Goal: Task Accomplishment & Management: Manage account settings

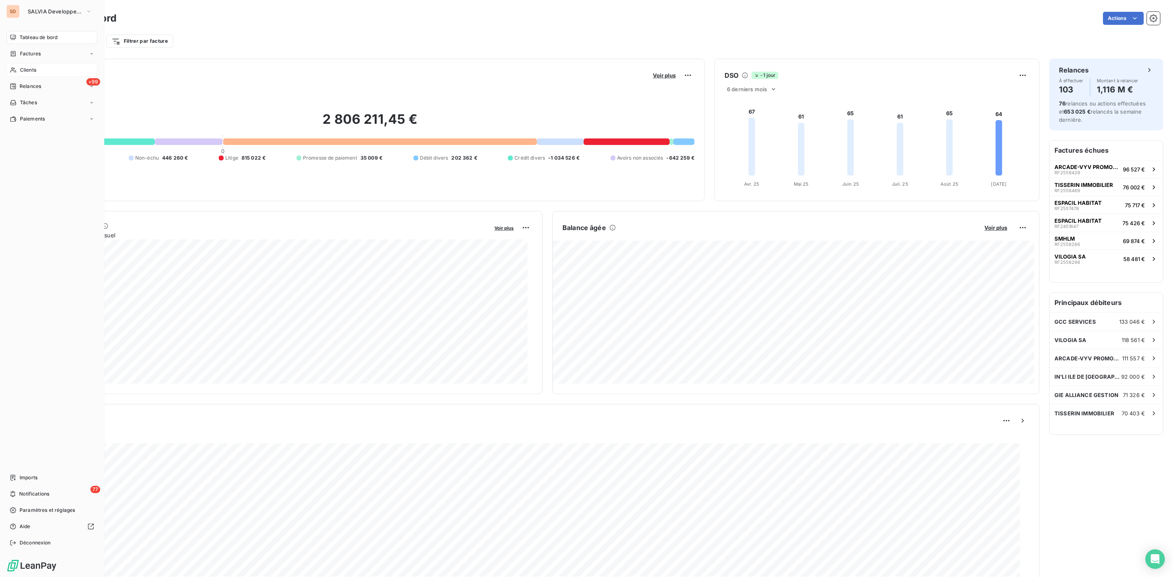
drag, startPoint x: 29, startPoint y: 71, endPoint x: 38, endPoint y: 68, distance: 9.3
click at [30, 71] on span "Clients" at bounding box center [28, 69] width 16 height 7
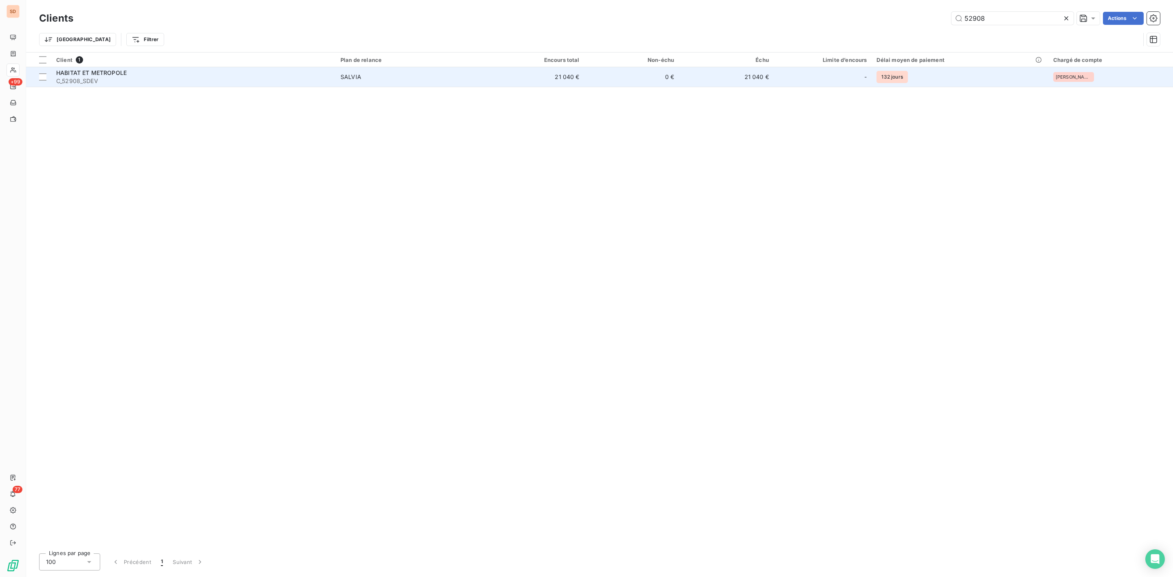
click at [282, 80] on span "C_52908_SDEV" at bounding box center [193, 81] width 274 height 8
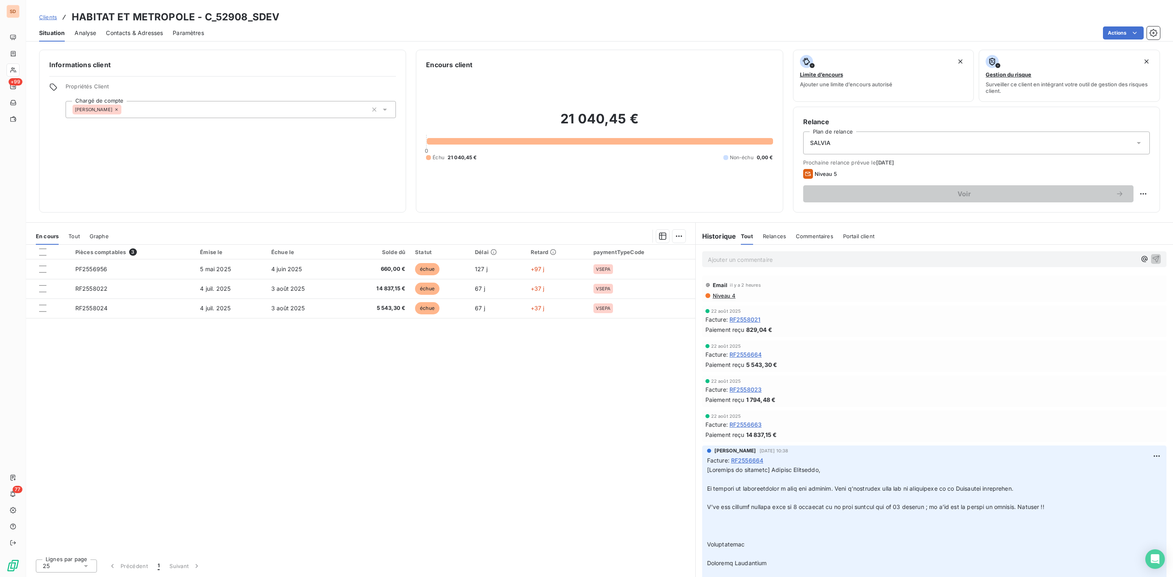
click at [77, 235] on span "Tout" at bounding box center [73, 236] width 11 height 7
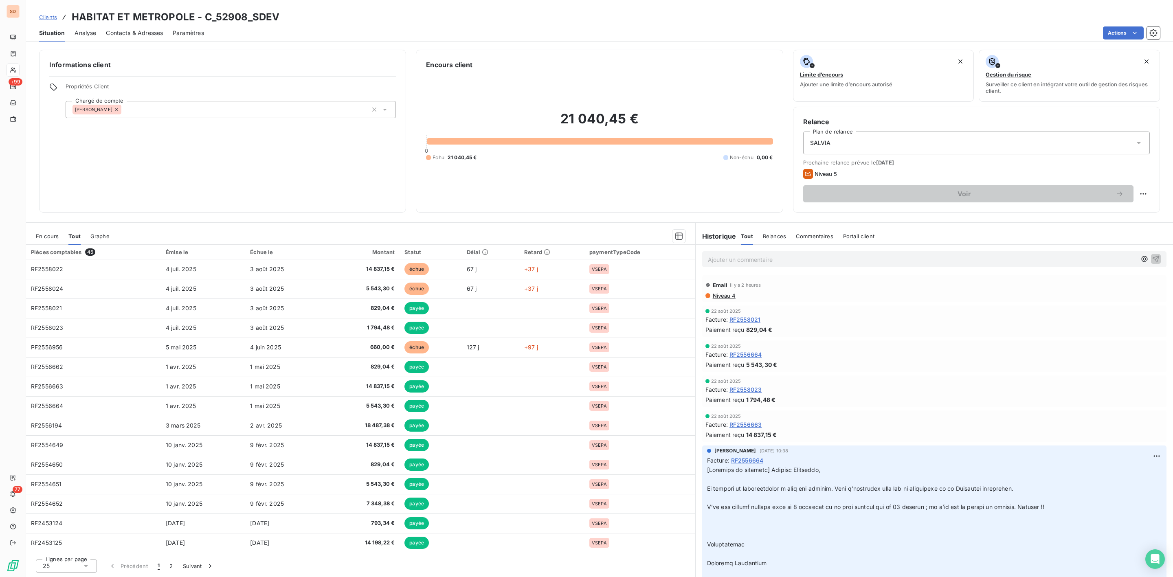
click at [51, 236] on span "En cours" at bounding box center [47, 236] width 23 height 7
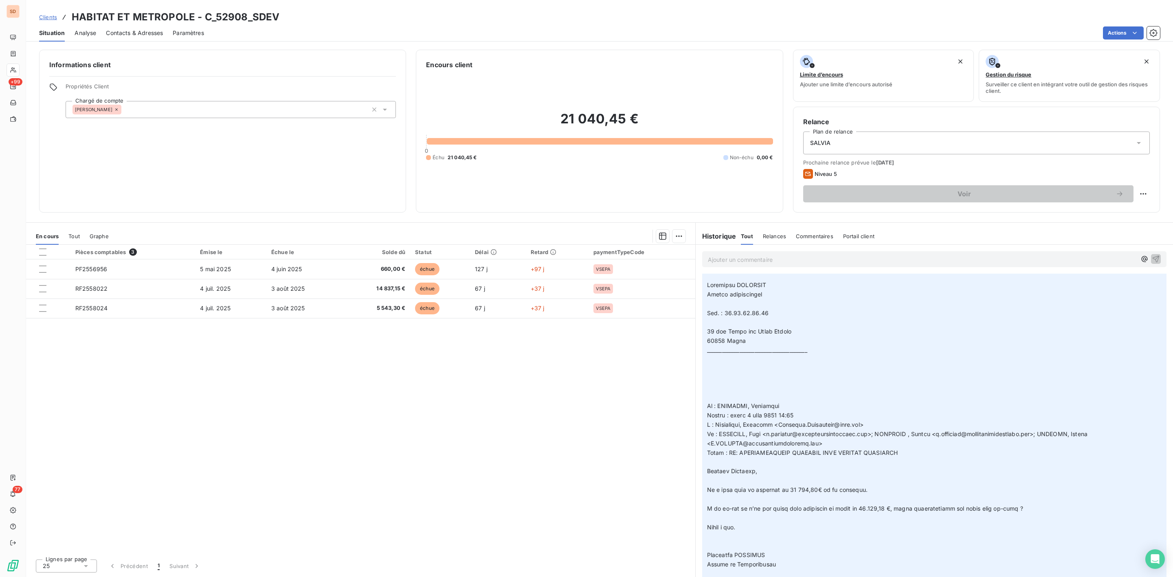
scroll to position [489, 0]
click at [143, 32] on span "Contacts & Adresses" at bounding box center [134, 33] width 57 height 8
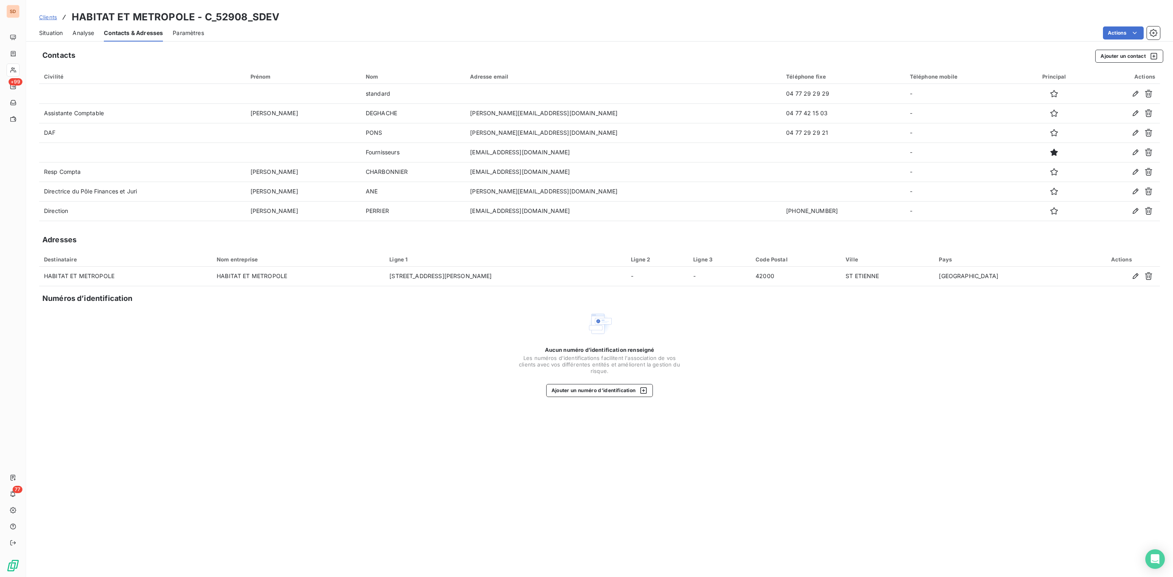
click at [53, 30] on span "Situation" at bounding box center [51, 33] width 24 height 8
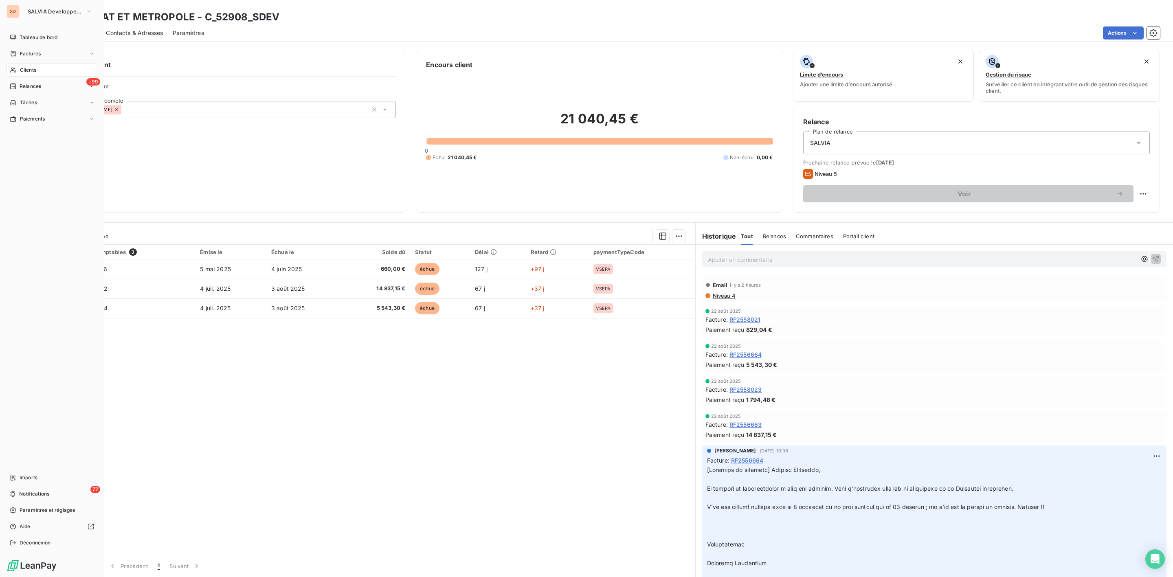
click at [29, 70] on span "Clients" at bounding box center [28, 69] width 16 height 7
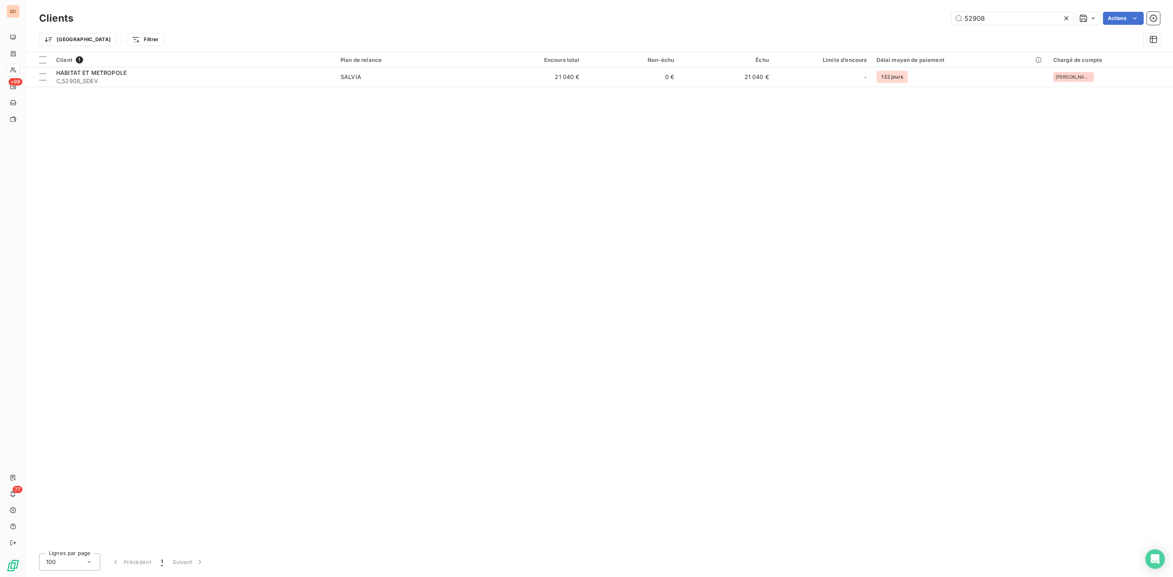
drag, startPoint x: 1009, startPoint y: 19, endPoint x: 668, endPoint y: 32, distance: 341.1
click at [668, 32] on div "Clients 52908 Actions Trier Filtrer" at bounding box center [599, 31] width 1121 height 42
type input "2338"
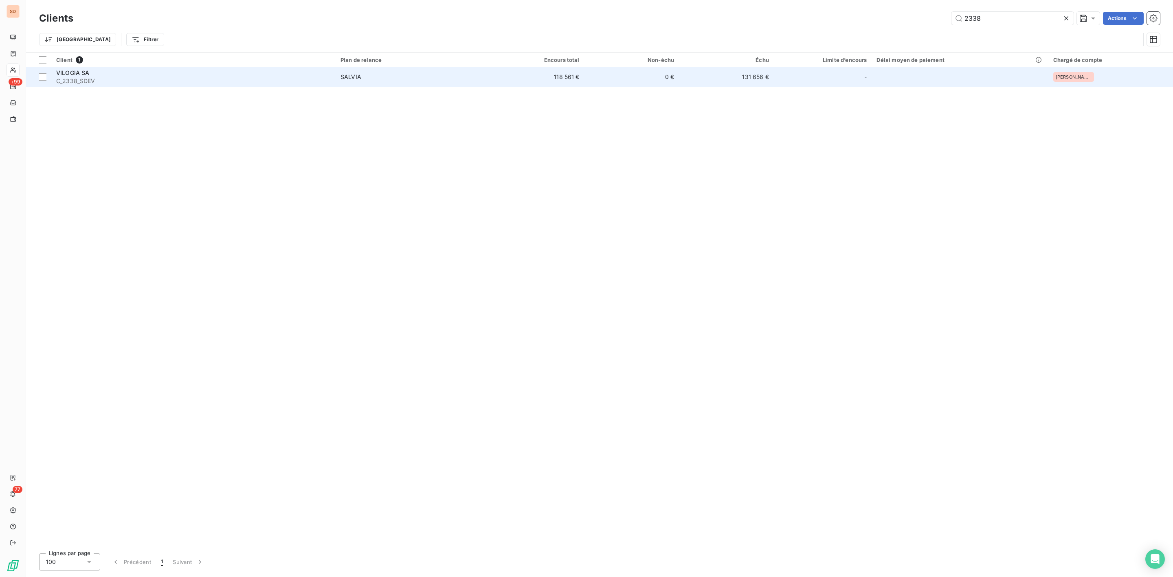
click at [108, 76] on div "VILOGIA SA" at bounding box center [193, 73] width 274 height 8
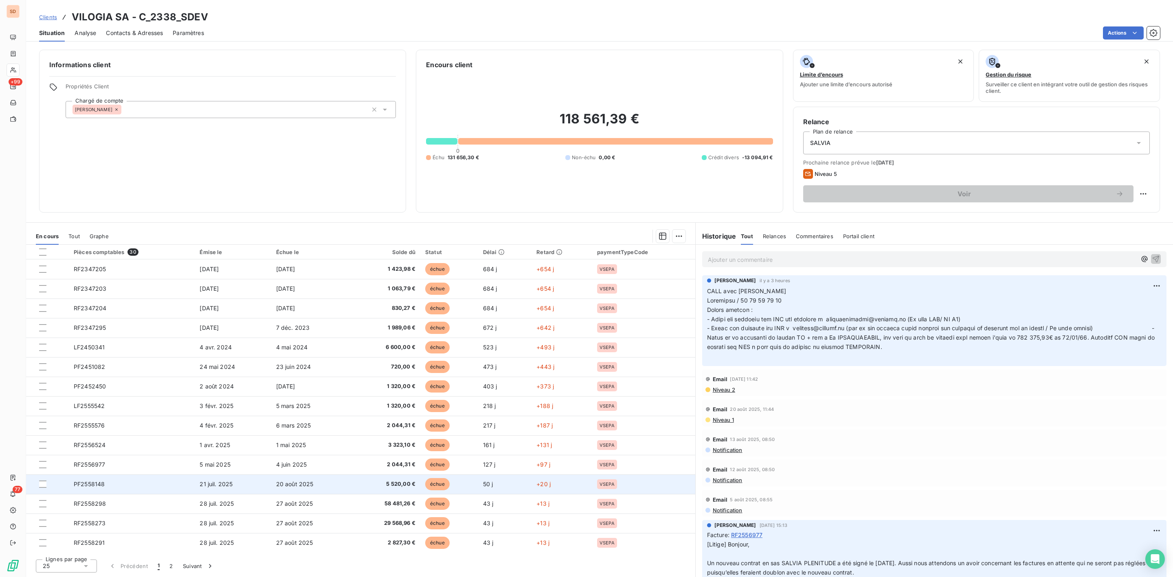
click at [98, 484] on span "PF2558148" at bounding box center [89, 484] width 31 height 7
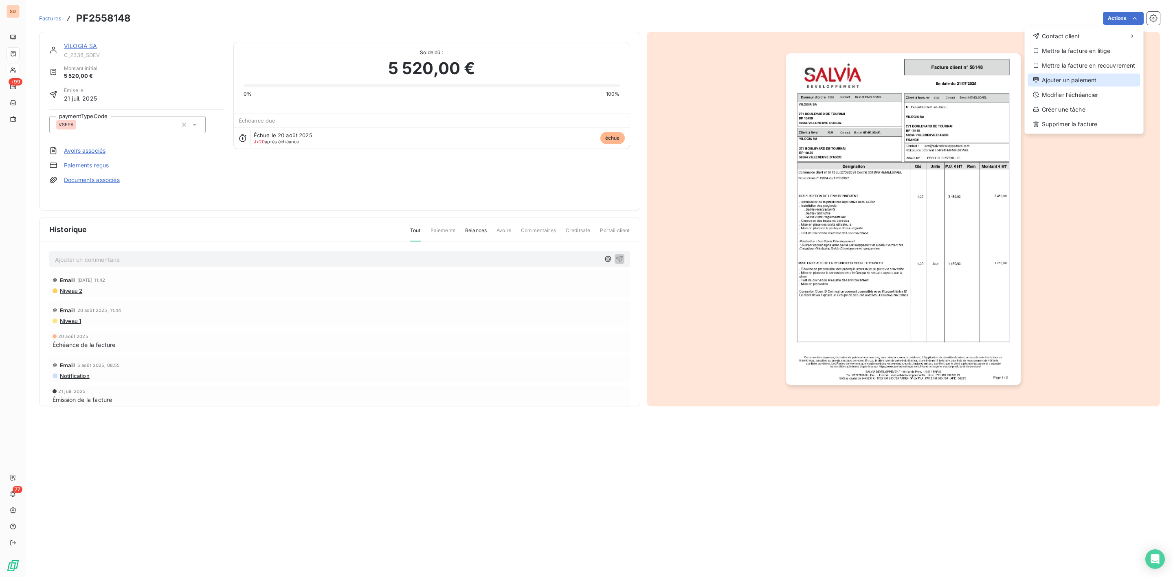
click at [1080, 77] on div "Ajouter un paiement" at bounding box center [1084, 80] width 112 height 13
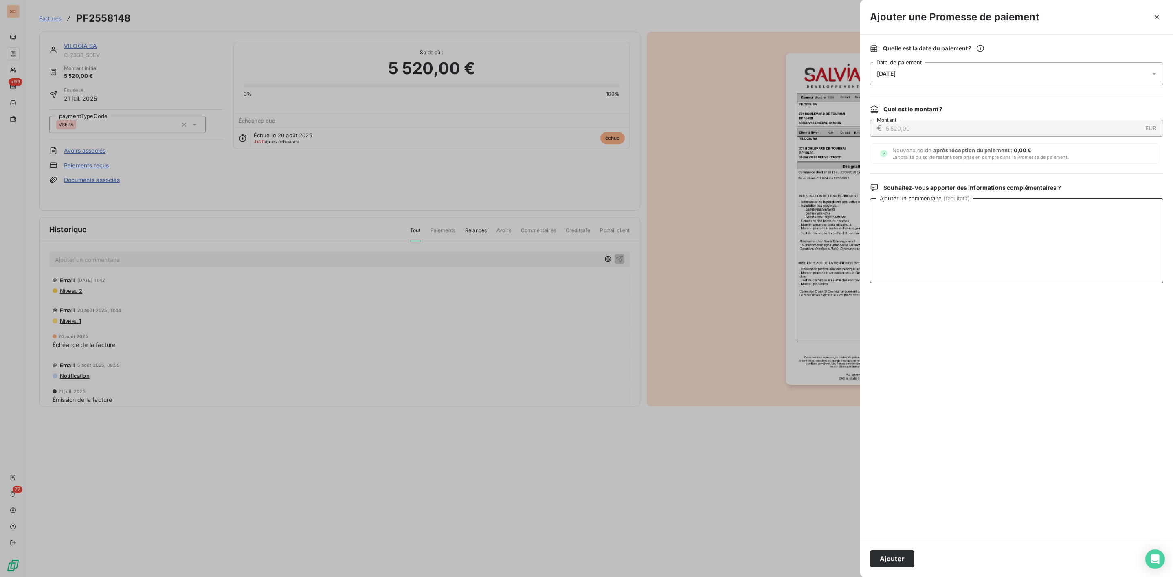
click at [905, 220] on textarea "Ajouter un commentaire ( facultatif )" at bounding box center [1016, 240] width 293 height 85
click at [1151, 75] on icon at bounding box center [1154, 74] width 8 height 8
click at [923, 170] on button "17" at bounding box center [926, 174] width 16 height 16
click at [1065, 215] on textarea "Ajouter un commentaire ( facultatif )" at bounding box center [1016, 240] width 293 height 85
type textarea "lettrage fait"
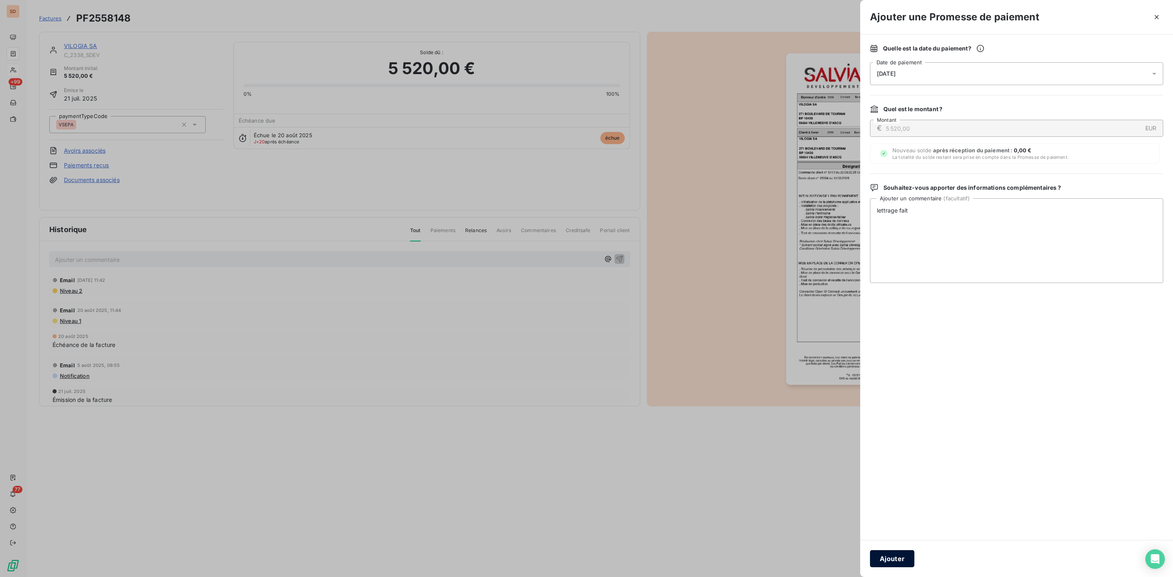
click at [892, 561] on button "Ajouter" at bounding box center [892, 558] width 44 height 17
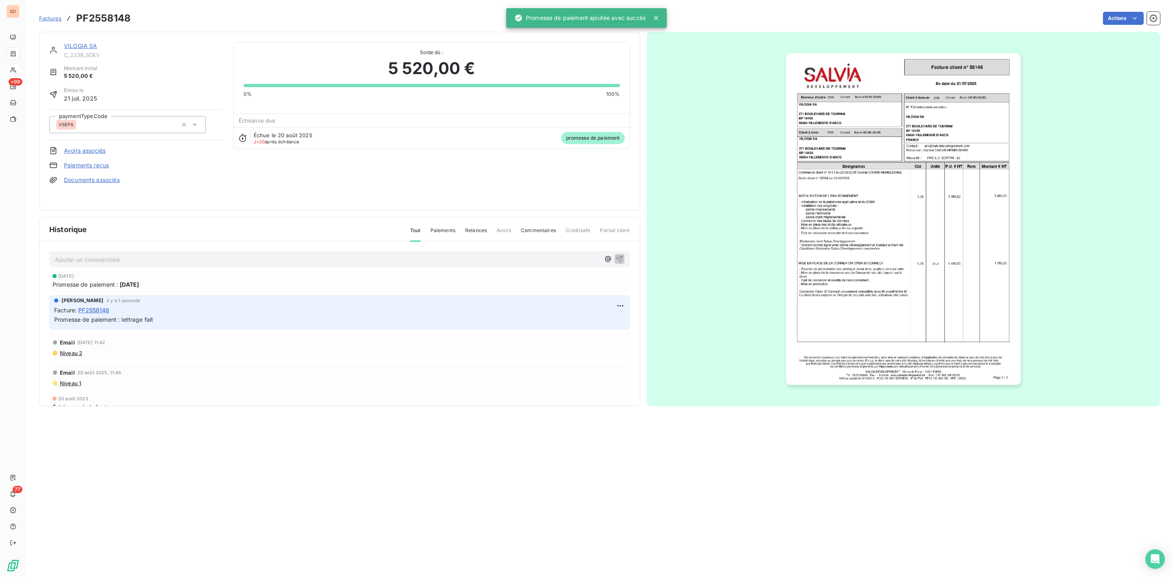
click at [81, 46] on link "VILOGIA SA" at bounding box center [80, 45] width 33 height 7
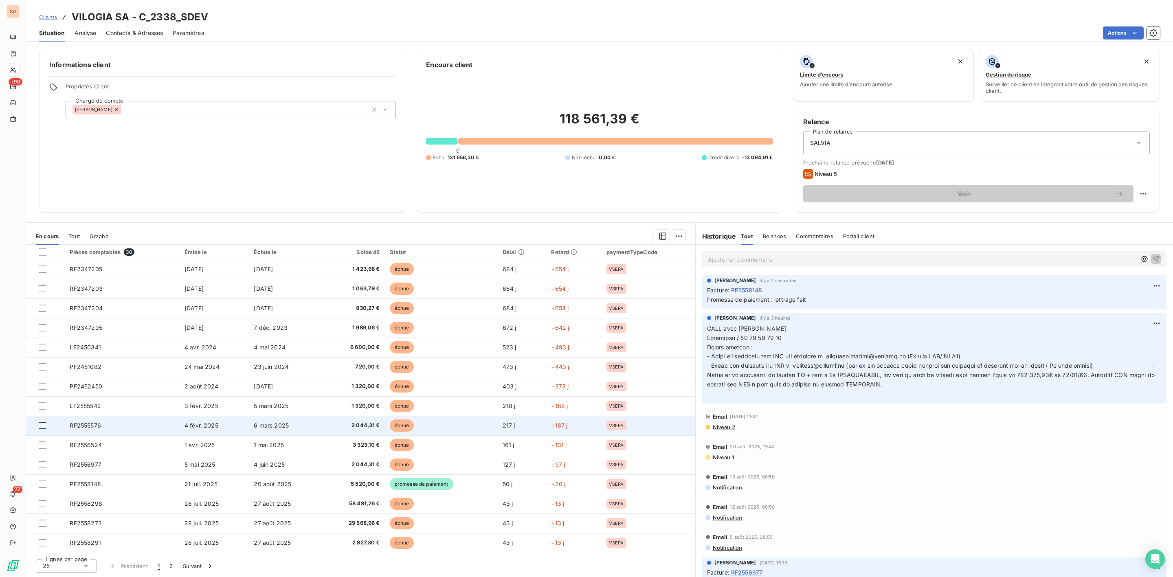
click at [42, 427] on div at bounding box center [42, 425] width 7 height 7
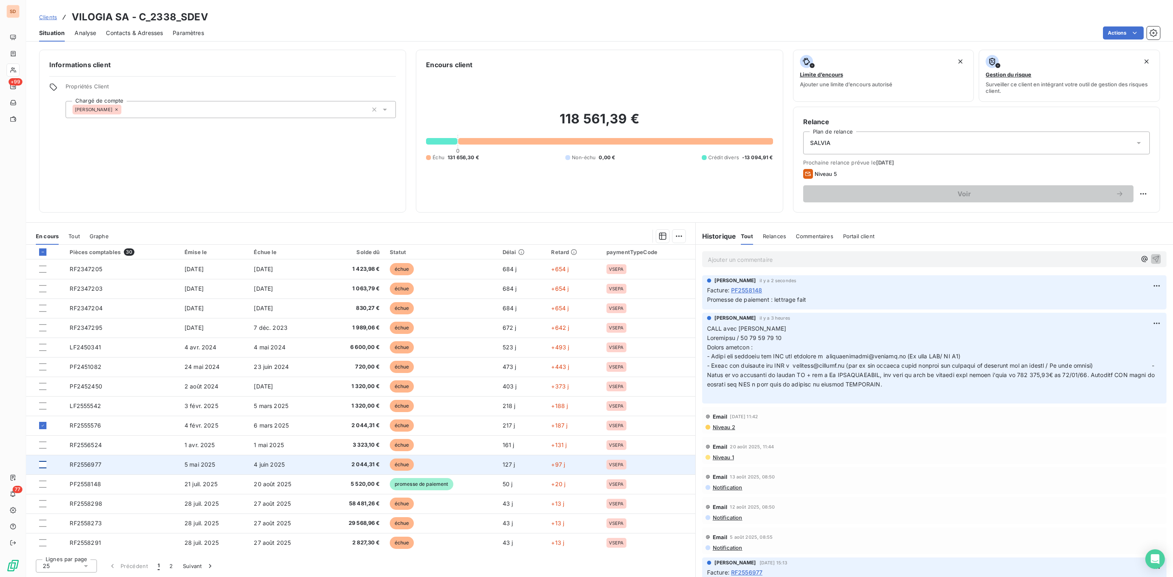
click at [43, 464] on div at bounding box center [42, 464] width 7 height 7
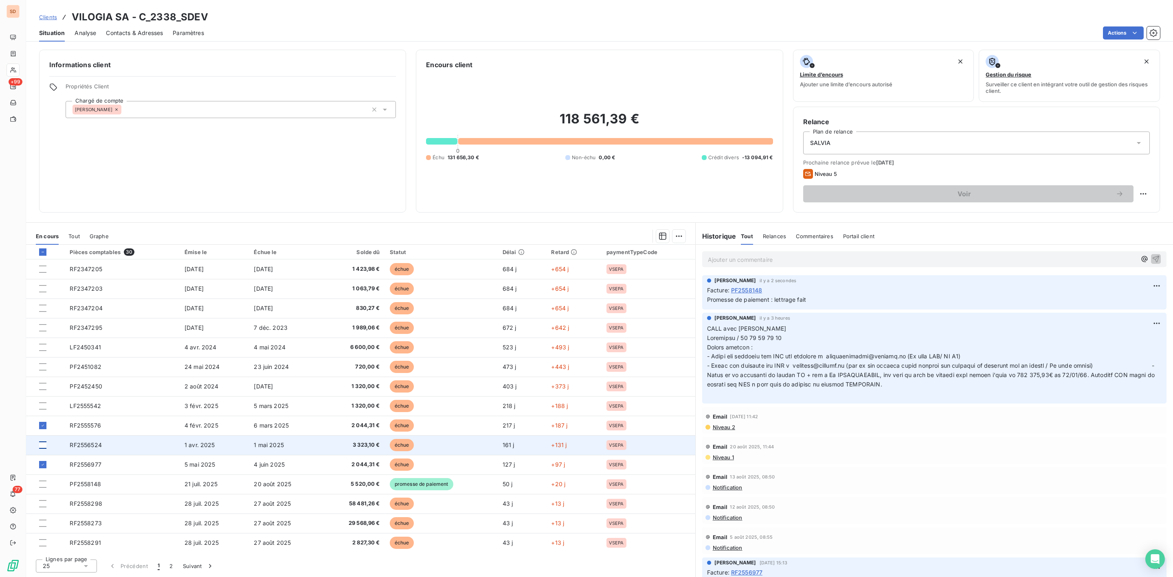
click at [39, 446] on div at bounding box center [42, 444] width 7 height 7
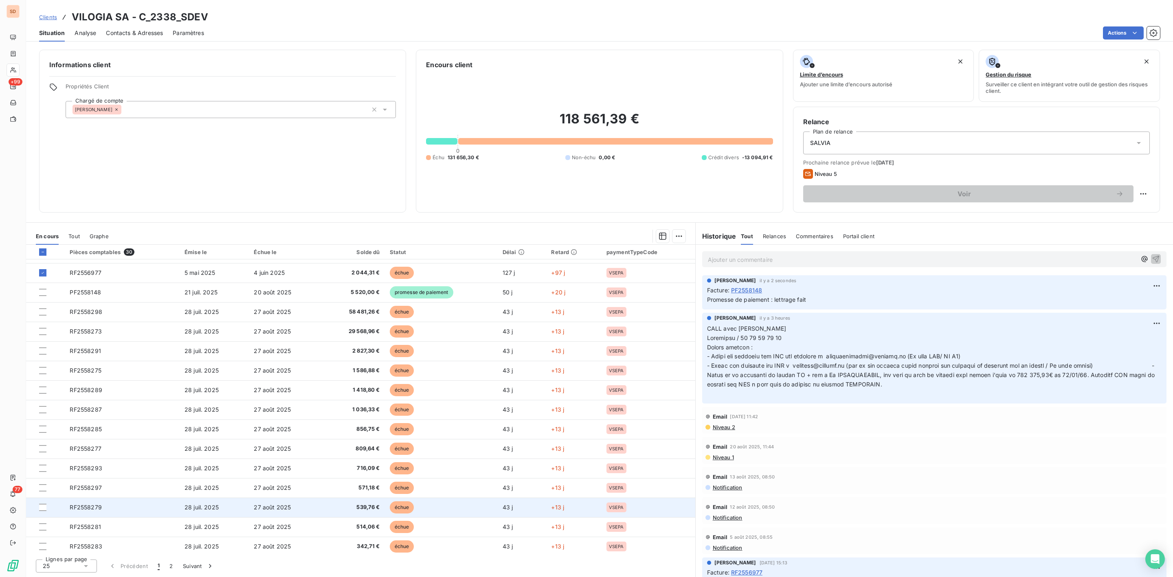
scroll to position [196, 0]
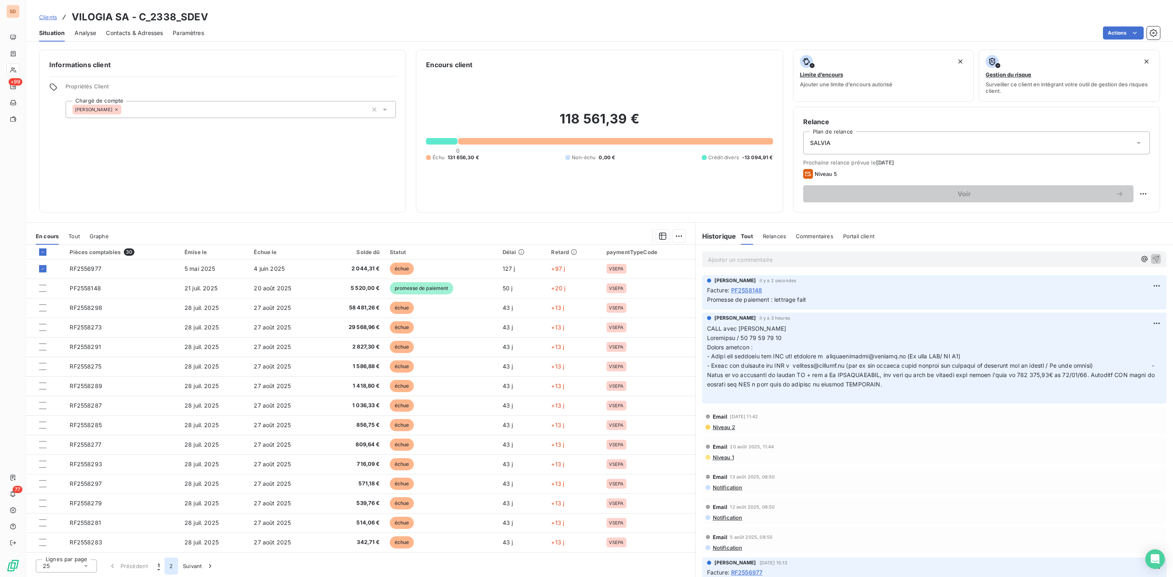
click at [170, 568] on button "2" at bounding box center [171, 566] width 13 height 17
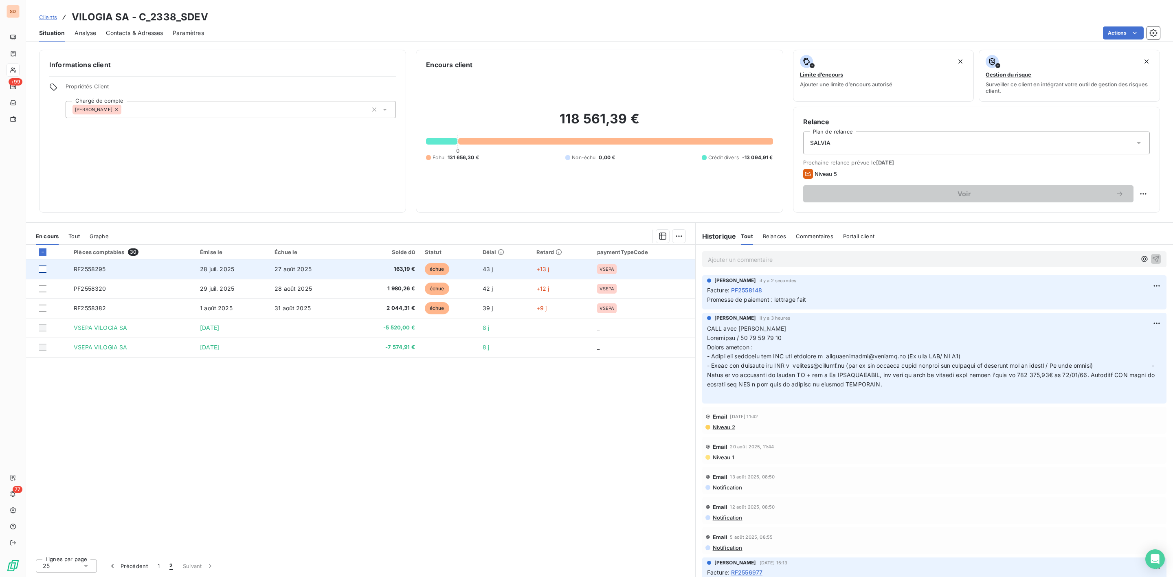
click at [44, 269] on div at bounding box center [42, 269] width 7 height 7
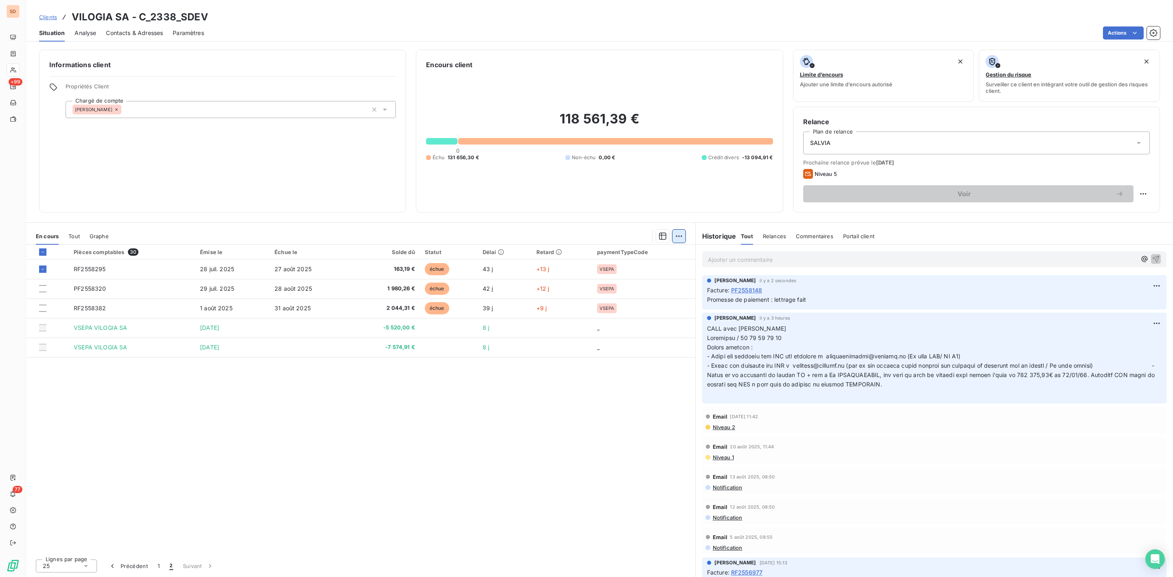
click at [676, 237] on html "SD +99 77 Clients VILOGIA SA - C_2338_SDEV Situation Analyse Contacts & Adresse…" at bounding box center [586, 288] width 1173 height 577
click at [592, 266] on div "Ajouter une promesse de paiement (4 factures)" at bounding box center [607, 268] width 148 height 13
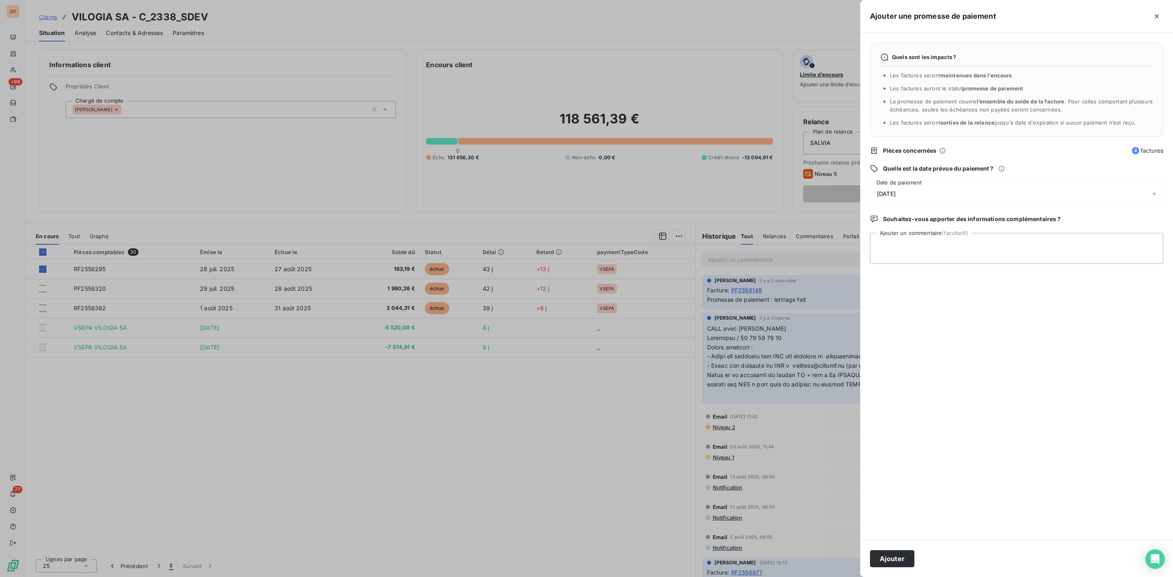
click at [887, 195] on span "10/09/2025" at bounding box center [886, 194] width 19 height 7
click at [924, 294] on button "17" at bounding box center [926, 295] width 16 height 16
click at [1054, 247] on textarea "Ajouter un commentaire (facultatif)" at bounding box center [1016, 248] width 293 height 31
type textarea "lettrage fait"
click at [894, 556] on button "Ajouter" at bounding box center [892, 558] width 44 height 17
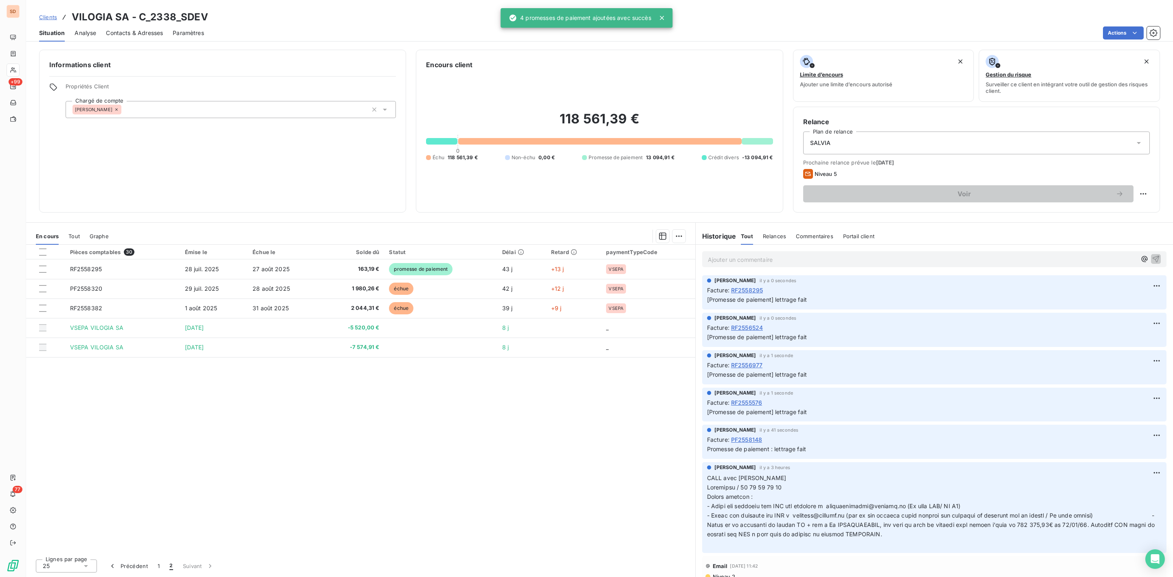
click at [82, 569] on icon at bounding box center [86, 566] width 8 height 8
click at [55, 551] on span "100" at bounding box center [57, 551] width 10 height 8
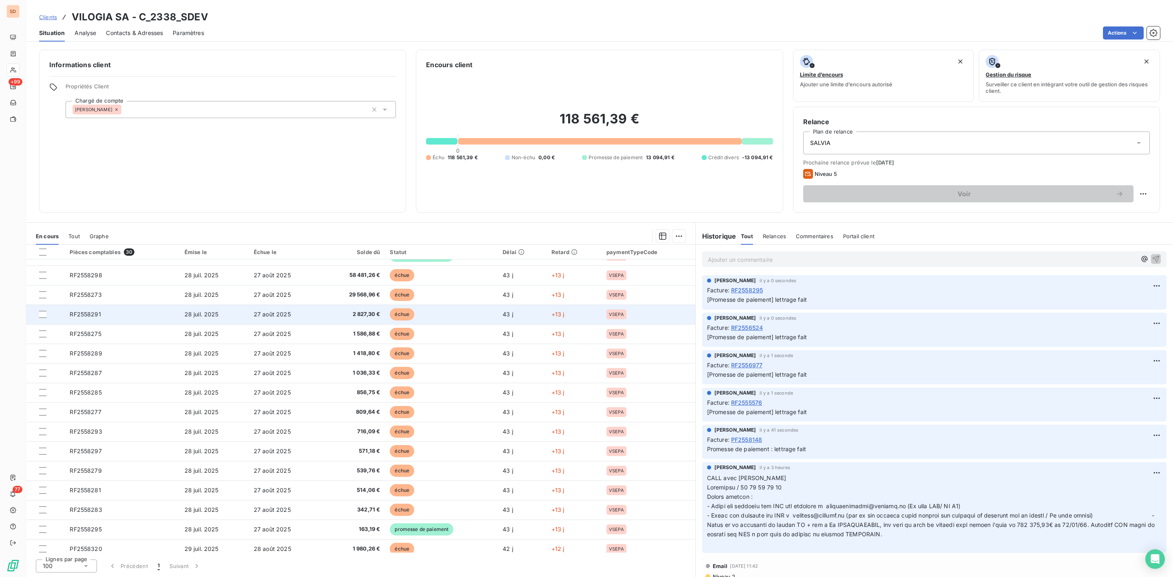
scroll to position [294, 0]
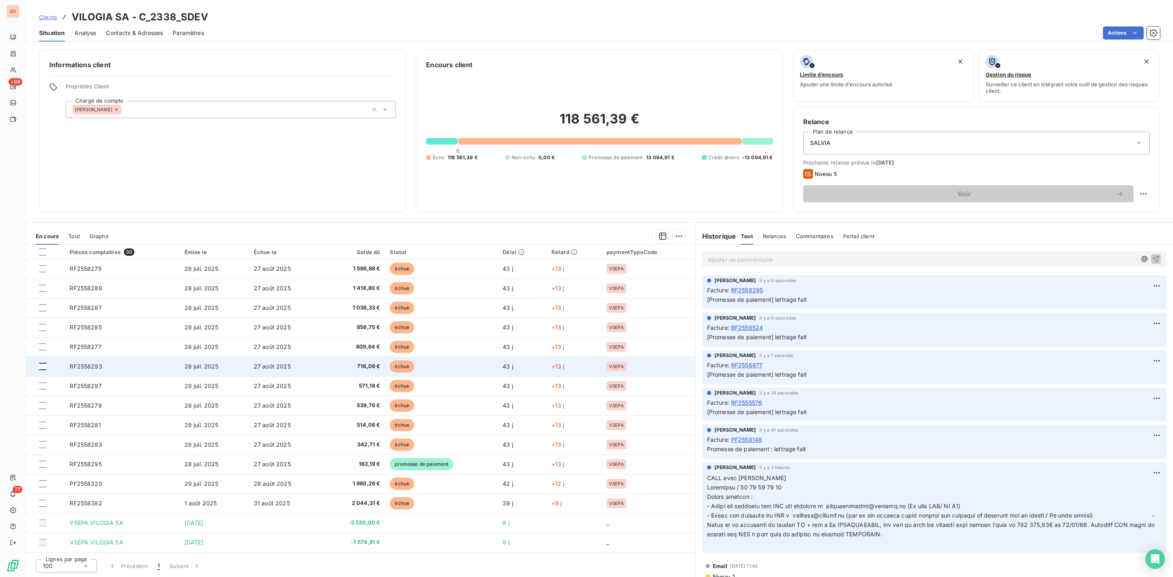
click at [41, 366] on div at bounding box center [42, 366] width 7 height 7
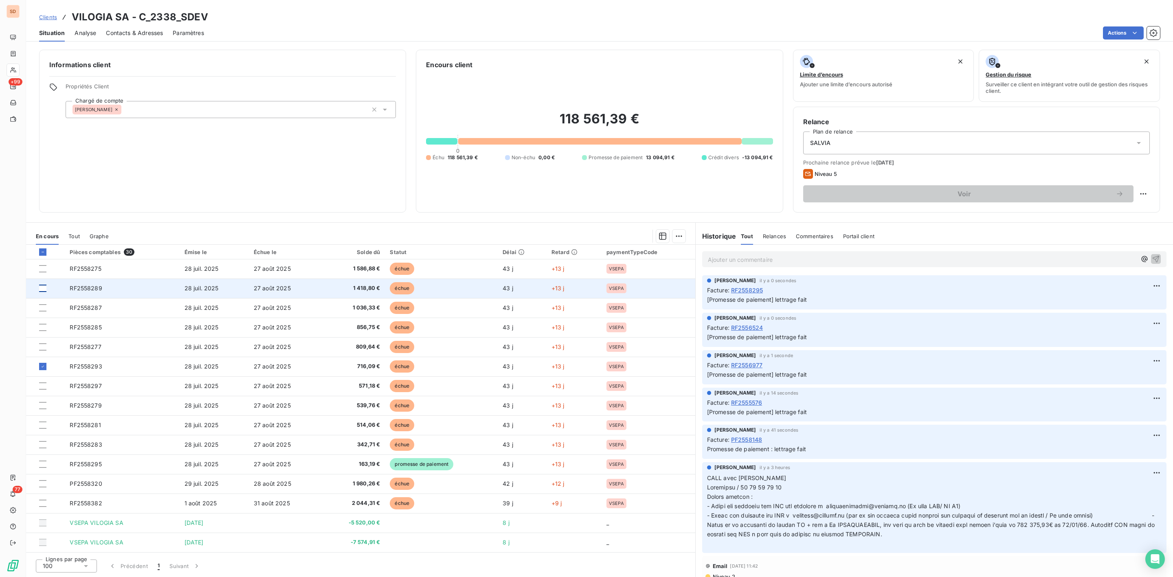
click at [43, 291] on div at bounding box center [42, 288] width 7 height 7
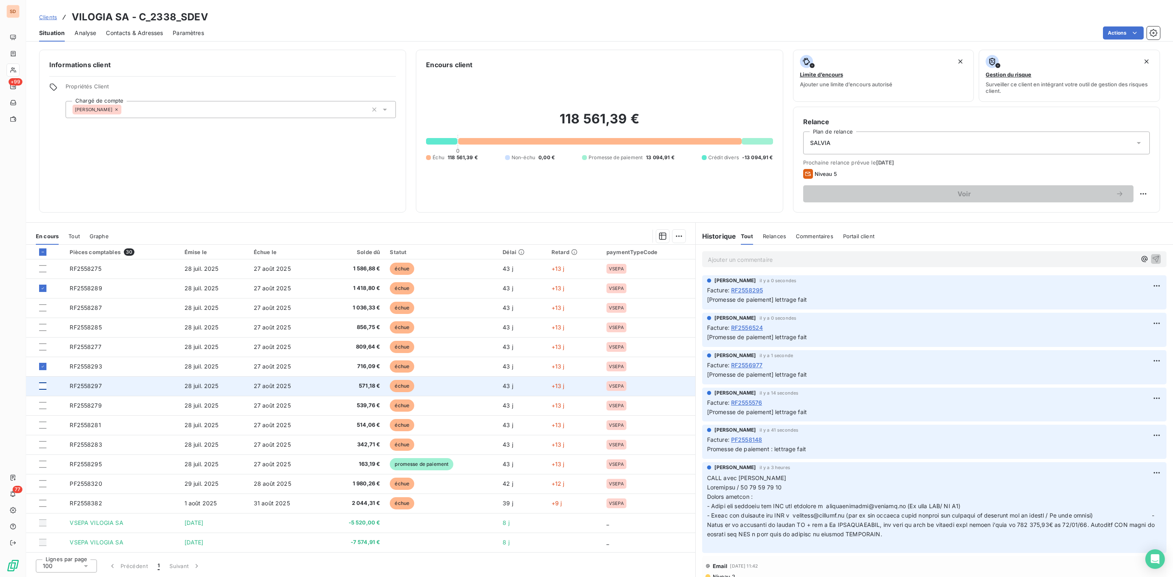
click at [42, 385] on div at bounding box center [42, 385] width 7 height 7
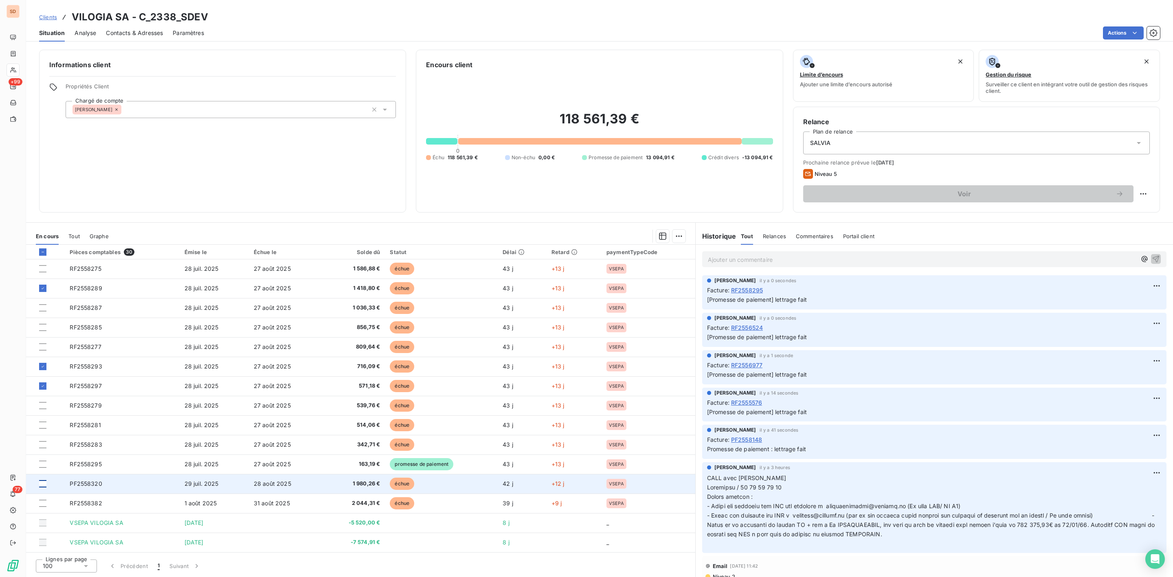
click at [43, 484] on div at bounding box center [42, 483] width 7 height 7
click at [678, 236] on html "SD +99 77 Clients VILOGIA SA - C_2338_SDEV Situation Analyse Contacts & Adresse…" at bounding box center [586, 288] width 1173 height 577
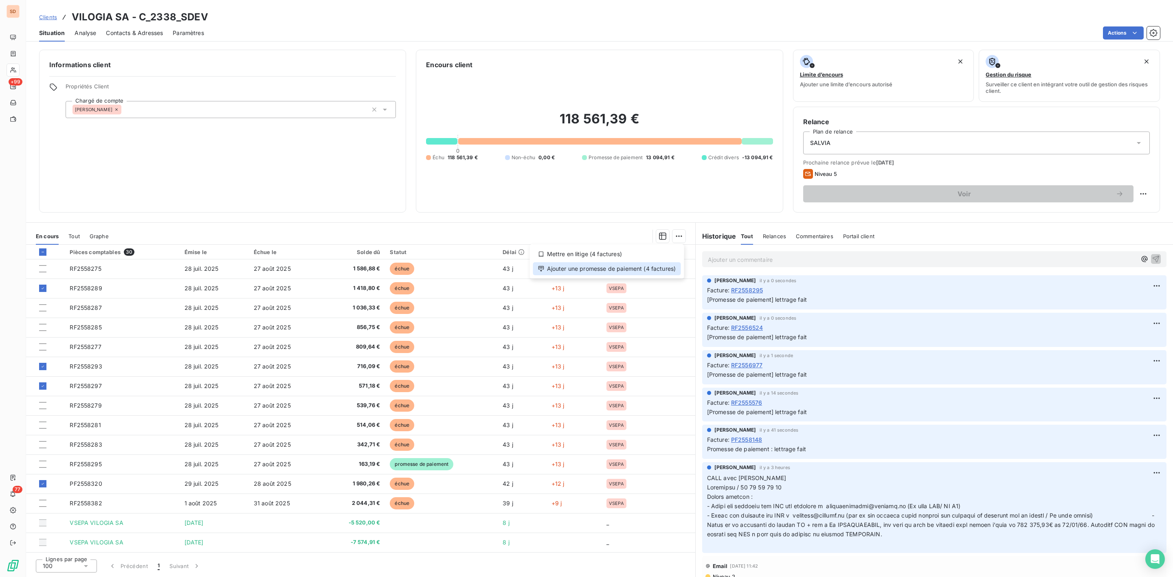
click at [628, 266] on div "Ajouter une promesse de paiement (4 factures)" at bounding box center [607, 268] width 148 height 13
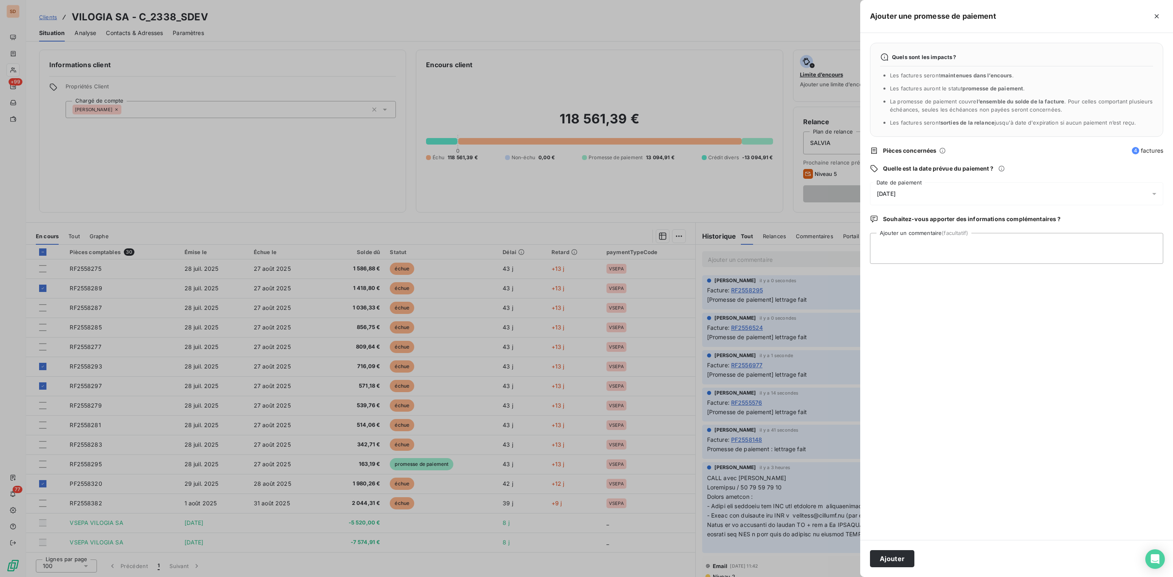
drag, startPoint x: 889, startPoint y: 193, endPoint x: 896, endPoint y: 199, distance: 8.7
click at [889, 193] on span "10/09/2025" at bounding box center [886, 194] width 19 height 7
click at [924, 294] on button "17" at bounding box center [926, 295] width 16 height 16
click at [1032, 248] on textarea "Ajouter un commentaire (facultatif)" at bounding box center [1016, 248] width 293 height 31
type textarea "V"
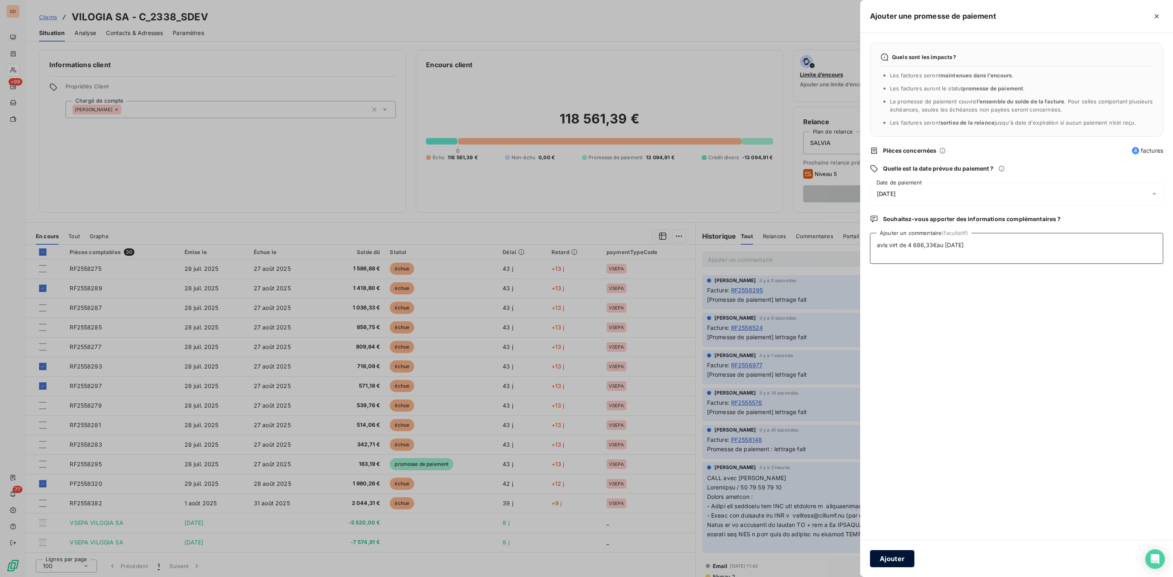
type textarea "avis virt de 4 686,33€au 04/09/25"
click at [889, 556] on button "Ajouter" at bounding box center [892, 558] width 44 height 17
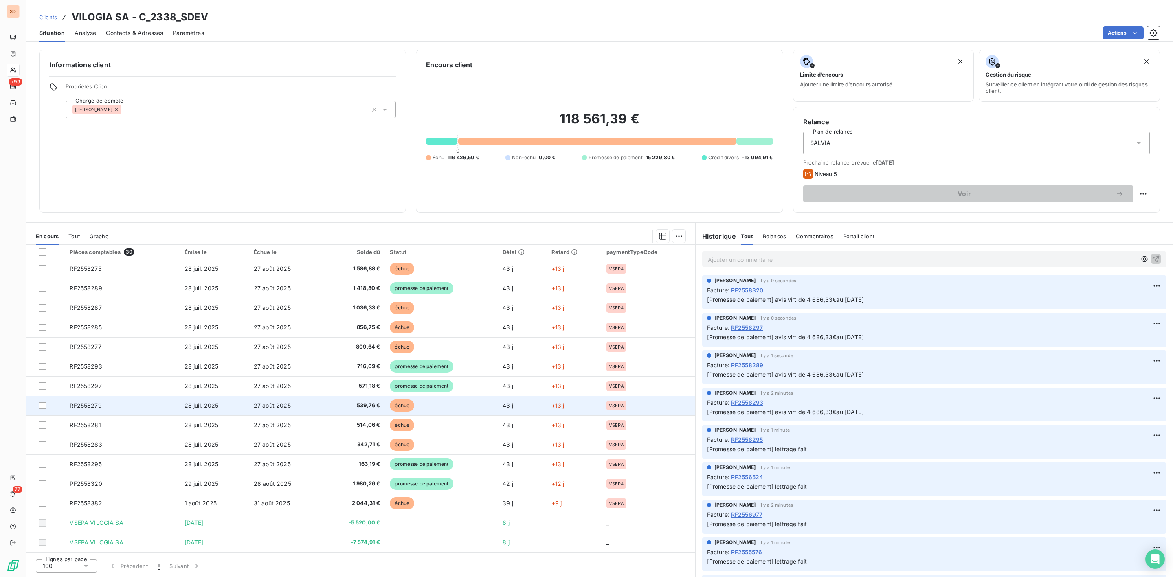
scroll to position [110, 0]
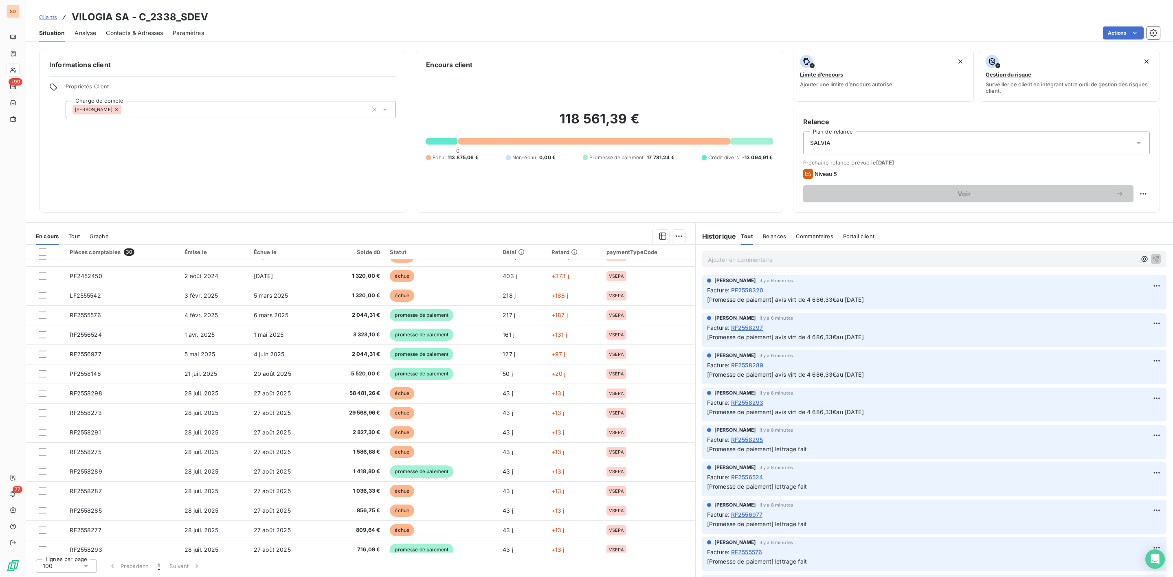
click at [733, 260] on p "Ajouter un commentaire ﻿" at bounding box center [922, 260] width 428 height 10
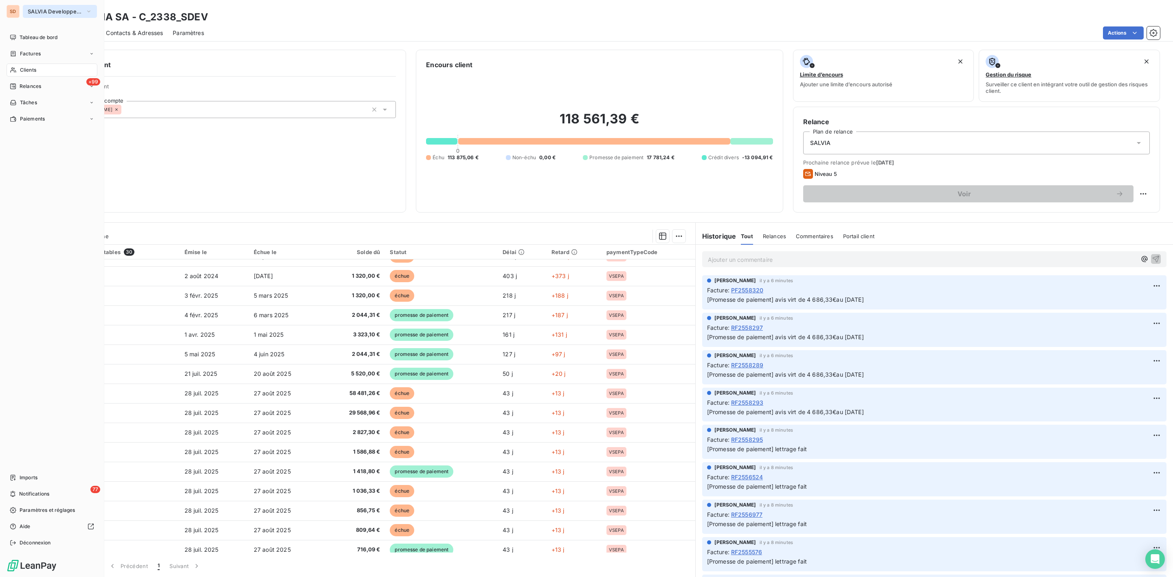
click at [33, 10] on span "SALVIA Developpement" at bounding box center [55, 11] width 55 height 7
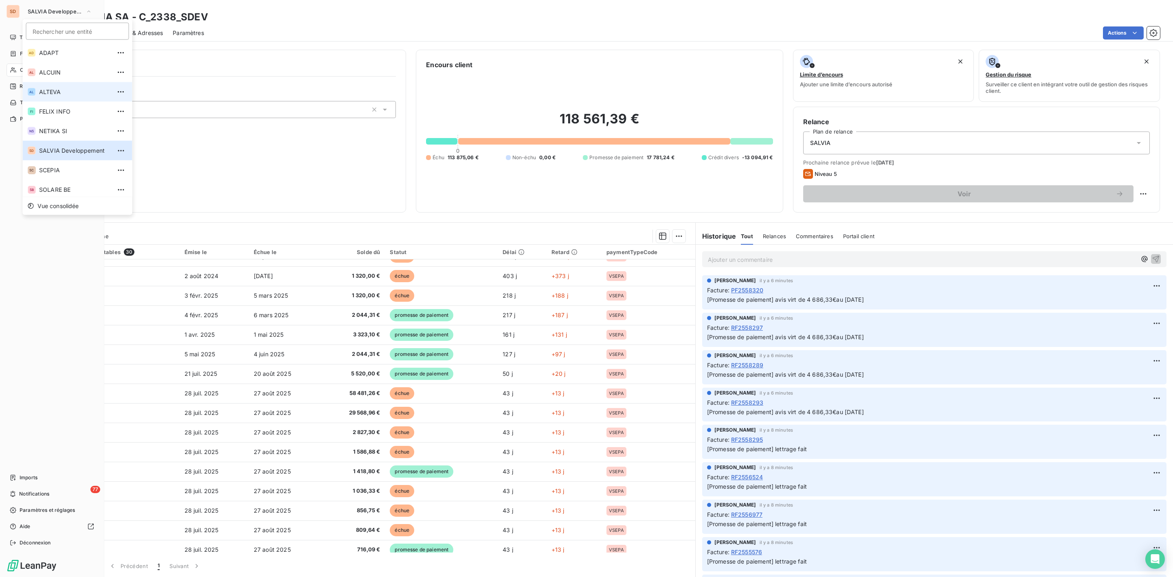
click at [49, 87] on li "AL ALTEVA" at bounding box center [78, 92] width 110 height 20
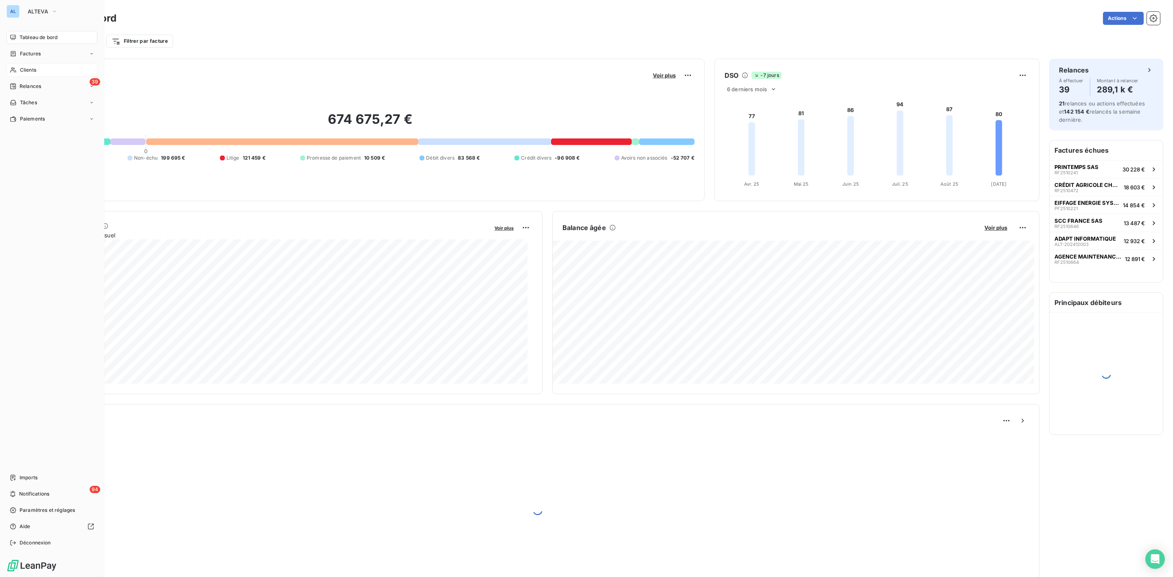
click at [27, 68] on span "Clients" at bounding box center [28, 69] width 16 height 7
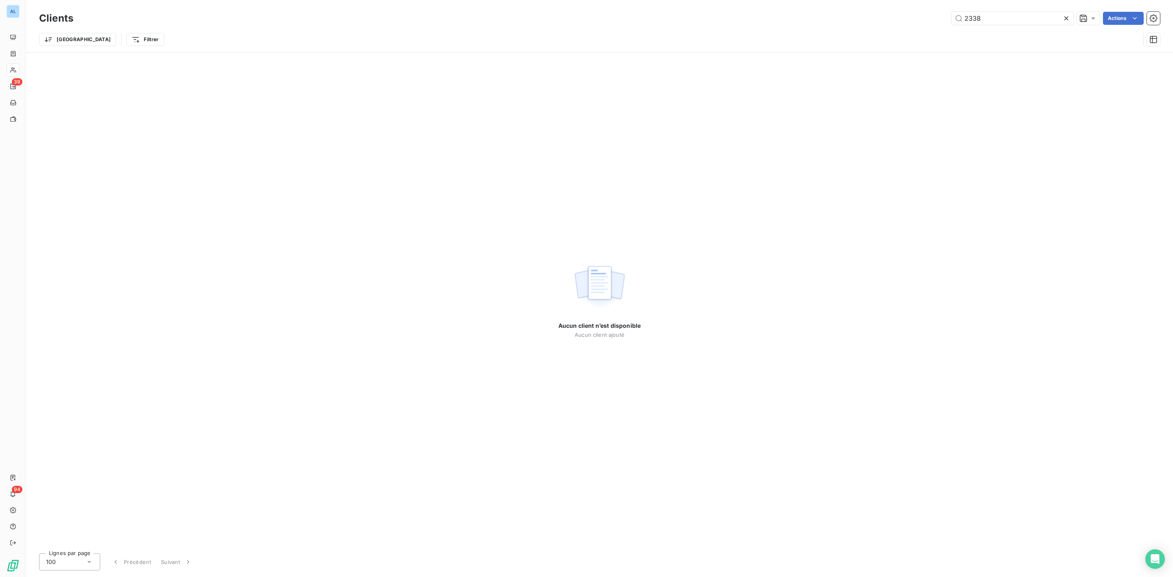
drag, startPoint x: 1011, startPoint y: 19, endPoint x: 564, endPoint y: 13, distance: 446.4
click at [757, 22] on div "2338 Actions" at bounding box center [621, 18] width 1077 height 13
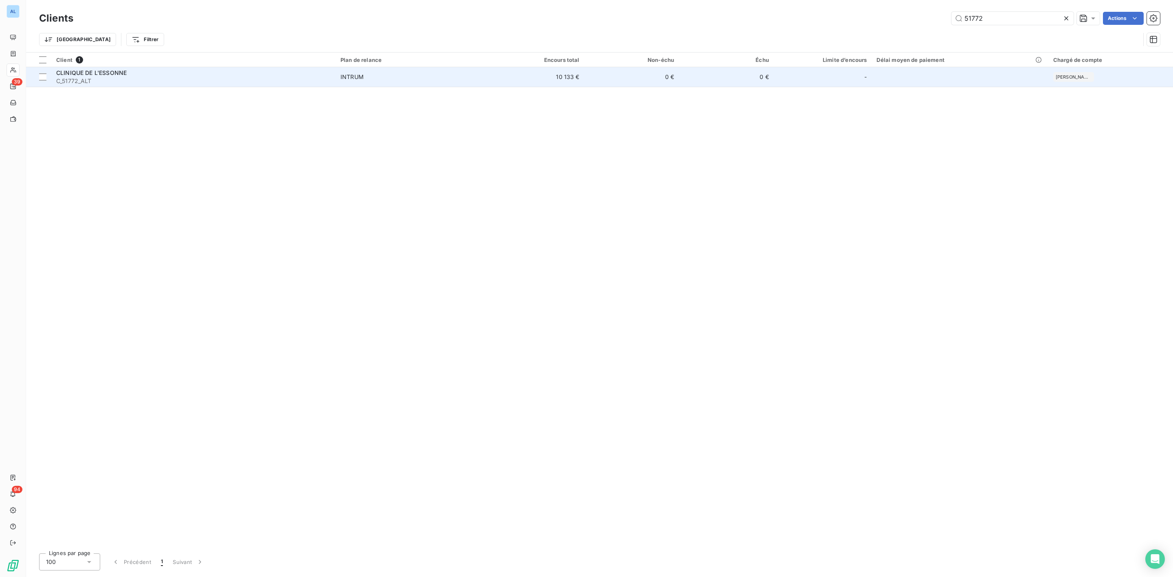
type input "51772"
click at [160, 74] on div "CLINIQUE DE L'ESSONNE" at bounding box center [193, 73] width 274 height 8
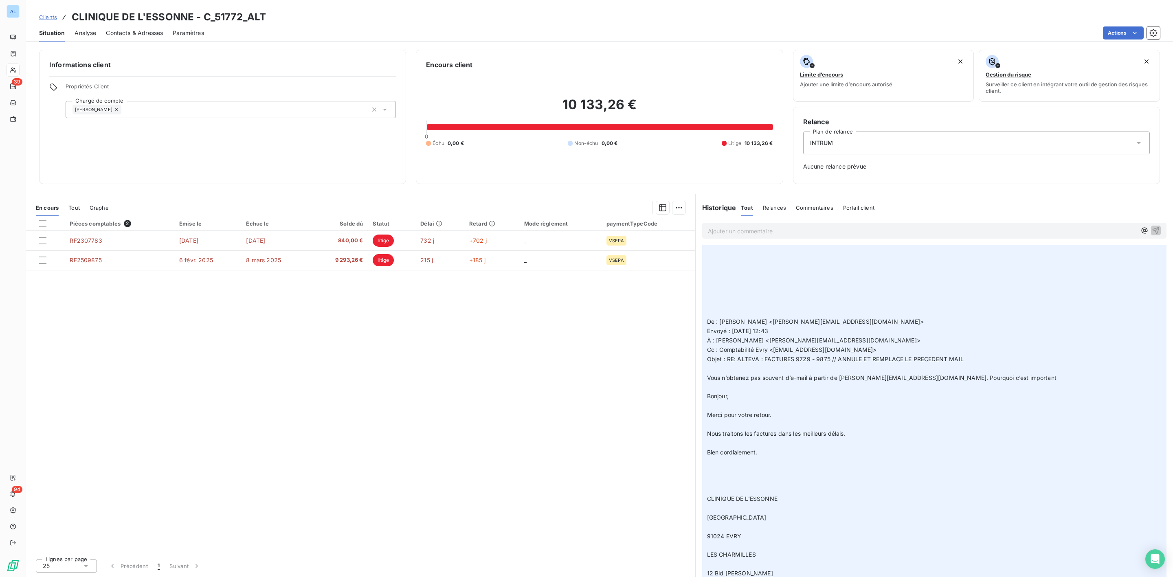
scroll to position [244, 0]
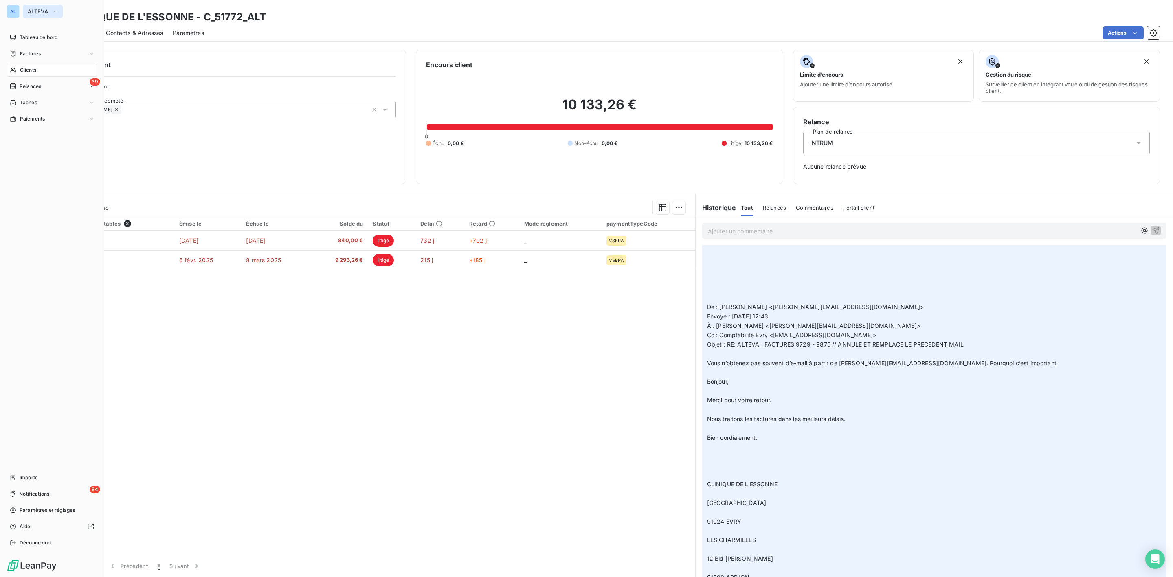
drag, startPoint x: 44, startPoint y: 10, endPoint x: 45, endPoint y: 15, distance: 4.6
click at [44, 10] on span "ALTEVA" at bounding box center [38, 11] width 20 height 7
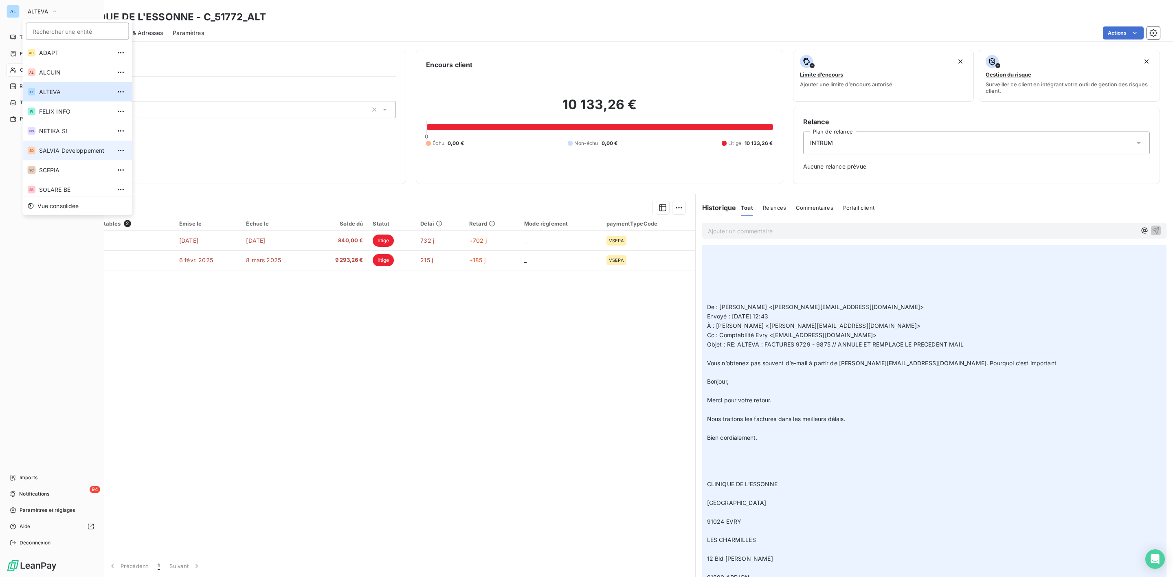
click at [67, 150] on span "SALVIA Developpement" at bounding box center [75, 151] width 72 height 8
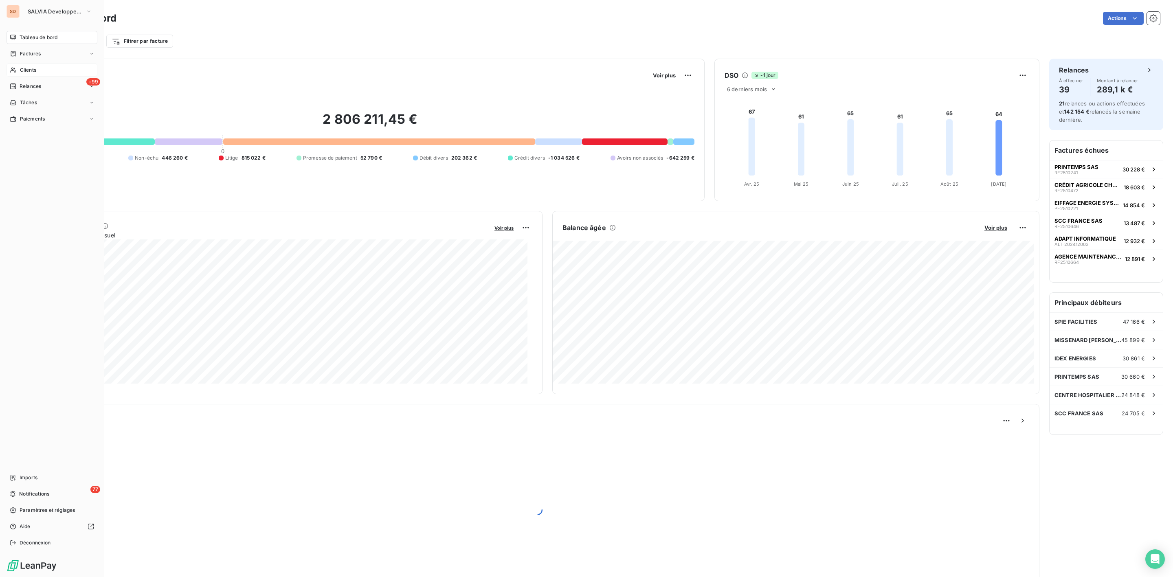
drag, startPoint x: 24, startPoint y: 71, endPoint x: 75, endPoint y: 70, distance: 50.9
click at [24, 70] on span "Clients" at bounding box center [28, 69] width 16 height 7
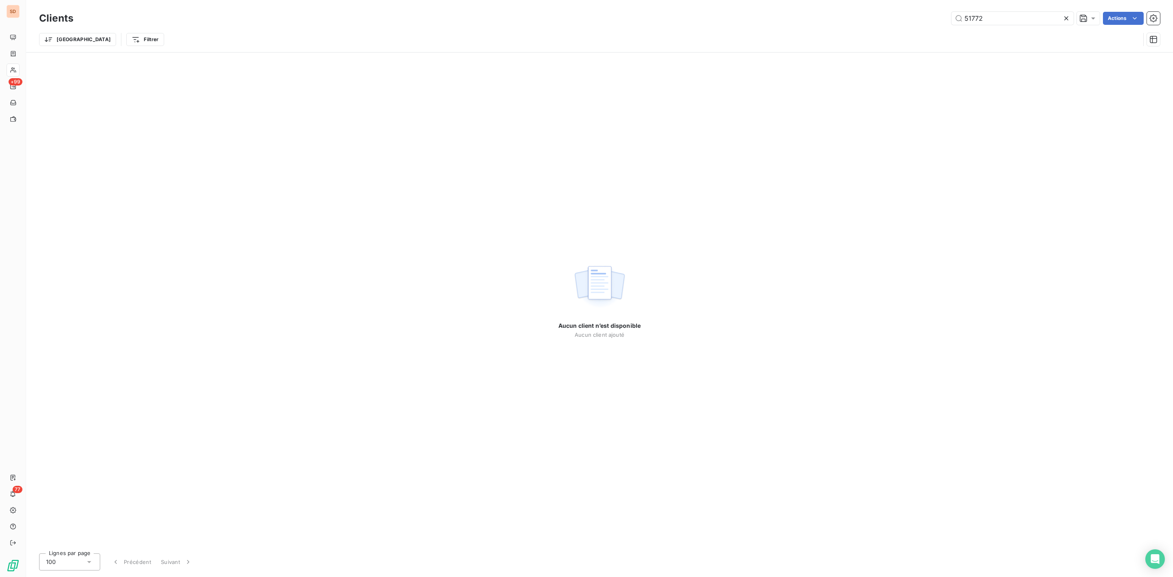
drag, startPoint x: 964, startPoint y: 26, endPoint x: 699, endPoint y: 21, distance: 265.2
click at [801, 26] on div "Clients 51772 Actions" at bounding box center [599, 18] width 1121 height 17
type input "57477"
click at [28, 51] on span "Factures" at bounding box center [30, 53] width 21 height 7
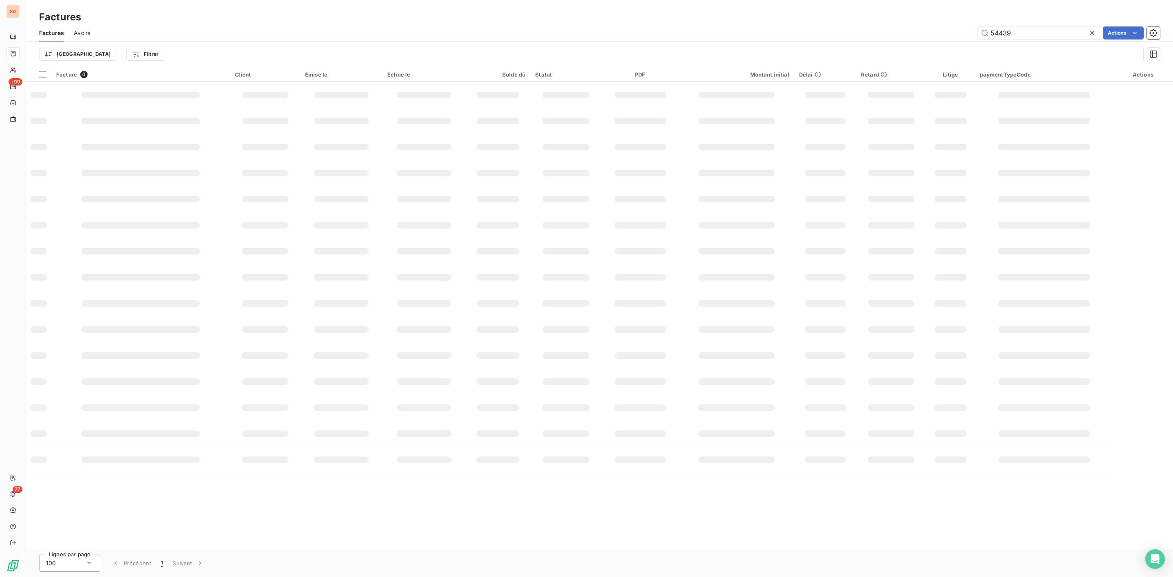
drag, startPoint x: 933, startPoint y: 38, endPoint x: 856, endPoint y: 38, distance: 76.2
click at [873, 38] on div "54439 Actions" at bounding box center [630, 32] width 1060 height 13
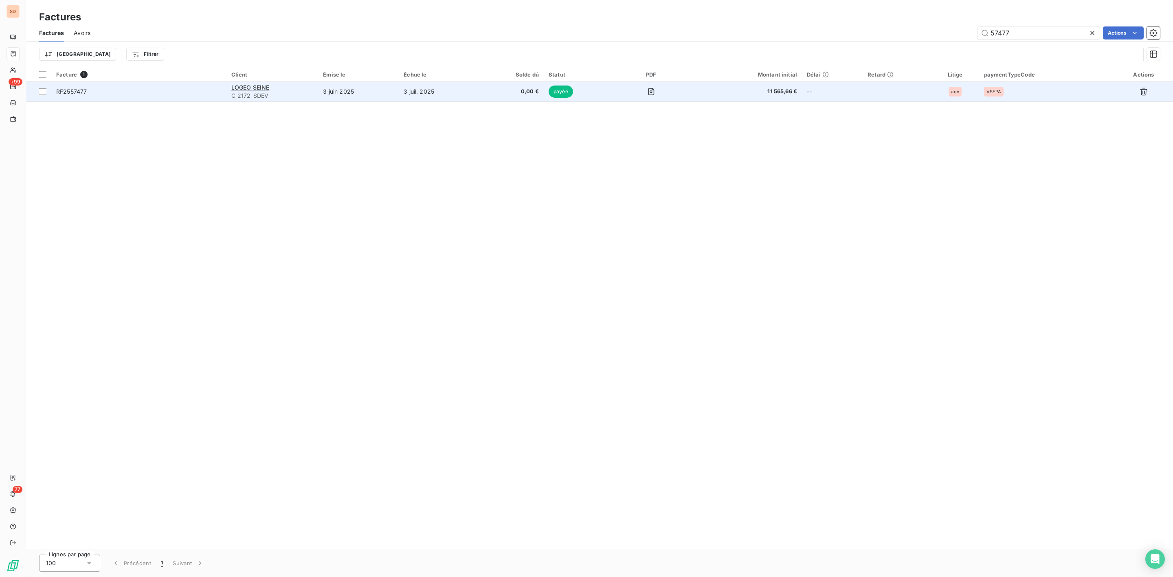
type input "57477"
click at [241, 93] on span "C_2172_SDEV" at bounding box center [272, 96] width 82 height 8
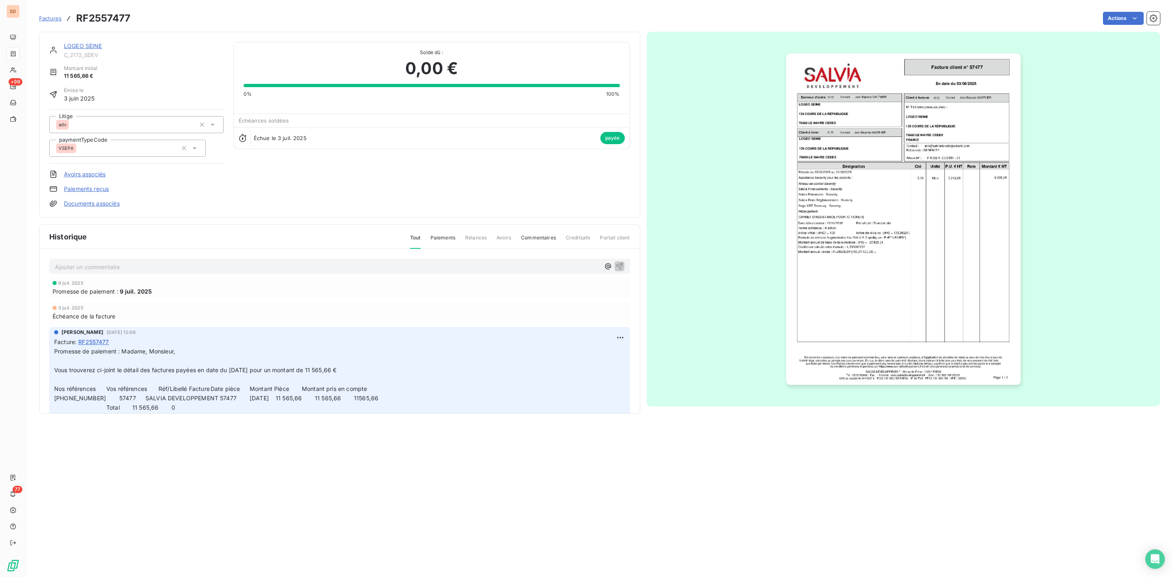
click at [82, 43] on link "LOGEO SEINE" at bounding box center [83, 45] width 38 height 7
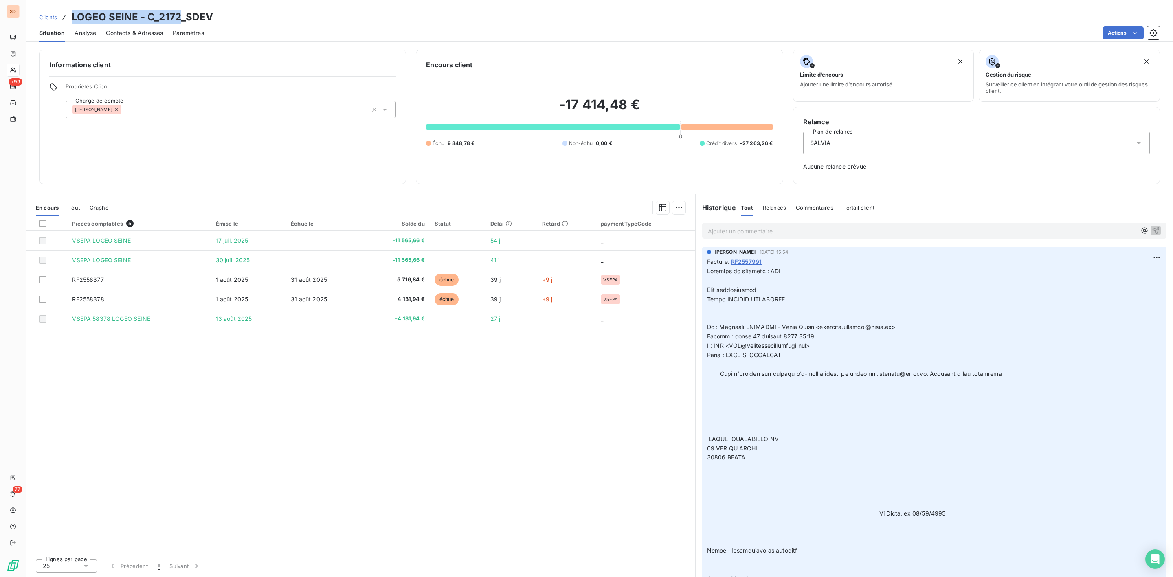
drag, startPoint x: 71, startPoint y: 18, endPoint x: 180, endPoint y: 9, distance: 108.7
click at [180, 9] on div "Clients LOGEO SEINE - C_2172_SDEV Situation Analyse Contacts & Adresses Paramèt…" at bounding box center [599, 21] width 1147 height 42
copy h3 "LOGEO SEINE - C_2172"
click at [744, 232] on p "Ajouter un commentaire ﻿" at bounding box center [922, 231] width 428 height 10
click at [1151, 228] on button "button" at bounding box center [1156, 230] width 10 height 10
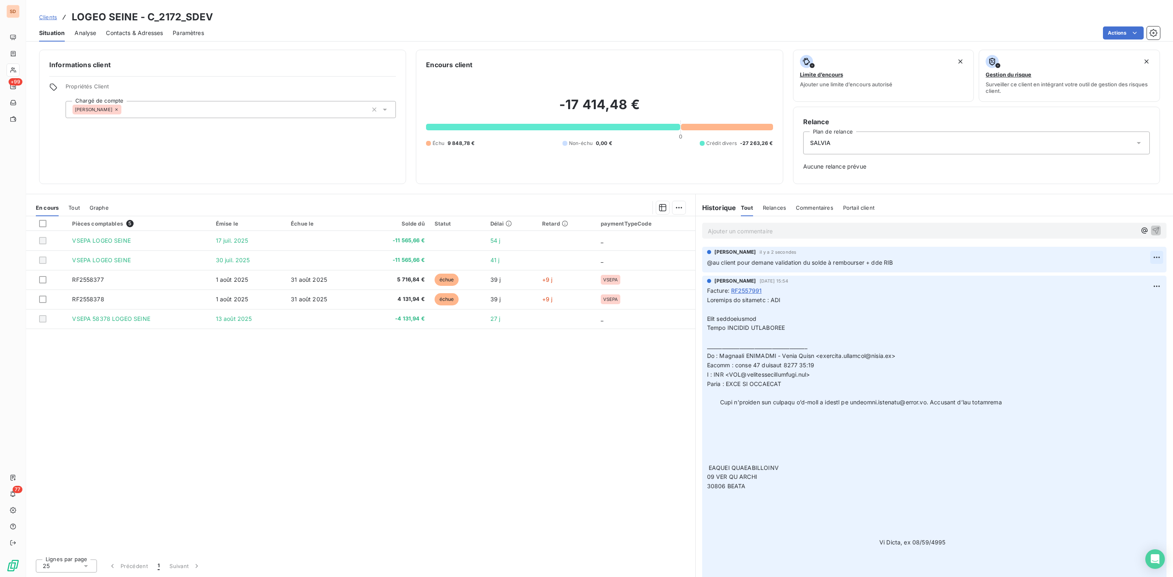
click at [1150, 257] on html "SD +99 77 Clients LOGEO SEINE - C_2172_SDEV Situation Analyse Contacts & Adress…" at bounding box center [586, 288] width 1173 height 577
click at [1125, 274] on div "Editer" at bounding box center [1128, 276] width 46 height 13
click at [769, 263] on span "@au client pour demane validation du solde à rembourser + dde RIB" at bounding box center [800, 262] width 186 height 7
click at [1153, 263] on div "Sébastien foucault il y a 4 secondes @au client pour demande validation du sold…" at bounding box center [934, 260] width 464 height 26
click at [1153, 259] on icon "button" at bounding box center [1157, 262] width 8 height 8
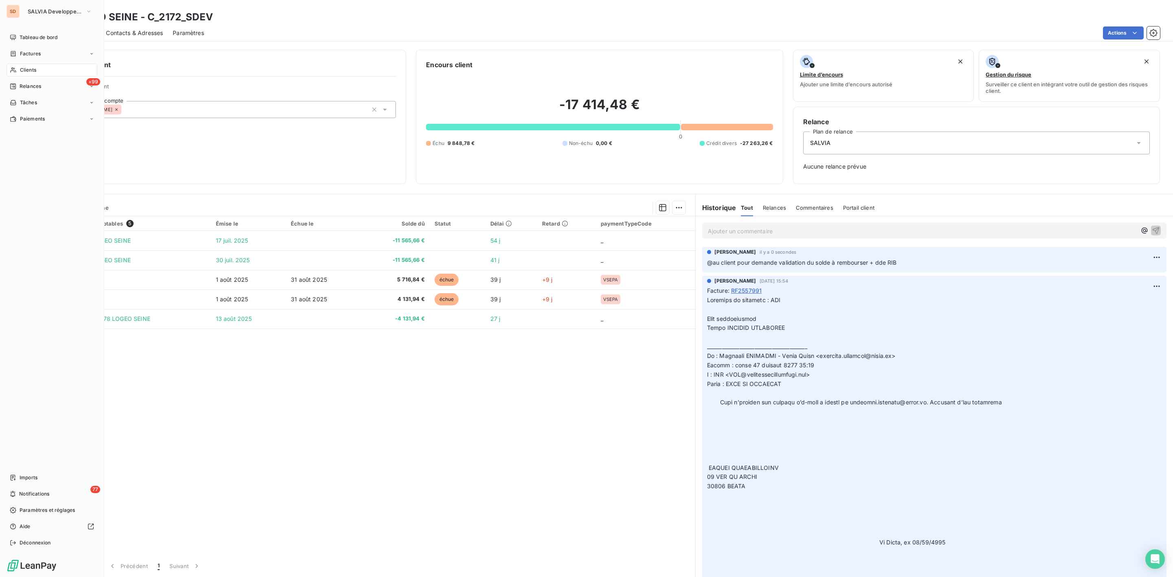
drag, startPoint x: 23, startPoint y: 66, endPoint x: 32, endPoint y: 66, distance: 8.6
click at [25, 66] on span "Clients" at bounding box center [28, 69] width 16 height 7
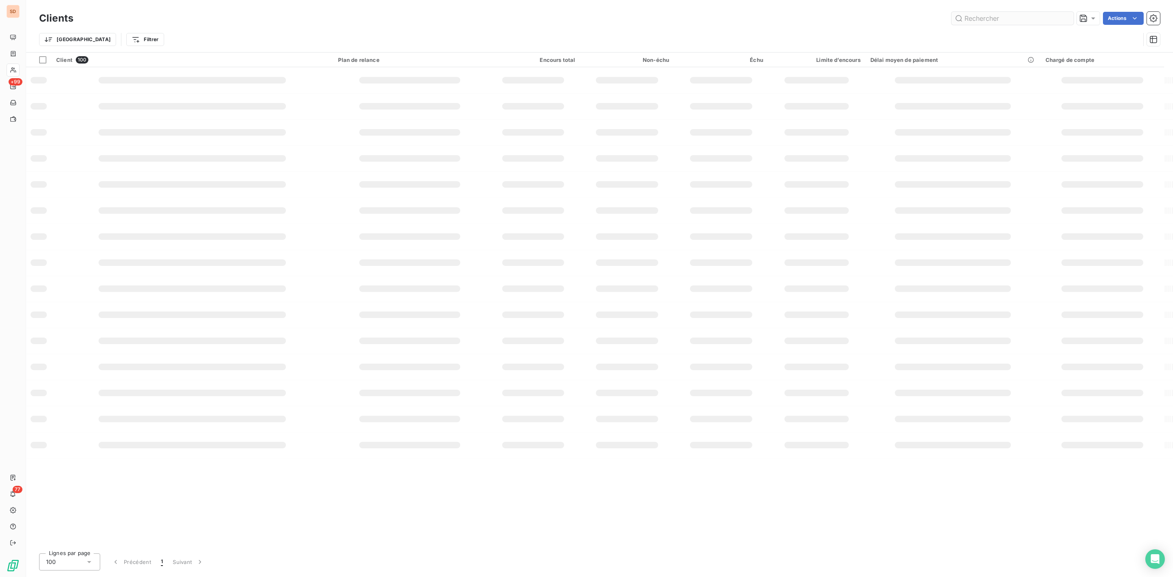
click at [997, 21] on input "text" at bounding box center [1012, 18] width 122 height 13
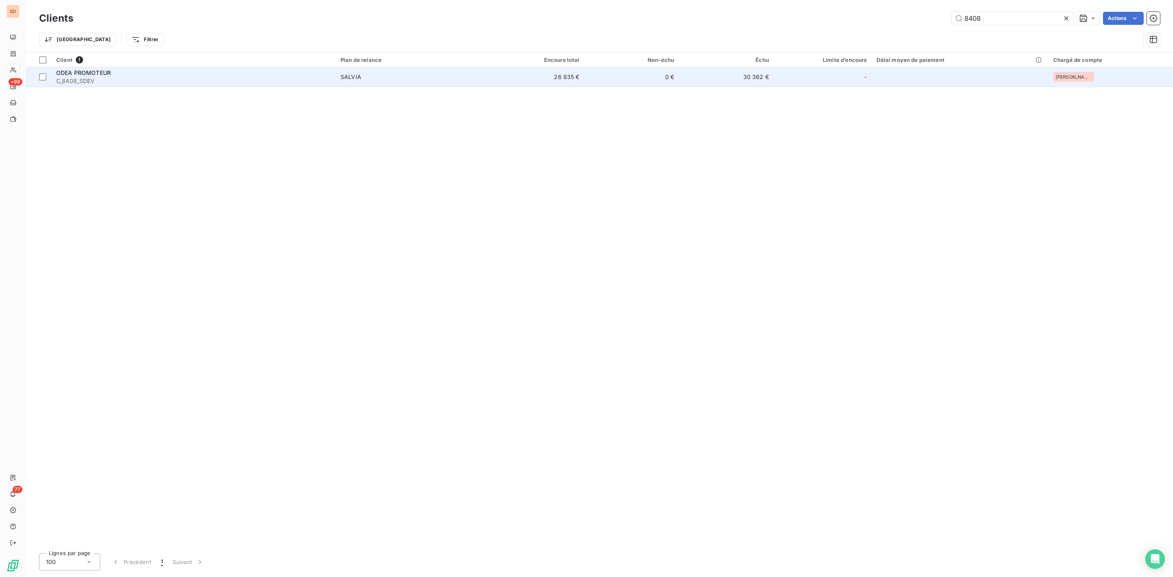
type input "8408"
click at [81, 76] on div "ODEA PROMOTEUR" at bounding box center [193, 73] width 274 height 8
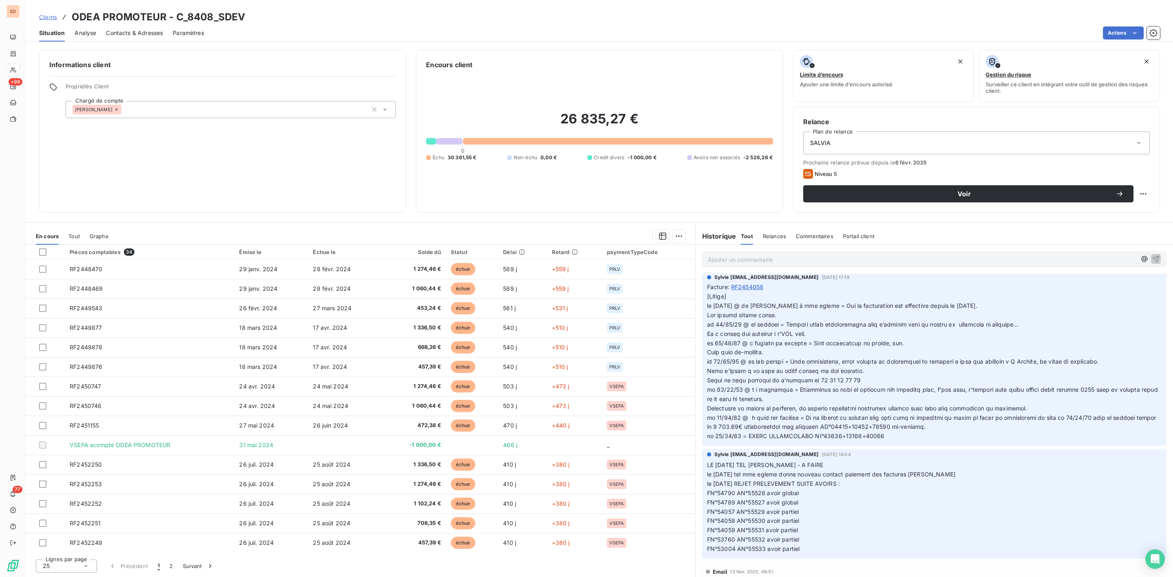
drag, startPoint x: 655, startPoint y: 561, endPoint x: 566, endPoint y: 562, distance: 89.2
click at [655, 561] on div "Lignes par page 25 Précédent 1 2 Suivant" at bounding box center [360, 565] width 669 height 24
click at [87, 564] on icon at bounding box center [86, 566] width 8 height 8
click at [68, 548] on li "100" at bounding box center [66, 550] width 61 height 15
click at [713, 191] on div "26 835,27 € 0 Échu 30 361,55 € Non-échu 0,00 € Crédit divers -1 000,00 € Avoirs…" at bounding box center [599, 136] width 347 height 133
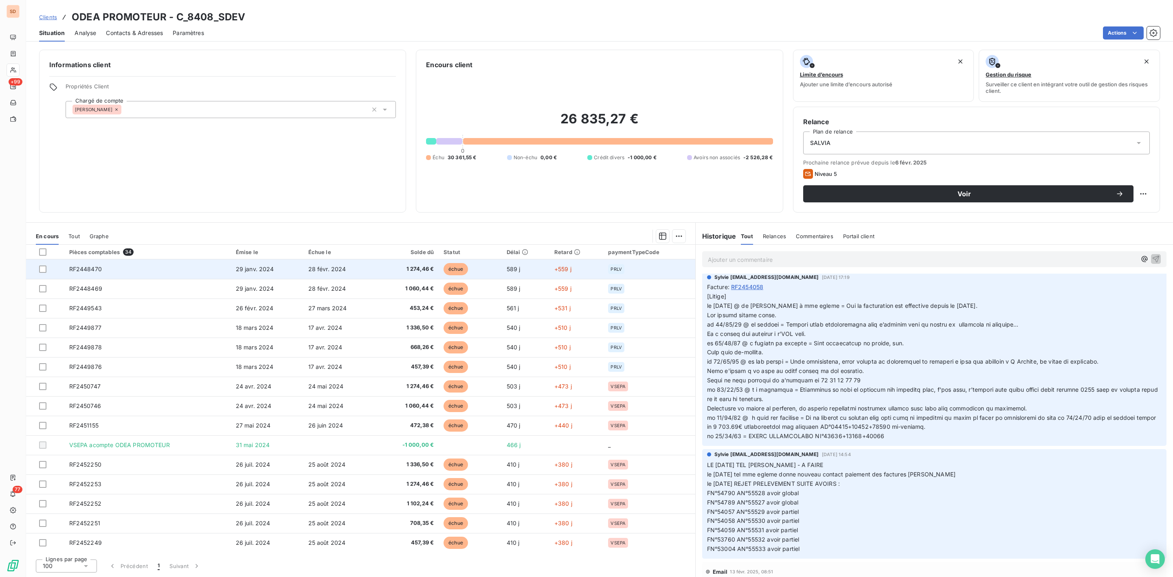
click at [138, 268] on td "RF2448470" at bounding box center [147, 269] width 167 height 20
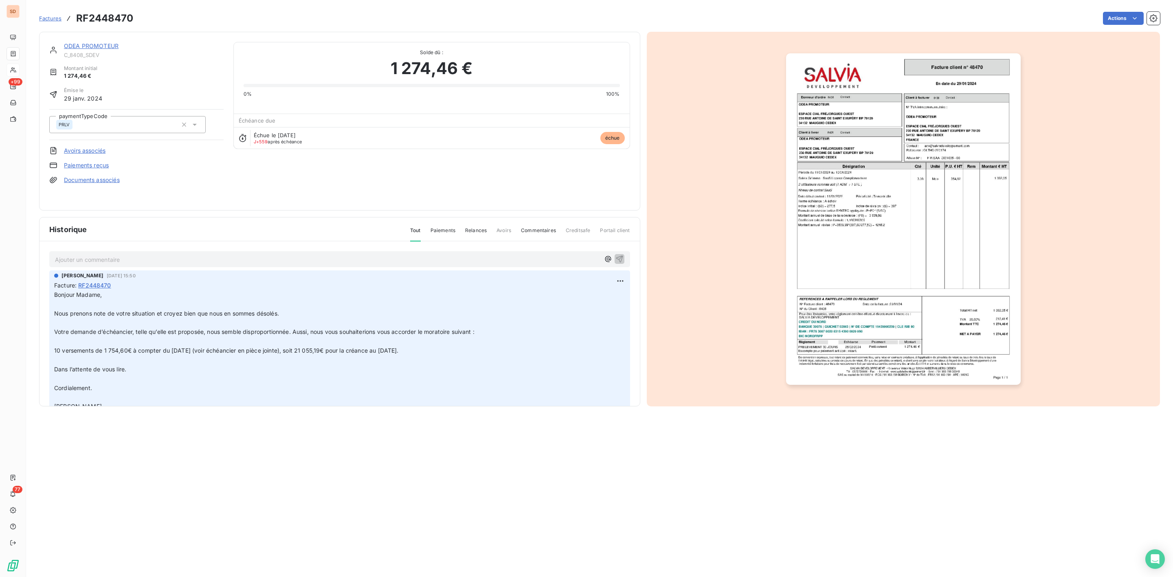
click at [883, 200] on img "button" at bounding box center [903, 219] width 235 height 332
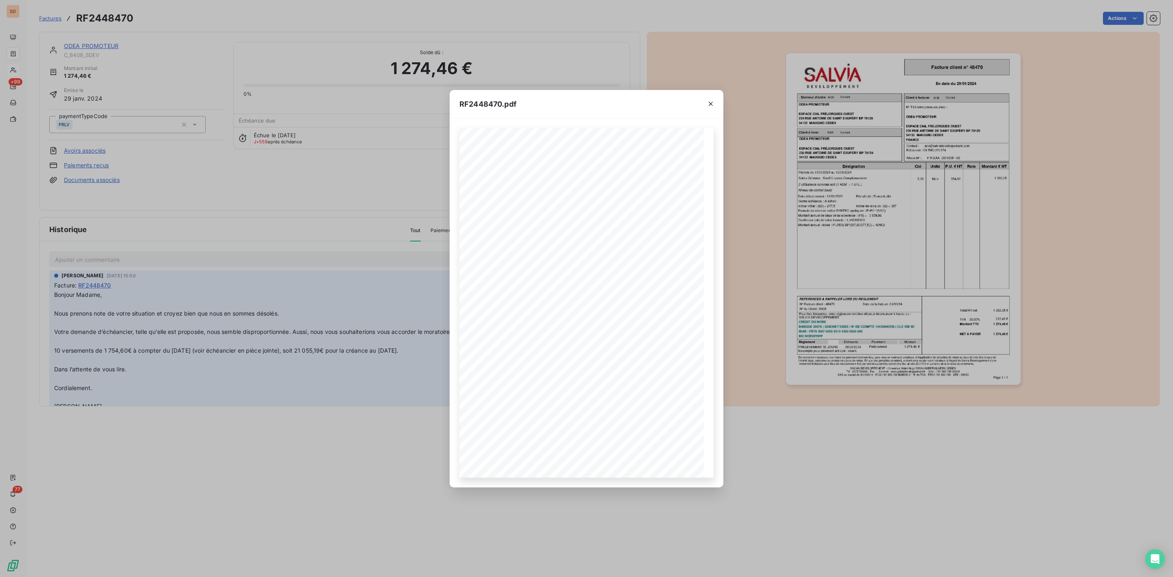
drag, startPoint x: 710, startPoint y: 103, endPoint x: 687, endPoint y: 108, distance: 23.7
click at [710, 101] on icon "button" at bounding box center [711, 104] width 8 height 8
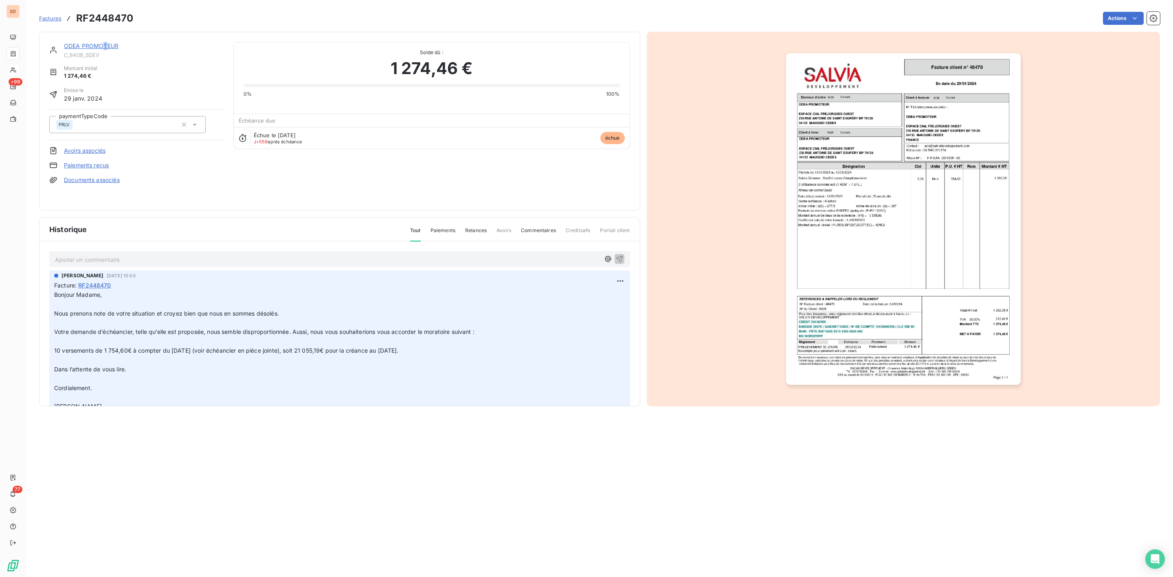
click at [105, 49] on div "ODEA PROMOTEUR" at bounding box center [144, 46] width 160 height 8
click at [109, 45] on link "ODEA PROMOTEUR" at bounding box center [91, 45] width 55 height 7
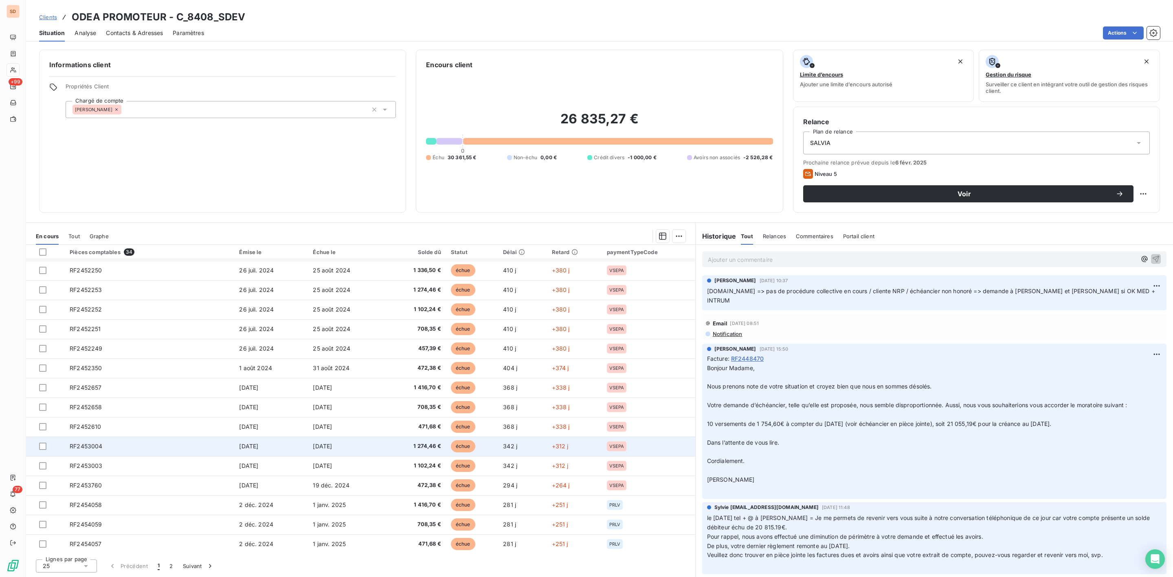
scroll to position [196, 0]
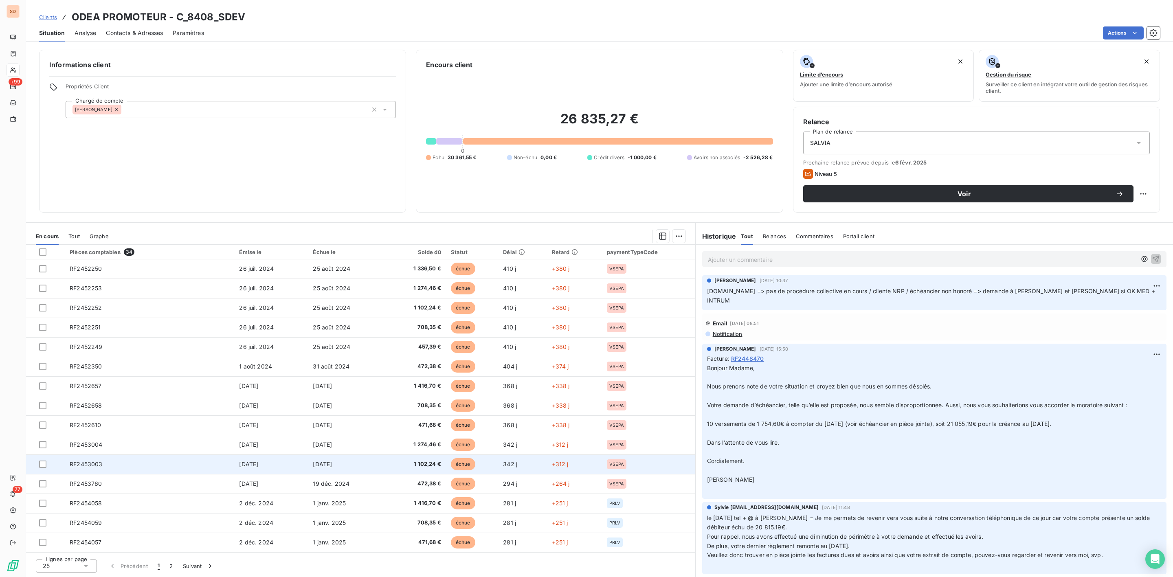
click at [294, 469] on td "[DATE]" at bounding box center [271, 465] width 74 height 20
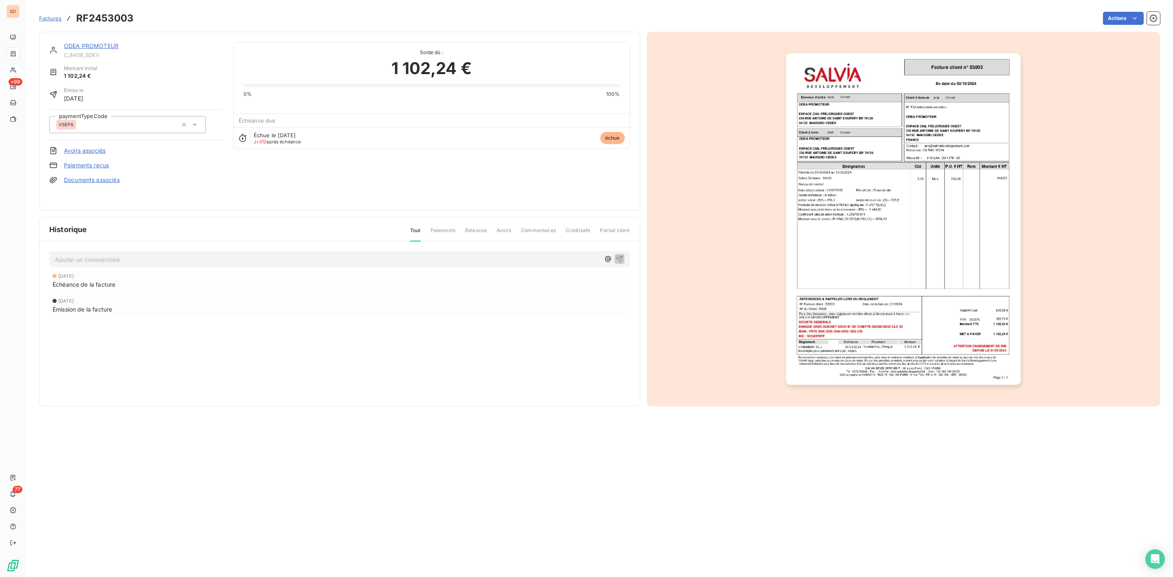
click at [848, 191] on img "button" at bounding box center [903, 219] width 235 height 332
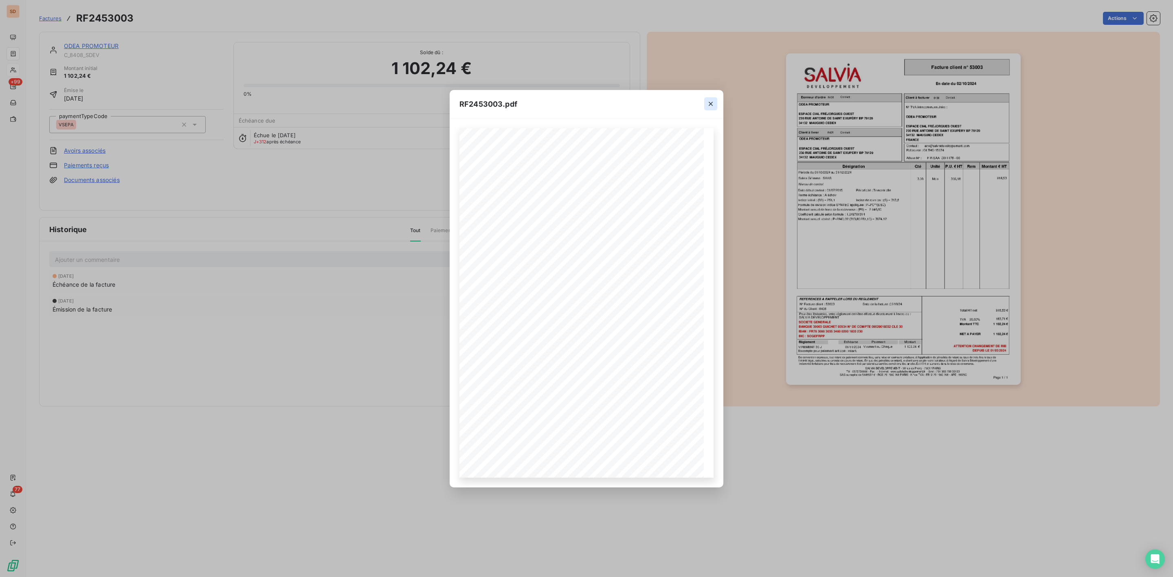
click at [710, 101] on icon "button" at bounding box center [711, 104] width 8 height 8
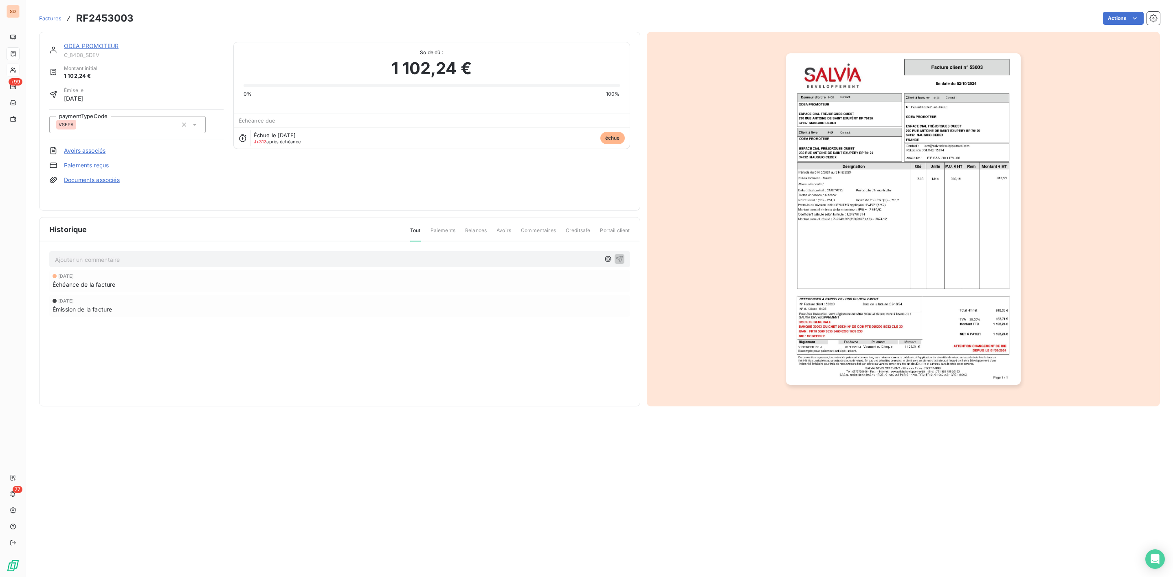
click at [106, 46] on link "ODEA PROMOTEUR" at bounding box center [91, 45] width 55 height 7
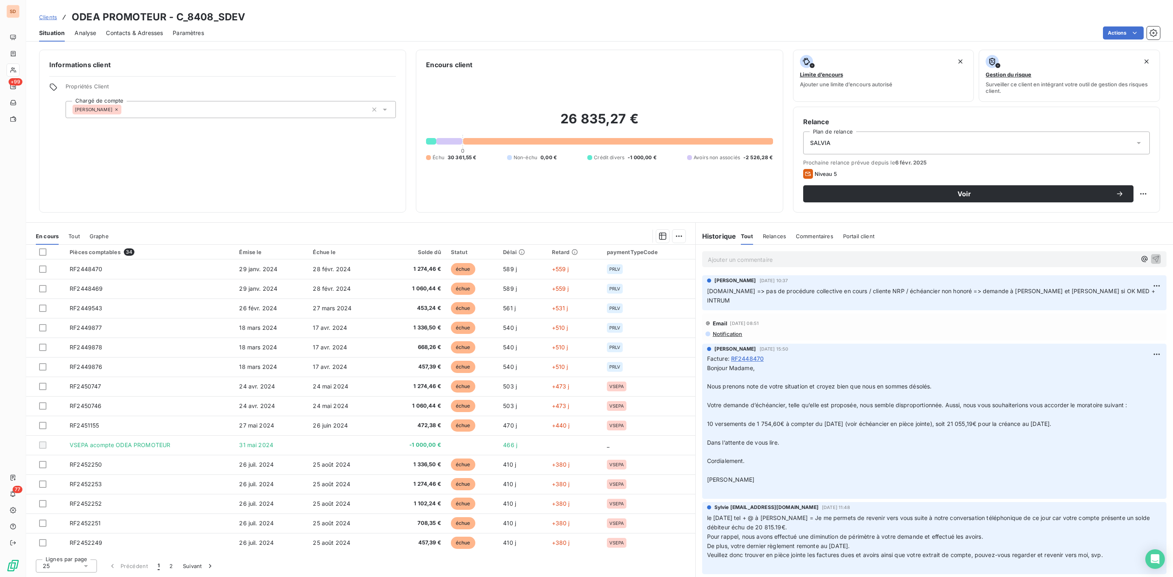
click at [124, 29] on span "Contacts & Adresses" at bounding box center [134, 33] width 57 height 8
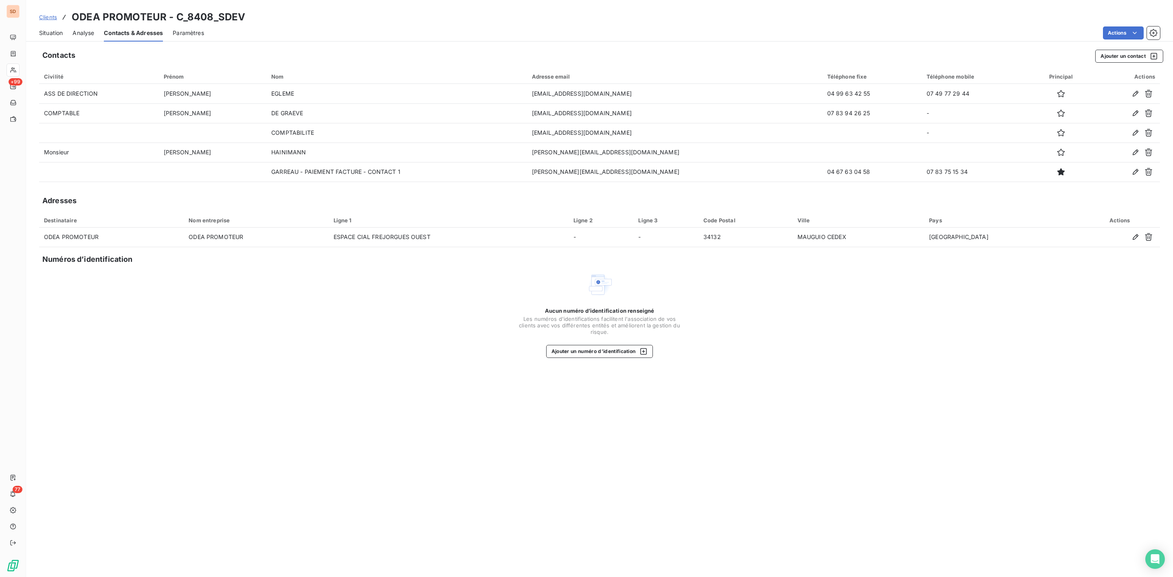
click at [42, 30] on span "Situation" at bounding box center [51, 33] width 24 height 8
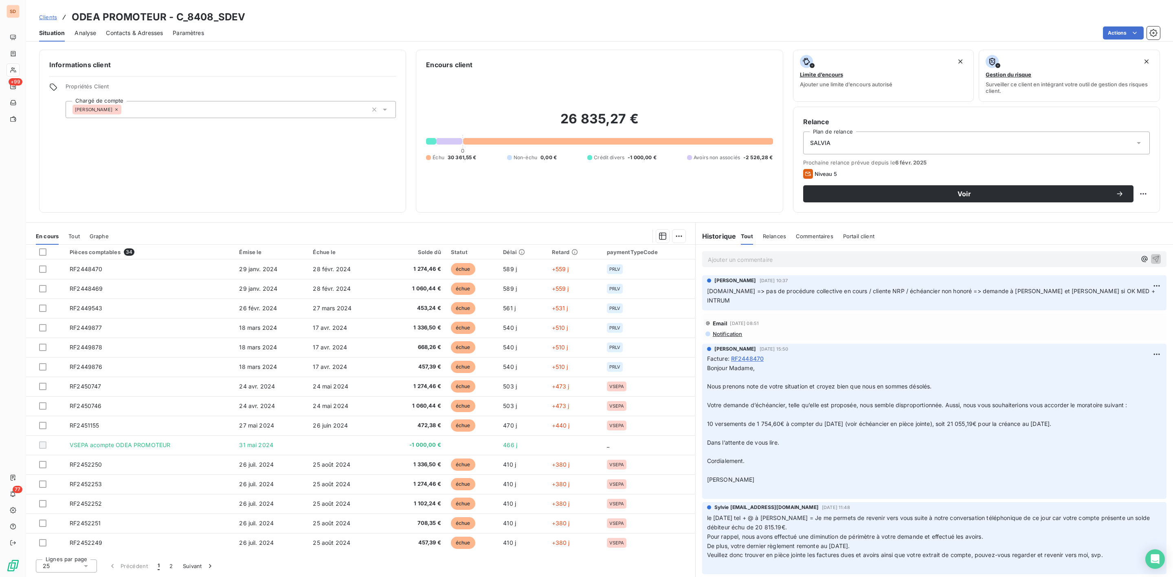
click at [127, 32] on span "Contacts & Adresses" at bounding box center [134, 33] width 57 height 8
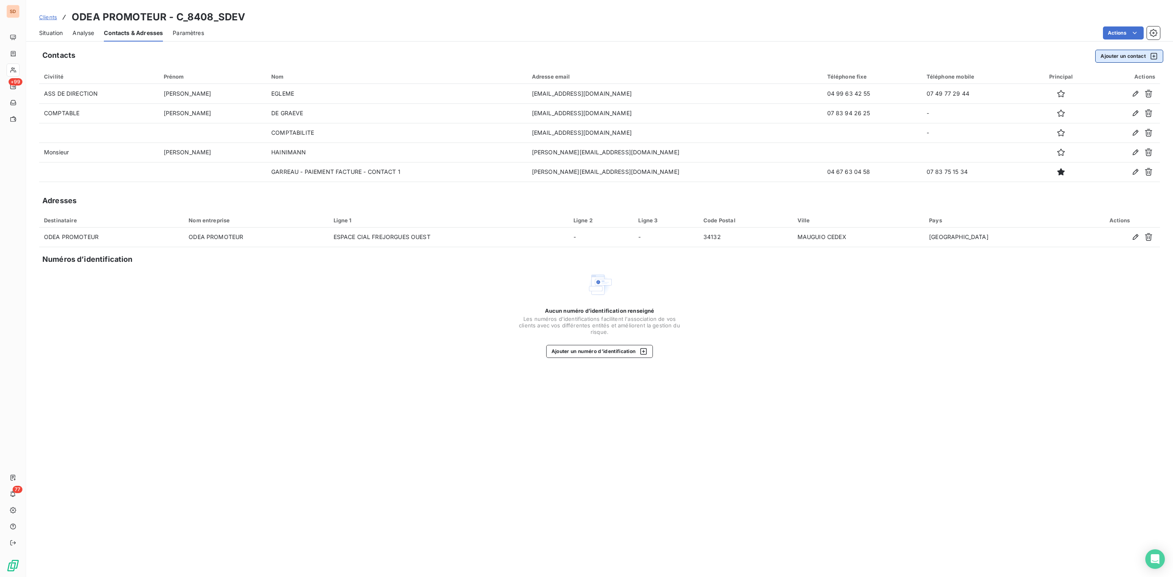
click at [1110, 51] on button "Ajouter un contact" at bounding box center [1129, 56] width 68 height 13
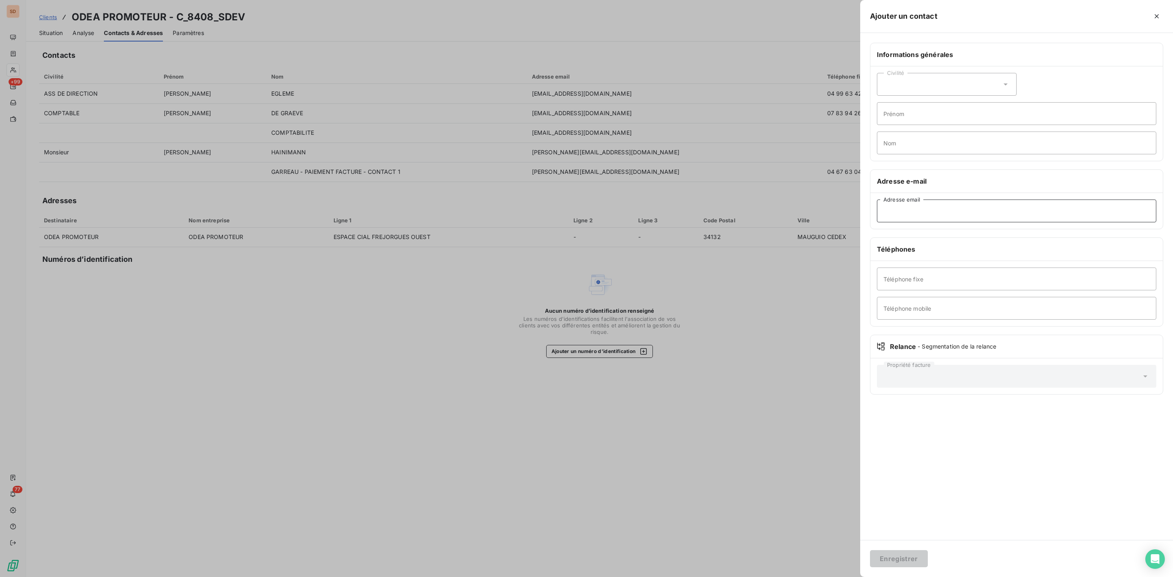
click at [916, 218] on input "Adresse email" at bounding box center [1016, 211] width 279 height 23
type input "contact@odea-groupe.com"
click at [908, 562] on button "Enregistrer" at bounding box center [899, 558] width 58 height 17
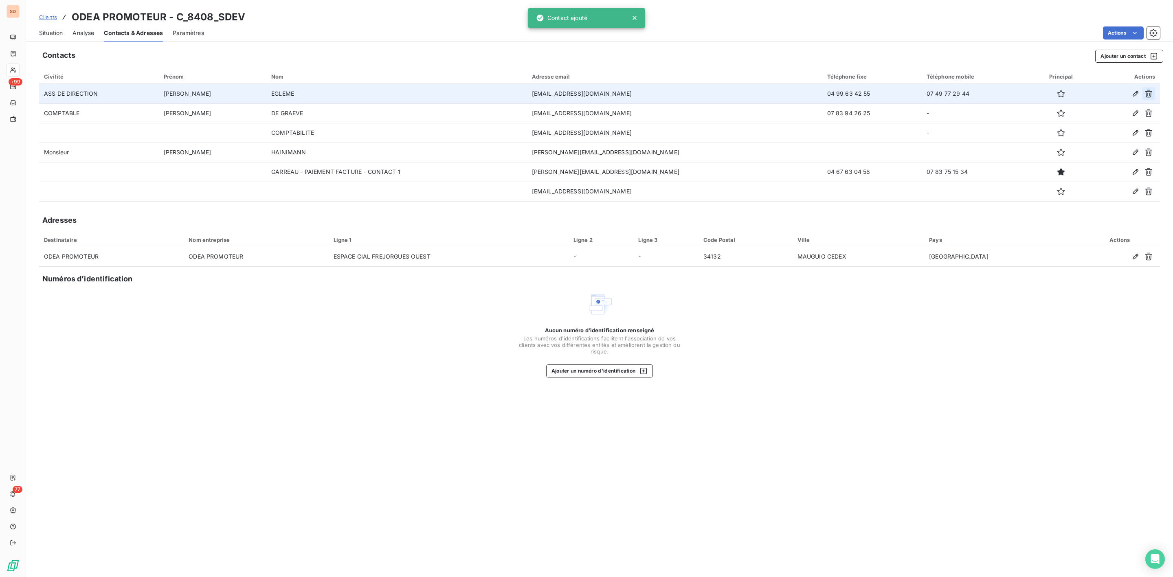
click at [1150, 90] on icon "button" at bounding box center [1148, 94] width 8 height 8
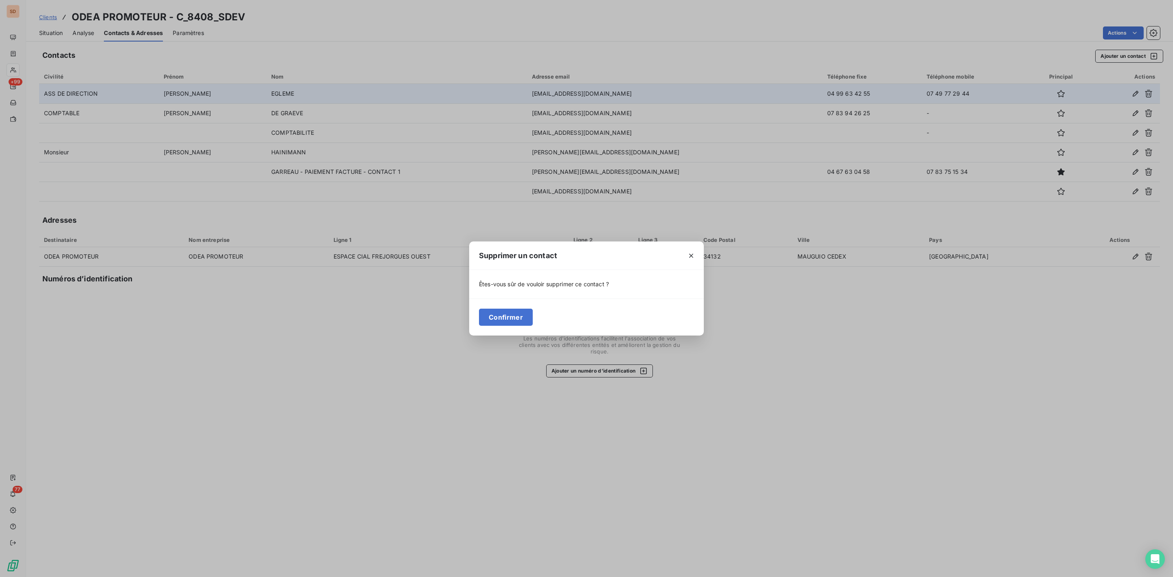
click at [504, 327] on div "Confirmer" at bounding box center [586, 317] width 235 height 37
click at [689, 256] on icon "button" at bounding box center [691, 256] width 8 height 8
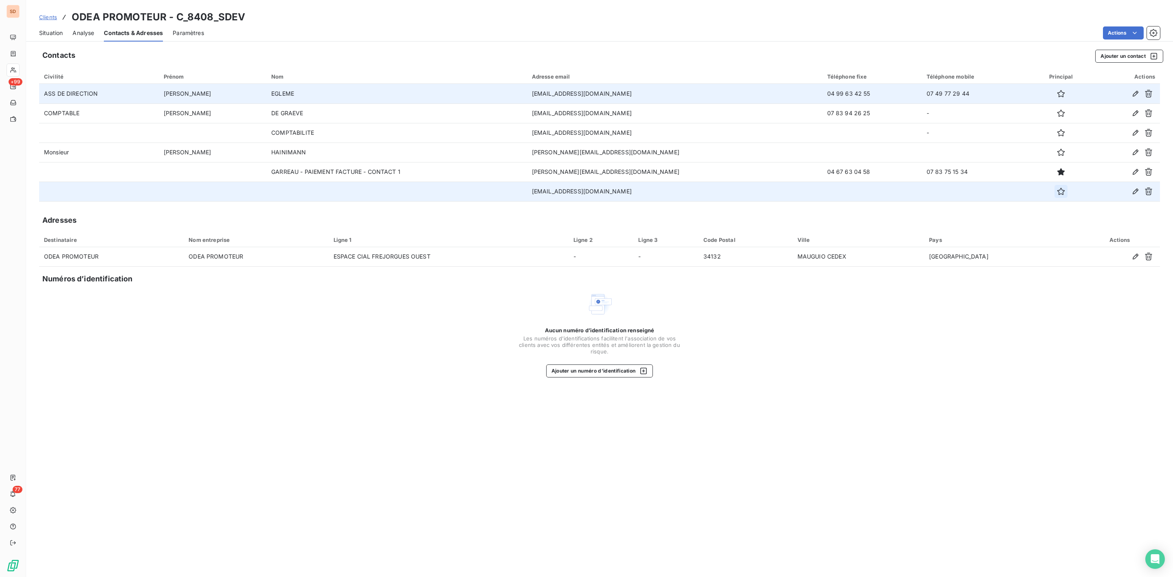
click at [1057, 193] on icon "button" at bounding box center [1060, 191] width 7 height 7
click at [54, 34] on span "Situation" at bounding box center [51, 33] width 24 height 8
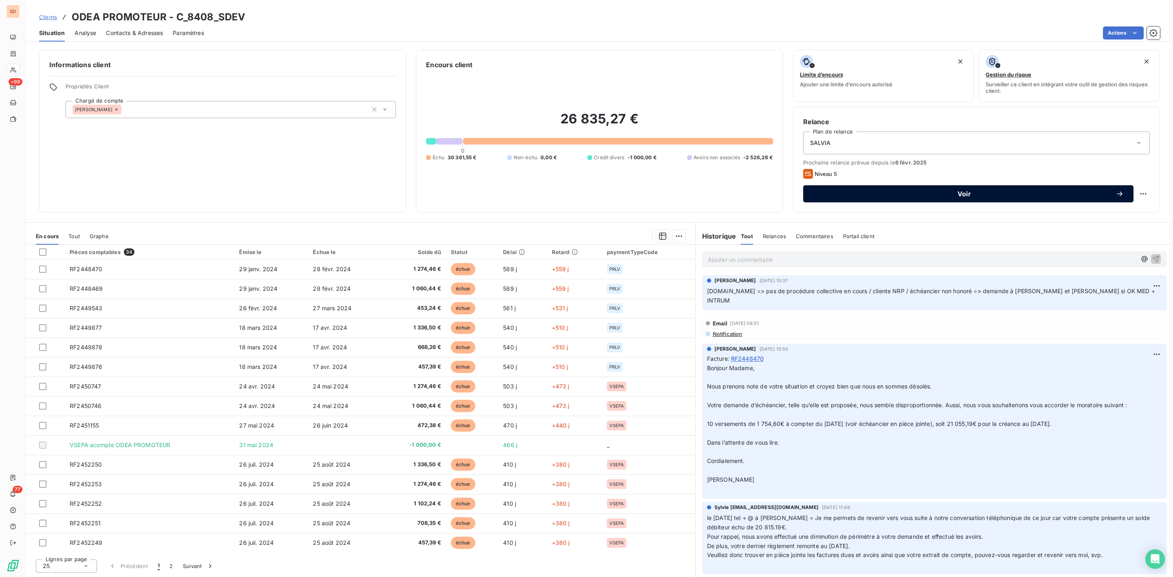
click at [953, 191] on span "Voir" at bounding box center [964, 194] width 303 height 7
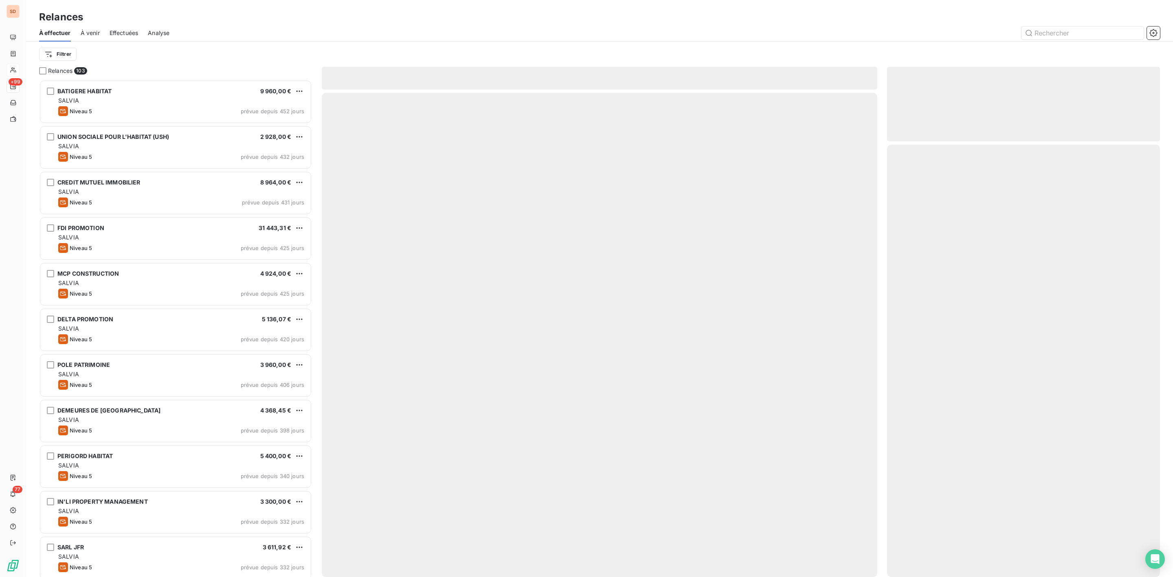
scroll to position [489, 263]
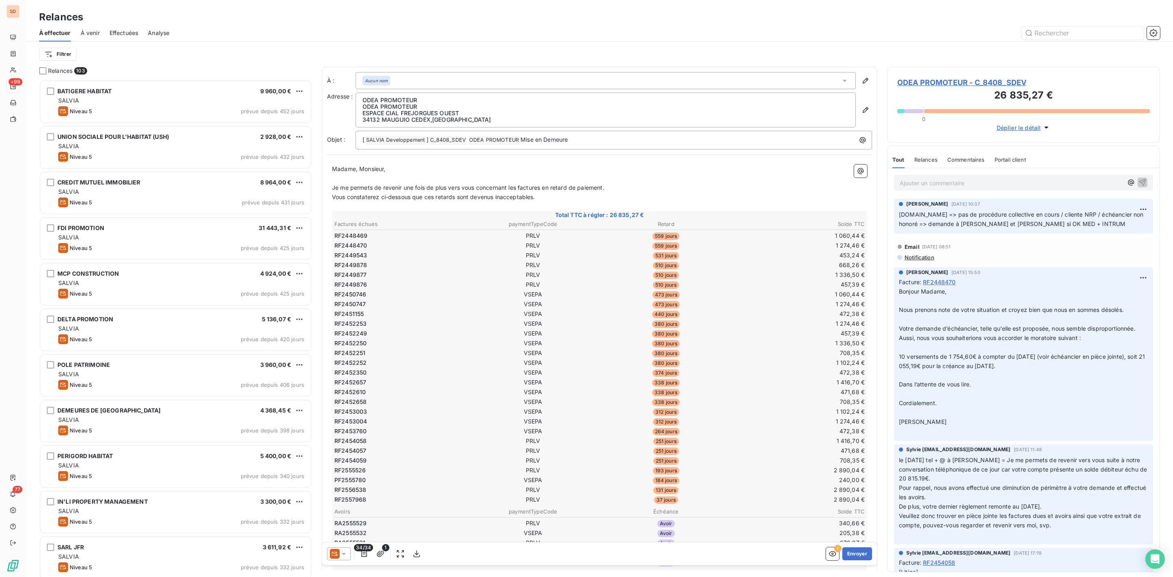
click at [343, 550] on icon at bounding box center [344, 554] width 8 height 8
click at [345, 517] on span "Niveau 4" at bounding box center [355, 521] width 24 height 8
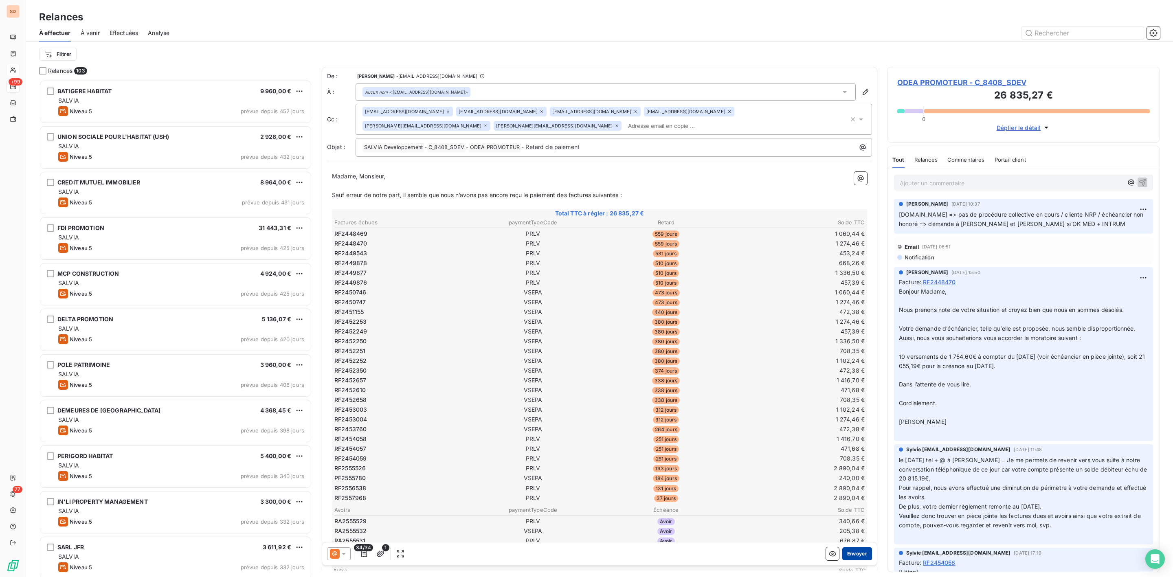
click at [845, 551] on button "Envoyer" at bounding box center [857, 553] width 30 height 13
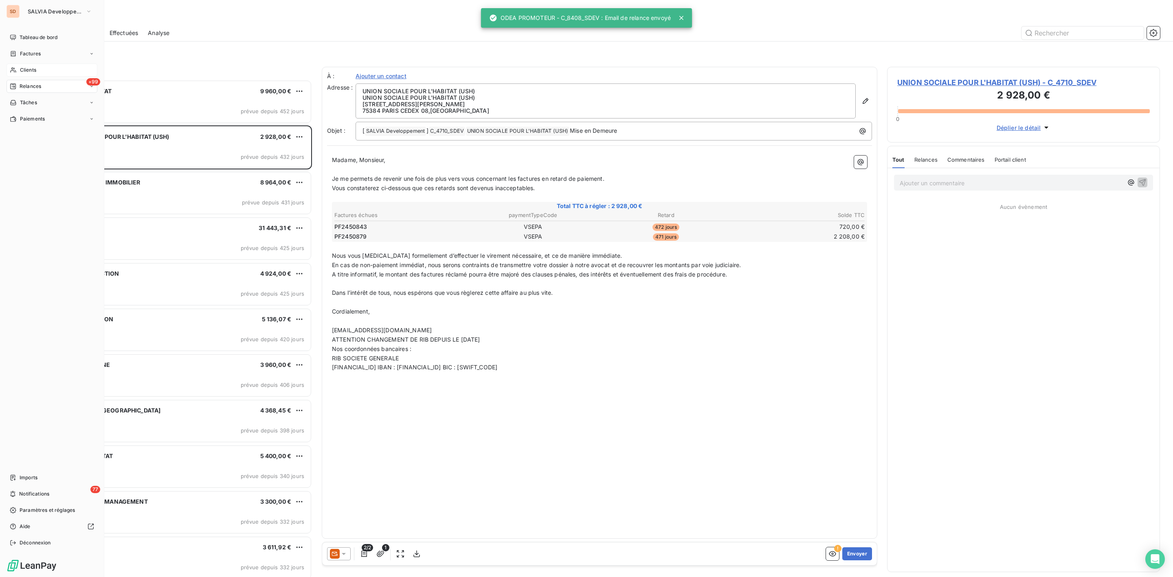
click at [24, 72] on span "Clients" at bounding box center [28, 69] width 16 height 7
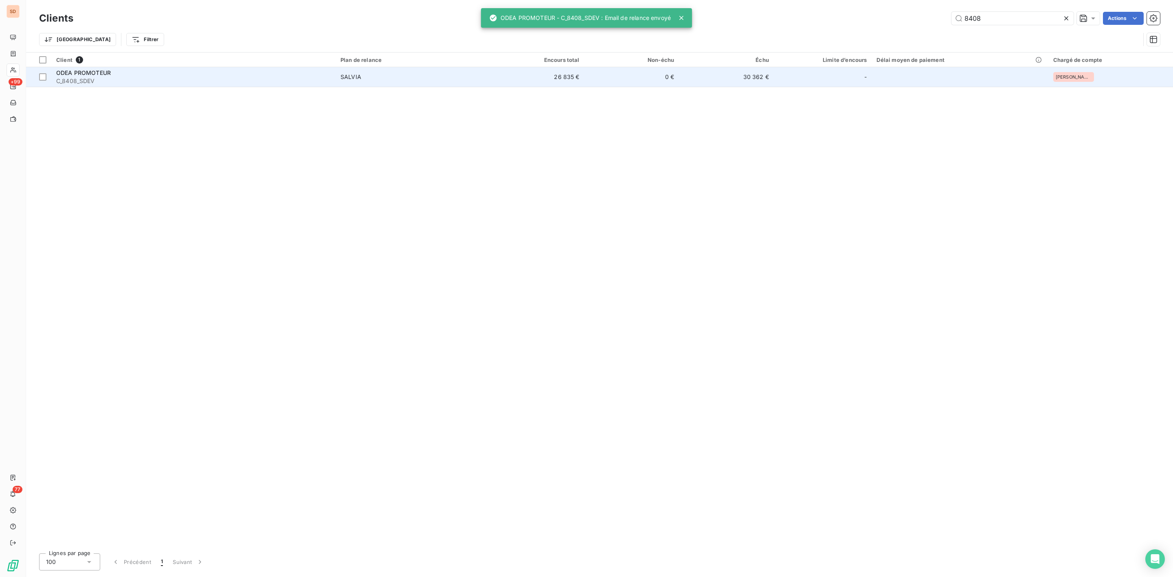
click at [77, 76] on div "ODEA PROMOTEUR" at bounding box center [193, 73] width 274 height 8
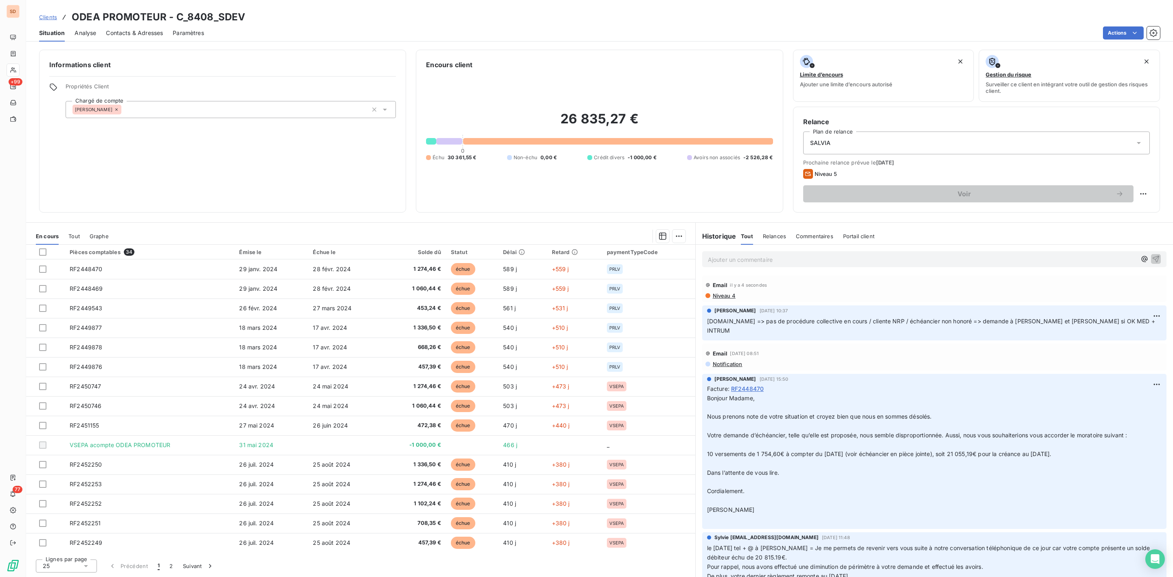
drag, startPoint x: 130, startPoint y: 28, endPoint x: 134, endPoint y: 29, distance: 4.6
click at [130, 29] on span "Contacts & Adresses" at bounding box center [134, 33] width 57 height 8
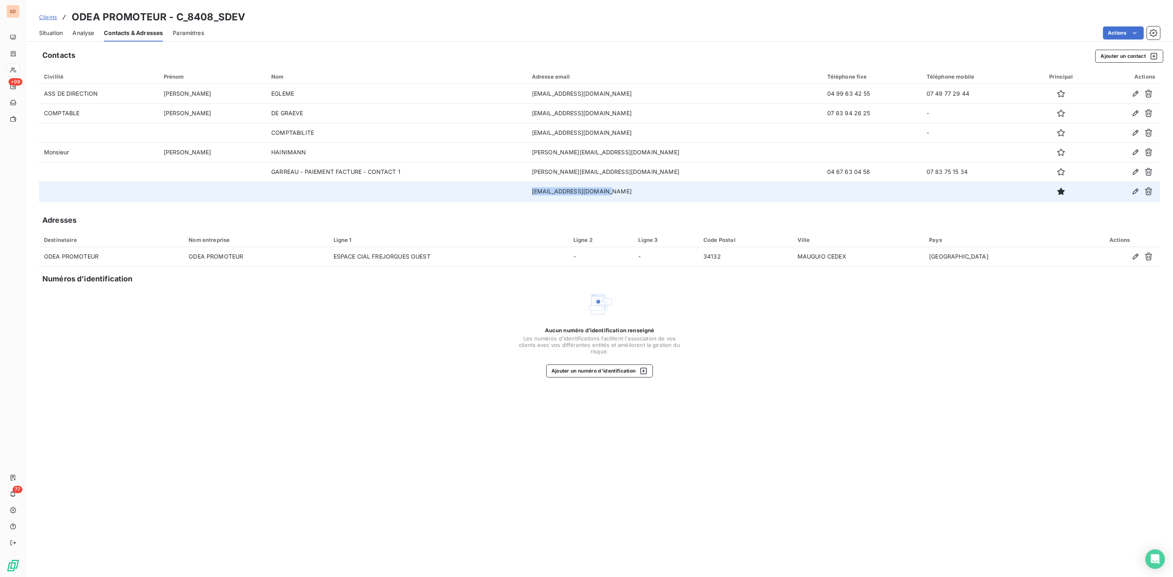
drag, startPoint x: 561, startPoint y: 191, endPoint x: 736, endPoint y: 192, distance: 174.7
click at [736, 192] on td "contact@odea-groupe.com" at bounding box center [674, 192] width 295 height 20
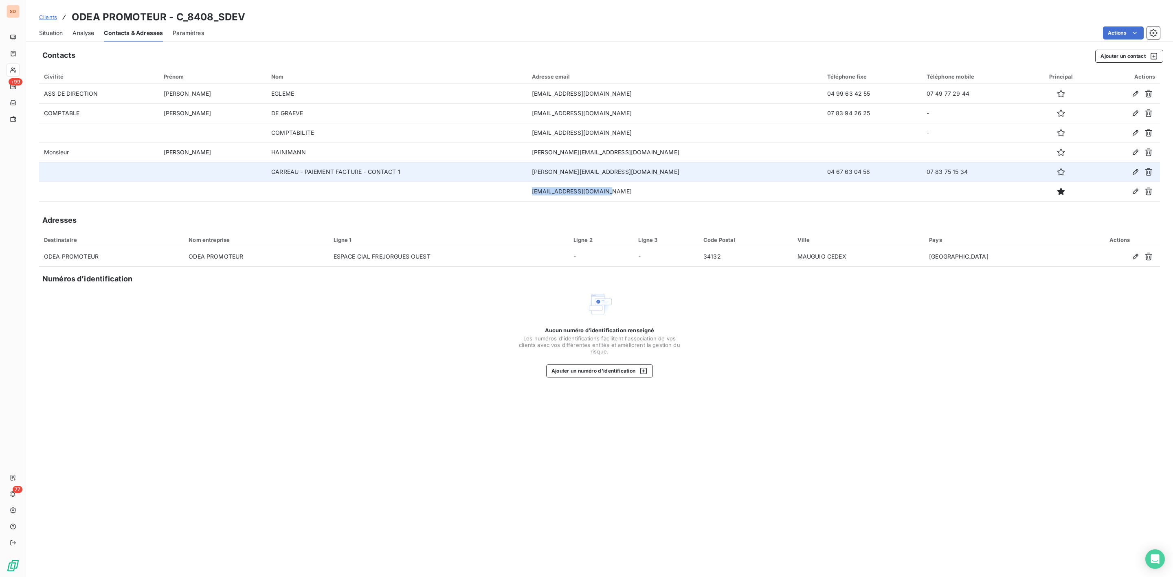
copy td "contact@odea-groupe.com"
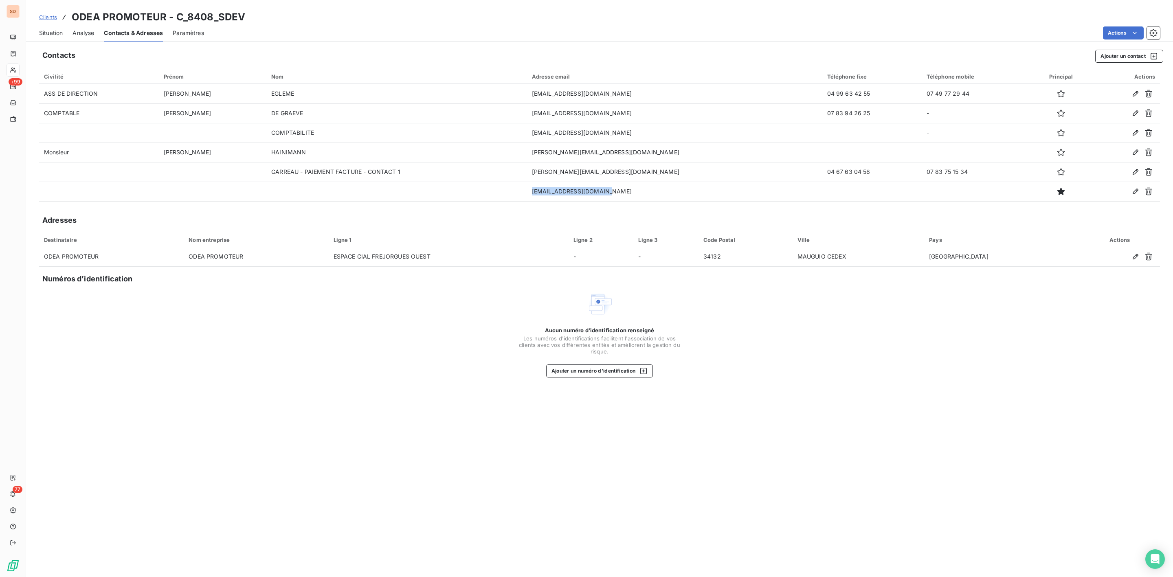
click at [49, 29] on span "Situation" at bounding box center [51, 33] width 24 height 8
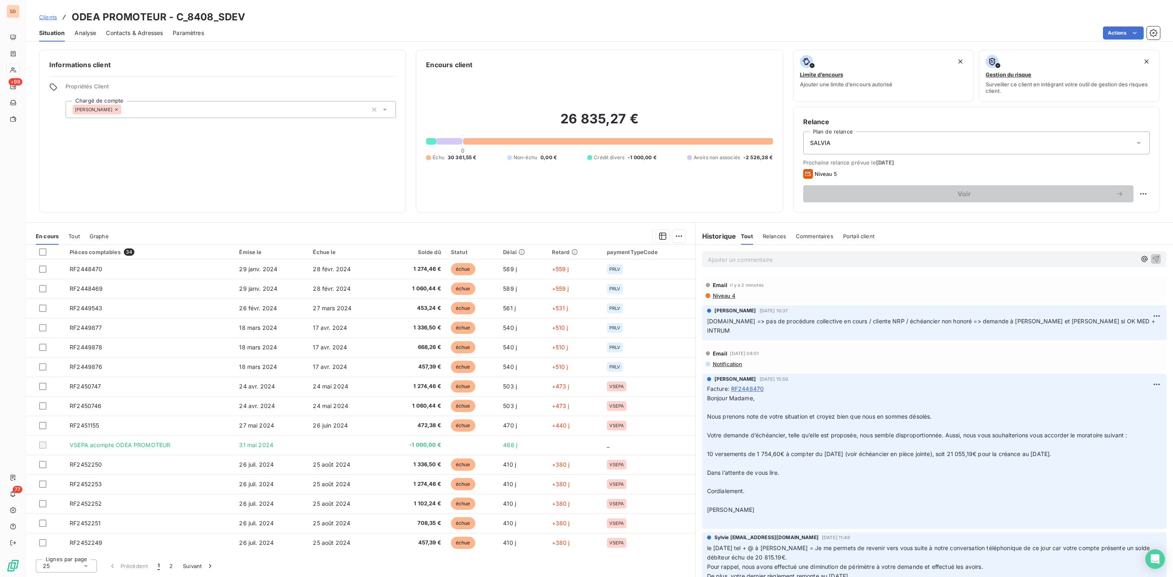
click at [746, 261] on p "Ajouter un commentaire ﻿" at bounding box center [922, 260] width 428 height 10
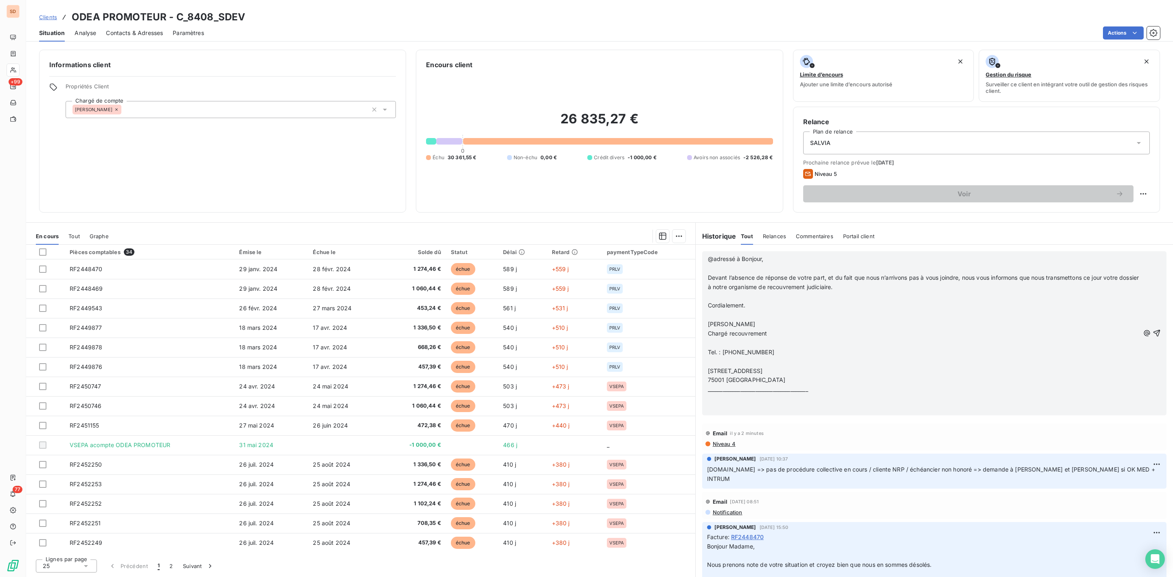
click at [126, 31] on span "Contacts & Adresses" at bounding box center [134, 33] width 57 height 8
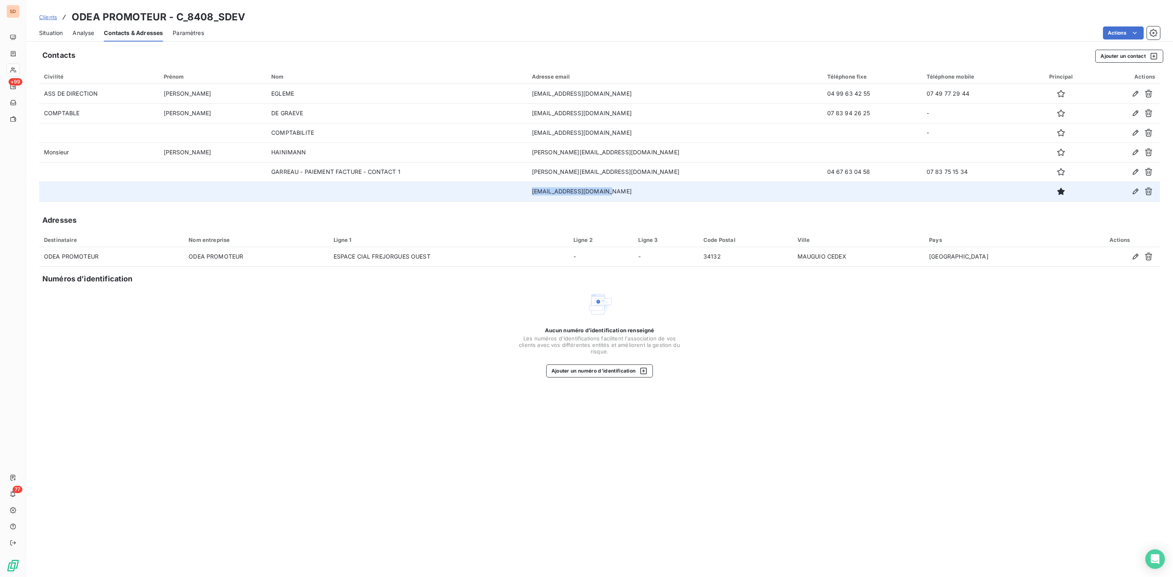
drag, startPoint x: 560, startPoint y: 187, endPoint x: 644, endPoint y: 192, distance: 84.4
click at [644, 192] on td "contact@odea-groupe.com" at bounding box center [674, 192] width 295 height 20
copy td "contact@odea-groupe.com"
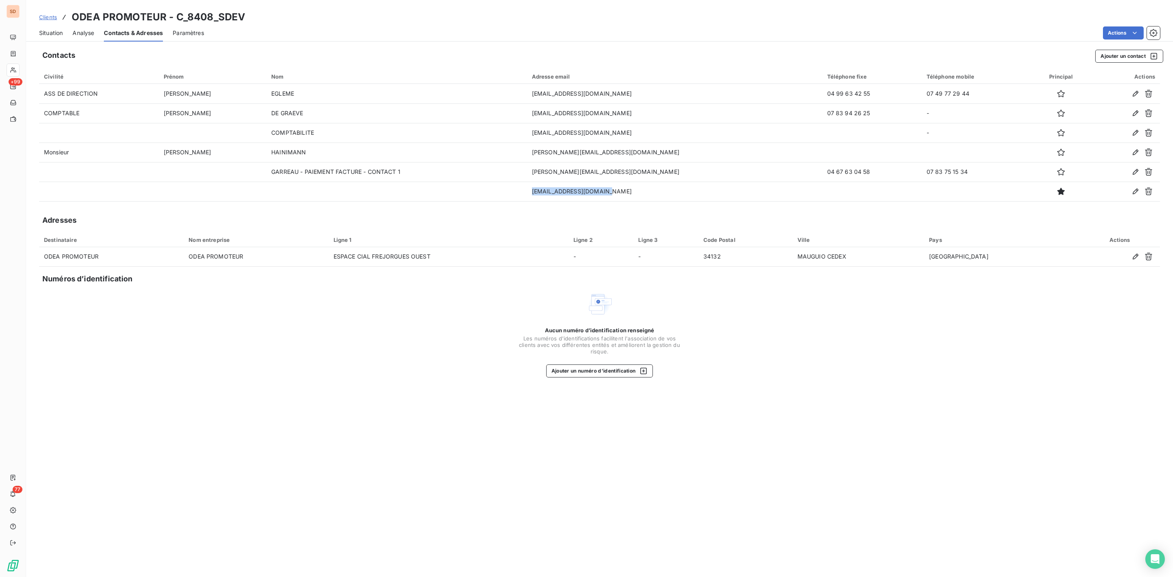
click at [48, 32] on span "Situation" at bounding box center [51, 33] width 24 height 8
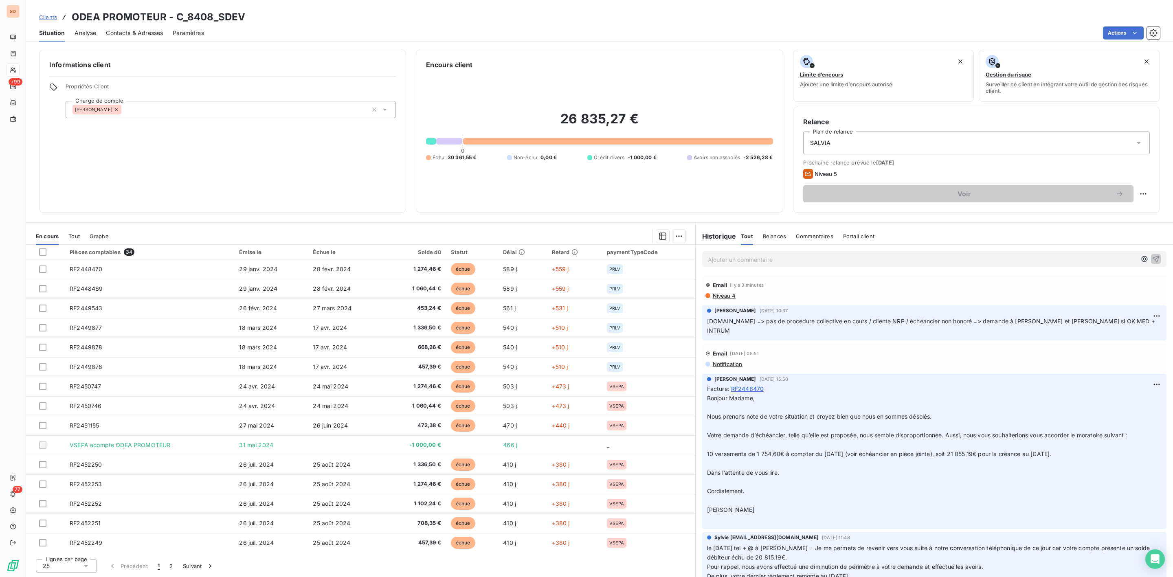
click at [736, 261] on p "Ajouter un commentaire ﻿" at bounding box center [922, 260] width 428 height 10
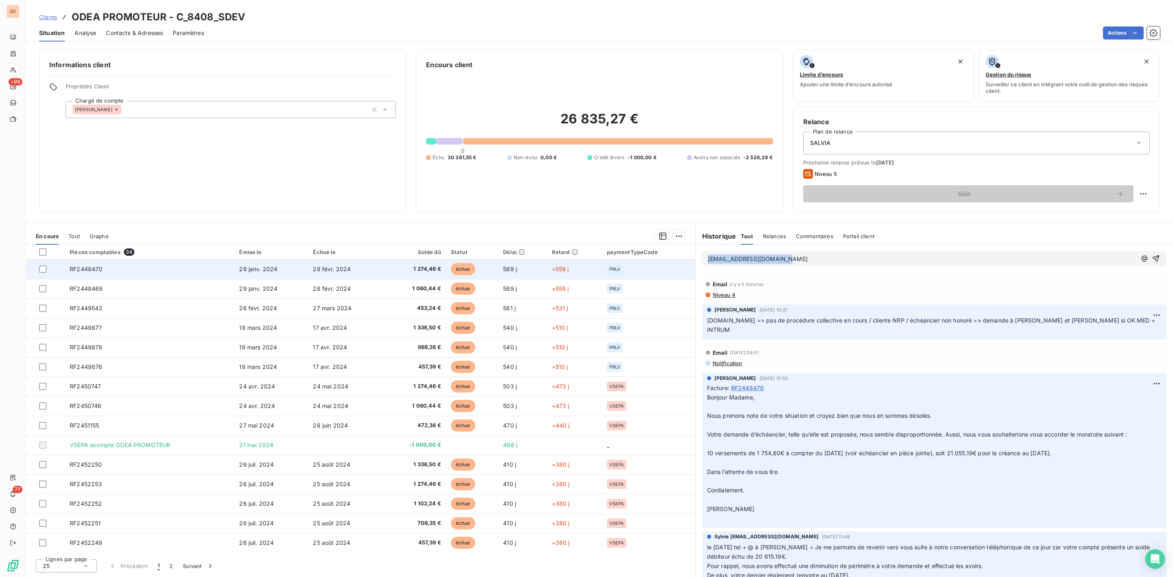
drag, startPoint x: 701, startPoint y: 261, endPoint x: 661, endPoint y: 261, distance: 39.9
click at [661, 261] on div "En cours Tout Graphe Pièces comptables 34 Émise le Échue le Solde dû Statut Dél…" at bounding box center [599, 399] width 1147 height 355
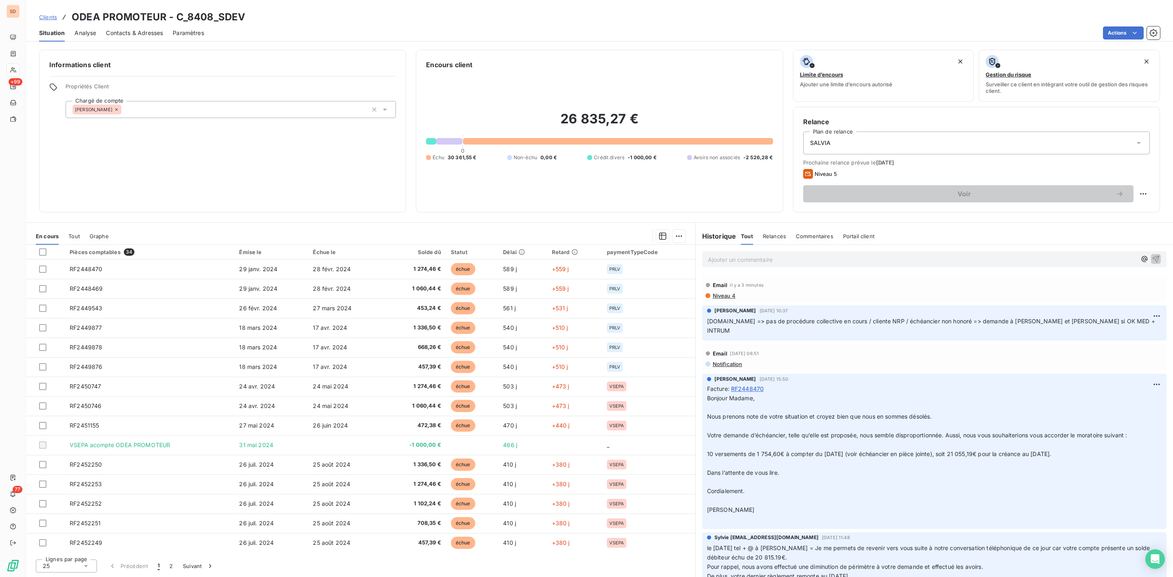
click at [725, 259] on p "Ajouter un commentaire ﻿" at bounding box center [922, 260] width 428 height 10
click at [727, 262] on p "@ to" at bounding box center [922, 259] width 428 height 9
click at [719, 259] on span "@ tocontact@odea-groupe.com" at bounding box center [762, 258] width 108 height 7
click at [852, 256] on p "@ to contact@odea-groupe.com" at bounding box center [922, 259] width 428 height 9
click at [814, 259] on p "@ to contact@odea-groupe.com et" at bounding box center [922, 259] width 428 height 9
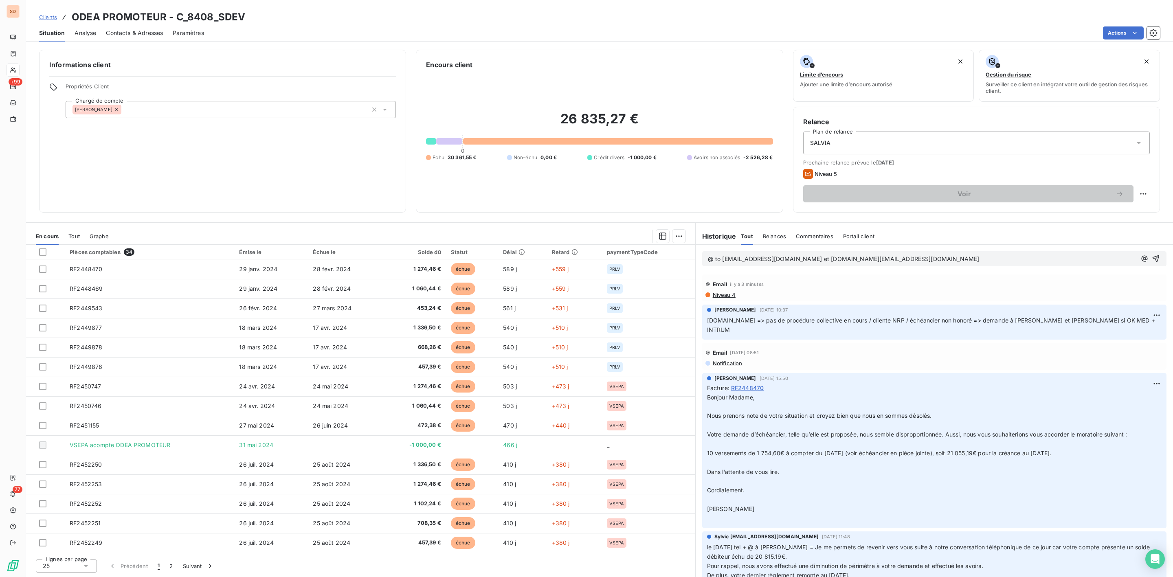
click at [907, 259] on span "@ to contact@odea-groupe.com et n.garreau@odea-groupe.com" at bounding box center [844, 258] width 272 height 7
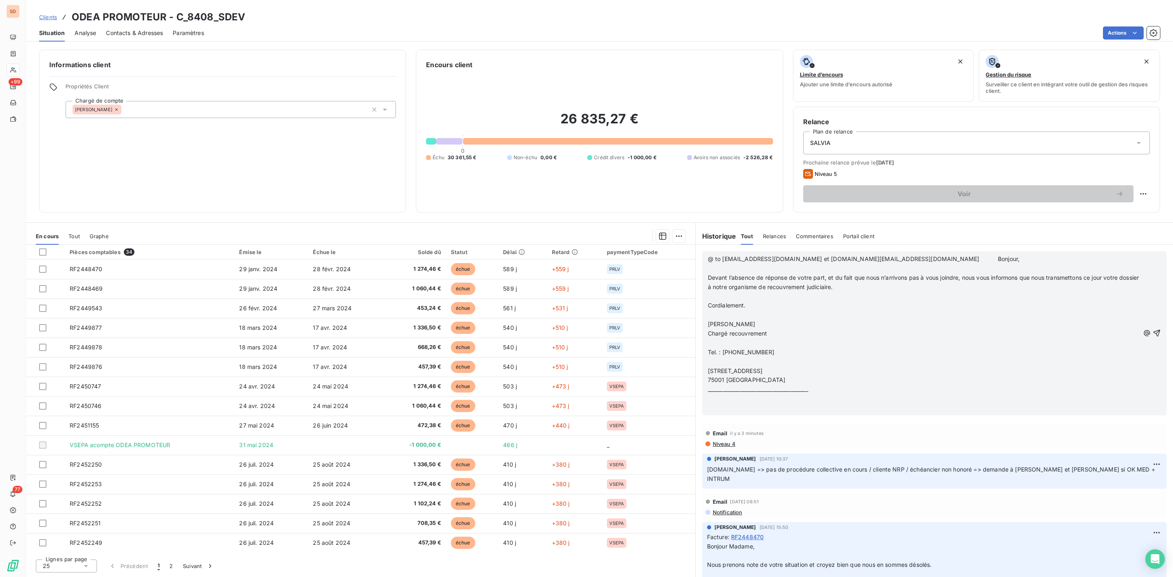
click at [901, 263] on p "@ to contact@odea-groupe.com et n.garreau@odea-groupe.com Bonjour," at bounding box center [924, 259] width 432 height 9
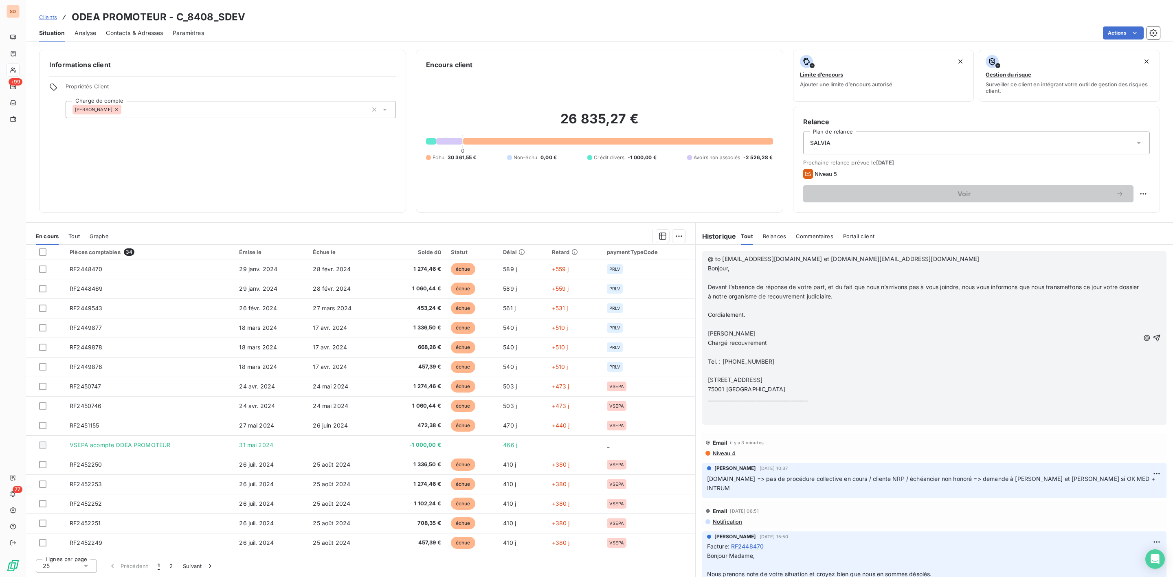
click at [889, 344] on p "Chargé recouvrement" at bounding box center [924, 342] width 432 height 9
click at [1153, 336] on icon "button" at bounding box center [1157, 338] width 8 height 8
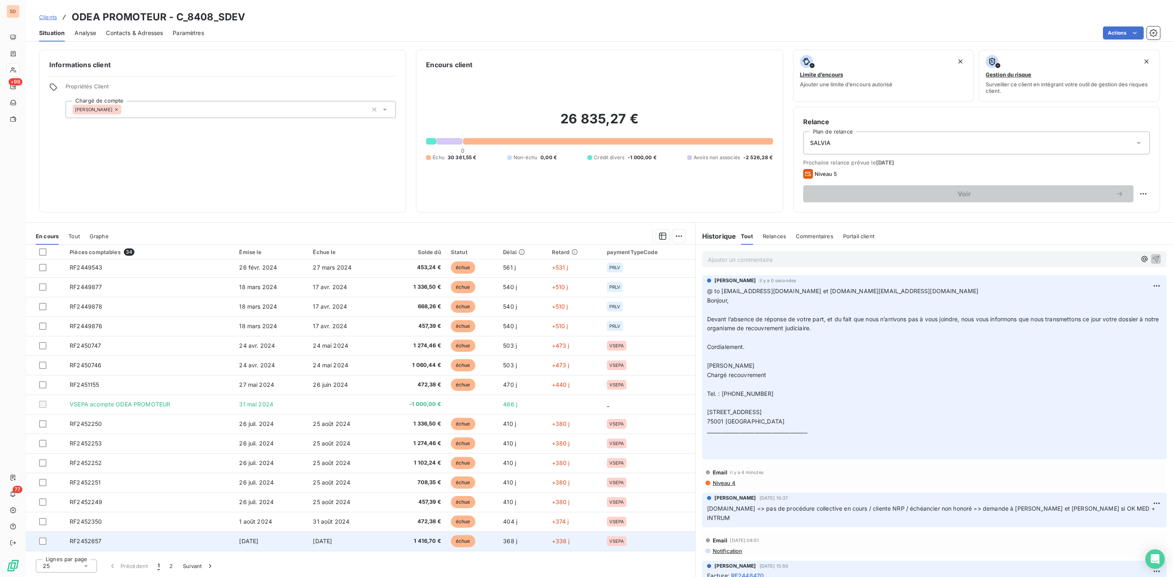
scroll to position [196, 0]
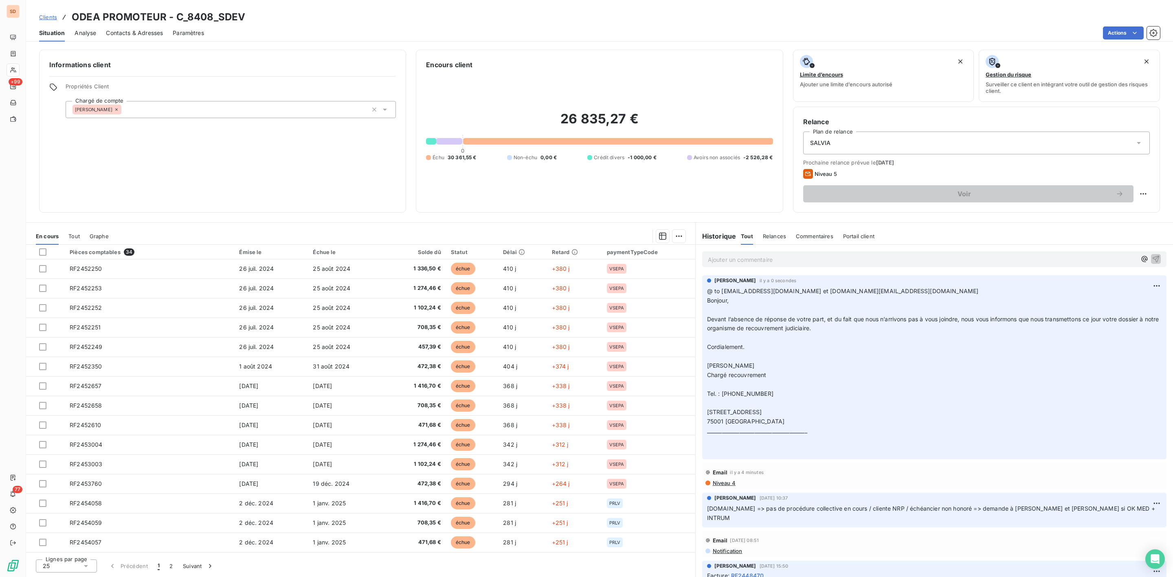
click at [89, 562] on icon at bounding box center [86, 566] width 8 height 8
click at [60, 547] on span "100" at bounding box center [57, 551] width 10 height 8
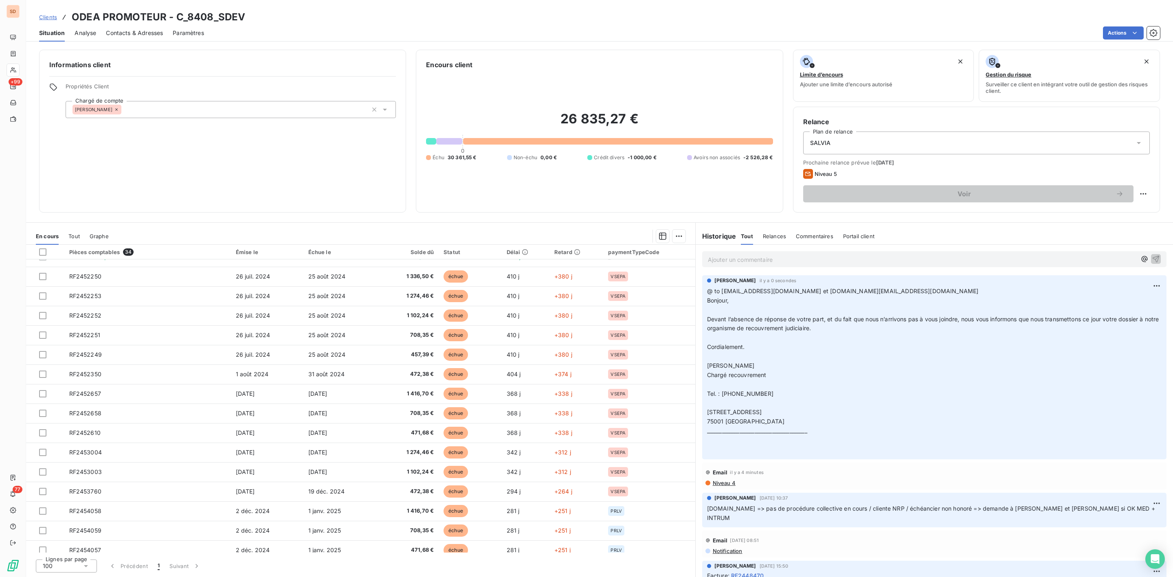
scroll to position [0, 0]
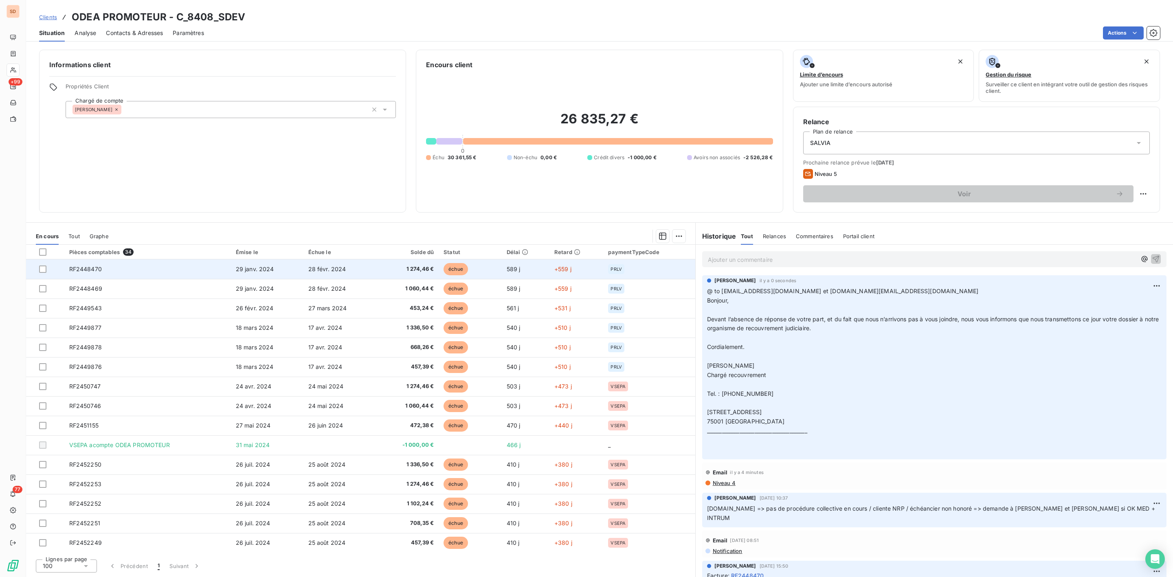
click at [103, 269] on td "RF2448470" at bounding box center [147, 269] width 167 height 20
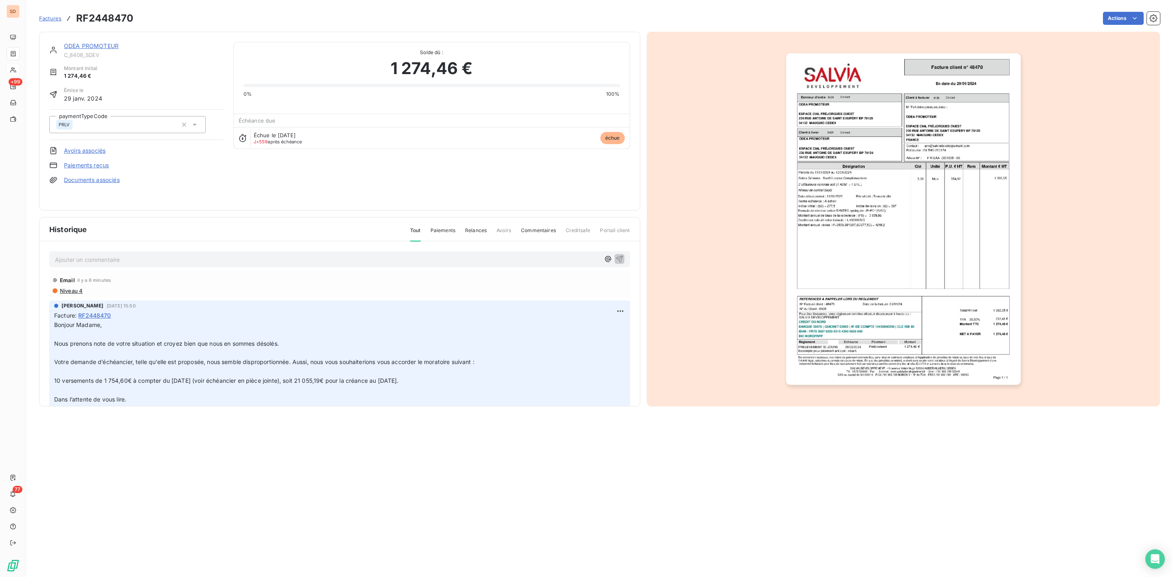
click at [920, 195] on img "button" at bounding box center [903, 219] width 235 height 332
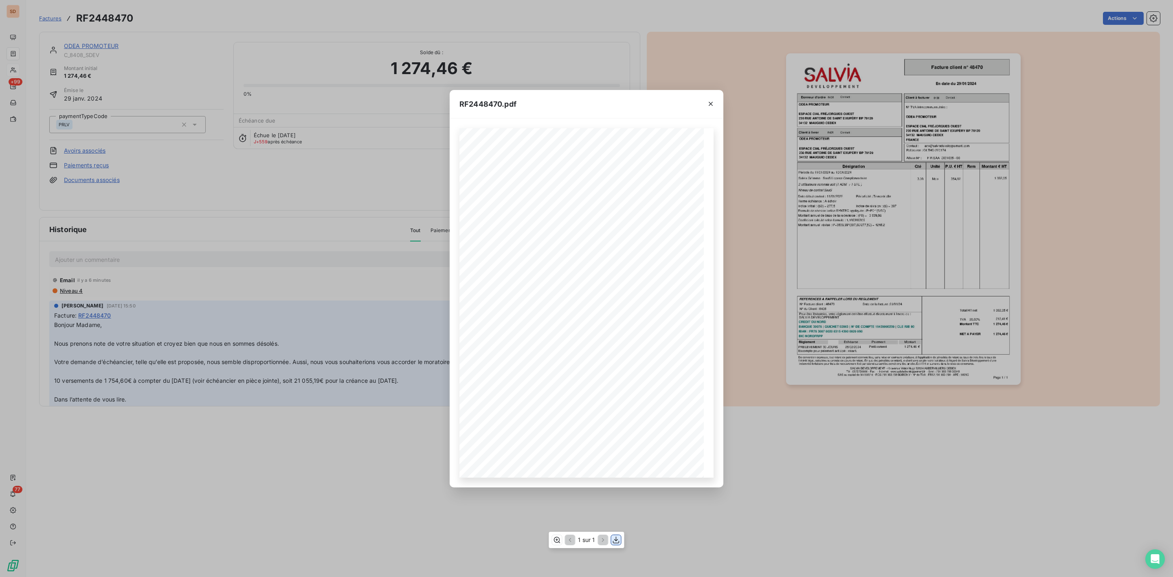
click at [613, 539] on icon "button" at bounding box center [616, 540] width 8 height 8
click at [714, 100] on icon "button" at bounding box center [711, 104] width 8 height 8
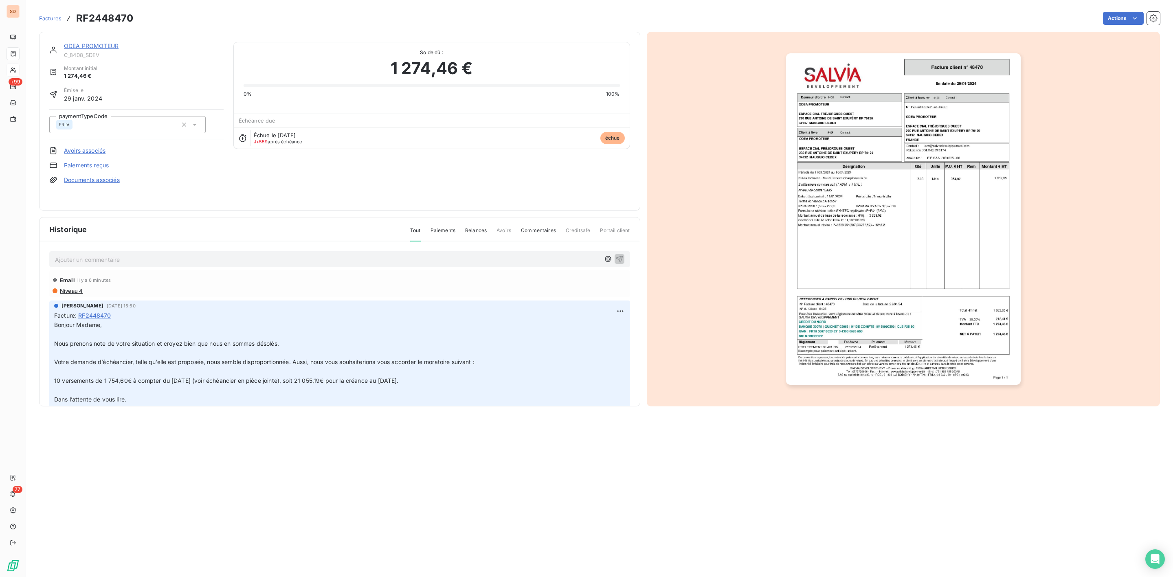
click at [71, 48] on link "ODEA PROMOTEUR" at bounding box center [91, 45] width 55 height 7
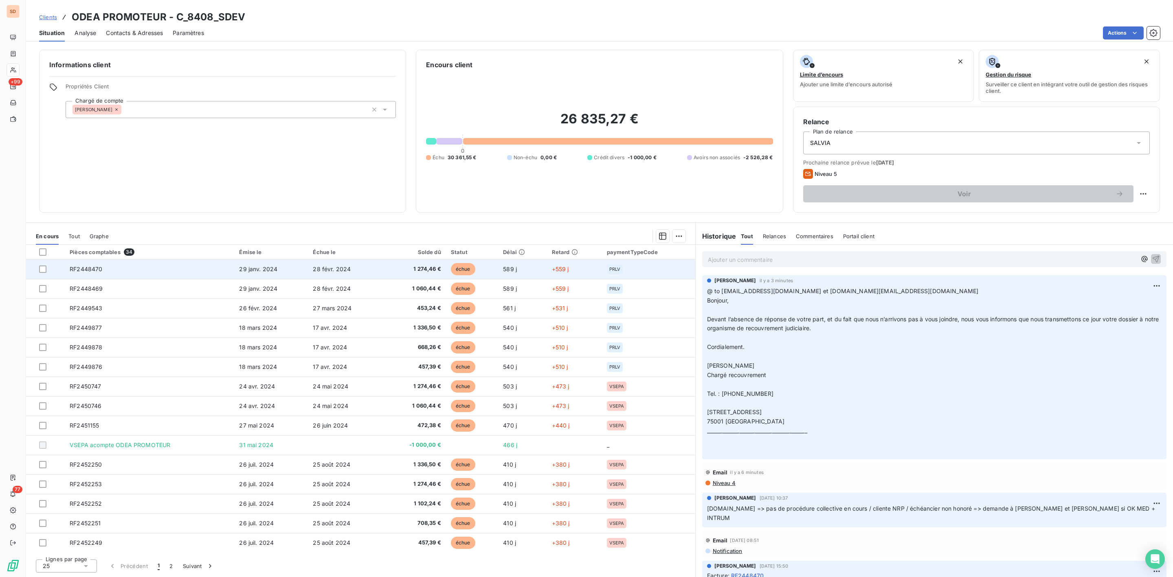
click at [238, 271] on td "29 janv. 2024" at bounding box center [271, 269] width 74 height 20
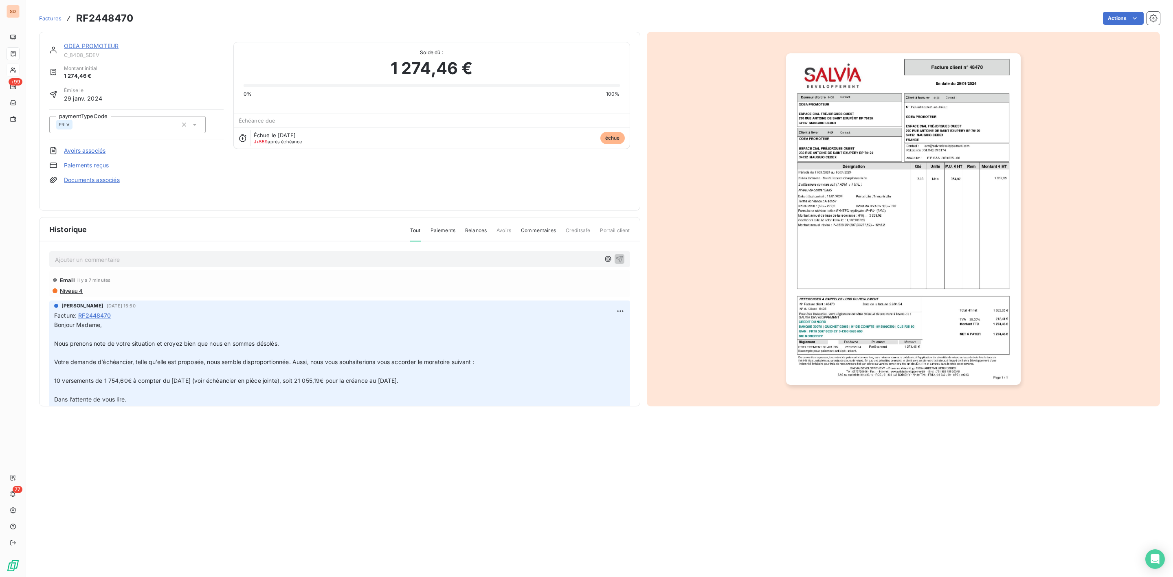
click at [863, 249] on img "button" at bounding box center [903, 219] width 235 height 332
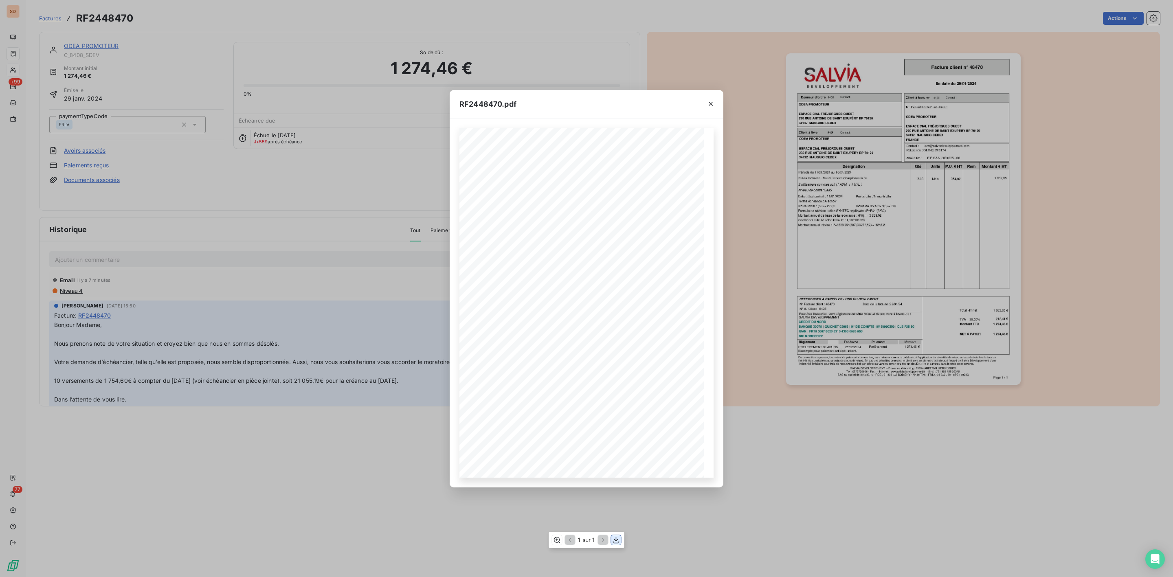
click at [617, 539] on icon "button" at bounding box center [616, 540] width 8 height 8
click at [709, 103] on icon "button" at bounding box center [711, 104] width 4 height 4
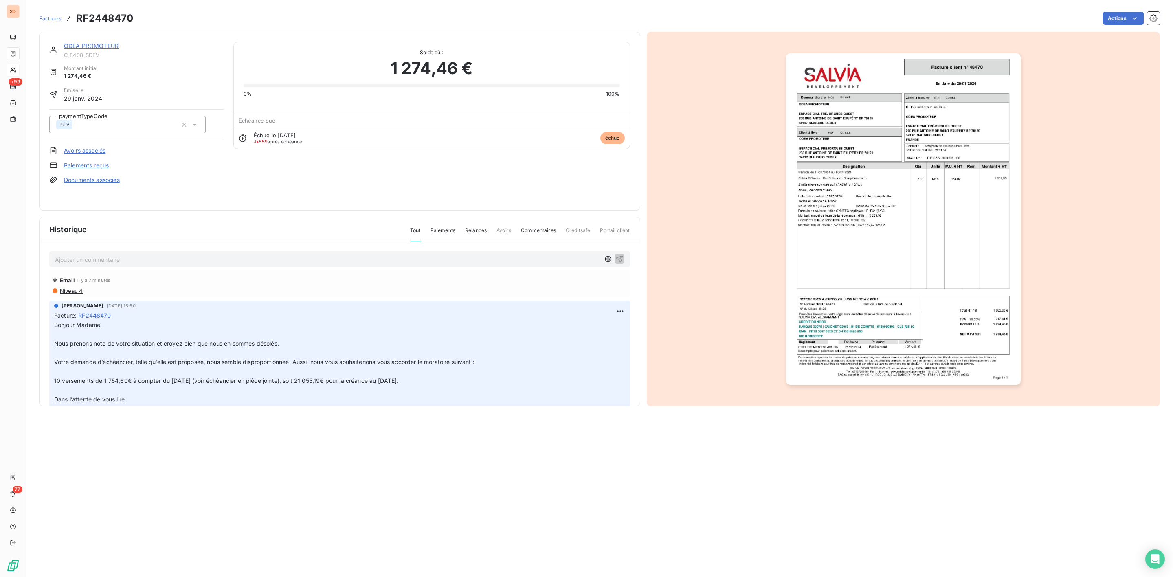
click at [94, 46] on link "ODEA PROMOTEUR" at bounding box center [91, 45] width 55 height 7
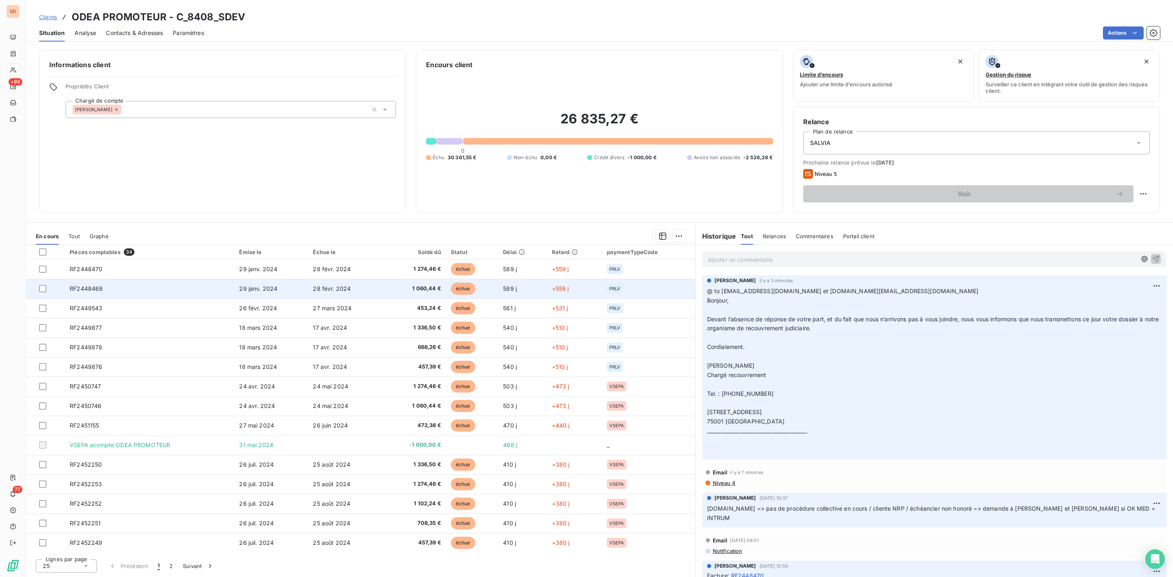
click at [80, 287] on span "RF2448469" at bounding box center [86, 288] width 33 height 7
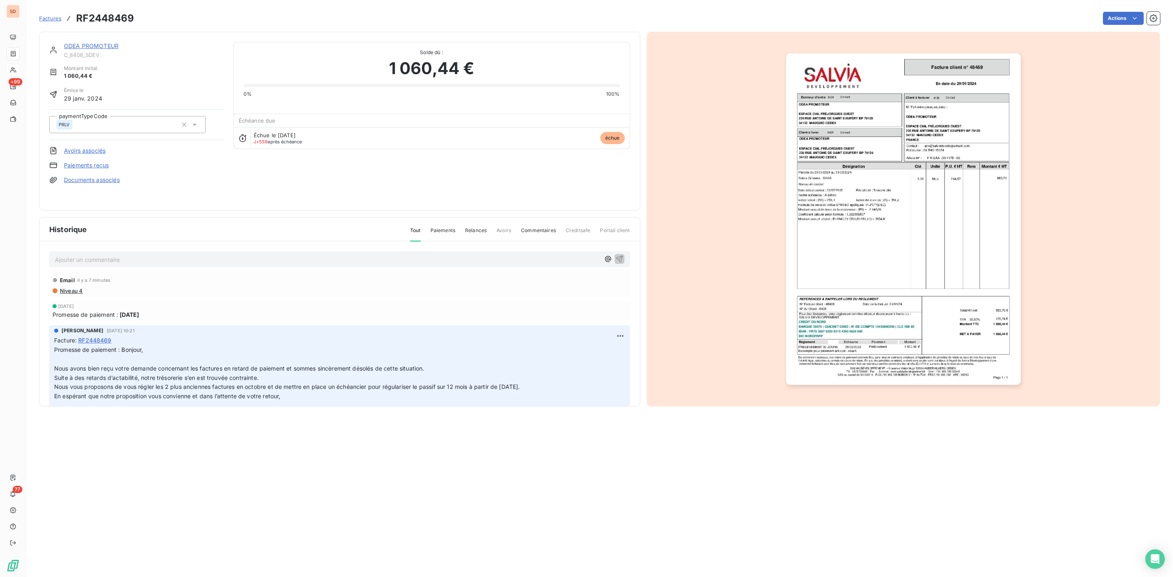
click at [864, 286] on img "button" at bounding box center [903, 219] width 235 height 332
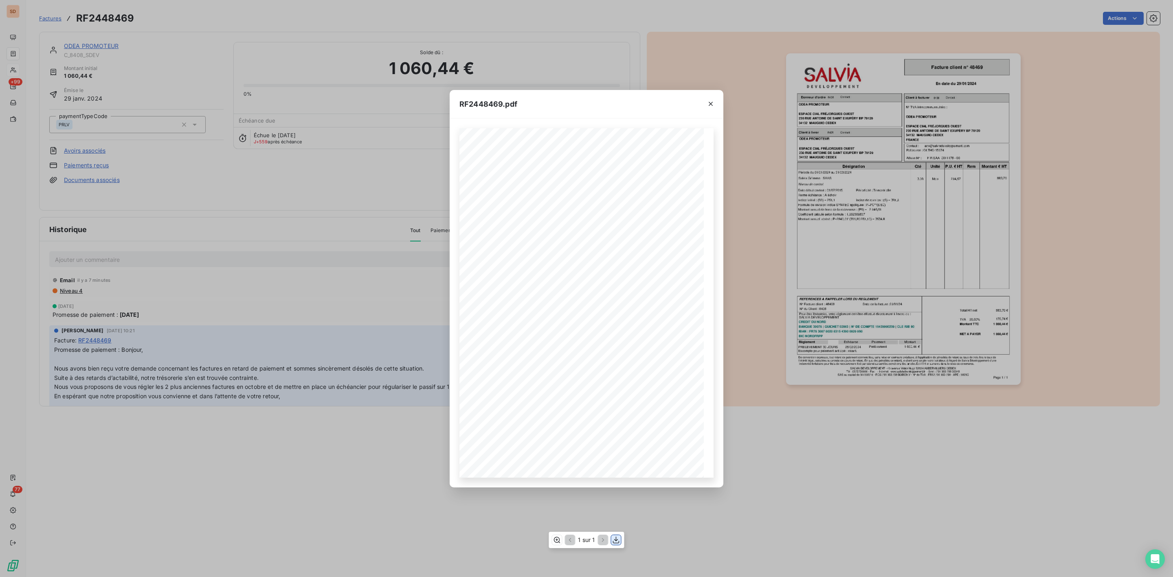
click at [613, 536] on icon "button" at bounding box center [616, 540] width 8 height 8
drag, startPoint x: 710, startPoint y: 101, endPoint x: 678, endPoint y: 99, distance: 31.8
click at [710, 101] on icon "button" at bounding box center [711, 104] width 8 height 8
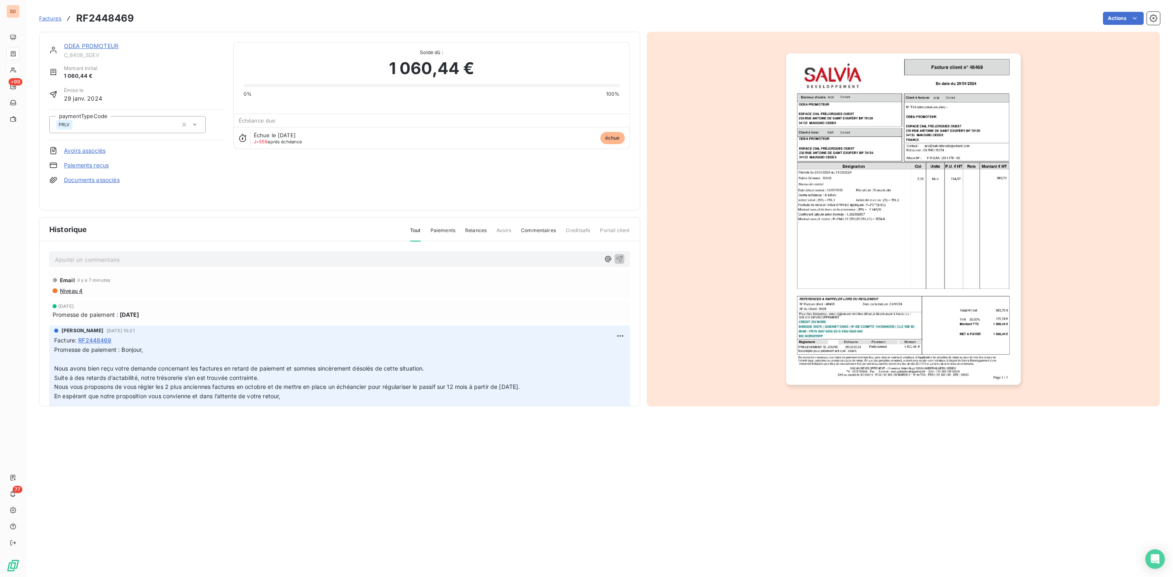
click at [100, 43] on link "ODEA PROMOTEUR" at bounding box center [91, 45] width 55 height 7
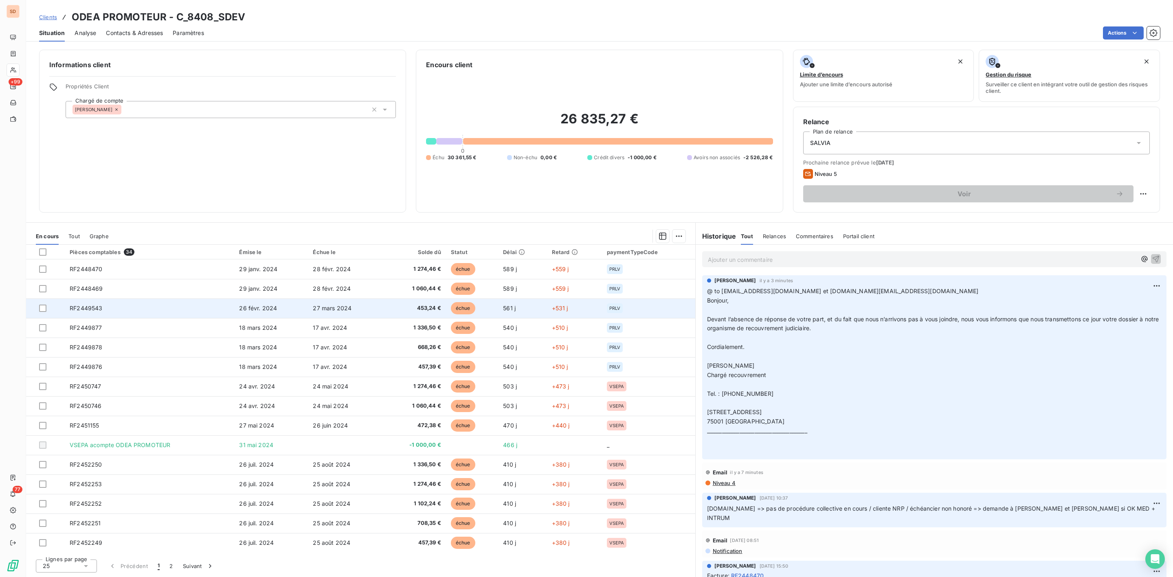
click at [87, 309] on span "RF2449543" at bounding box center [86, 308] width 33 height 7
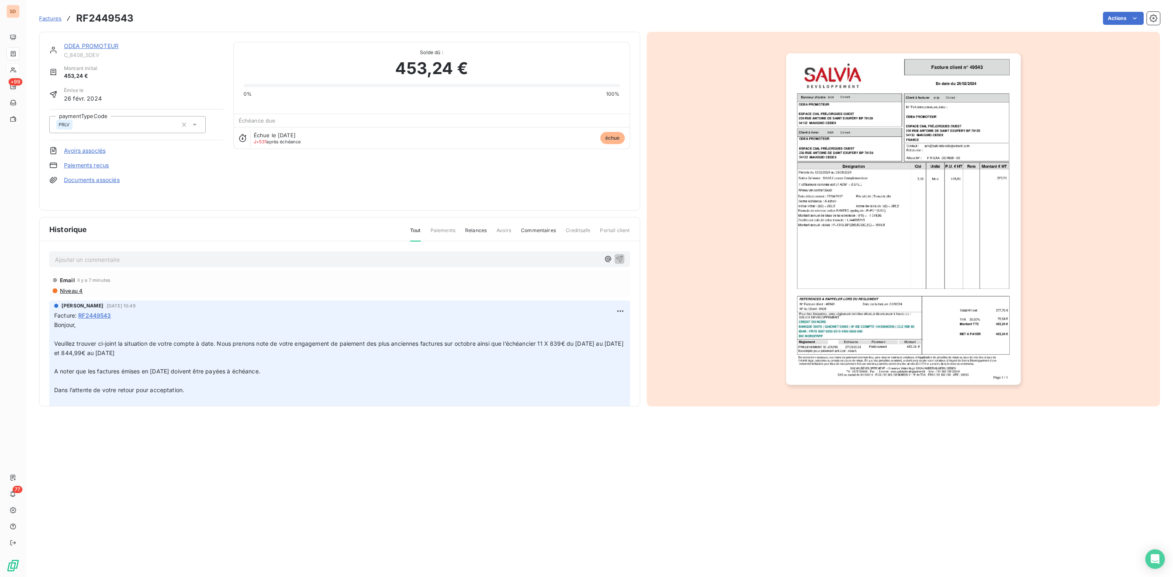
click at [960, 253] on img "button" at bounding box center [903, 219] width 235 height 332
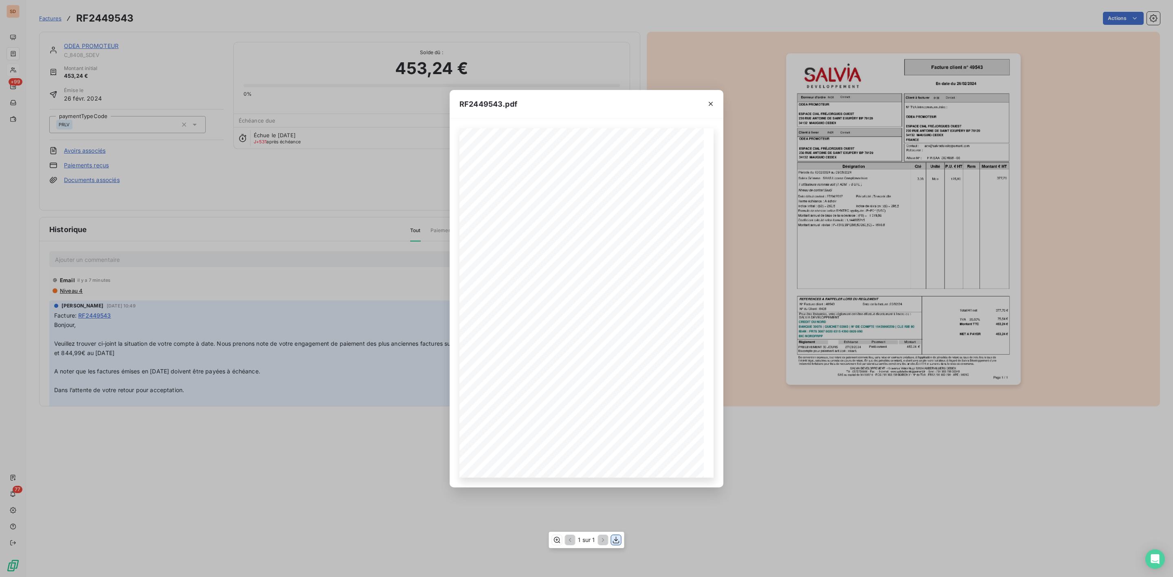
click at [617, 539] on icon "button" at bounding box center [616, 540] width 8 height 8
click at [710, 98] on button "button" at bounding box center [710, 103] width 13 height 13
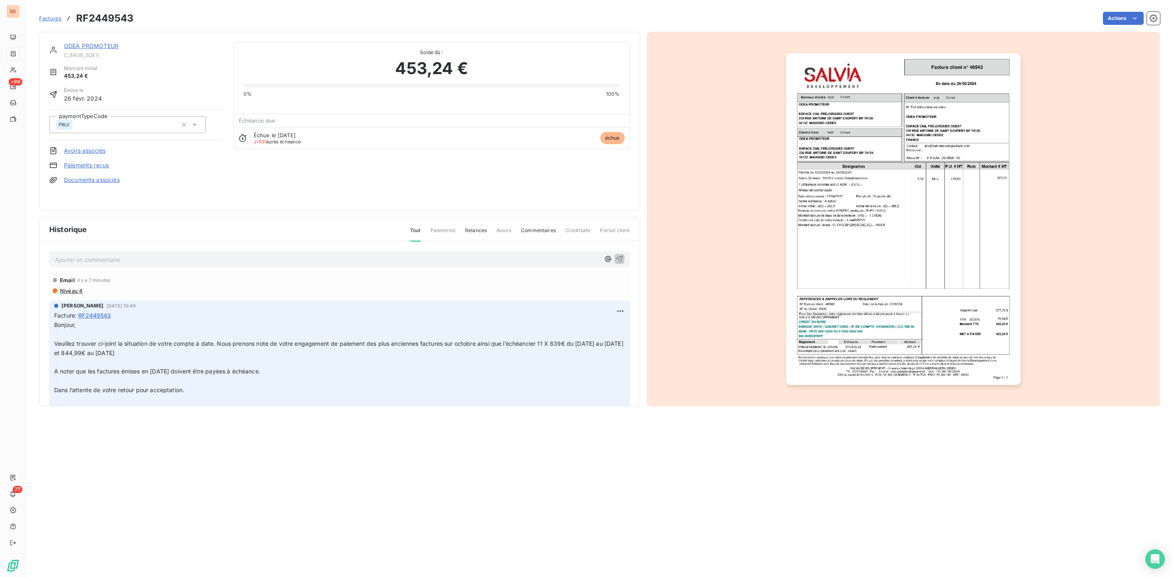
click at [101, 47] on link "ODEA PROMOTEUR" at bounding box center [91, 45] width 55 height 7
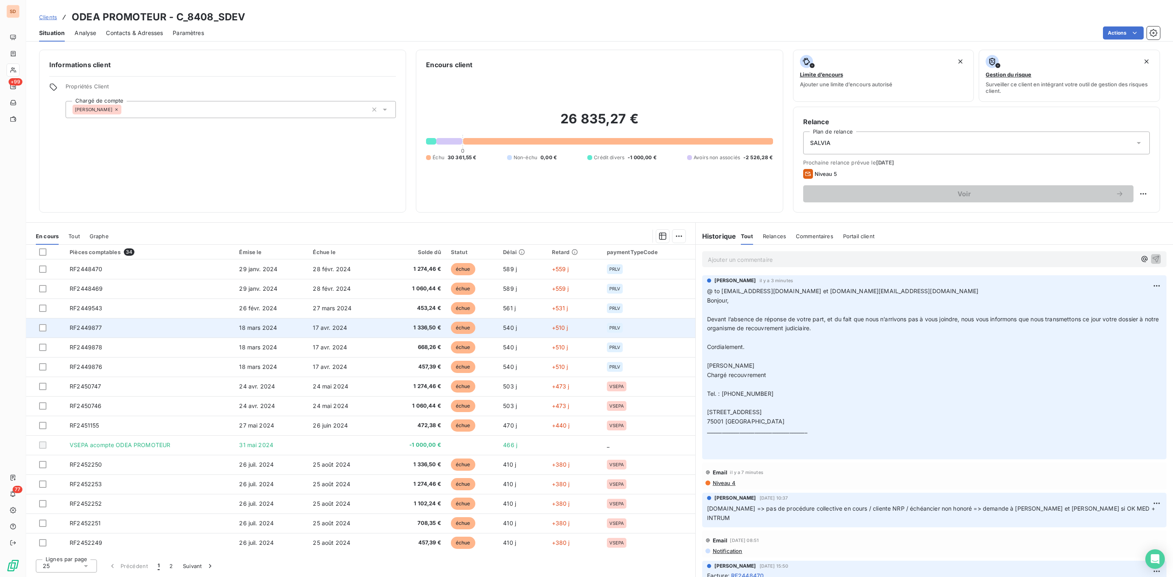
click at [97, 330] on span "RF2449877" at bounding box center [86, 327] width 32 height 7
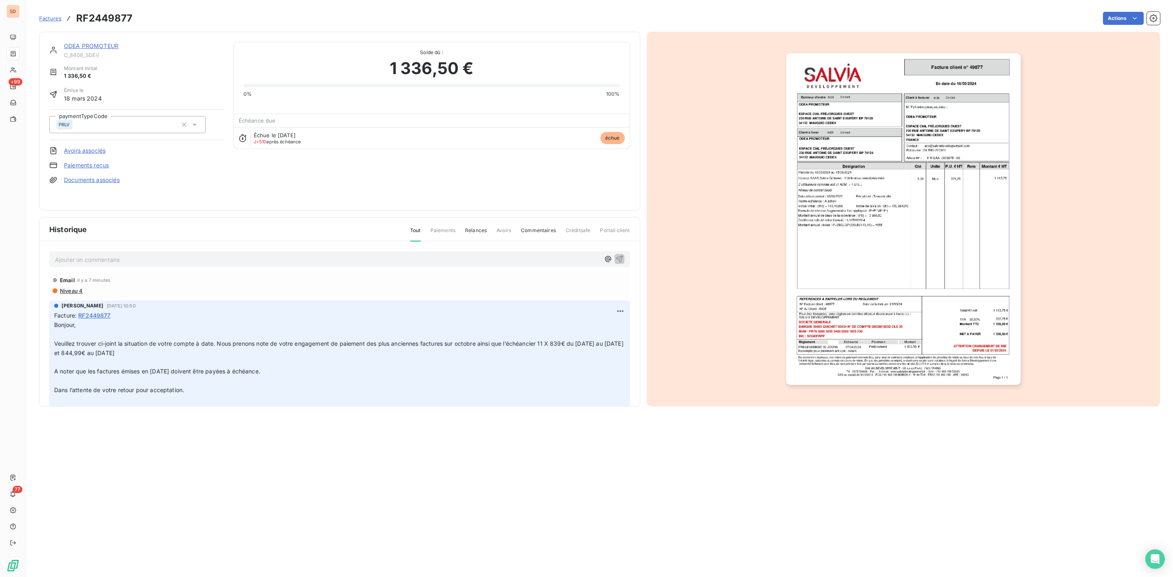
click at [864, 239] on img "button" at bounding box center [903, 219] width 235 height 332
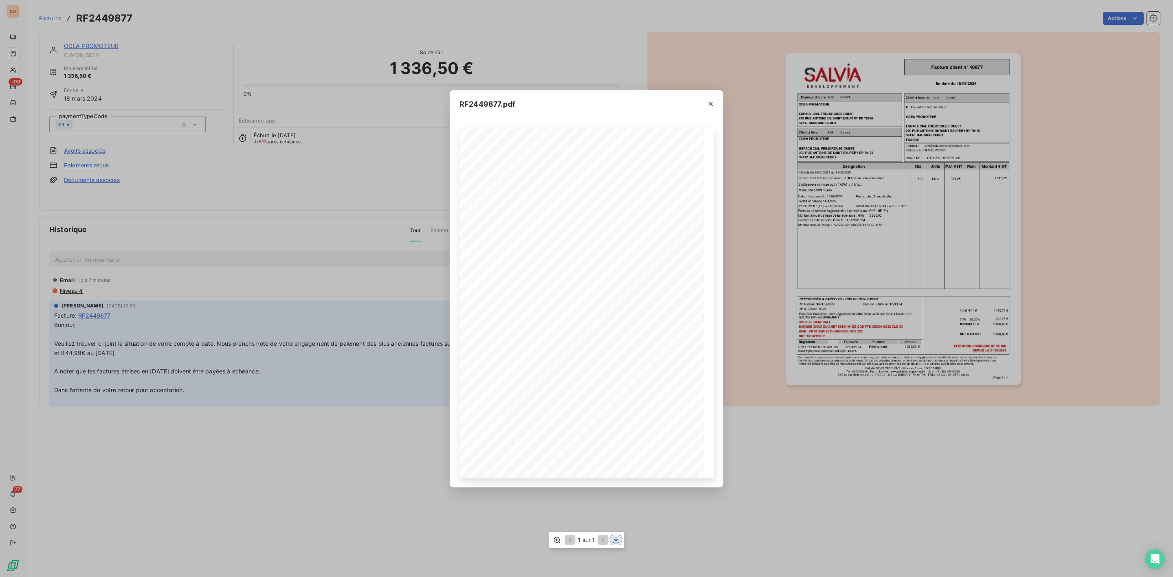
click at [613, 541] on icon "button" at bounding box center [616, 540] width 8 height 8
click at [710, 103] on icon "button" at bounding box center [711, 104] width 4 height 4
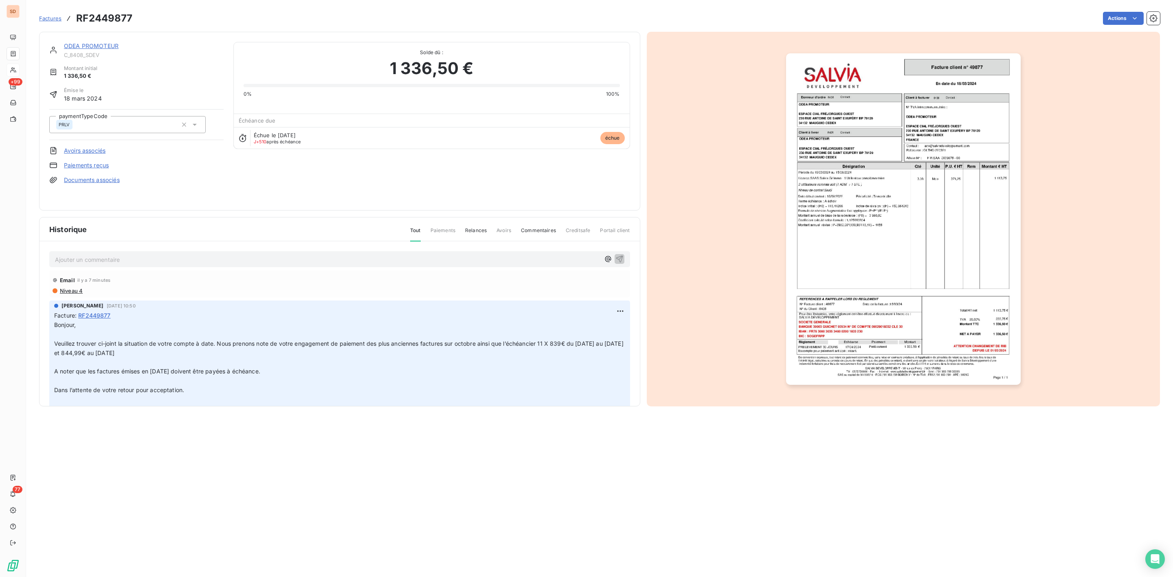
click at [88, 45] on link "ODEA PROMOTEUR" at bounding box center [91, 45] width 55 height 7
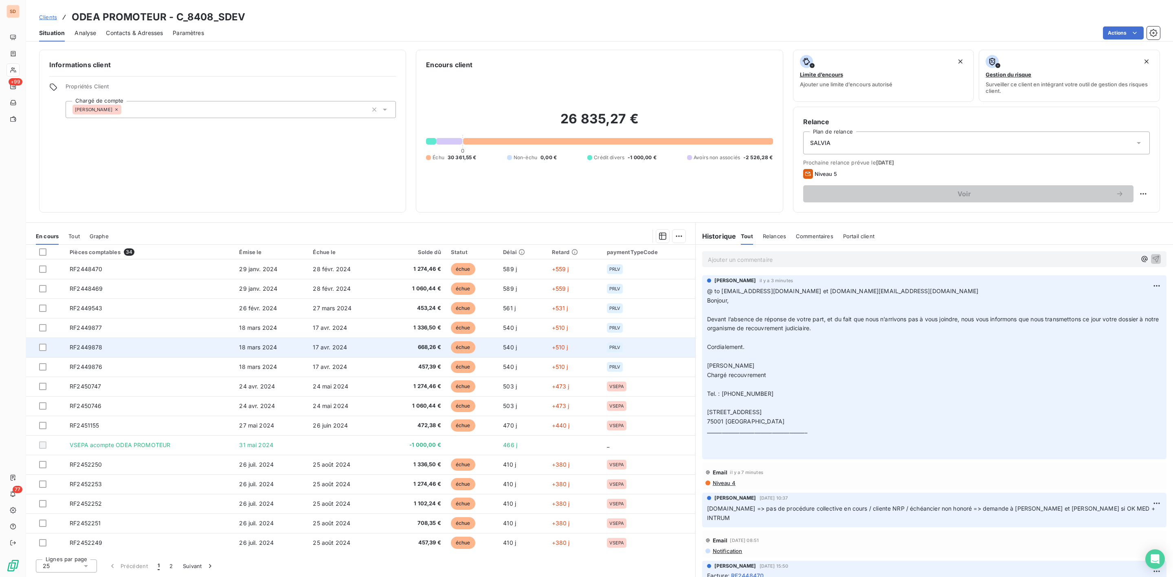
click at [83, 348] on span "RF2449878" at bounding box center [86, 347] width 33 height 7
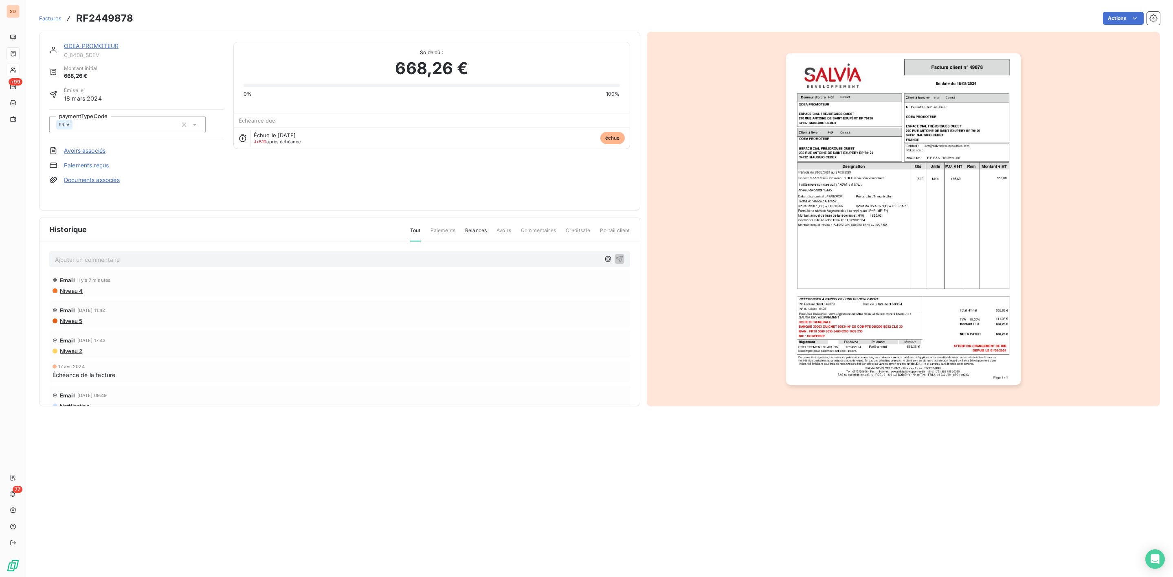
click at [845, 279] on img "button" at bounding box center [903, 219] width 235 height 332
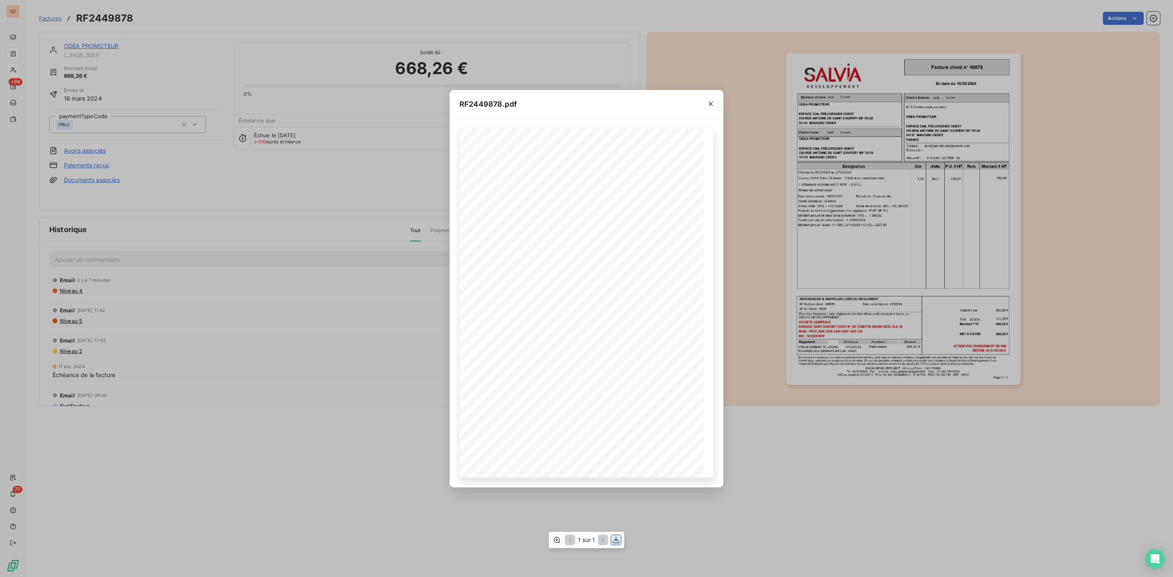
click at [613, 538] on icon "button" at bounding box center [616, 540] width 8 height 8
click at [713, 103] on icon "button" at bounding box center [711, 104] width 8 height 8
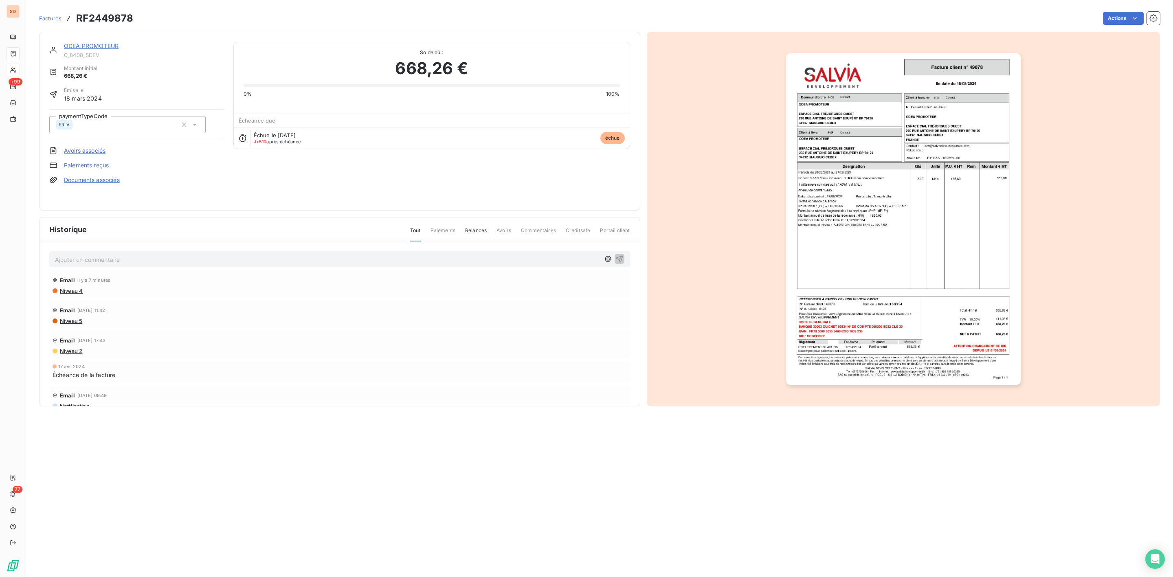
click at [92, 43] on link "ODEA PROMOTEUR" at bounding box center [91, 45] width 55 height 7
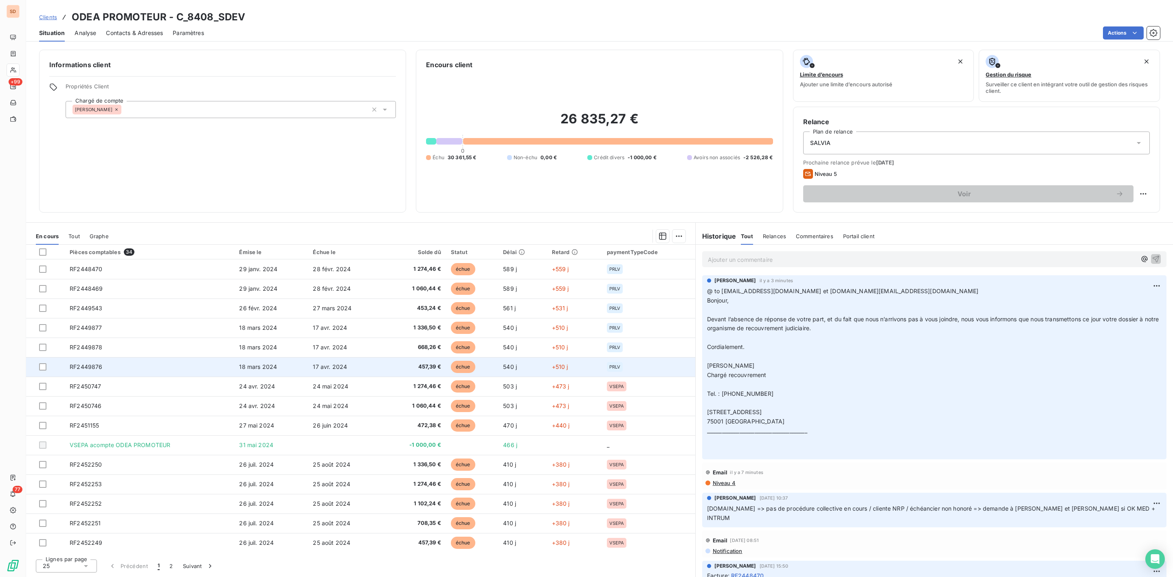
click at [97, 364] on span "RF2449876" at bounding box center [86, 366] width 33 height 7
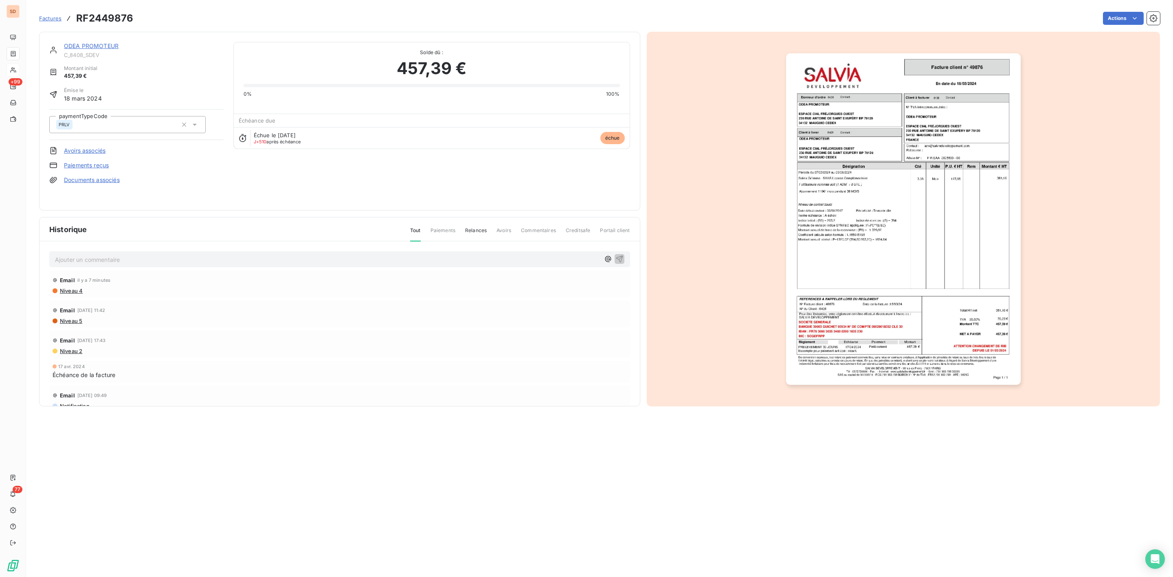
click at [911, 290] on img "button" at bounding box center [903, 219] width 235 height 332
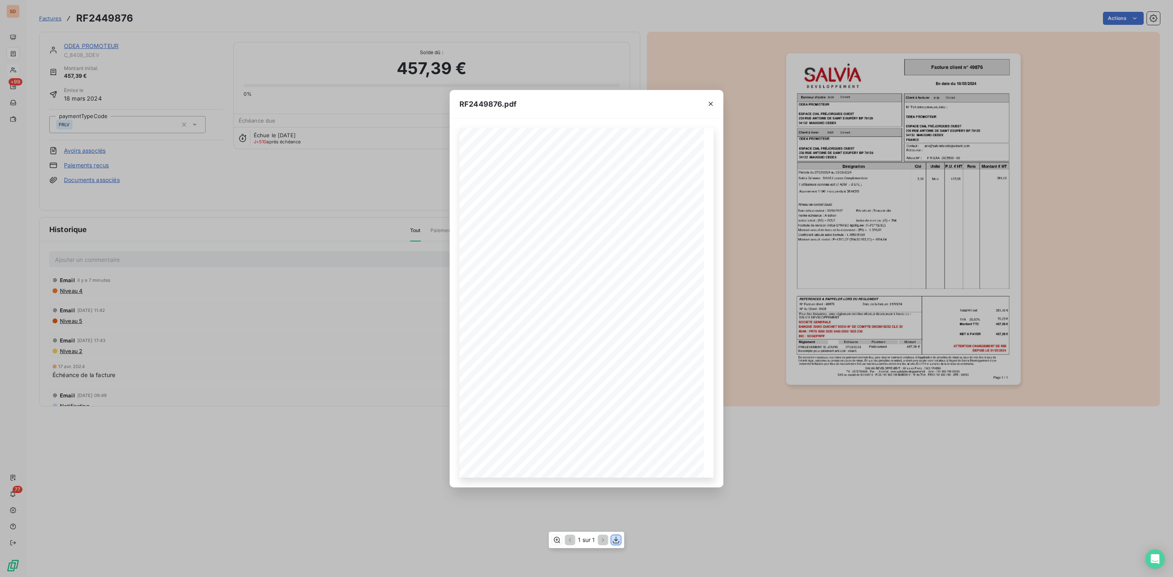
drag, startPoint x: 617, startPoint y: 540, endPoint x: 617, endPoint y: 529, distance: 11.4
click at [617, 541] on icon "button" at bounding box center [616, 540] width 8 height 8
drag, startPoint x: 707, startPoint y: 102, endPoint x: 618, endPoint y: 104, distance: 88.4
click at [707, 102] on icon "button" at bounding box center [711, 104] width 8 height 8
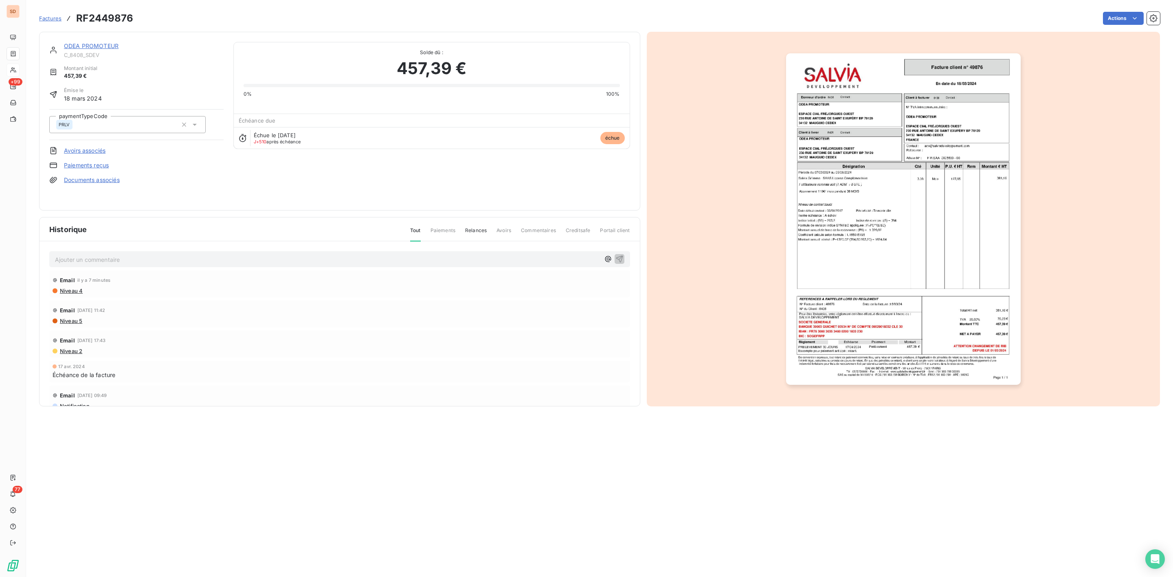
click at [90, 45] on link "ODEA PROMOTEUR" at bounding box center [91, 45] width 55 height 7
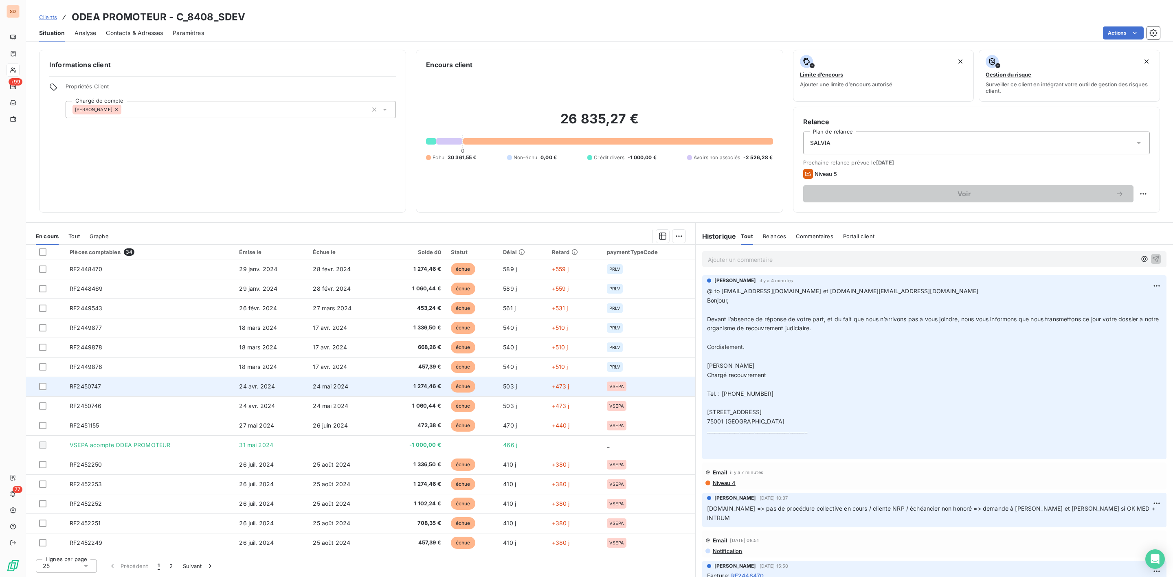
click at [87, 384] on span "RF2450747" at bounding box center [85, 386] width 31 height 7
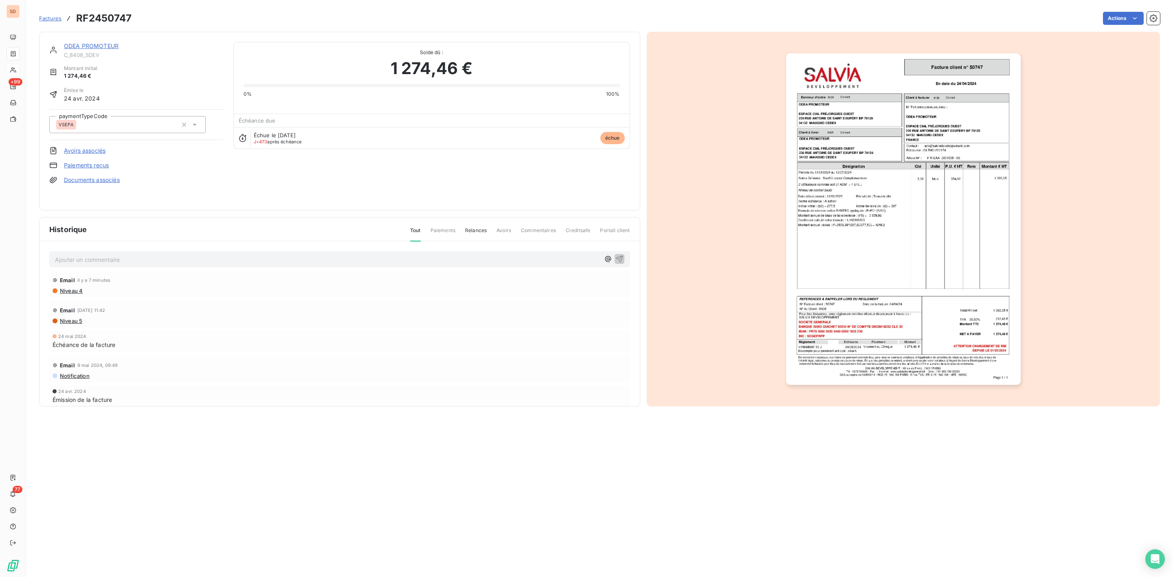
click at [837, 257] on img "button" at bounding box center [903, 219] width 235 height 332
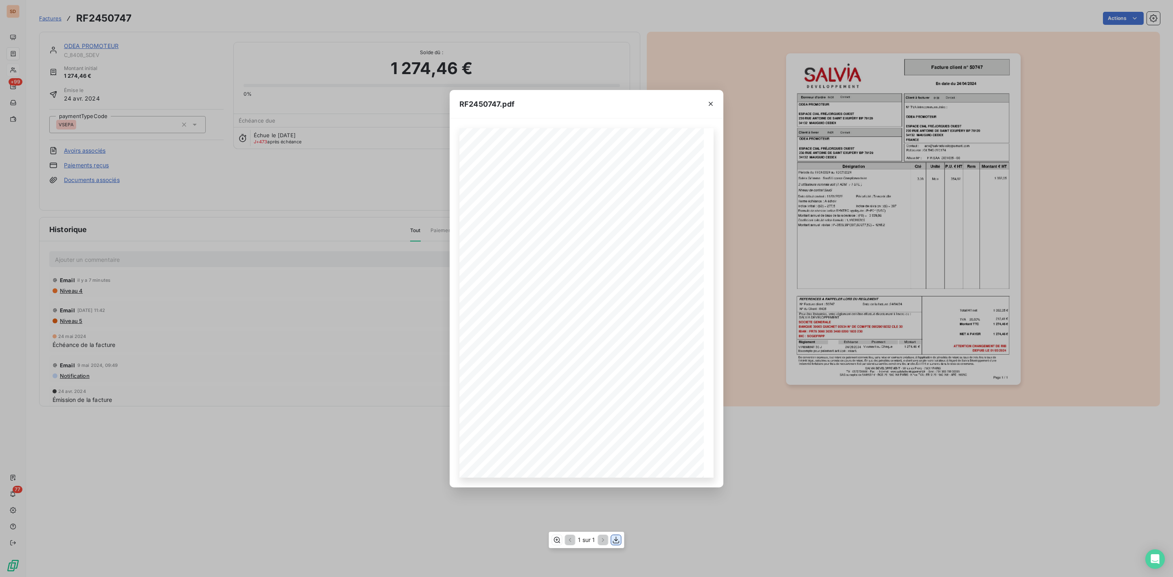
click at [613, 538] on icon "button" at bounding box center [616, 540] width 8 height 8
click at [708, 105] on icon "button" at bounding box center [711, 104] width 8 height 8
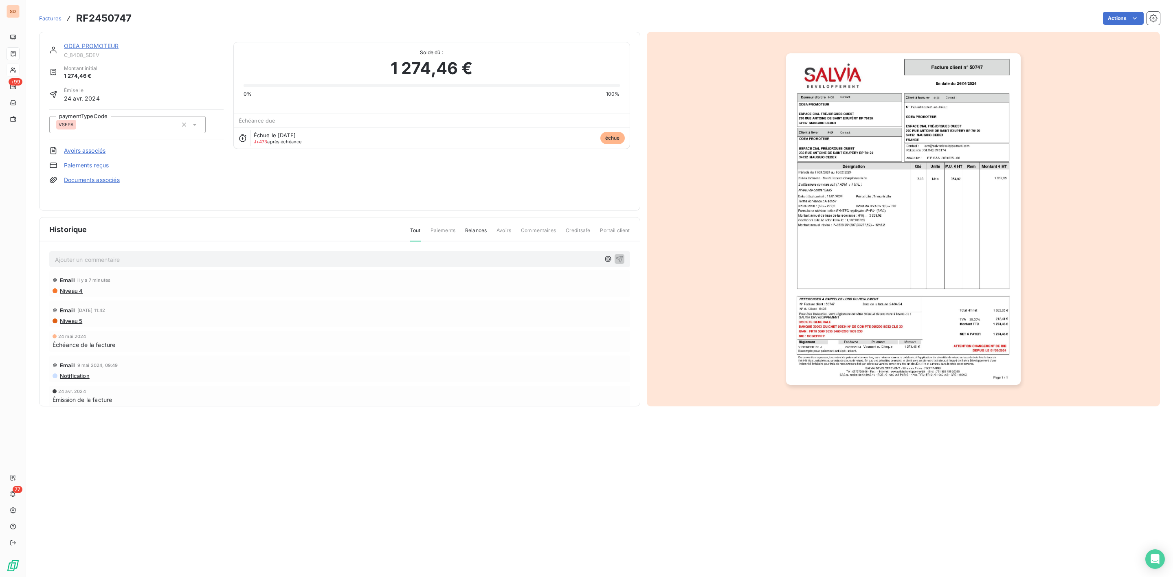
click at [98, 46] on link "ODEA PROMOTEUR" at bounding box center [91, 45] width 55 height 7
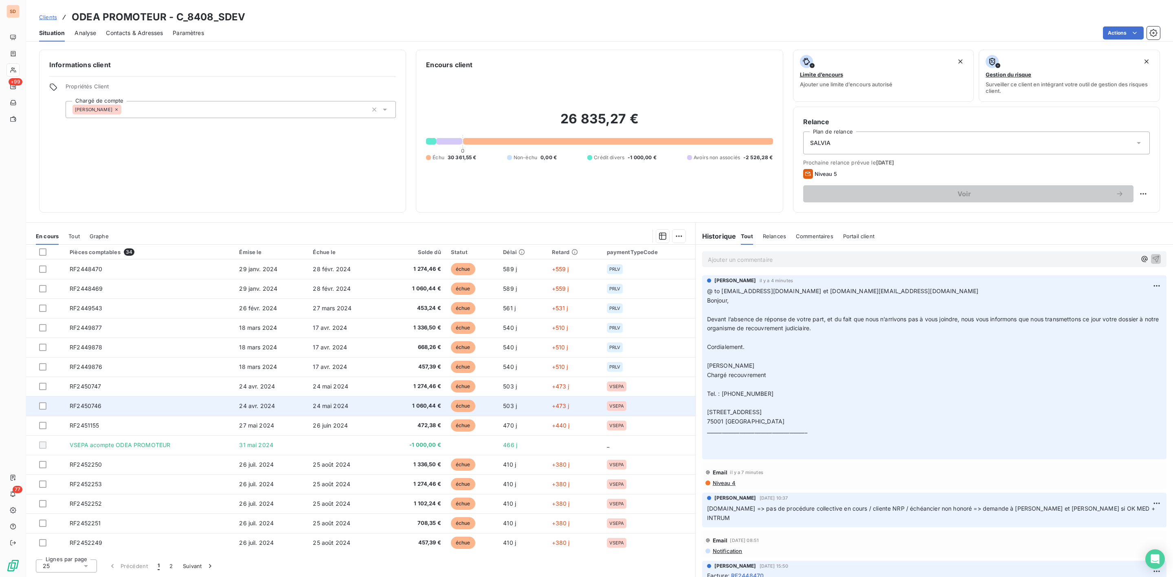
click at [96, 404] on span "RF2450746" at bounding box center [86, 405] width 32 height 7
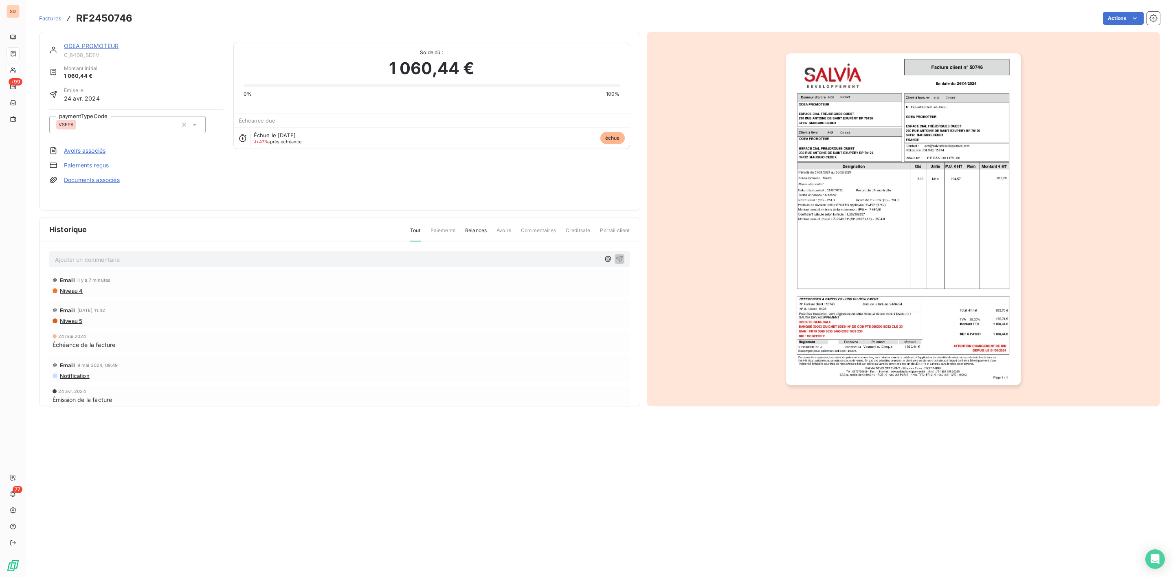
click at [840, 254] on img "button" at bounding box center [903, 219] width 235 height 332
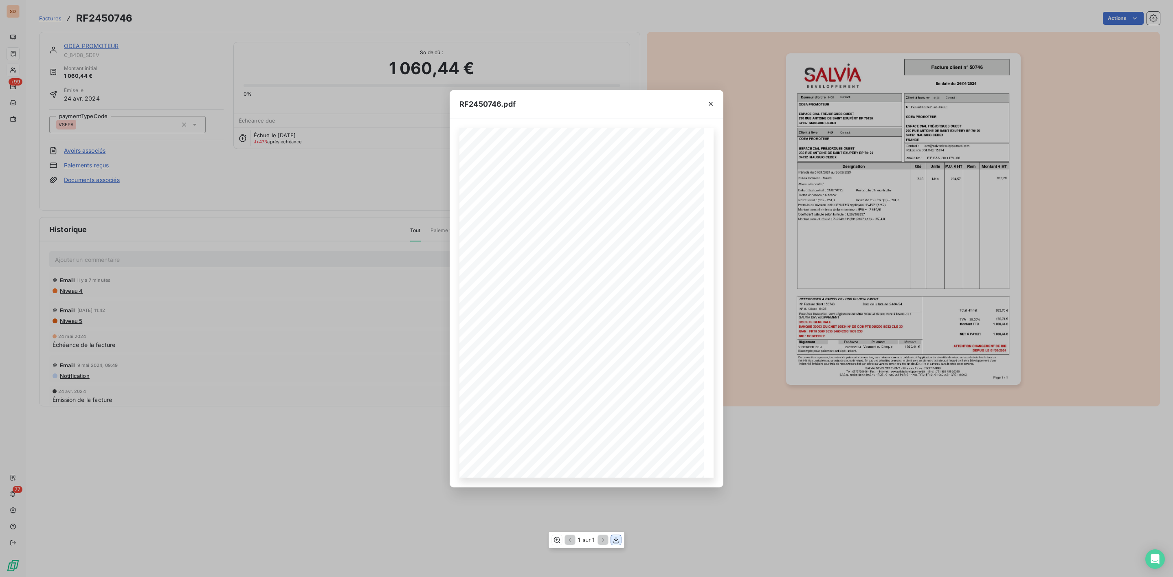
click at [616, 541] on icon "button" at bounding box center [616, 540] width 7 height 7
click at [712, 103] on icon "button" at bounding box center [711, 104] width 8 height 8
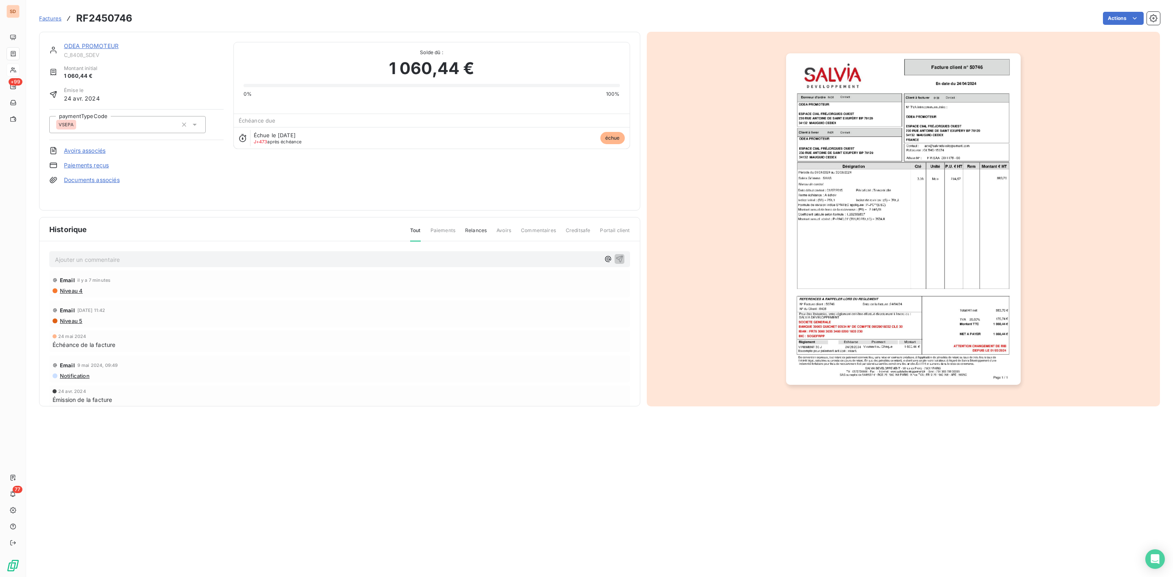
click at [77, 43] on link "ODEA PROMOTEUR" at bounding box center [91, 45] width 55 height 7
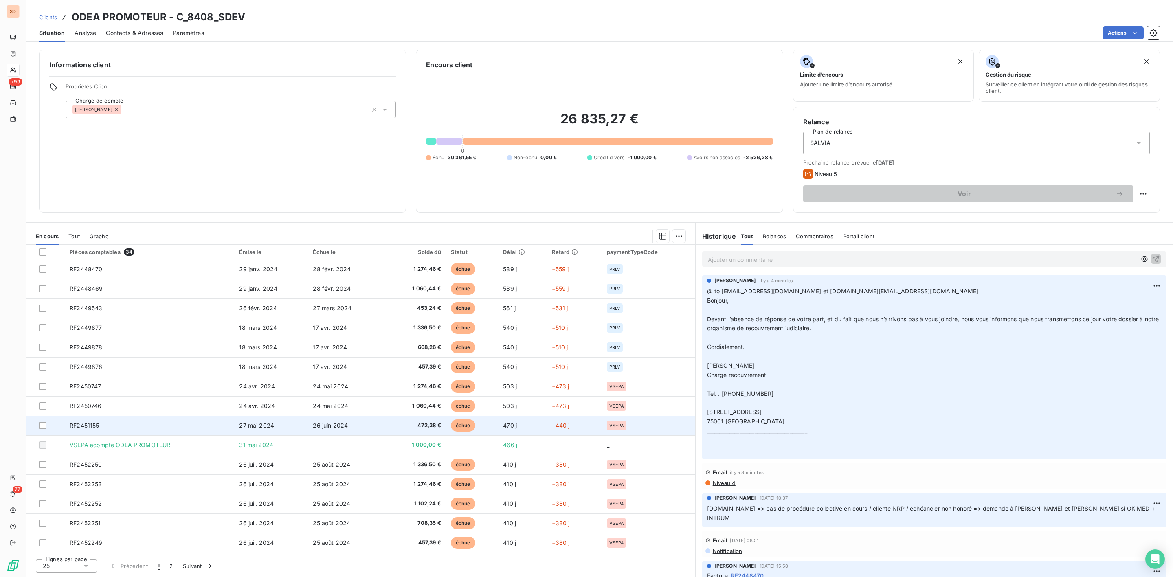
click at [101, 427] on td "RF2451155" at bounding box center [149, 426] width 169 height 20
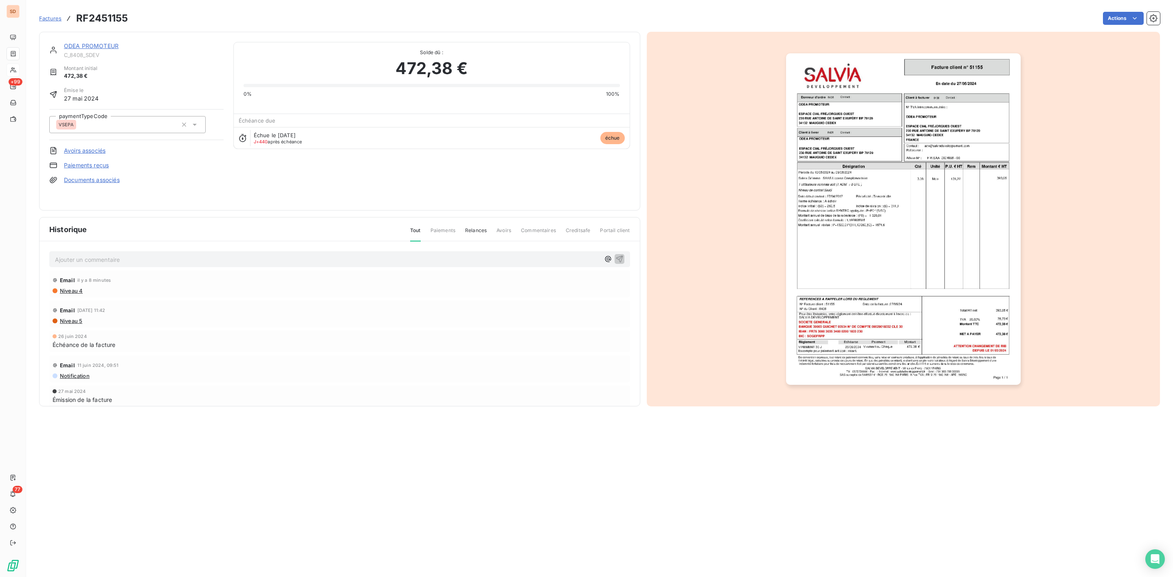
click at [869, 270] on img "button" at bounding box center [903, 219] width 235 height 332
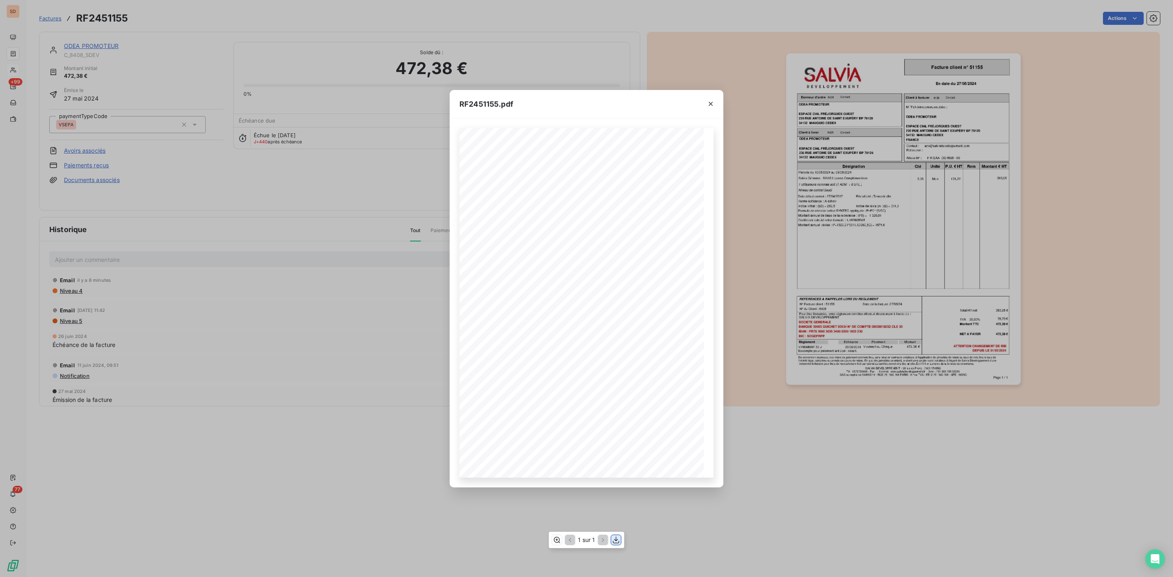
click at [613, 539] on icon "button" at bounding box center [616, 540] width 8 height 8
click at [709, 101] on icon "button" at bounding box center [711, 104] width 8 height 8
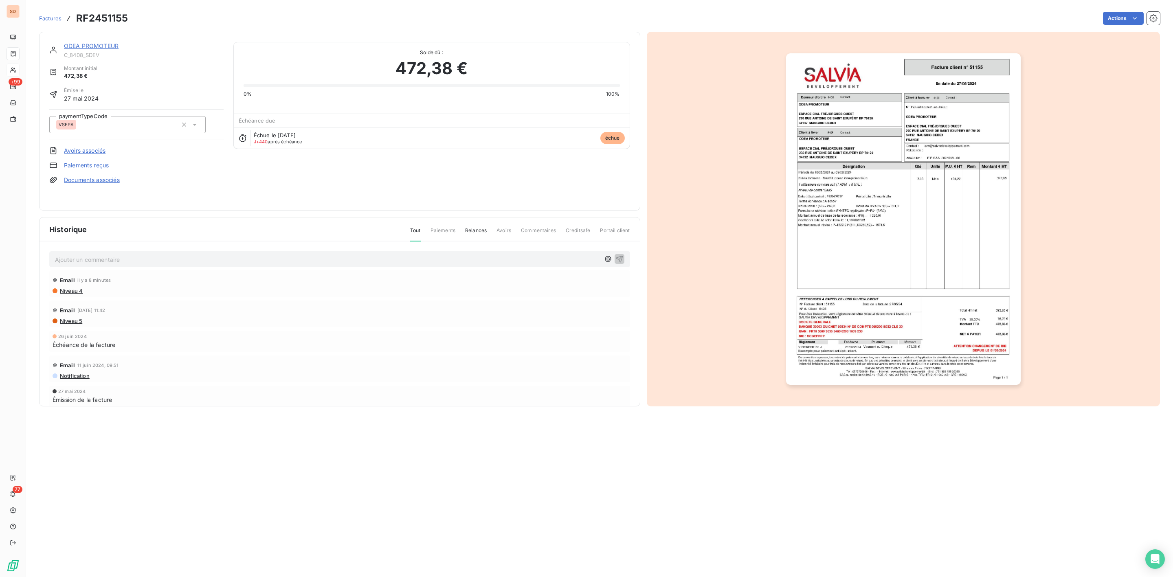
click at [101, 43] on link "ODEA PROMOTEUR" at bounding box center [91, 45] width 55 height 7
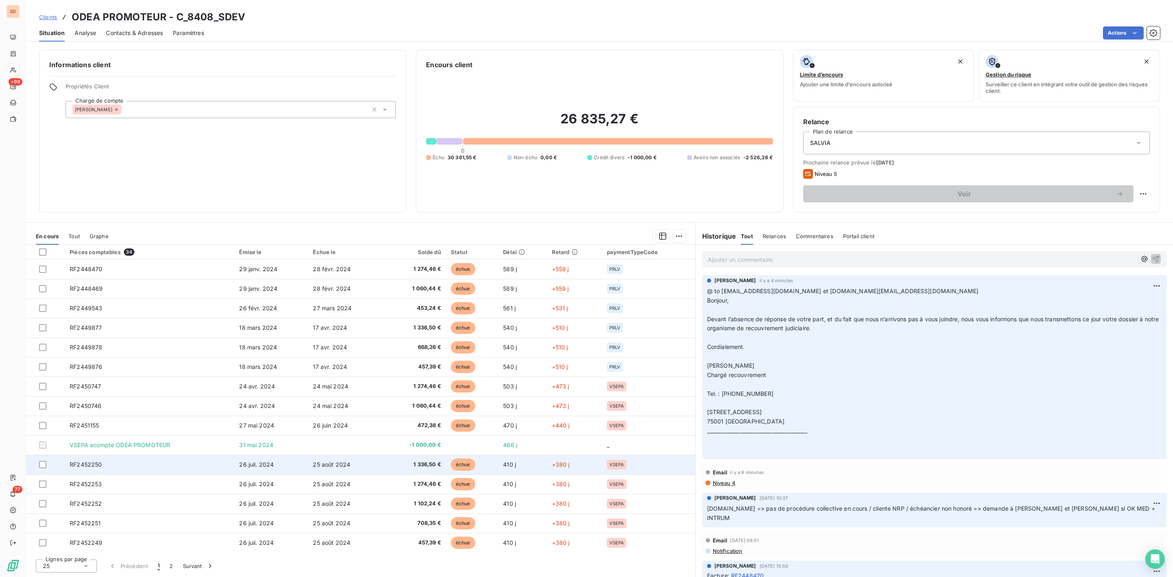
click at [92, 467] on span "RF2452250" at bounding box center [86, 464] width 32 height 7
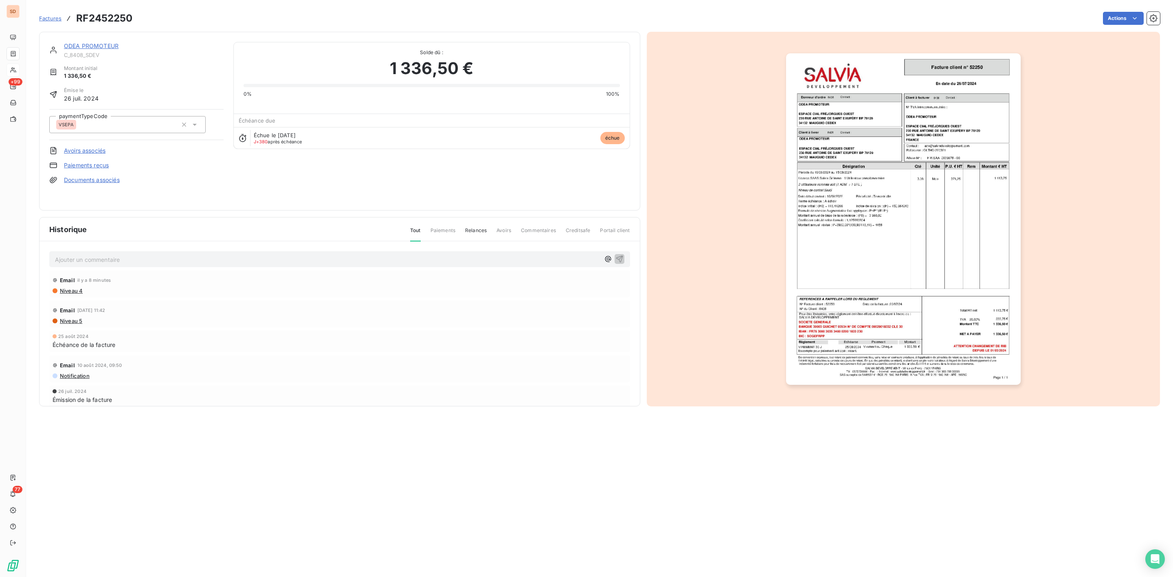
click at [852, 241] on img "button" at bounding box center [903, 219] width 235 height 332
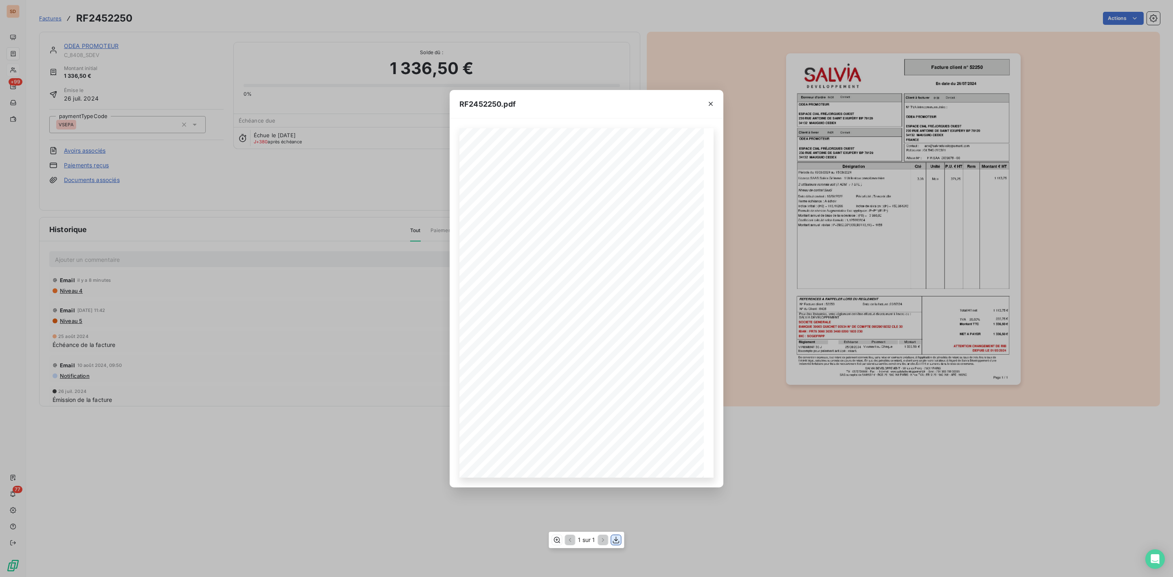
click at [616, 540] on icon "button" at bounding box center [616, 540] width 7 height 7
click at [711, 105] on icon "button" at bounding box center [711, 104] width 4 height 4
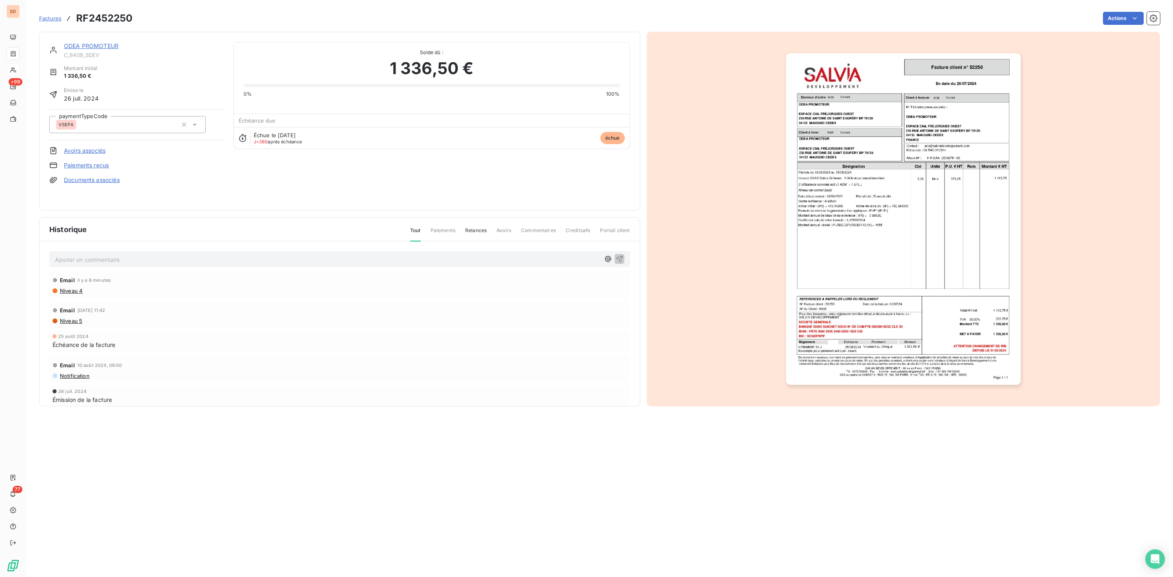
click at [105, 47] on link "ODEA PROMOTEUR" at bounding box center [91, 45] width 55 height 7
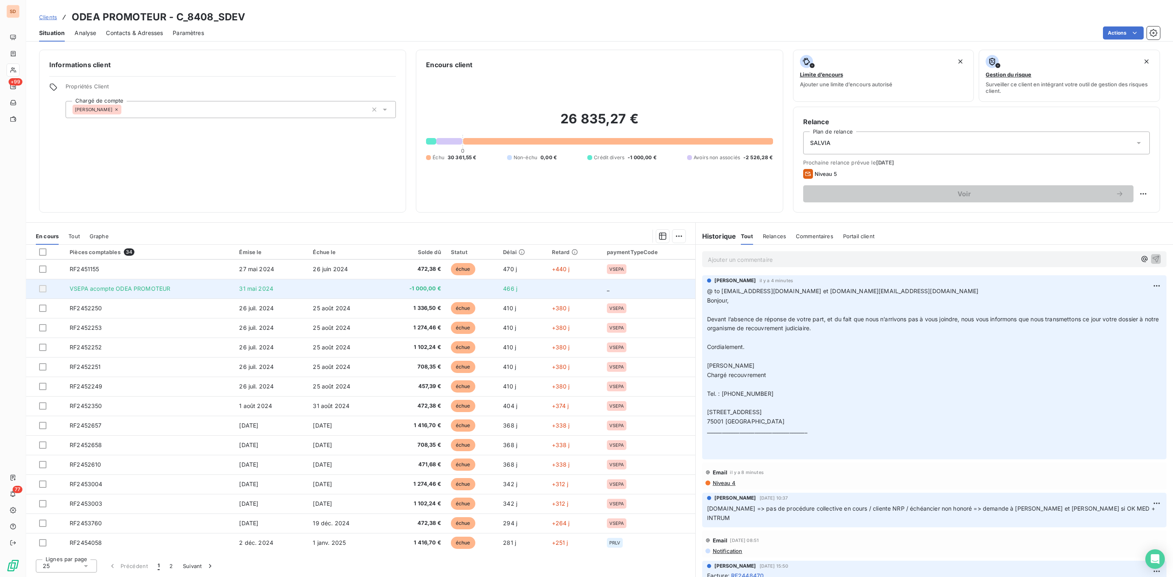
scroll to position [135, 0]
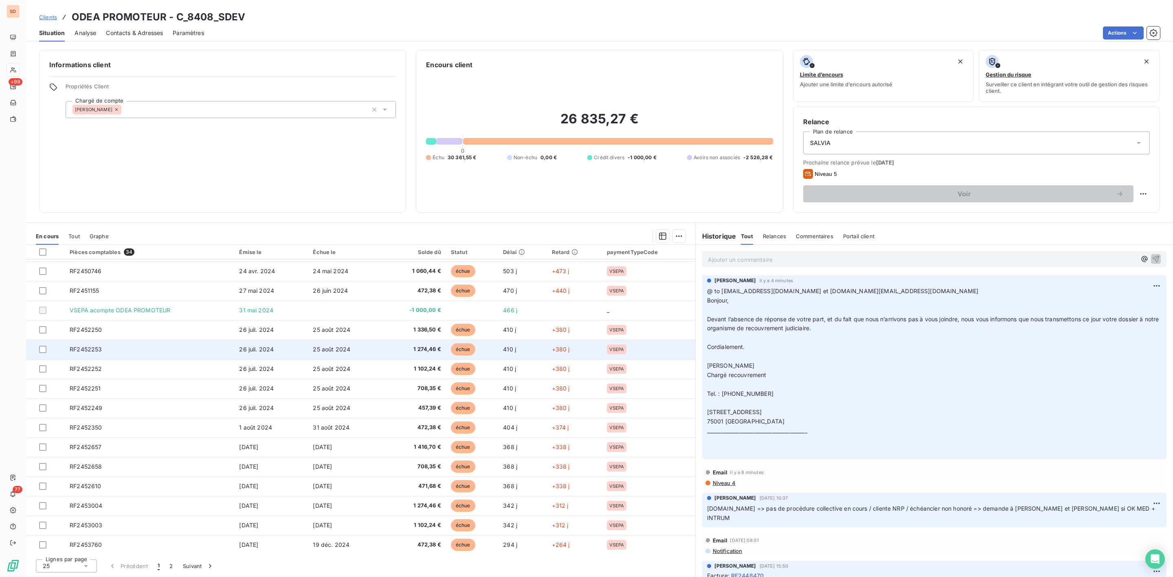
click at [94, 350] on span "RF2452253" at bounding box center [86, 349] width 32 height 7
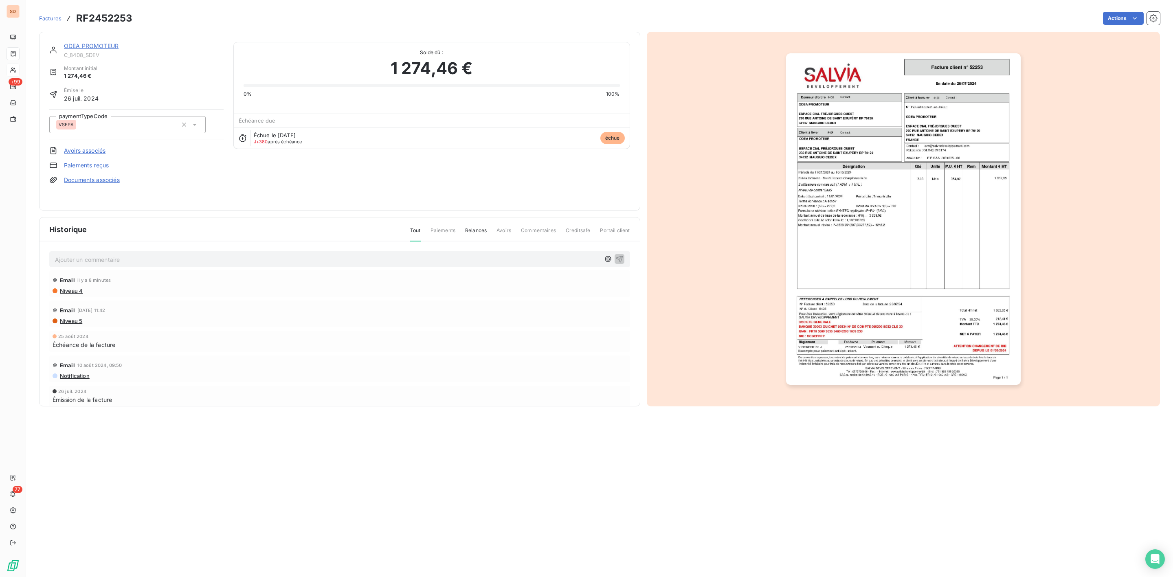
click at [889, 267] on img "button" at bounding box center [903, 219] width 235 height 332
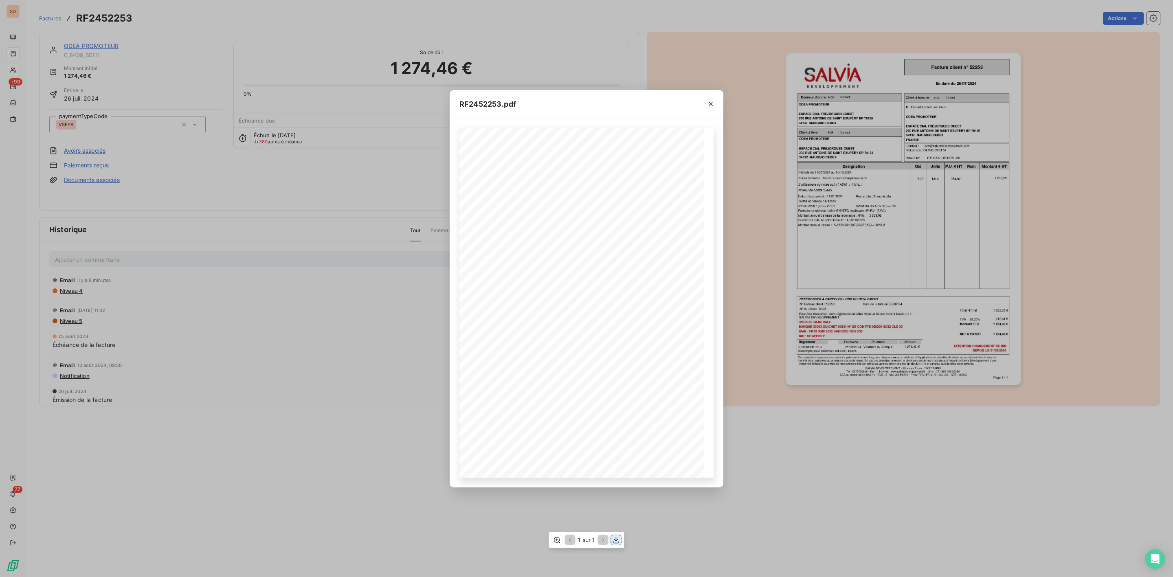
click at [615, 543] on icon "button" at bounding box center [616, 540] width 7 height 7
drag, startPoint x: 710, startPoint y: 100, endPoint x: 649, endPoint y: 97, distance: 61.2
click at [710, 100] on icon "button" at bounding box center [711, 104] width 8 height 8
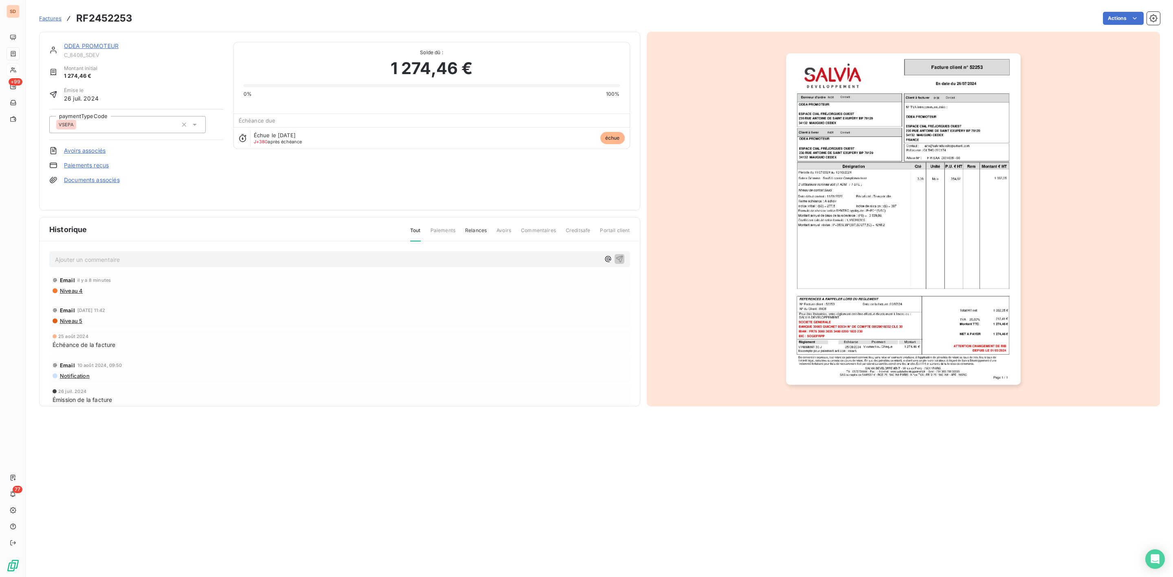
click at [102, 45] on link "ODEA PROMOTEUR" at bounding box center [91, 45] width 55 height 7
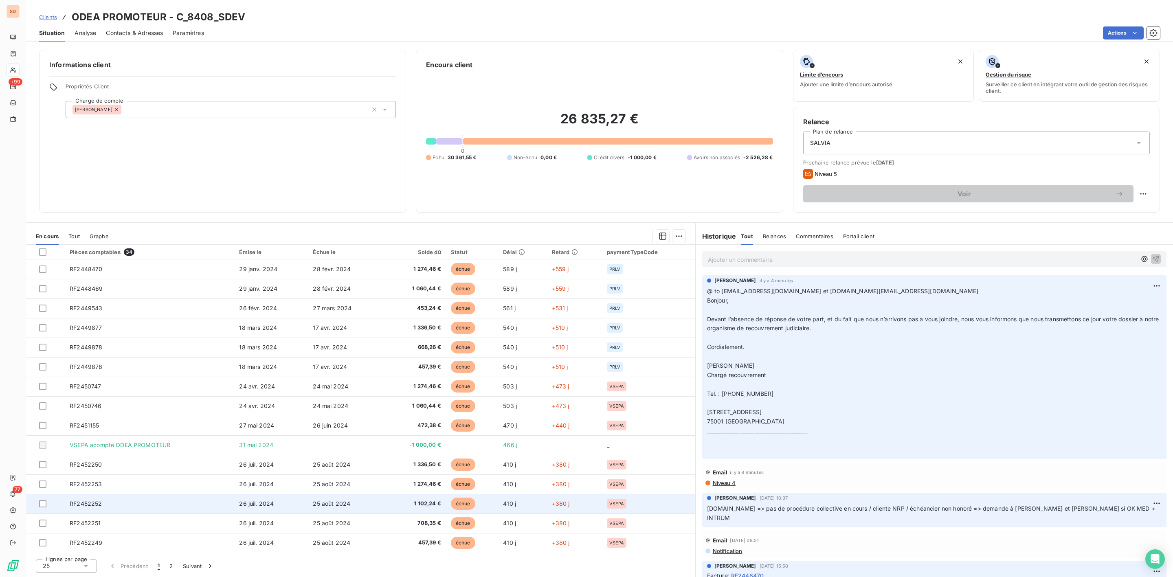
click at [115, 500] on td "RF2452252" at bounding box center [149, 504] width 169 height 20
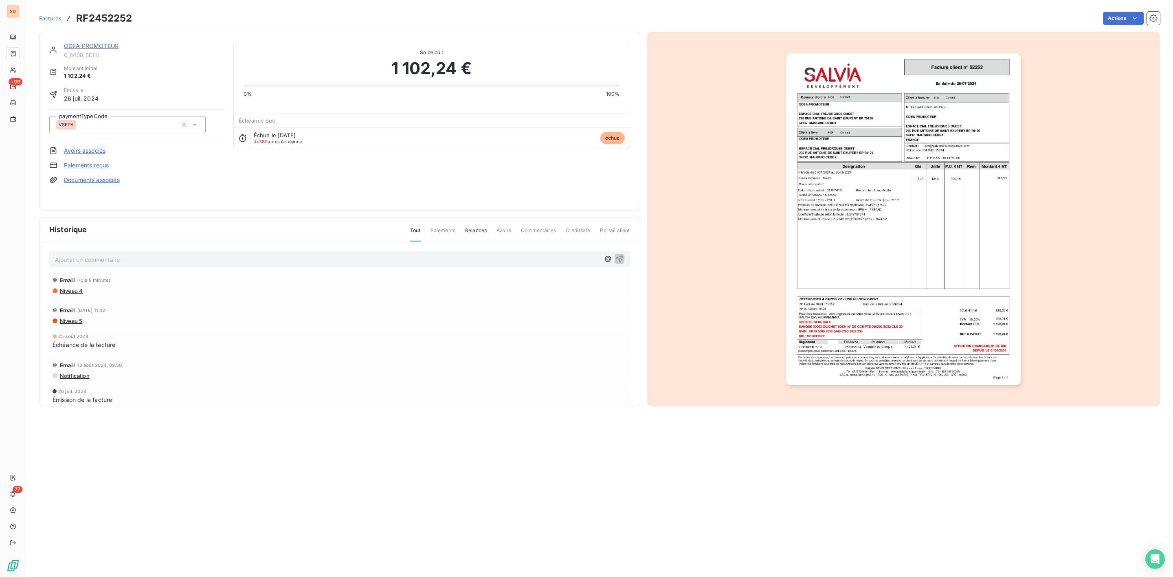
click at [867, 246] on img "button" at bounding box center [903, 219] width 235 height 332
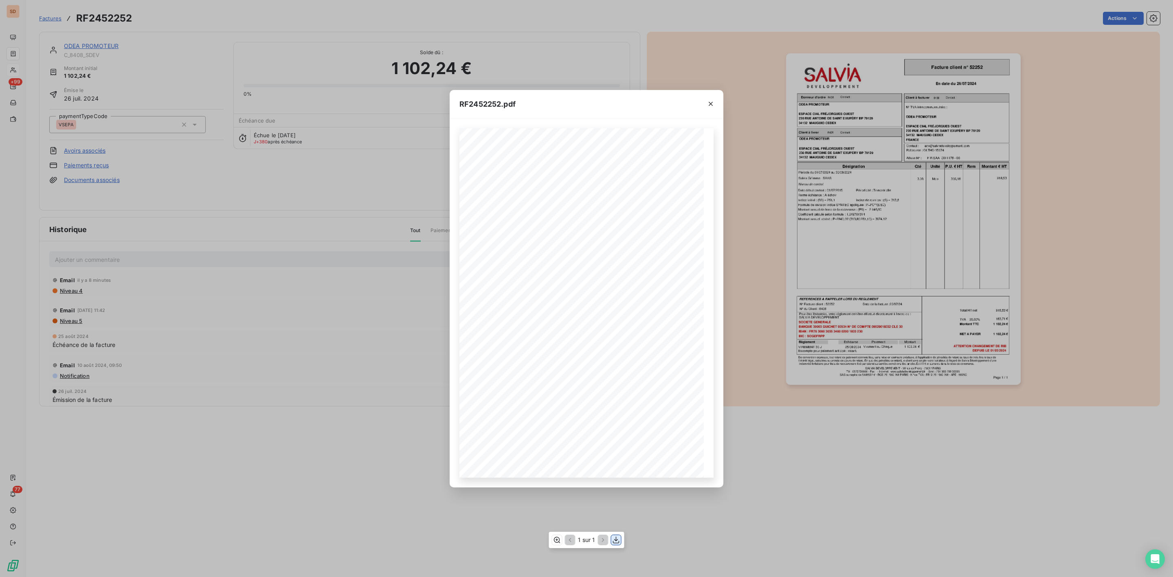
click at [616, 540] on icon "button" at bounding box center [616, 540] width 7 height 7
drag, startPoint x: 710, startPoint y: 103, endPoint x: 662, endPoint y: 101, distance: 47.7
click at [710, 103] on icon "button" at bounding box center [711, 104] width 4 height 4
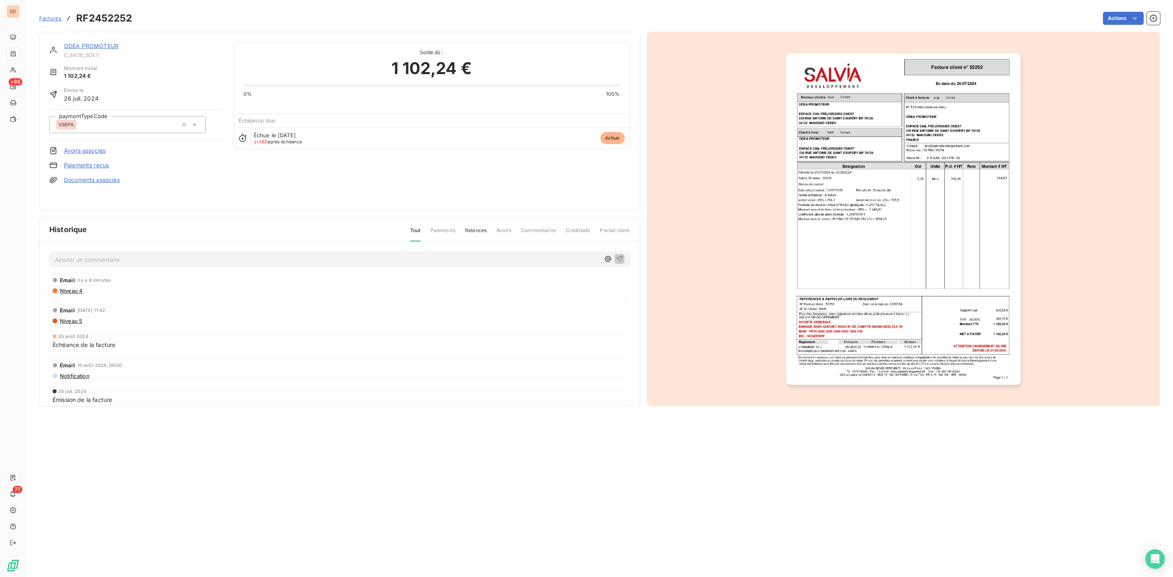
click at [94, 44] on link "ODEA PROMOTEUR" at bounding box center [91, 45] width 55 height 7
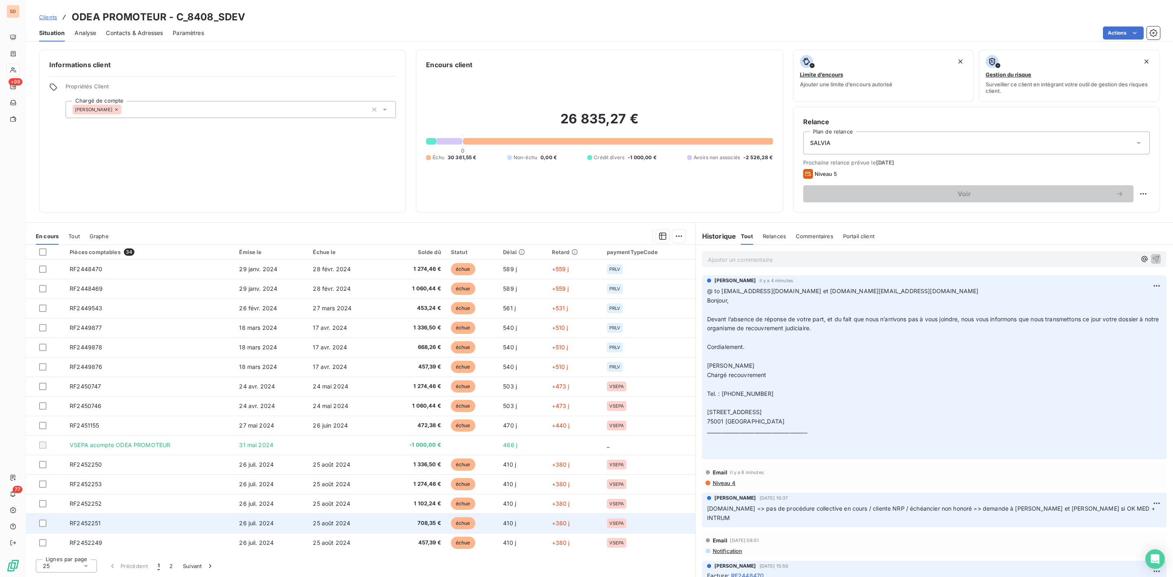
click at [97, 527] on span "RF2452251" at bounding box center [85, 523] width 31 height 7
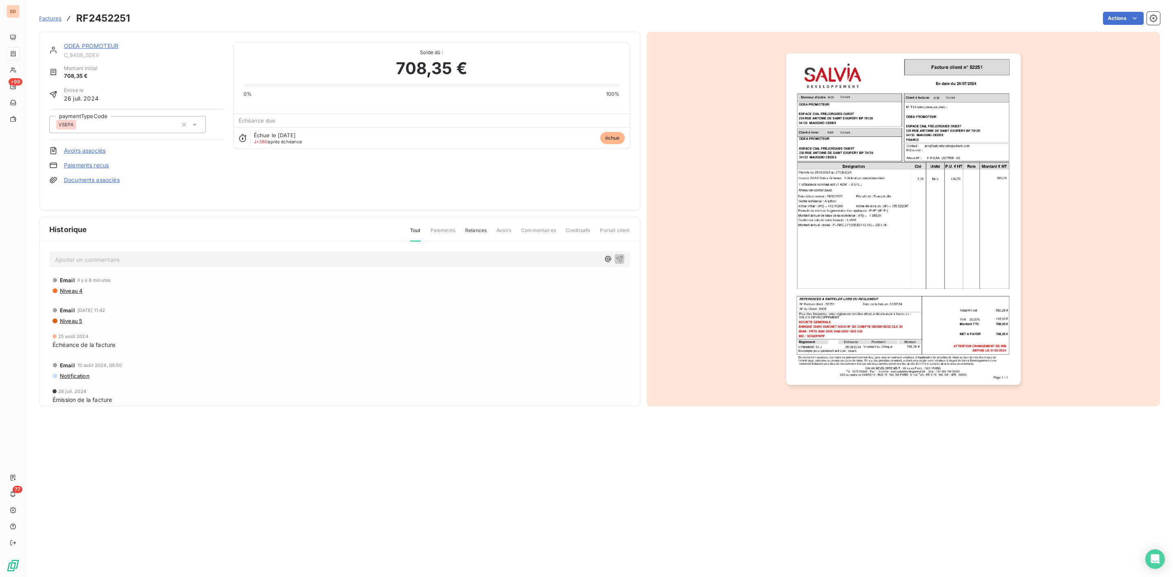
click at [886, 275] on img "button" at bounding box center [903, 219] width 235 height 332
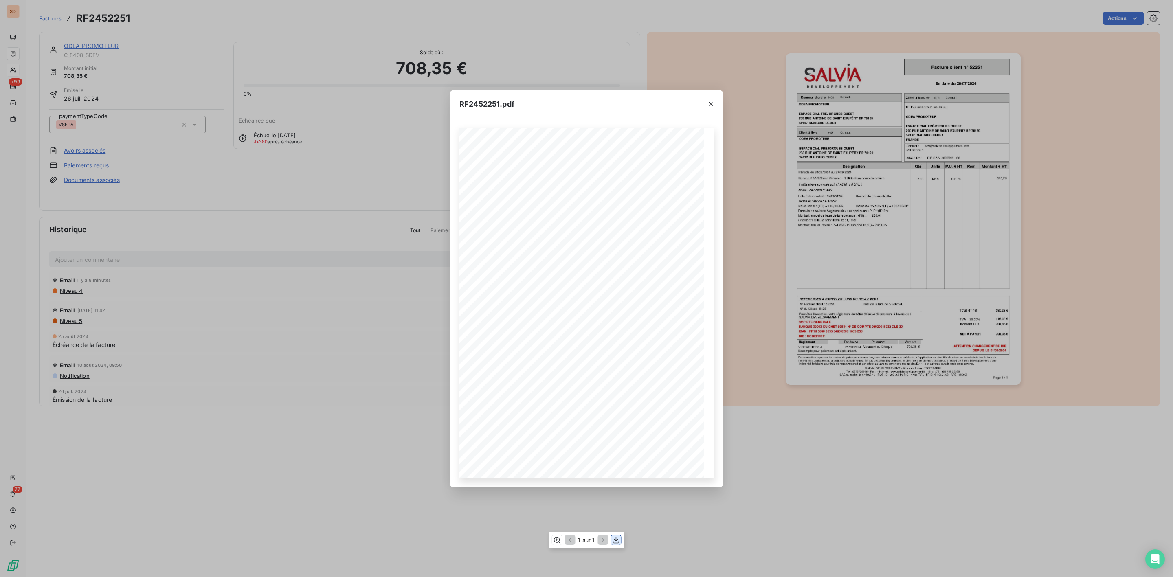
click at [615, 542] on icon "button" at bounding box center [616, 540] width 8 height 8
click at [709, 104] on icon "button" at bounding box center [711, 104] width 8 height 8
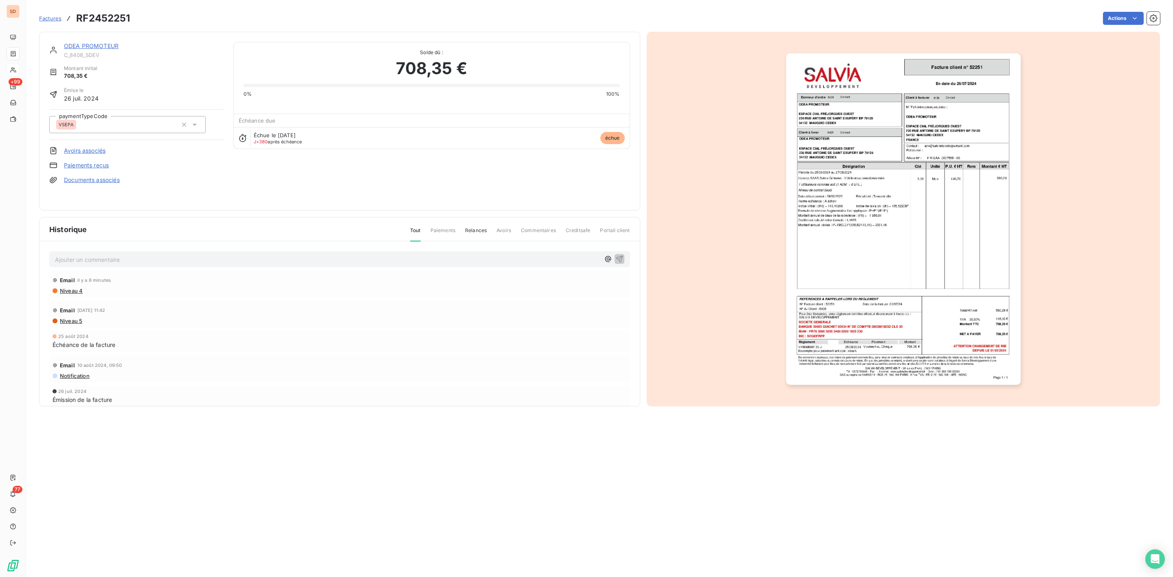
click at [92, 46] on link "ODEA PROMOTEUR" at bounding box center [91, 45] width 55 height 7
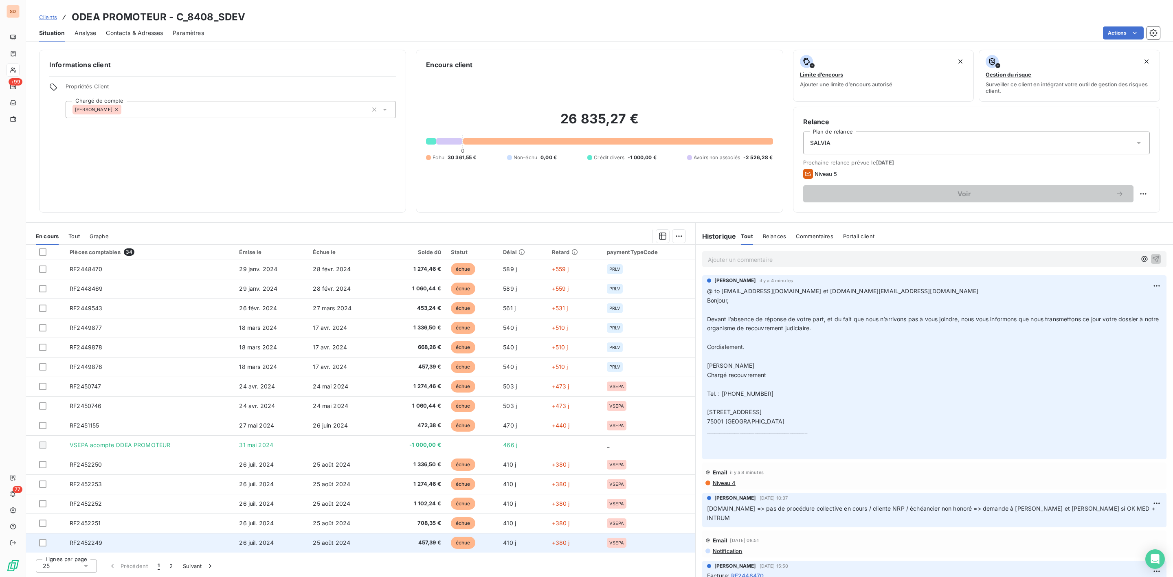
click at [97, 544] on span "RF2452249" at bounding box center [86, 542] width 33 height 7
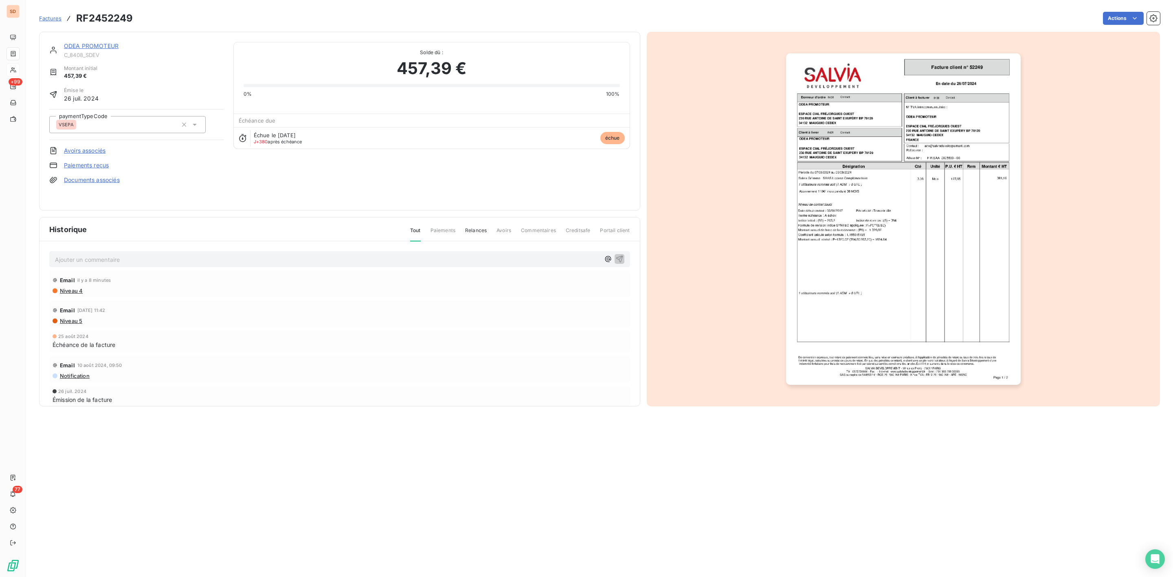
click at [858, 280] on img "button" at bounding box center [903, 219] width 235 height 332
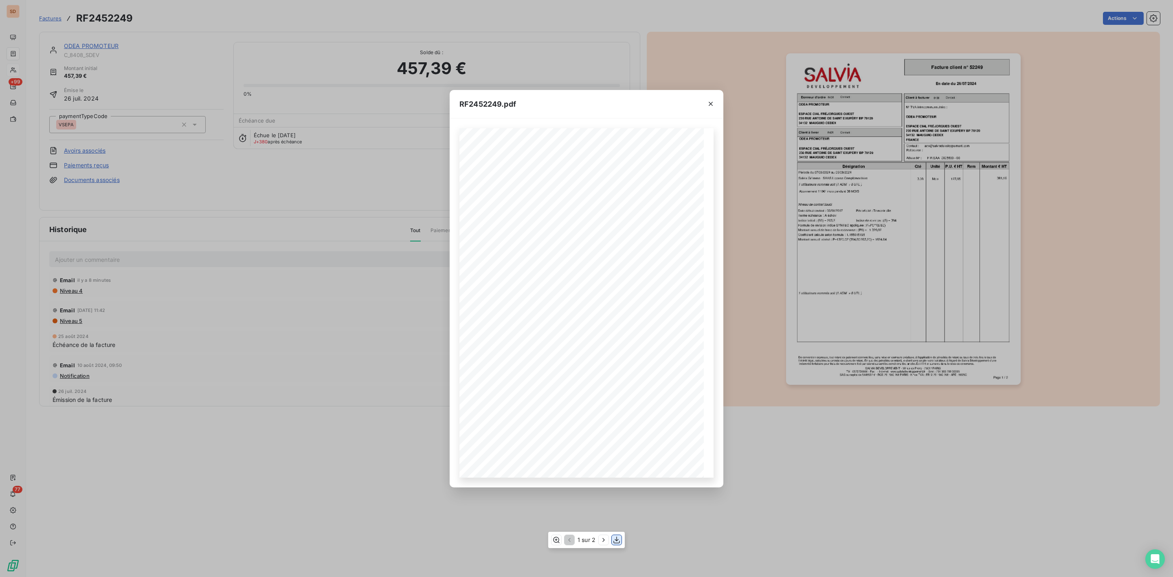
click at [615, 542] on icon "button" at bounding box center [617, 540] width 8 height 8
click at [709, 101] on icon "button" at bounding box center [711, 104] width 8 height 8
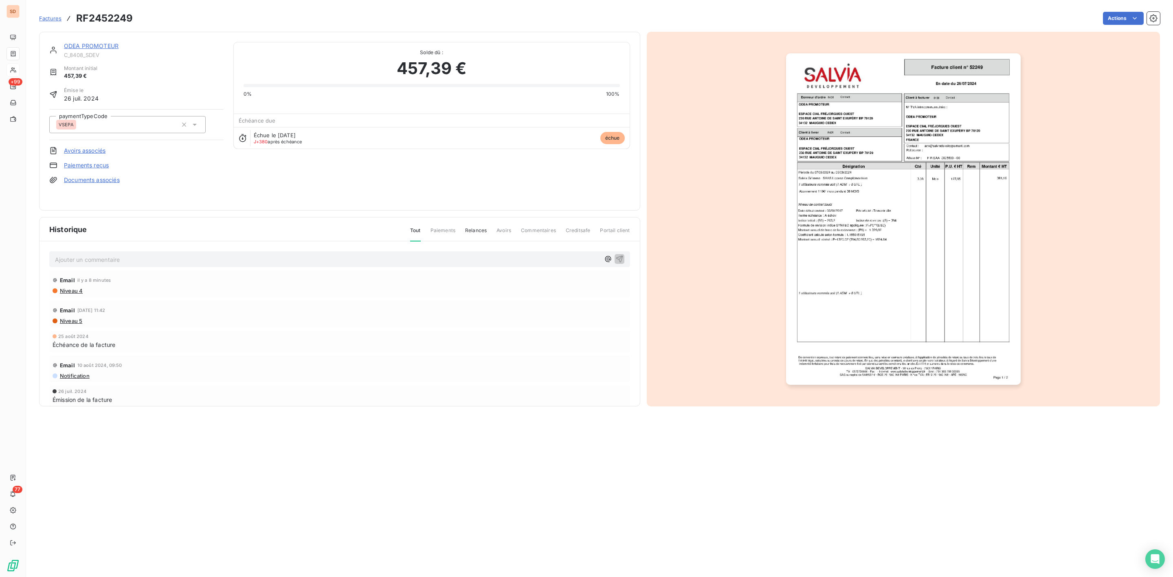
click at [96, 45] on link "ODEA PROMOTEUR" at bounding box center [91, 45] width 55 height 7
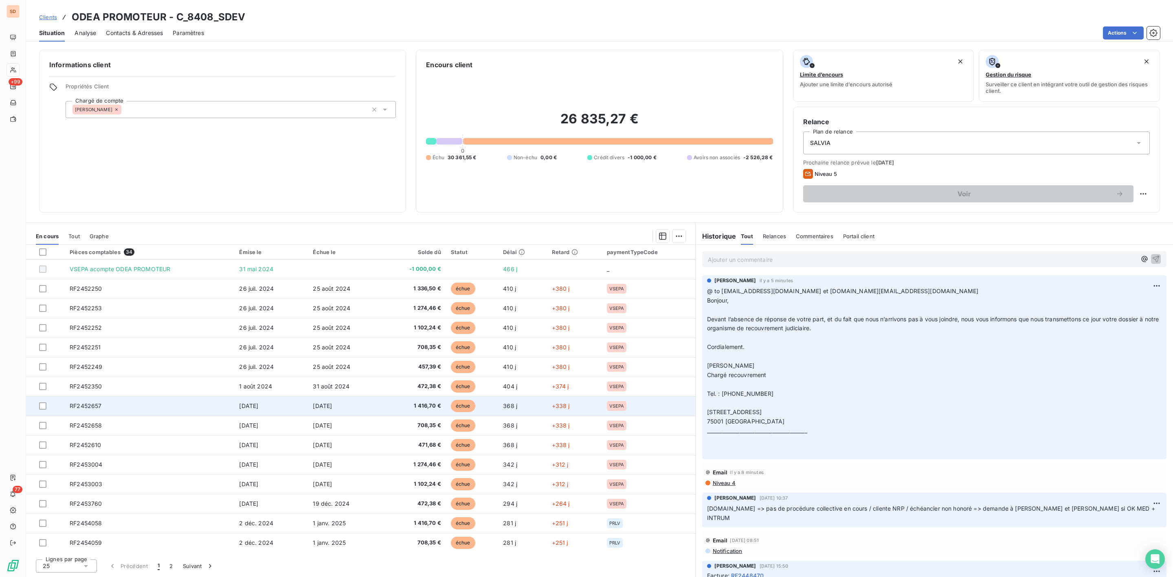
scroll to position [196, 0]
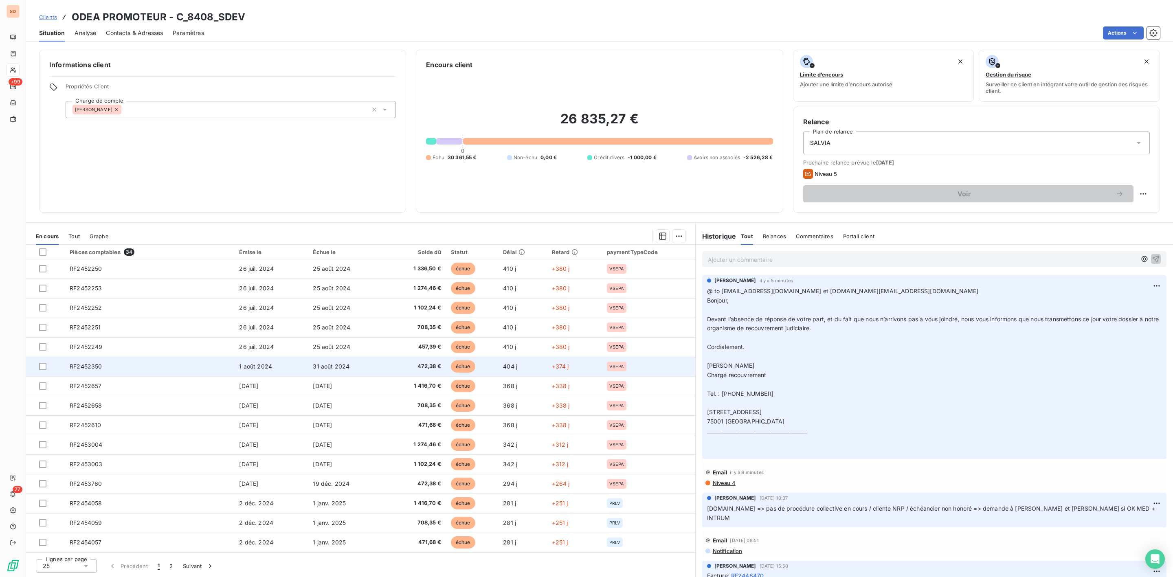
click at [95, 364] on span "RF2452350" at bounding box center [86, 366] width 32 height 7
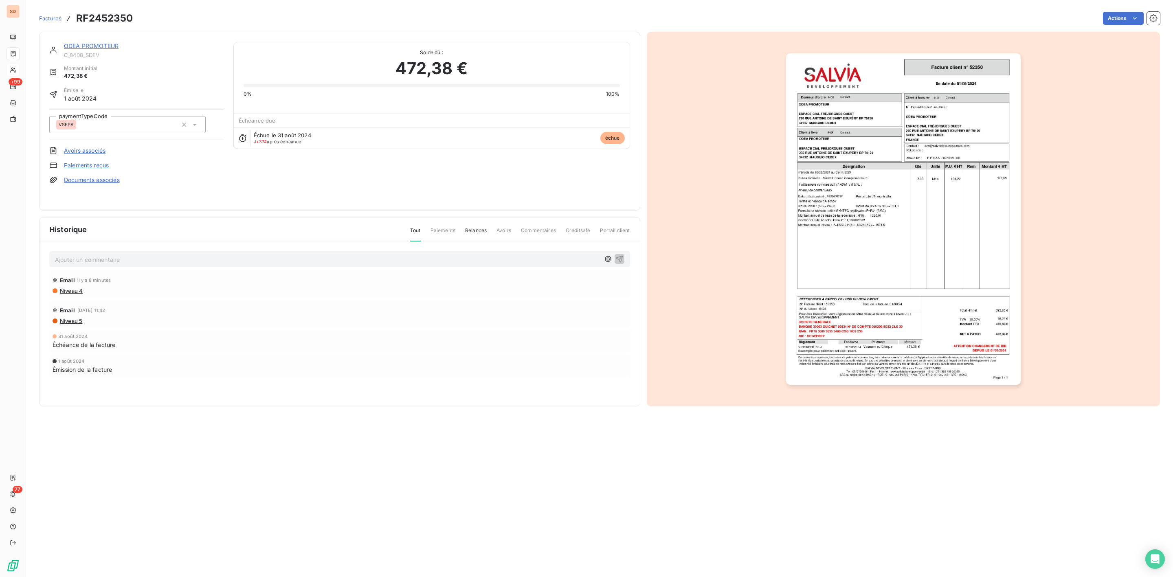
click at [880, 166] on img "button" at bounding box center [903, 219] width 235 height 332
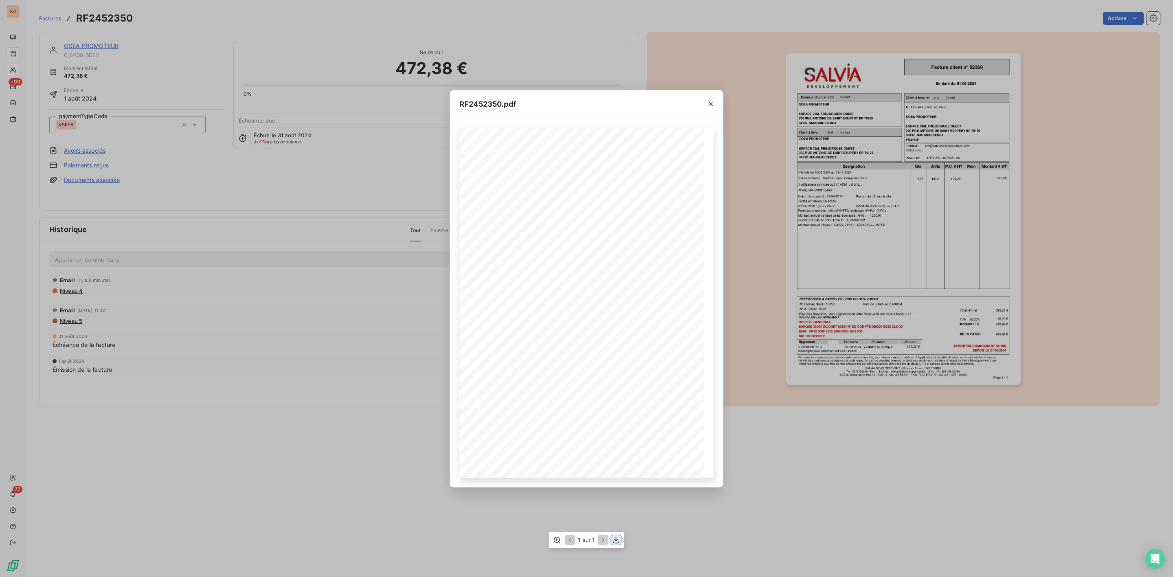
click at [616, 536] on icon "button" at bounding box center [616, 540] width 8 height 8
drag, startPoint x: 707, startPoint y: 103, endPoint x: 628, endPoint y: 90, distance: 79.3
click at [707, 103] on icon "button" at bounding box center [711, 104] width 8 height 8
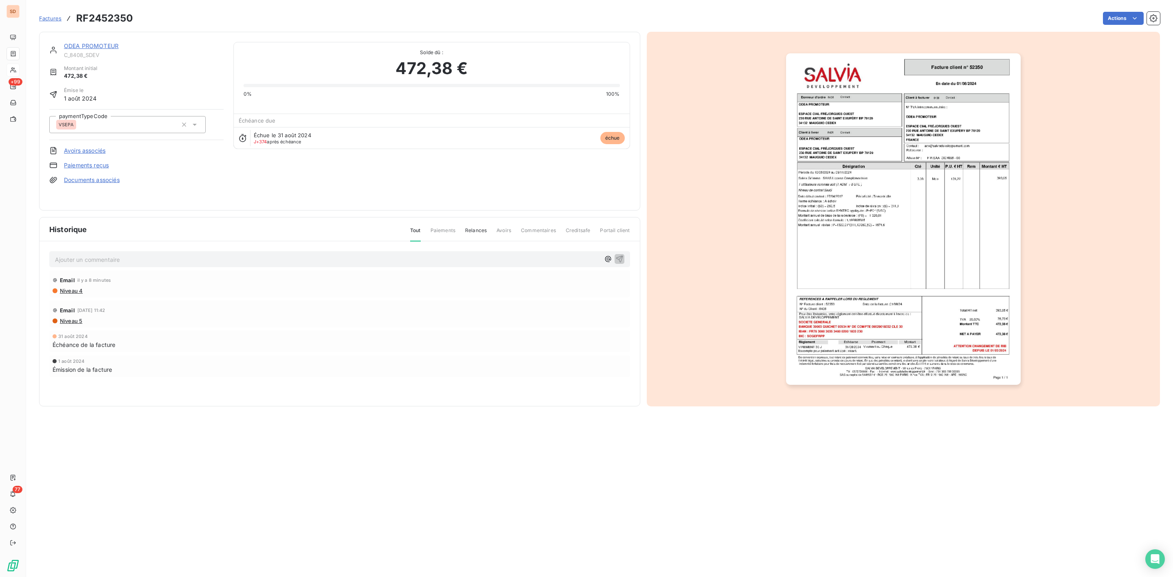
click at [98, 45] on link "ODEA PROMOTEUR" at bounding box center [91, 45] width 55 height 7
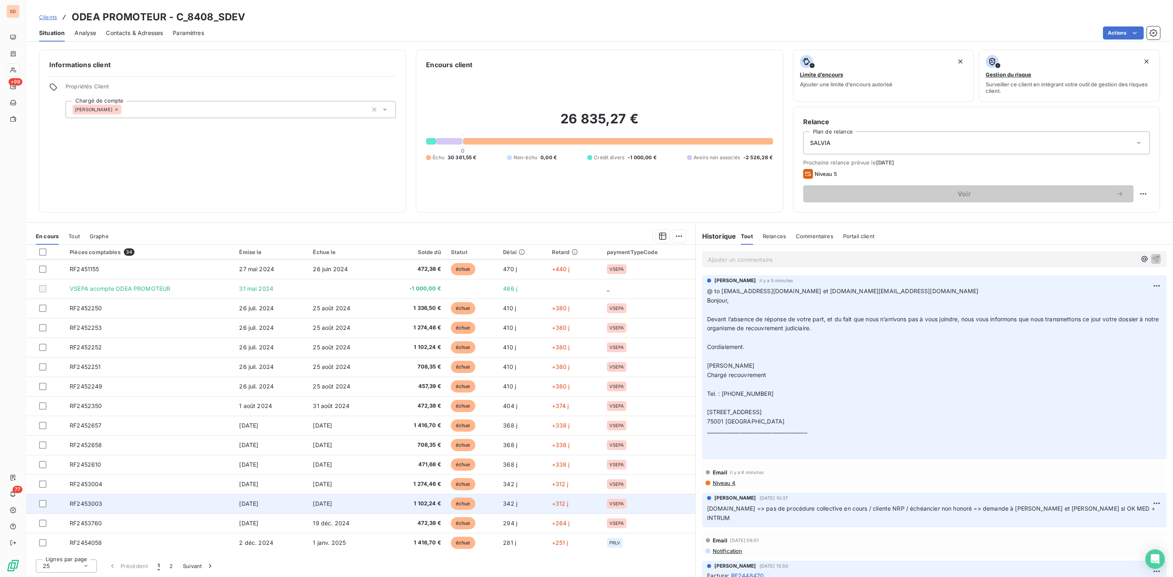
scroll to position [183, 0]
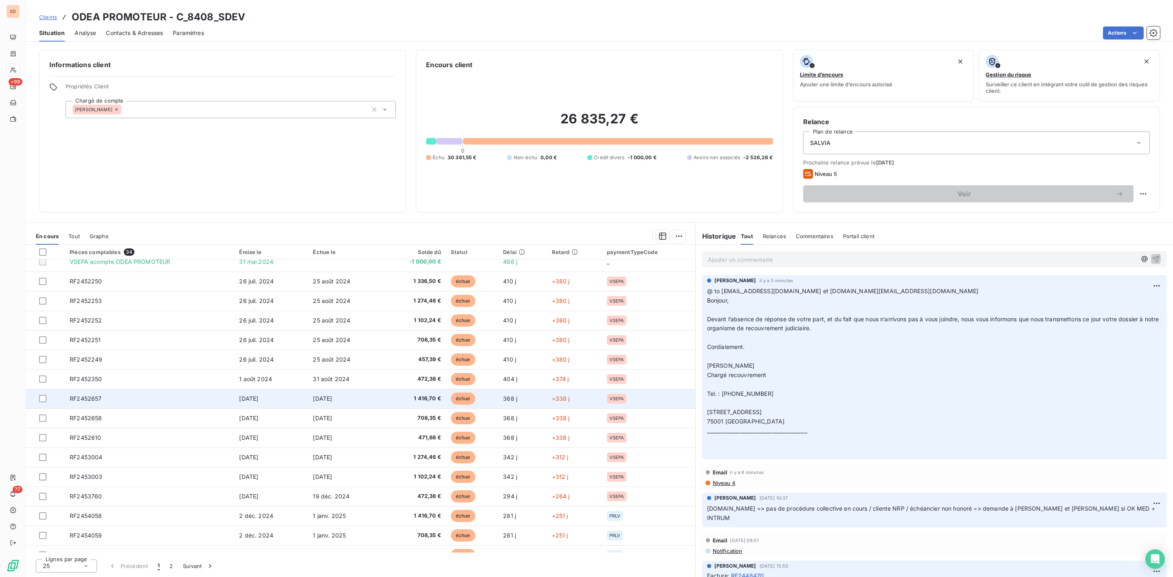
click at [94, 400] on span "RF2452657" at bounding box center [86, 398] width 32 height 7
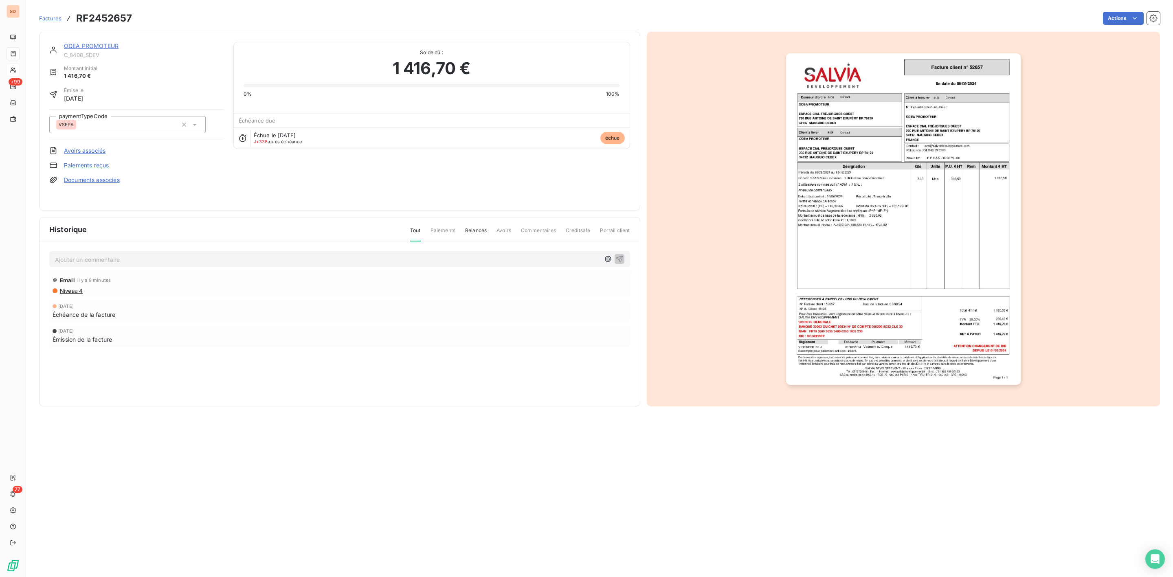
click at [875, 239] on img "button" at bounding box center [903, 219] width 235 height 332
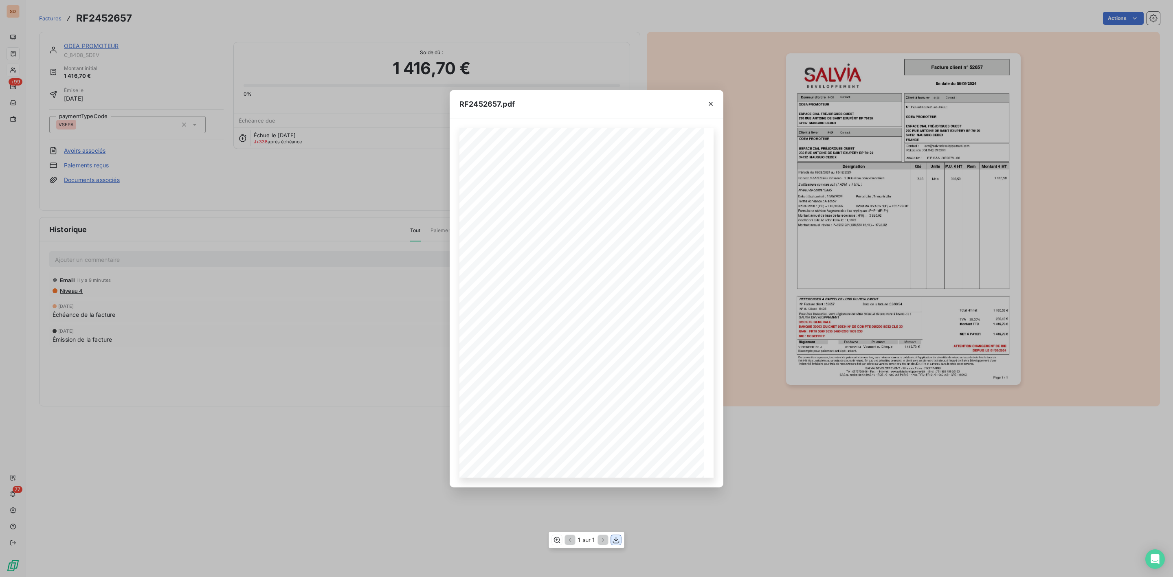
click at [617, 541] on icon "button" at bounding box center [616, 540] width 8 height 8
drag, startPoint x: 708, startPoint y: 102, endPoint x: 463, endPoint y: 69, distance: 247.0
click at [708, 102] on icon "button" at bounding box center [711, 104] width 8 height 8
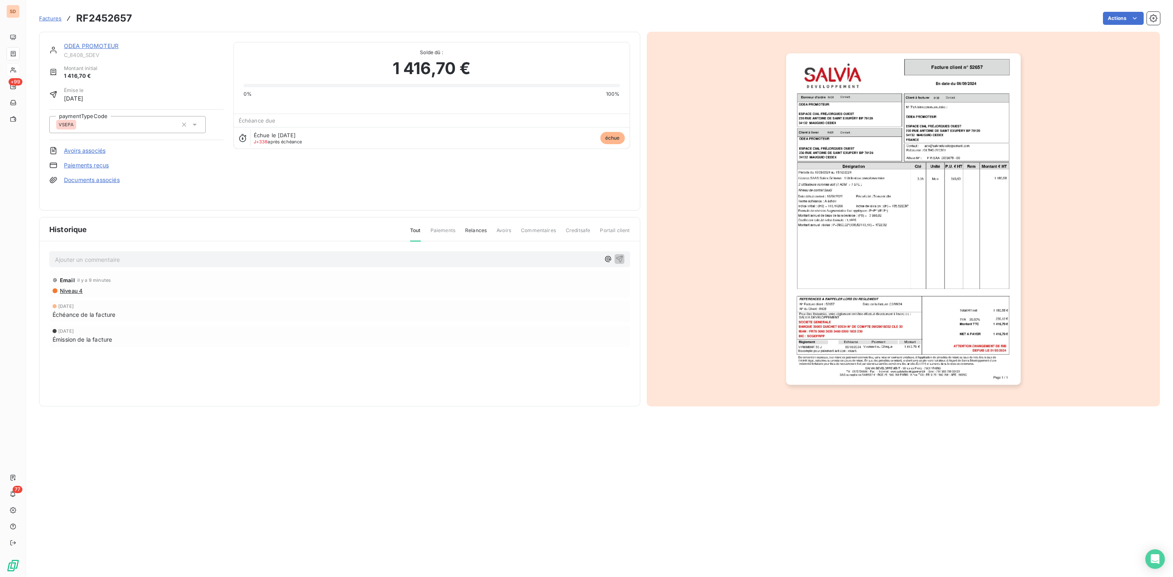
click at [93, 43] on link "ODEA PROMOTEUR" at bounding box center [91, 45] width 55 height 7
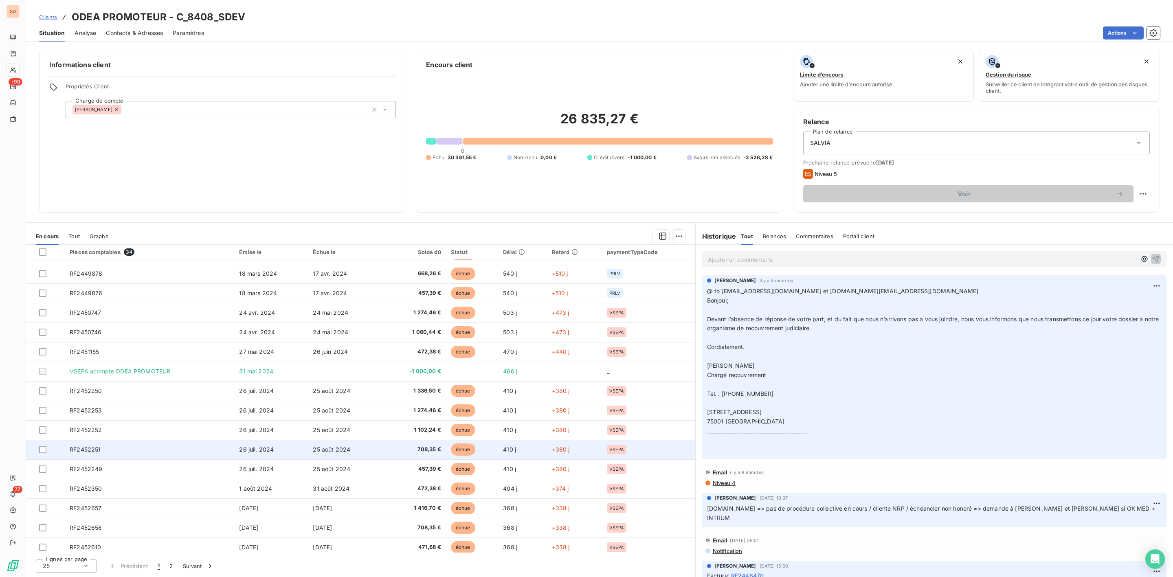
scroll to position [196, 0]
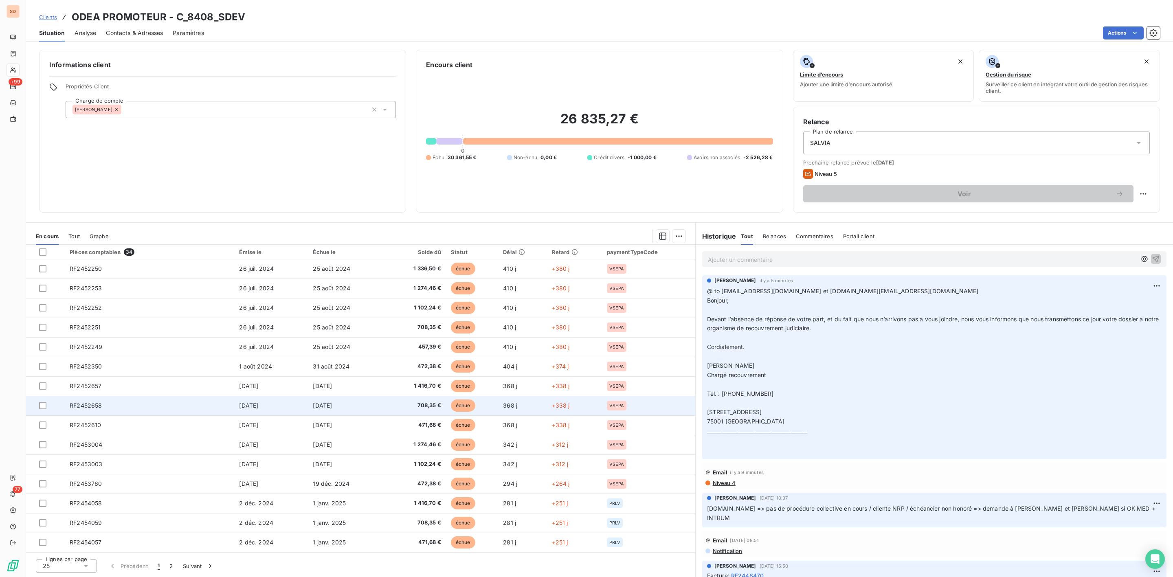
click at [101, 407] on span "RF2452658" at bounding box center [86, 405] width 32 height 7
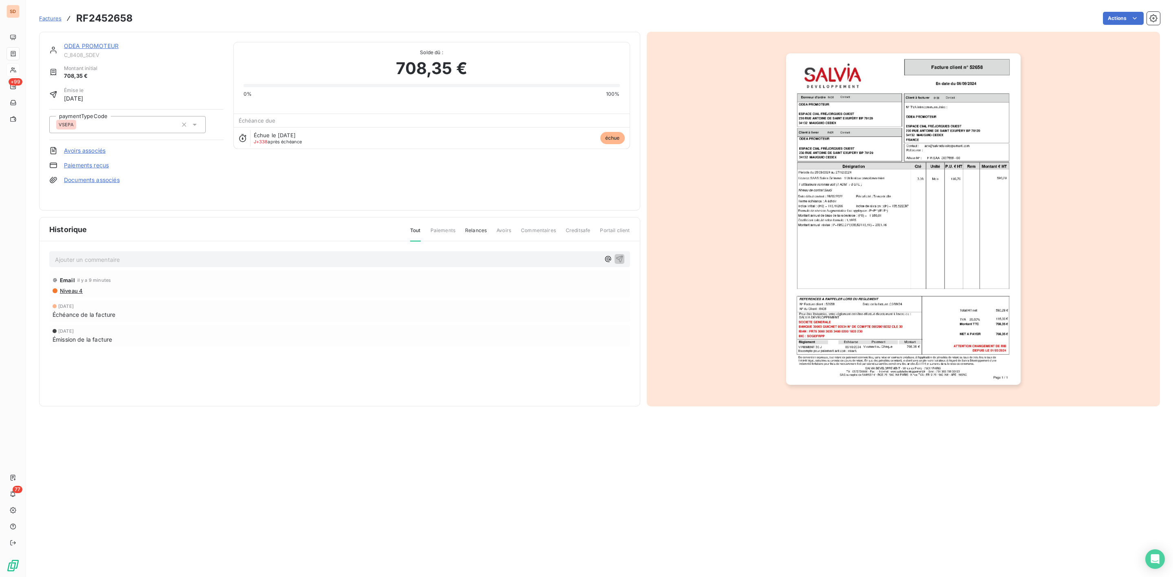
click at [852, 240] on img "button" at bounding box center [903, 219] width 235 height 332
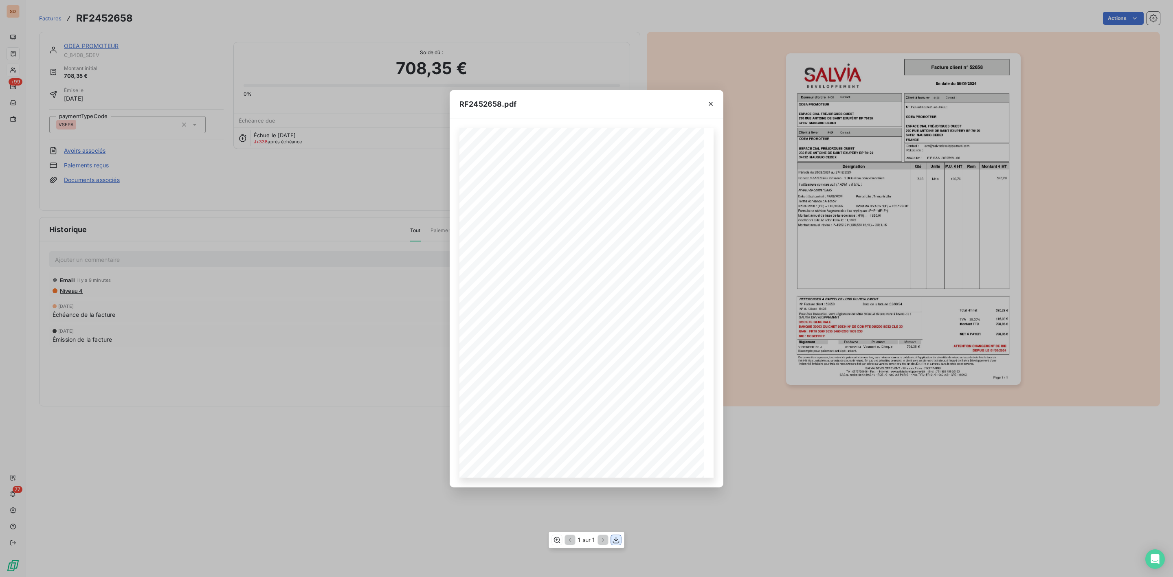
click at [615, 541] on icon "button" at bounding box center [616, 540] width 8 height 8
click at [711, 107] on icon "button" at bounding box center [711, 104] width 8 height 8
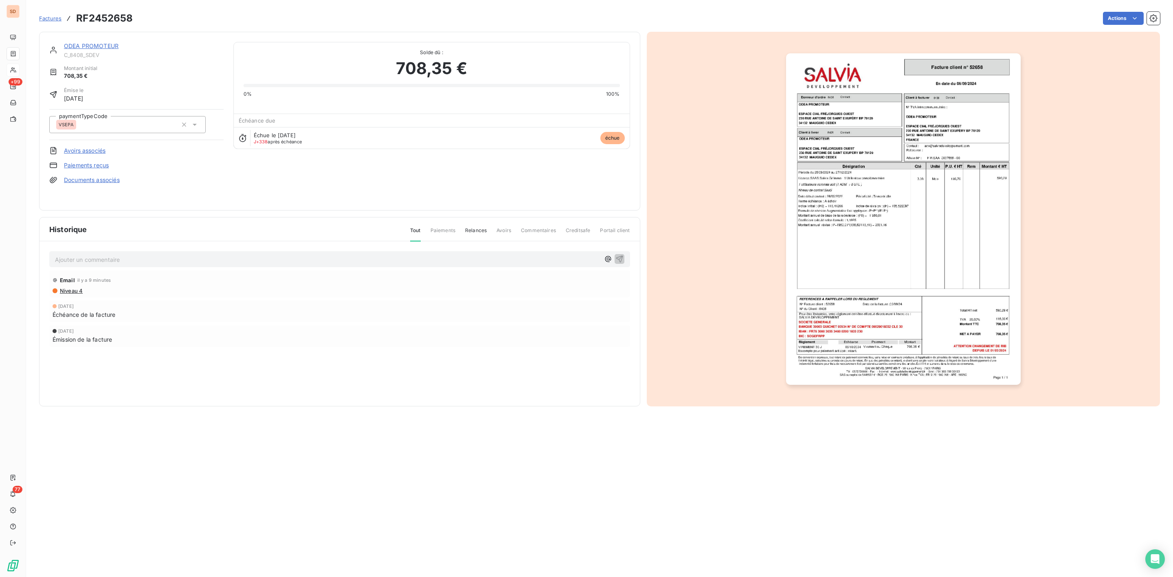
click at [106, 47] on link "ODEA PROMOTEUR" at bounding box center [91, 45] width 55 height 7
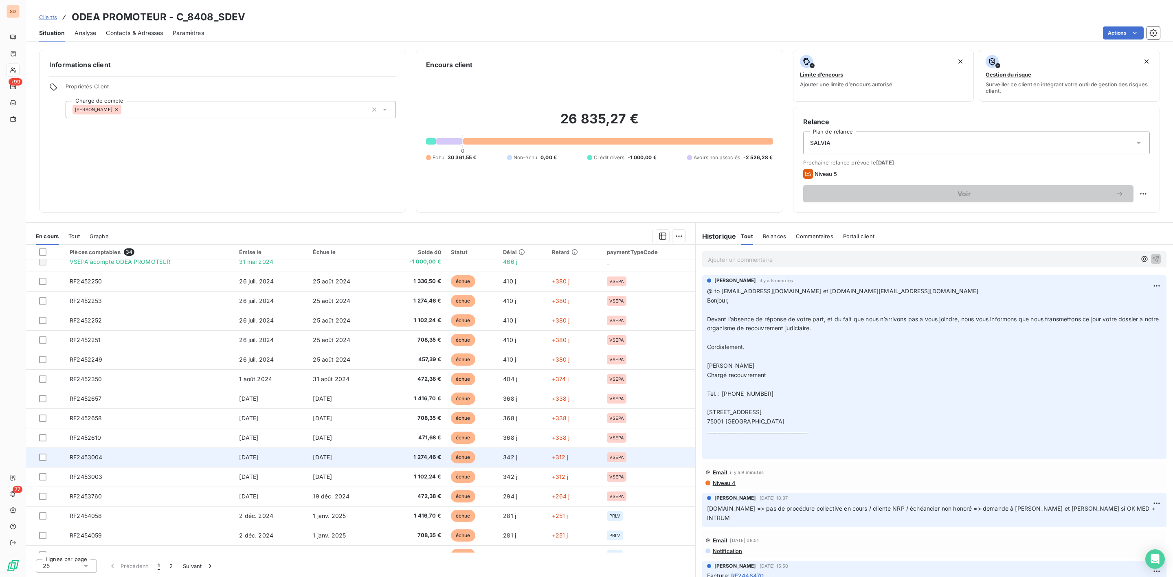
scroll to position [196, 0]
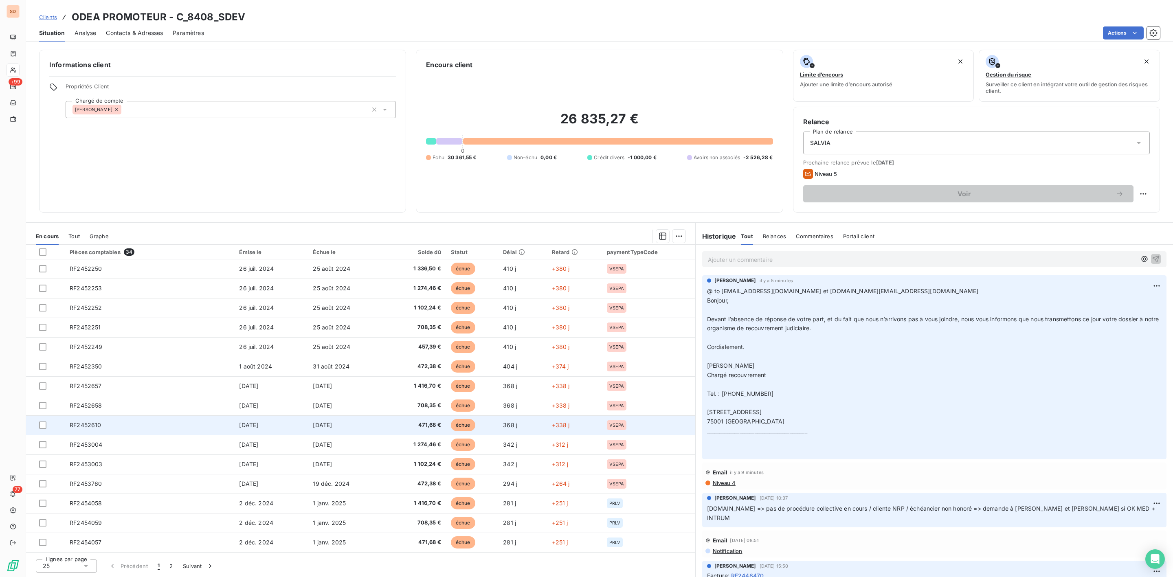
click at [104, 425] on td "RF2452610" at bounding box center [149, 425] width 169 height 20
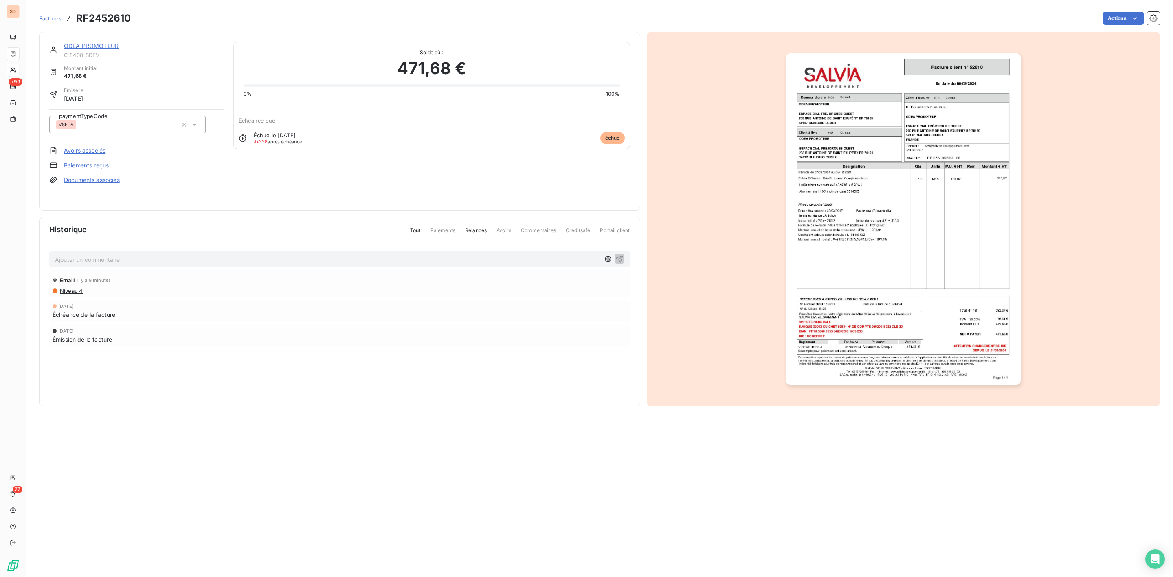
click at [890, 247] on img "button" at bounding box center [903, 219] width 235 height 332
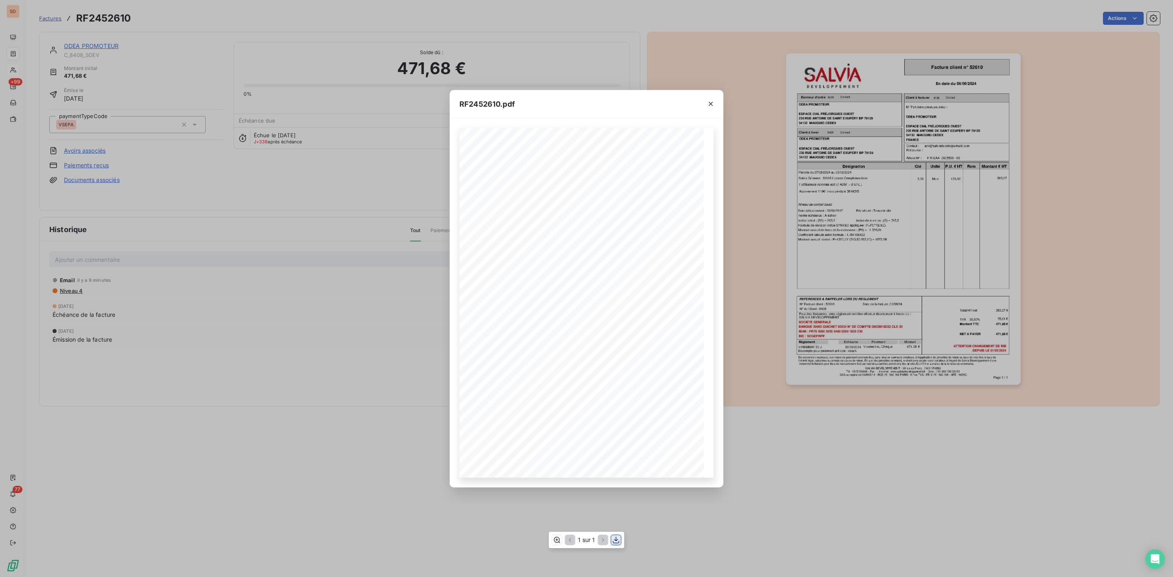
click at [616, 542] on icon "button" at bounding box center [616, 540] width 8 height 8
drag, startPoint x: 711, startPoint y: 98, endPoint x: 688, endPoint y: 99, distance: 23.3
click at [711, 98] on button "button" at bounding box center [710, 103] width 13 height 13
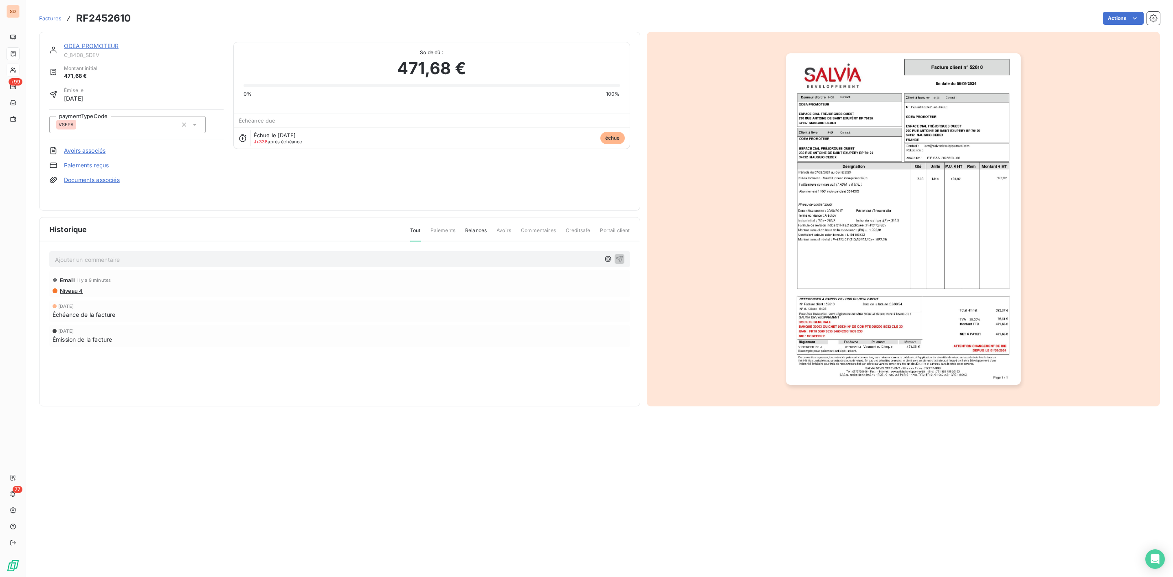
click at [97, 45] on link "ODEA PROMOTEUR" at bounding box center [91, 45] width 55 height 7
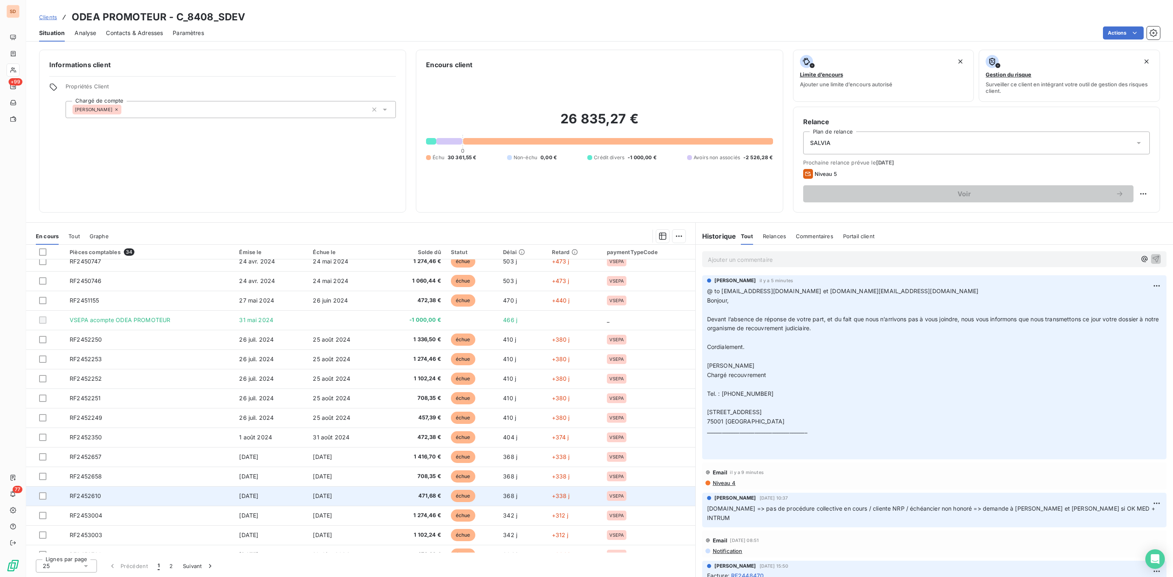
scroll to position [183, 0]
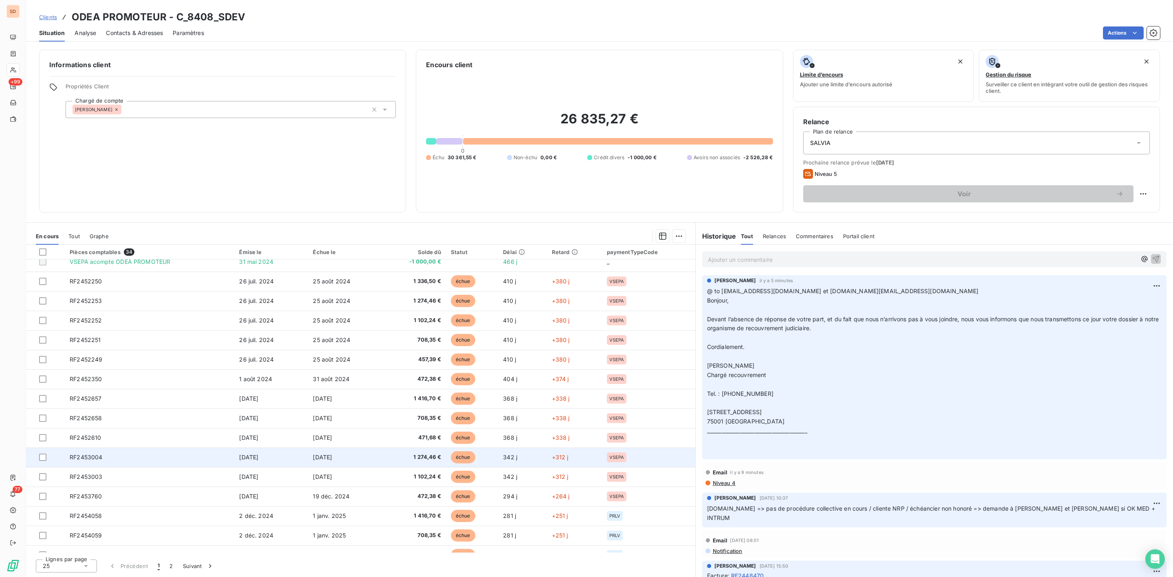
click at [107, 458] on td "RF2453004" at bounding box center [149, 458] width 169 height 20
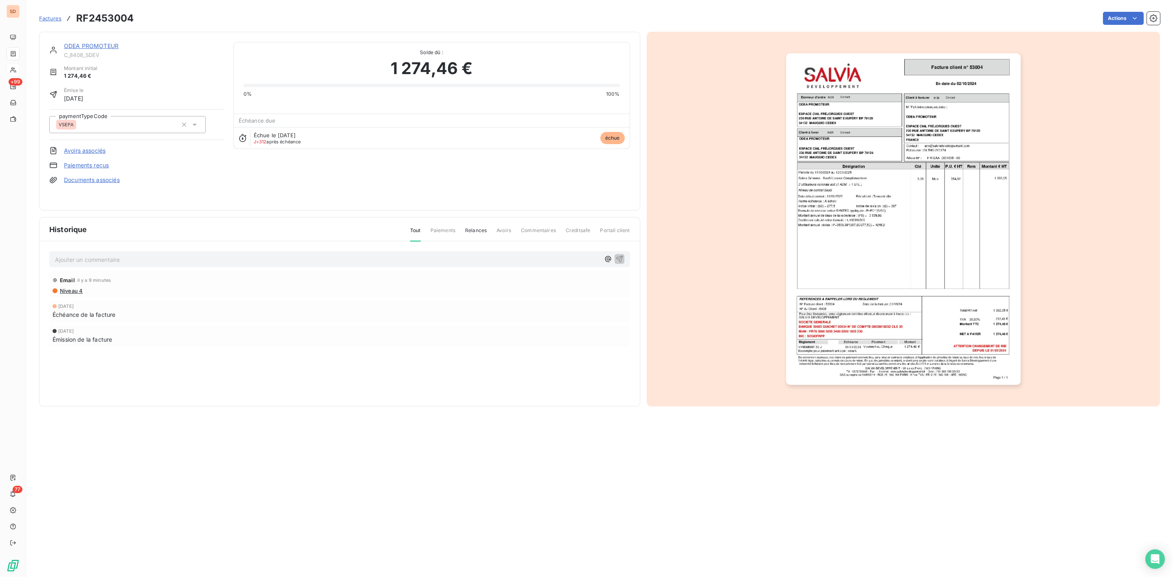
click at [844, 259] on img "button" at bounding box center [903, 219] width 235 height 332
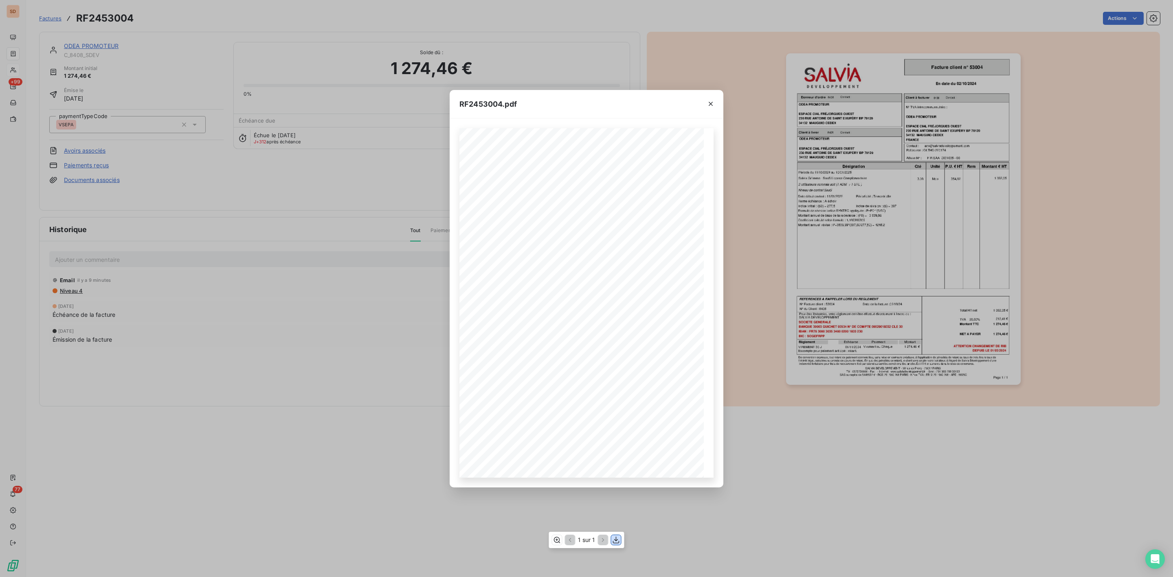
drag, startPoint x: 618, startPoint y: 540, endPoint x: 627, endPoint y: 481, distance: 59.3
click at [617, 540] on icon "button" at bounding box center [616, 540] width 8 height 8
click at [709, 100] on icon "button" at bounding box center [711, 104] width 8 height 8
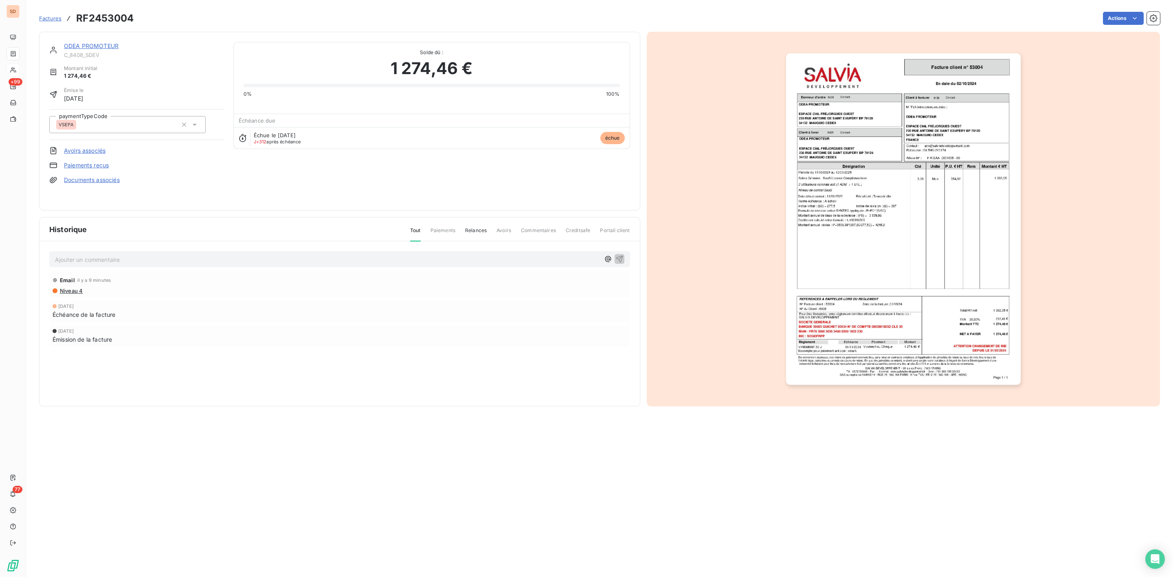
click at [96, 47] on link "ODEA PROMOTEUR" at bounding box center [91, 45] width 55 height 7
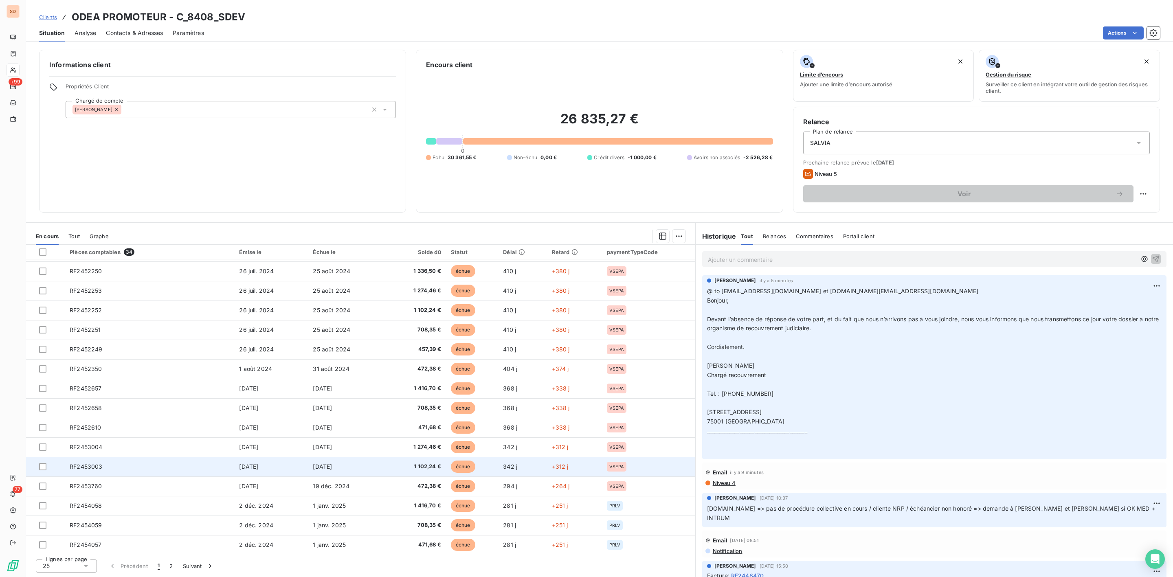
scroll to position [196, 0]
click at [110, 465] on td "RF2453003" at bounding box center [149, 465] width 169 height 20
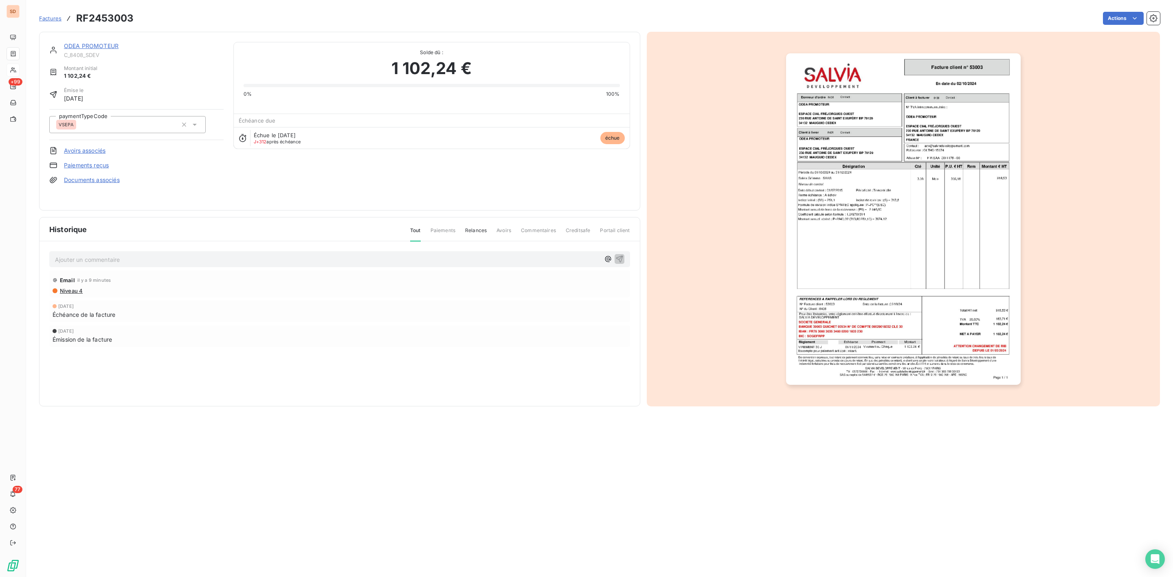
click at [881, 242] on img "button" at bounding box center [903, 219] width 235 height 332
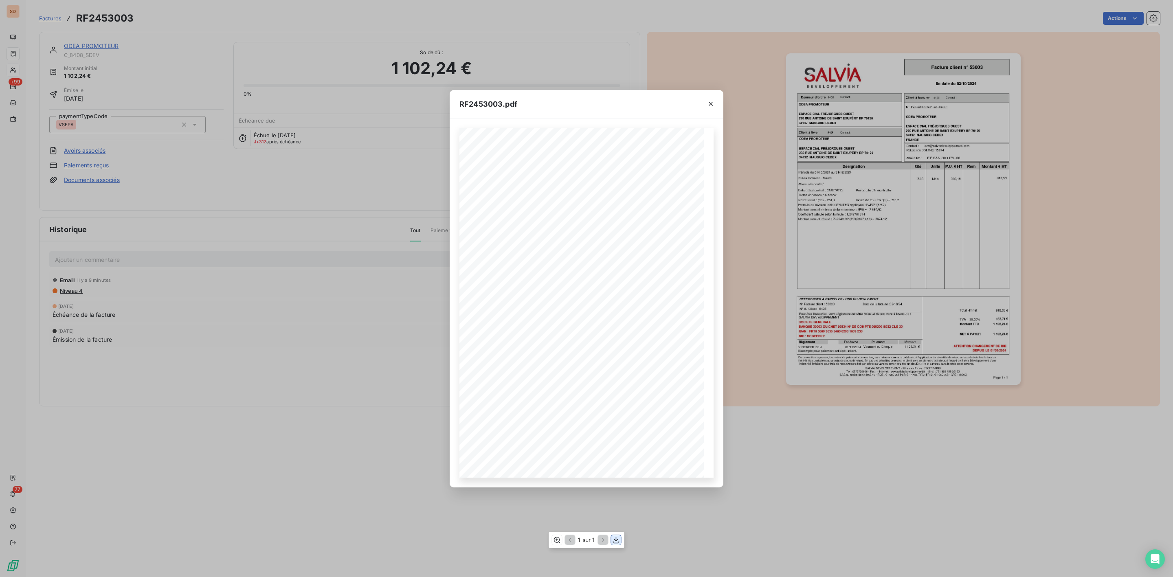
click at [614, 538] on icon "button" at bounding box center [616, 540] width 8 height 8
click at [709, 103] on icon "button" at bounding box center [711, 104] width 8 height 8
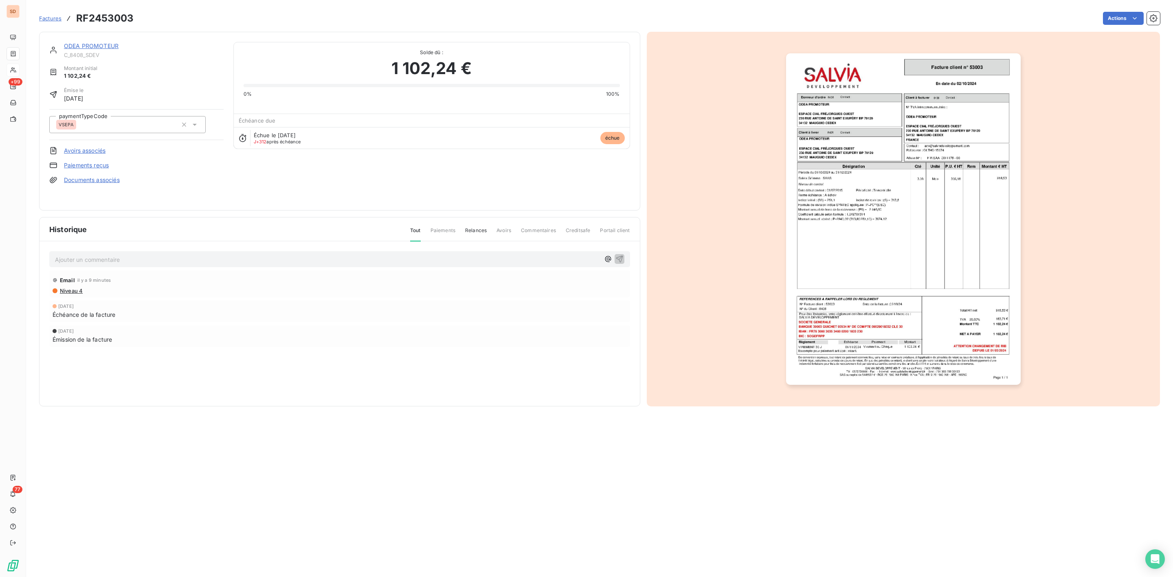
click at [90, 45] on link "ODEA PROMOTEUR" at bounding box center [91, 45] width 55 height 7
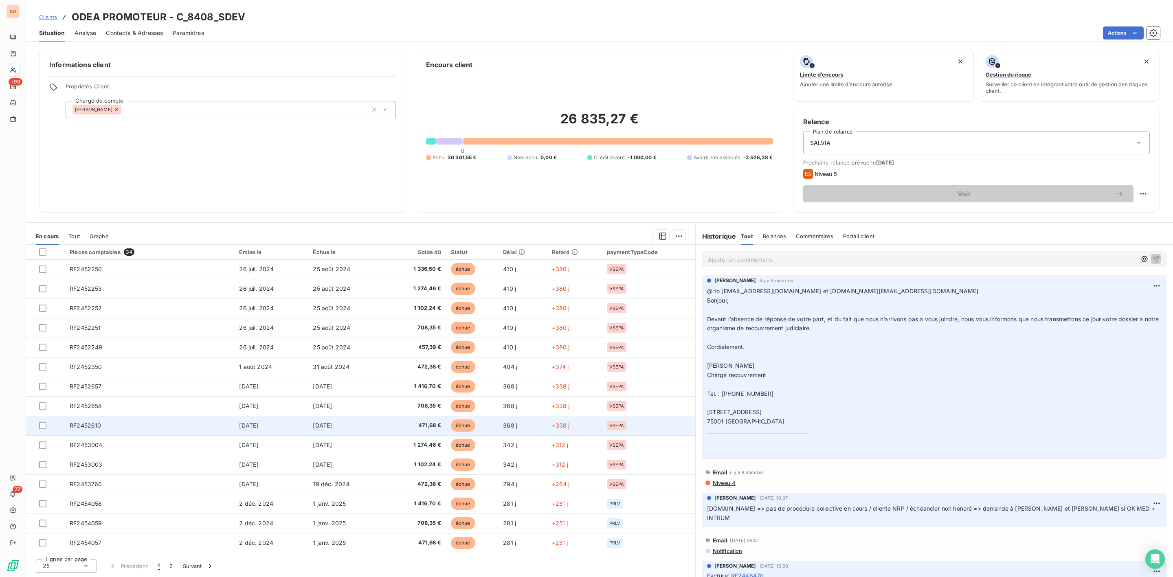
scroll to position [196, 0]
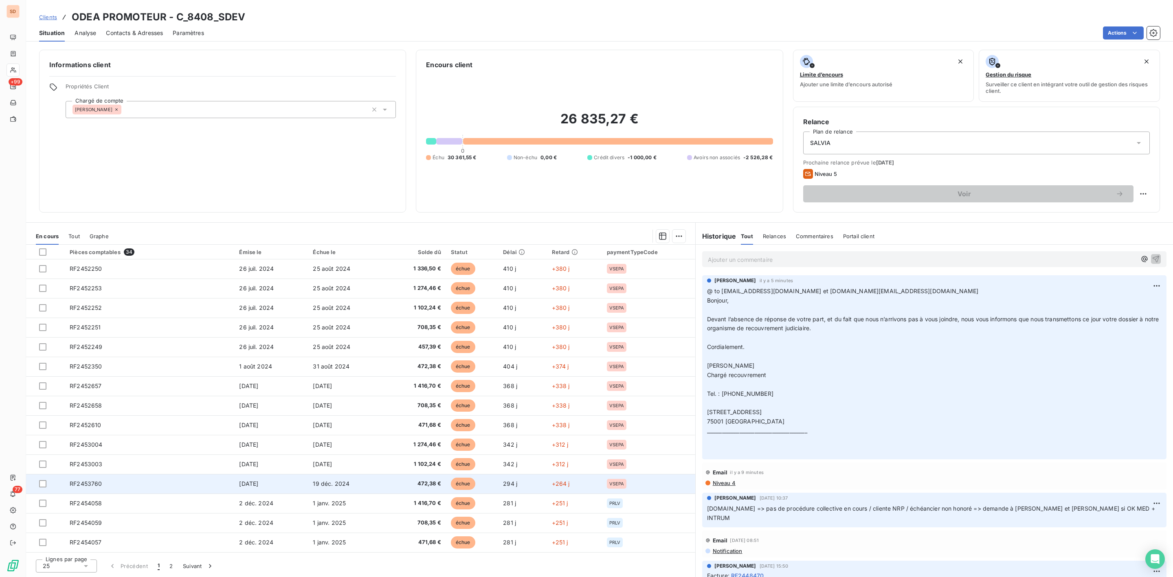
click at [109, 482] on td "RF2453760" at bounding box center [149, 484] width 169 height 20
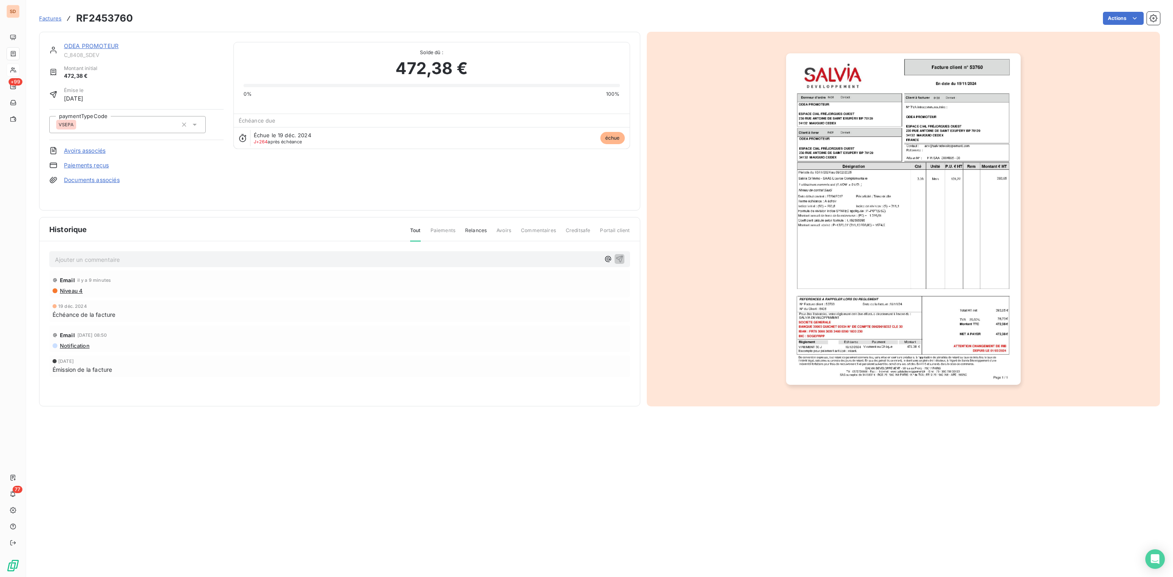
click at [844, 246] on img "button" at bounding box center [903, 219] width 235 height 332
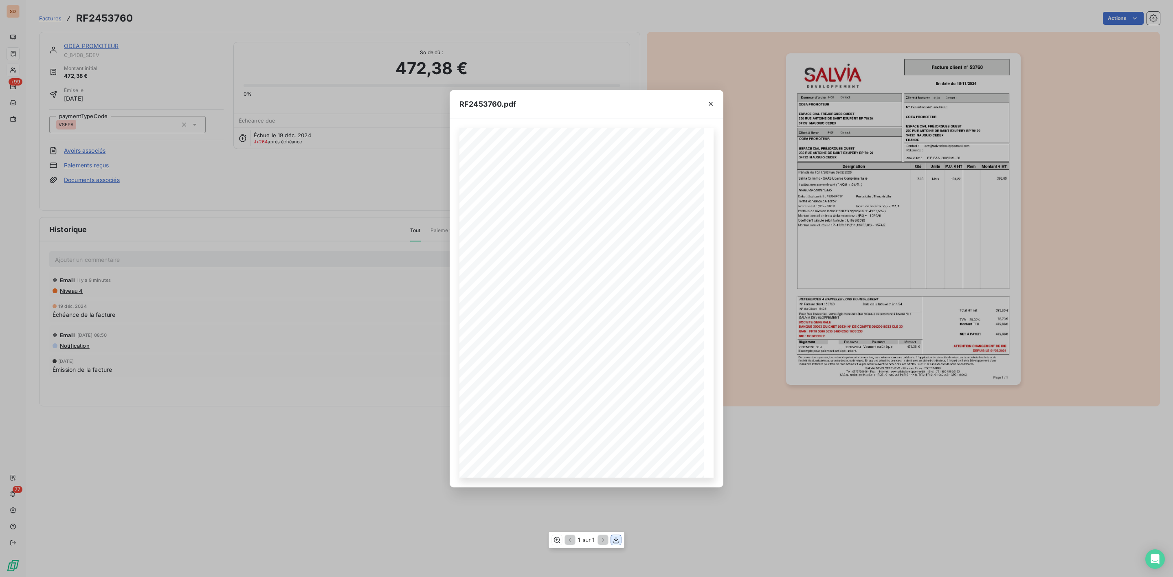
click at [617, 540] on icon "button" at bounding box center [616, 540] width 7 height 7
drag, startPoint x: 709, startPoint y: 101, endPoint x: 668, endPoint y: 112, distance: 42.4
click at [709, 101] on icon "button" at bounding box center [711, 104] width 8 height 8
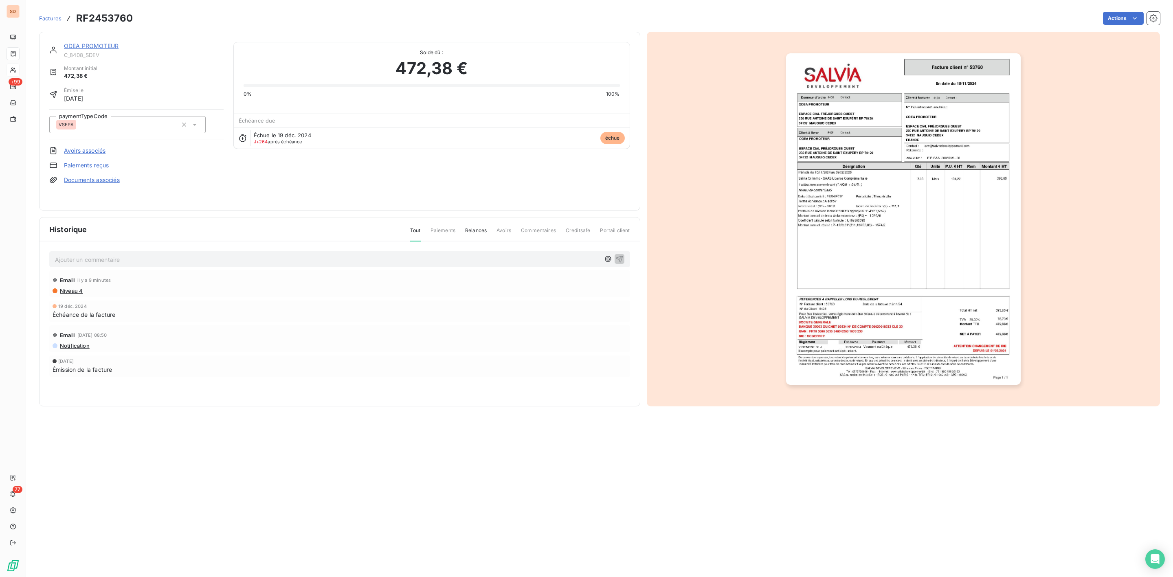
click at [93, 44] on link "ODEA PROMOTEUR" at bounding box center [91, 45] width 55 height 7
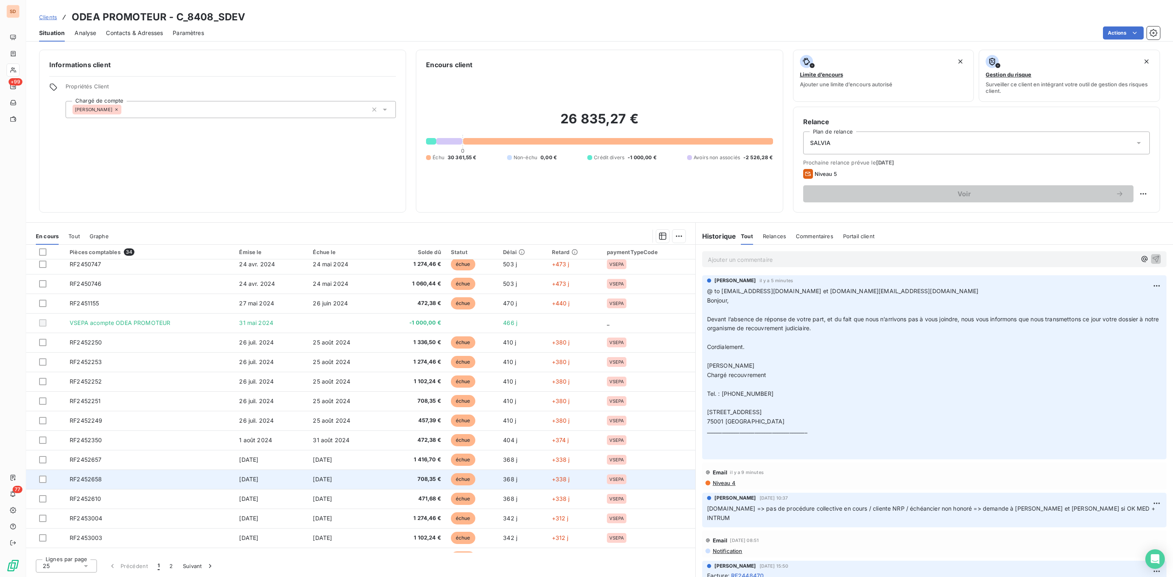
scroll to position [196, 0]
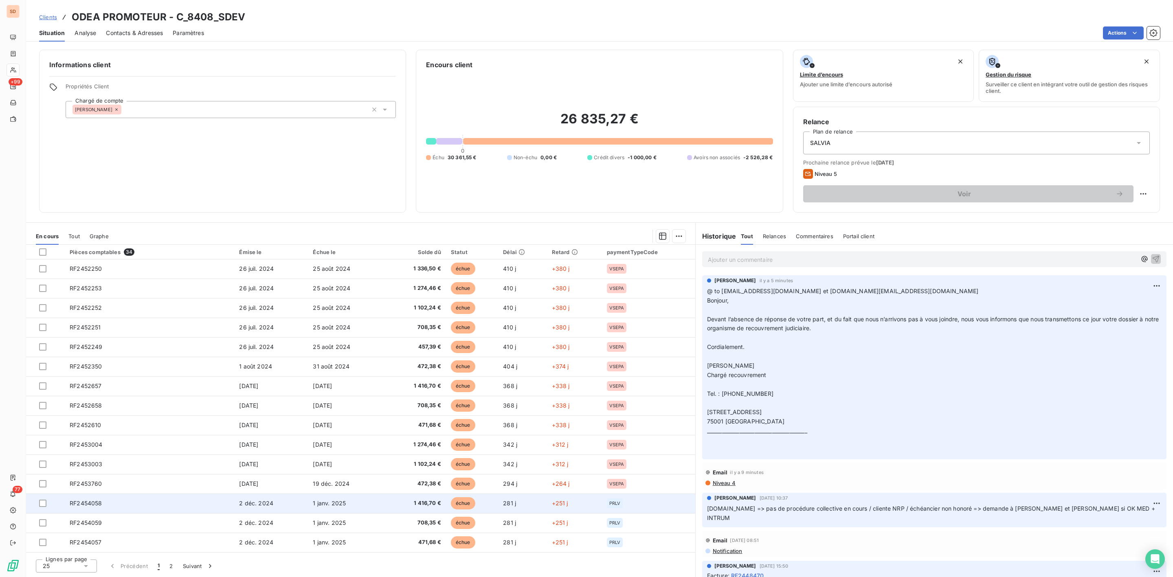
click at [98, 501] on span "RF2454058" at bounding box center [86, 503] width 32 height 7
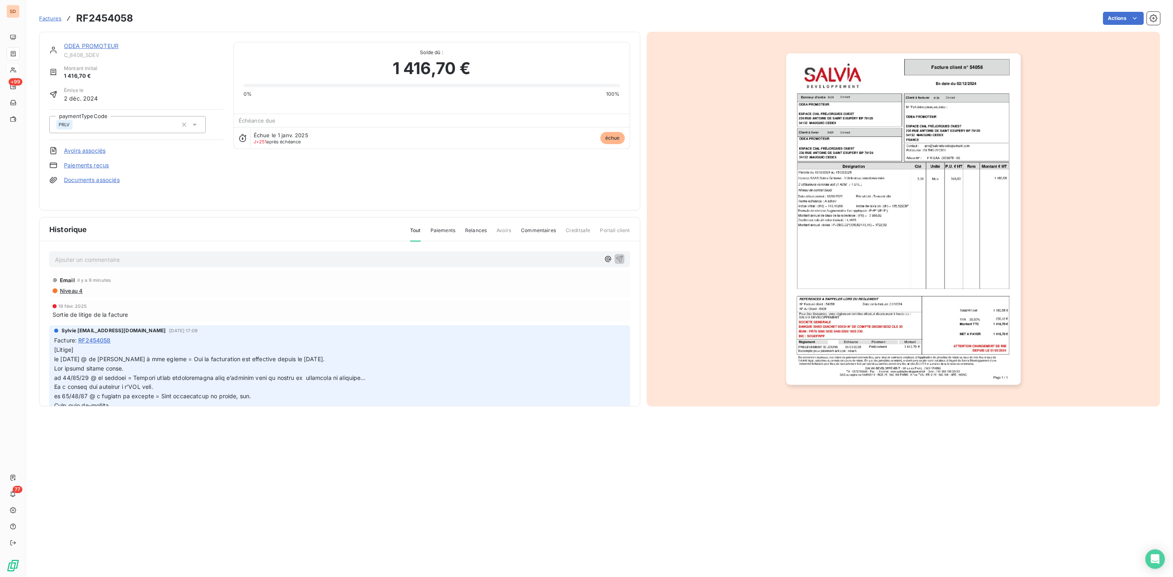
click at [918, 253] on img "button" at bounding box center [903, 219] width 235 height 332
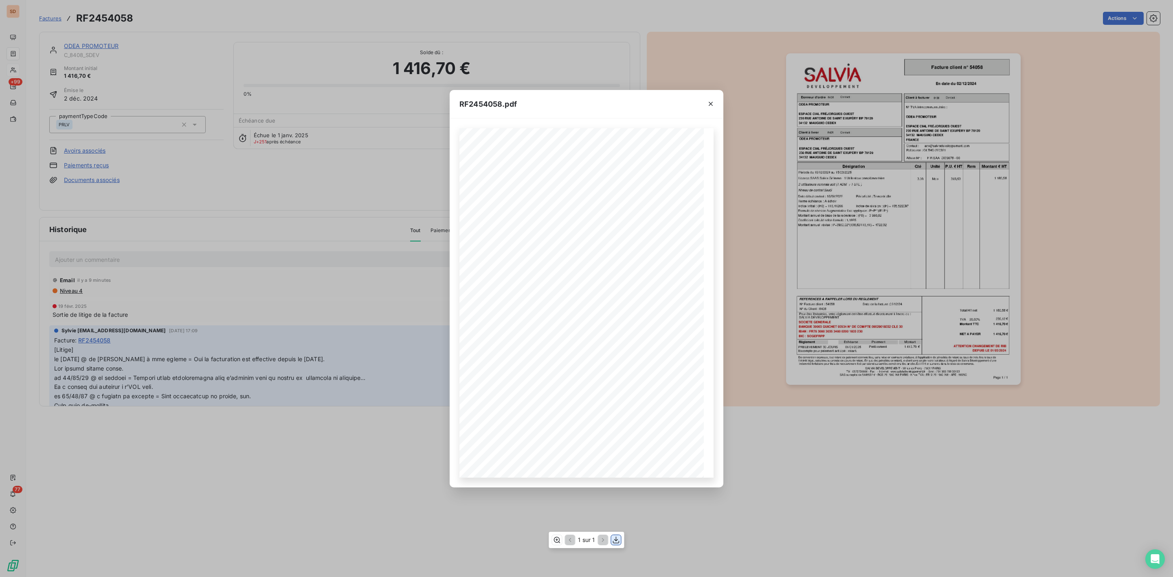
click at [617, 540] on icon "button" at bounding box center [616, 540] width 7 height 7
drag, startPoint x: 711, startPoint y: 103, endPoint x: 693, endPoint y: 103, distance: 18.7
click at [711, 103] on icon "button" at bounding box center [711, 104] width 4 height 4
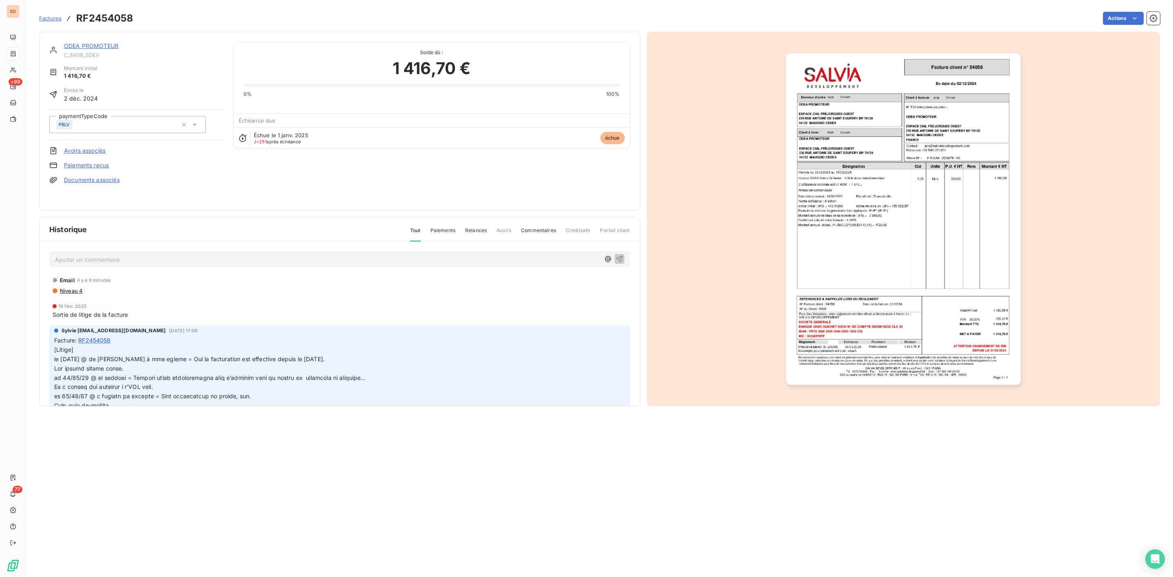
click at [89, 46] on link "ODEA PROMOTEUR" at bounding box center [91, 45] width 55 height 7
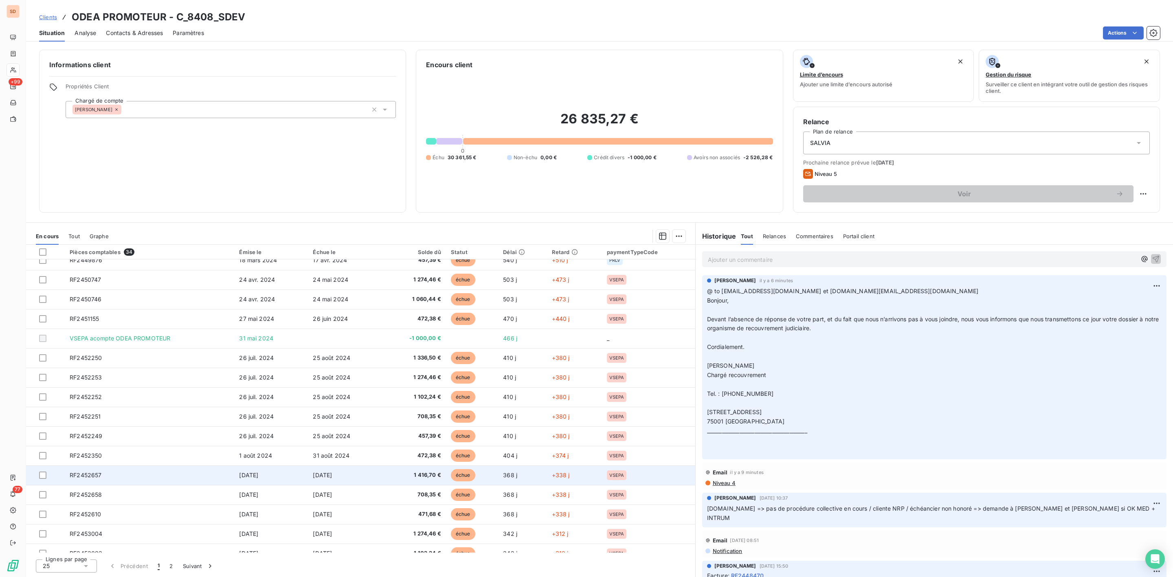
scroll to position [196, 0]
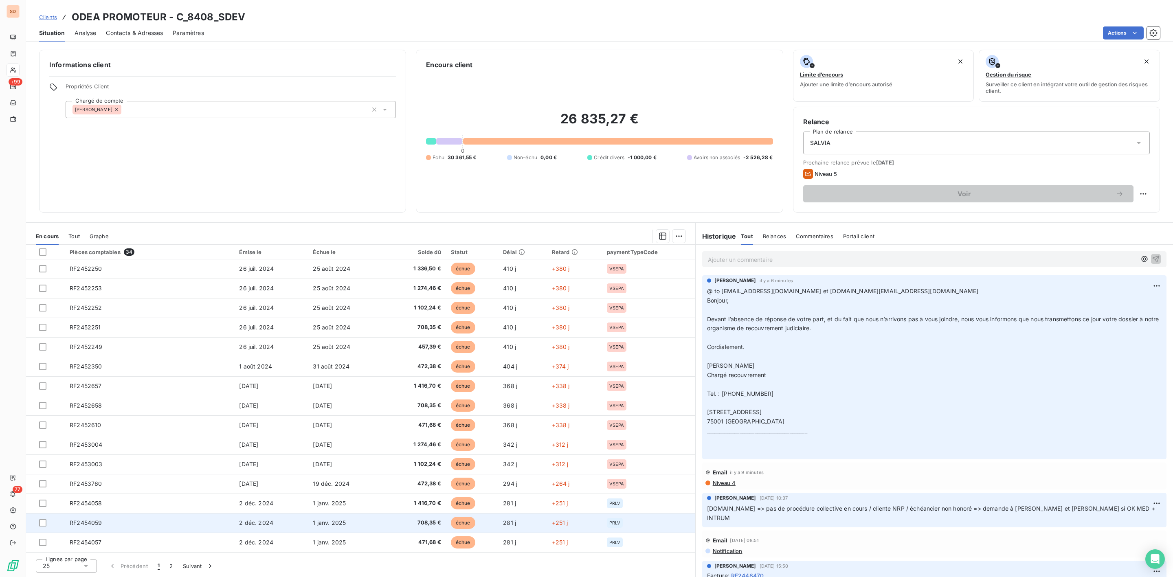
click at [94, 523] on span "RF2454059" at bounding box center [86, 522] width 32 height 7
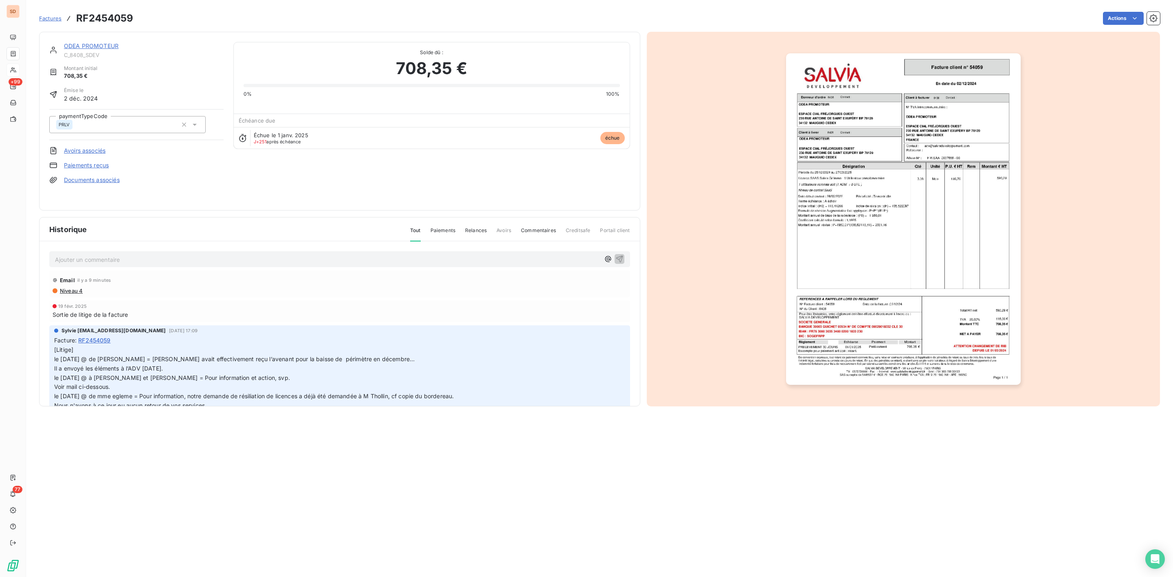
click at [865, 250] on img "button" at bounding box center [903, 219] width 235 height 332
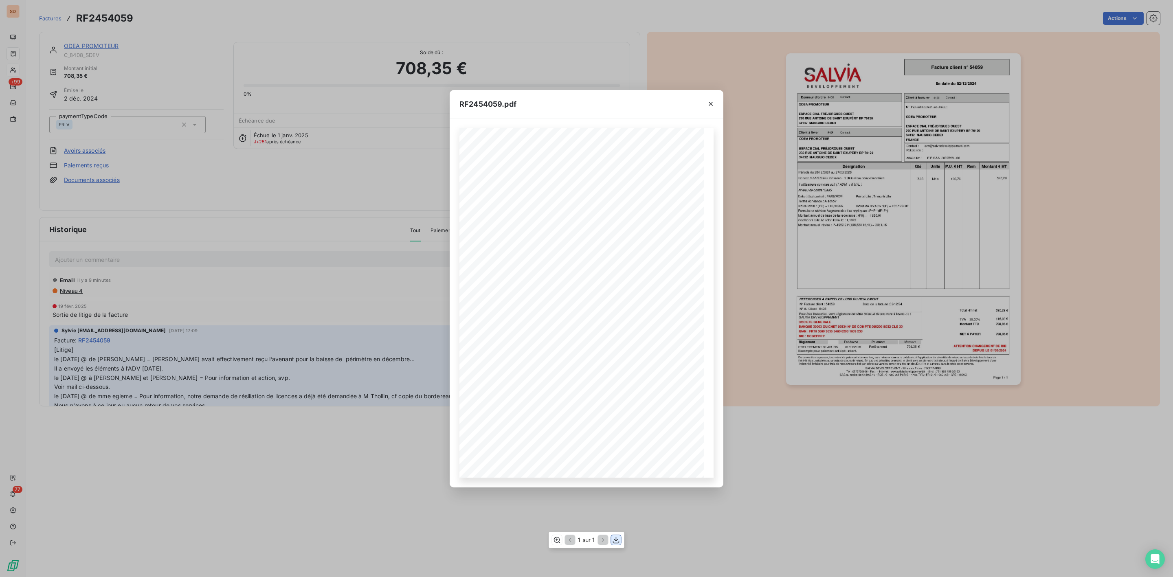
click at [614, 539] on icon "button" at bounding box center [616, 540] width 8 height 8
drag, startPoint x: 710, startPoint y: 100, endPoint x: 702, endPoint y: 105, distance: 9.9
click at [710, 100] on icon "button" at bounding box center [711, 104] width 8 height 8
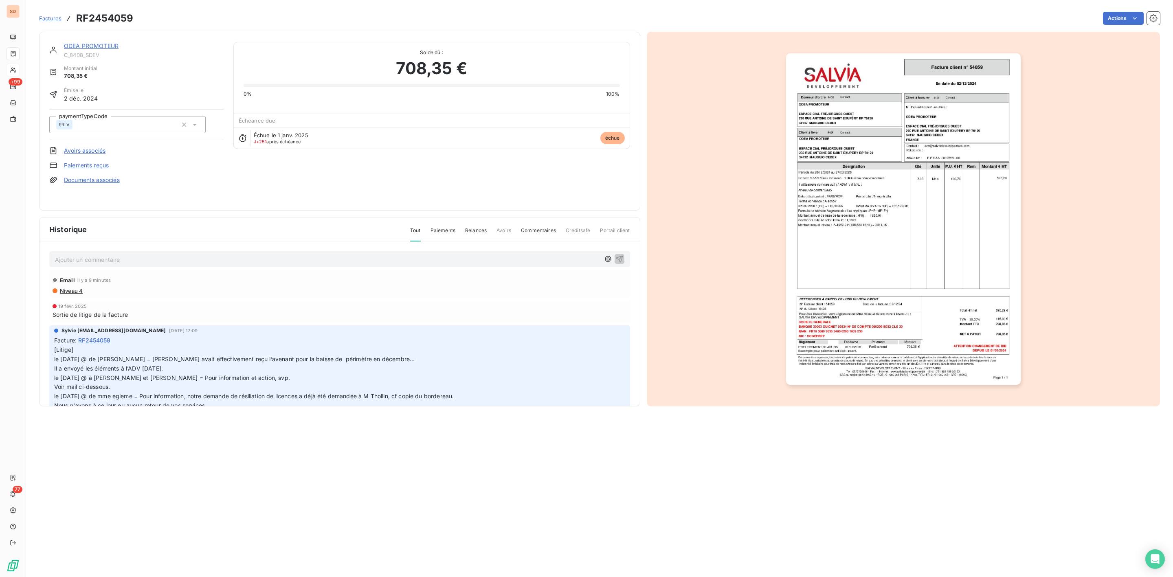
click at [105, 44] on link "ODEA PROMOTEUR" at bounding box center [91, 45] width 55 height 7
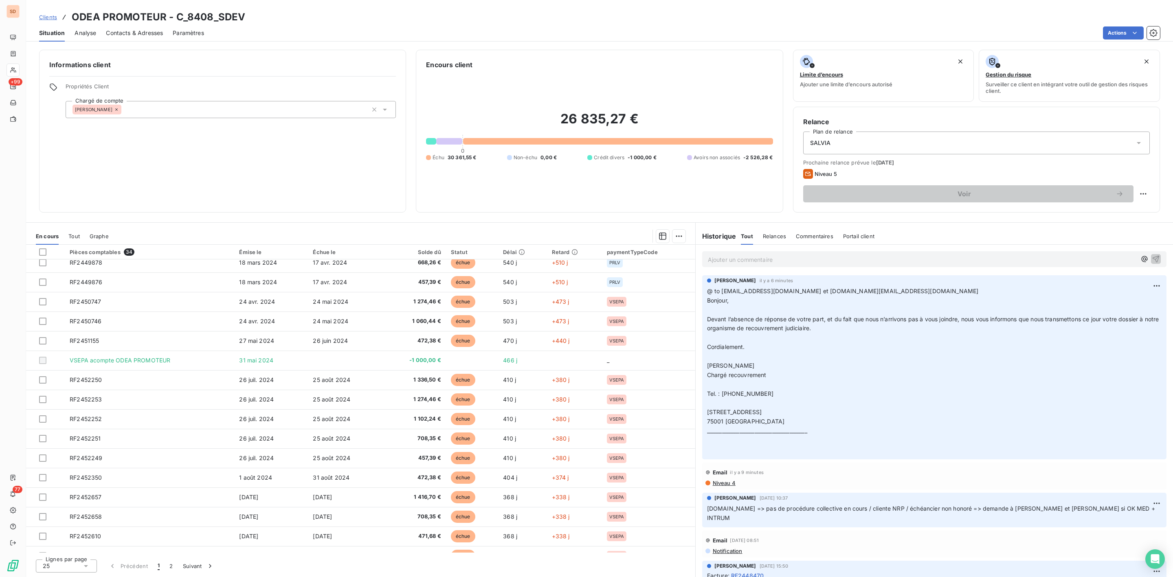
scroll to position [196, 0]
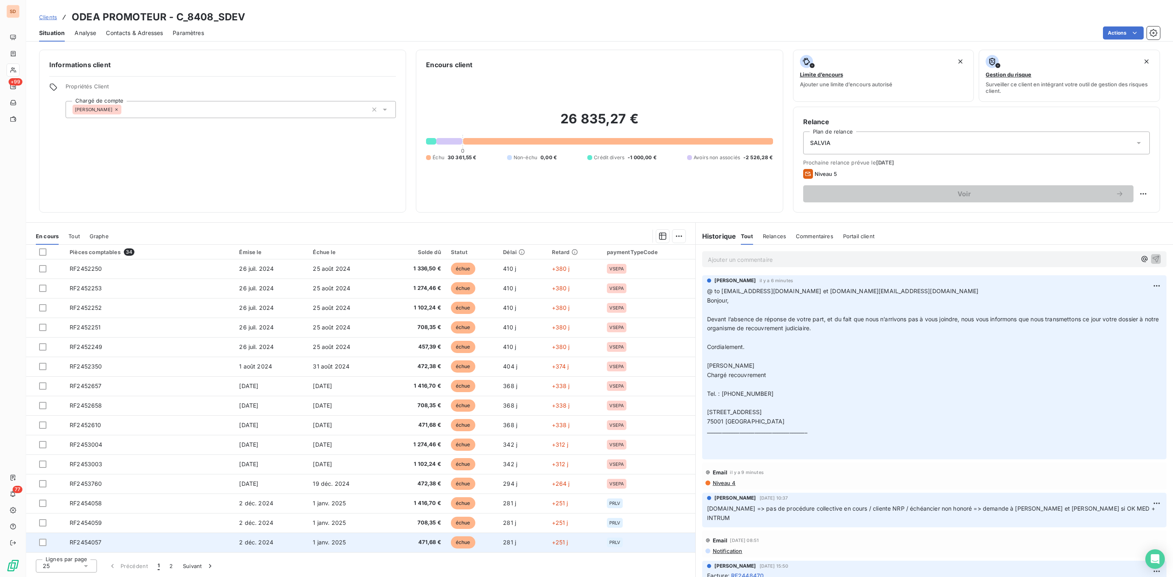
click at [94, 542] on span "RF2454057" at bounding box center [86, 542] width 32 height 7
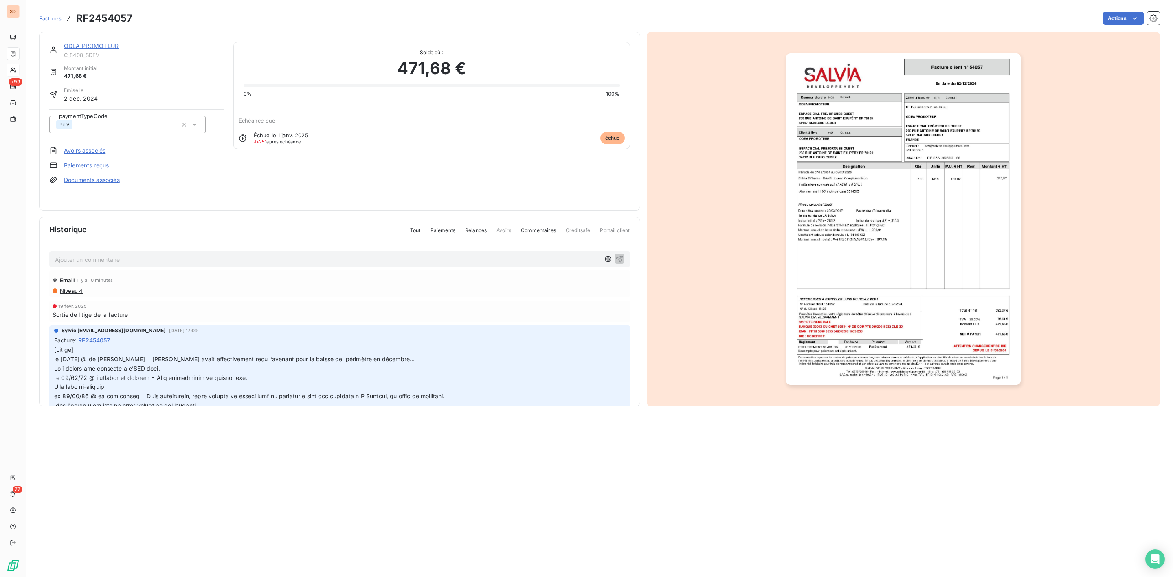
click at [885, 233] on img "button" at bounding box center [903, 219] width 235 height 332
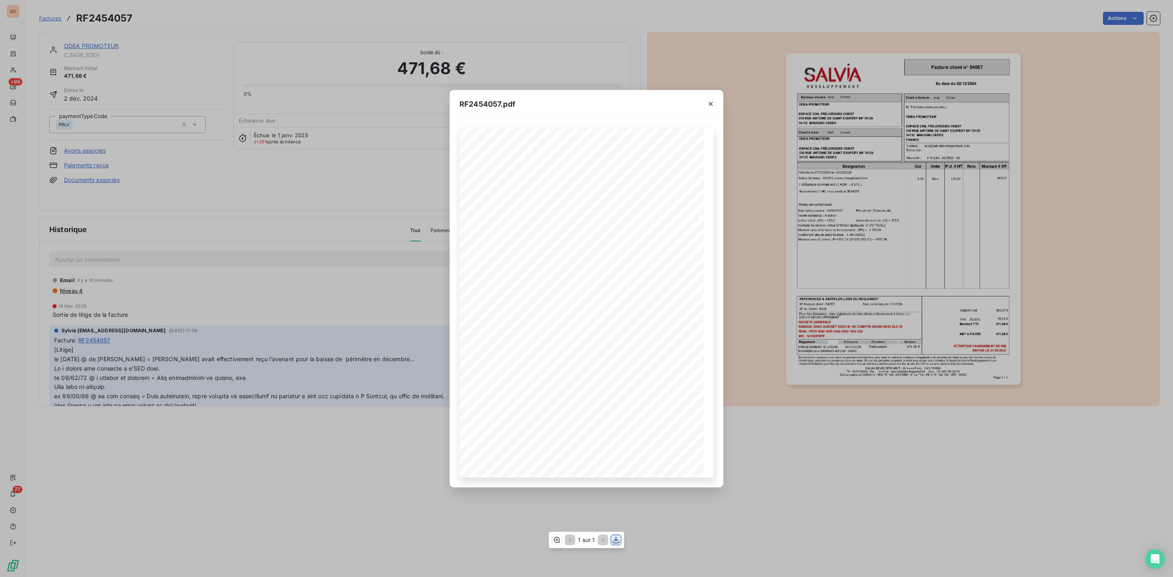
click at [613, 539] on icon "button" at bounding box center [616, 540] width 8 height 8
click at [708, 104] on icon "button" at bounding box center [711, 104] width 8 height 8
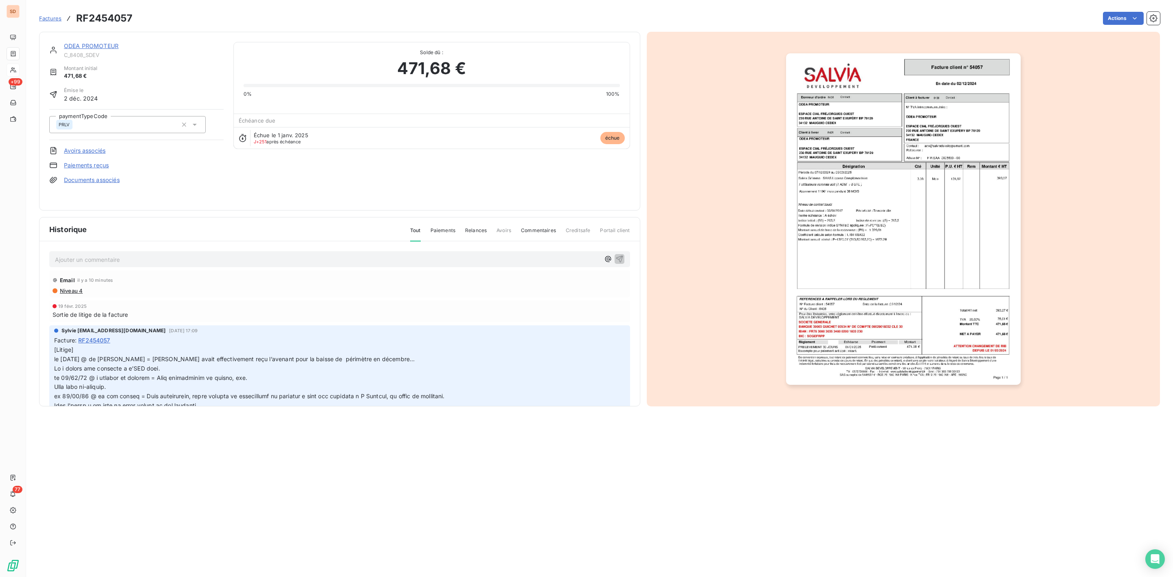
click at [90, 43] on link "ODEA PROMOTEUR" at bounding box center [91, 45] width 55 height 7
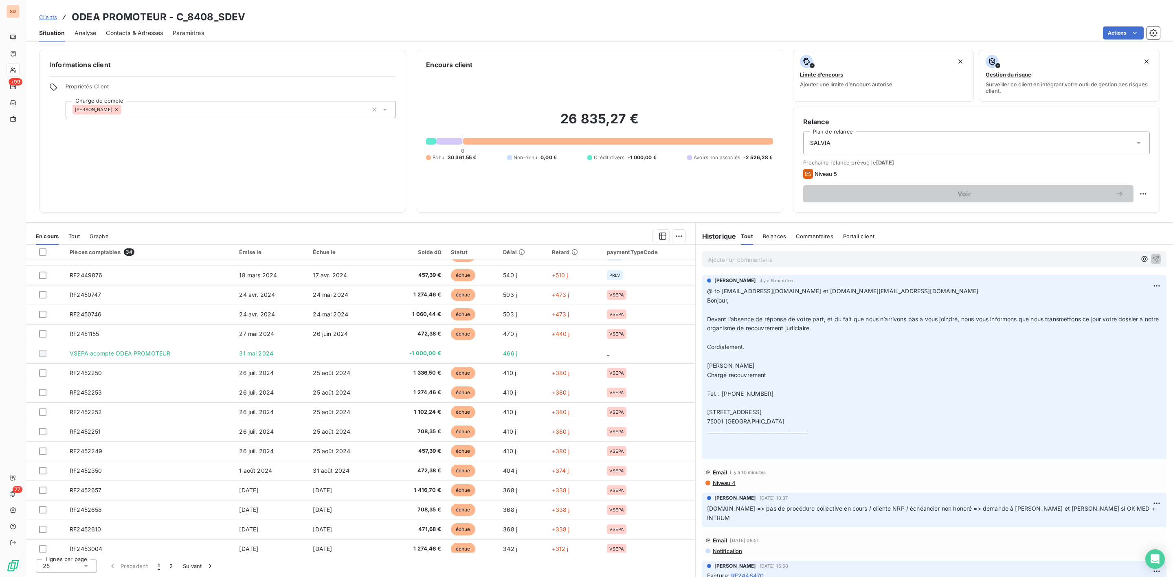
scroll to position [196, 0]
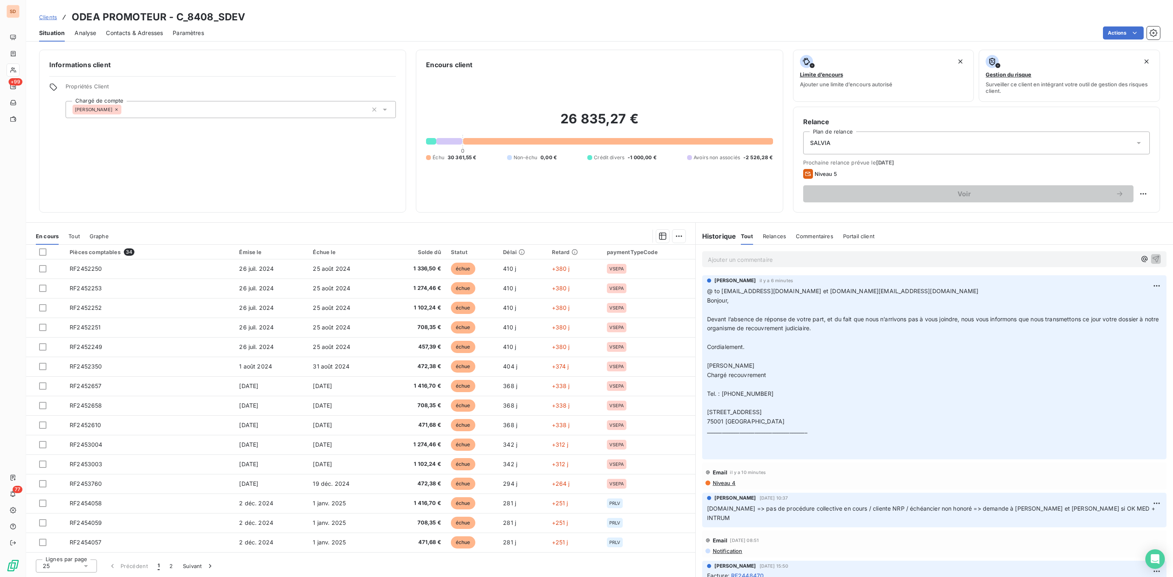
click at [86, 566] on icon at bounding box center [86, 566] width 4 height 2
click at [52, 545] on li "100" at bounding box center [66, 550] width 61 height 15
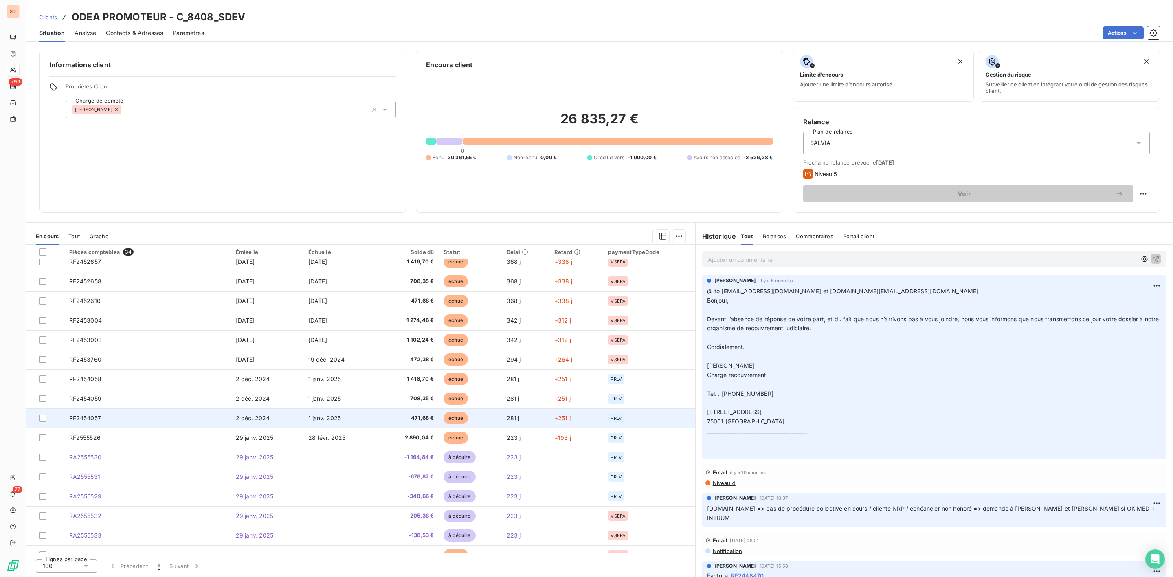
scroll to position [372, 0]
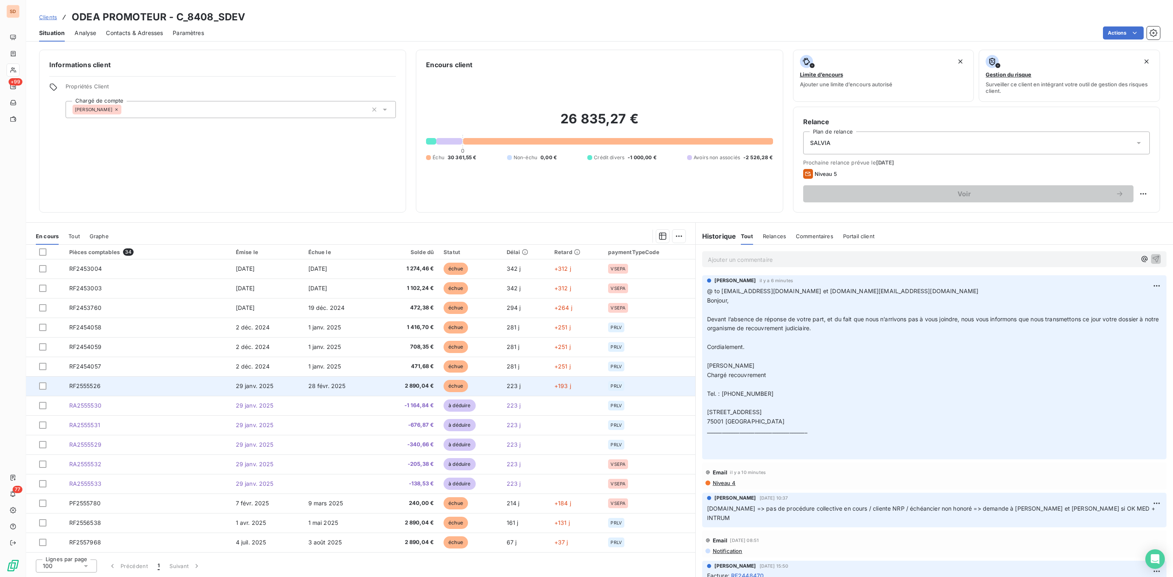
click at [98, 389] on span "RF2555526" at bounding box center [84, 385] width 31 height 7
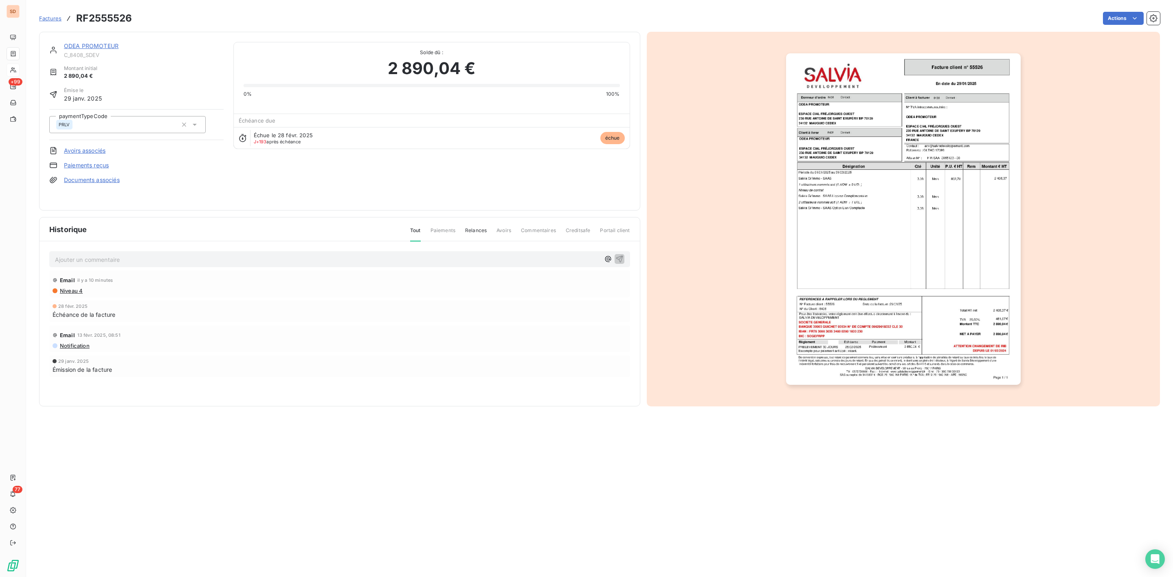
click at [884, 173] on img "button" at bounding box center [903, 219] width 235 height 332
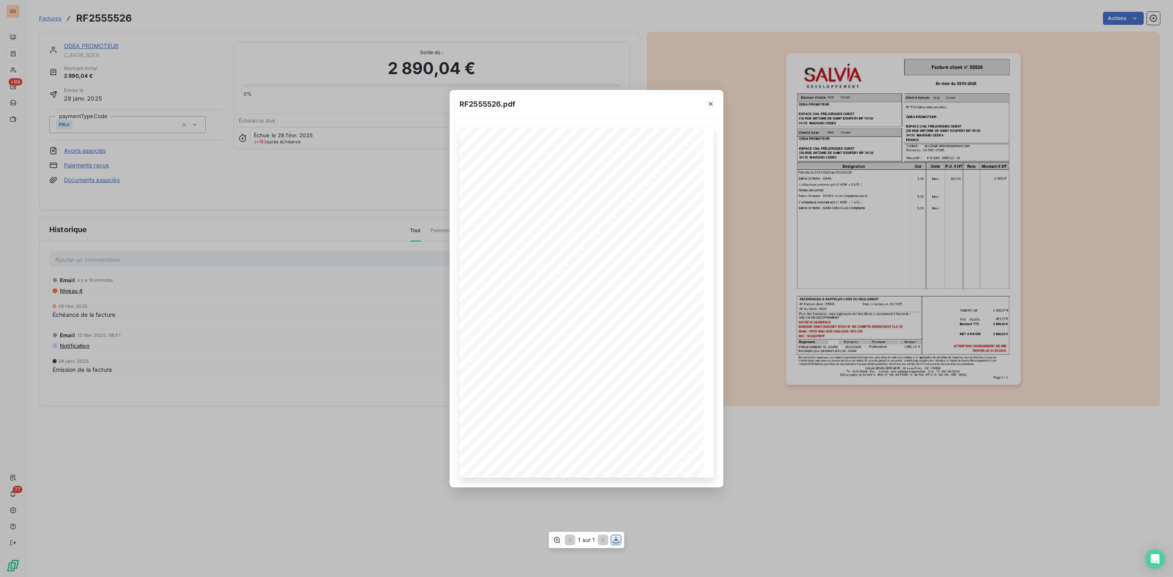
click at [615, 542] on icon "button" at bounding box center [616, 540] width 8 height 8
click at [710, 104] on icon "button" at bounding box center [711, 104] width 8 height 8
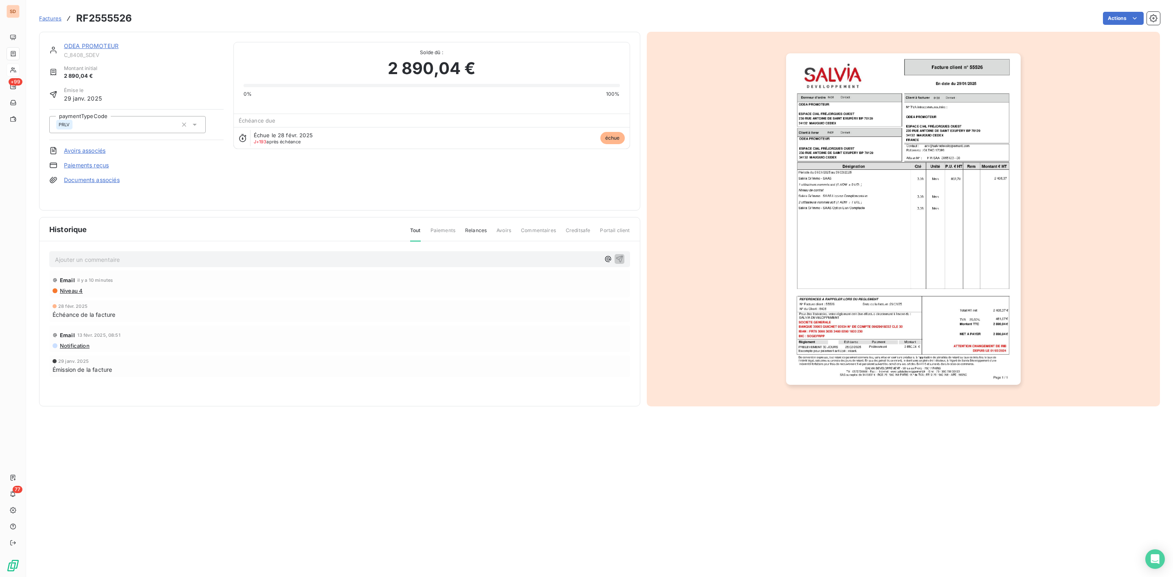
click at [110, 44] on link "ODEA PROMOTEUR" at bounding box center [91, 45] width 55 height 7
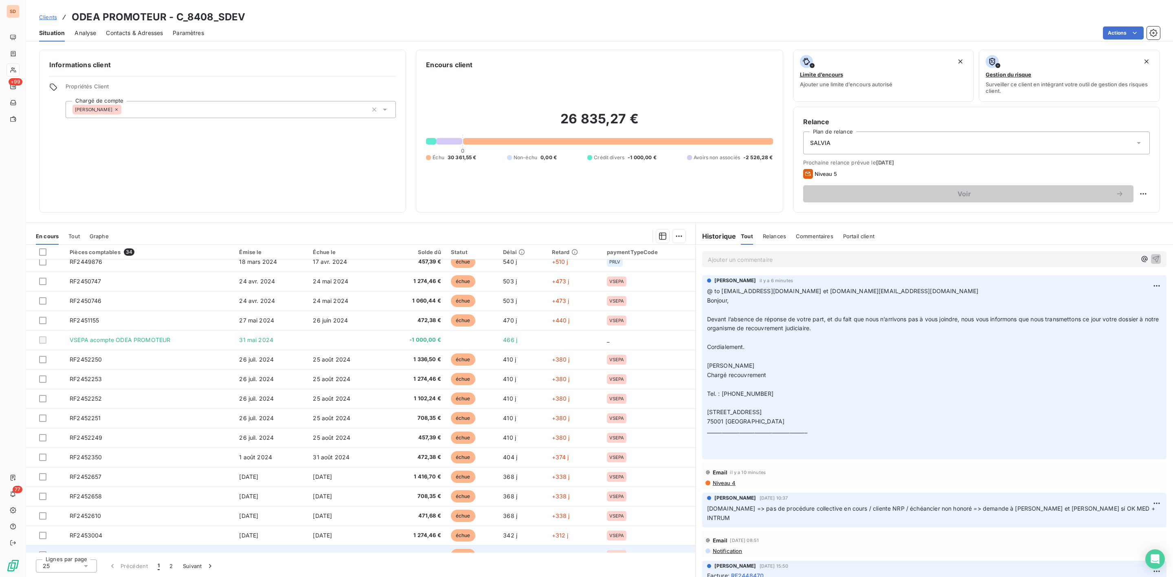
scroll to position [196, 0]
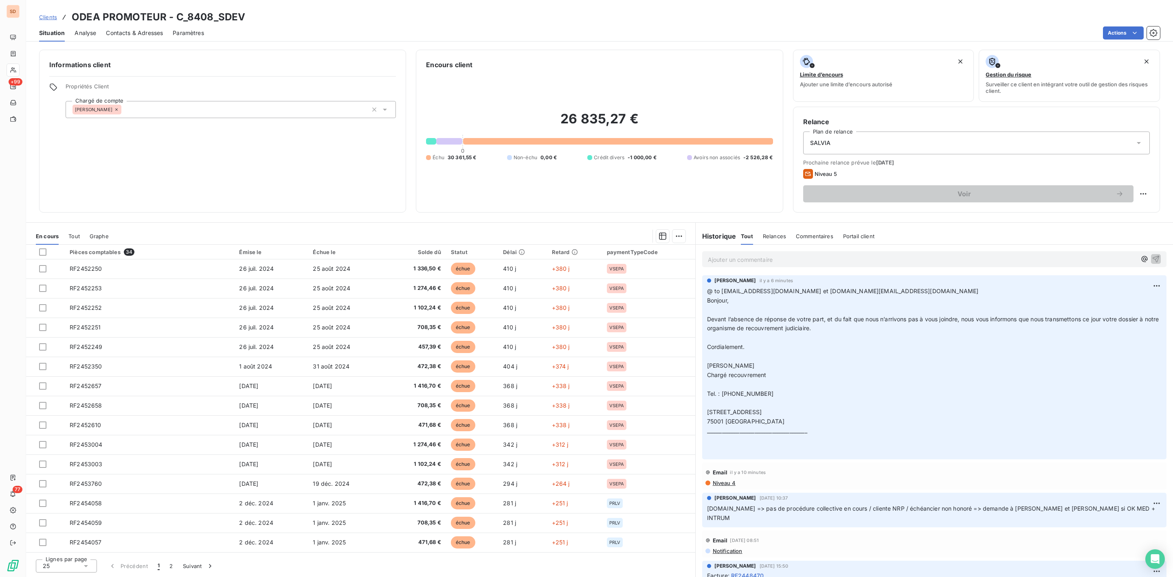
click at [85, 566] on icon at bounding box center [86, 566] width 4 height 2
click at [72, 547] on li "100" at bounding box center [66, 550] width 61 height 15
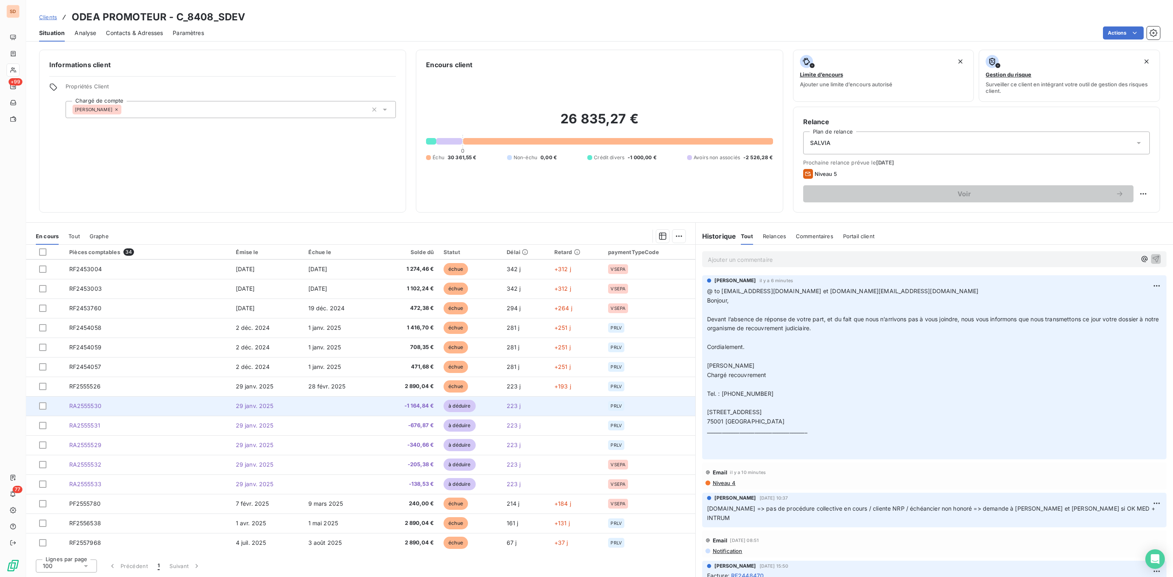
scroll to position [372, 0]
click at [101, 406] on span "RA2555530" at bounding box center [85, 405] width 32 height 7
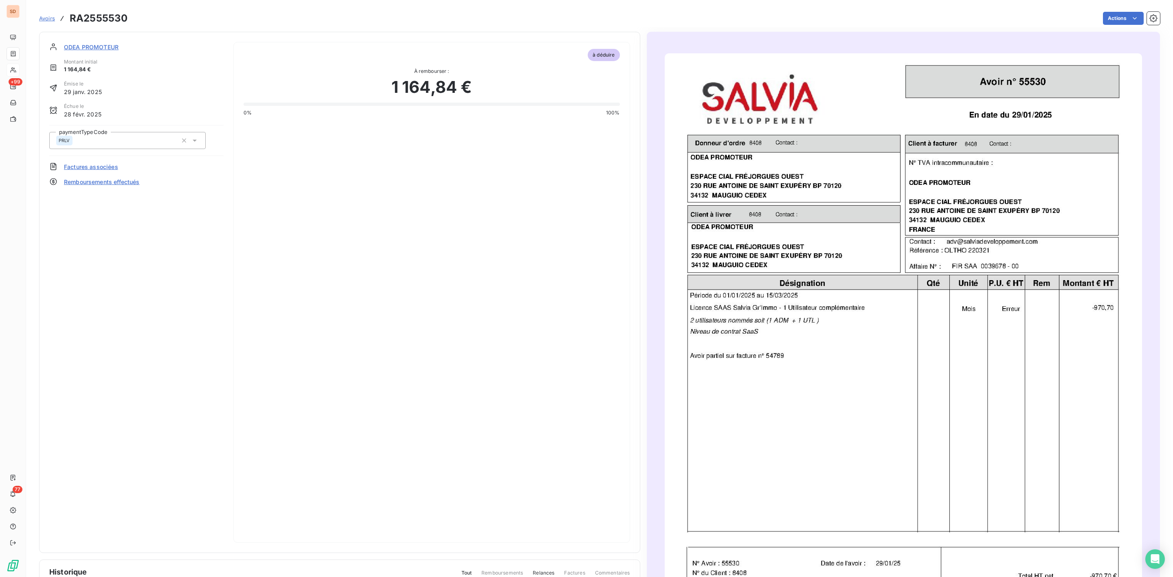
click at [902, 210] on img "button" at bounding box center [903, 390] width 477 height 674
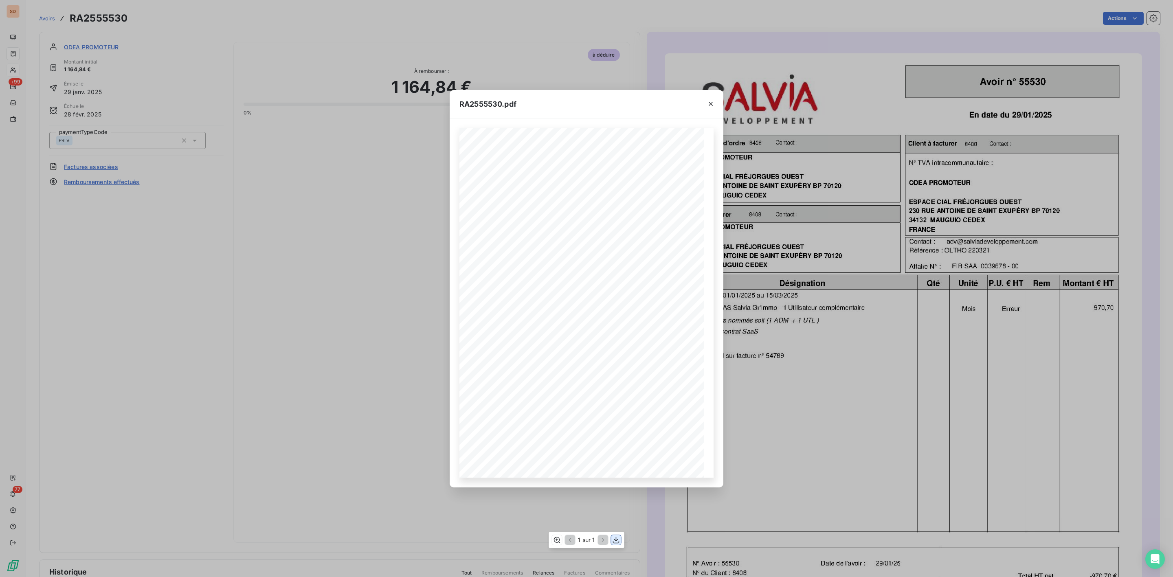
click at [616, 538] on icon "button" at bounding box center [616, 540] width 7 height 7
click at [714, 104] on icon "button" at bounding box center [711, 104] width 8 height 8
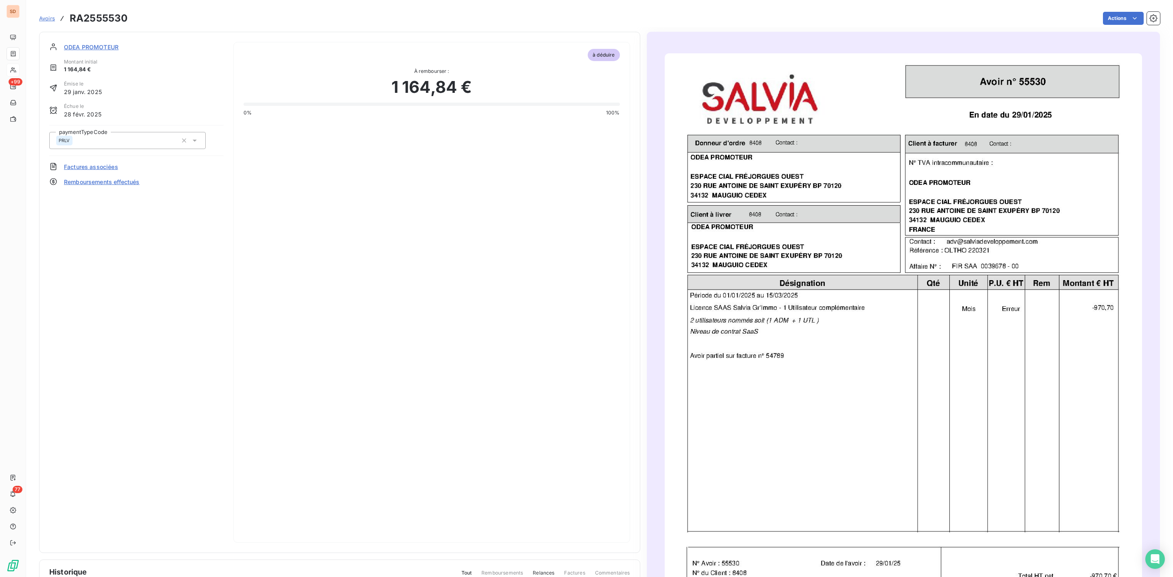
click at [109, 46] on span "ODEA PROMOTEUR" at bounding box center [91, 47] width 55 height 9
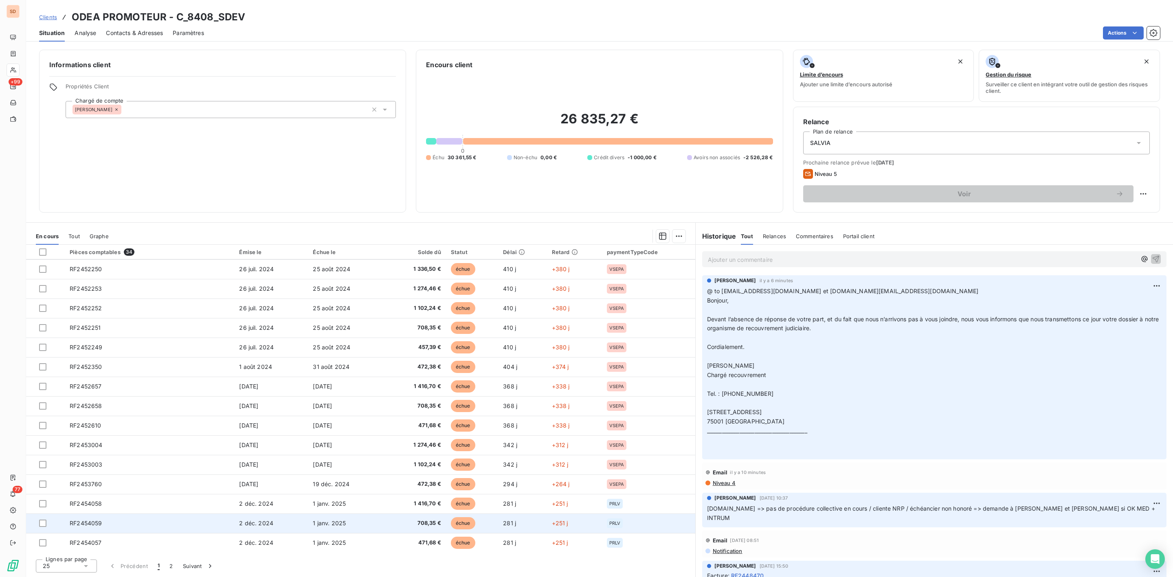
scroll to position [196, 0]
click at [174, 567] on button "2" at bounding box center [171, 566] width 13 height 17
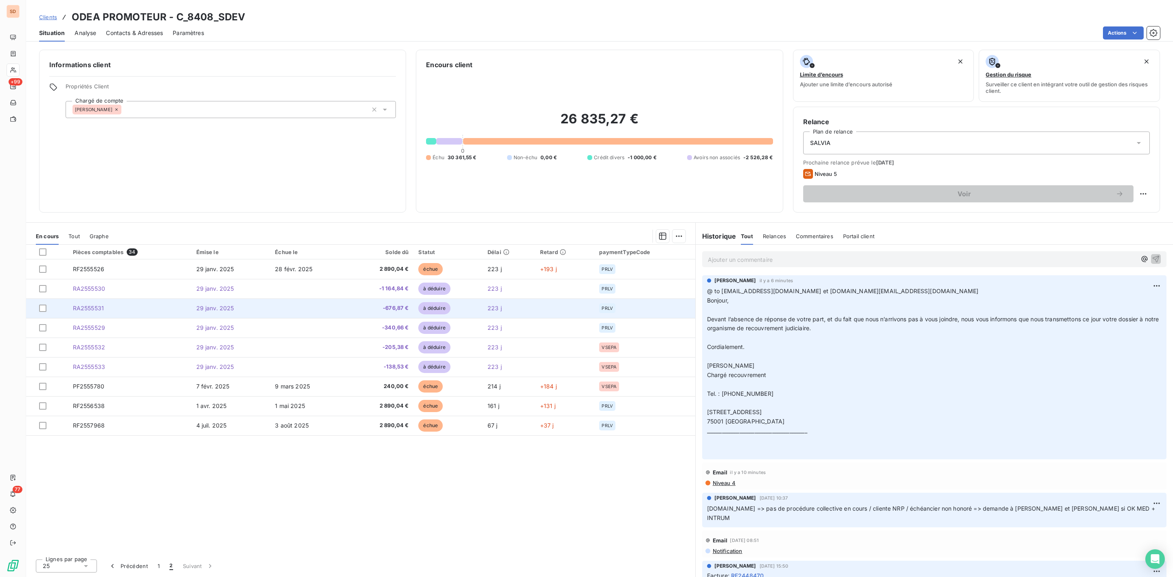
click at [101, 310] on span "RA2555531" at bounding box center [88, 308] width 31 height 7
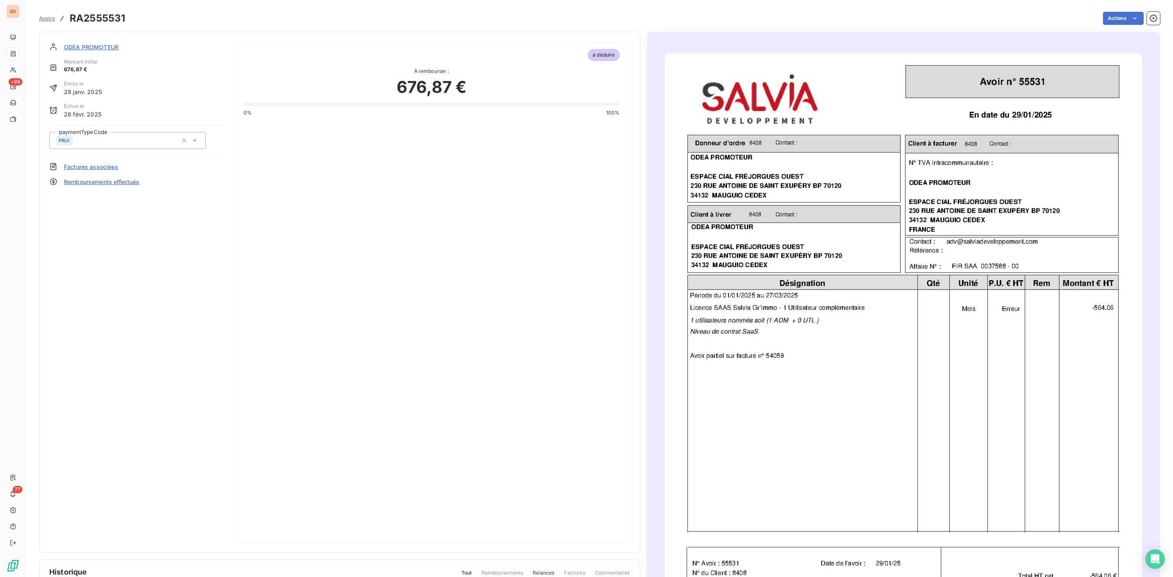
click at [902, 236] on img "button" at bounding box center [903, 390] width 477 height 674
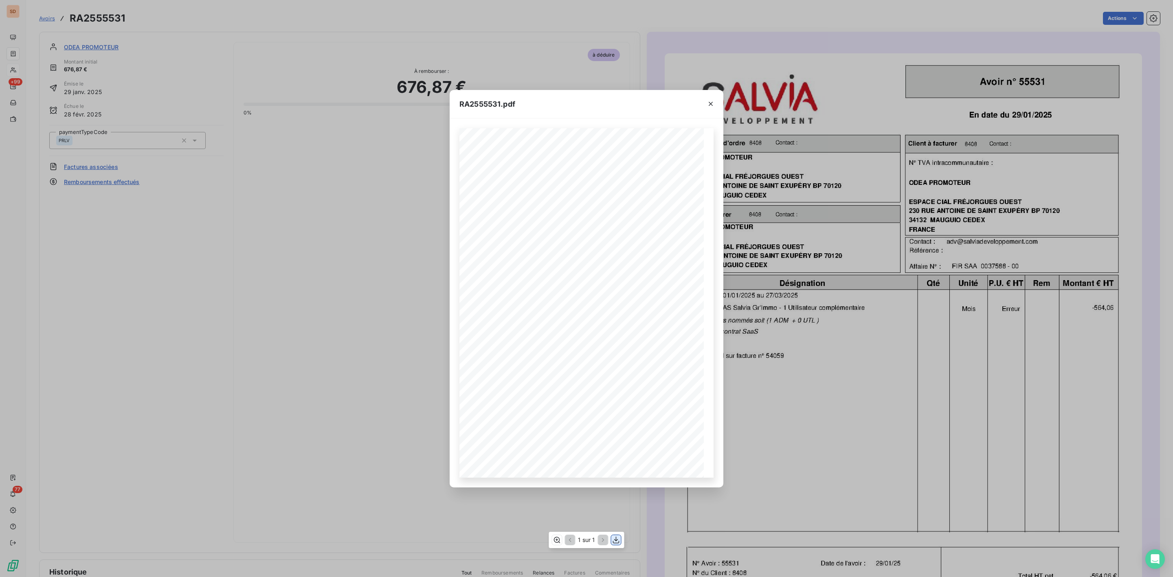
click at [615, 538] on icon "button" at bounding box center [616, 540] width 8 height 8
drag, startPoint x: 713, startPoint y: 107, endPoint x: 704, endPoint y: 105, distance: 8.6
click at [713, 107] on icon "button" at bounding box center [711, 104] width 8 height 8
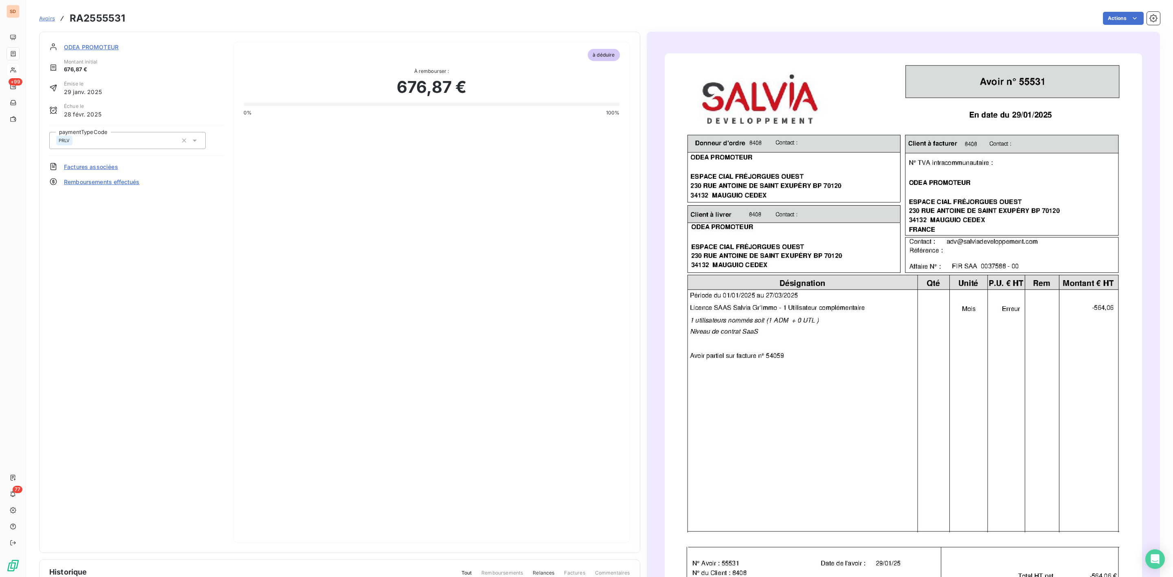
drag, startPoint x: 109, startPoint y: 48, endPoint x: 104, endPoint y: 55, distance: 8.8
click at [109, 48] on span "ODEA PROMOTEUR" at bounding box center [91, 47] width 55 height 9
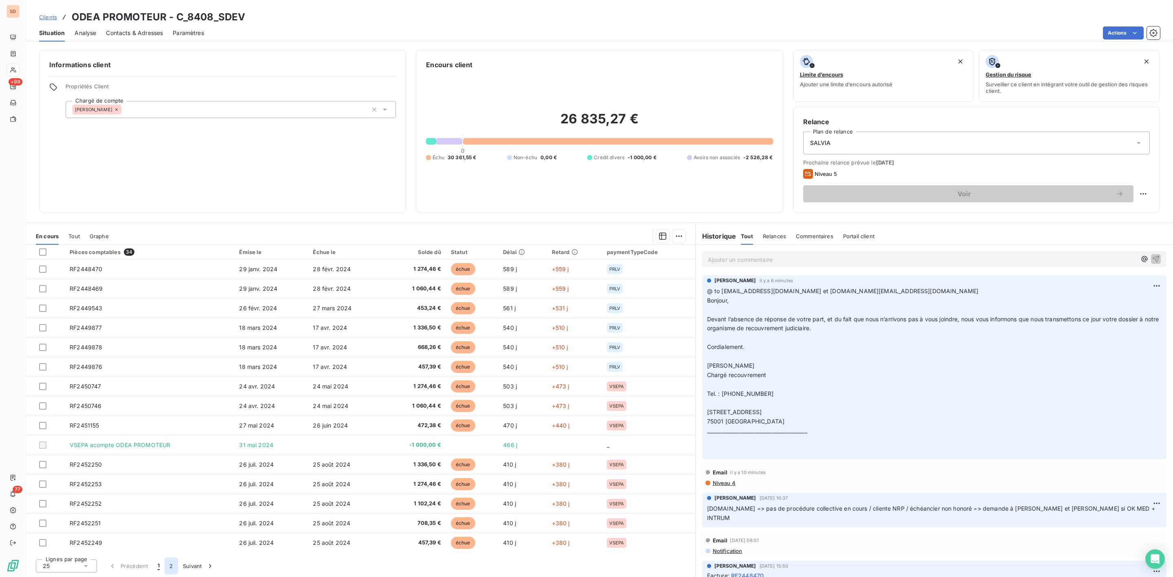
click at [169, 567] on button "2" at bounding box center [171, 566] width 13 height 17
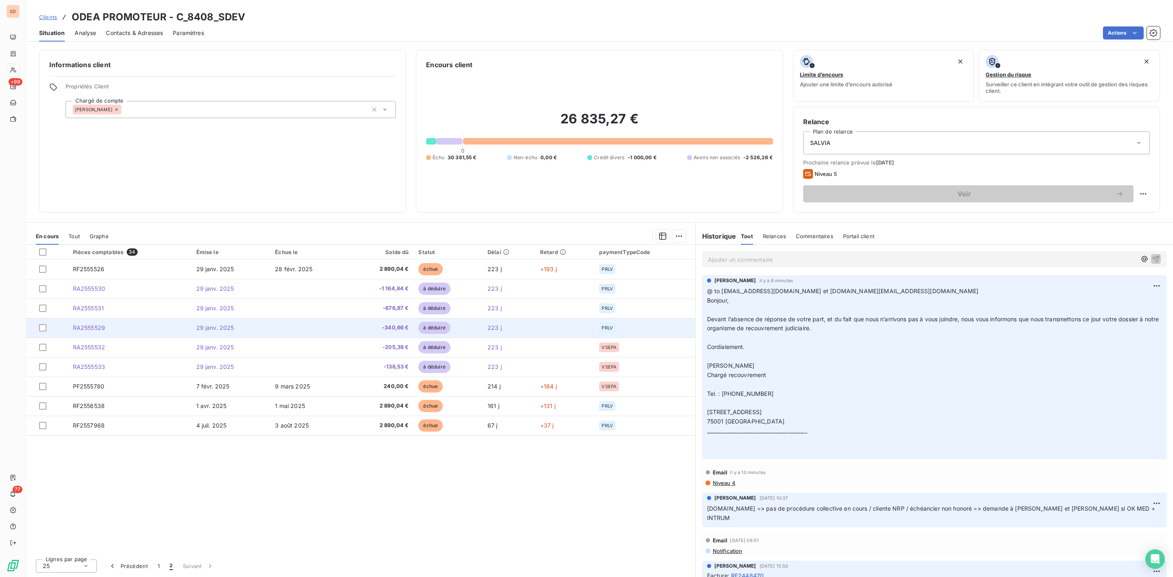
click at [95, 331] on span "RA2555529" at bounding box center [89, 327] width 32 height 7
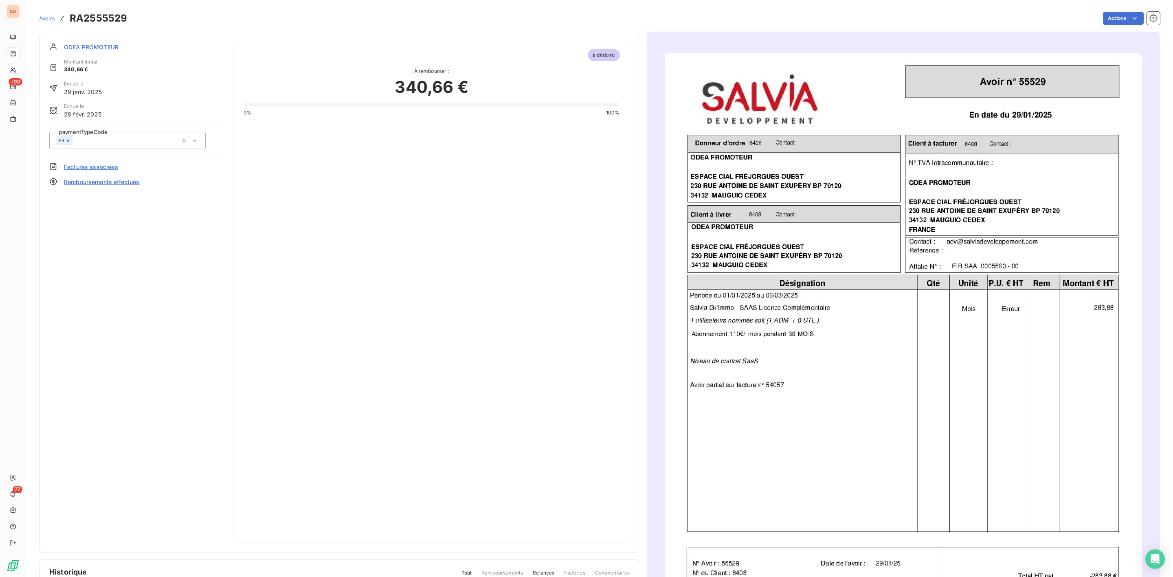
click at [869, 237] on img "button" at bounding box center [903, 390] width 477 height 674
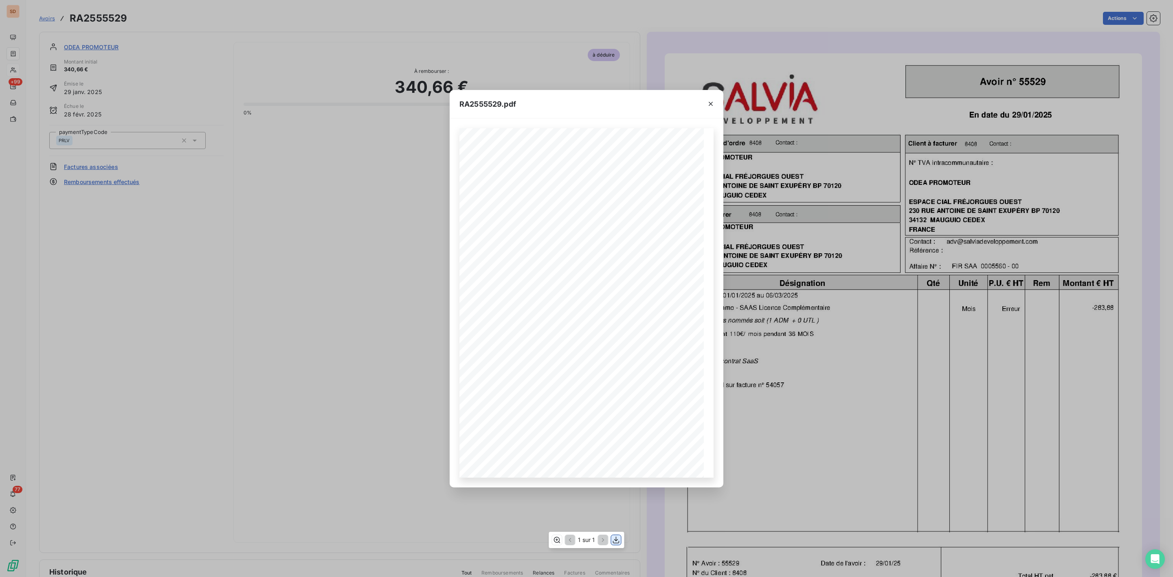
click at [618, 540] on icon "button" at bounding box center [616, 540] width 8 height 8
click at [708, 101] on icon "button" at bounding box center [711, 104] width 8 height 8
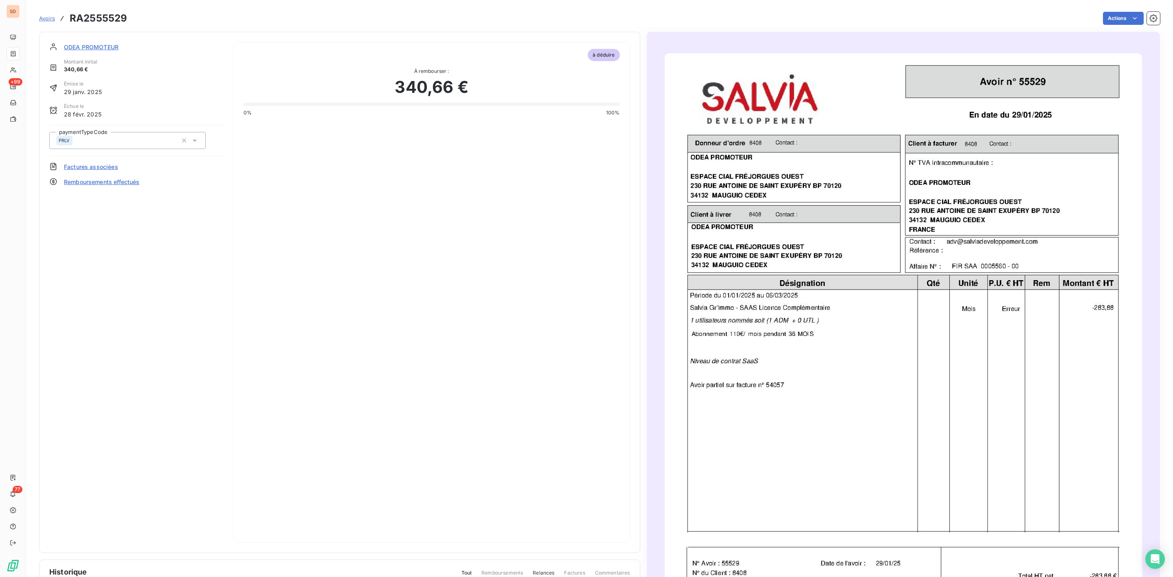
click at [108, 42] on section "ODEA PROMOTEUR Montant initial 340,66 € Émise le 29 janv. 2025 Échue le 28 févr…" at bounding box center [339, 292] width 601 height 521
click at [103, 48] on span "ODEA PROMOTEUR" at bounding box center [91, 47] width 55 height 9
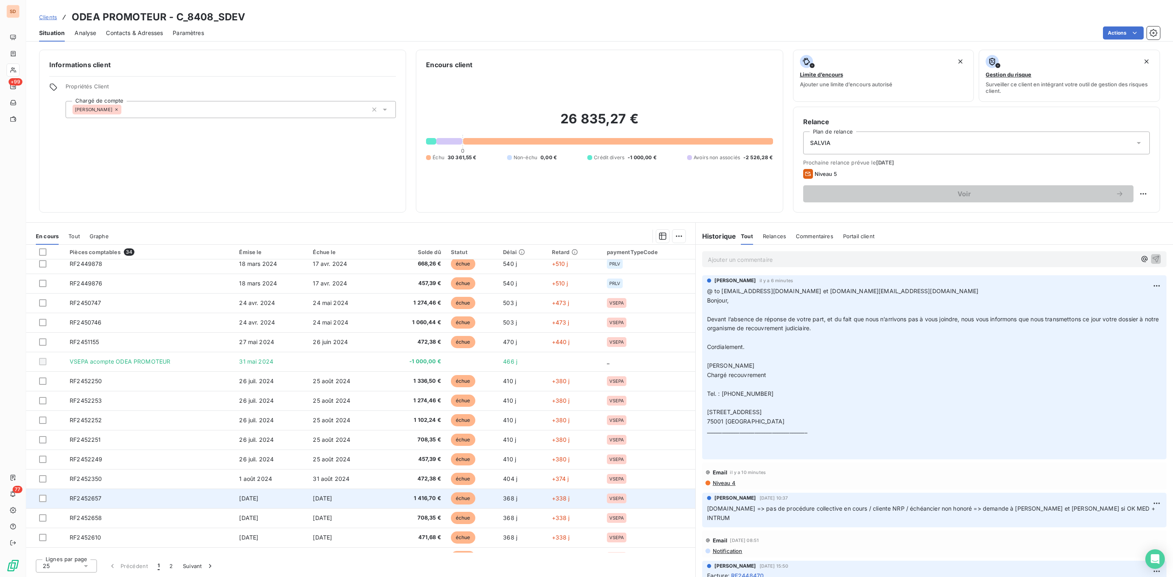
scroll to position [196, 0]
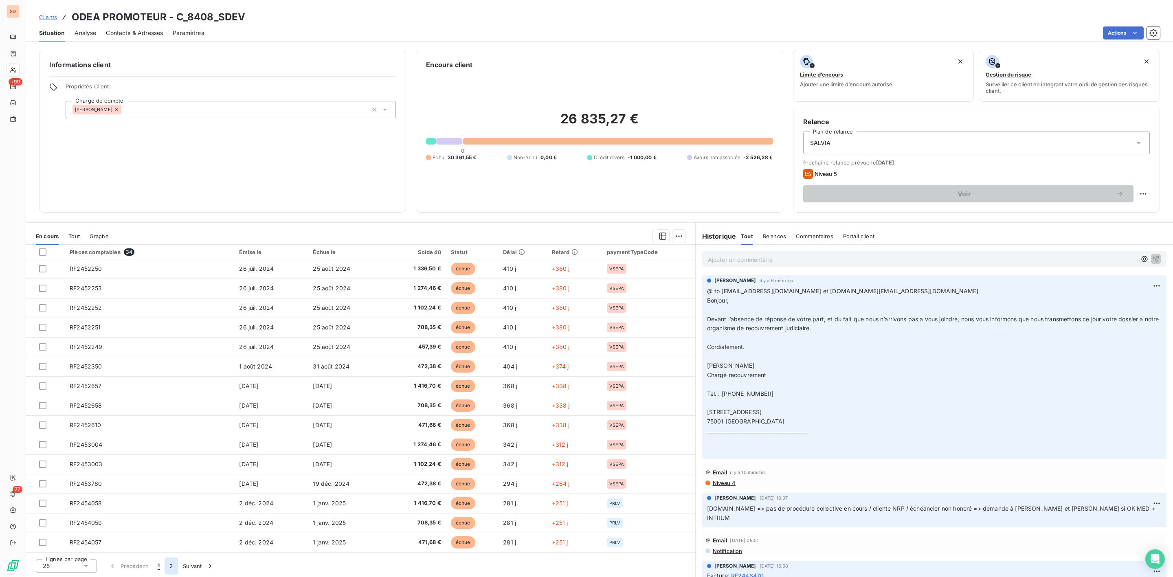
click at [171, 563] on button "2" at bounding box center [171, 566] width 13 height 17
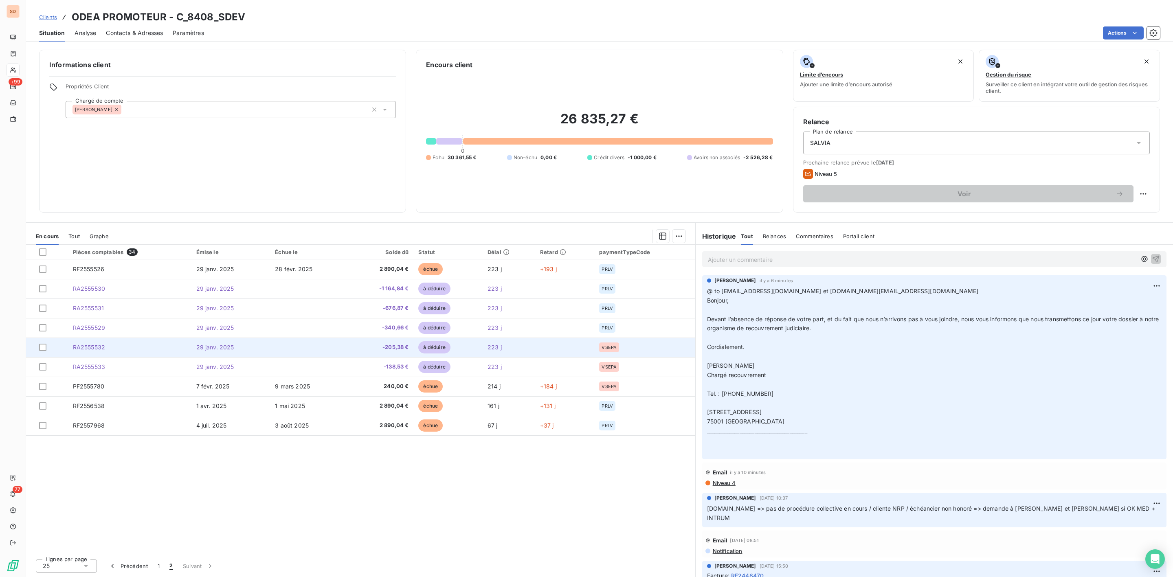
click at [93, 347] on span "RA2555532" at bounding box center [89, 347] width 32 height 7
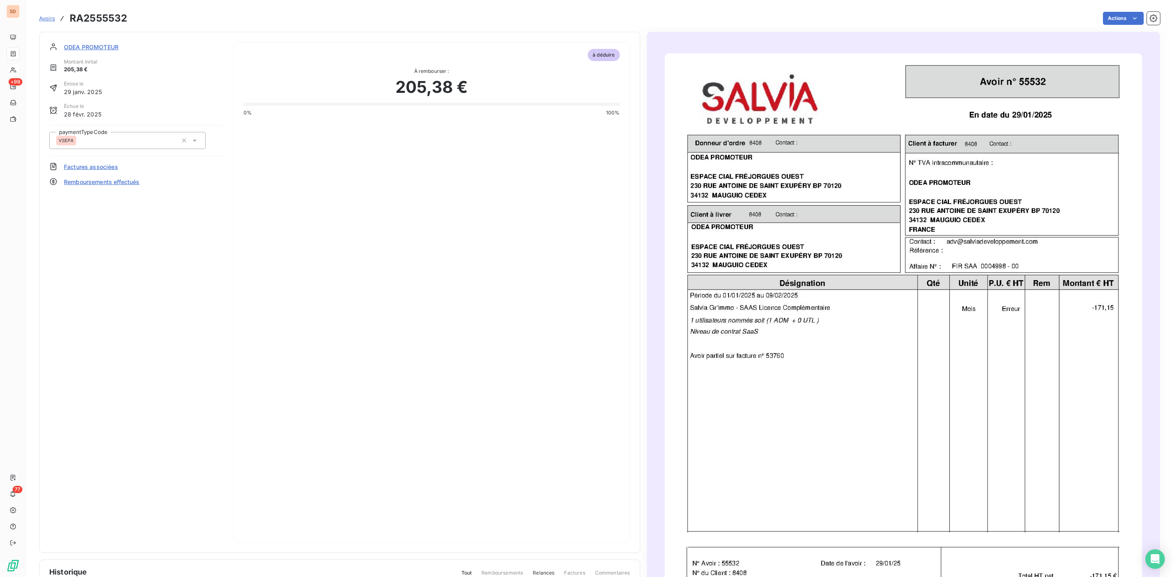
click at [897, 255] on img "button" at bounding box center [903, 390] width 477 height 674
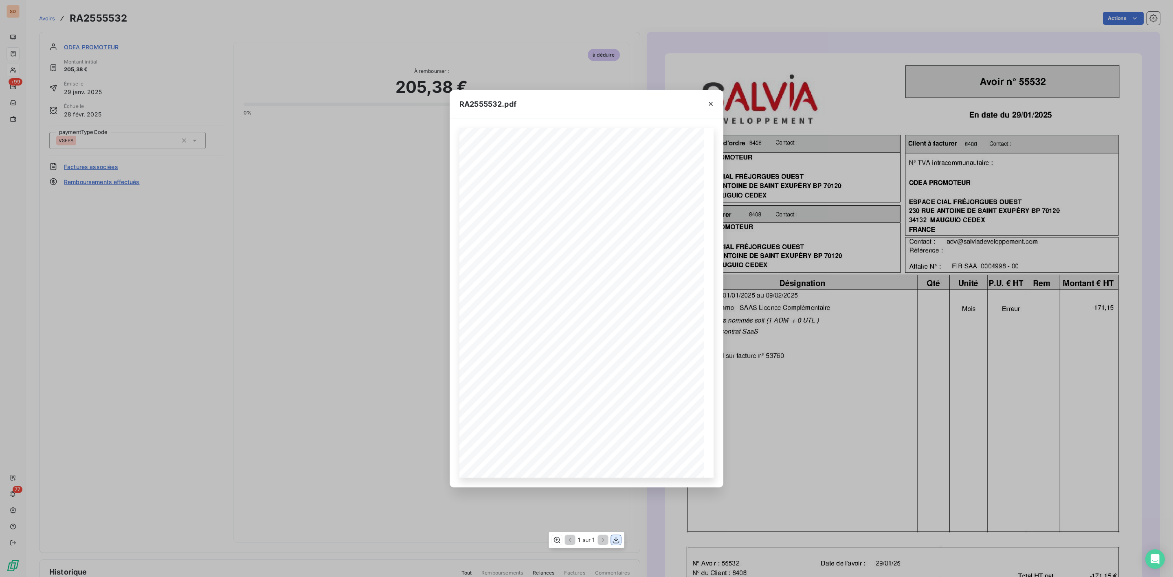
click at [617, 540] on icon "button" at bounding box center [616, 540] width 7 height 7
drag, startPoint x: 711, startPoint y: 103, endPoint x: 673, endPoint y: 102, distance: 38.3
click at [711, 103] on icon "button" at bounding box center [711, 104] width 4 height 4
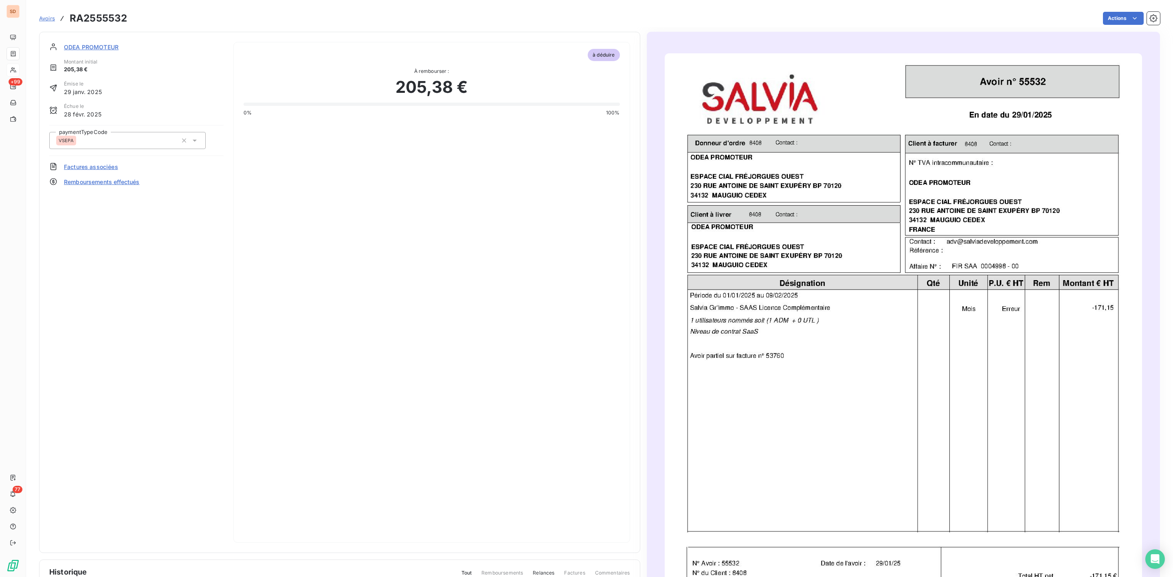
click at [93, 48] on span "ODEA PROMOTEUR" at bounding box center [91, 47] width 55 height 9
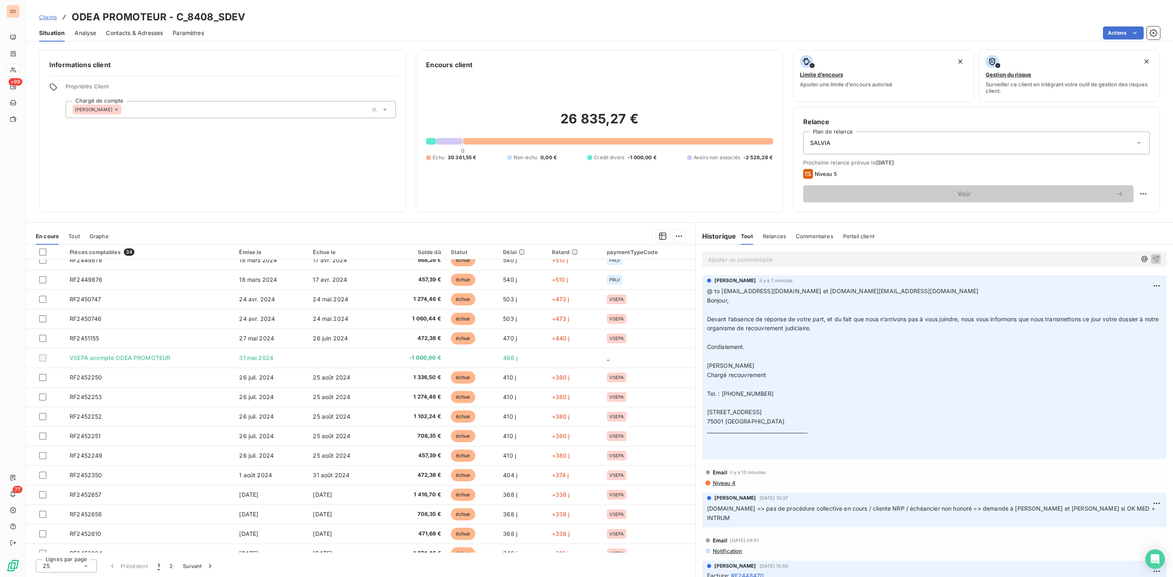
scroll to position [196, 0]
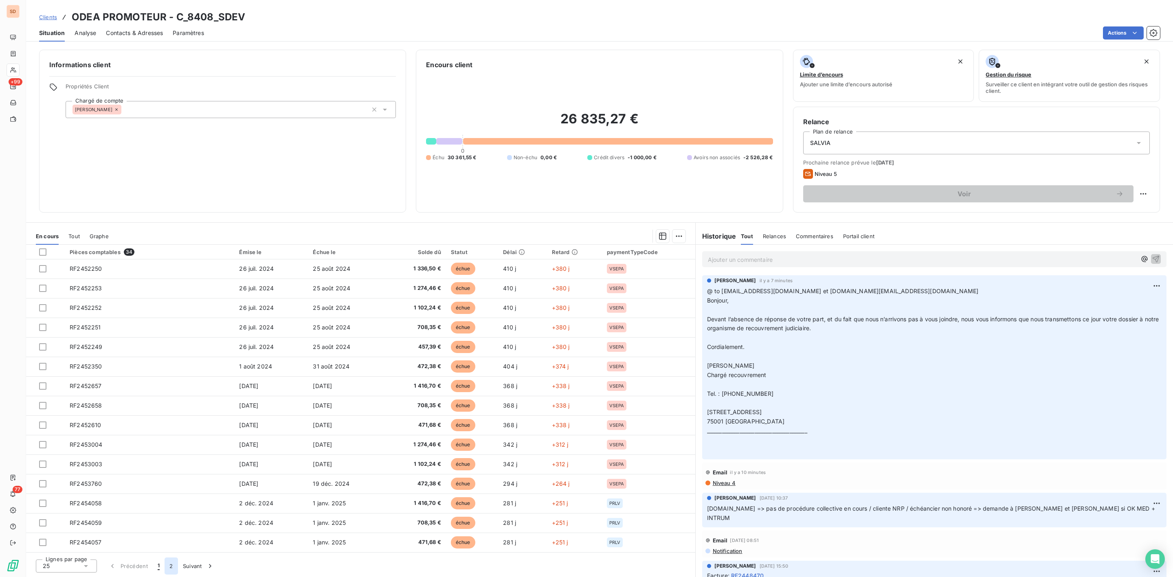
click at [174, 566] on button "2" at bounding box center [171, 566] width 13 height 17
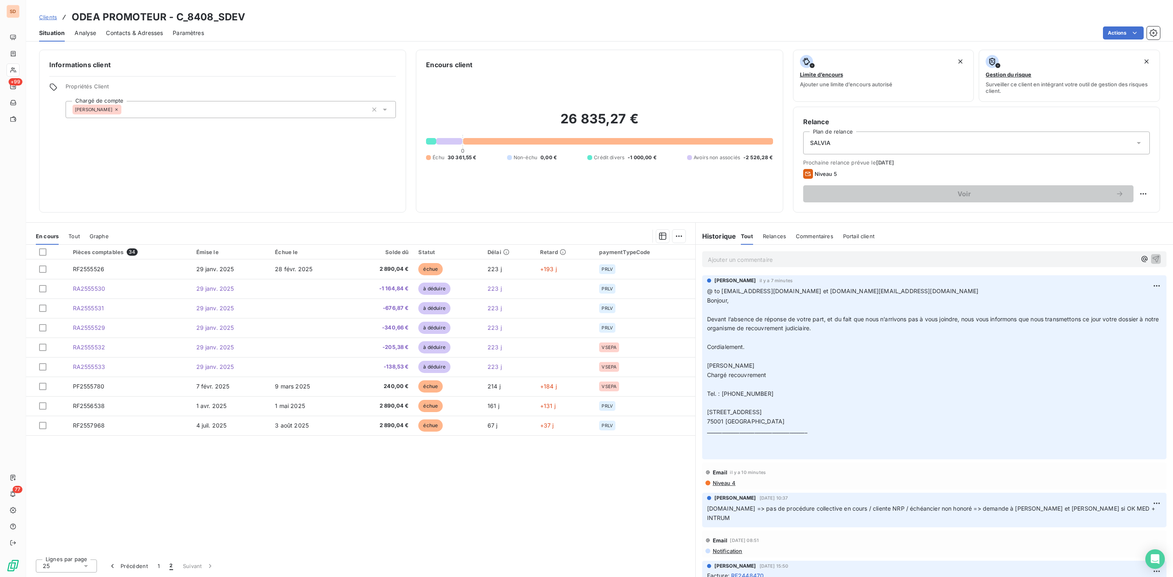
scroll to position [0, 0]
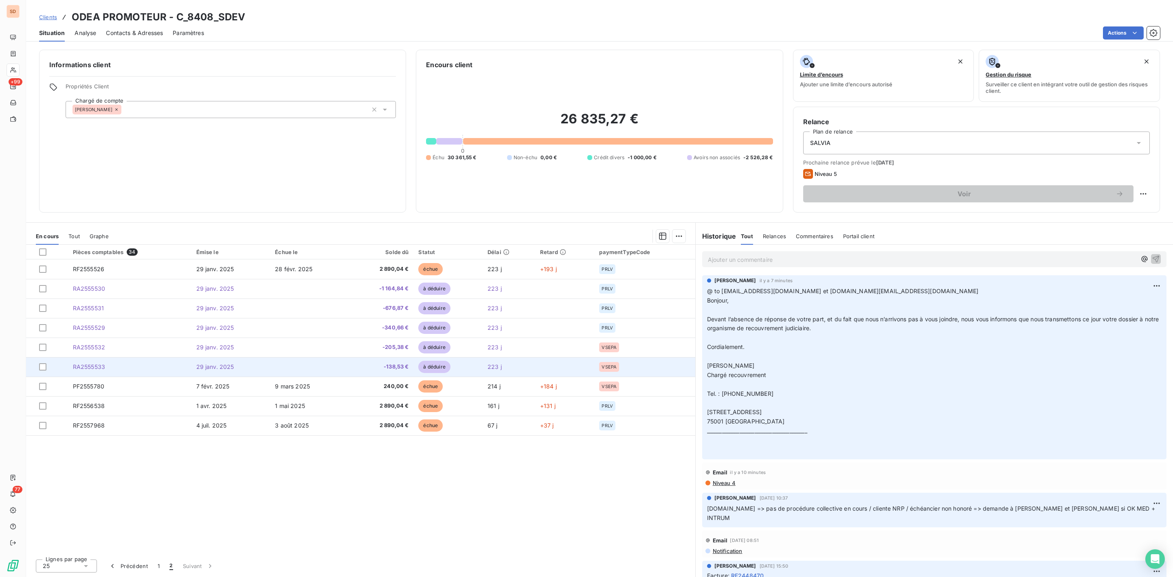
click at [96, 366] on span "RA2555533" at bounding box center [89, 366] width 32 height 7
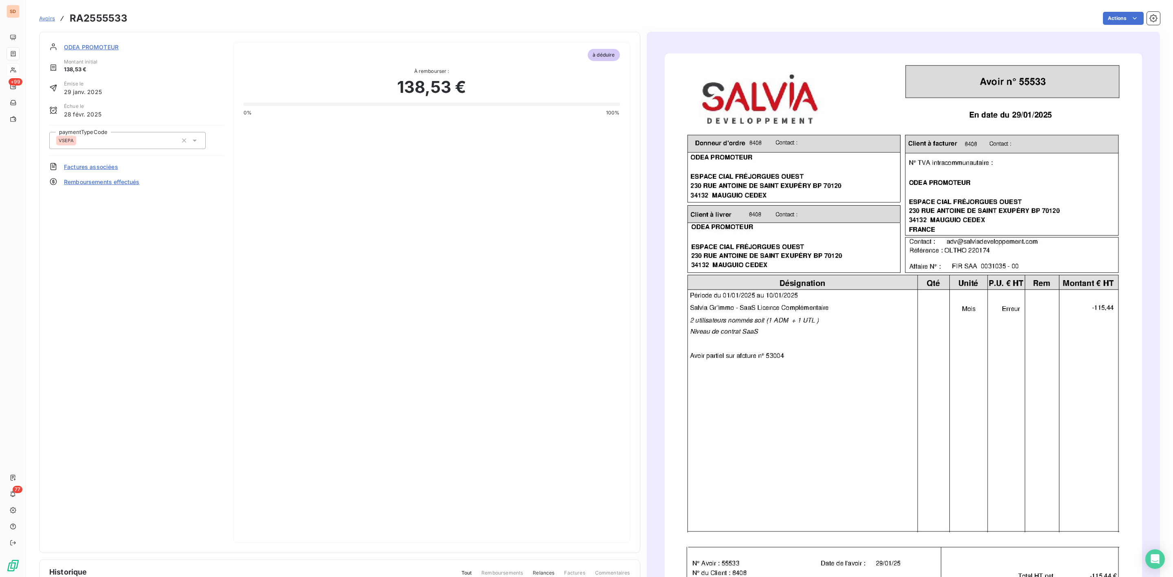
click at [902, 191] on img "button" at bounding box center [903, 390] width 477 height 674
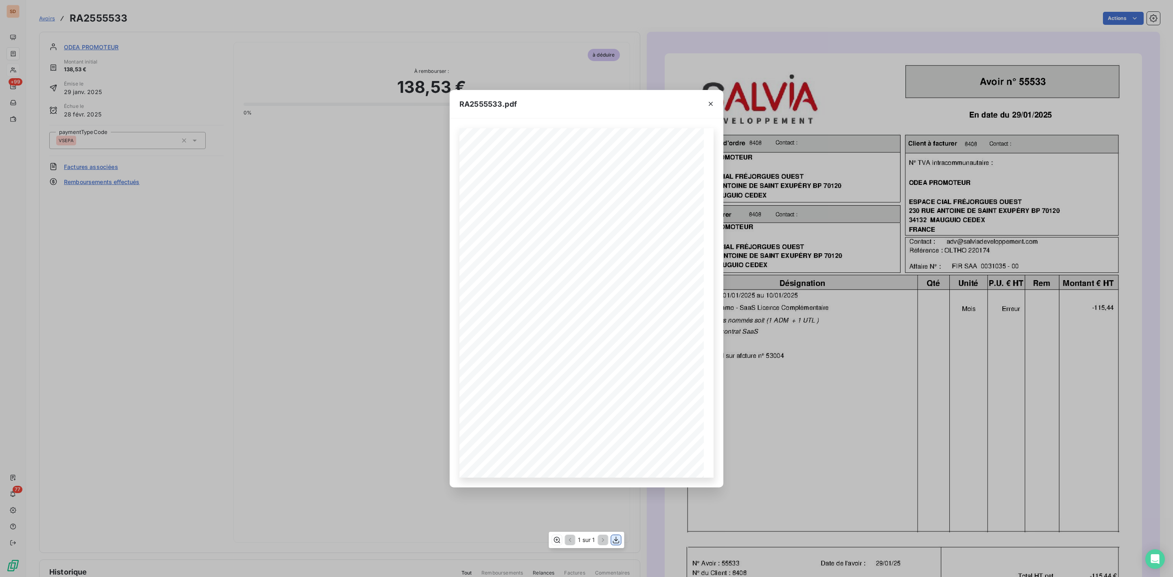
click at [617, 540] on icon "button" at bounding box center [616, 540] width 7 height 7
click at [709, 100] on icon "button" at bounding box center [711, 104] width 8 height 8
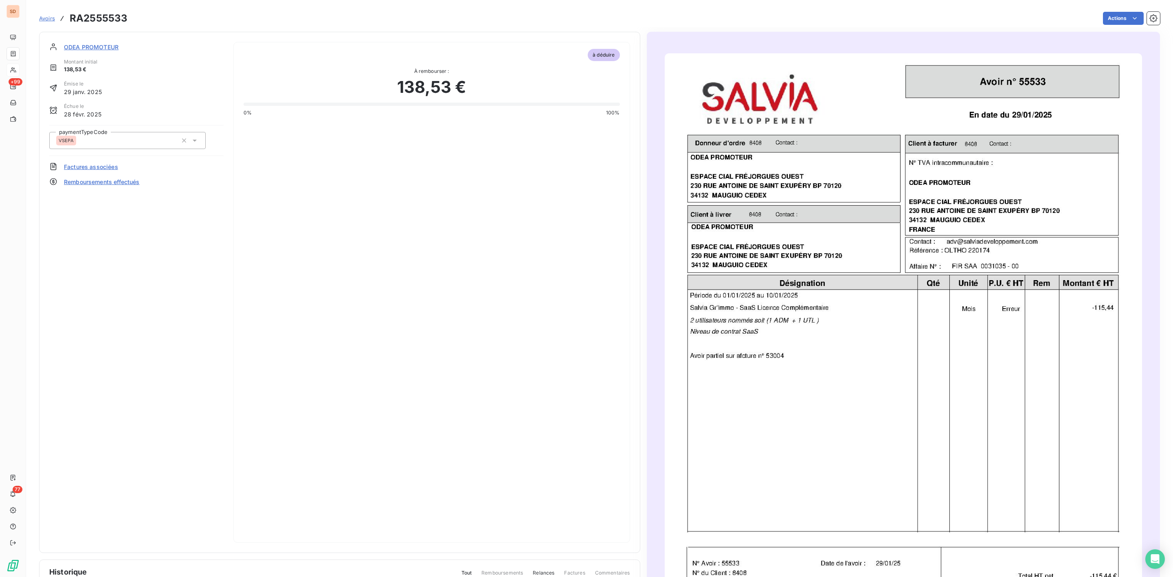
click at [106, 46] on span "ODEA PROMOTEUR" at bounding box center [91, 47] width 55 height 9
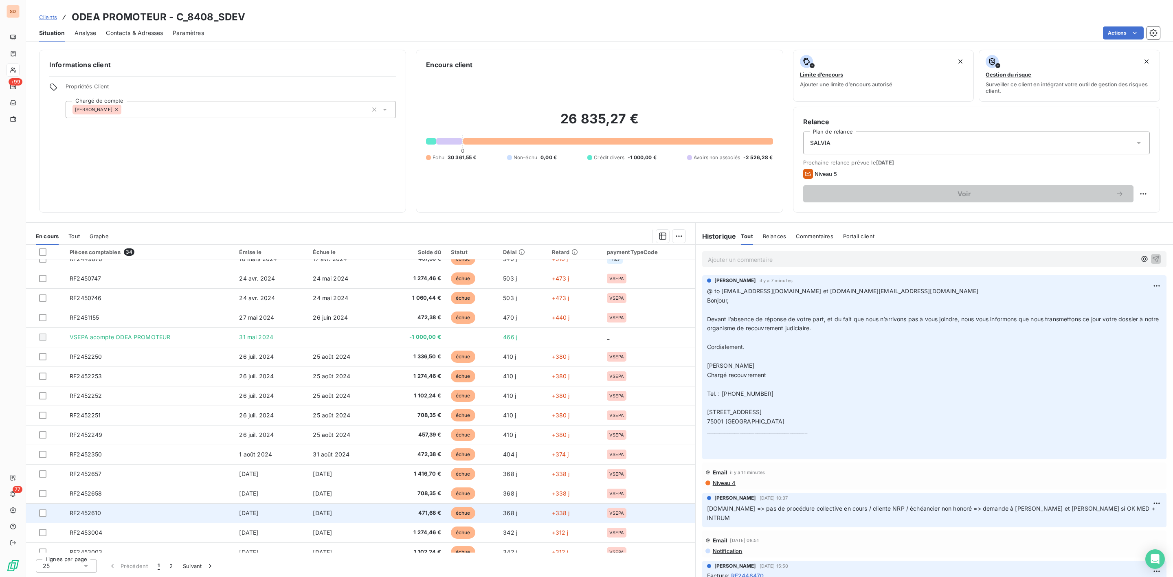
scroll to position [196, 0]
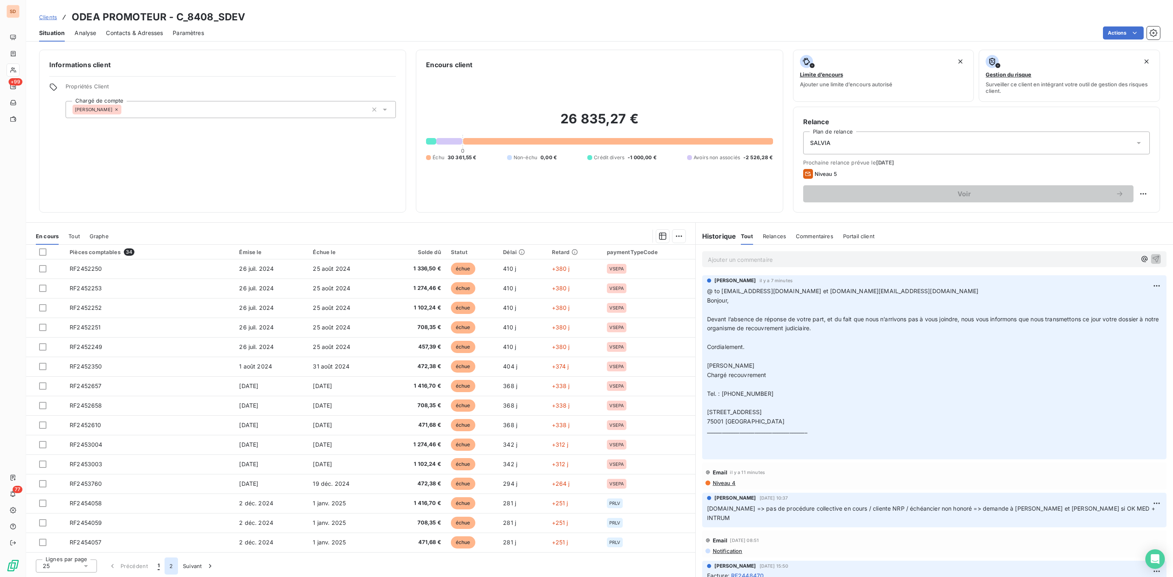
click at [168, 560] on button "2" at bounding box center [171, 566] width 13 height 17
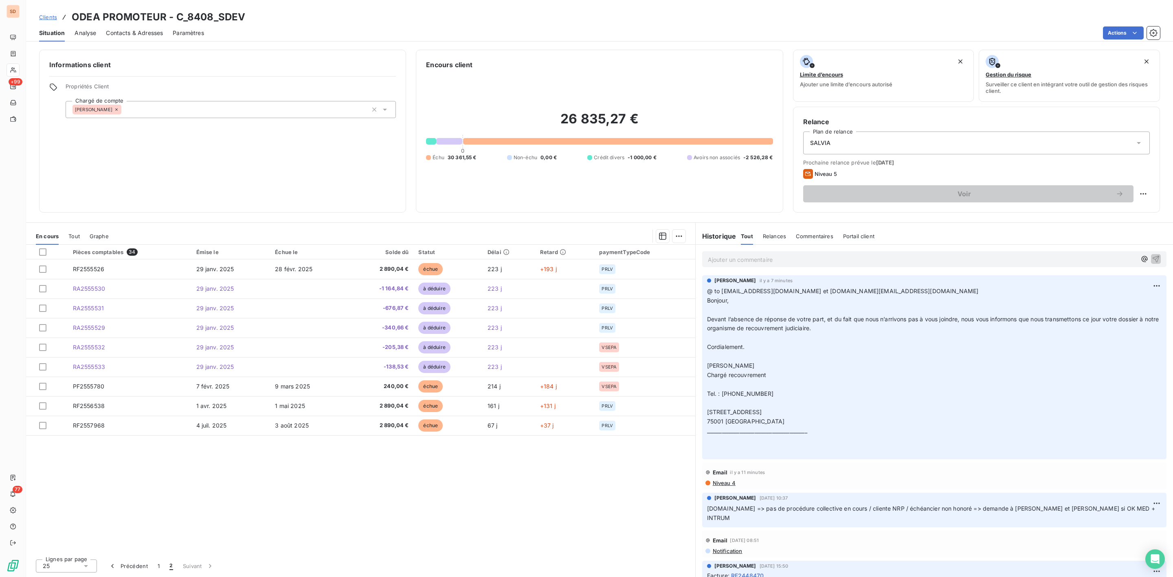
scroll to position [0, 0]
click at [112, 386] on td "PF2555780" at bounding box center [129, 387] width 123 height 20
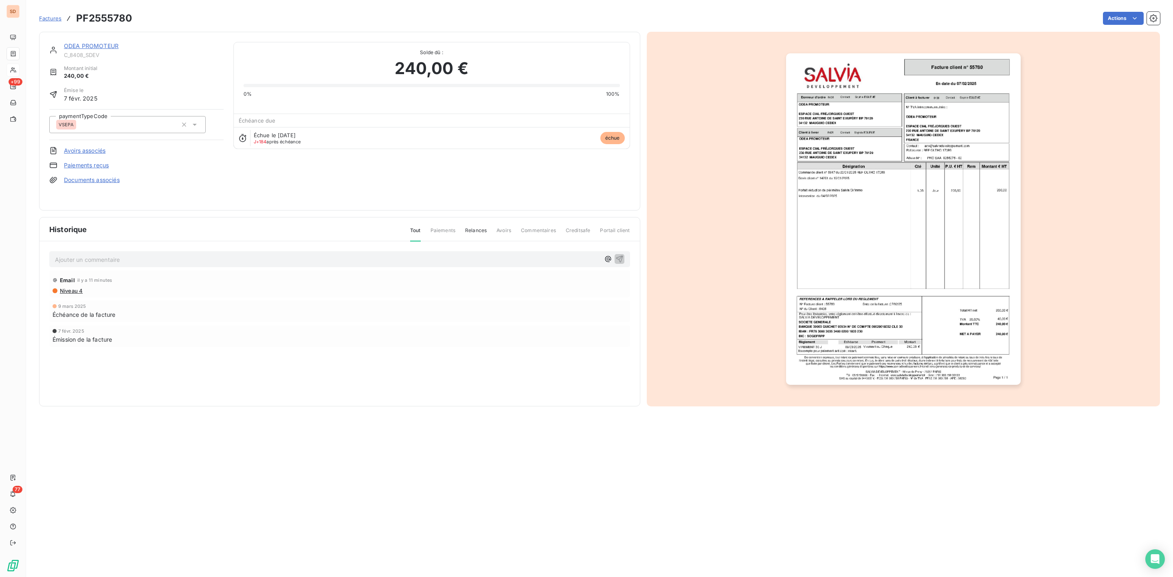
click at [904, 246] on img "button" at bounding box center [903, 219] width 235 height 332
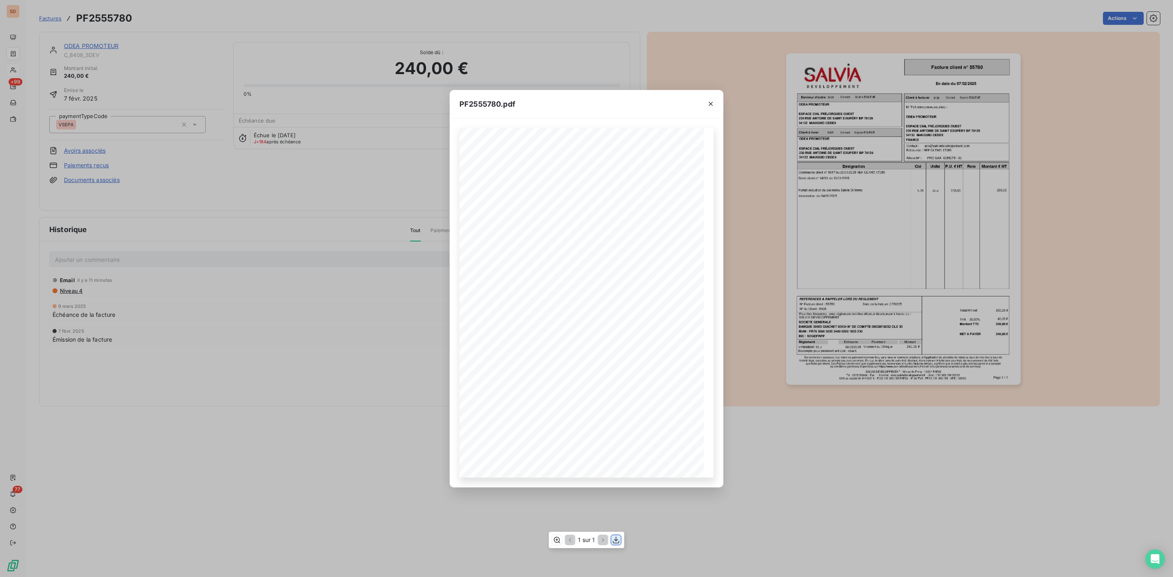
click at [615, 542] on icon "button" at bounding box center [616, 540] width 8 height 8
drag, startPoint x: 711, startPoint y: 105, endPoint x: 687, endPoint y: 102, distance: 24.2
click at [711, 105] on icon "button" at bounding box center [711, 104] width 8 height 8
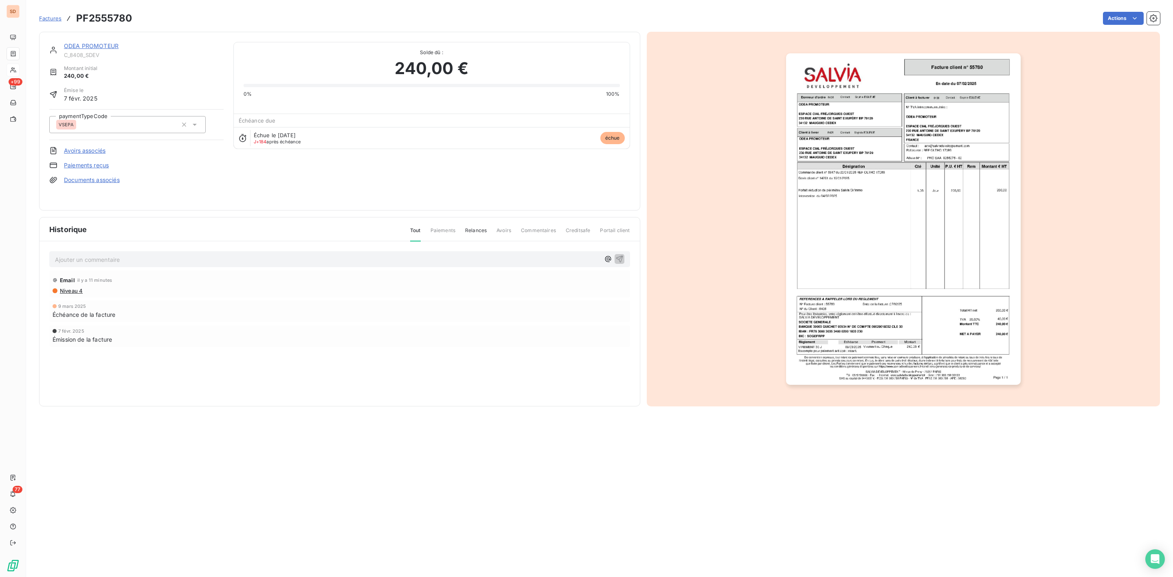
click at [96, 46] on link "ODEA PROMOTEUR" at bounding box center [91, 45] width 55 height 7
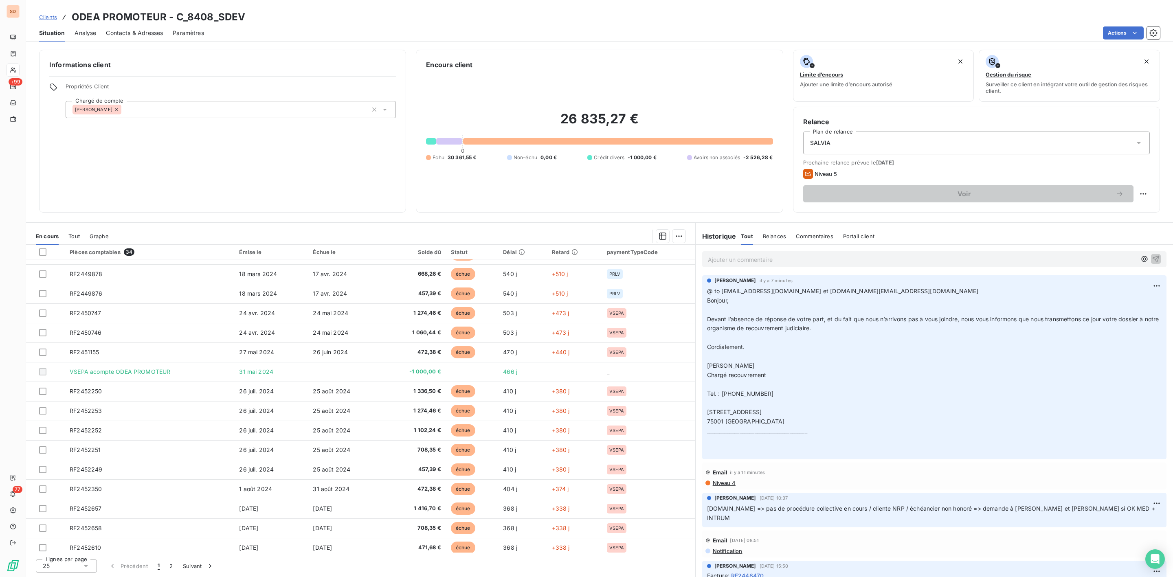
scroll to position [196, 0]
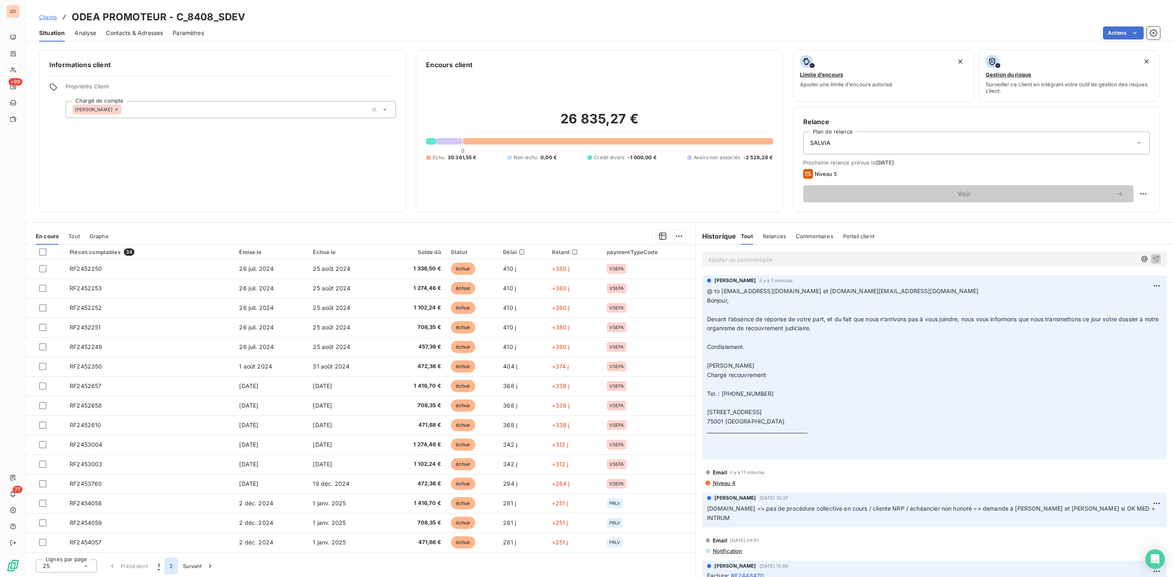
click at [171, 565] on button "2" at bounding box center [171, 566] width 13 height 17
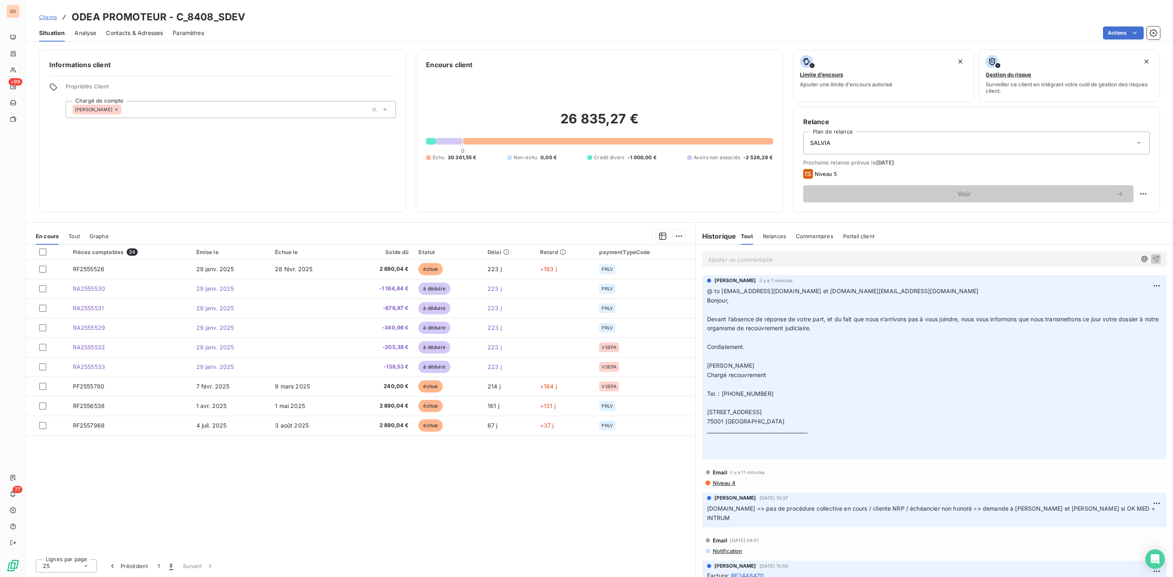
scroll to position [0, 0]
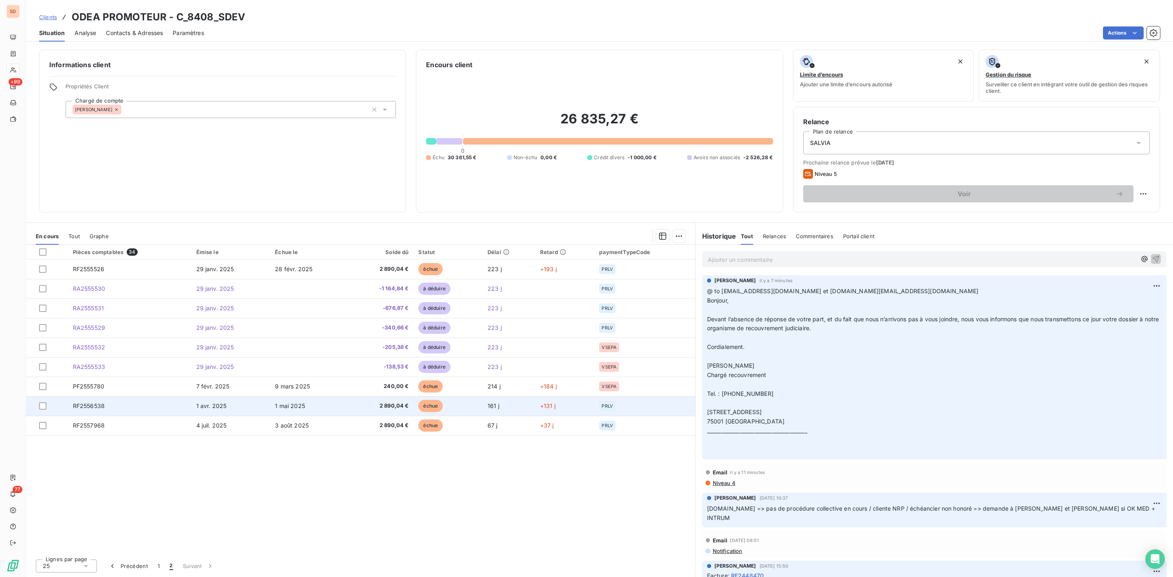
click at [94, 409] on span "RF2556538" at bounding box center [89, 405] width 32 height 7
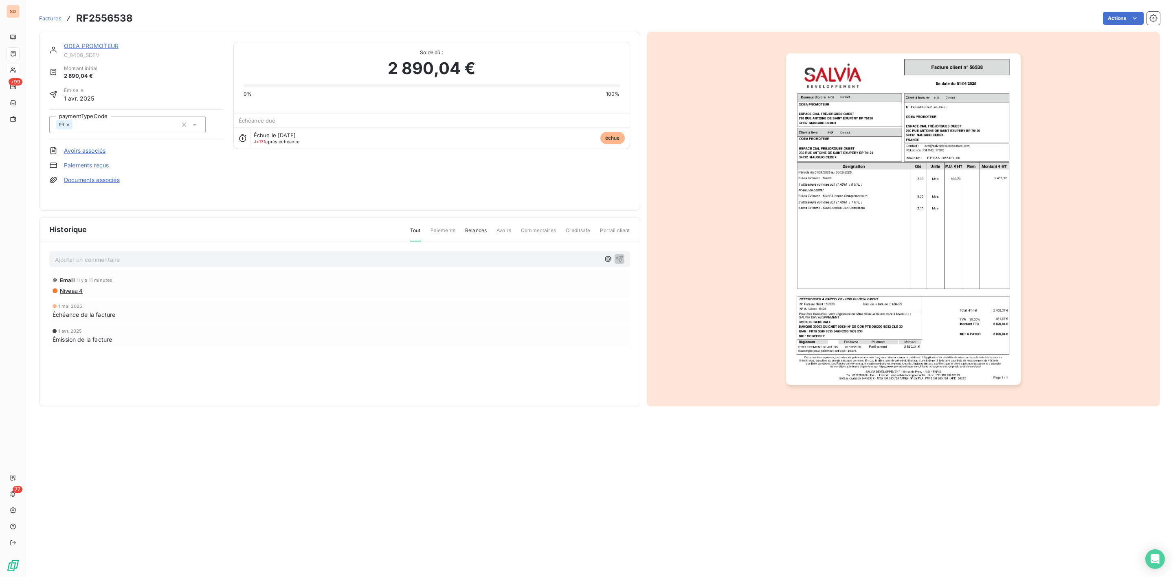
click at [889, 239] on img "button" at bounding box center [903, 219] width 235 height 332
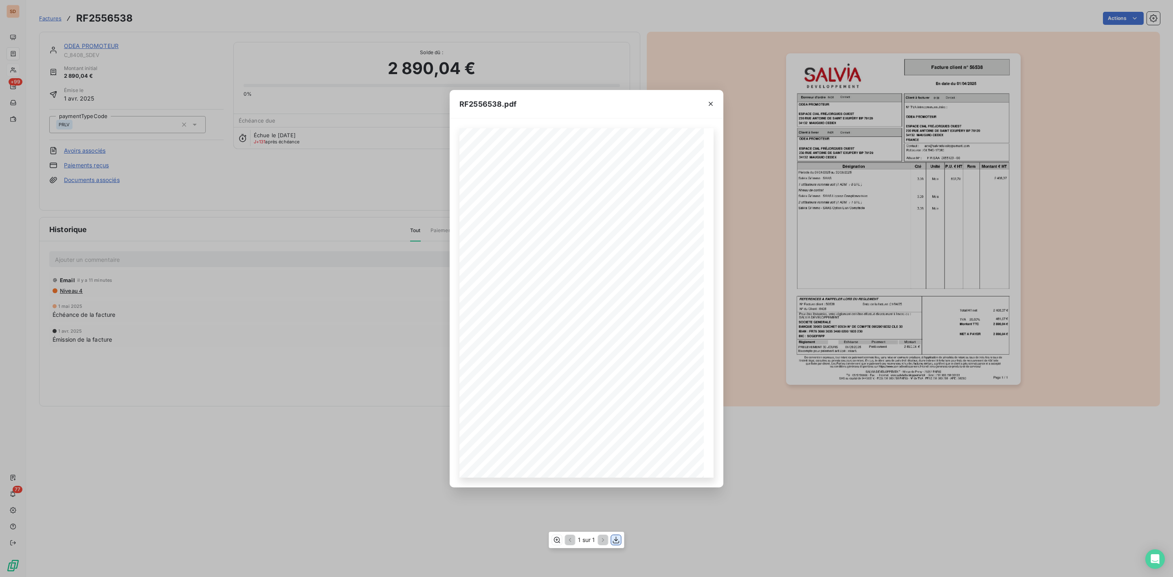
click at [615, 542] on icon "button" at bounding box center [616, 540] width 8 height 8
click at [713, 100] on icon "button" at bounding box center [711, 104] width 8 height 8
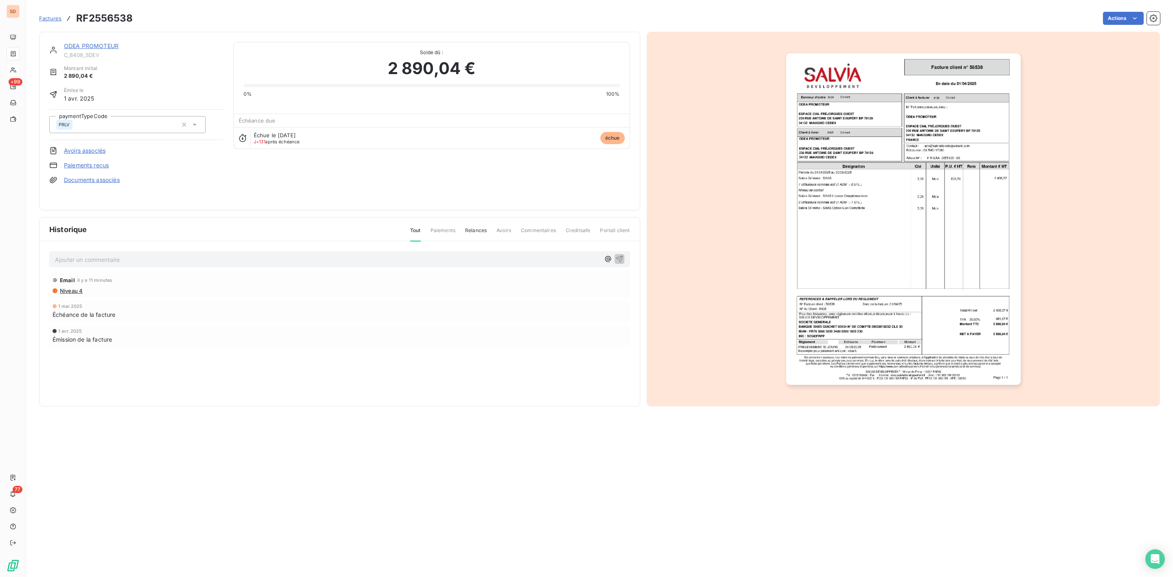
click at [94, 46] on link "ODEA PROMOTEUR" at bounding box center [91, 45] width 55 height 7
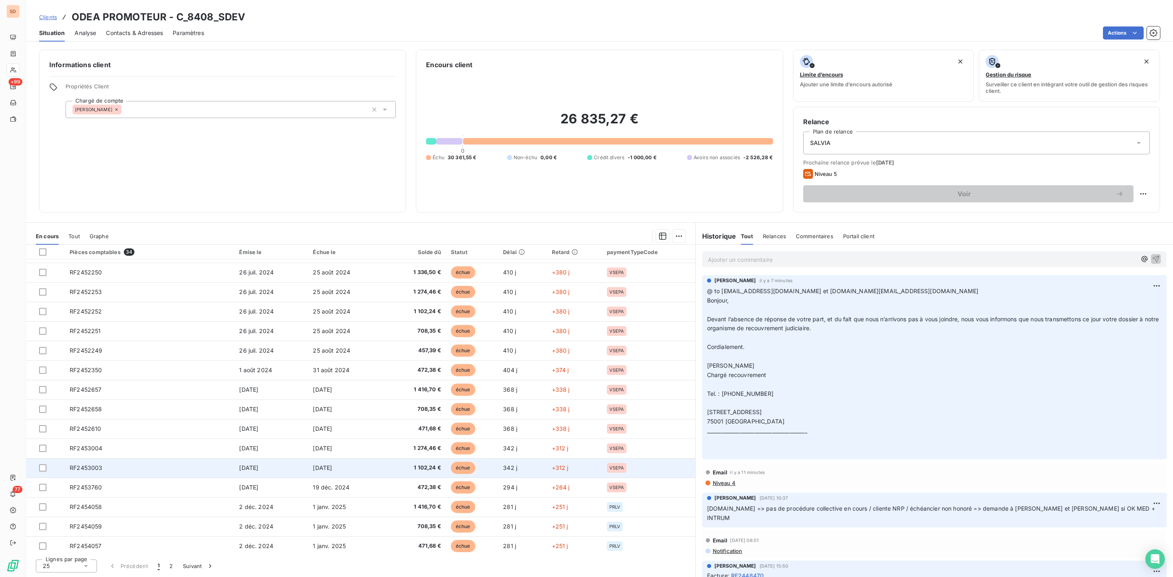
scroll to position [196, 0]
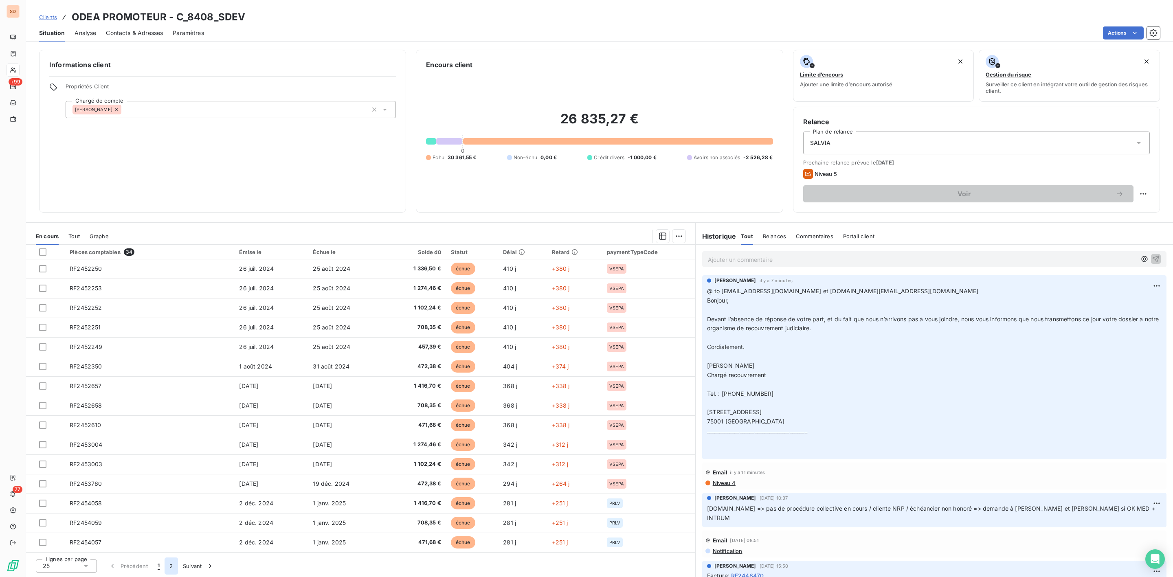
click at [173, 566] on button "2" at bounding box center [171, 566] width 13 height 17
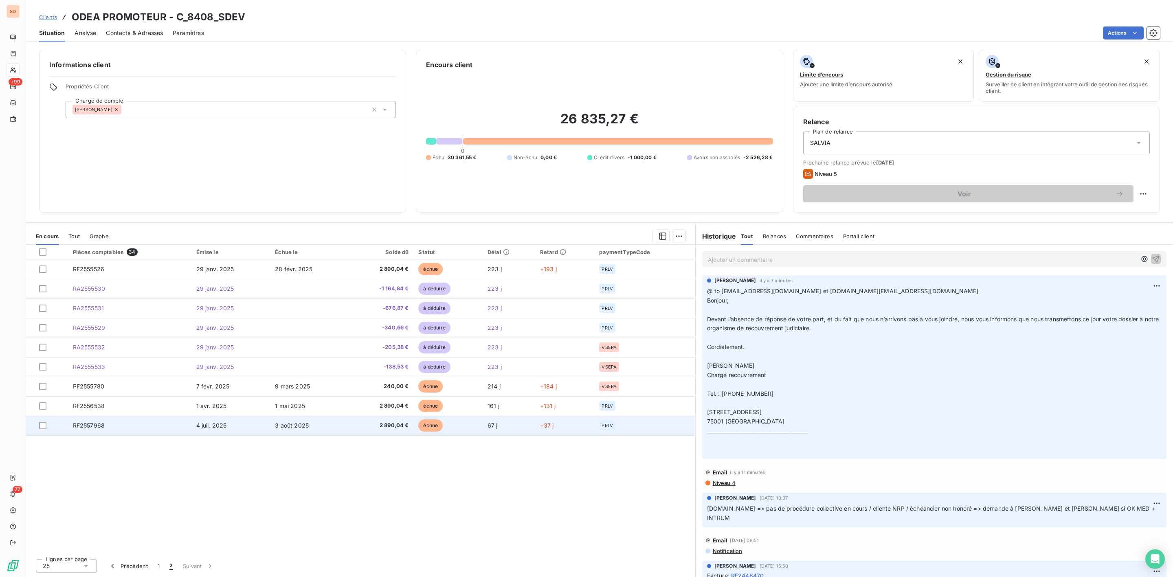
click at [90, 422] on td "RF2557968" at bounding box center [129, 426] width 123 height 20
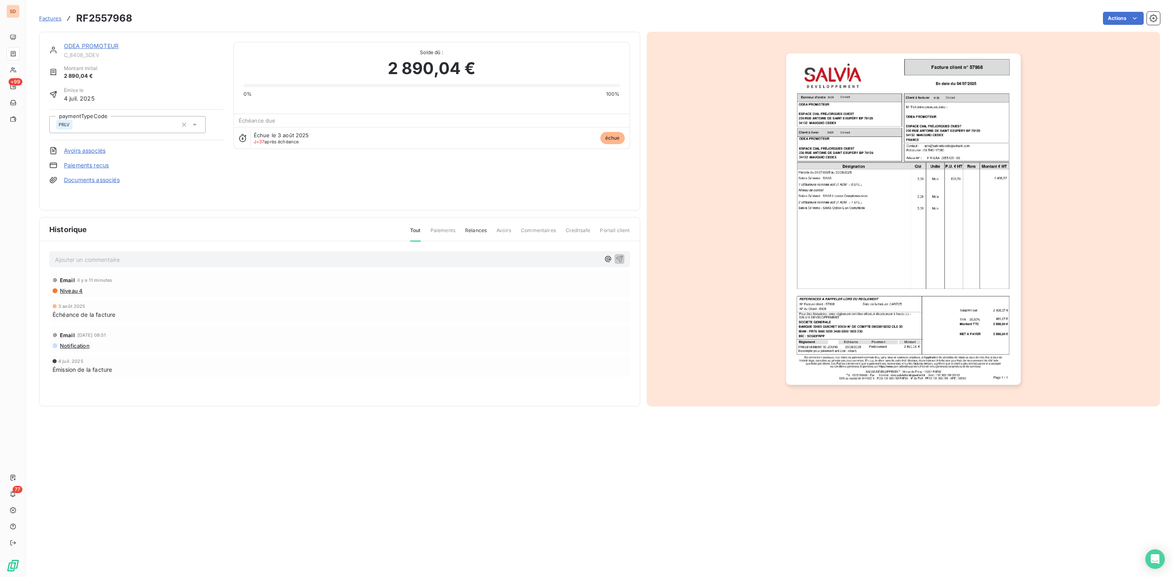
click at [852, 216] on img "button" at bounding box center [903, 219] width 235 height 332
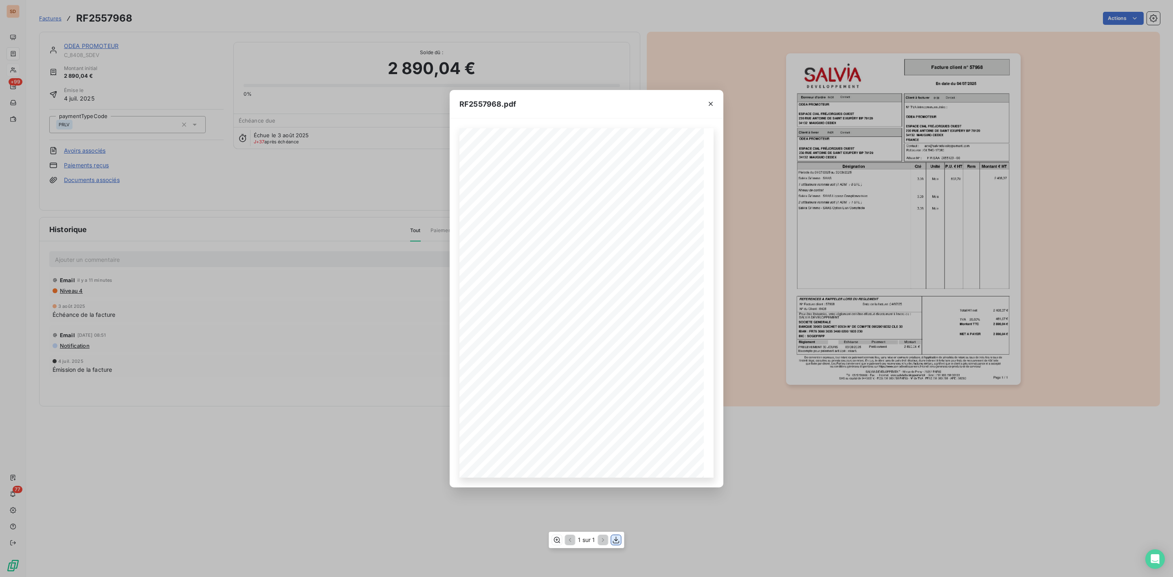
click at [615, 538] on icon "button" at bounding box center [616, 540] width 8 height 8
click at [709, 100] on icon "button" at bounding box center [711, 104] width 8 height 8
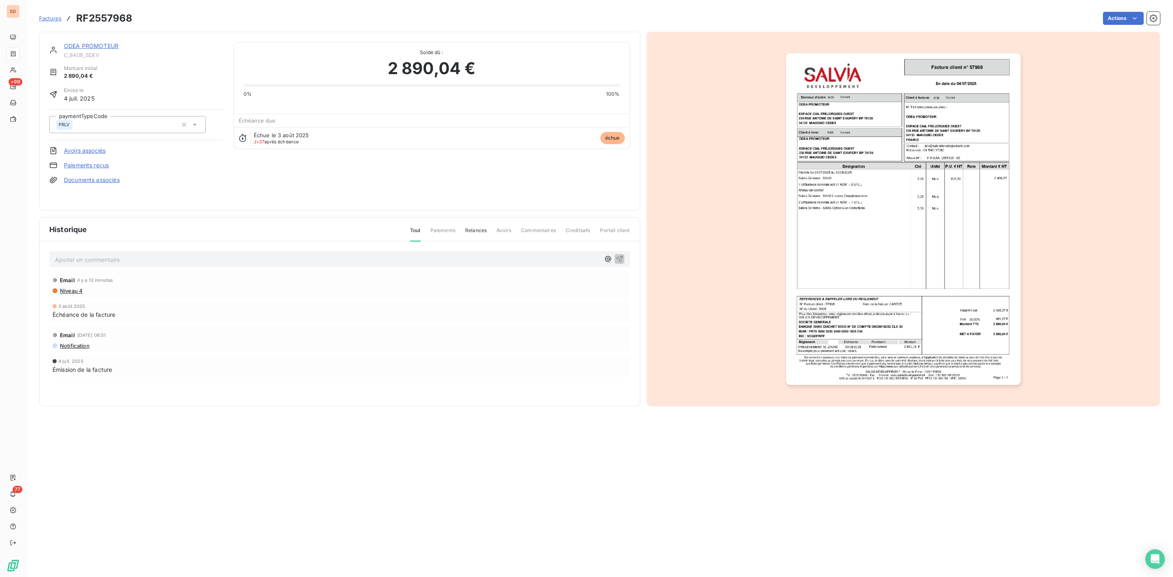
click at [101, 45] on link "ODEA PROMOTEUR" at bounding box center [91, 45] width 55 height 7
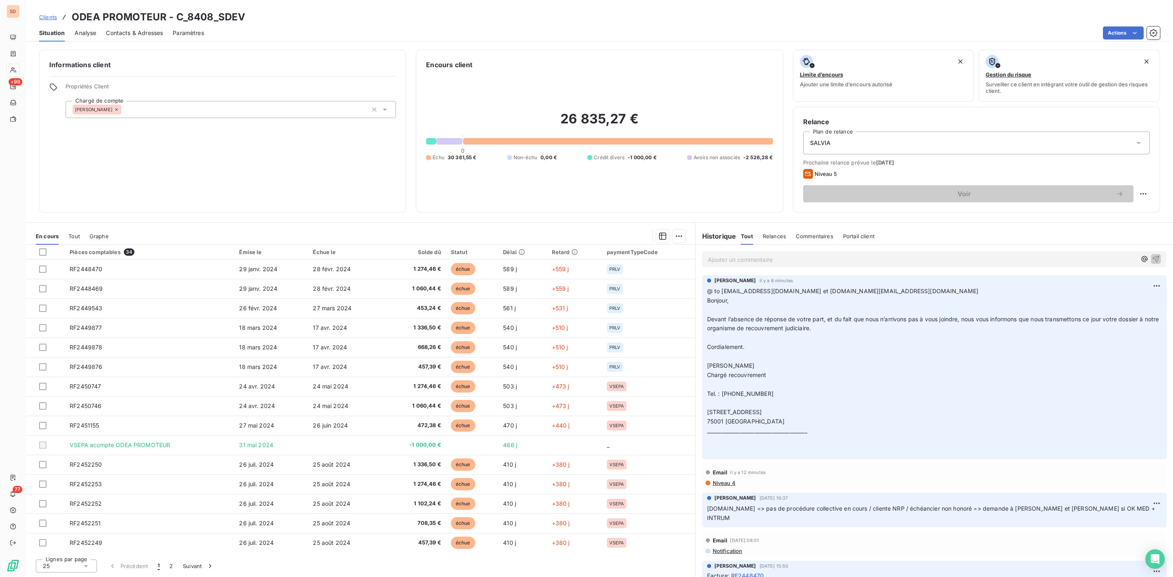
click at [83, 565] on icon at bounding box center [86, 566] width 8 height 8
click at [54, 546] on li "100" at bounding box center [66, 550] width 61 height 15
click at [43, 248] on th at bounding box center [45, 252] width 38 height 15
click at [43, 251] on div at bounding box center [42, 251] width 7 height 7
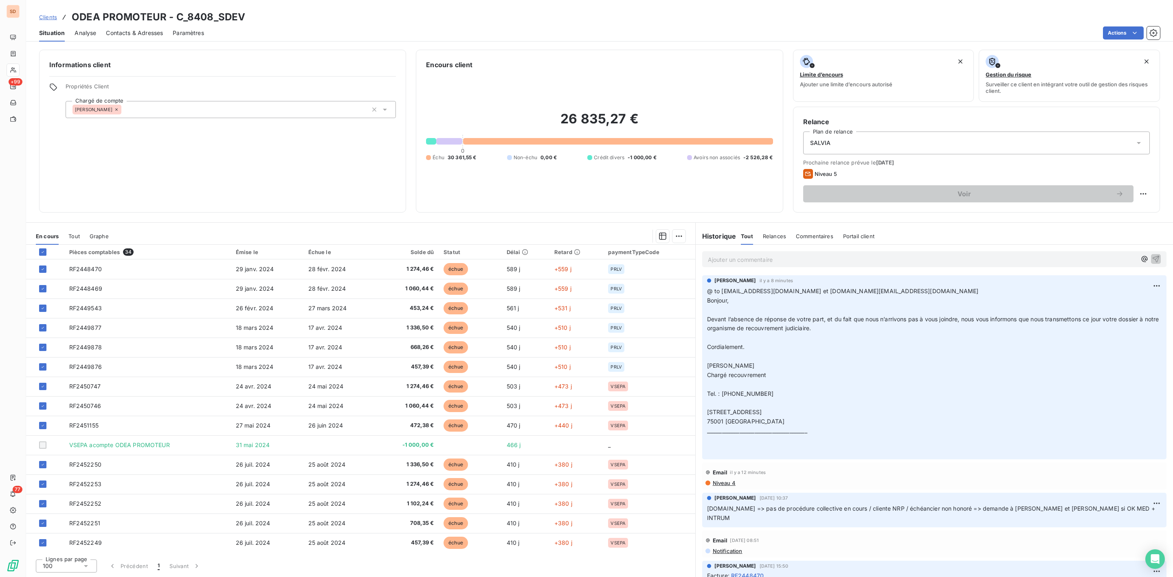
click at [87, 29] on span "Analyse" at bounding box center [86, 33] width 22 height 8
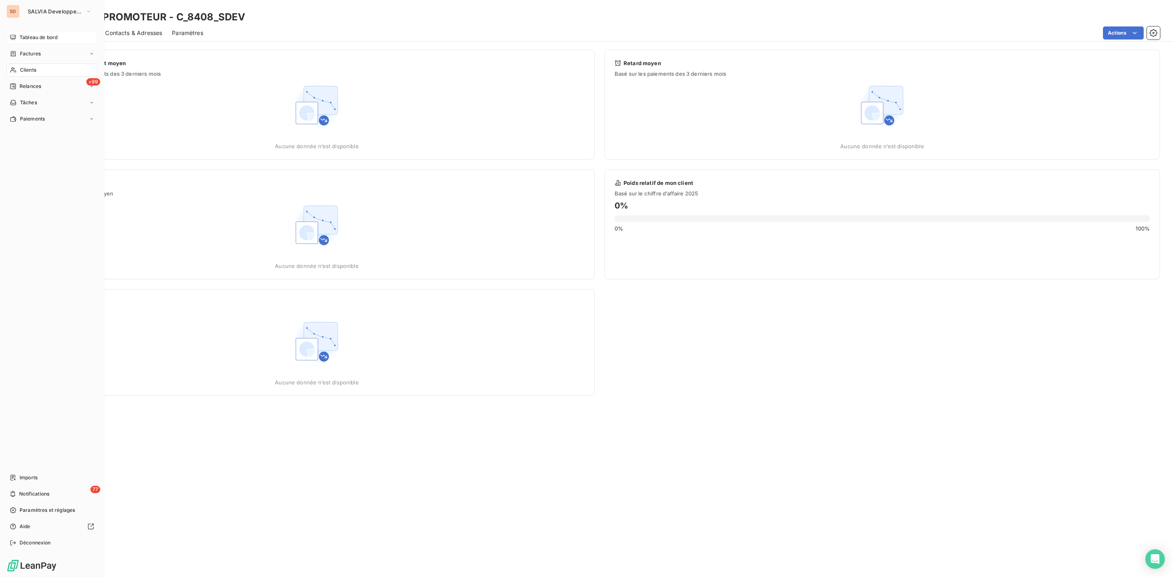
click at [27, 32] on div "Tableau de bord" at bounding box center [52, 37] width 91 height 13
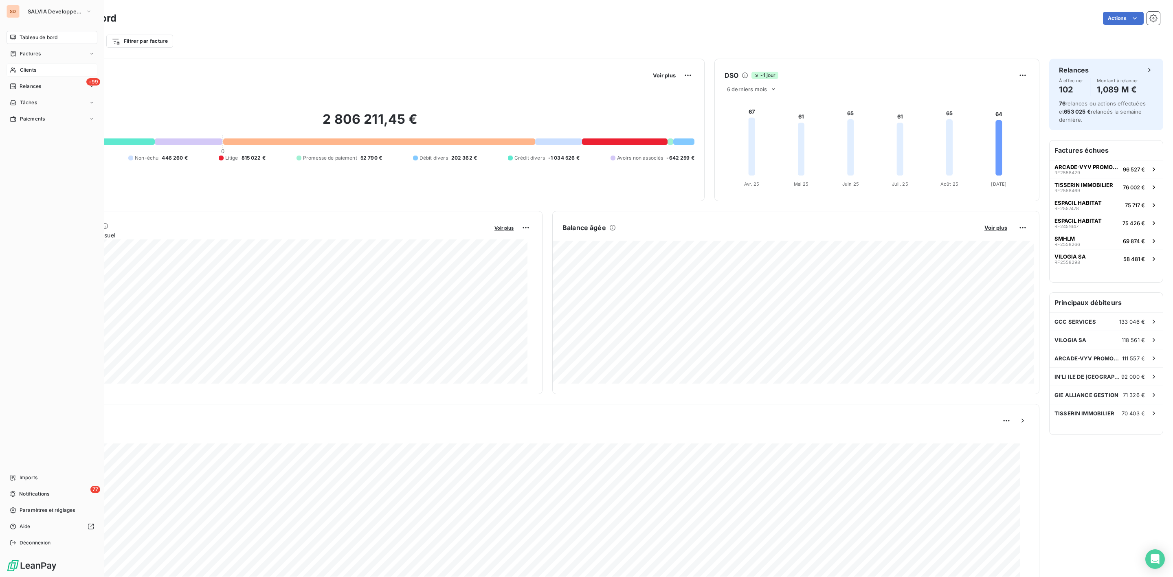
click at [33, 67] on span "Clients" at bounding box center [28, 69] width 16 height 7
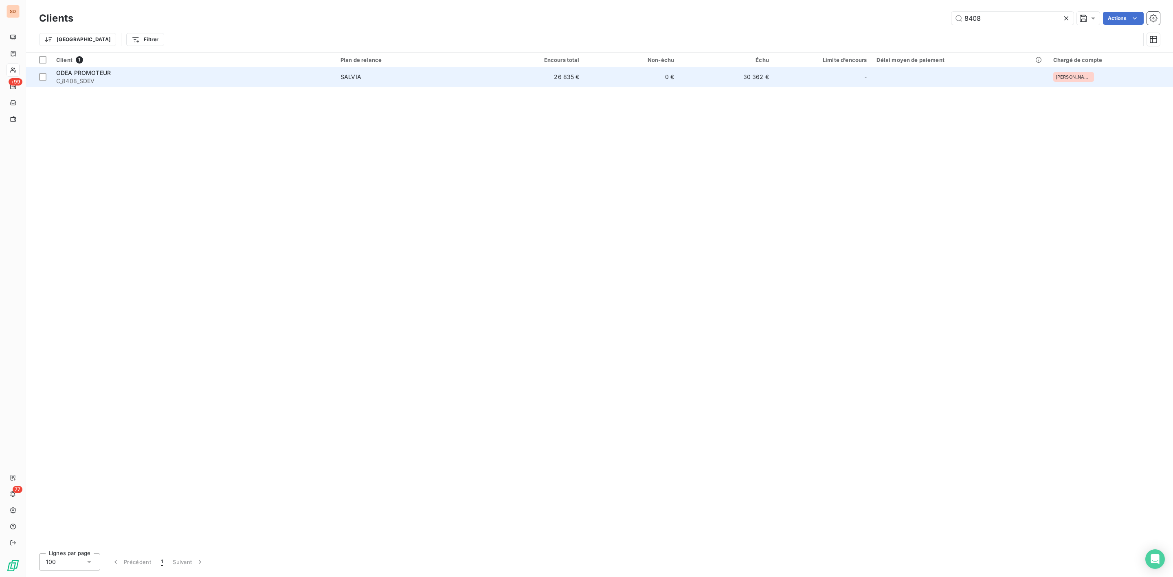
click at [360, 78] on div "SALVIA" at bounding box center [350, 77] width 21 height 8
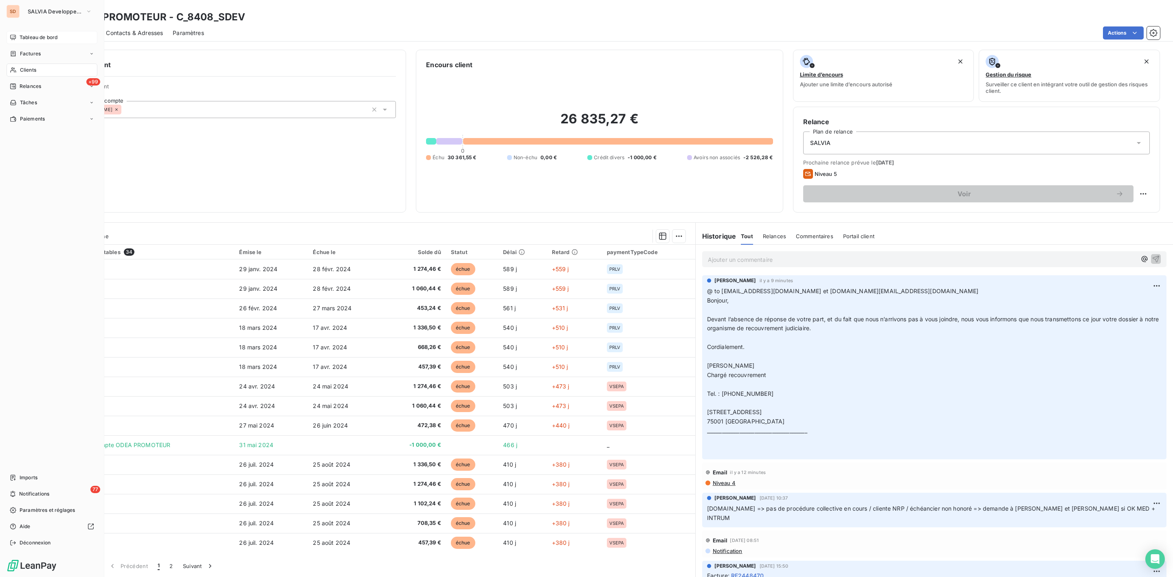
click at [19, 37] on div "Tableau de bord" at bounding box center [52, 37] width 91 height 13
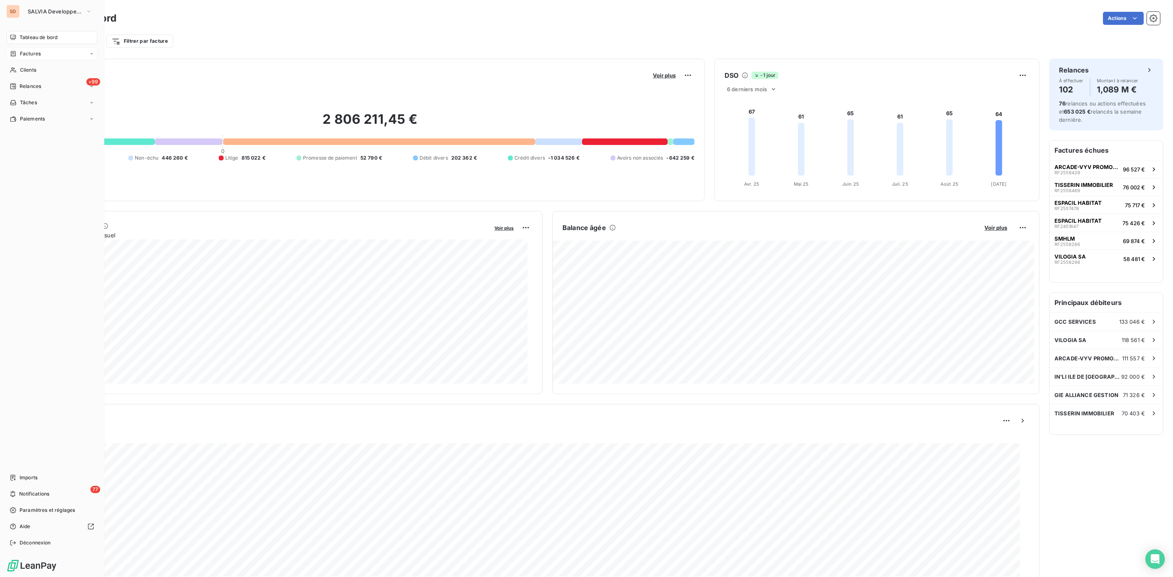
click at [32, 55] on span "Factures" at bounding box center [30, 53] width 21 height 7
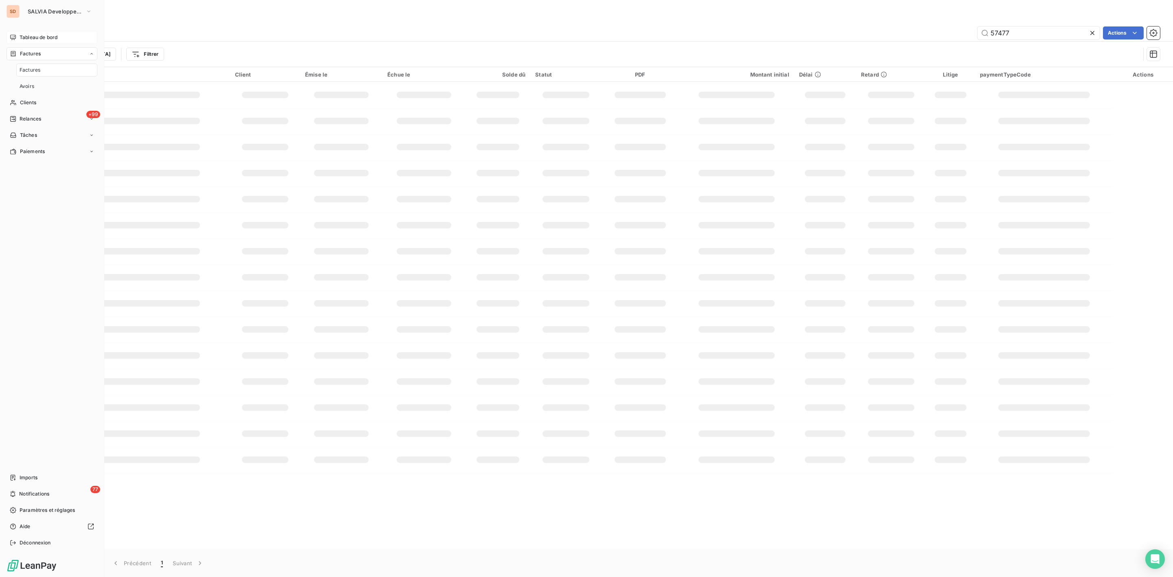
click at [34, 37] on span "Tableau de bord" at bounding box center [39, 37] width 38 height 7
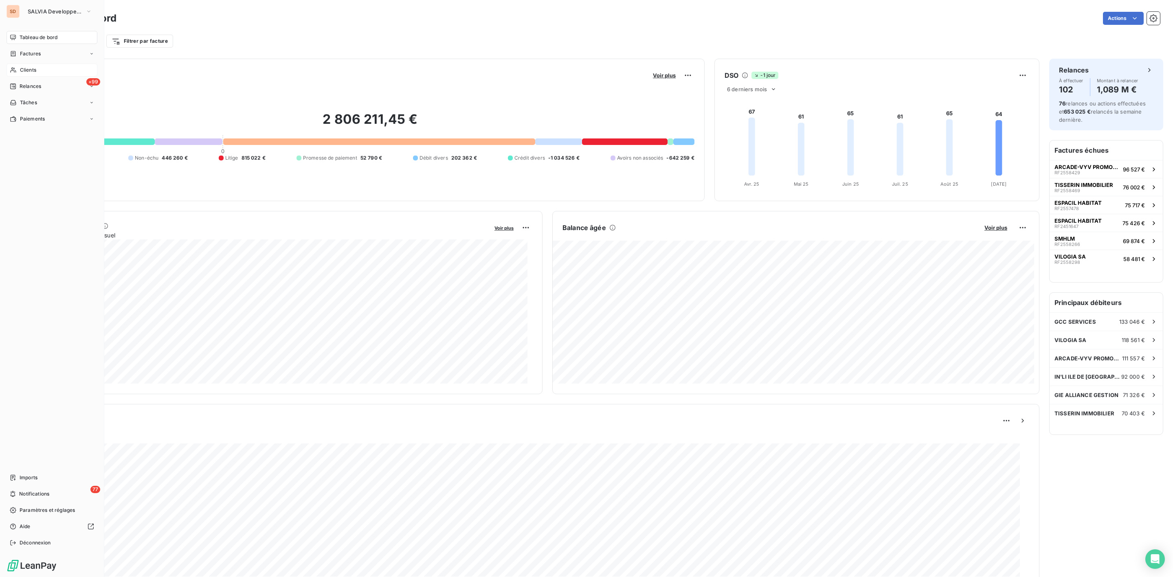
click at [22, 70] on span "Clients" at bounding box center [28, 69] width 16 height 7
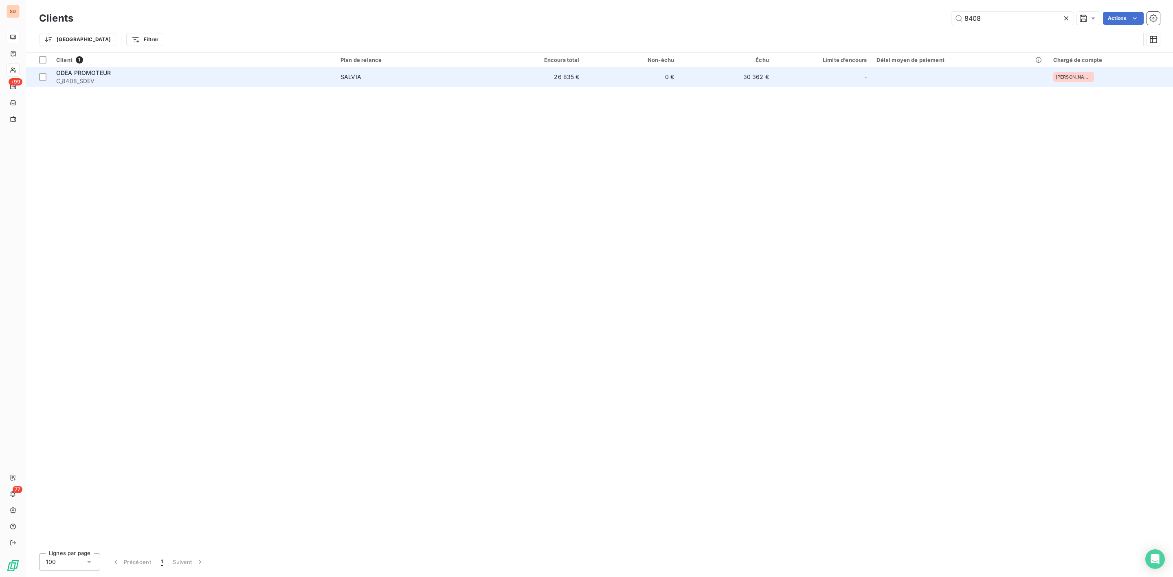
click at [93, 77] on span "C_8408_SDEV" at bounding box center [193, 81] width 274 height 8
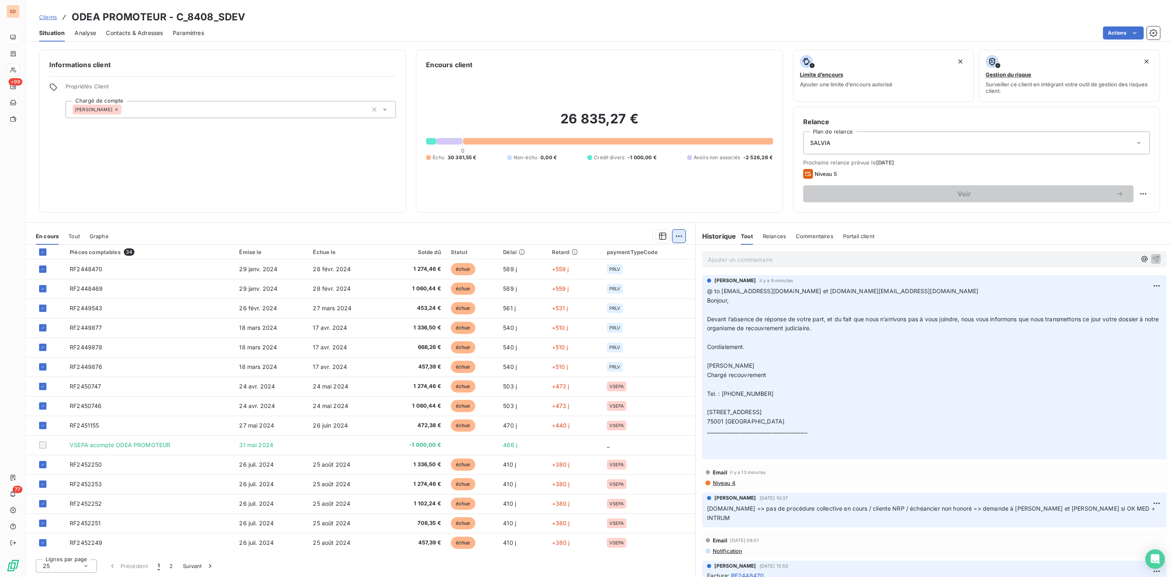
click at [682, 235] on html "SD +99 77 Clients ODEA PROMOTEUR - C_8408_SDEV Situation Analyse Contacts & Adr…" at bounding box center [586, 288] width 1173 height 577
click at [600, 254] on div "Mettre en litige (33 factures)" at bounding box center [606, 254] width 152 height 13
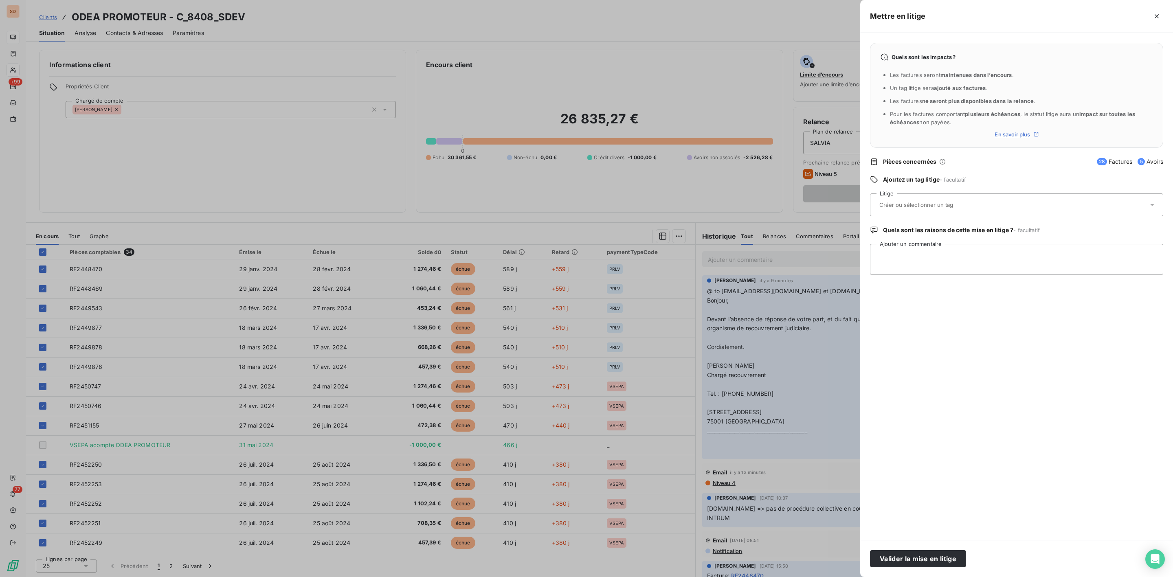
click at [946, 206] on input "text" at bounding box center [937, 204] width 119 height 7
type input "int"
click at [898, 243] on span "INTRUM" at bounding box center [898, 245] width 18 height 5
click at [894, 253] on textarea "Ajouter un commentaire" at bounding box center [1016, 259] width 293 height 31
type textarea "OK envoi INTRUM le 09/09/25"
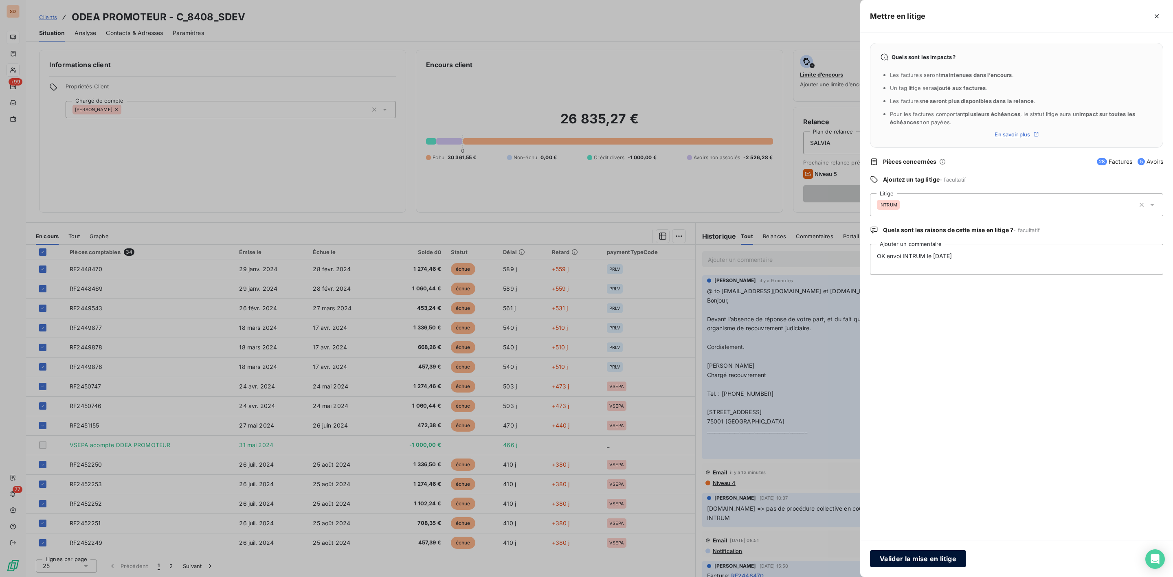
click at [925, 558] on button "Valider la mise en litige" at bounding box center [918, 558] width 96 height 17
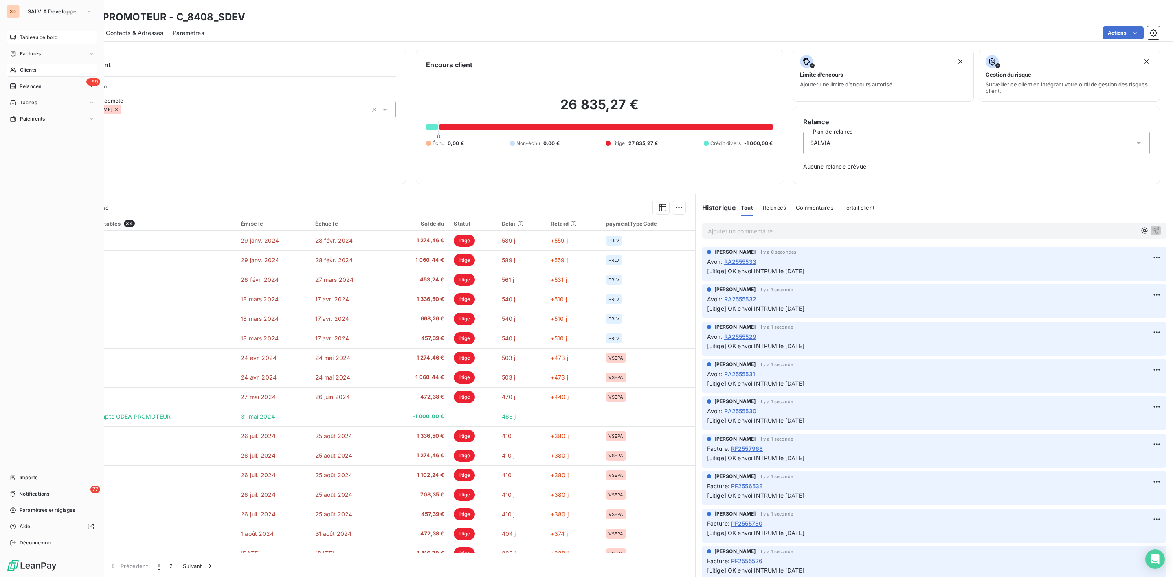
drag, startPoint x: 27, startPoint y: 66, endPoint x: 68, endPoint y: 66, distance: 41.1
click at [27, 66] on span "Clients" at bounding box center [28, 69] width 16 height 7
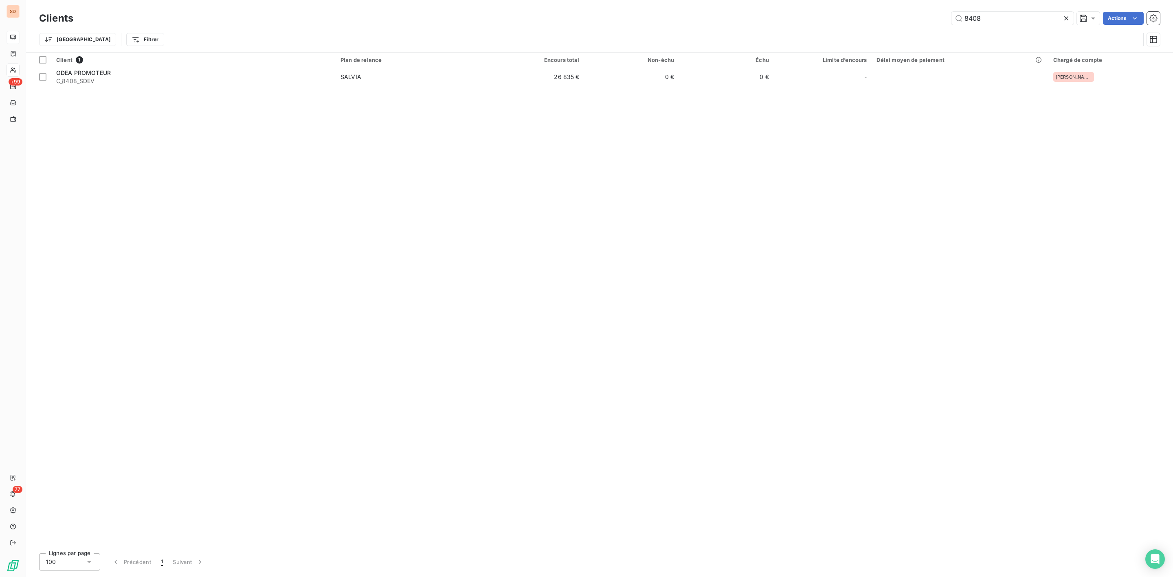
drag, startPoint x: 995, startPoint y: 18, endPoint x: 849, endPoint y: 18, distance: 145.4
click at [899, 18] on div "8408 Actions" at bounding box center [621, 18] width 1077 height 13
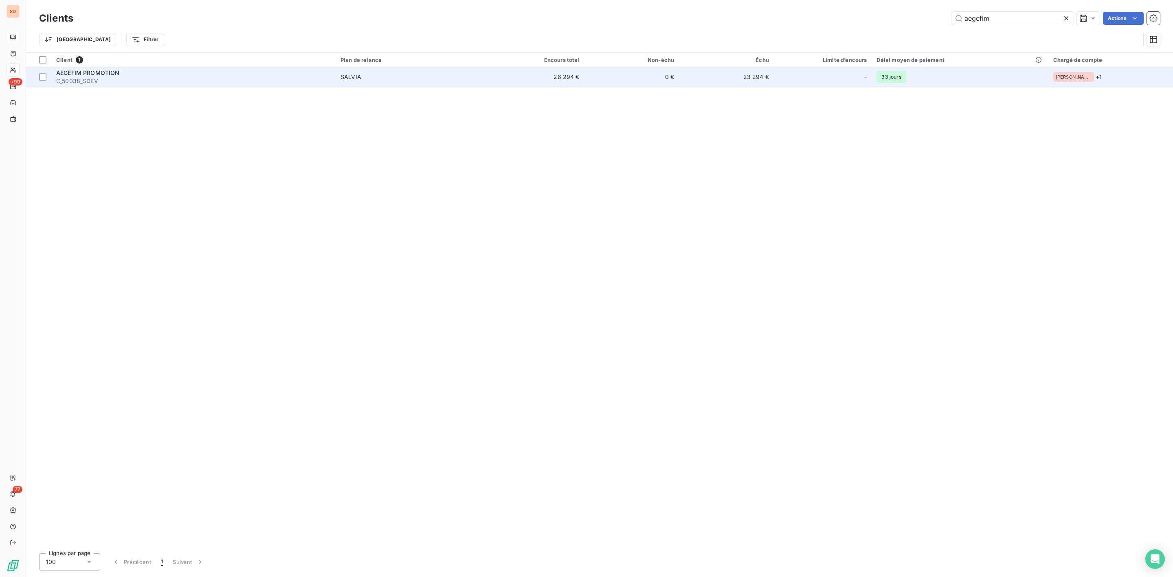
type input "aegefim"
click at [126, 79] on span "C_50038_SDEV" at bounding box center [193, 81] width 274 height 8
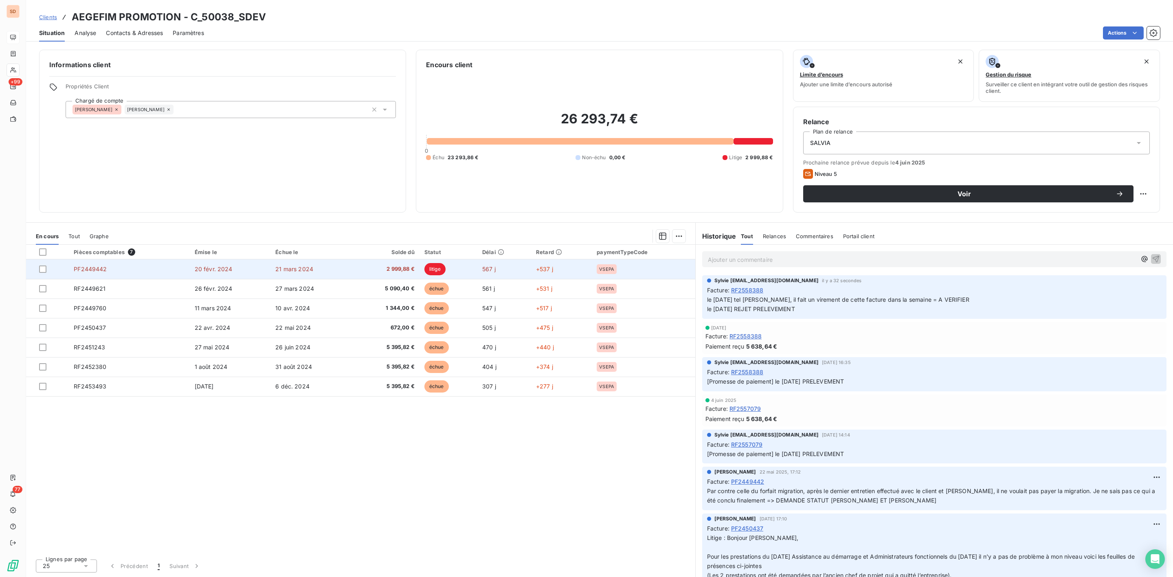
click at [406, 268] on span "2 999,88 €" at bounding box center [386, 269] width 57 height 8
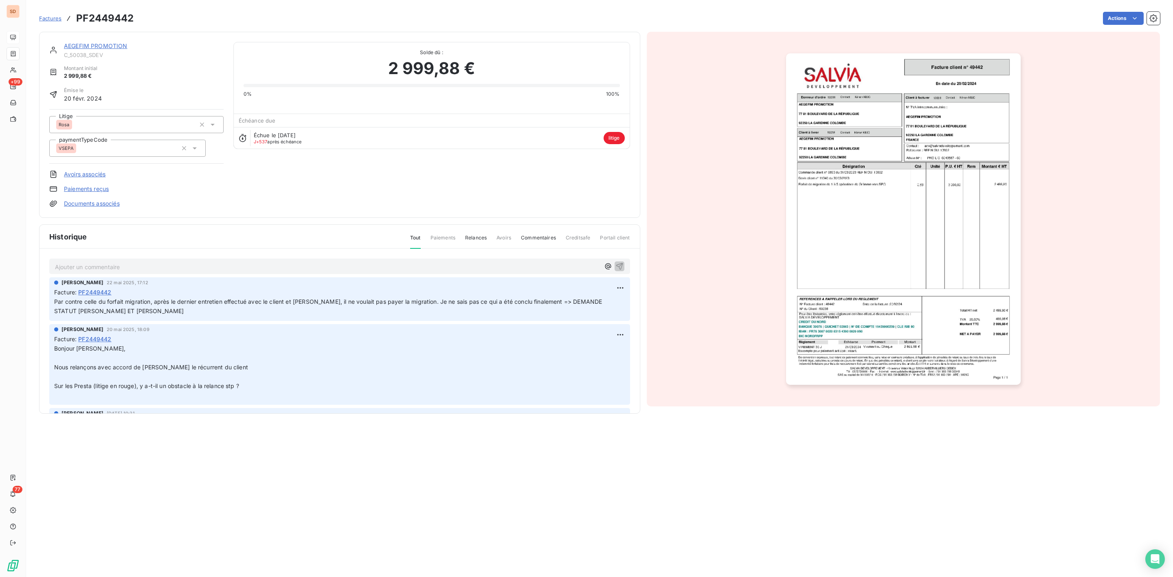
click at [93, 44] on link "AEGEFIM PROMOTION" at bounding box center [96, 45] width 64 height 7
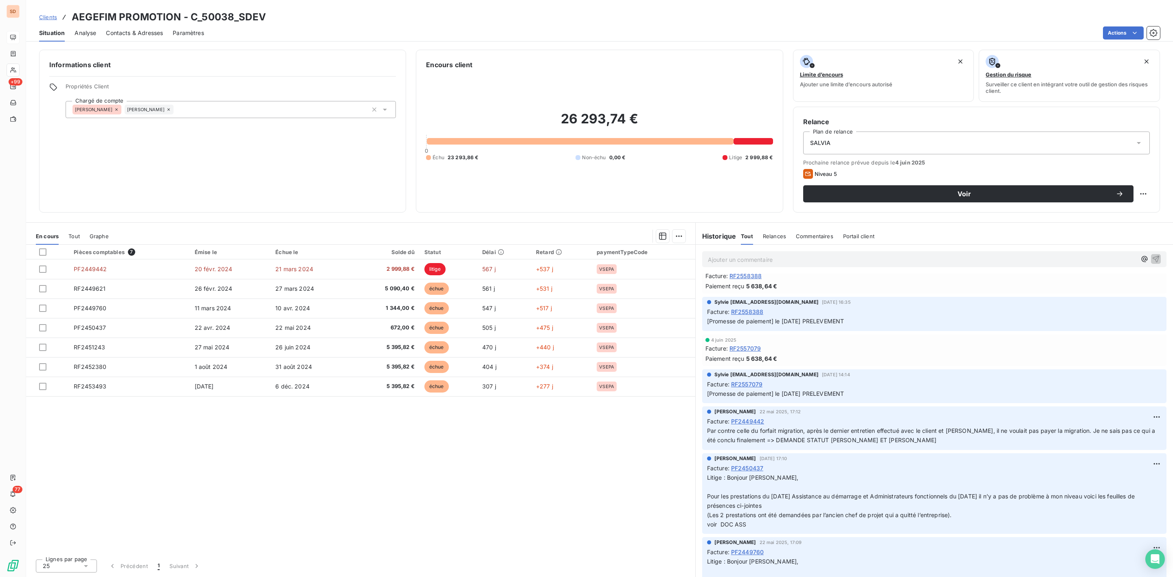
scroll to position [61, 0]
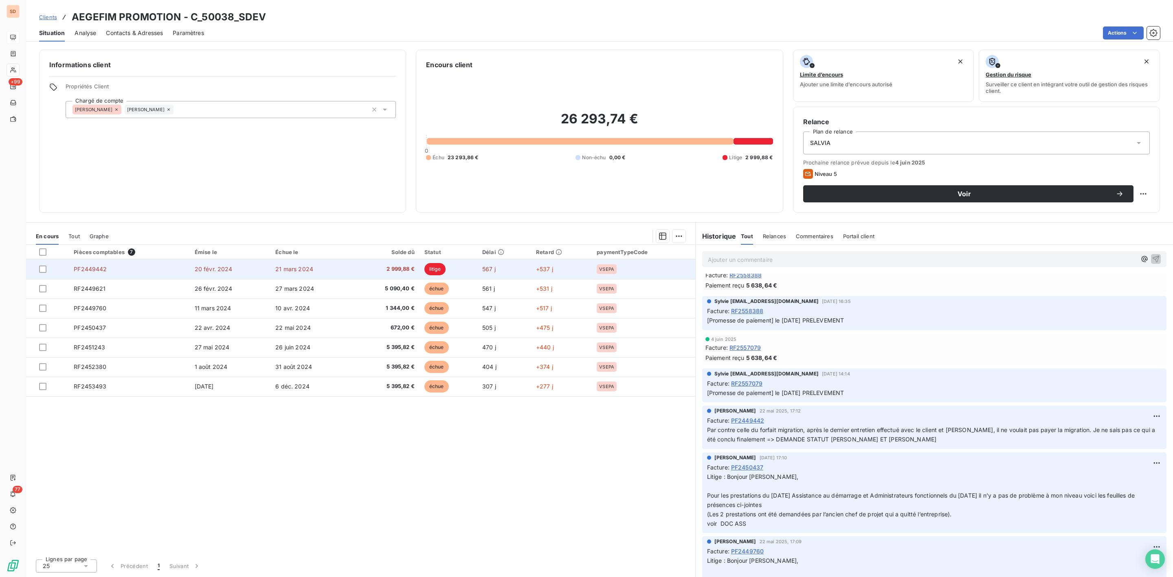
click at [191, 267] on td "20 févr. 2024" at bounding box center [230, 269] width 81 height 20
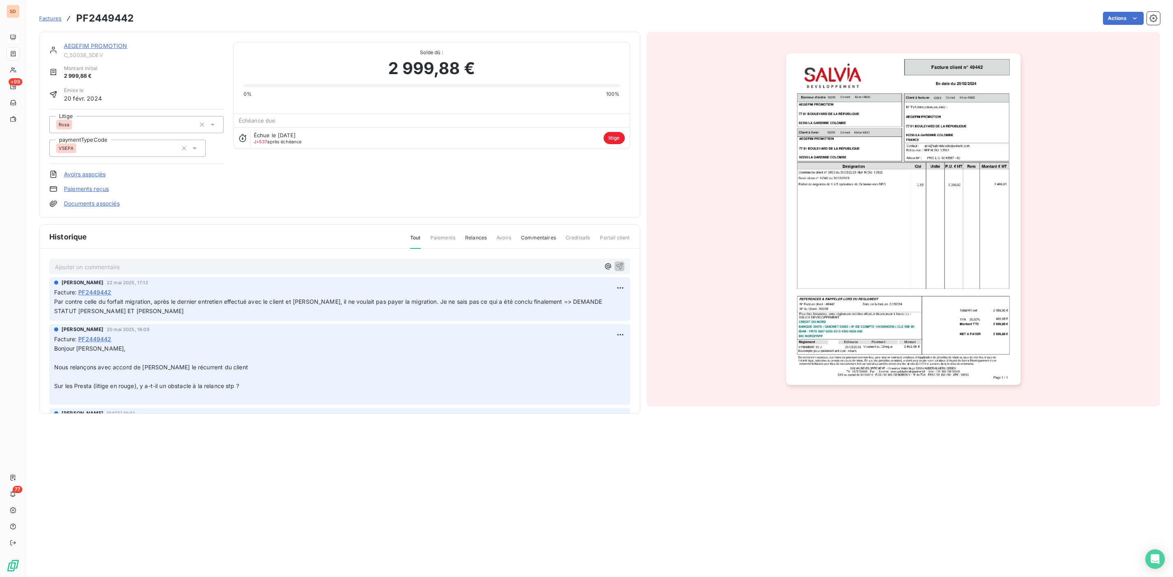
click at [93, 204] on link "Documents associés" at bounding box center [92, 204] width 56 height 8
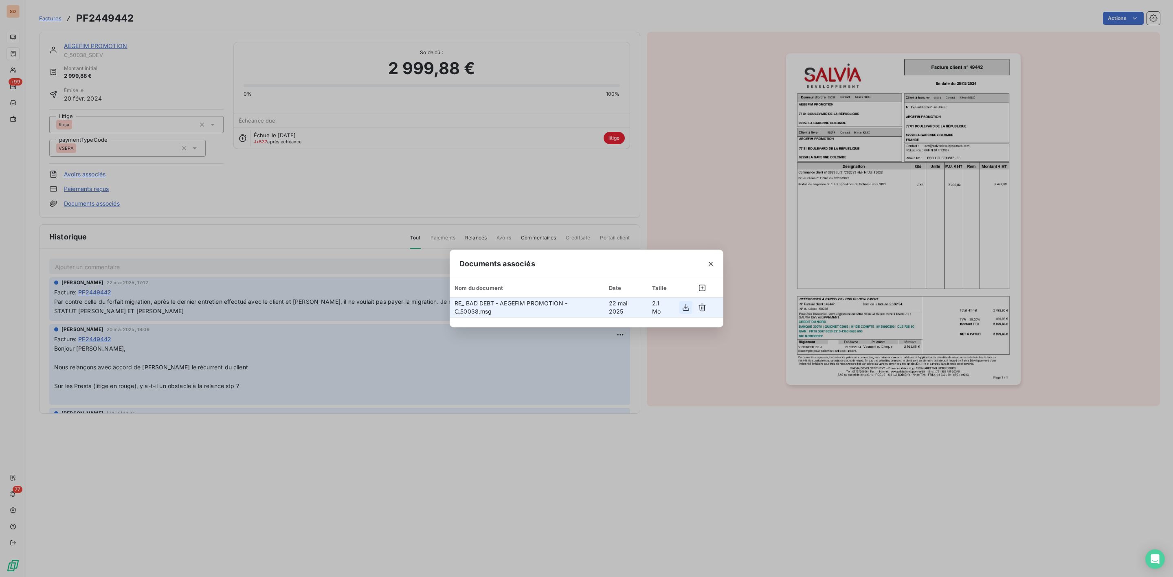
click at [687, 308] on icon "button" at bounding box center [686, 307] width 7 height 7
click at [712, 261] on icon "button" at bounding box center [711, 264] width 8 height 8
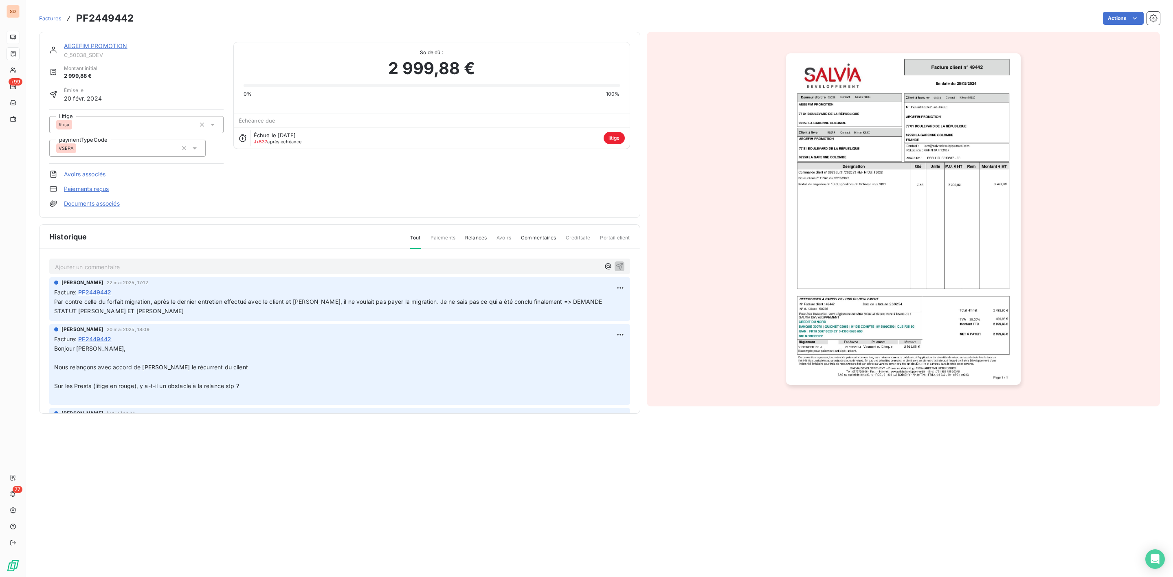
click at [103, 48] on link "AEGEFIM PROMOTION" at bounding box center [96, 45] width 64 height 7
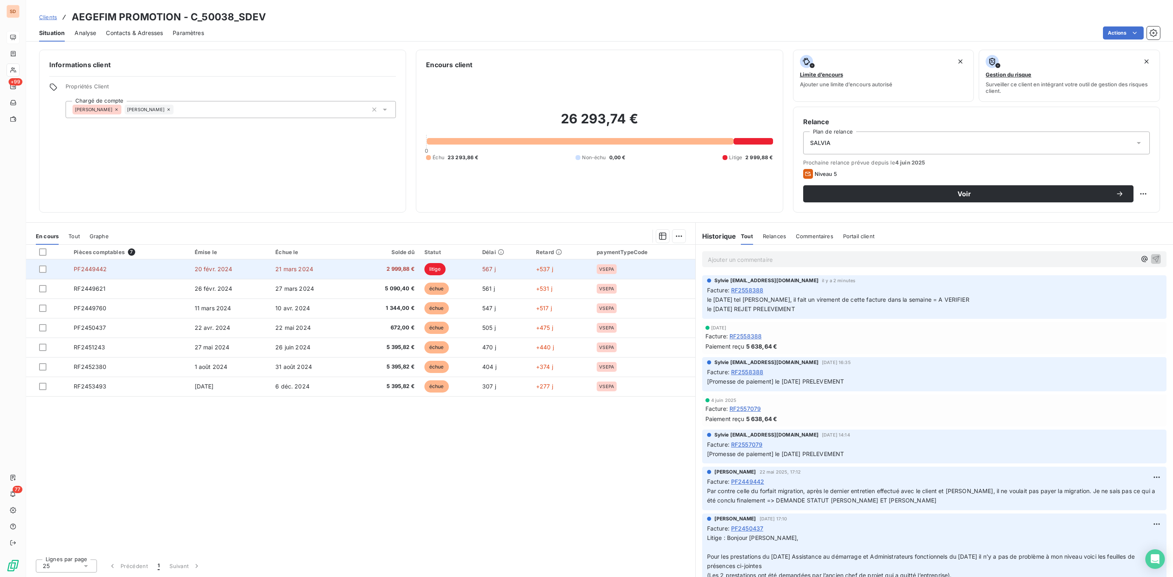
click at [401, 272] on span "2 999,88 €" at bounding box center [386, 269] width 57 height 8
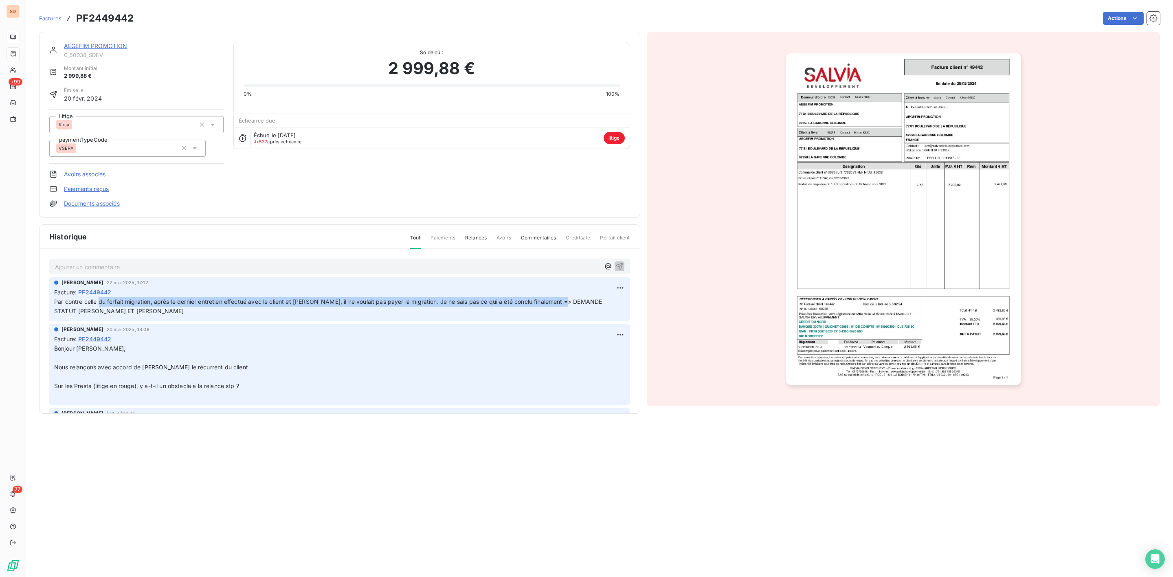
drag, startPoint x: 98, startPoint y: 301, endPoint x: 572, endPoint y: 305, distance: 473.7
click at [572, 305] on span "Par contre celle du forfait migration, après le dernier entretien effectué avec…" at bounding box center [328, 306] width 549 height 16
click at [80, 44] on link "AEGEFIM PROMOTION" at bounding box center [96, 45] width 64 height 7
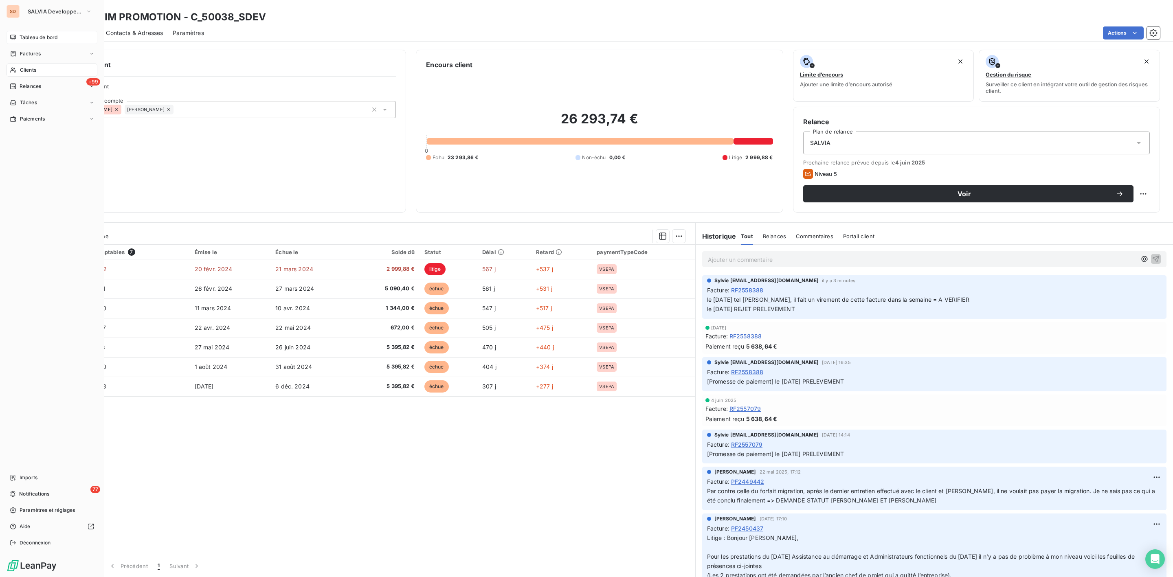
drag, startPoint x: 16, startPoint y: 68, endPoint x: 36, endPoint y: 68, distance: 19.5
click at [19, 67] on div "Clients" at bounding box center [52, 70] width 91 height 13
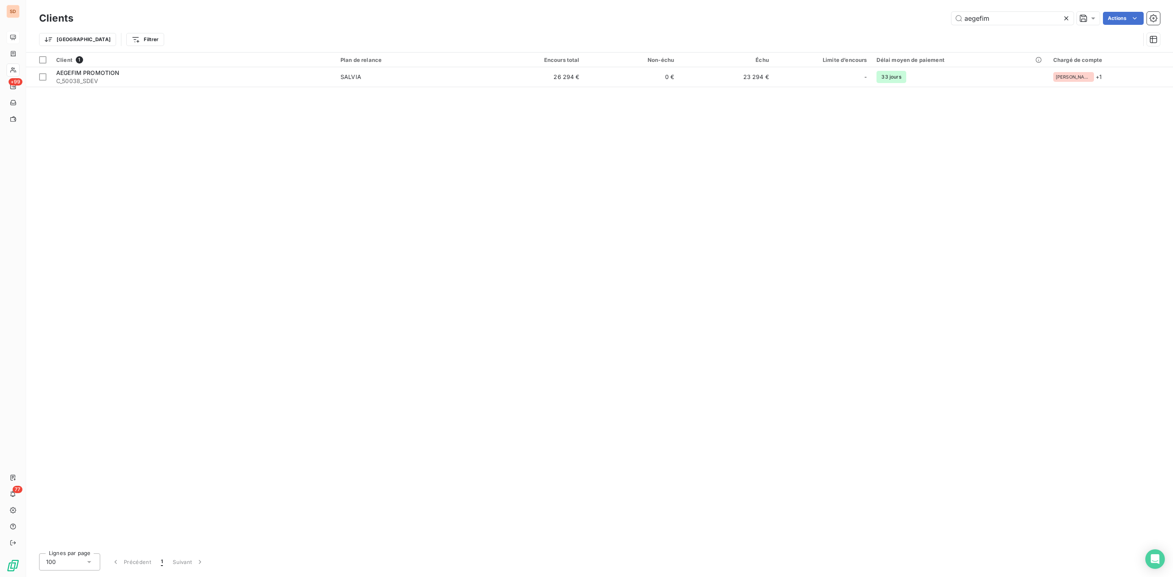
drag, startPoint x: 1013, startPoint y: 14, endPoint x: 861, endPoint y: 23, distance: 151.8
click at [878, 22] on div "aegefim Actions" at bounding box center [621, 18] width 1077 height 13
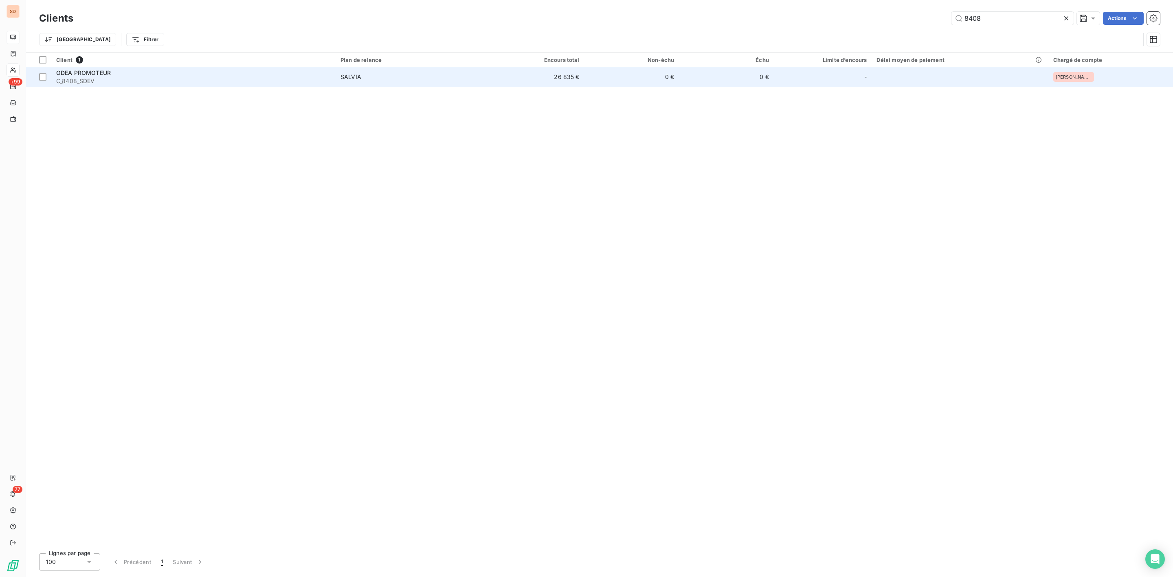
type input "8408"
click at [134, 76] on div "ODEA PROMOTEUR" at bounding box center [193, 73] width 274 height 8
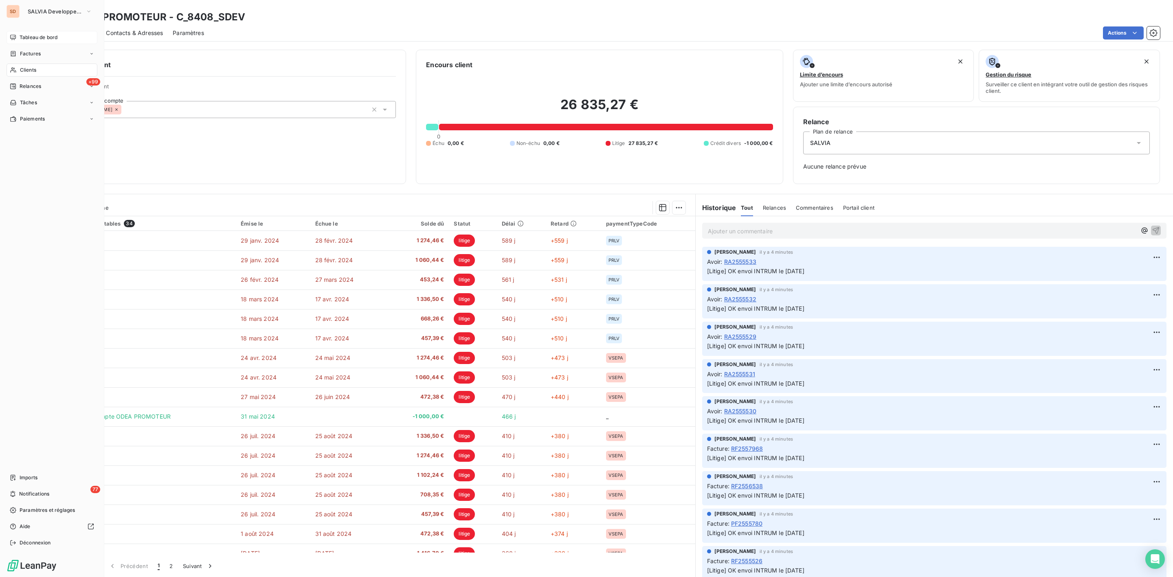
click at [27, 37] on span "Tableau de bord" at bounding box center [39, 37] width 38 height 7
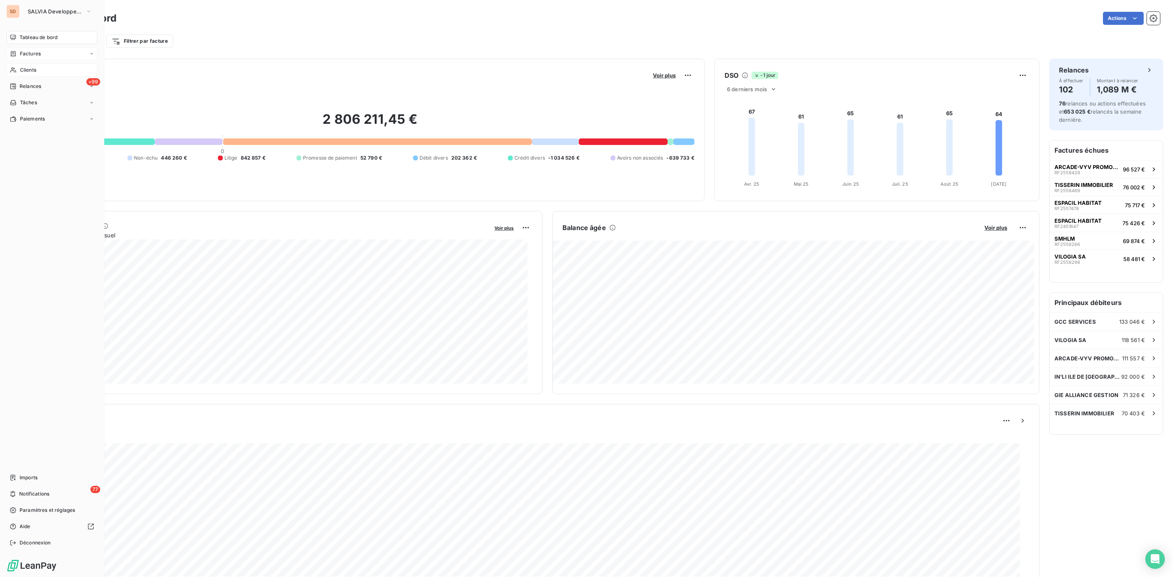
click at [22, 48] on div "Factures" at bounding box center [52, 53] width 91 height 13
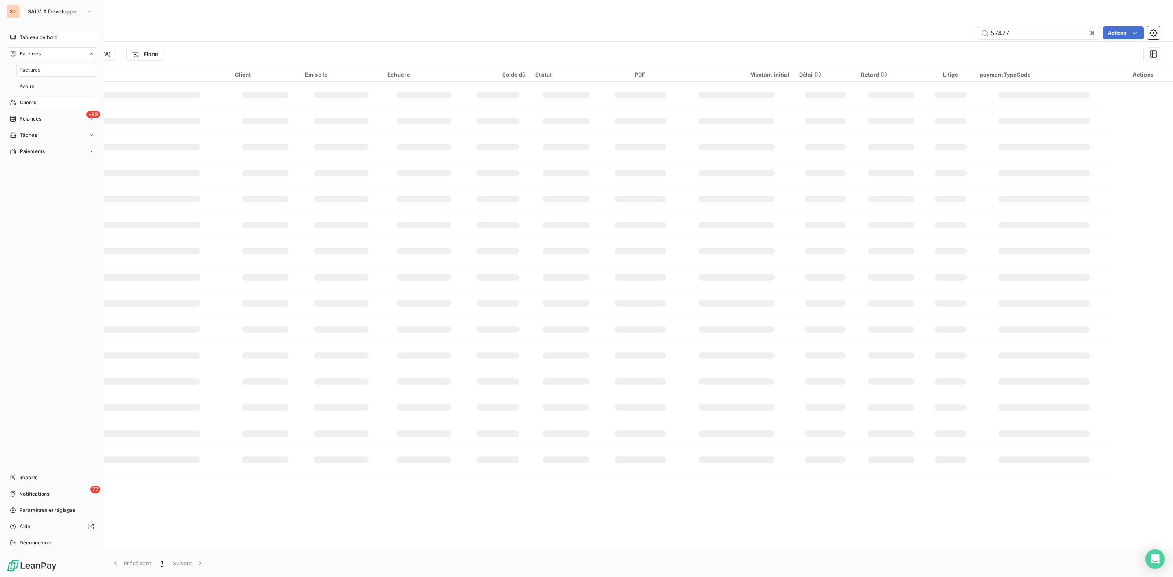
click at [27, 103] on span "Clients" at bounding box center [28, 102] width 16 height 7
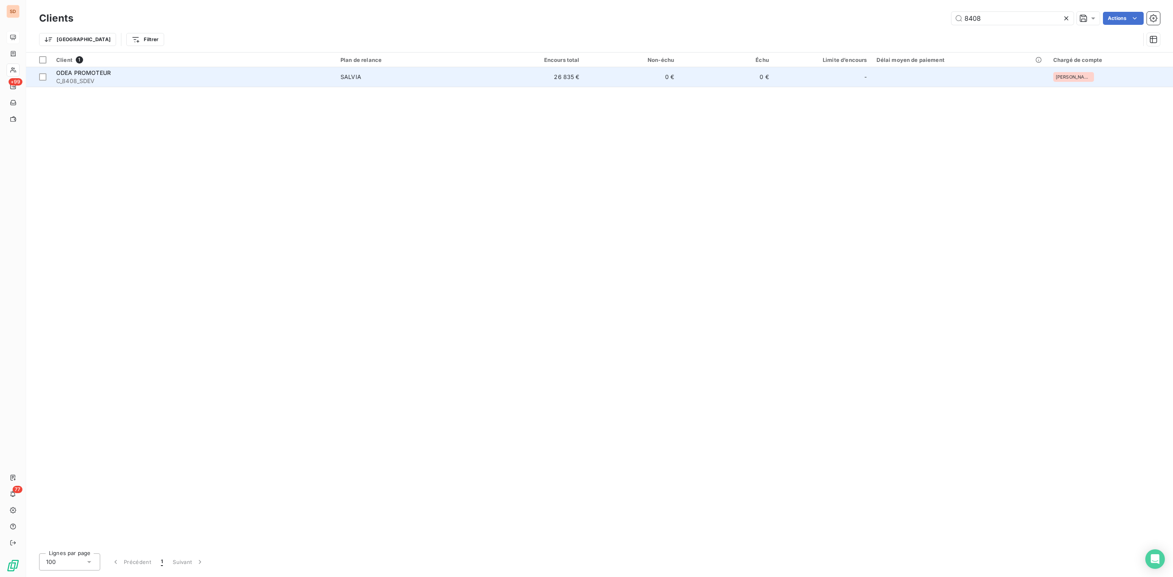
click at [81, 77] on span "C_8408_SDEV" at bounding box center [193, 81] width 274 height 8
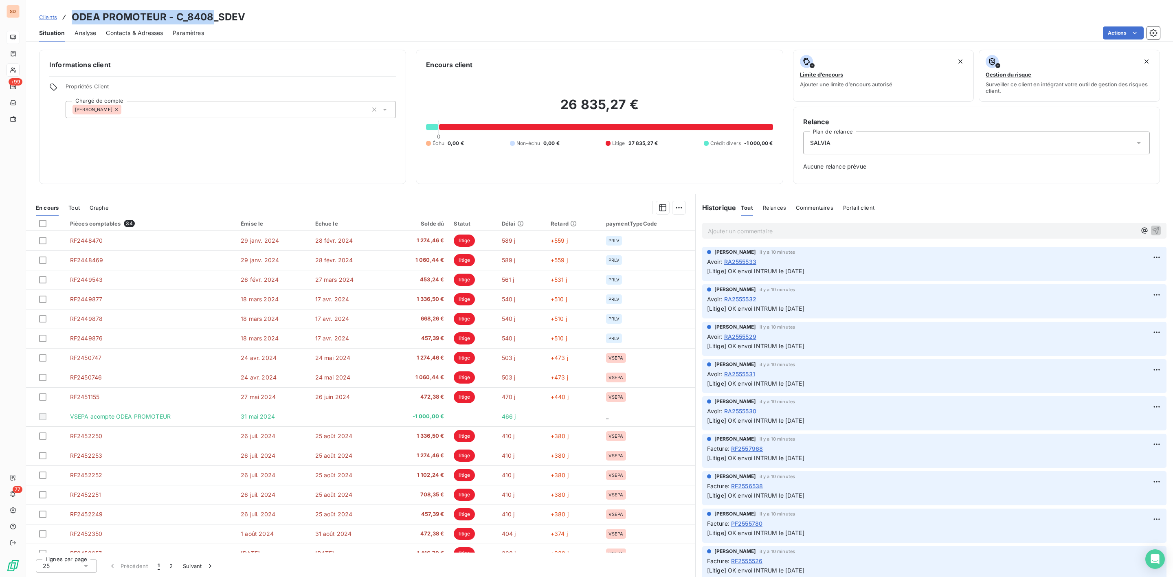
drag, startPoint x: 72, startPoint y: 15, endPoint x: 211, endPoint y: 17, distance: 138.9
click at [211, 17] on h3 "ODEA PROMOTEUR - C_8408_SDEV" at bounding box center [158, 17] width 173 height 15
copy h3 "ODEA PROMOTEUR - C_8408"
click at [597, 33] on div "Actions" at bounding box center [687, 32] width 946 height 13
click at [123, 32] on span "Contacts & Adresses" at bounding box center [134, 33] width 57 height 8
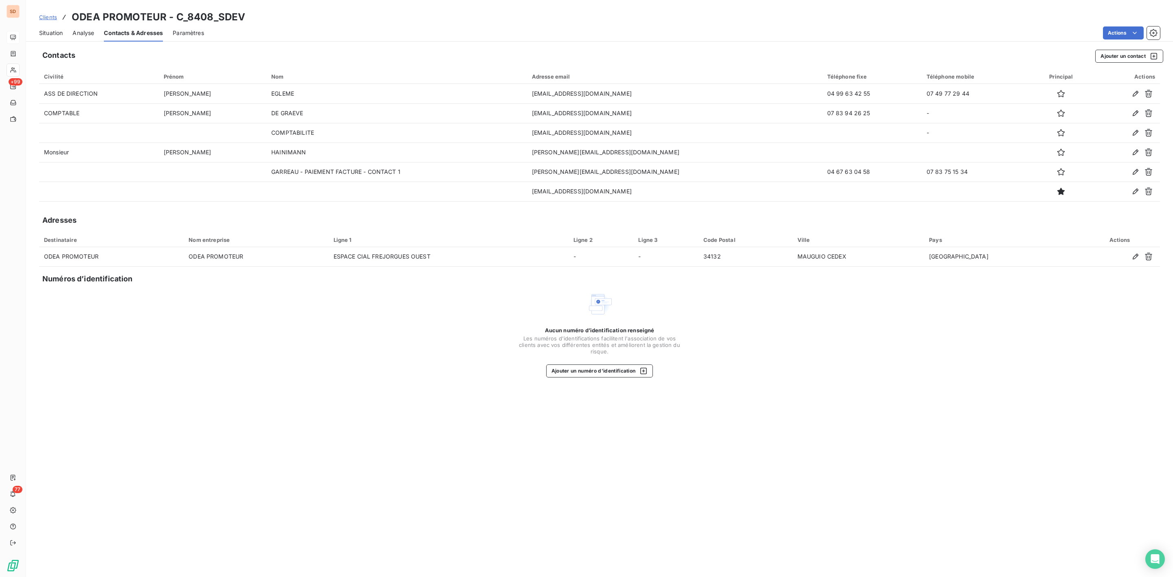
drag, startPoint x: 49, startPoint y: 31, endPoint x: 51, endPoint y: 38, distance: 7.1
click at [49, 31] on span "Situation" at bounding box center [51, 33] width 24 height 8
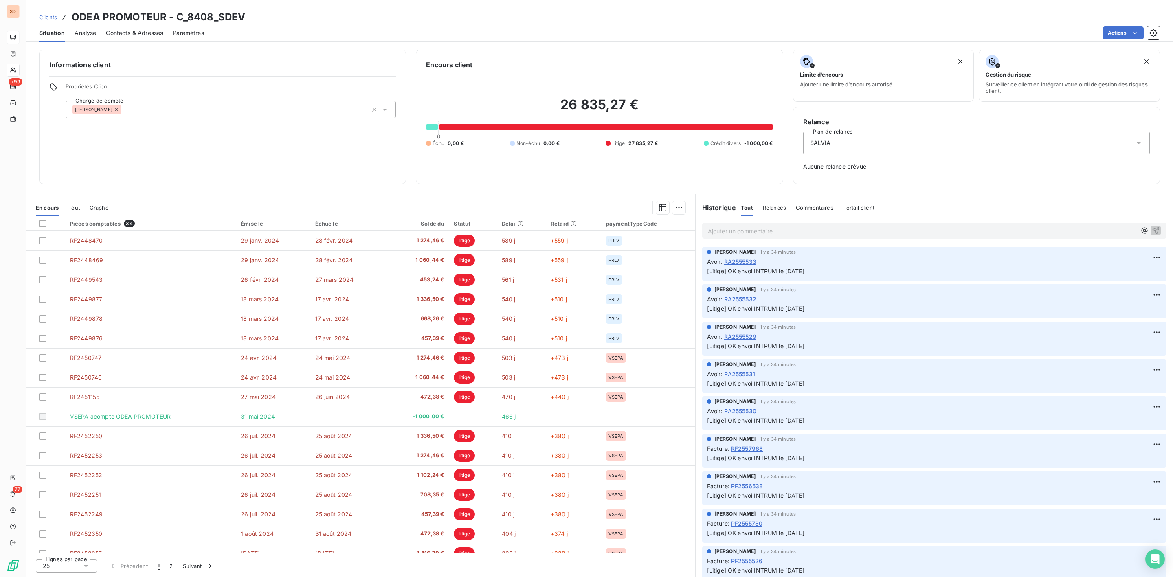
click at [748, 236] on p "Ajouter un commentaire ﻿" at bounding box center [922, 231] width 428 height 10
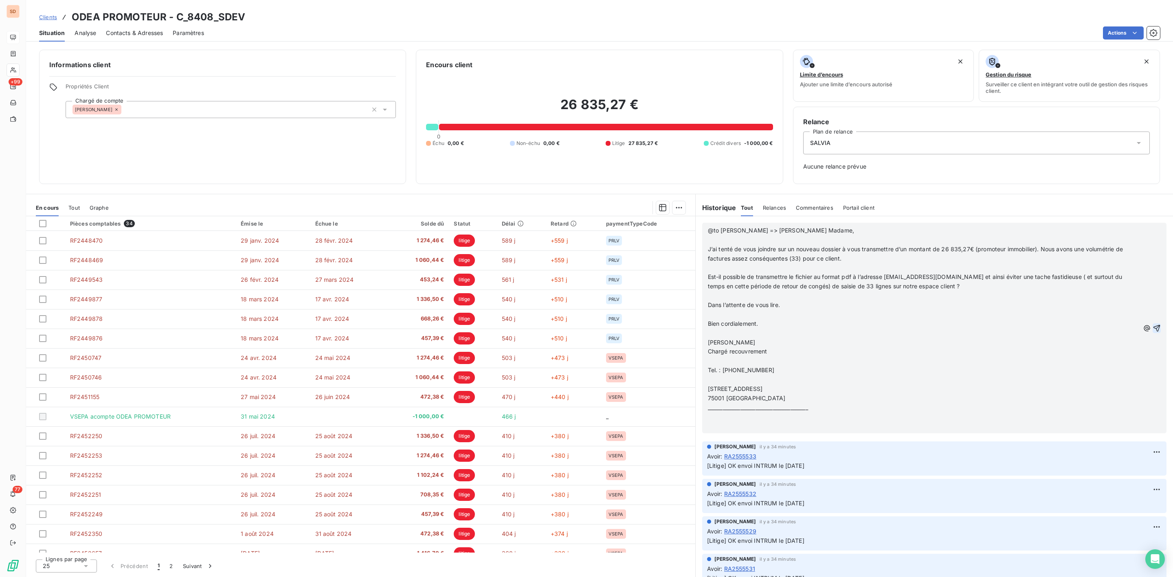
click at [1153, 325] on icon "button" at bounding box center [1157, 328] width 8 height 8
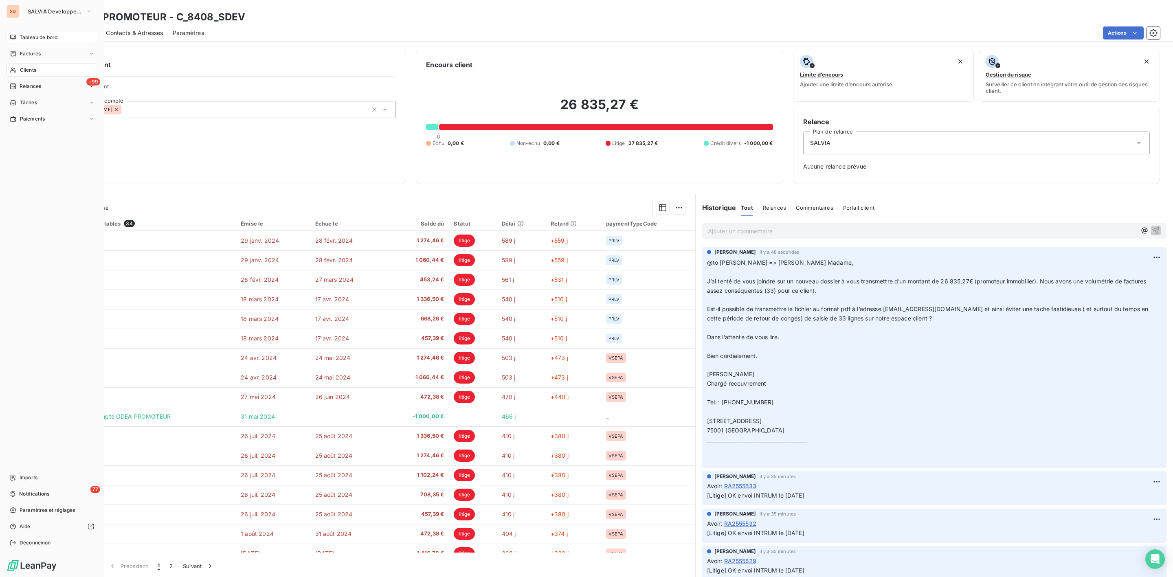
drag, startPoint x: 28, startPoint y: 65, endPoint x: 51, endPoint y: 66, distance: 22.4
click at [28, 65] on div "Clients" at bounding box center [52, 70] width 91 height 13
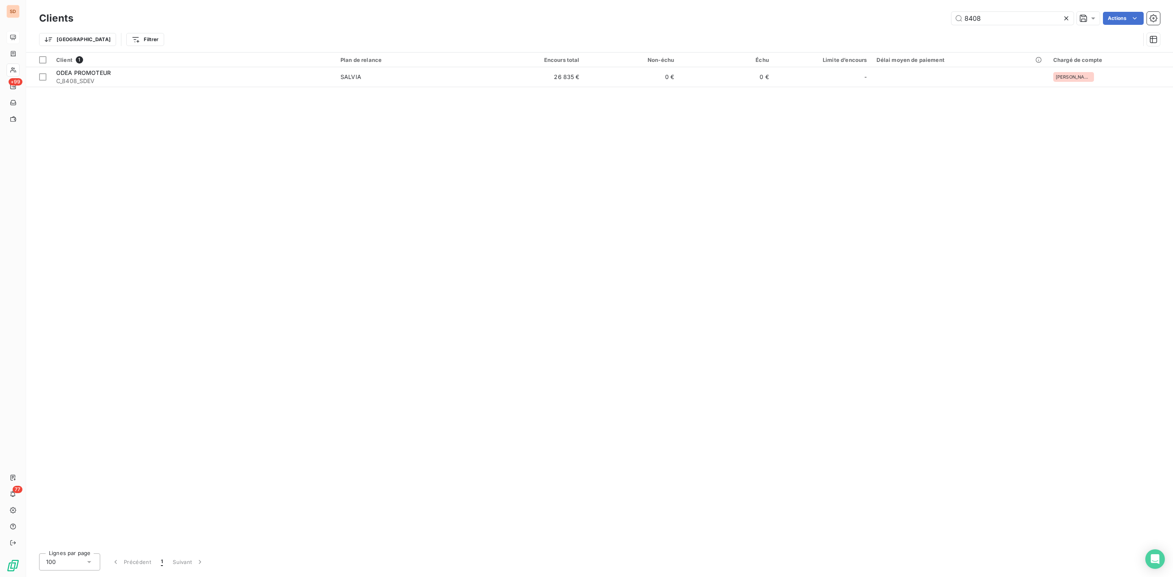
drag, startPoint x: 1002, startPoint y: 16, endPoint x: 592, endPoint y: 20, distance: 410.5
click at [691, 20] on div "8408 Actions" at bounding box center [621, 18] width 1077 height 13
type input "50038"
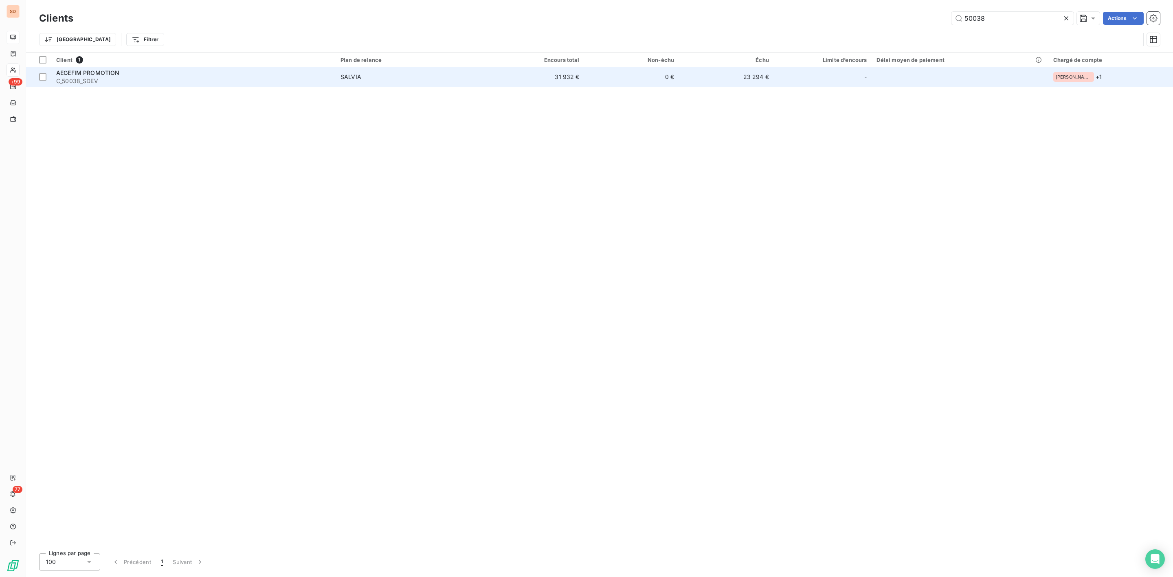
click at [88, 76] on div "AEGEFIM PROMOTION" at bounding box center [193, 73] width 274 height 8
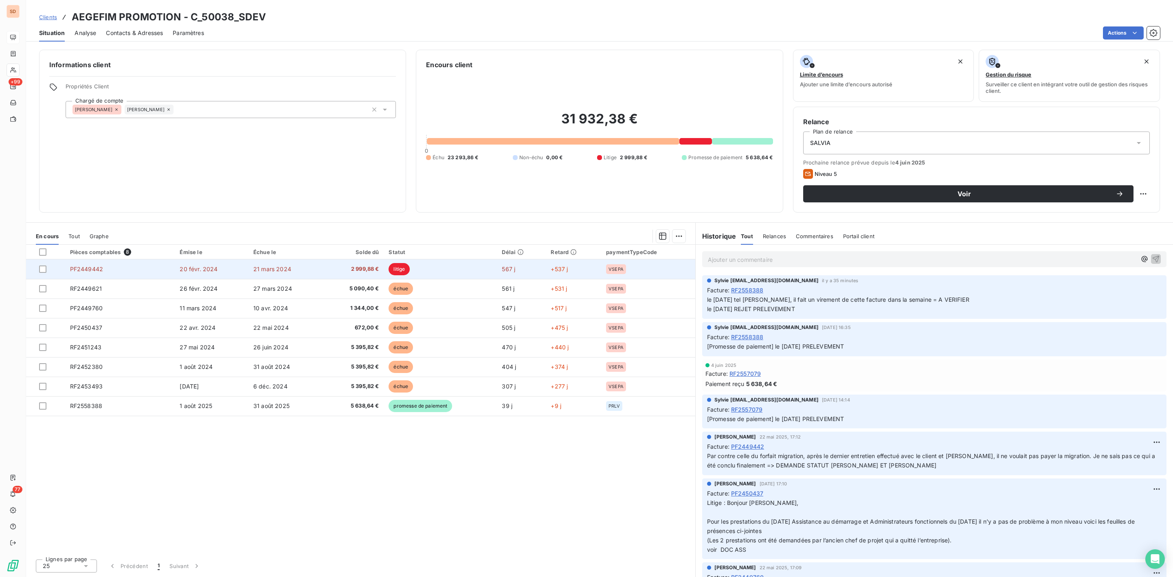
click at [367, 270] on span "2 999,88 €" at bounding box center [353, 269] width 51 height 8
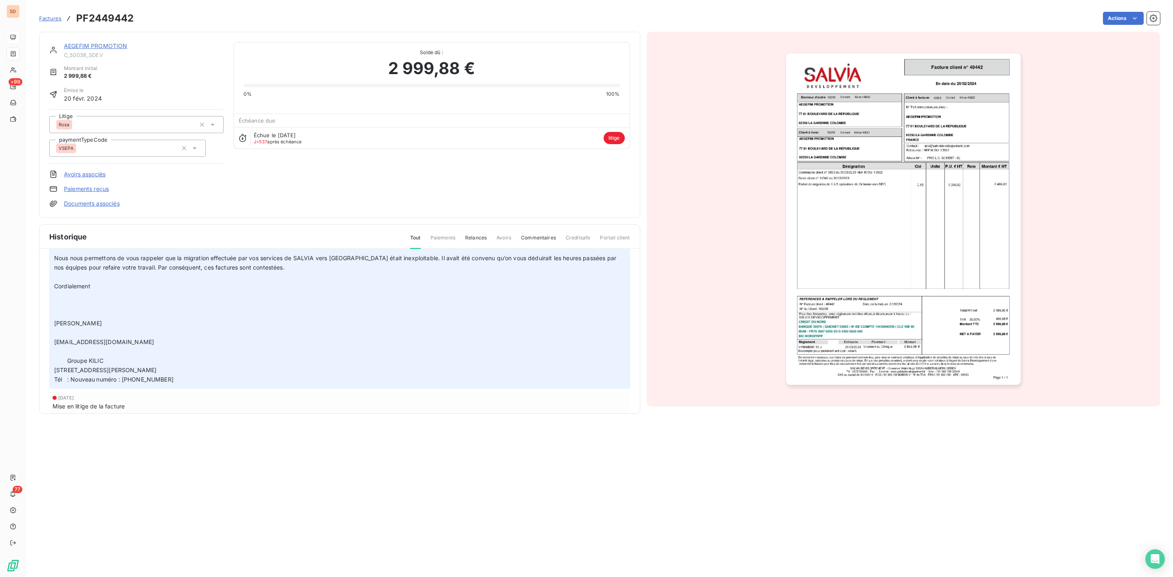
scroll to position [122, 0]
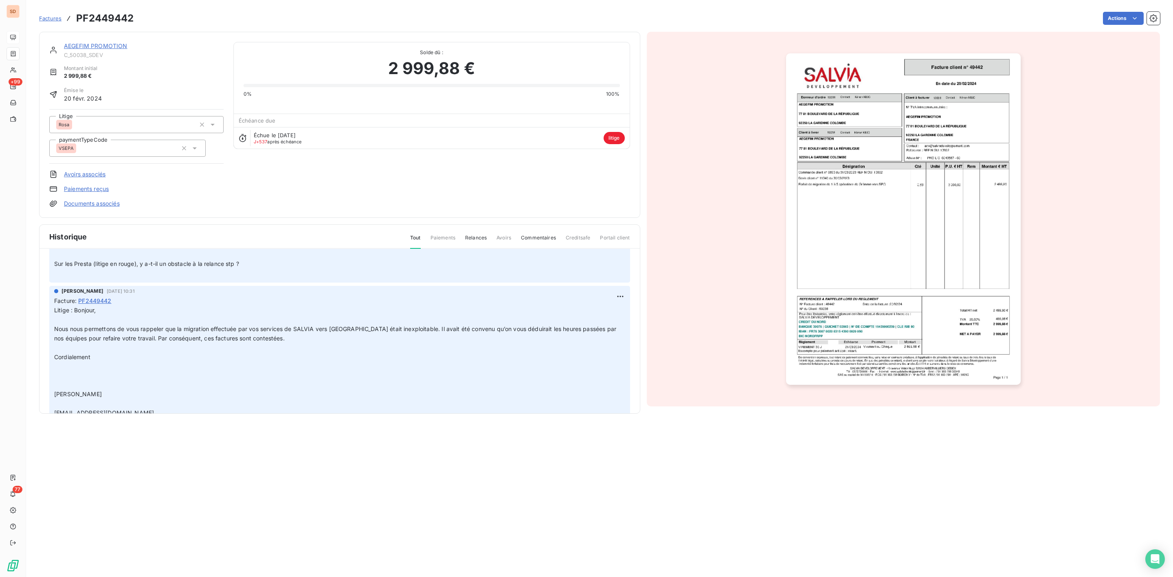
click at [104, 46] on link "AEGEFIM PROMOTION" at bounding box center [96, 45] width 64 height 7
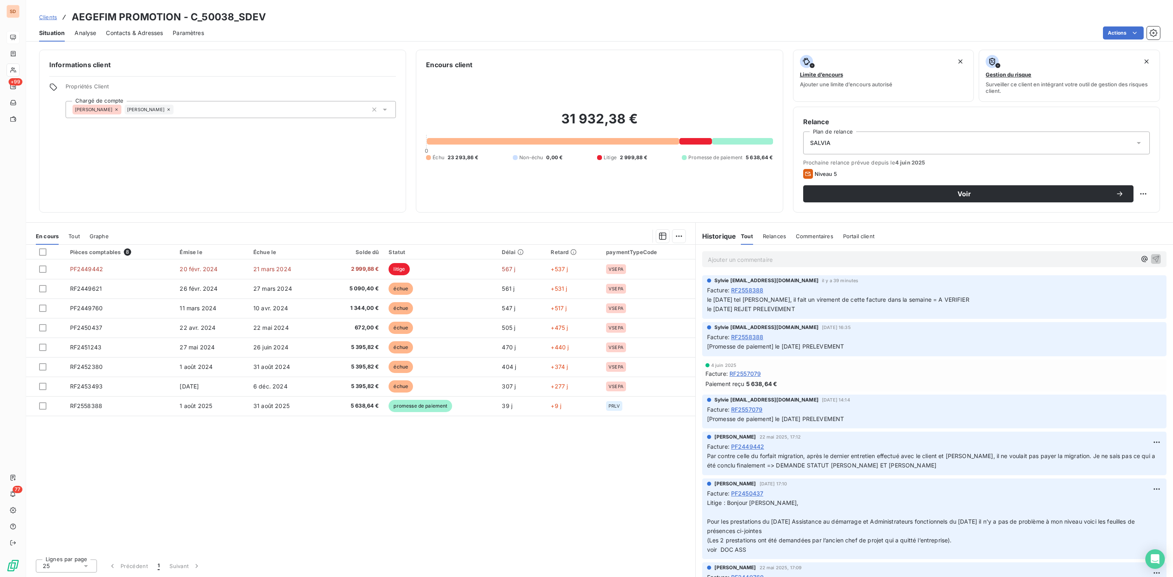
click at [135, 33] on span "Contacts & Adresses" at bounding box center [134, 33] width 57 height 8
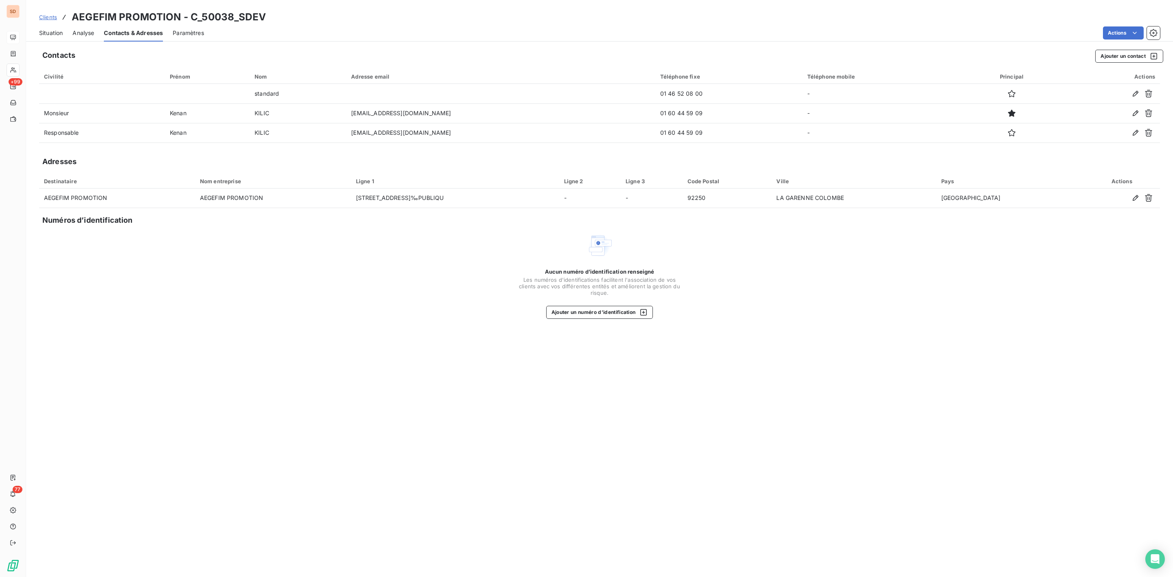
click at [60, 32] on span "Situation" at bounding box center [51, 33] width 24 height 8
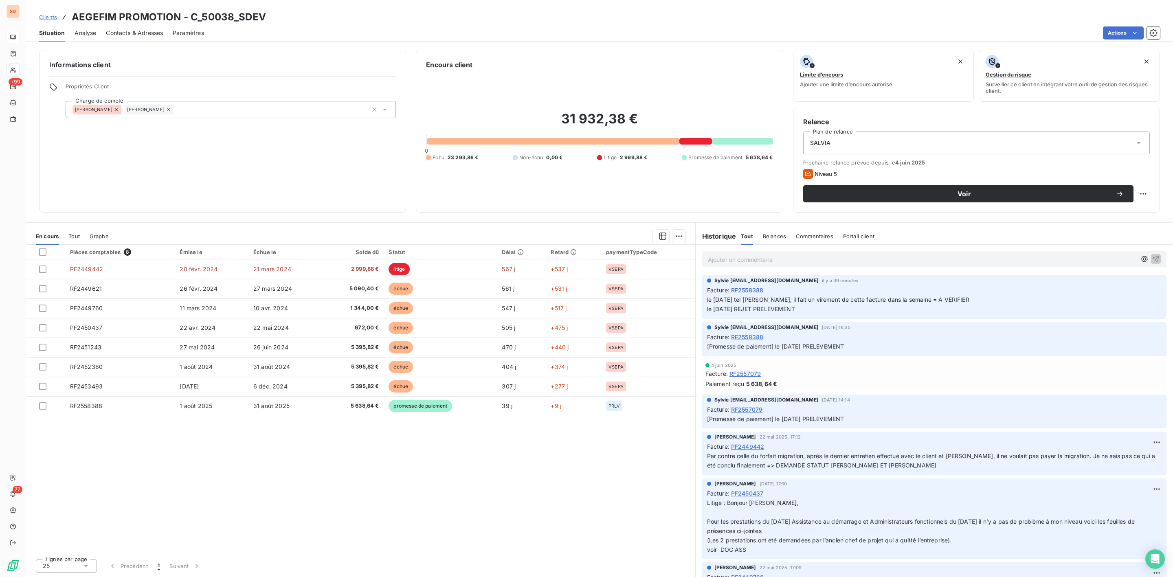
click at [42, 253] on div at bounding box center [42, 251] width 7 height 7
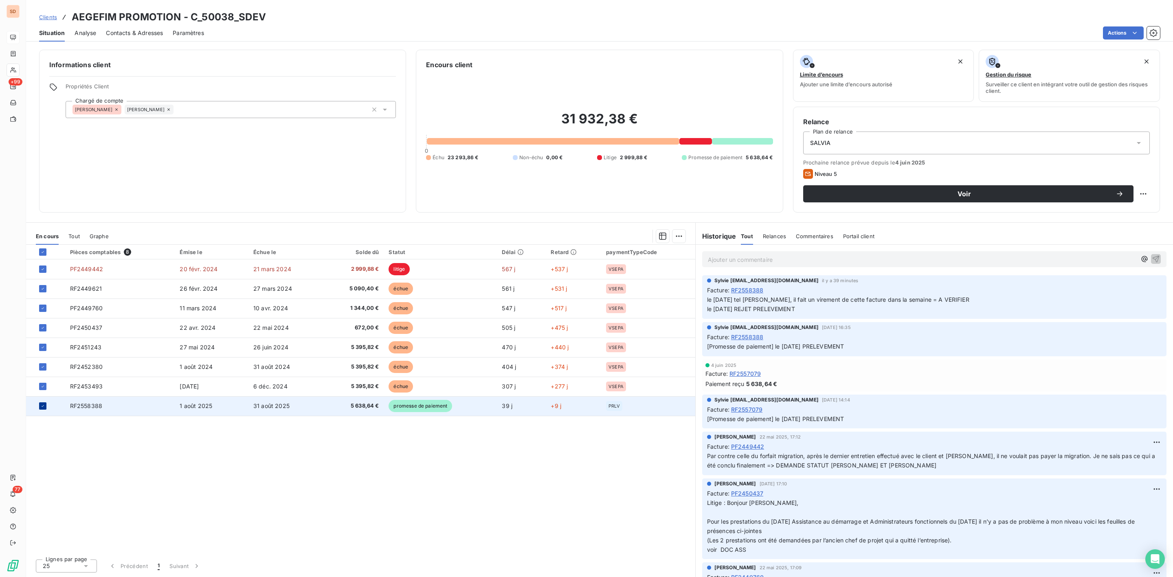
click at [43, 407] on icon at bounding box center [43, 406] width 2 height 2
click at [676, 236] on html "SD +99 77 Clients AEGEFIM PROMOTION - C_50038_SDEV Situation Analyse Contacts &…" at bounding box center [586, 288] width 1173 height 577
click at [601, 255] on div "Mettre en litige (7 factures)" at bounding box center [607, 254] width 147 height 13
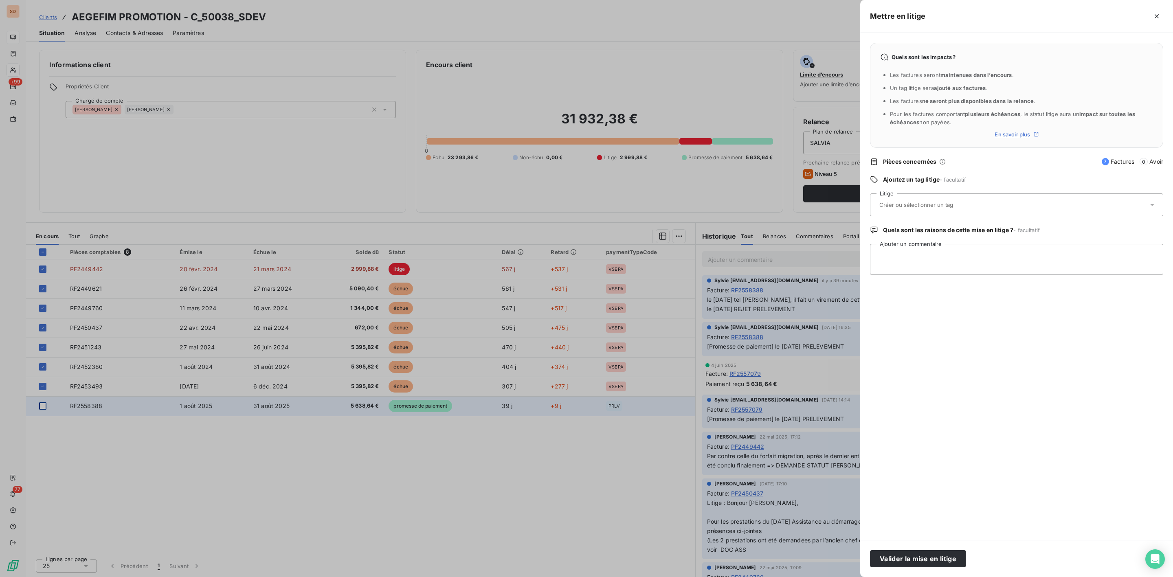
click at [907, 204] on input "text" at bounding box center [937, 204] width 119 height 7
type input "rosa"
click at [903, 247] on div "Rosa" at bounding box center [1021, 245] width 270 height 13
click at [892, 255] on textarea "Ajouter un commentaire" at bounding box center [1016, 259] width 293 height 31
paste textarea "Bonjour, Nous avons relancé le client et son positionnement reste le même. Il r…"
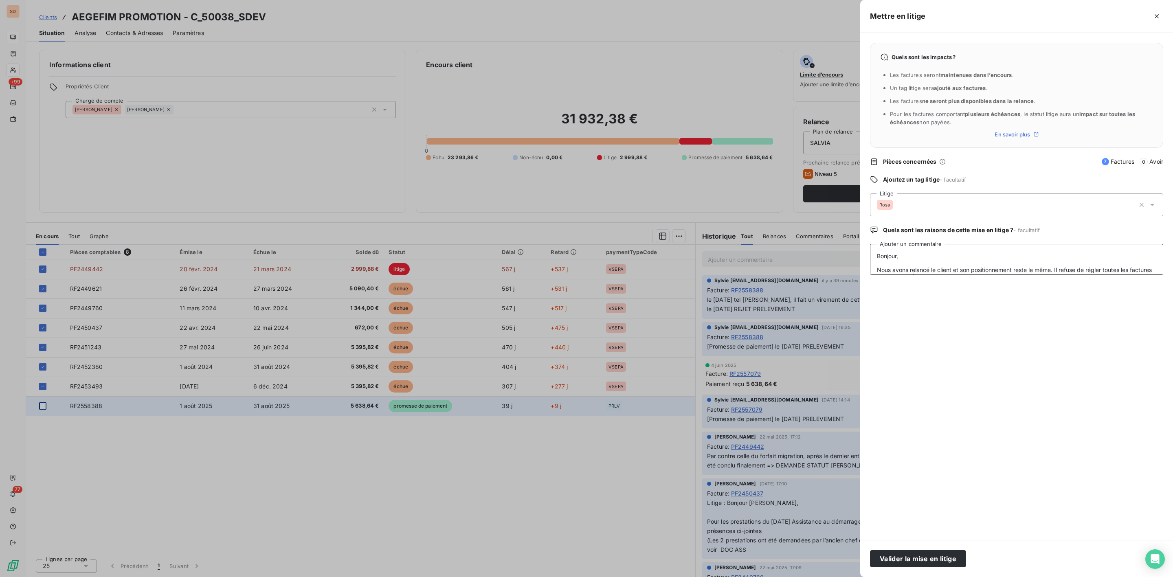
scroll to position [147, 0]
type textarea "Bonjour, Nous avons relancé le client et son positionnement reste le même. Il r…"
click at [918, 555] on button "Valider la mise en litige" at bounding box center [918, 558] width 96 height 17
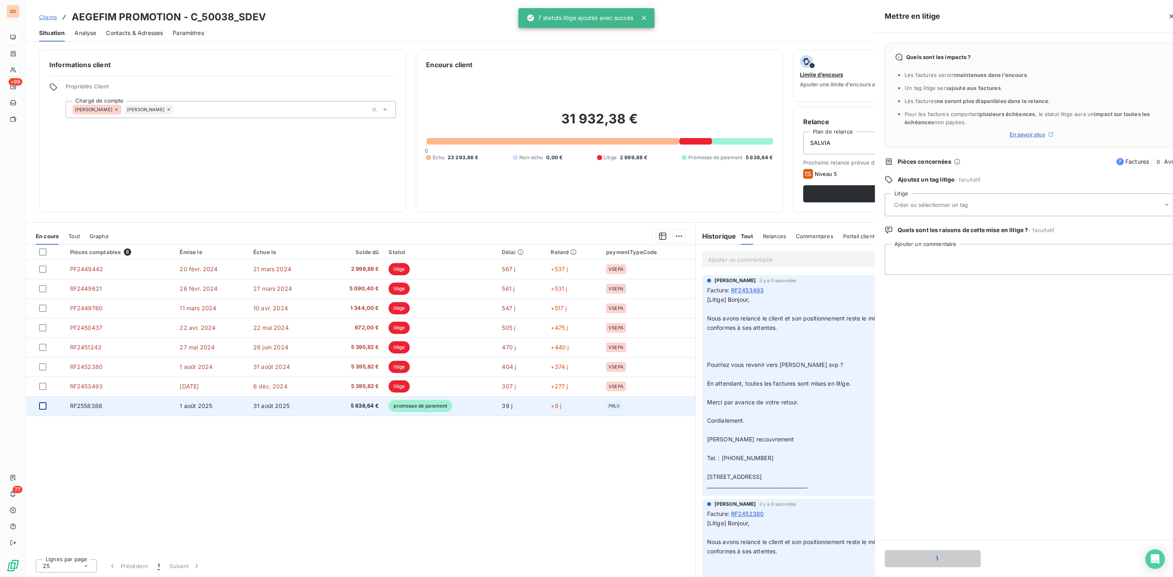
scroll to position [0, 0]
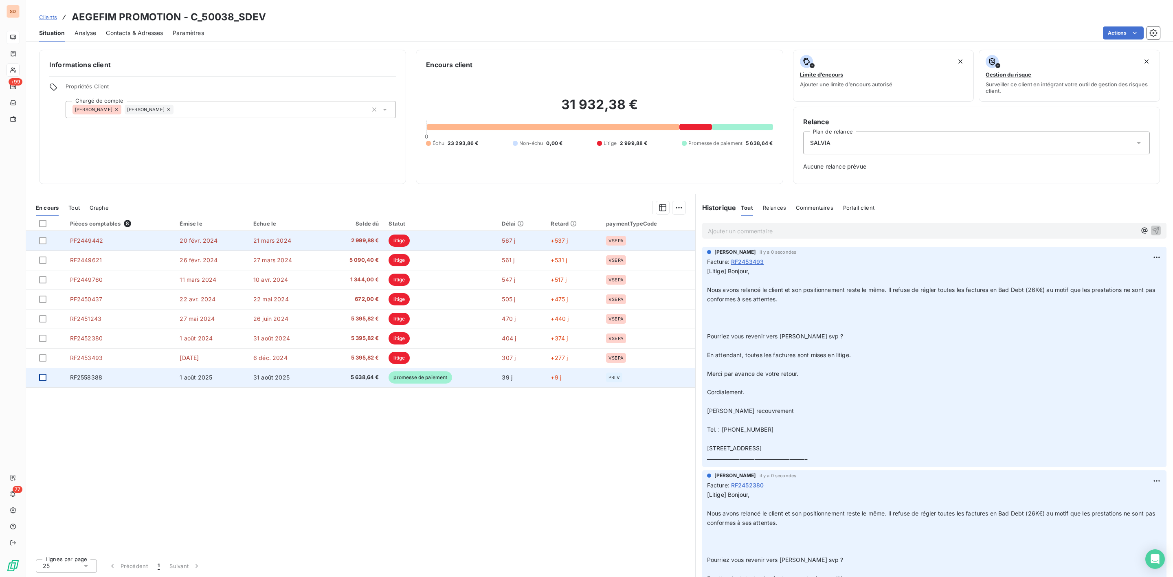
click at [375, 238] on span "2 999,88 €" at bounding box center [353, 241] width 51 height 8
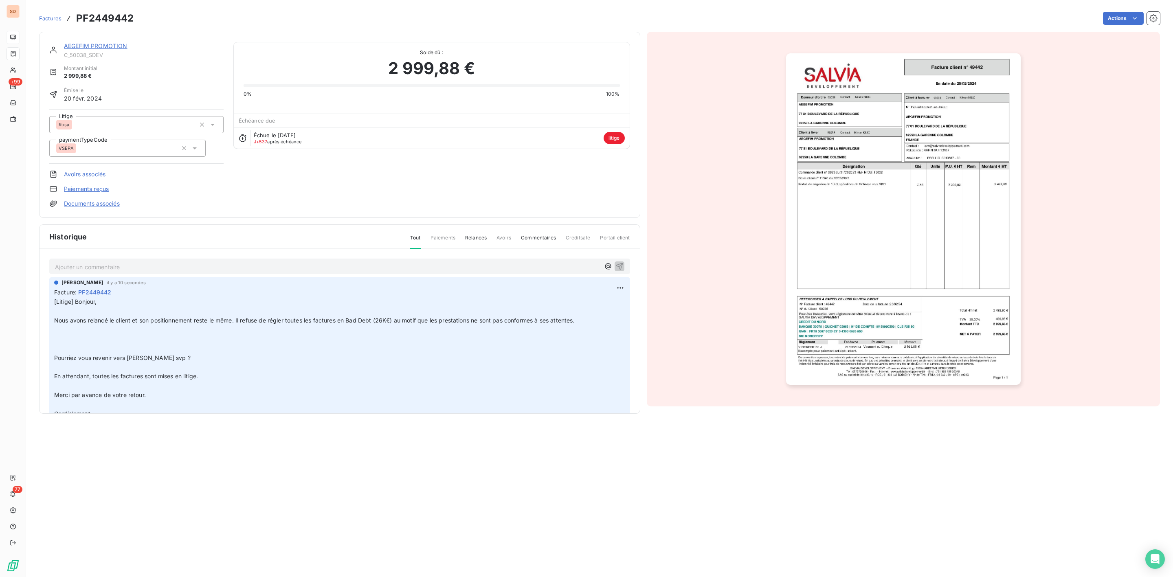
click at [105, 204] on link "Documents associés" at bounding box center [92, 204] width 56 height 8
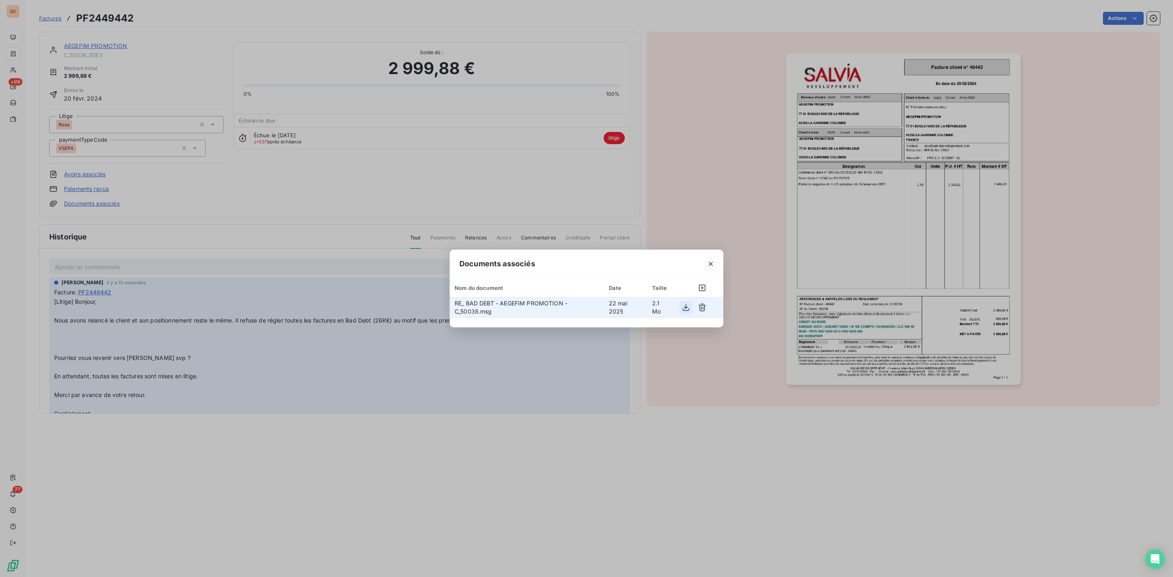
click at [685, 308] on icon "button" at bounding box center [686, 307] width 7 height 7
click at [702, 307] on icon "button" at bounding box center [702, 307] width 8 height 8
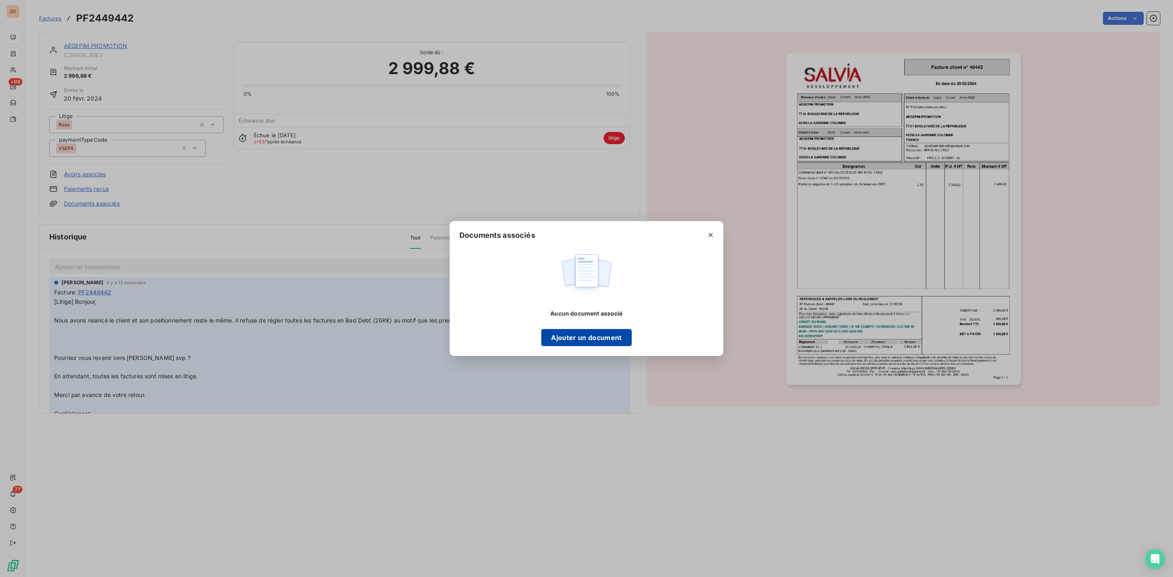
click at [595, 337] on button "Ajouter un document" at bounding box center [586, 337] width 90 height 17
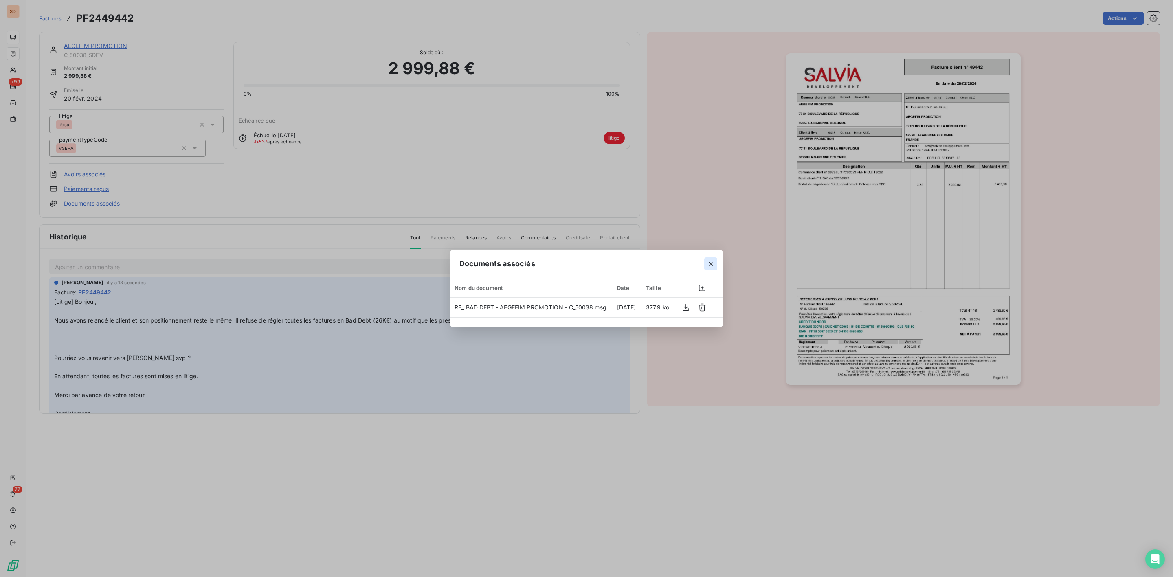
click at [711, 263] on icon "button" at bounding box center [711, 264] width 8 height 8
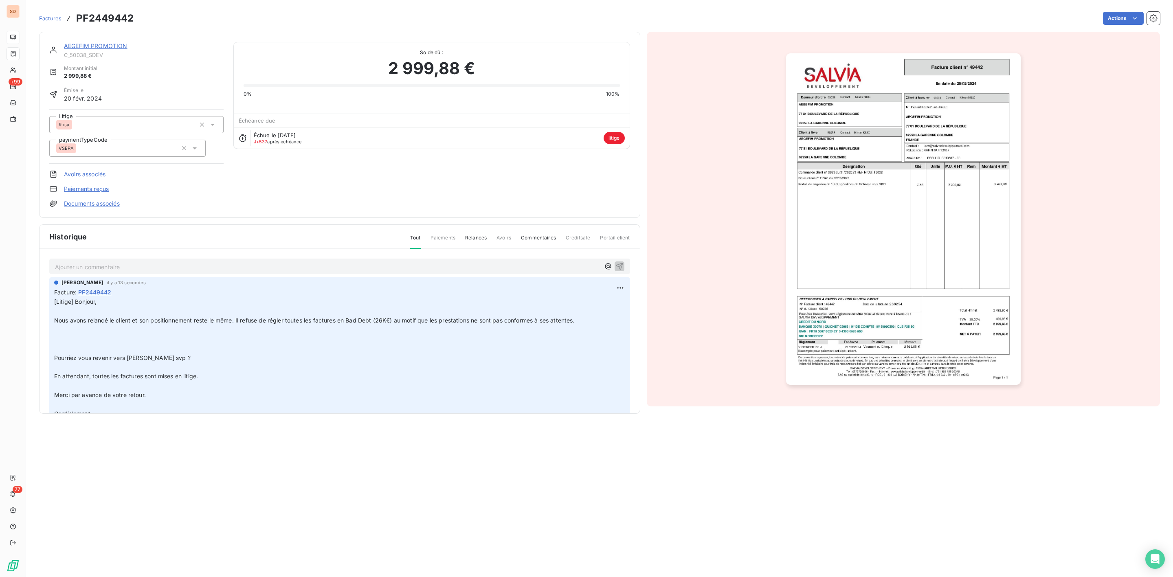
click at [89, 49] on link "AEGEFIM PROMOTION" at bounding box center [96, 45] width 64 height 7
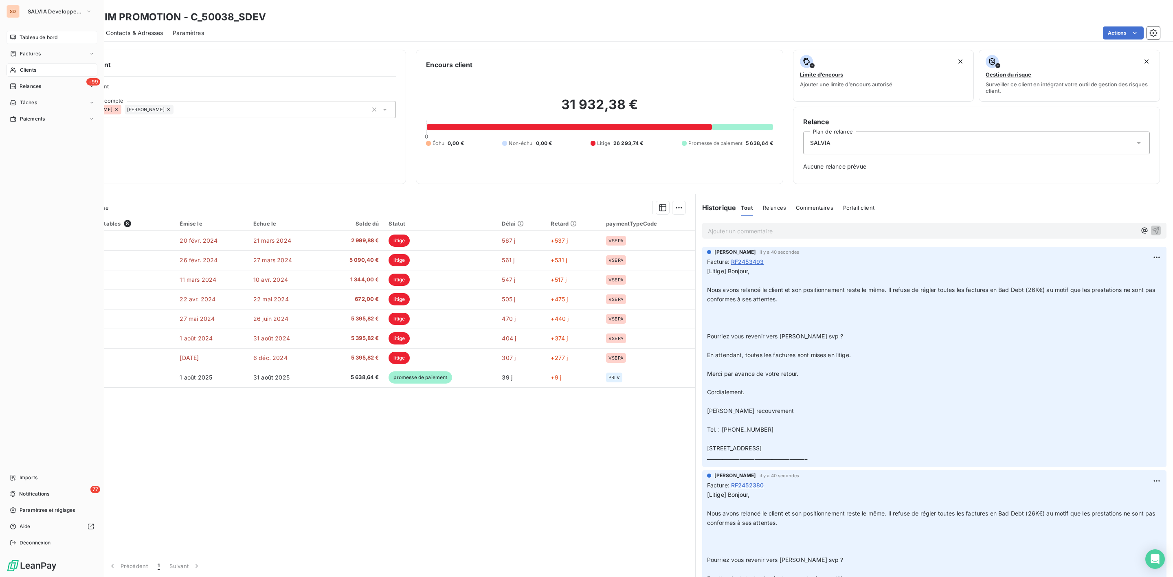
click at [26, 32] on div "Tableau de bord" at bounding box center [52, 37] width 91 height 13
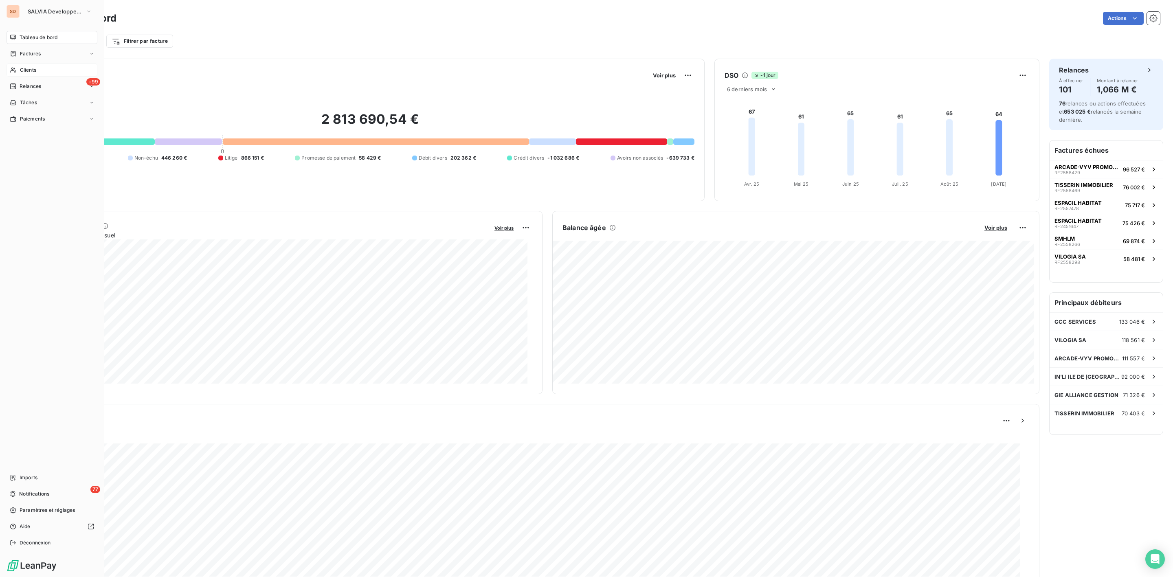
drag, startPoint x: 37, startPoint y: 72, endPoint x: 70, endPoint y: 72, distance: 33.0
click at [37, 72] on div "Clients" at bounding box center [52, 70] width 91 height 13
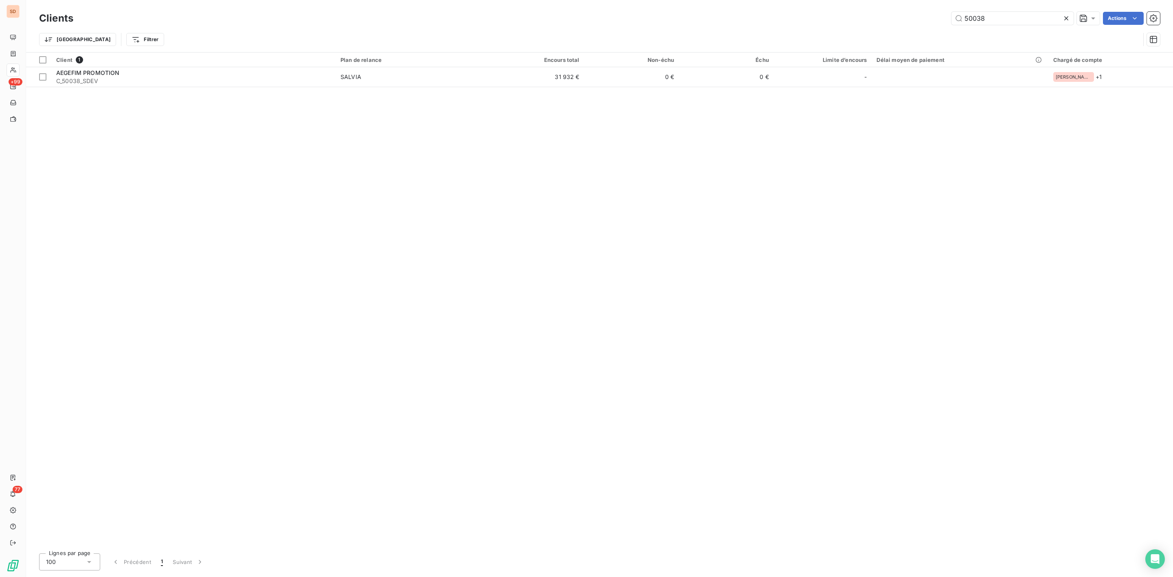
drag, startPoint x: 998, startPoint y: 16, endPoint x: 653, endPoint y: 20, distance: 345.4
click at [842, 20] on div "50038 Actions" at bounding box center [621, 18] width 1077 height 13
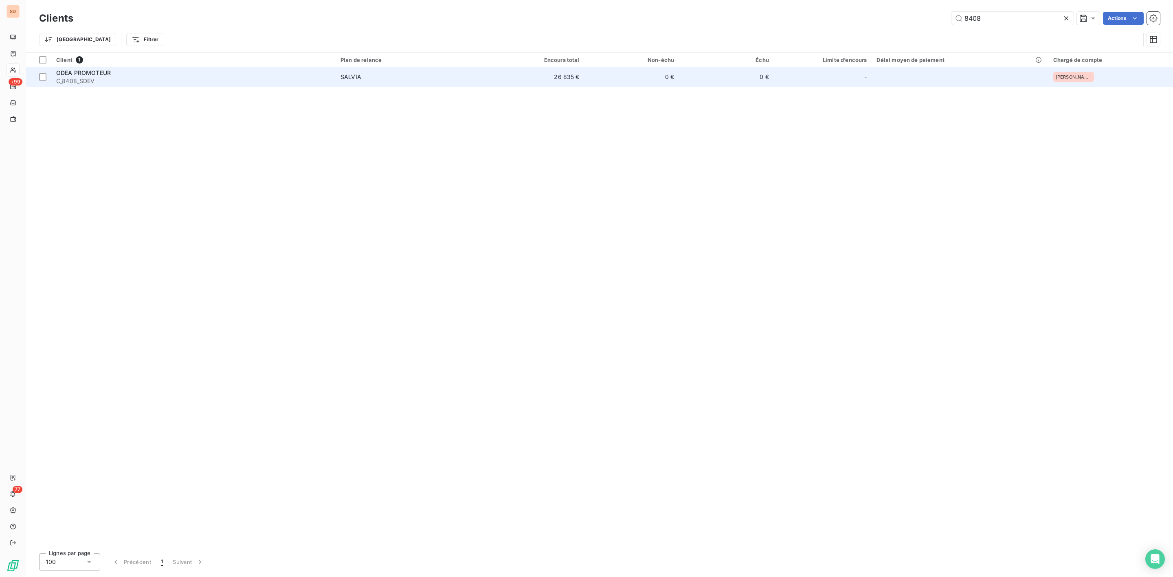
type input "8408"
click at [133, 76] on div "ODEA PROMOTEUR" at bounding box center [193, 73] width 274 height 8
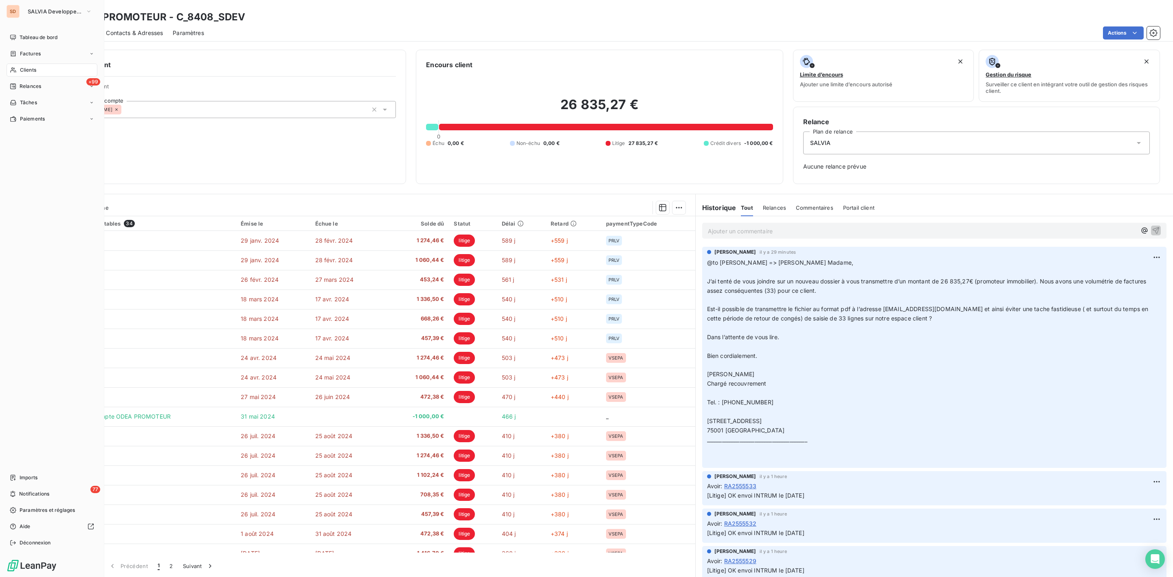
click at [42, 11] on span "SALVIA Developpement" at bounding box center [55, 11] width 55 height 7
click at [49, 114] on span "FELIX INFO" at bounding box center [75, 112] width 72 height 8
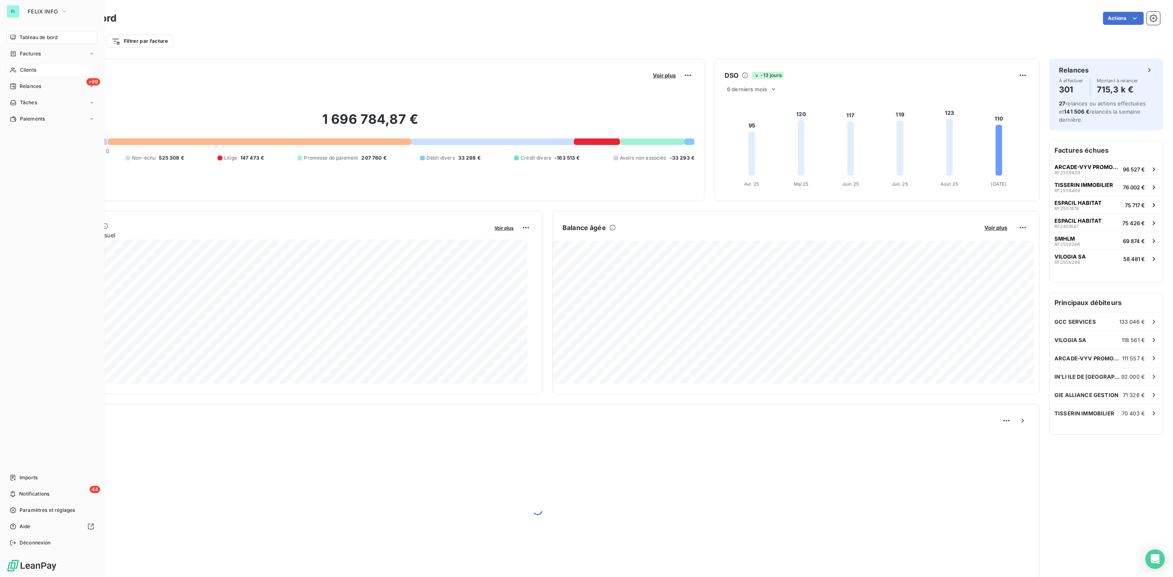
click at [27, 72] on span "Clients" at bounding box center [28, 69] width 16 height 7
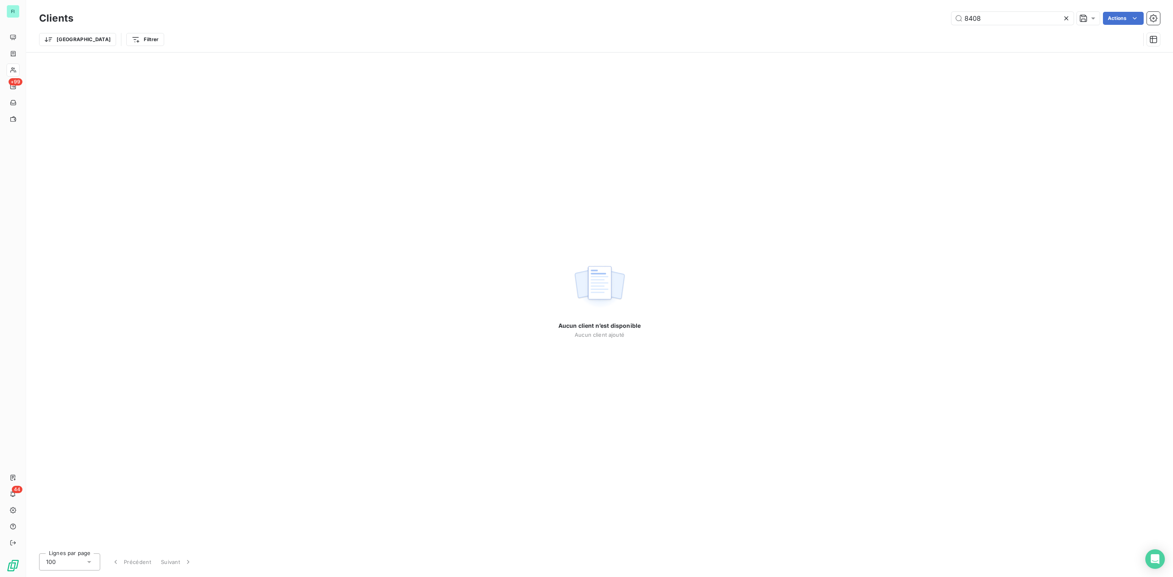
drag, startPoint x: 880, startPoint y: 20, endPoint x: 760, endPoint y: 20, distance: 119.3
click at [780, 20] on div "8408 Actions" at bounding box center [621, 18] width 1077 height 13
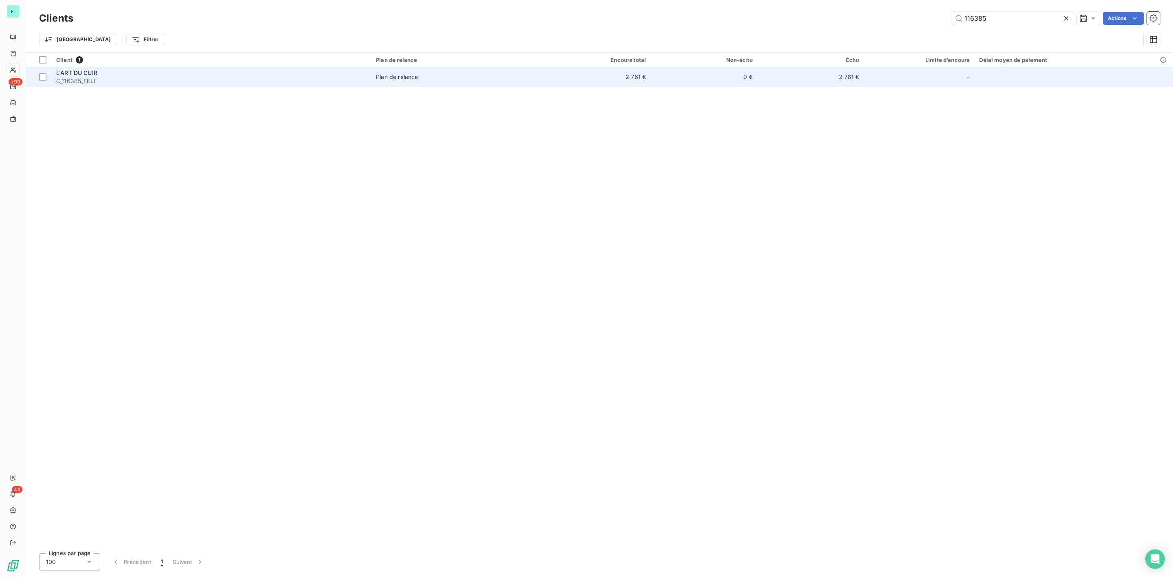
type input "116385"
click at [97, 73] on span "L'ART DU CUIR" at bounding box center [76, 72] width 41 height 7
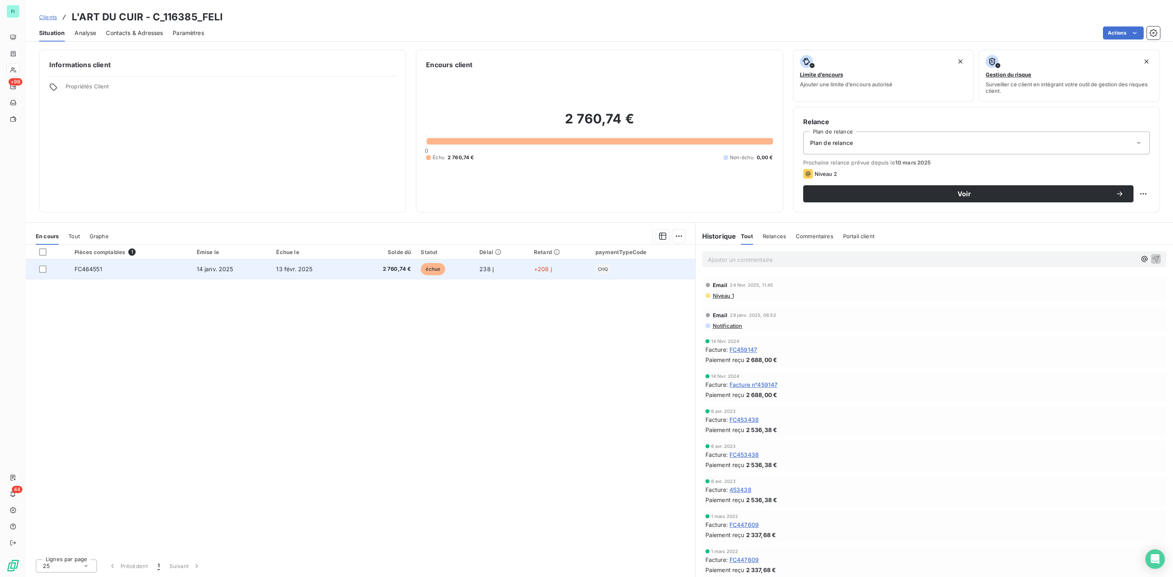
click at [401, 274] on td "2 760,74 €" at bounding box center [384, 269] width 66 height 20
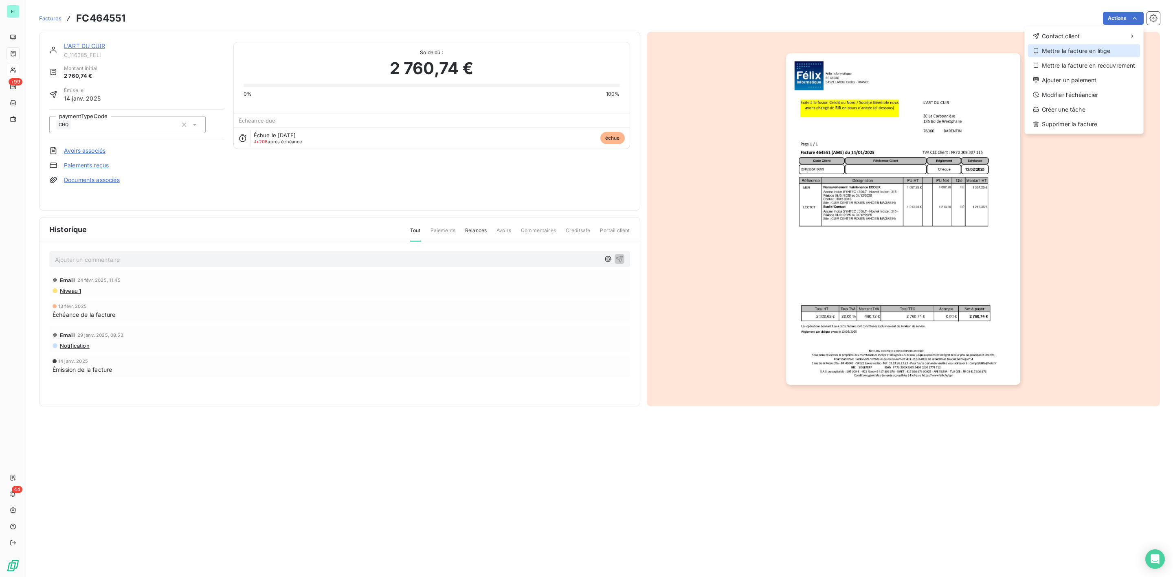
click at [1091, 56] on div "Mettre la facture en litige" at bounding box center [1084, 50] width 112 height 13
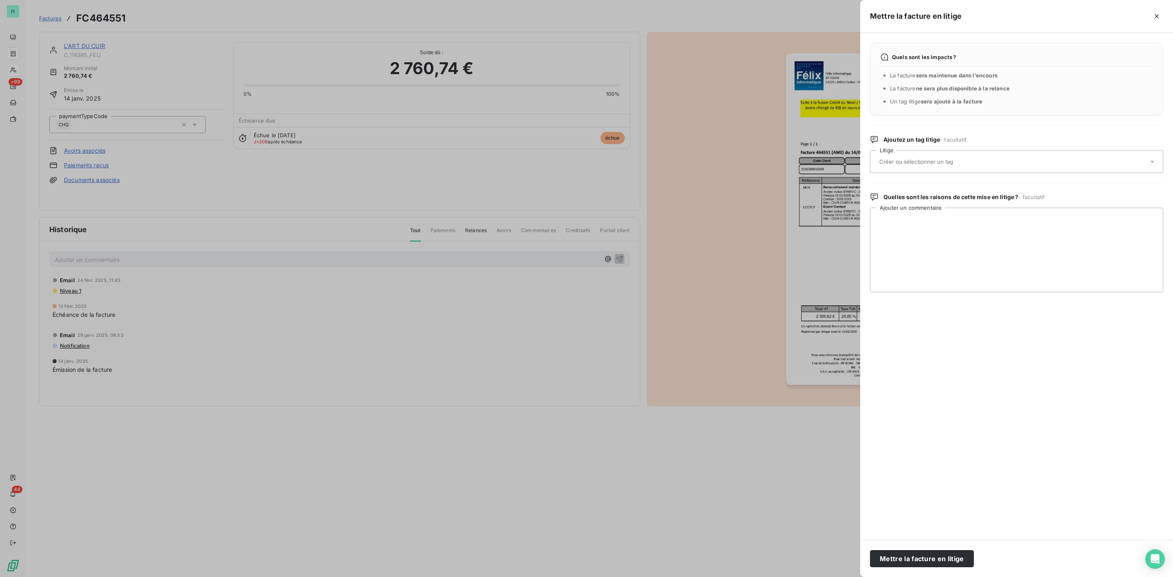
click at [942, 158] on input "text" at bounding box center [937, 161] width 119 height 7
type input "exr"
click at [907, 200] on span "EXR - Seb" at bounding box center [900, 202] width 22 height 5
click at [913, 217] on textarea "Ajouter un commentaire" at bounding box center [1016, 250] width 293 height 85
paste textarea "Merci de ne pas relancer, un avoir viens d’être émis."
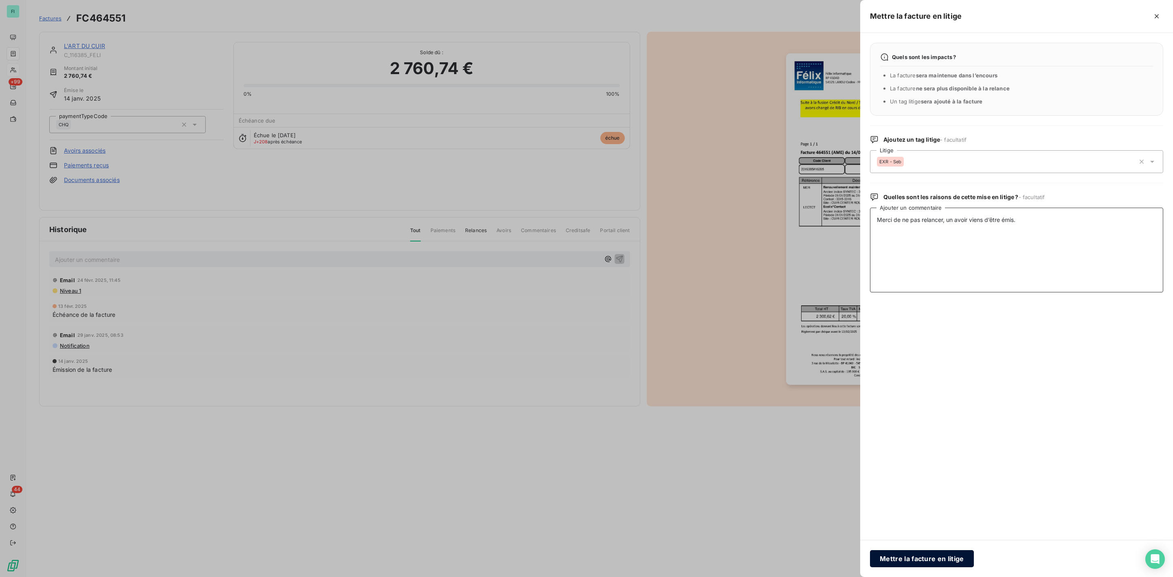
type textarea "Merci de ne pas relancer, un avoir viens d’être émis."
click at [942, 560] on button "Mettre la facture en litige" at bounding box center [922, 558] width 104 height 17
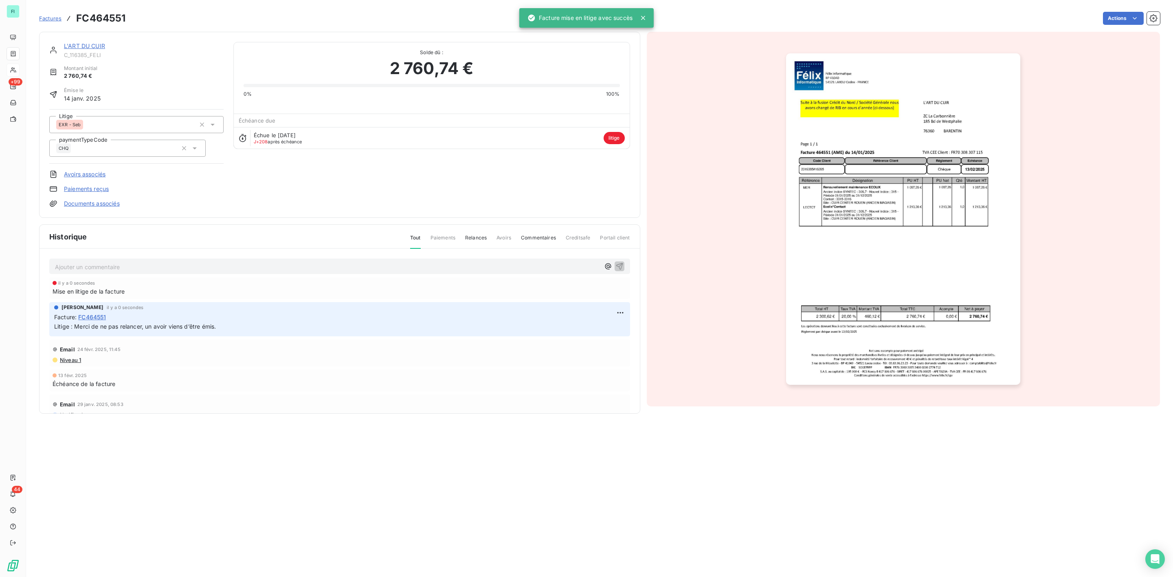
click at [94, 47] on link "L'ART DU CUIR" at bounding box center [84, 45] width 41 height 7
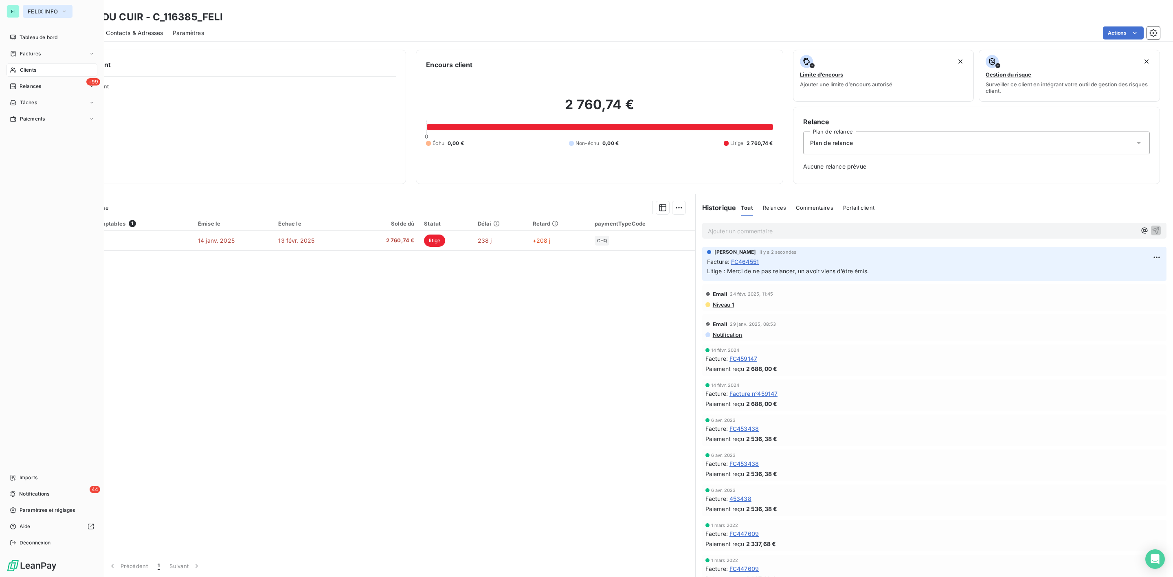
click at [31, 5] on button "FELIX INFO" at bounding box center [48, 11] width 50 height 13
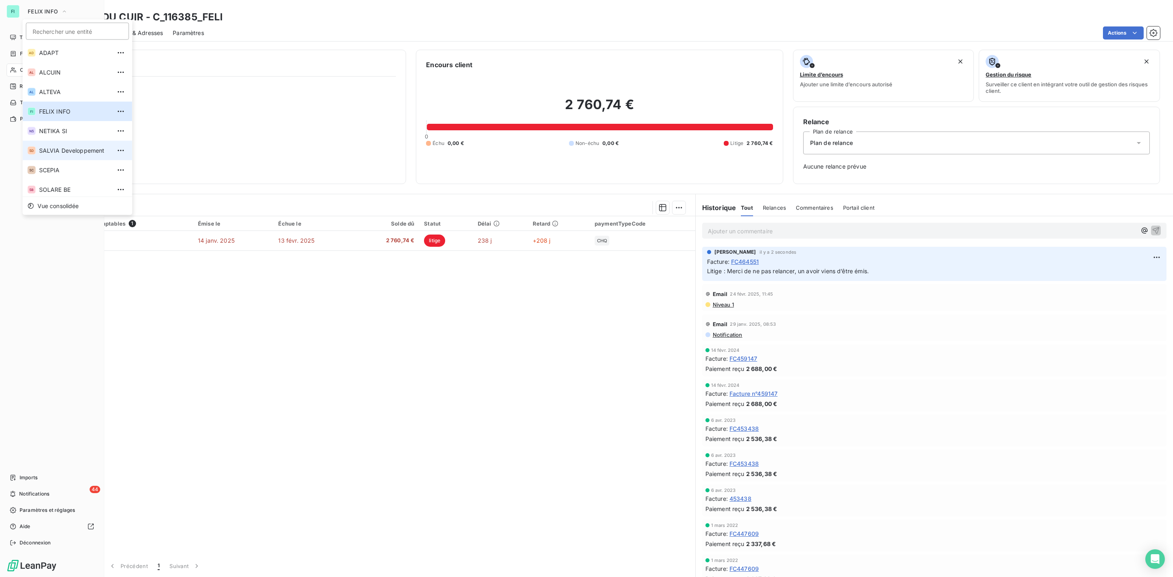
click at [72, 151] on span "SALVIA Developpement" at bounding box center [75, 151] width 72 height 8
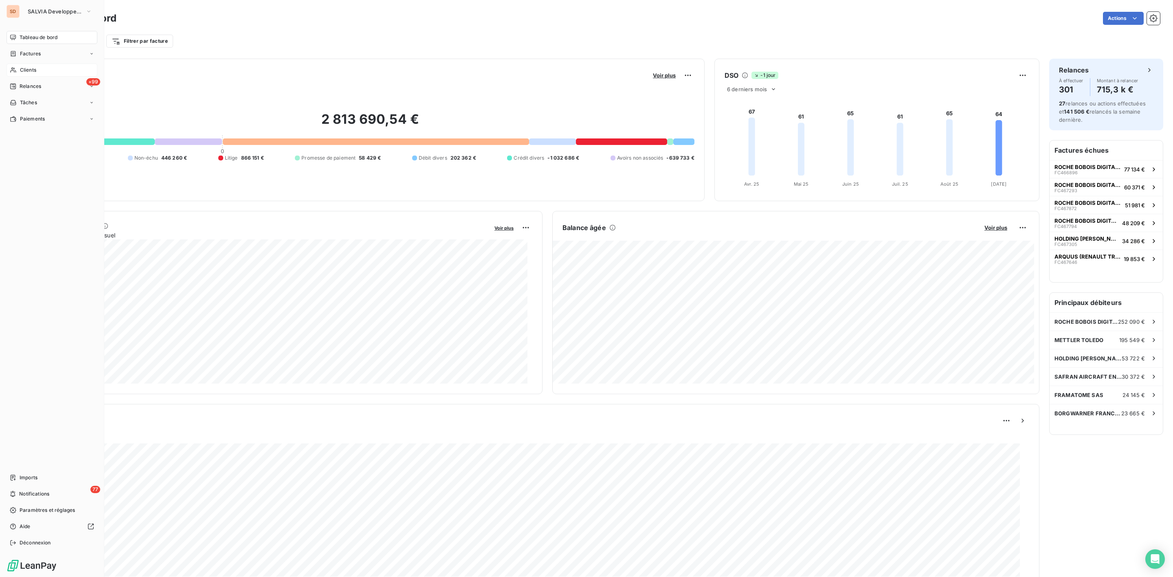
click at [28, 70] on span "Clients" at bounding box center [28, 69] width 16 height 7
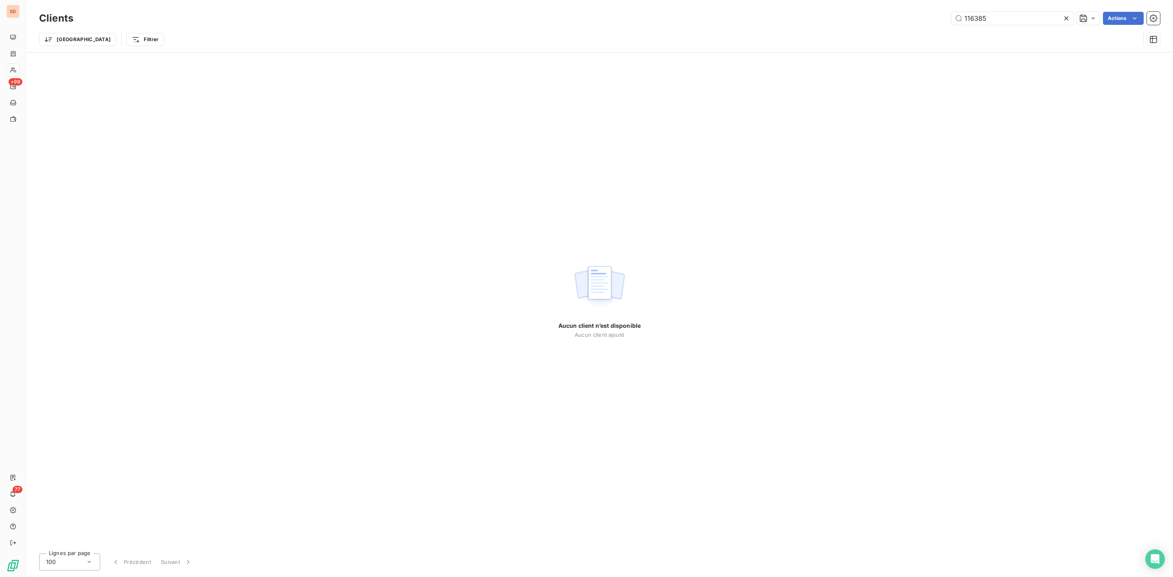
drag, startPoint x: 1008, startPoint y: 15, endPoint x: 855, endPoint y: 18, distance: 152.8
click at [855, 18] on div "116385 Actions" at bounding box center [621, 18] width 1077 height 13
drag, startPoint x: 985, startPoint y: 20, endPoint x: 829, endPoint y: 20, distance: 156.4
click at [856, 20] on div "442 Actions" at bounding box center [621, 18] width 1077 height 13
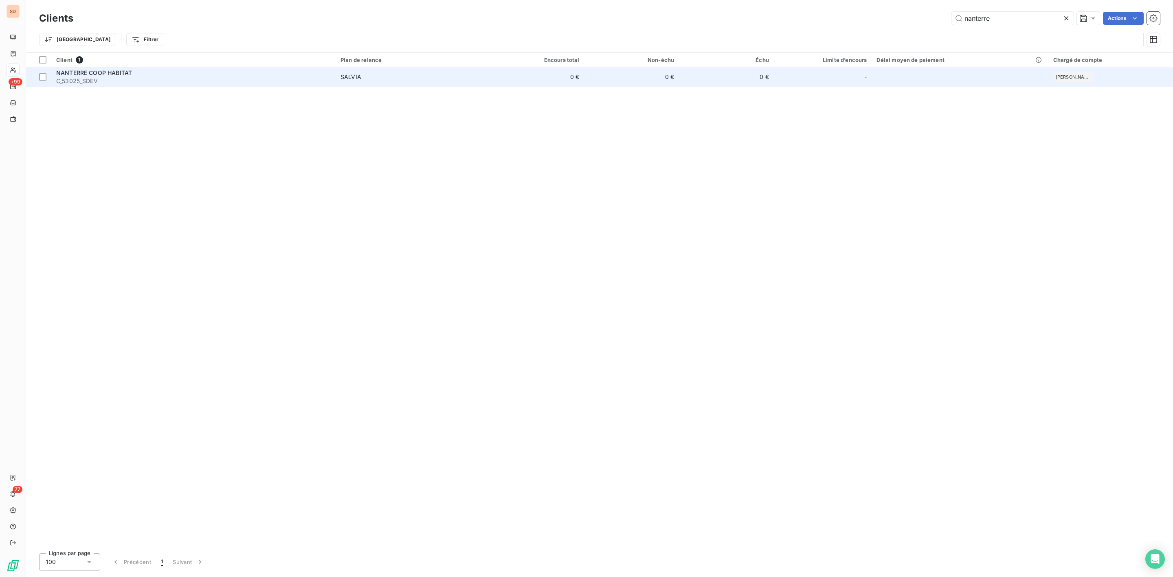
type input "nanterre"
click at [88, 76] on div "NANTERRE COOP HABITAT C_53025_SDEV" at bounding box center [193, 77] width 274 height 16
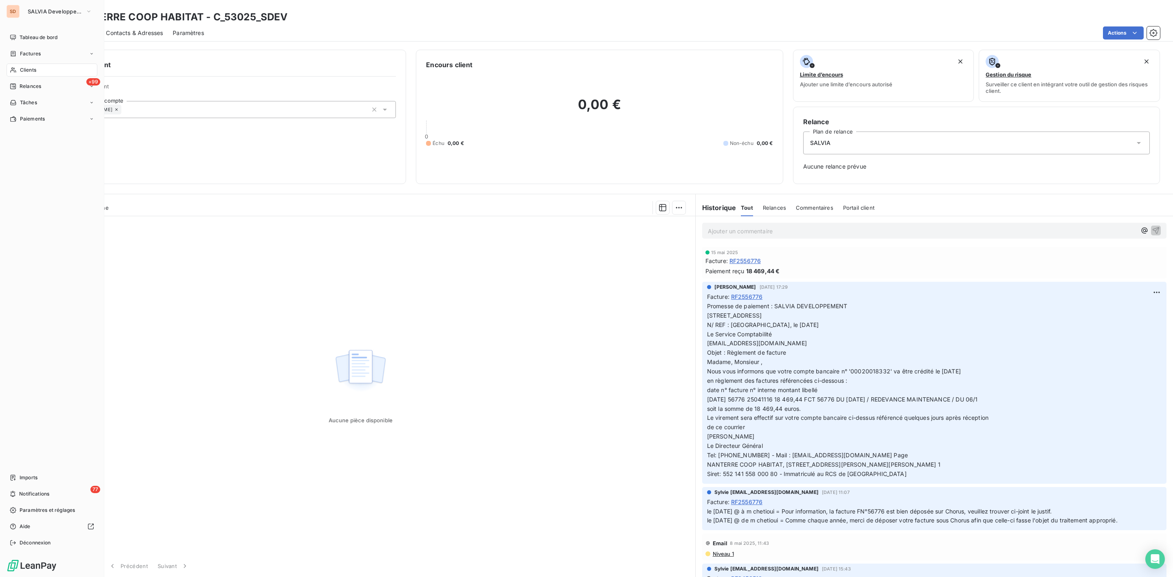
click at [27, 67] on span "Clients" at bounding box center [28, 69] width 16 height 7
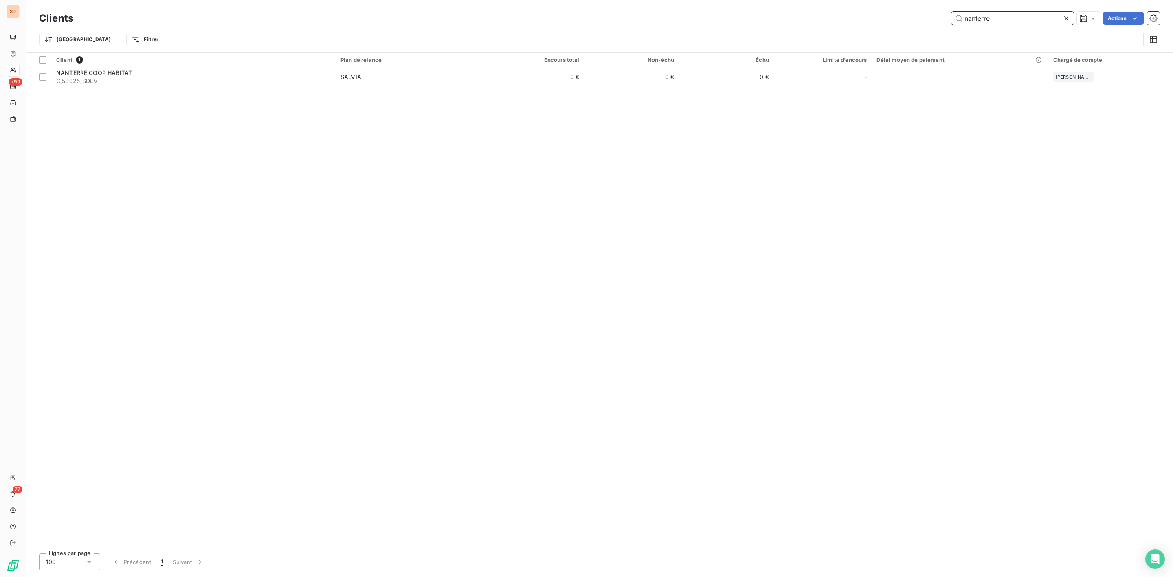
click at [1016, 16] on input "nanterre" at bounding box center [1012, 18] width 122 height 13
click at [869, 21] on div "nanterre Actions" at bounding box center [621, 18] width 1077 height 13
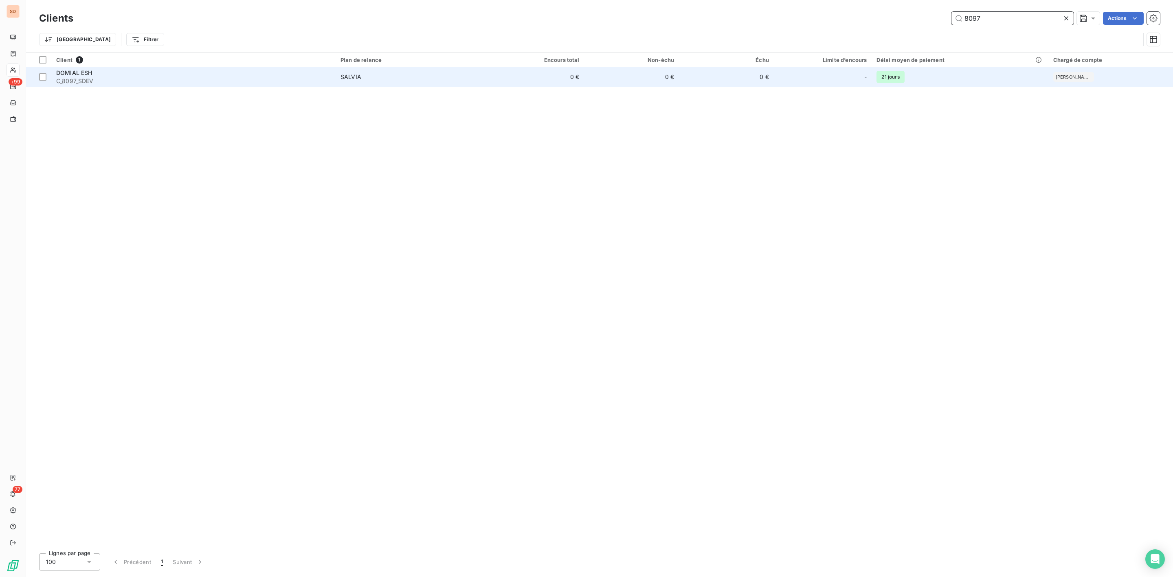
type input "8097"
click at [110, 81] on span "C_8097_SDEV" at bounding box center [193, 81] width 274 height 8
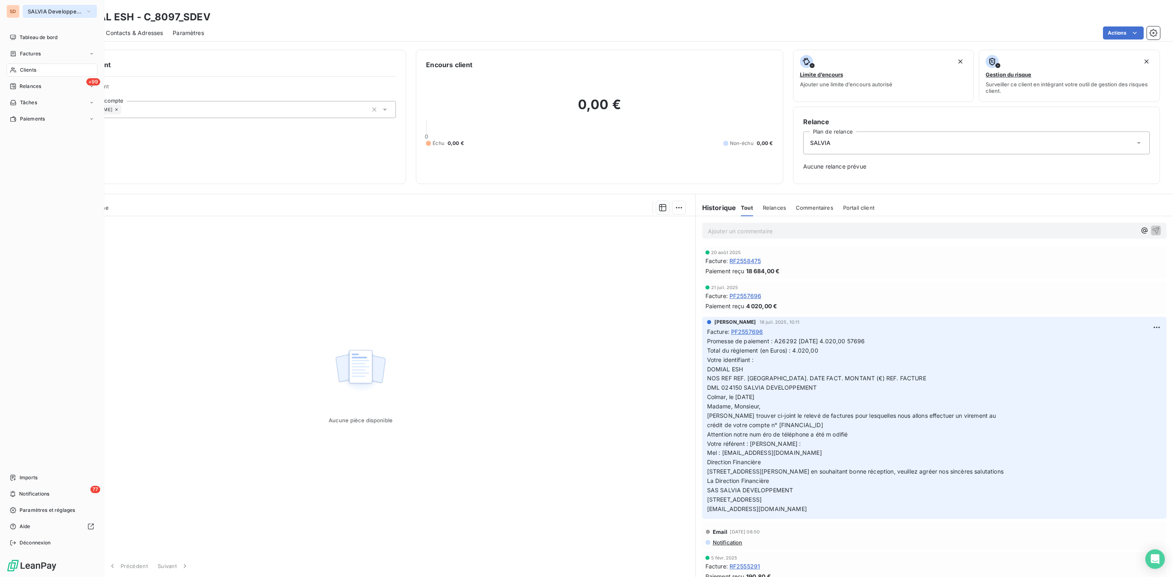
click at [51, 11] on span "SALVIA Developpement" at bounding box center [55, 11] width 55 height 7
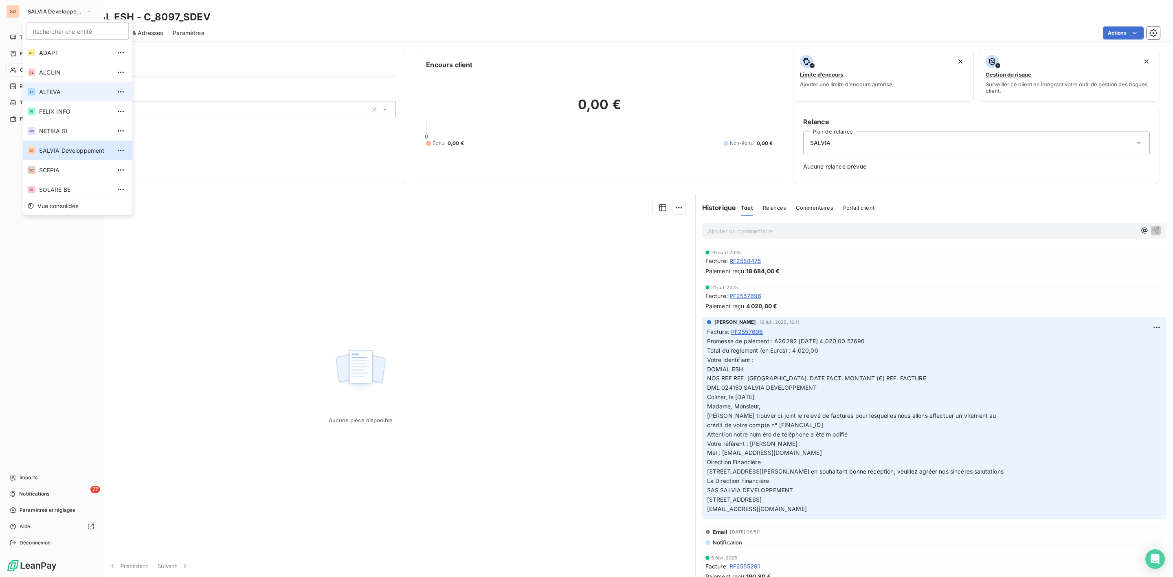
click at [49, 94] on span "ALTEVA" at bounding box center [75, 92] width 72 height 8
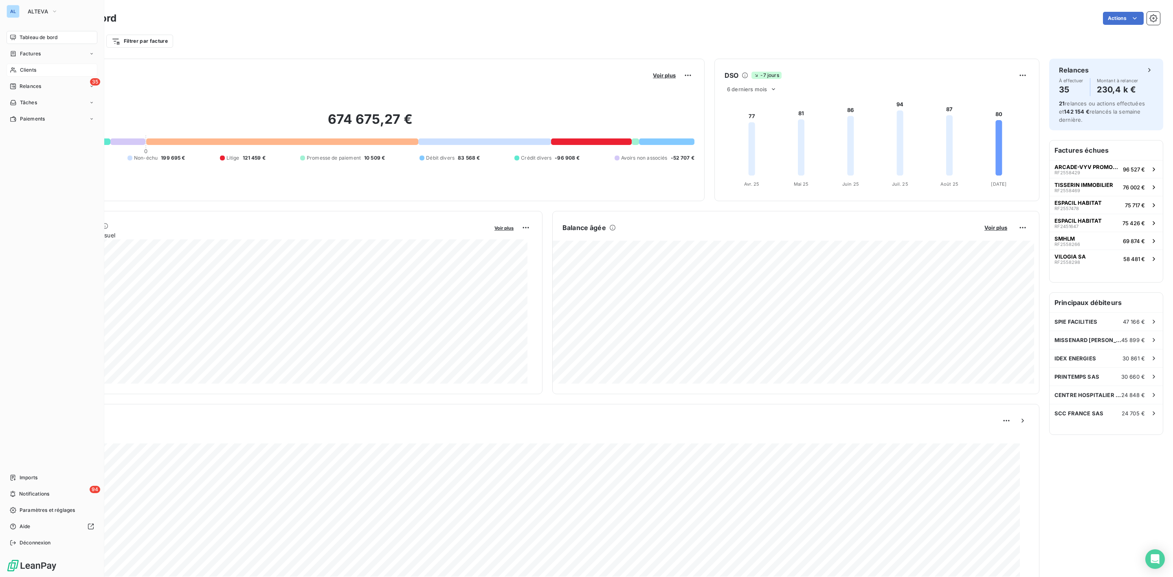
click at [31, 70] on span "Clients" at bounding box center [28, 69] width 16 height 7
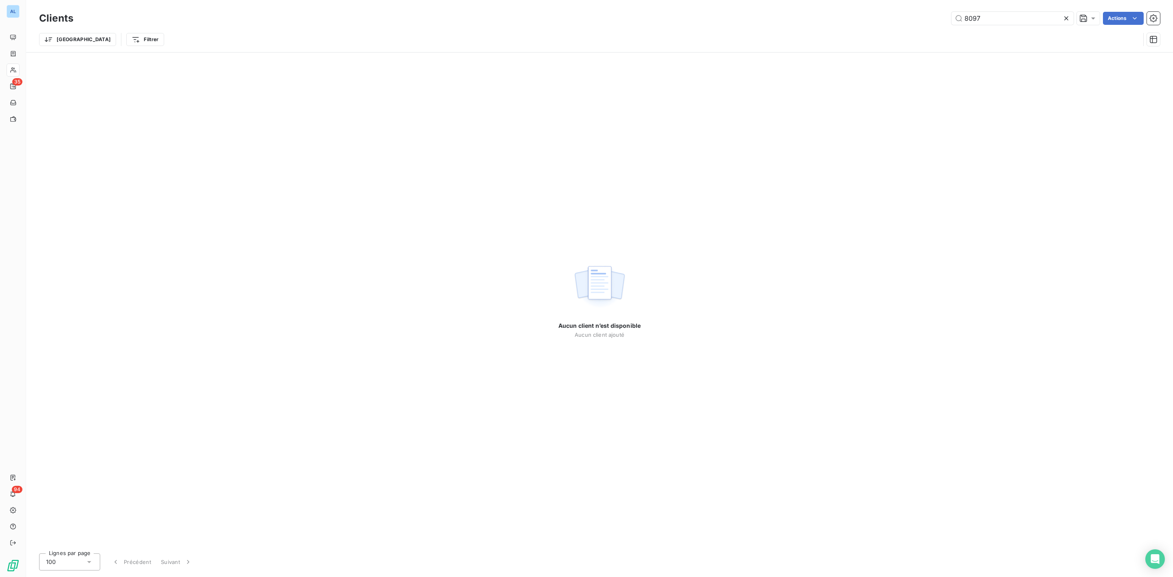
drag, startPoint x: 983, startPoint y: 16, endPoint x: 843, endPoint y: 22, distance: 139.8
click at [872, 22] on div "8097 Actions" at bounding box center [621, 18] width 1077 height 13
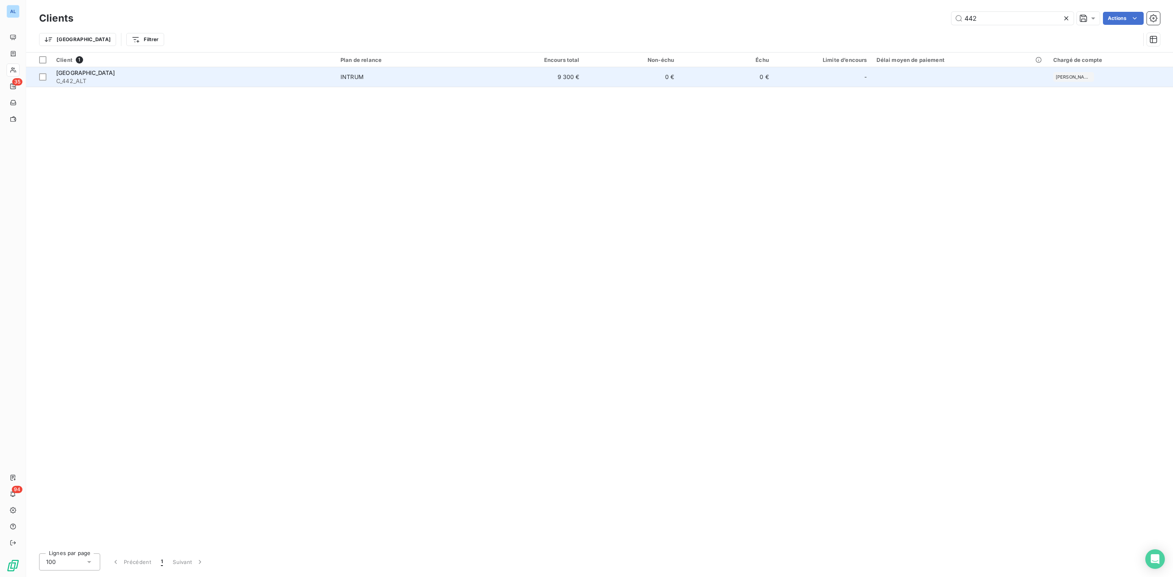
type input "442"
click at [162, 79] on span "C_442_ALT" at bounding box center [193, 81] width 274 height 8
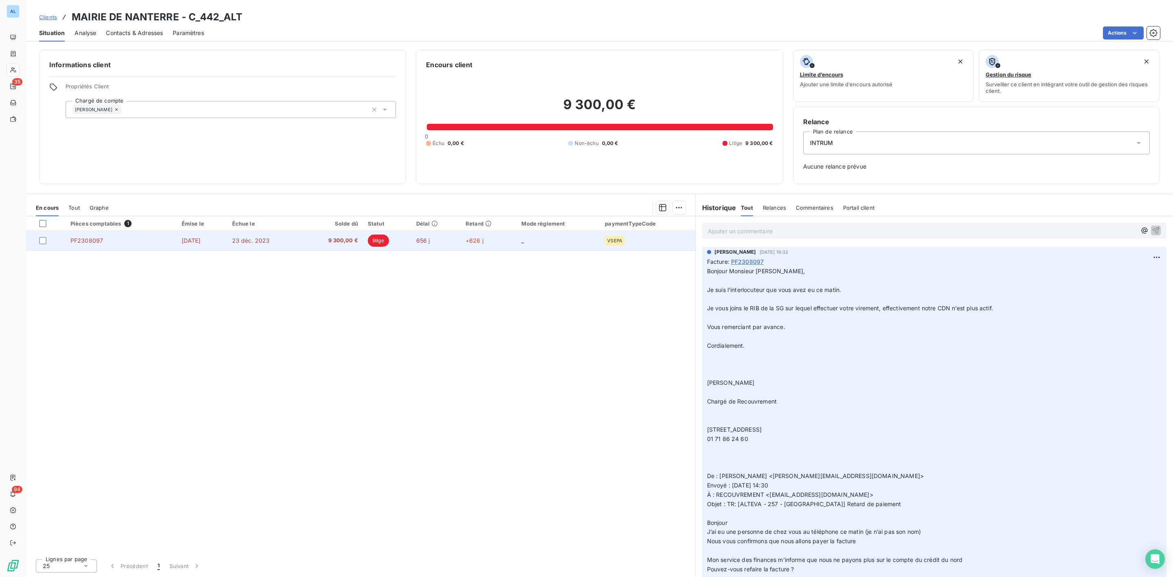
click at [349, 238] on span "9 300,00 €" at bounding box center [332, 241] width 52 height 8
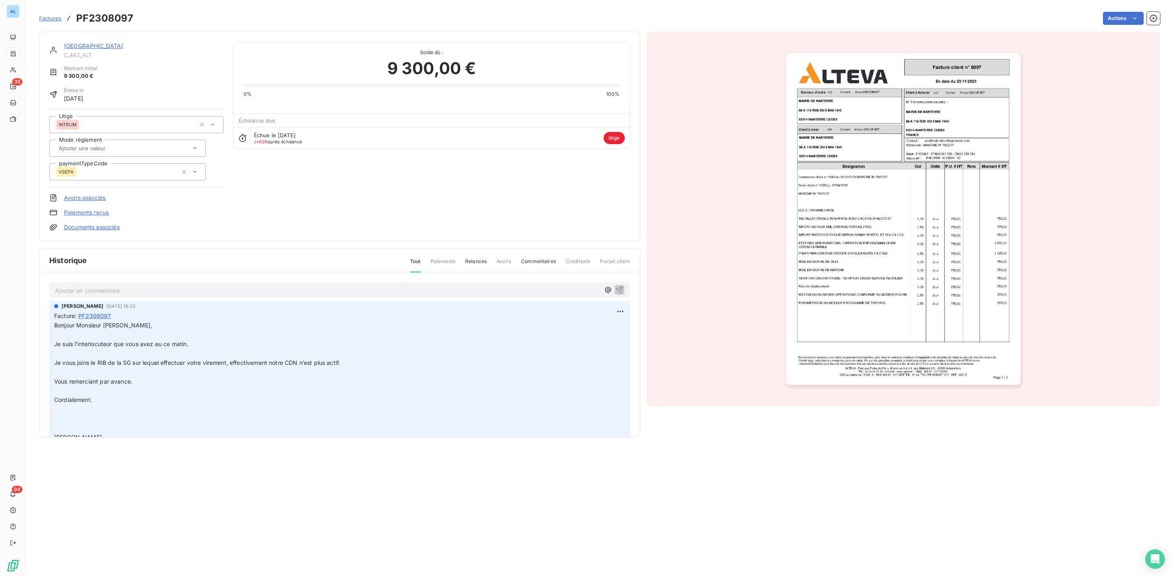
click at [90, 45] on link "MAIRIE DE NANTERRE" at bounding box center [93, 45] width 59 height 7
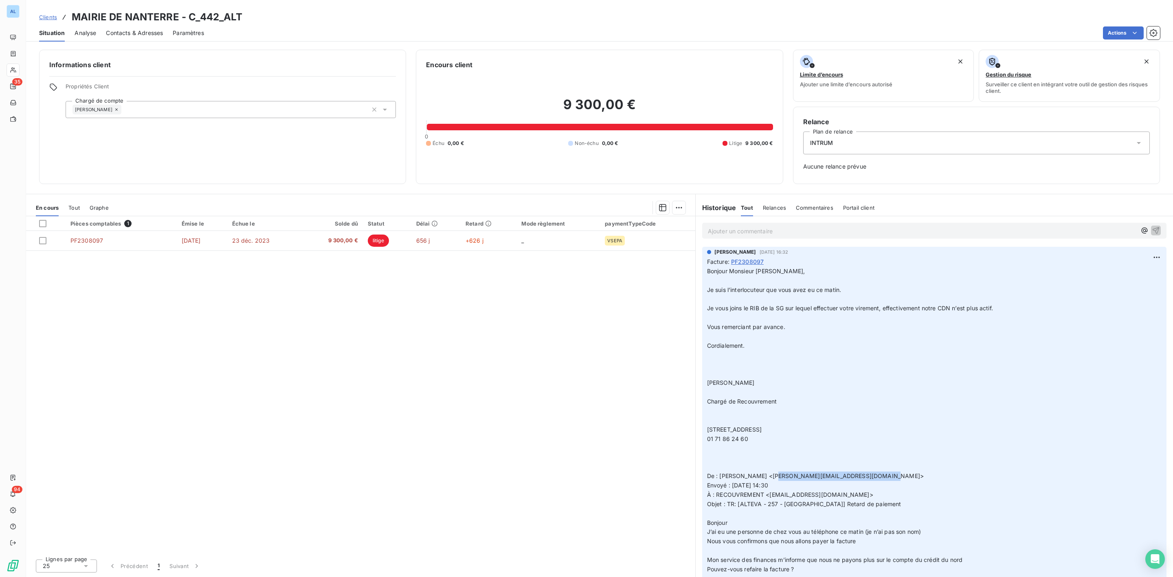
drag, startPoint x: 777, startPoint y: 477, endPoint x: 878, endPoint y: 477, distance: 100.2
click at [878, 477] on span "De : DECORNET Arnaud <arnaud.decornet@mairie-nanterre.fr>" at bounding box center [815, 475] width 217 height 7
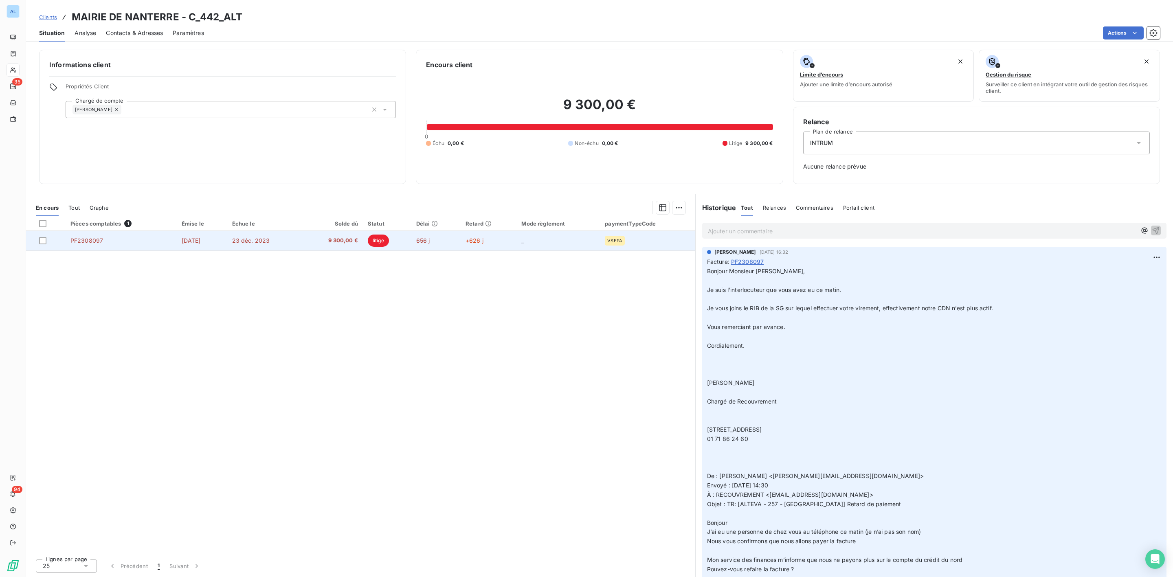
click at [79, 241] on span "PF2308097" at bounding box center [86, 240] width 33 height 7
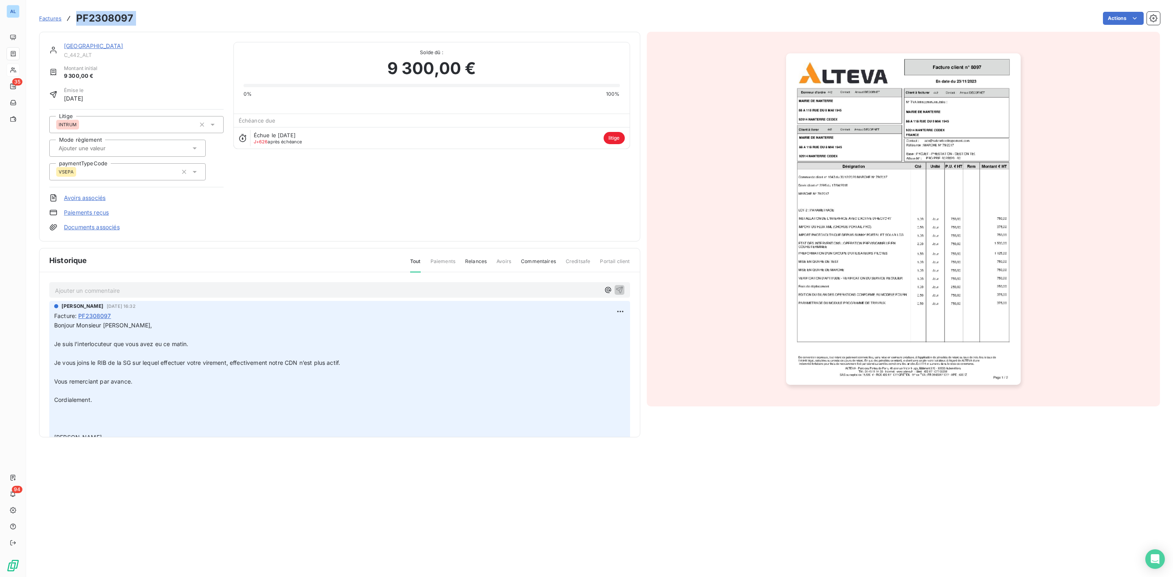
drag, startPoint x: 77, startPoint y: 19, endPoint x: 191, endPoint y: 19, distance: 113.2
click at [191, 19] on div "Factures PF2308097 Actions" at bounding box center [599, 18] width 1121 height 17
copy section "PF2308097 Actions"
click at [99, 48] on link "MAIRIE DE NANTERRE" at bounding box center [93, 45] width 59 height 7
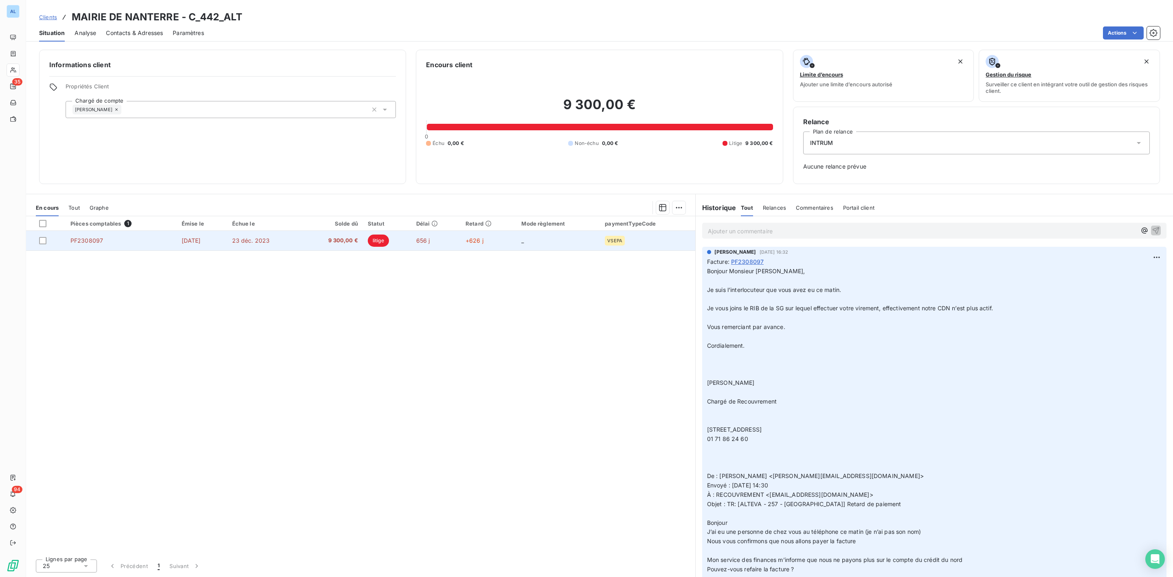
click at [285, 244] on td "23 déc. 2023" at bounding box center [264, 241] width 75 height 20
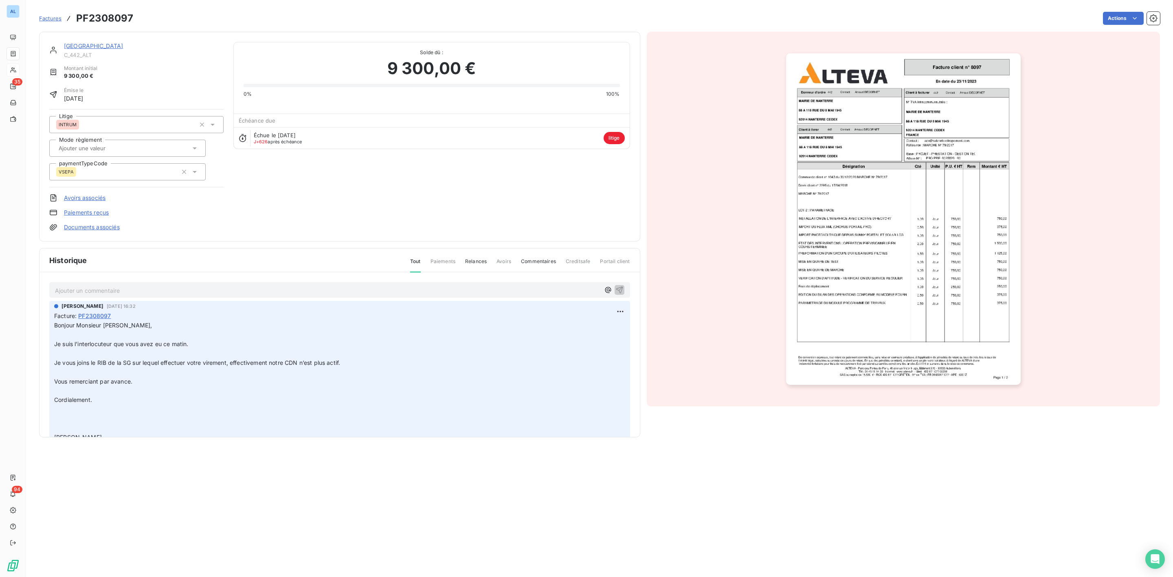
click at [97, 47] on link "MAIRIE DE NANTERRE" at bounding box center [93, 45] width 59 height 7
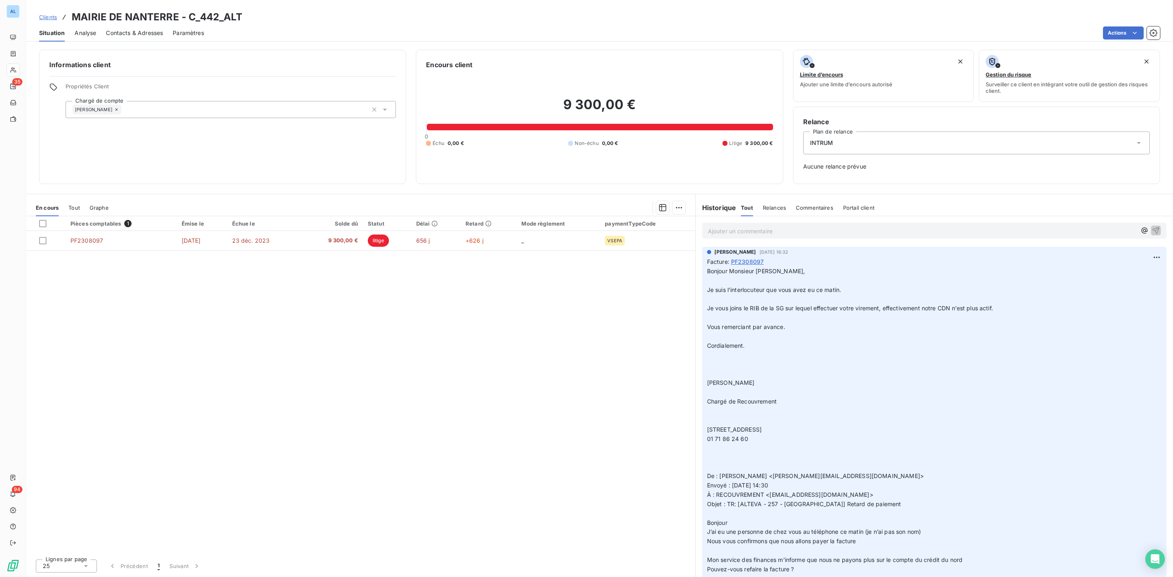
click at [738, 232] on p "Ajouter un commentaire ﻿" at bounding box center [922, 231] width 428 height 10
click at [802, 232] on p "@à laure pour dde" at bounding box center [922, 230] width 428 height 9
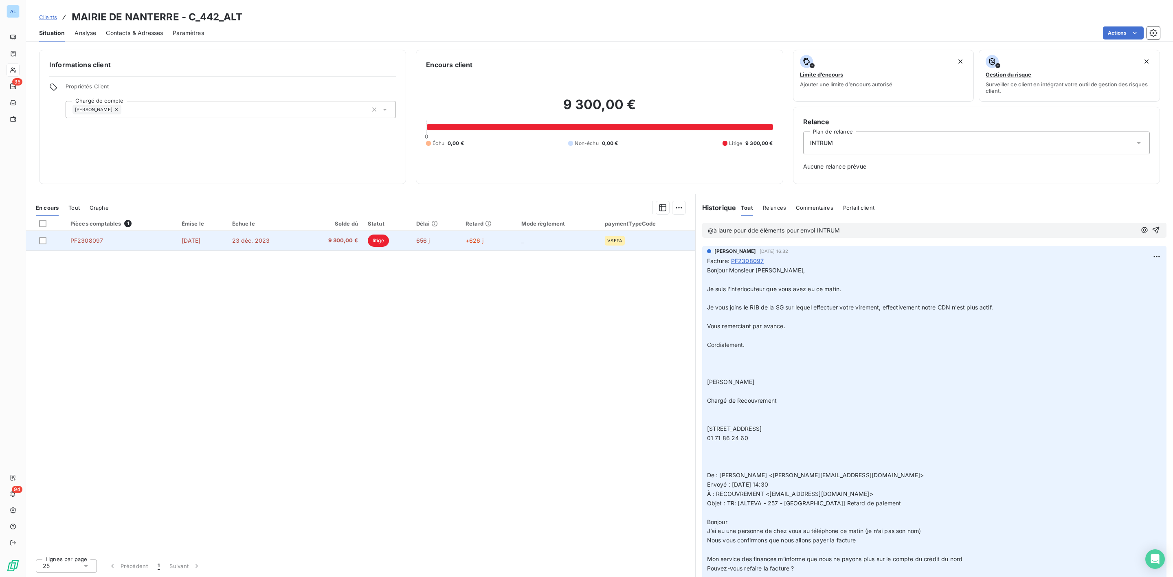
click at [290, 241] on td "23 déc. 2023" at bounding box center [264, 241] width 75 height 20
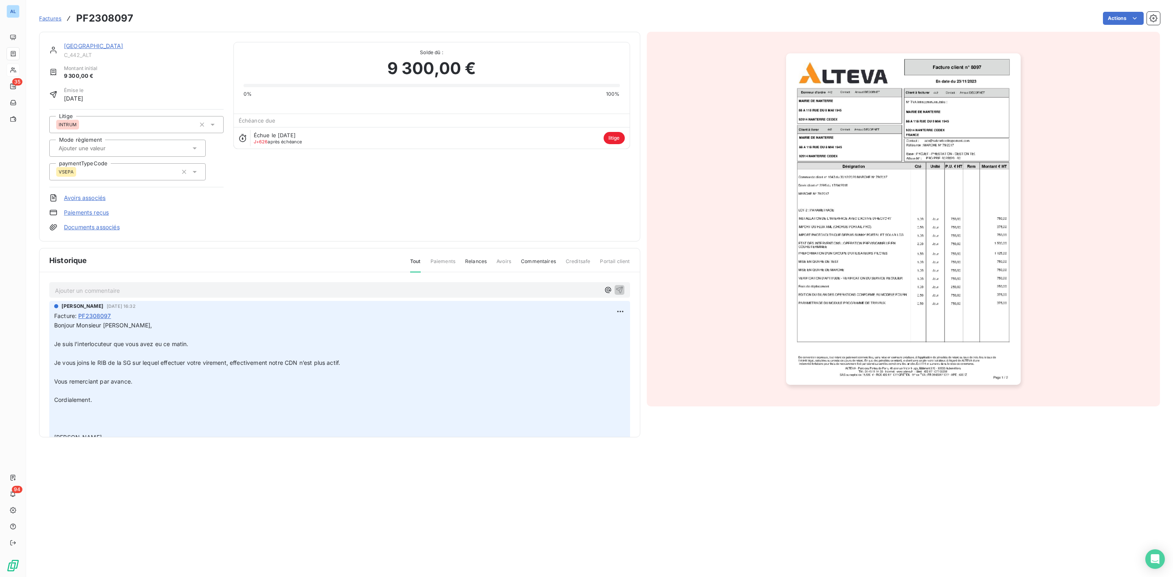
click at [92, 230] on link "Documents associés" at bounding box center [92, 227] width 56 height 8
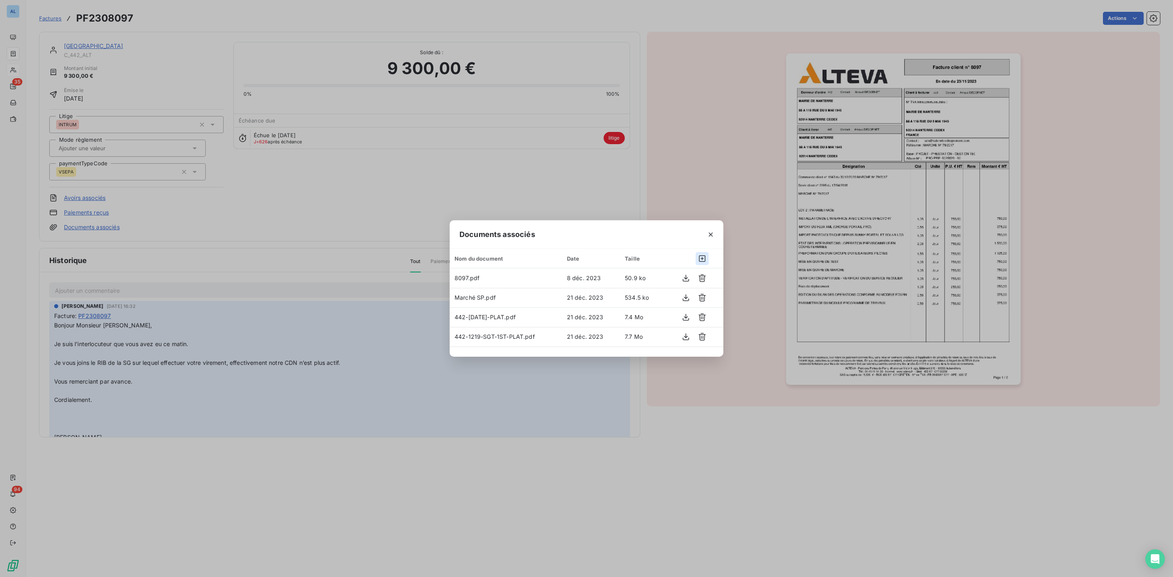
click at [703, 257] on icon "button" at bounding box center [702, 259] width 8 height 8
click at [687, 279] on icon "button" at bounding box center [686, 278] width 8 height 8
click at [466, 299] on span "Marché SP.pdf" at bounding box center [475, 297] width 41 height 7
click at [683, 297] on icon "button" at bounding box center [686, 298] width 8 height 8
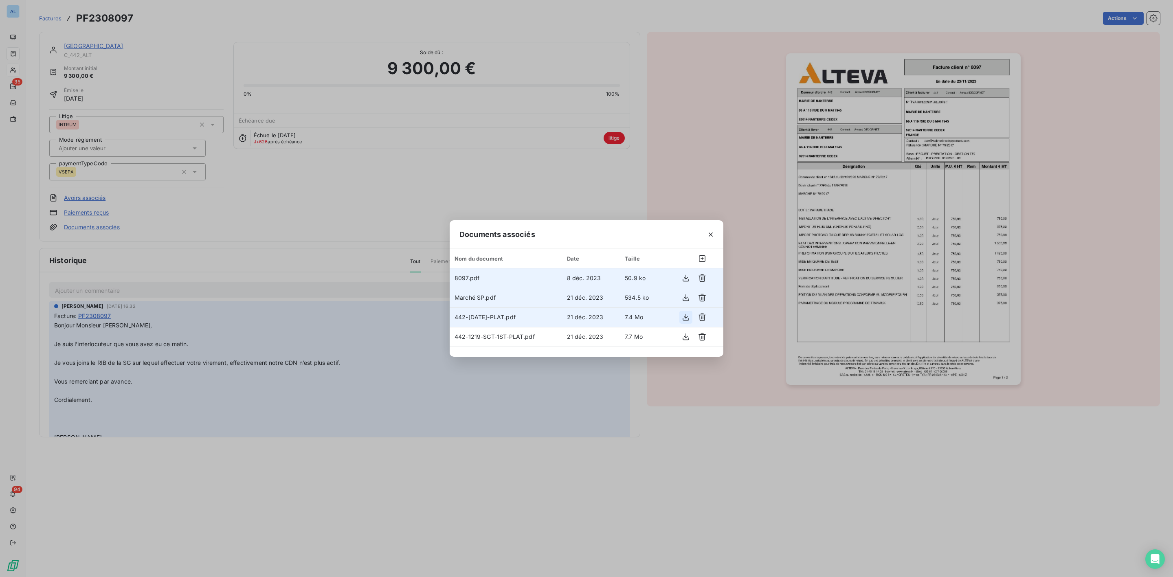
click at [682, 319] on icon "button" at bounding box center [686, 317] width 8 height 8
click at [689, 335] on icon "button" at bounding box center [686, 337] width 8 height 8
drag, startPoint x: 710, startPoint y: 229, endPoint x: 718, endPoint y: 229, distance: 8.1
click at [710, 229] on button "button" at bounding box center [710, 234] width 13 height 13
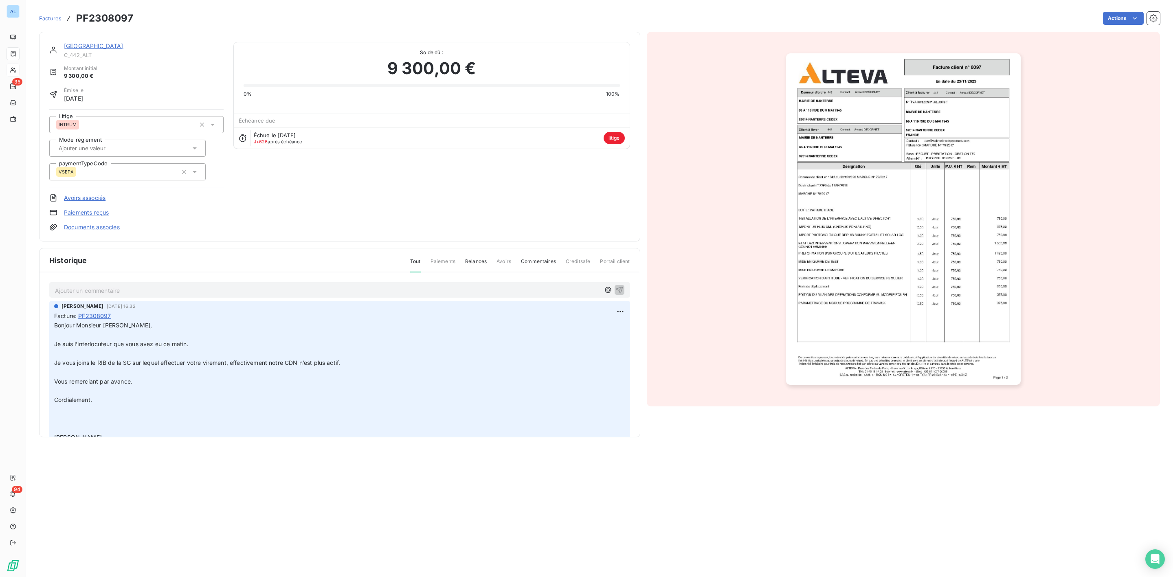
click at [105, 44] on link "MAIRIE DE NANTERRE" at bounding box center [93, 45] width 59 height 7
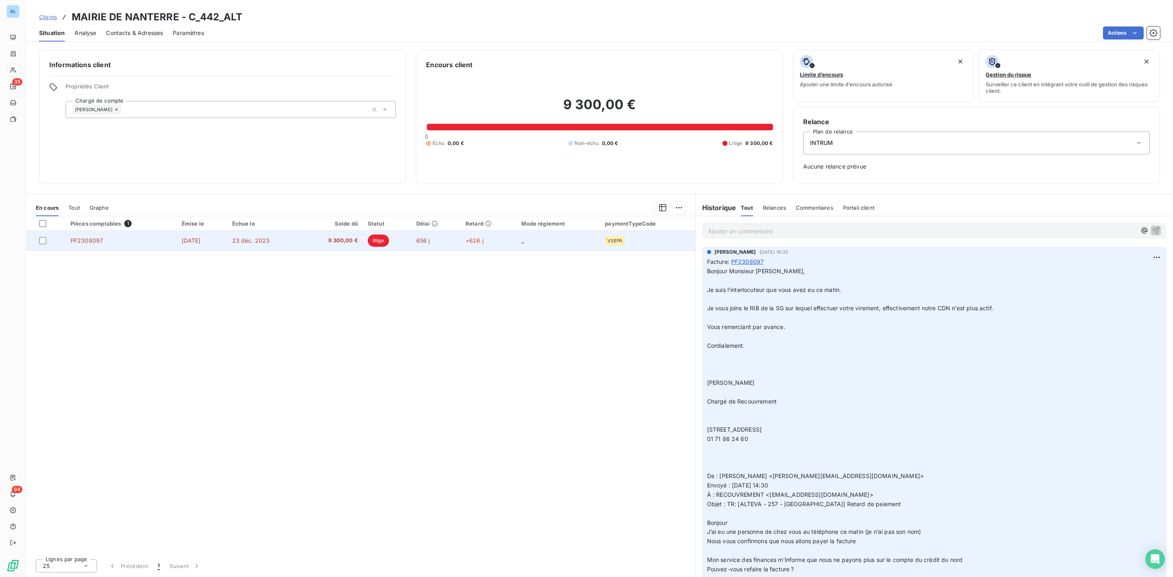
click at [149, 240] on td "PF2308097" at bounding box center [121, 241] width 111 height 20
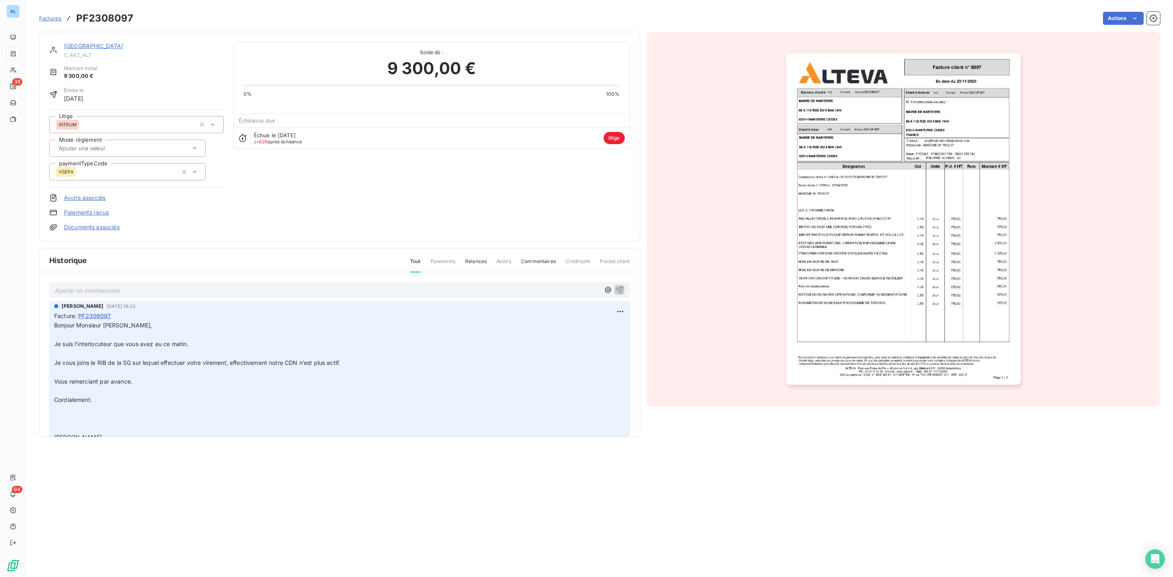
click at [861, 213] on img "button" at bounding box center [903, 219] width 235 height 332
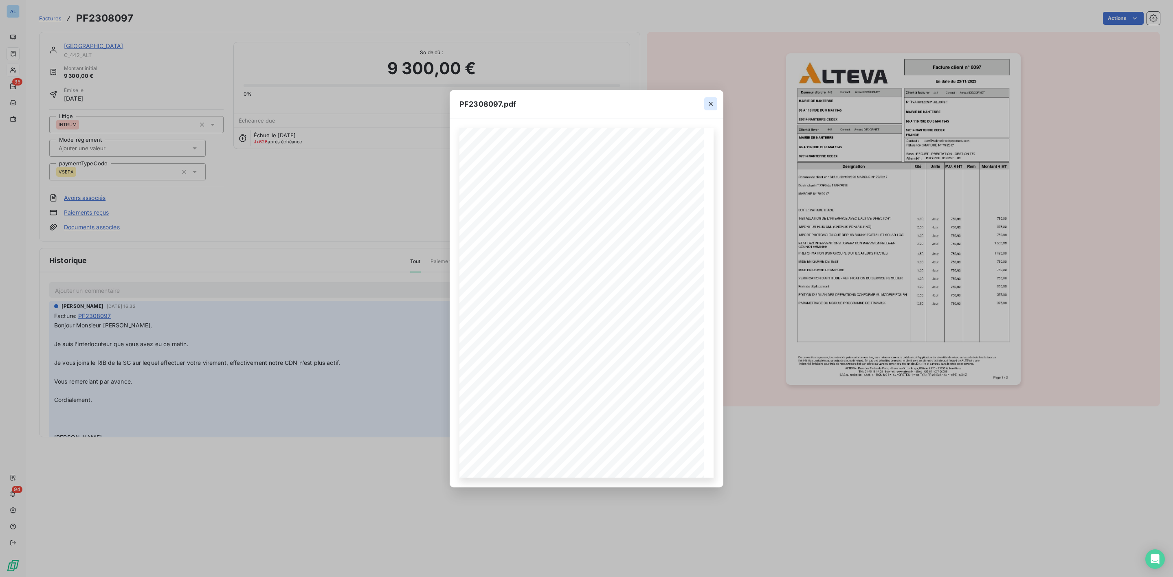
click at [713, 103] on icon "button" at bounding box center [711, 104] width 8 height 8
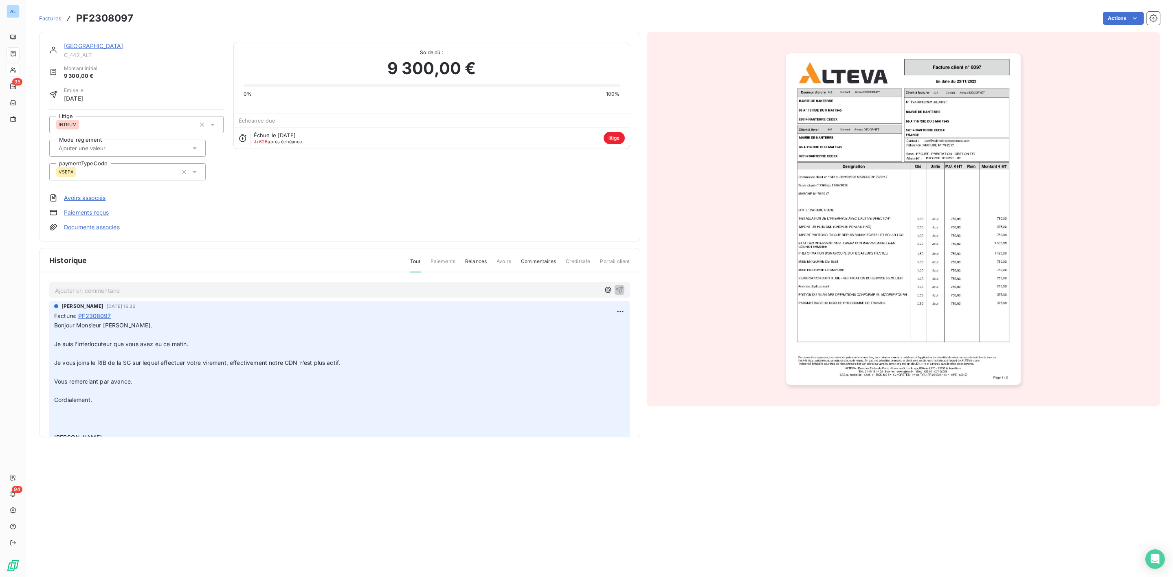
click at [111, 47] on link "MAIRIE DE NANTERRE" at bounding box center [93, 45] width 59 height 7
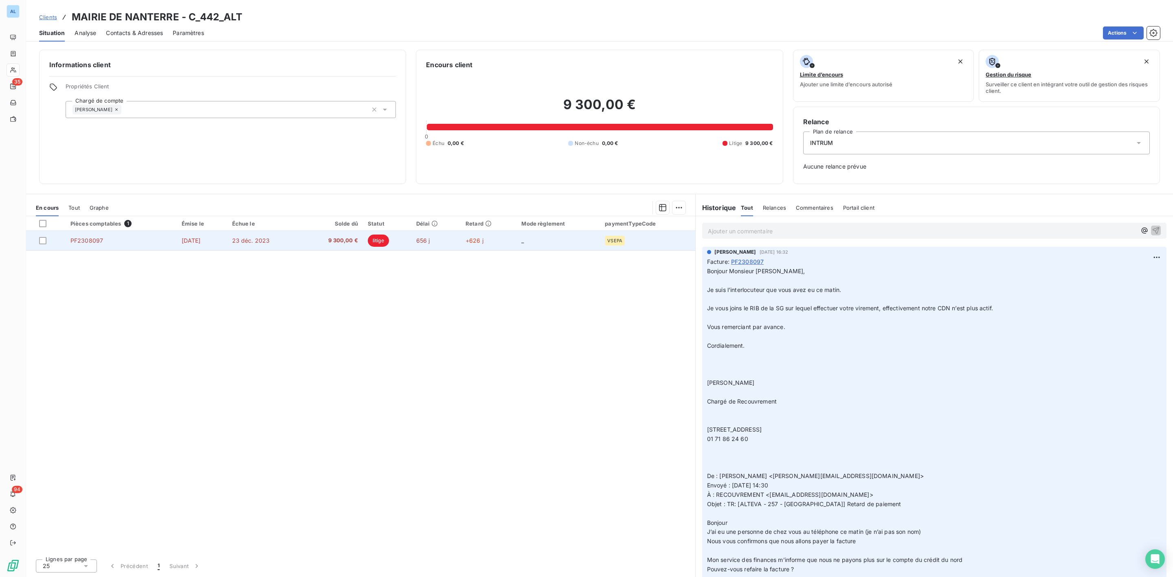
click at [348, 237] on span "9 300,00 €" at bounding box center [332, 241] width 52 height 8
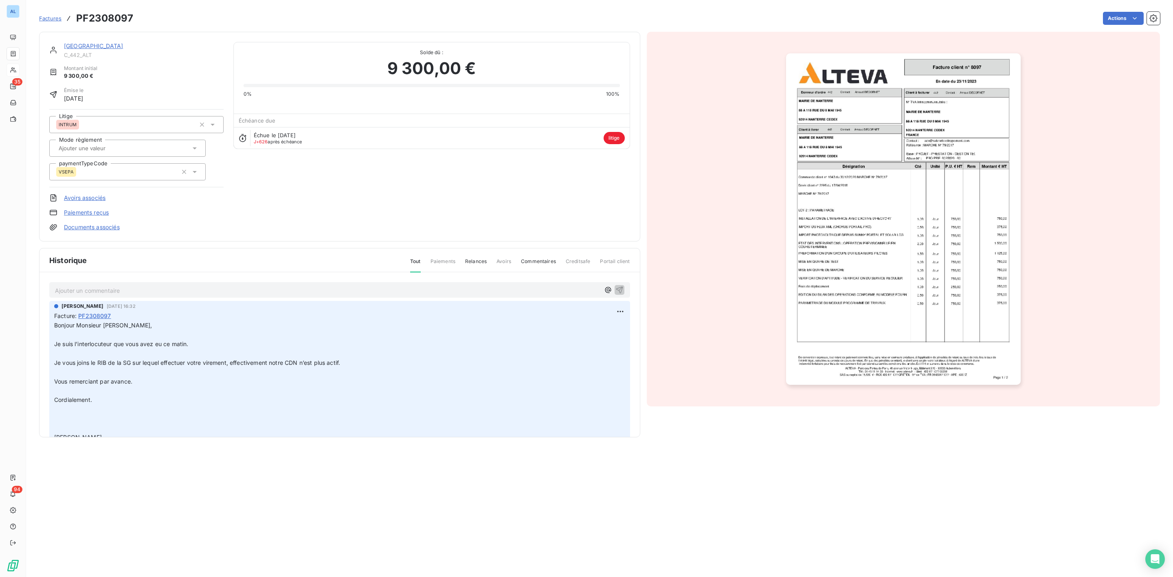
click at [878, 224] on img "button" at bounding box center [903, 219] width 235 height 332
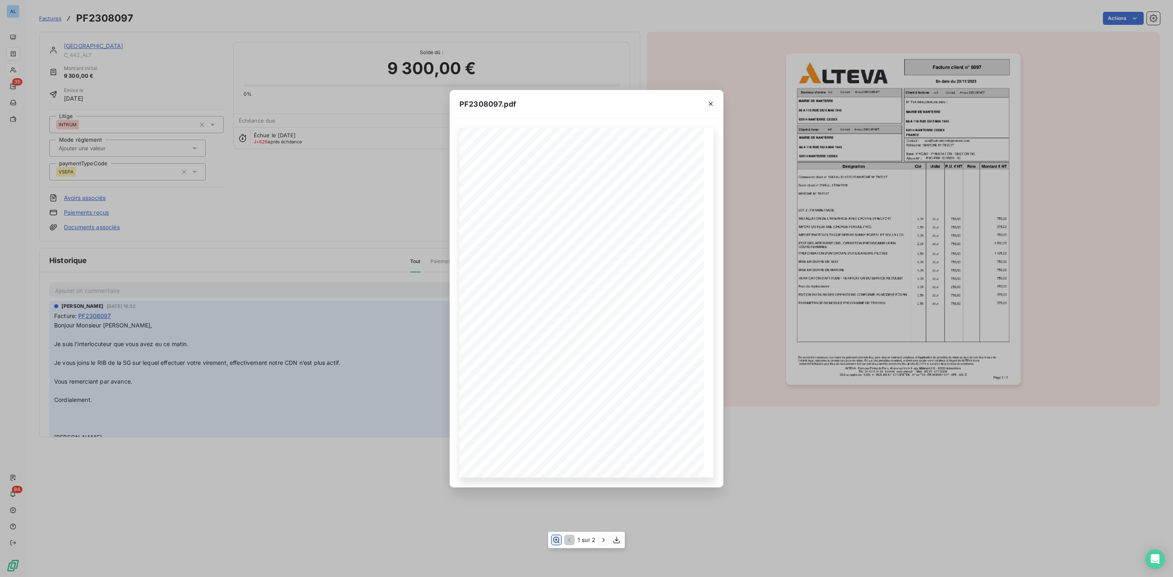
click at [556, 540] on icon "button" at bounding box center [556, 540] width 7 height 6
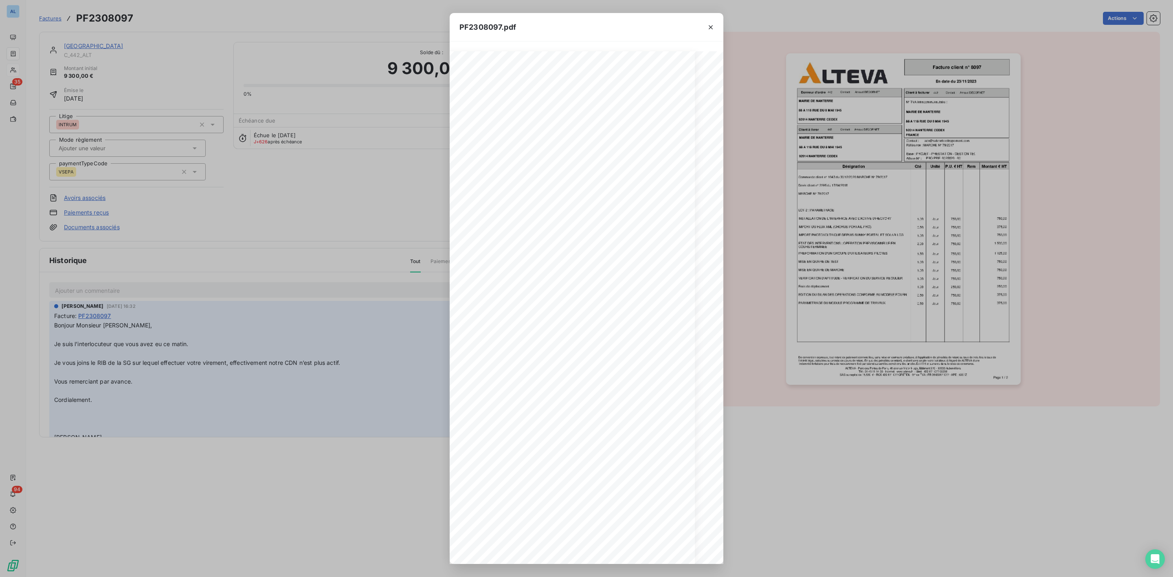
scroll to position [0, 15]
click at [715, 22] on button "button" at bounding box center [710, 27] width 13 height 13
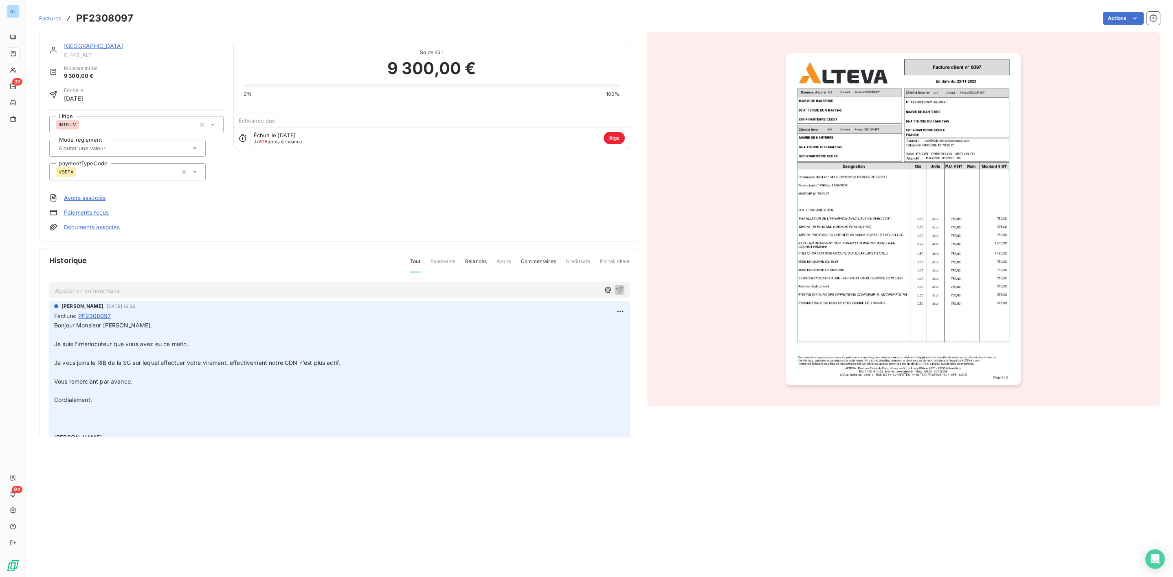
click at [79, 43] on link "MAIRIE DE NANTERRE" at bounding box center [93, 45] width 59 height 7
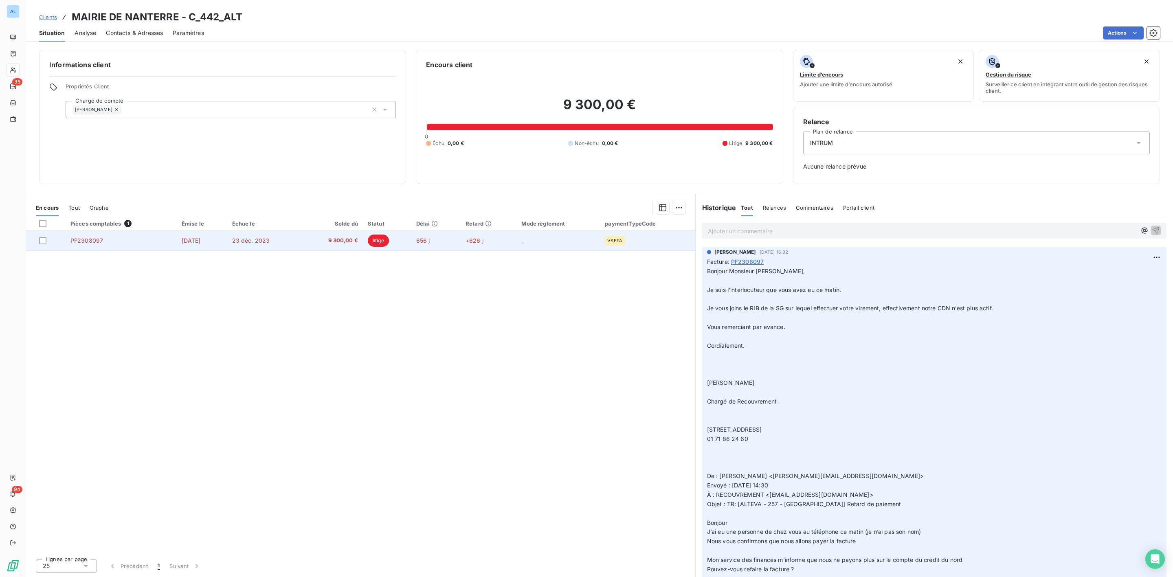
click at [377, 244] on td "litige" at bounding box center [387, 241] width 48 height 20
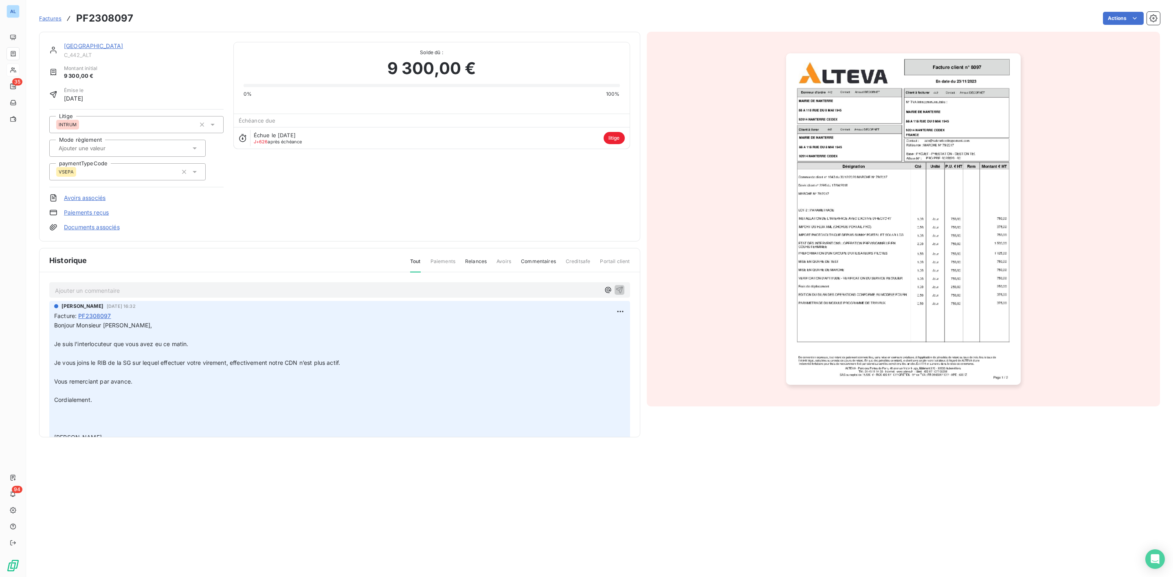
click at [90, 226] on link "Documents associés" at bounding box center [92, 227] width 56 height 8
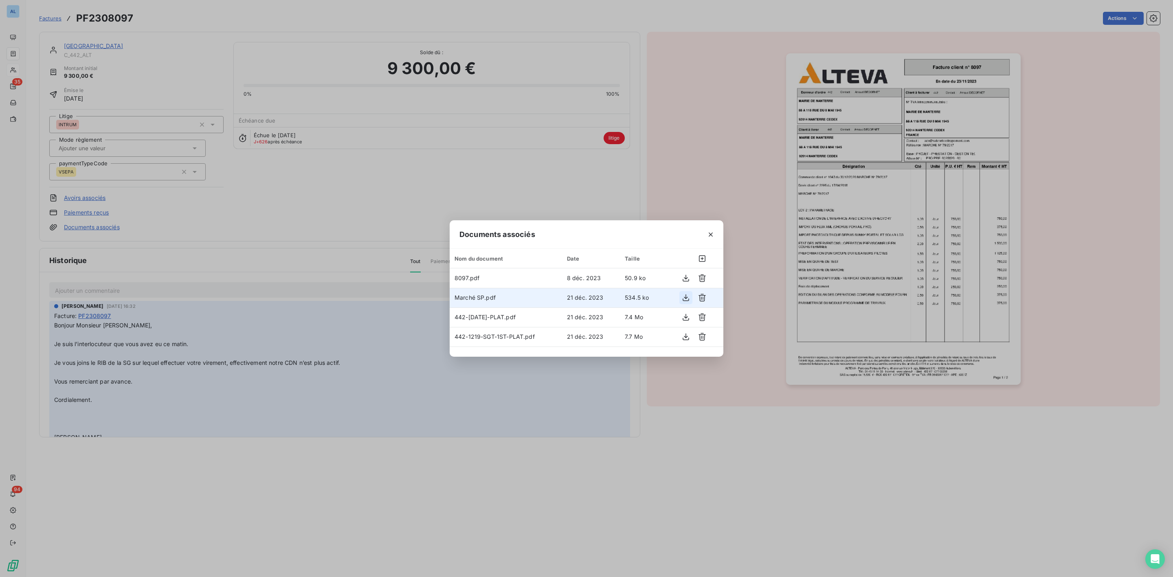
click at [685, 297] on icon "button" at bounding box center [686, 298] width 8 height 8
click at [685, 279] on icon "button" at bounding box center [686, 278] width 8 height 8
click at [685, 276] on icon "button" at bounding box center [686, 278] width 8 height 8
click at [684, 297] on icon "button" at bounding box center [686, 297] width 7 height 7
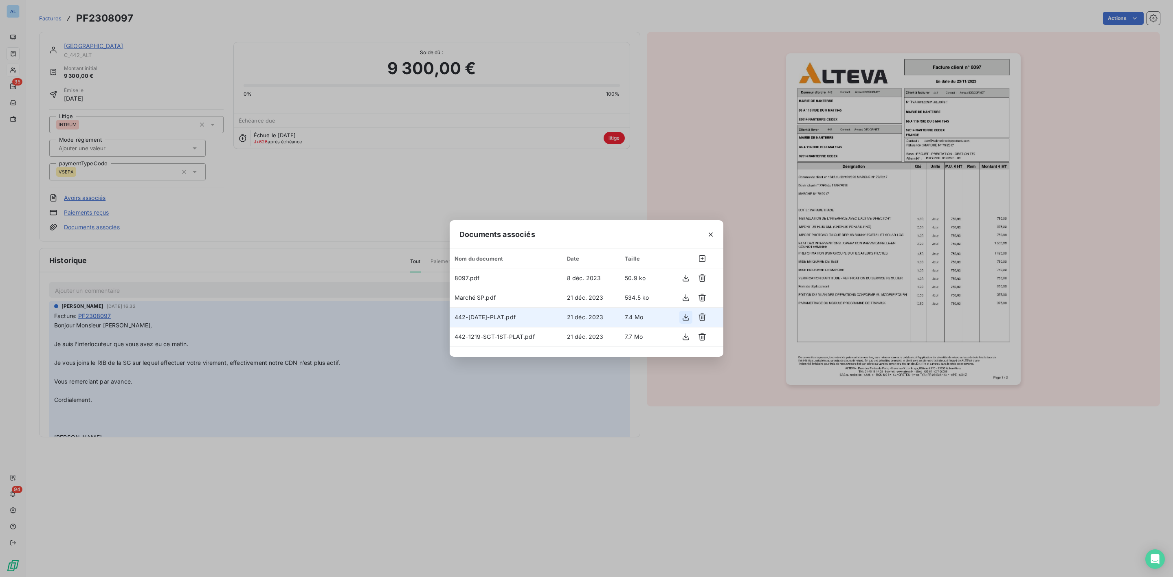
click at [683, 314] on icon "button" at bounding box center [686, 317] width 8 height 8
click at [684, 337] on icon "button" at bounding box center [686, 337] width 8 height 8
click at [713, 236] on icon "button" at bounding box center [711, 235] width 8 height 8
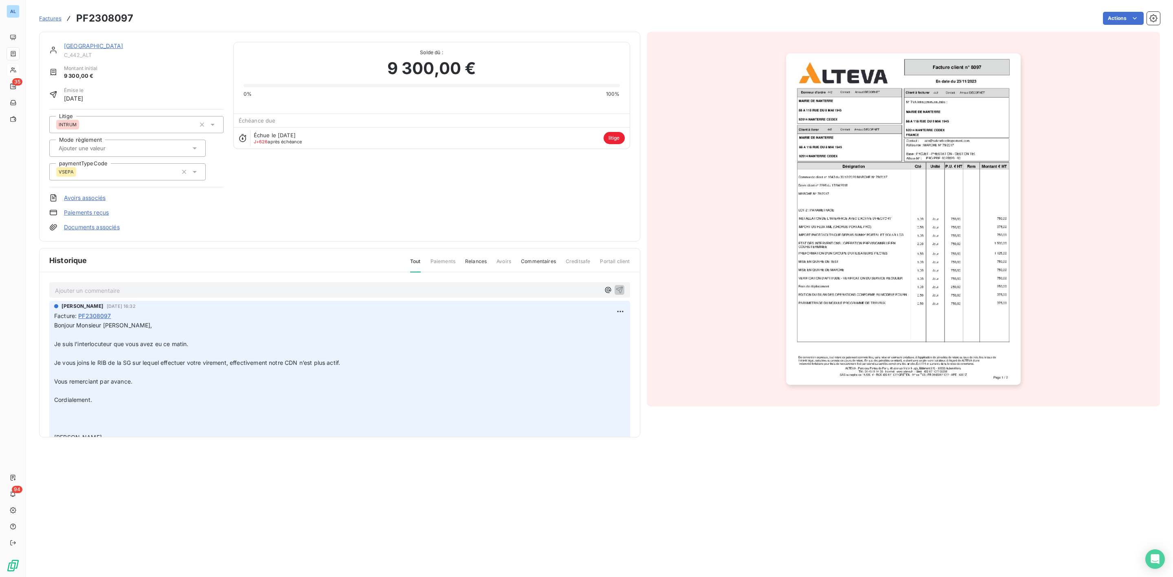
click at [100, 47] on link "MAIRIE DE NANTERRE" at bounding box center [93, 45] width 59 height 7
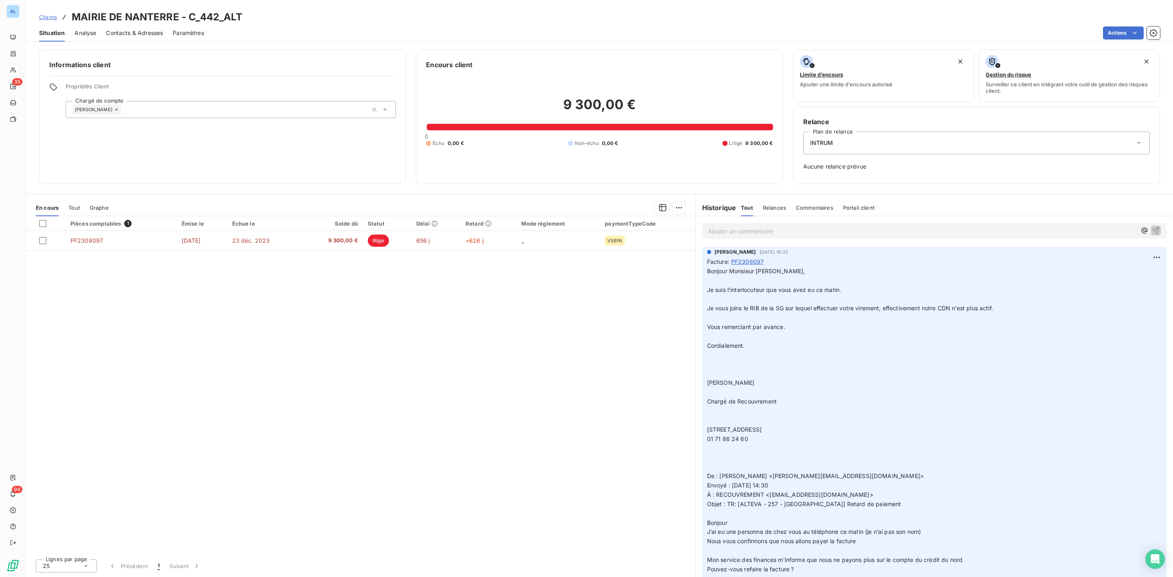
click at [758, 233] on p "Ajouter un commentaire ﻿" at bounding box center [922, 231] width 428 height 10
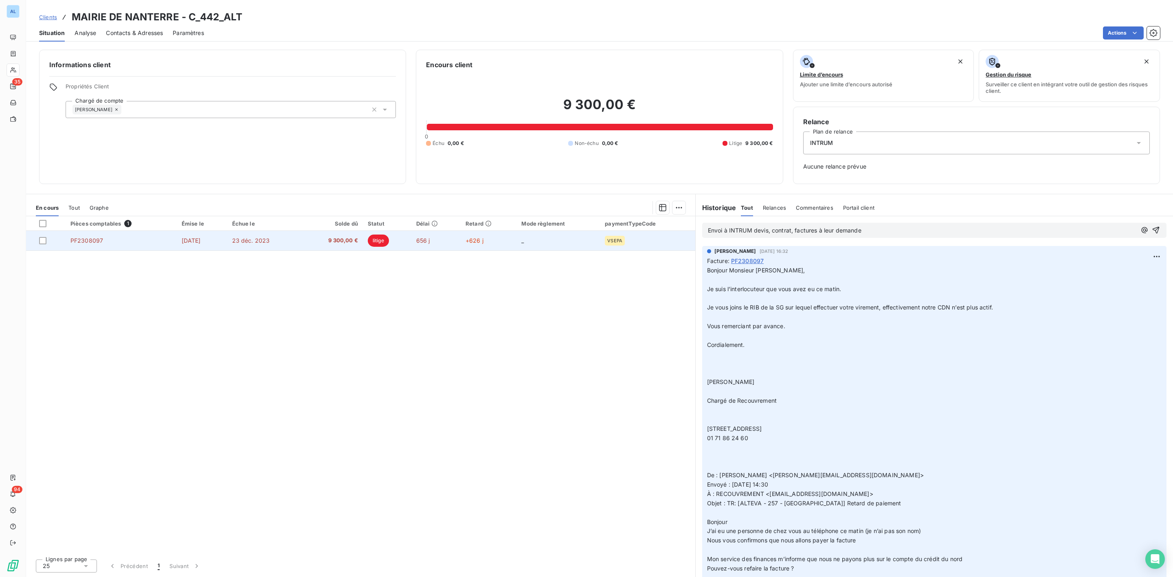
click at [357, 242] on span "9 300,00 €" at bounding box center [332, 241] width 52 height 8
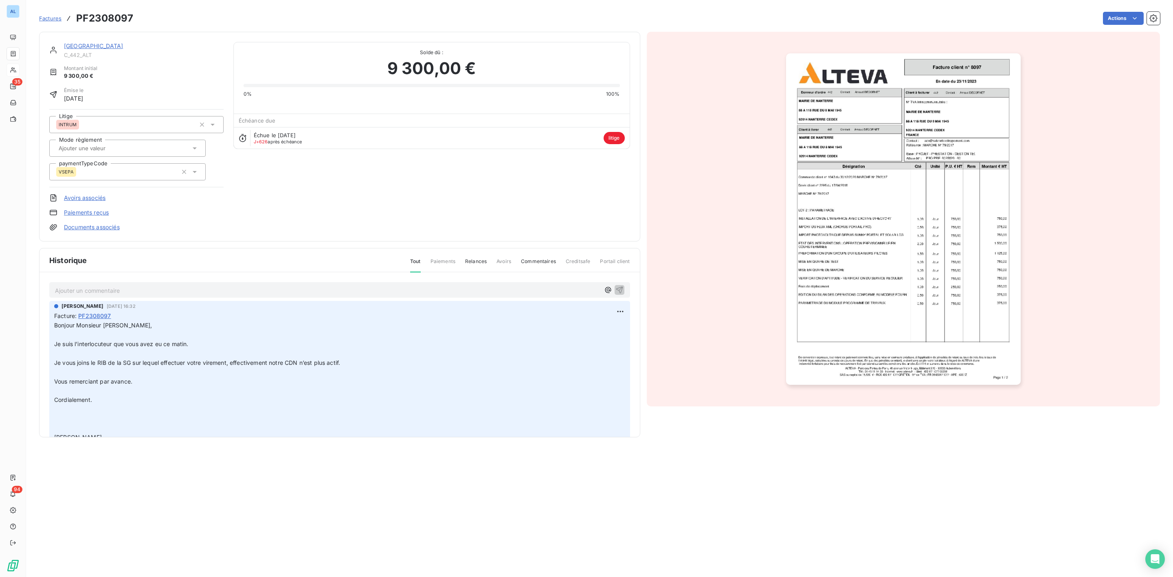
click at [94, 229] on link "Documents associés" at bounding box center [92, 227] width 56 height 8
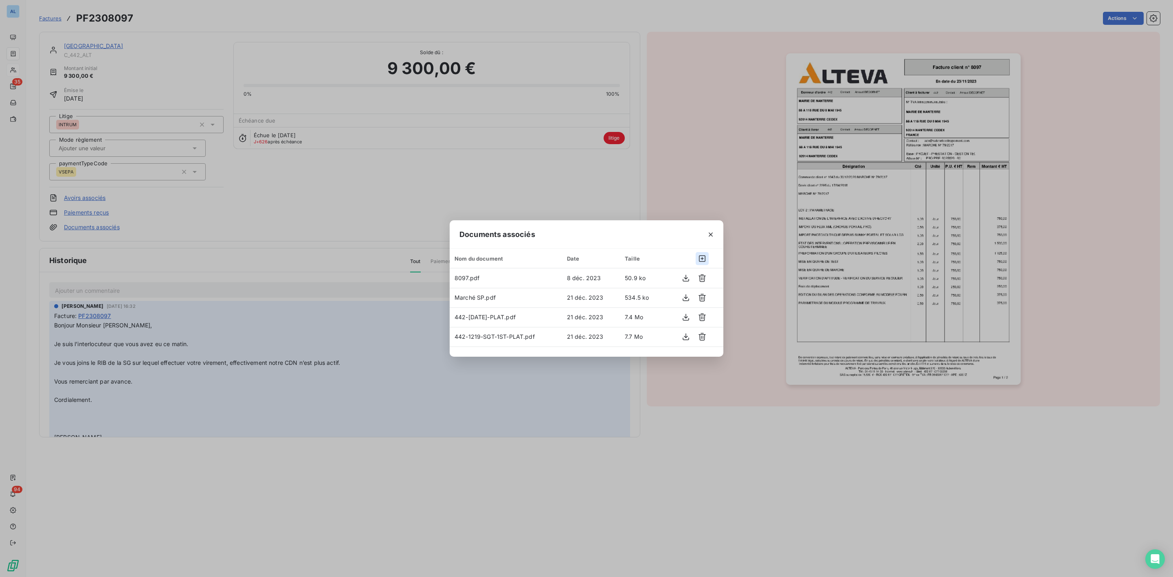
click at [704, 259] on icon "button" at bounding box center [702, 259] width 8 height 8
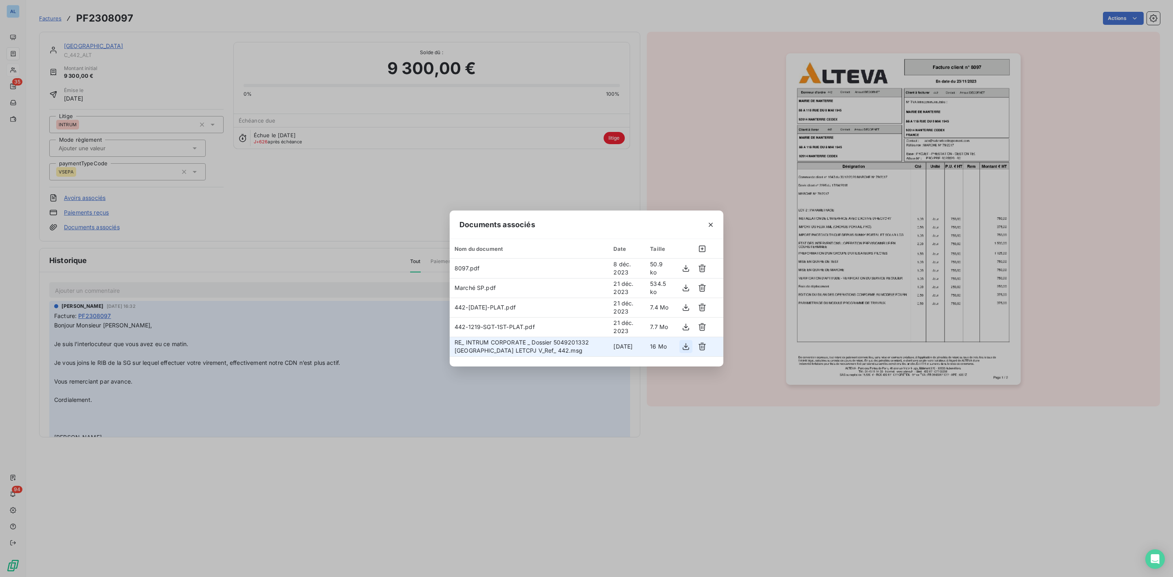
click at [687, 349] on icon "button" at bounding box center [686, 347] width 8 height 8
click at [712, 226] on icon "button" at bounding box center [711, 225] width 4 height 4
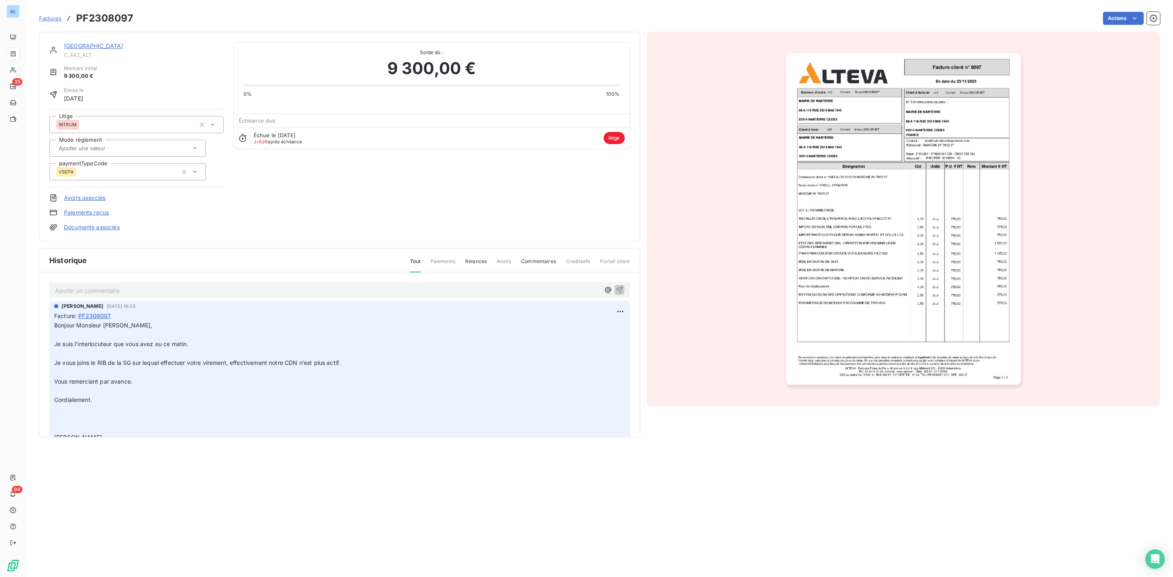
click at [87, 44] on link "MAIRIE DE NANTERRE" at bounding box center [93, 45] width 59 height 7
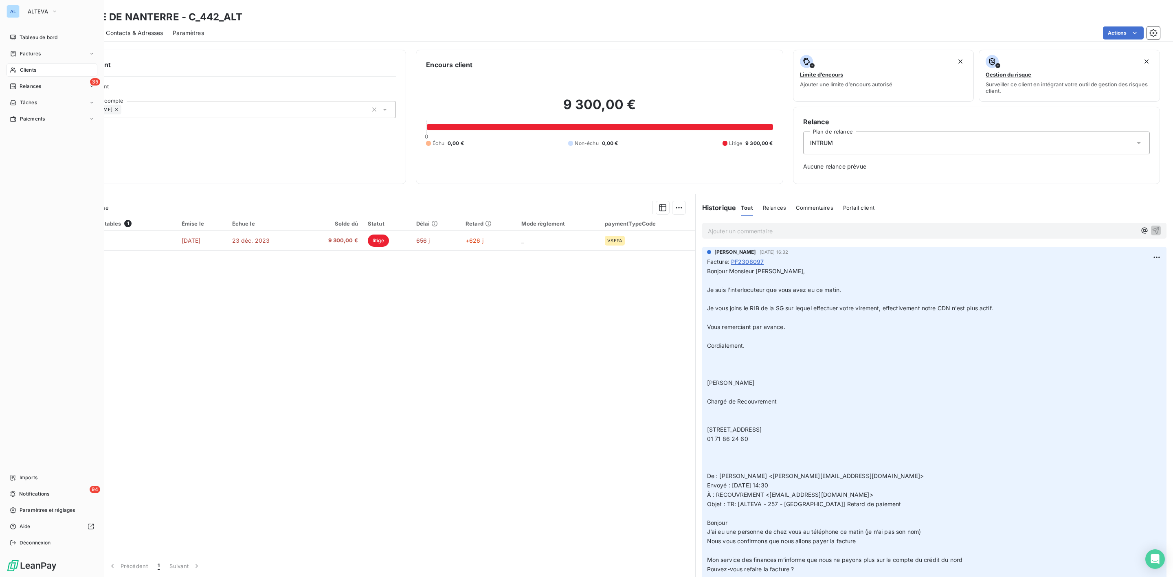
drag, startPoint x: 26, startPoint y: 66, endPoint x: 54, endPoint y: 68, distance: 28.1
click at [29, 68] on span "Clients" at bounding box center [28, 69] width 16 height 7
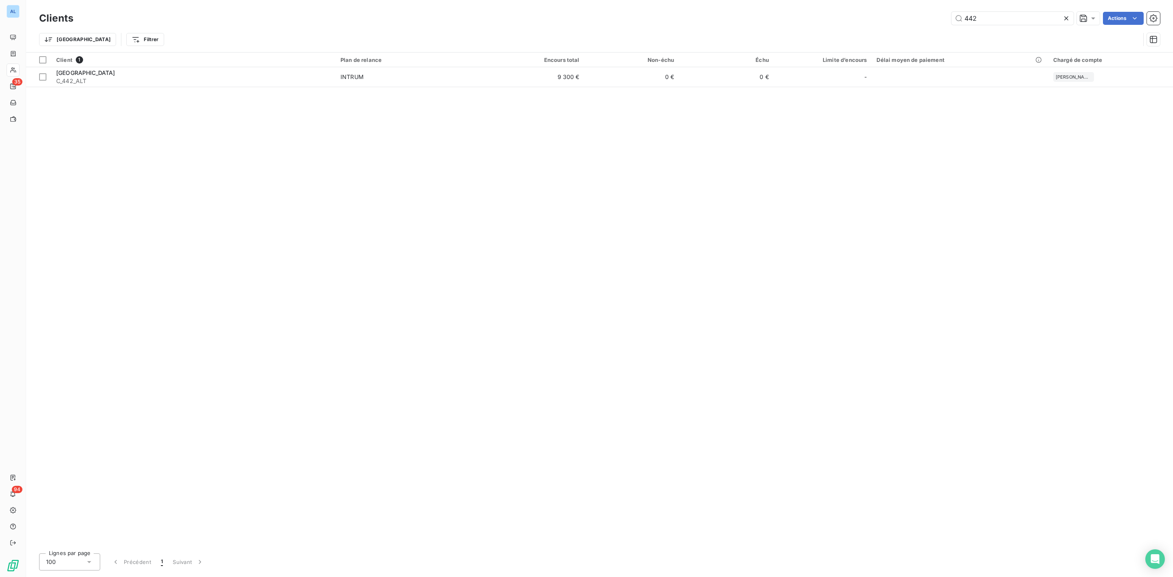
drag, startPoint x: 988, startPoint y: 20, endPoint x: 728, endPoint y: 20, distance: 259.4
click at [775, 20] on div "442 Actions" at bounding box center [621, 18] width 1077 height 13
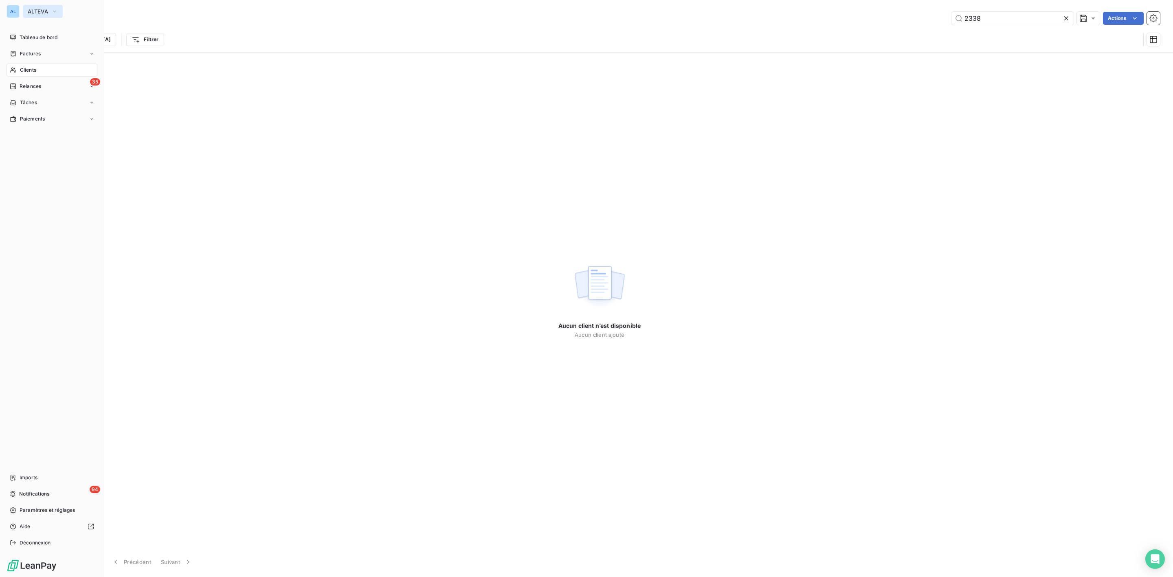
type input "2338"
click at [35, 6] on button "ALTEVA" at bounding box center [43, 11] width 40 height 13
click at [61, 148] on span "SALVIA Developpement" at bounding box center [75, 151] width 72 height 8
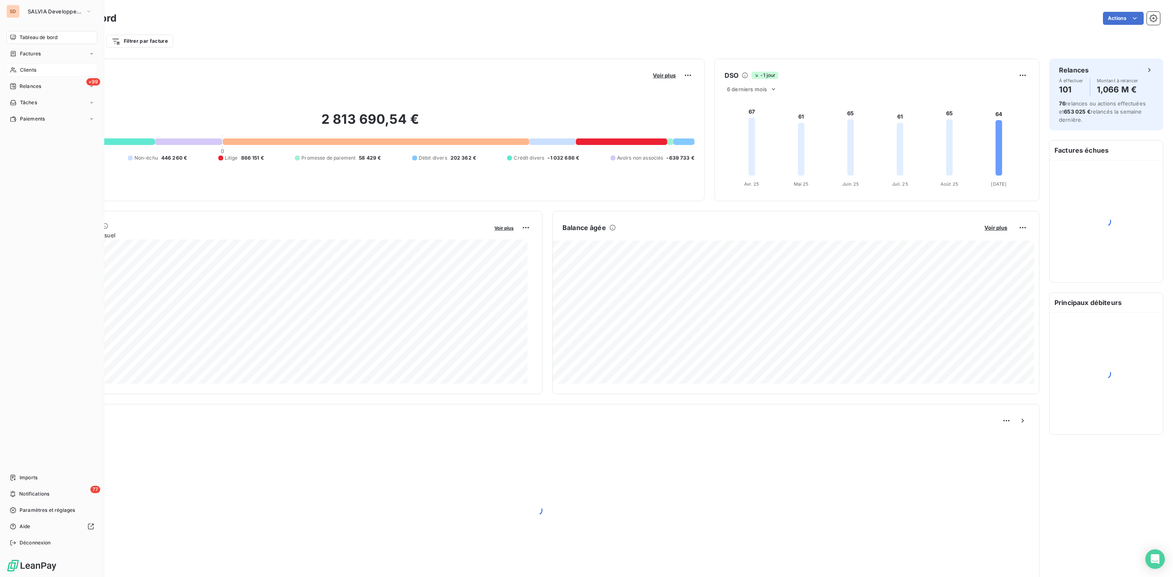
click at [27, 71] on span "Clients" at bounding box center [28, 69] width 16 height 7
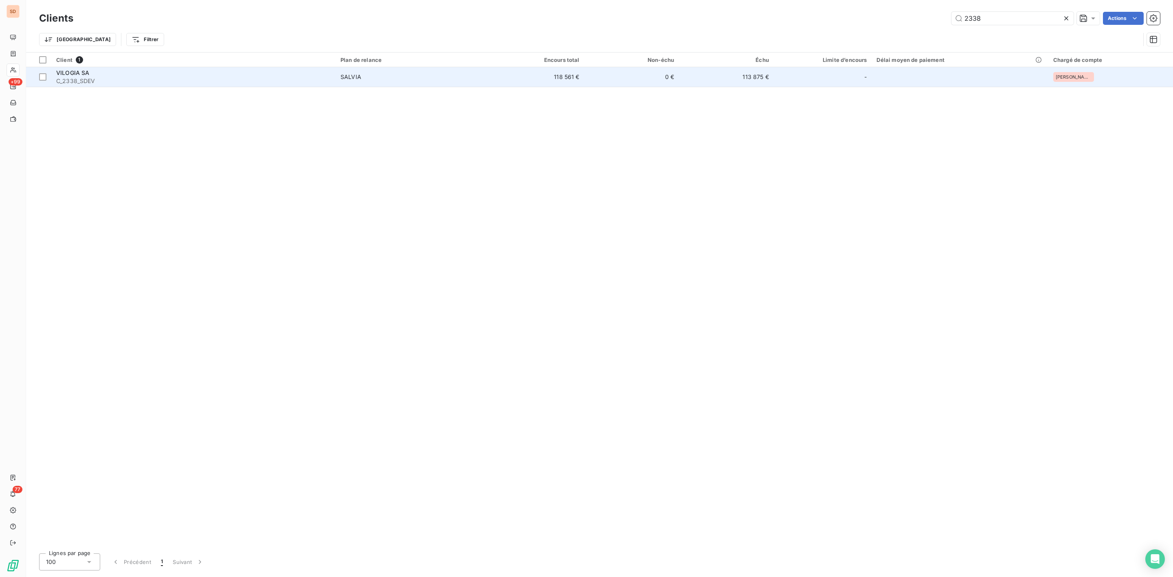
click at [444, 75] on span "SALVIA" at bounding box center [412, 77] width 144 height 8
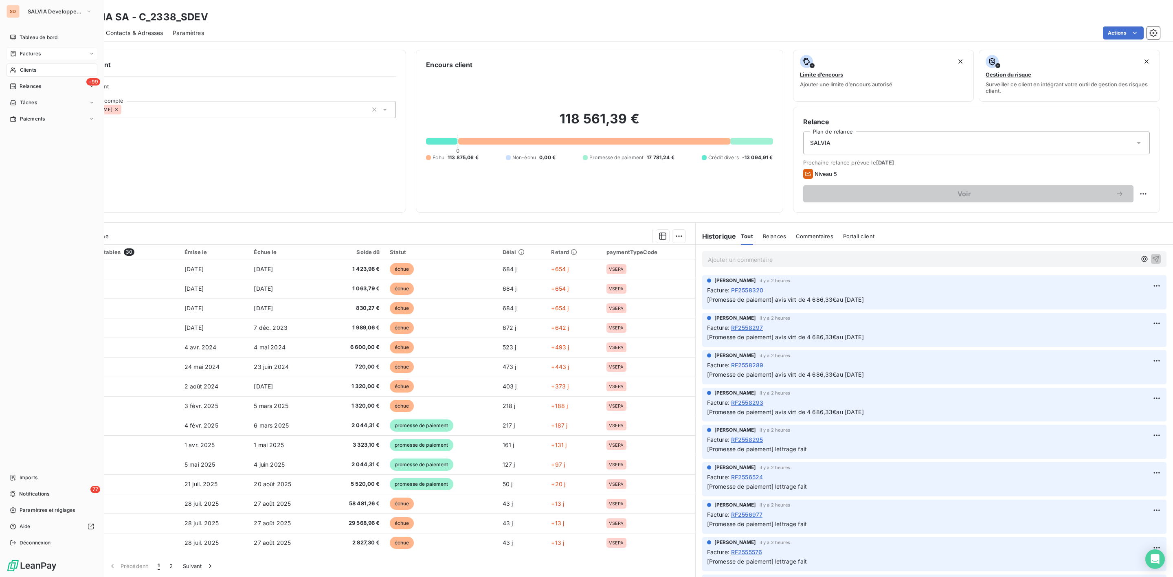
click at [31, 56] on span "Factures" at bounding box center [30, 53] width 21 height 7
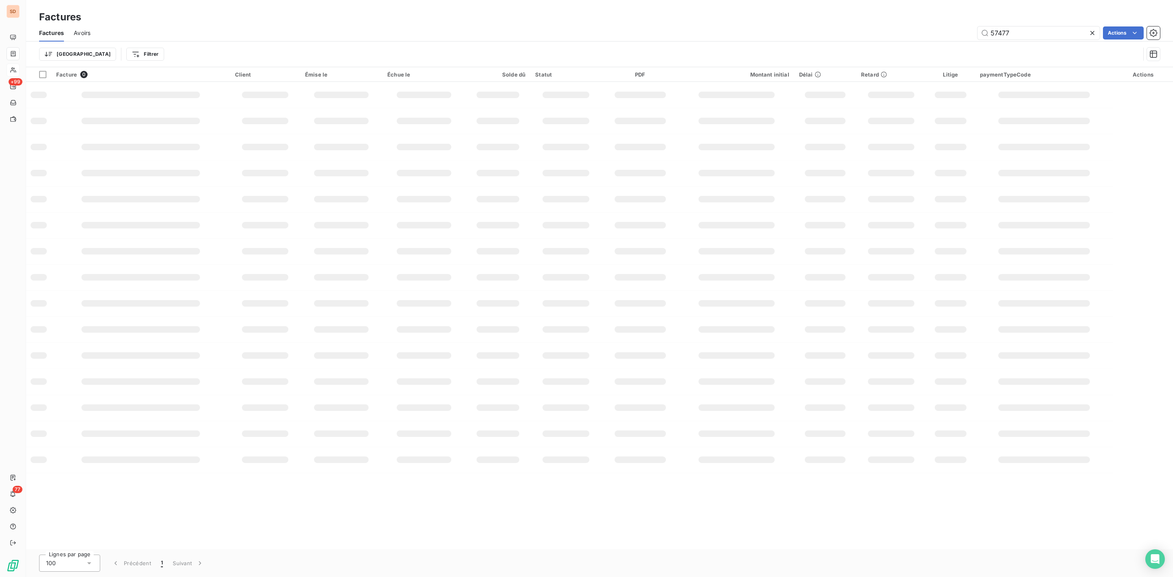
drag, startPoint x: 1029, startPoint y: 29, endPoint x: 676, endPoint y: 33, distance: 353.1
click at [832, 33] on div "57477 Actions" at bounding box center [630, 32] width 1060 height 13
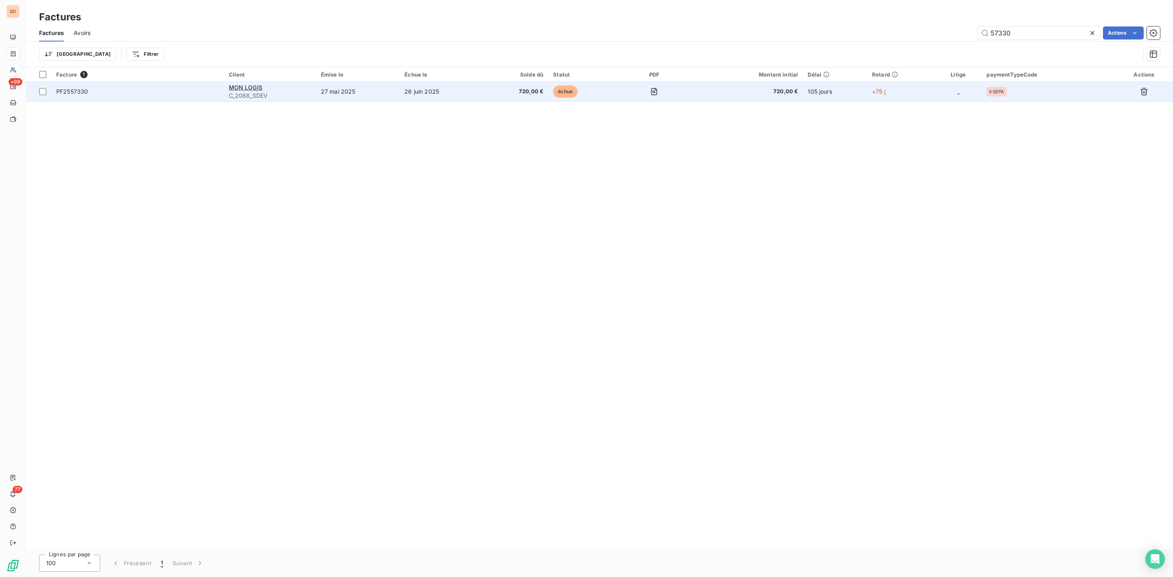
type input "57330"
click at [263, 86] on div "MON LOGIS" at bounding box center [270, 87] width 82 height 8
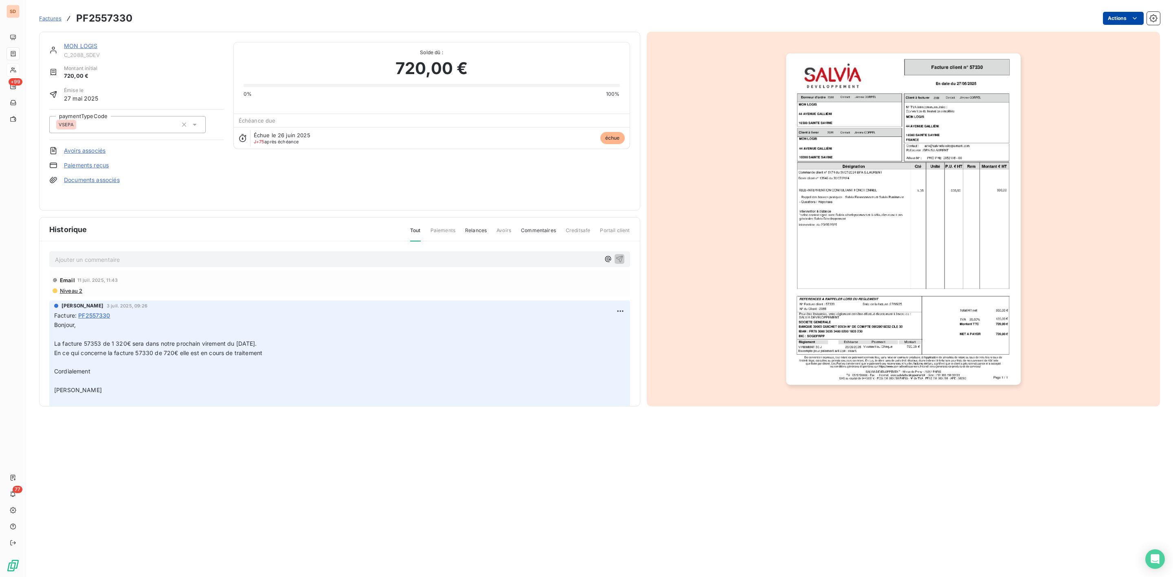
click at [1129, 18] on html "SD +99 77 Factures PF2557330 Actions MON LOGIS C_2088_SDEV Montant initial 720,…" at bounding box center [586, 288] width 1173 height 577
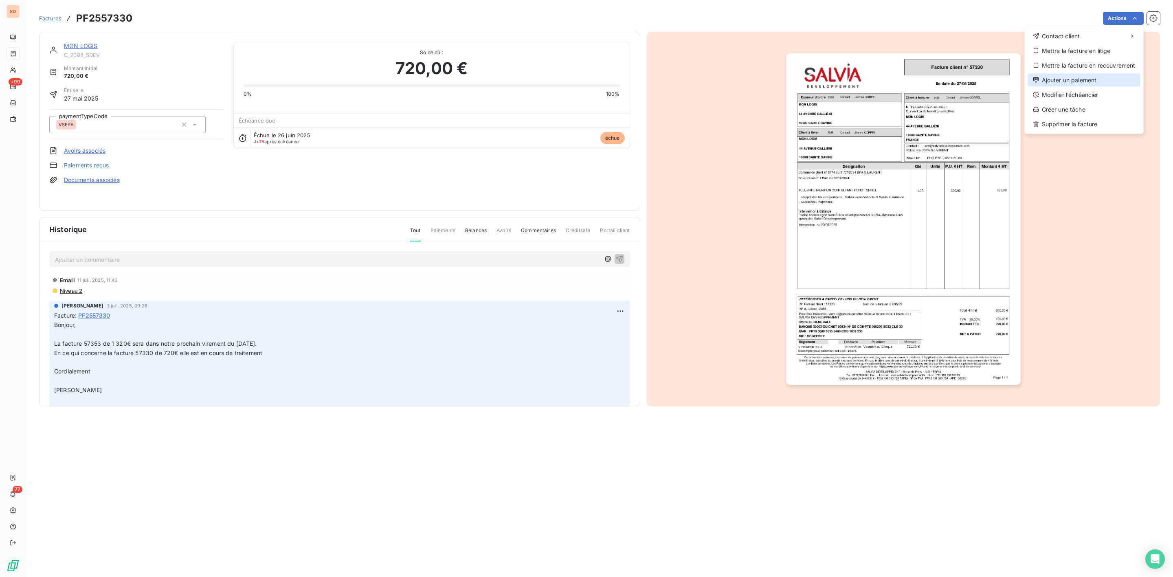
click at [1073, 79] on div "Ajouter un paiement" at bounding box center [1084, 80] width 112 height 13
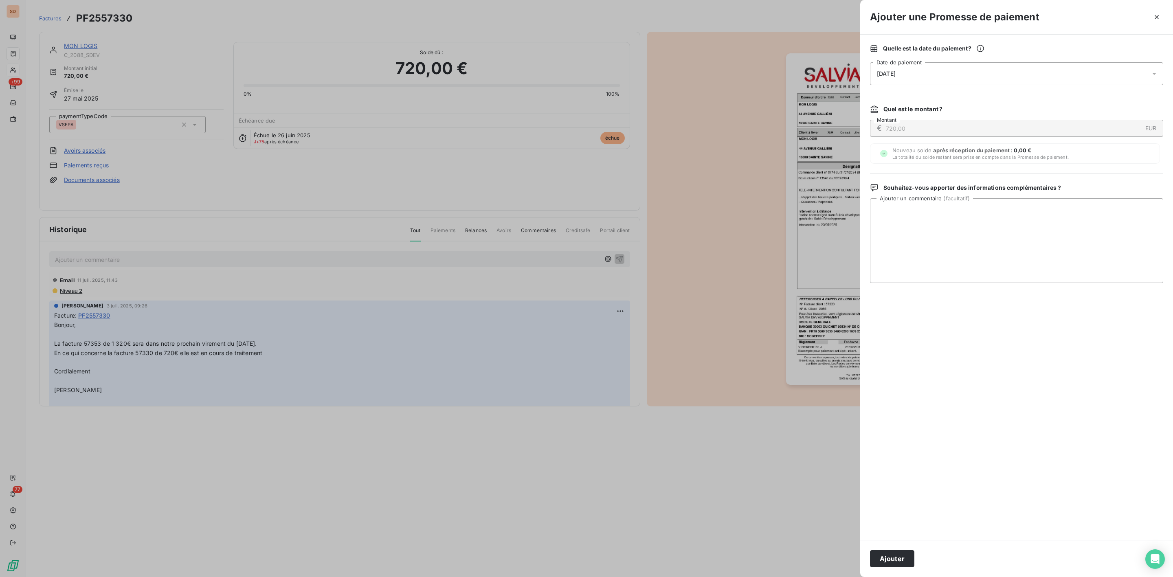
click at [886, 71] on span "10/09/2025" at bounding box center [886, 73] width 19 height 7
click at [927, 188] on button "24" at bounding box center [926, 190] width 16 height 16
click at [1078, 227] on textarea "Ajouter un commentaire ( facultatif )" at bounding box center [1016, 240] width 293 height 85
paste textarea "SALVIA DEVELOPPEMENT 58 RUE DE PRONY 75017 PARIS 17 Service Comptabilité Ste Sa…"
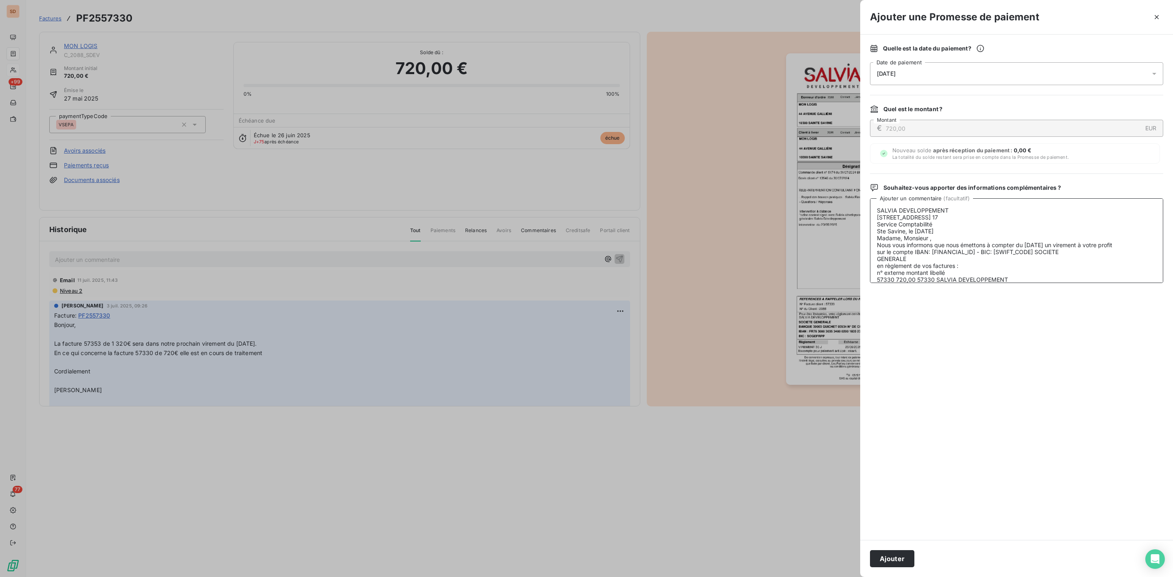
scroll to position [79, 0]
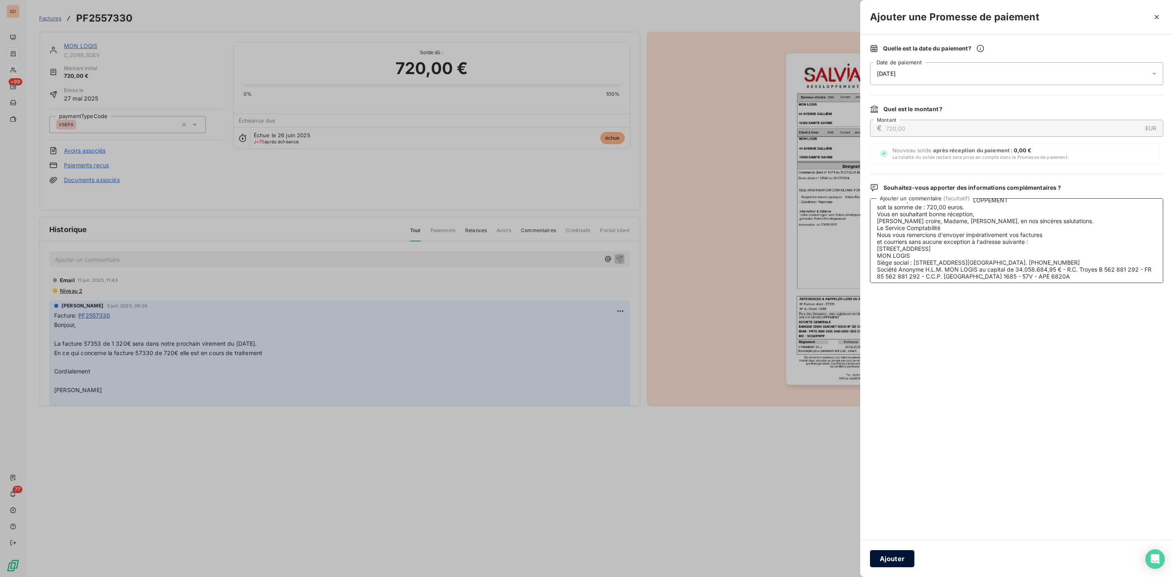
type textarea "SALVIA DEVELOPPEMENT 58 RUE DE PRONY 75017 PARIS 17 Service Comptabilité Ste Sa…"
click at [897, 562] on button "Ajouter" at bounding box center [892, 558] width 44 height 17
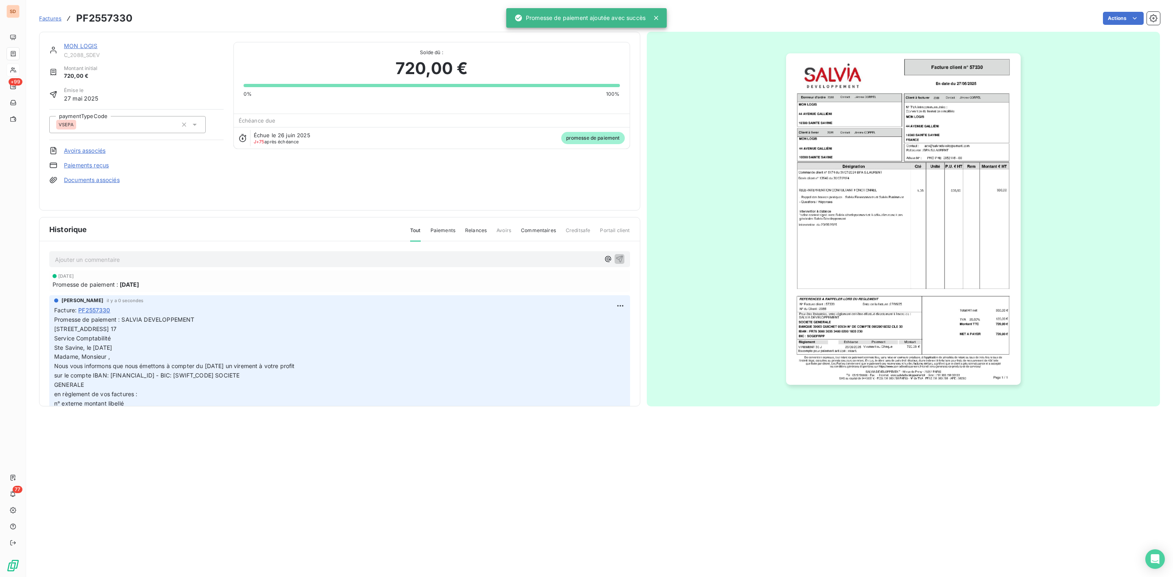
click at [86, 45] on link "MON LOGIS" at bounding box center [80, 45] width 33 height 7
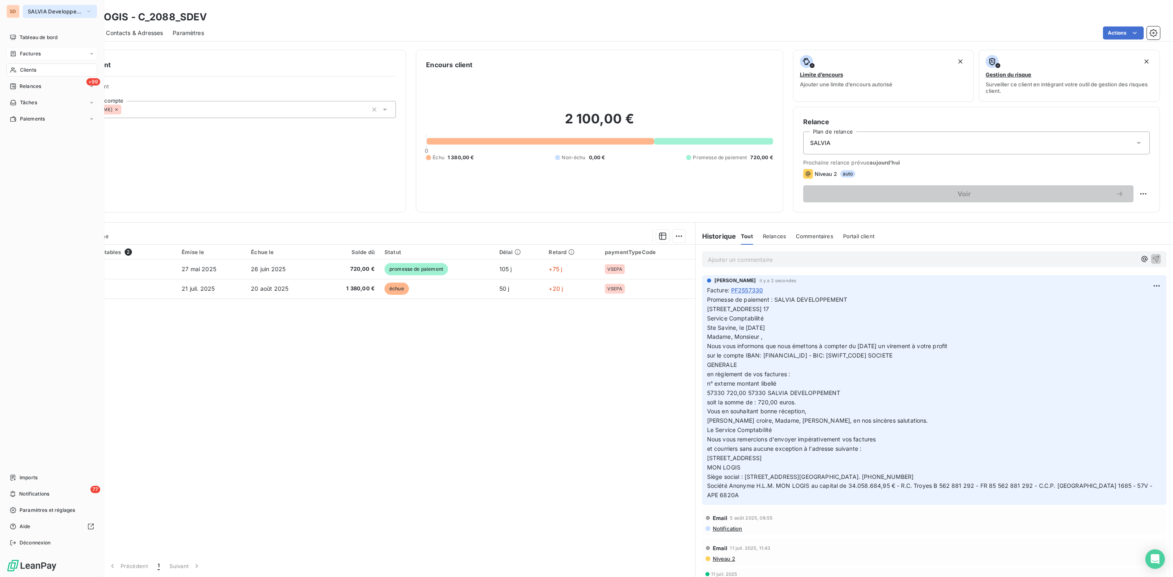
drag, startPoint x: 31, startPoint y: 12, endPoint x: 38, endPoint y: 15, distance: 7.7
click at [31, 12] on span "SALVIA Developpement" at bounding box center [55, 11] width 55 height 7
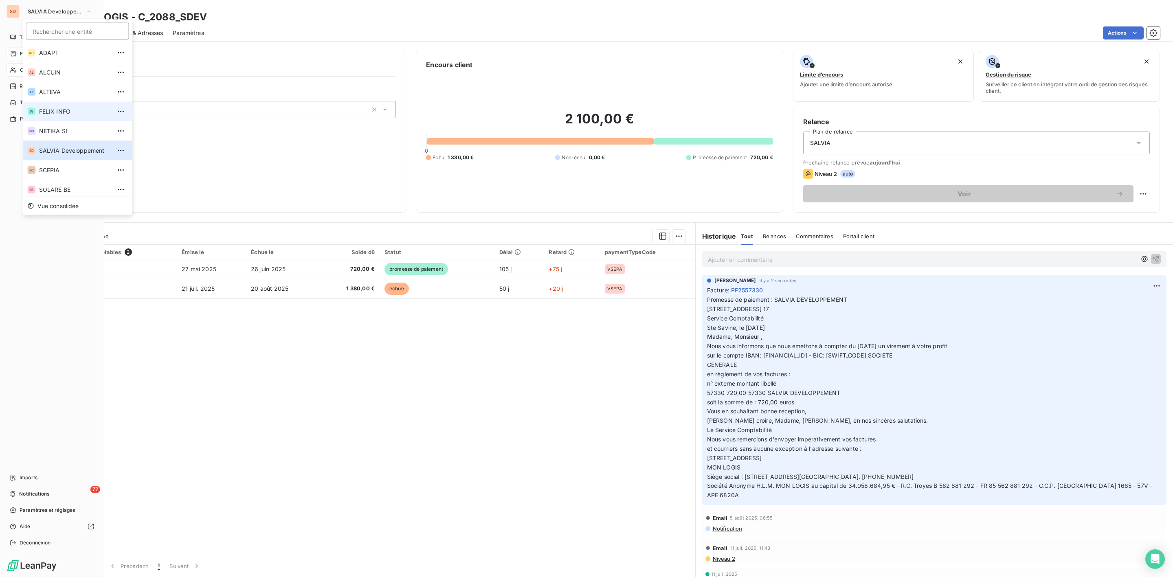
click at [49, 108] on span "FELIX INFO" at bounding box center [75, 112] width 72 height 8
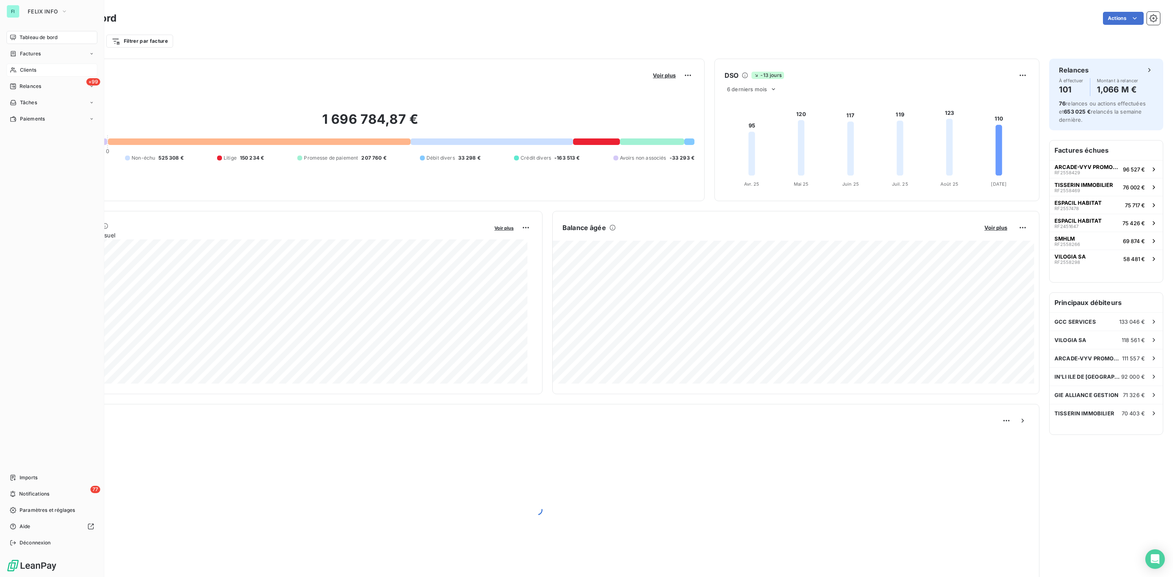
click at [29, 69] on span "Clients" at bounding box center [28, 69] width 16 height 7
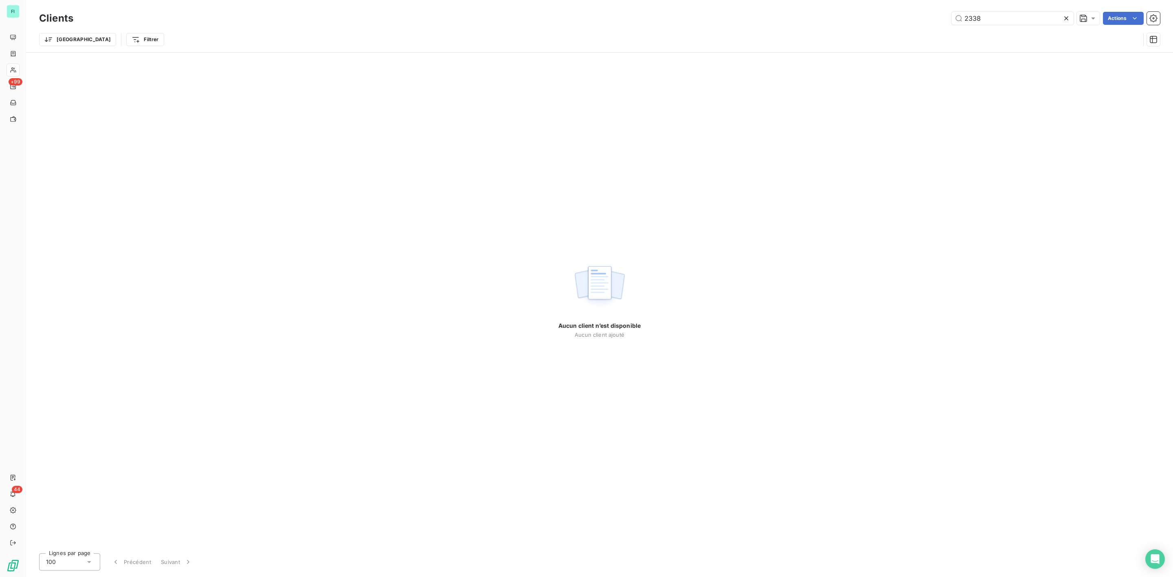
drag, startPoint x: 994, startPoint y: 17, endPoint x: 790, endPoint y: 23, distance: 204.1
click at [800, 23] on div "2338 Actions" at bounding box center [621, 18] width 1077 height 13
click at [970, 18] on input "10999" at bounding box center [1012, 18] width 122 height 13
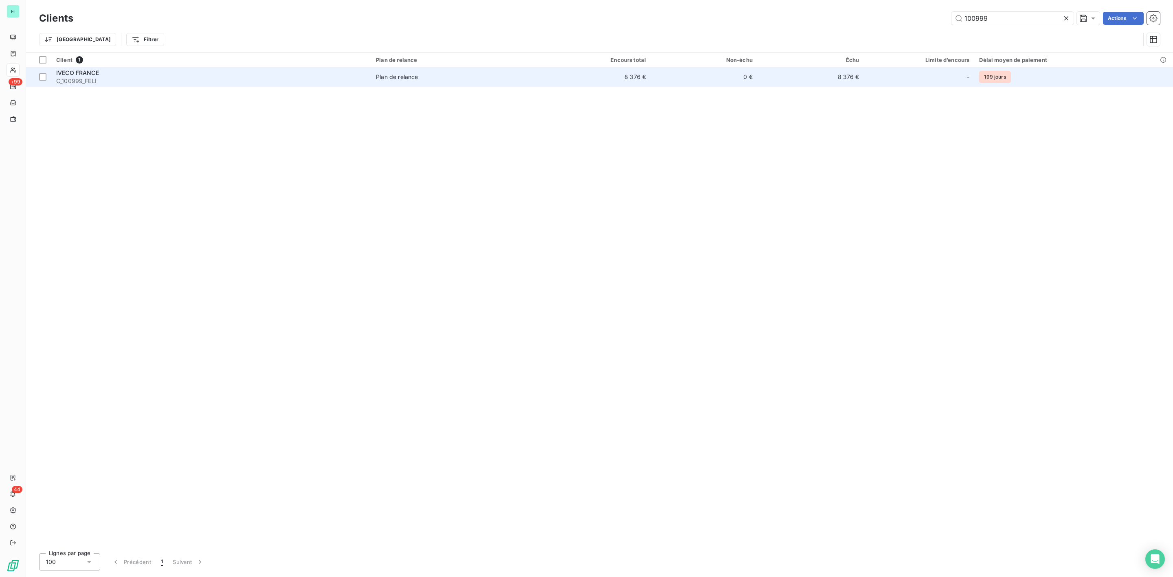
type input "100999"
click at [69, 78] on span "C_100999_FELI" at bounding box center [211, 81] width 310 height 8
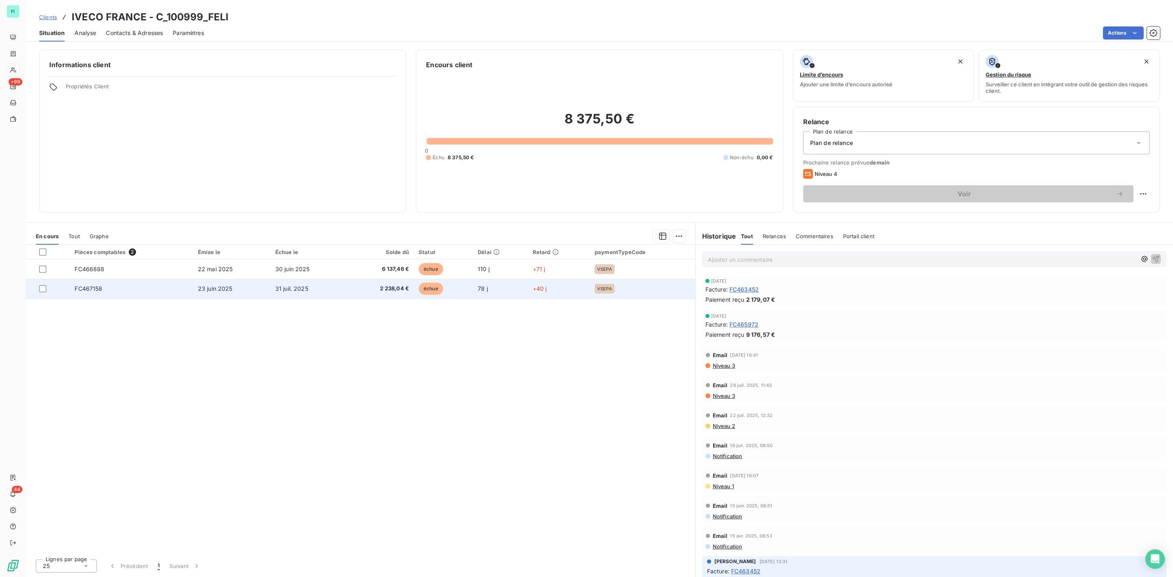
click at [87, 288] on span "FC467158" at bounding box center [89, 288] width 28 height 7
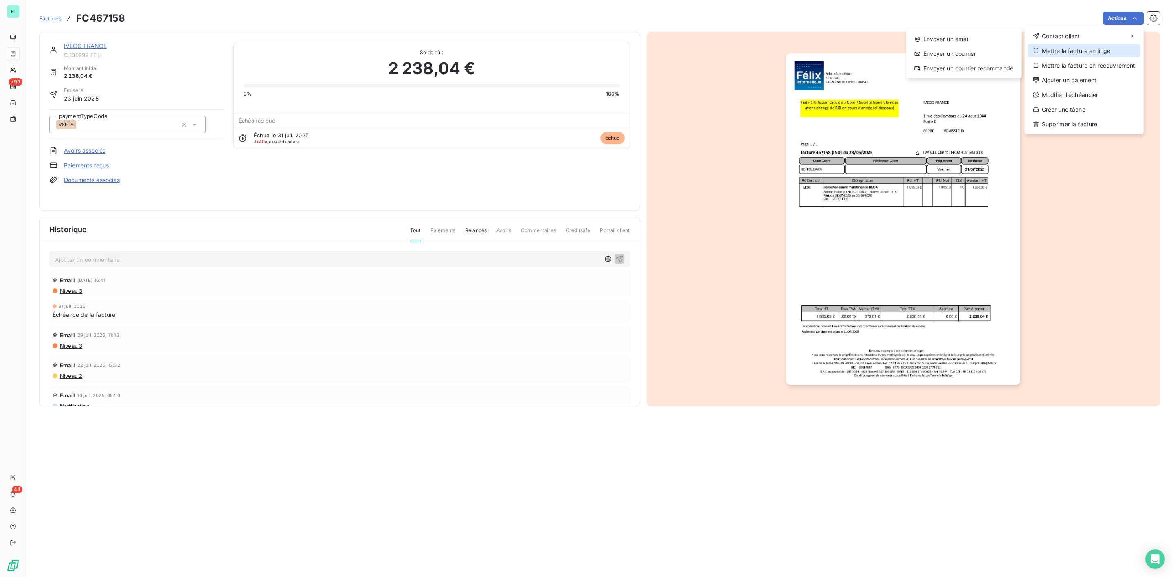
click at [1072, 47] on div "Mettre la facture en litige" at bounding box center [1084, 50] width 112 height 13
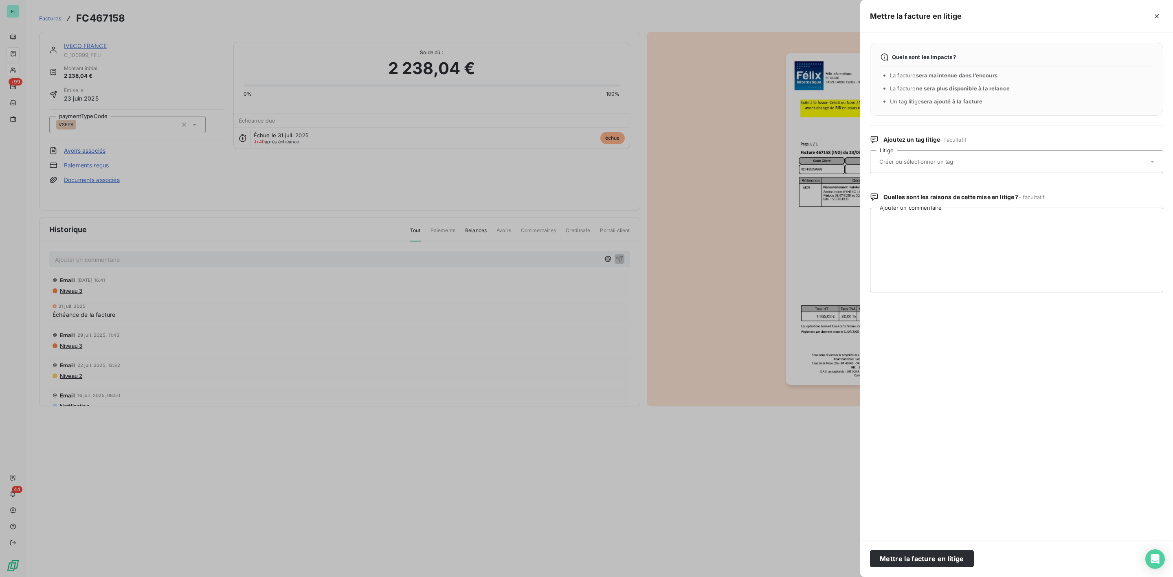
click at [900, 158] on input "text" at bounding box center [937, 161] width 119 height 7
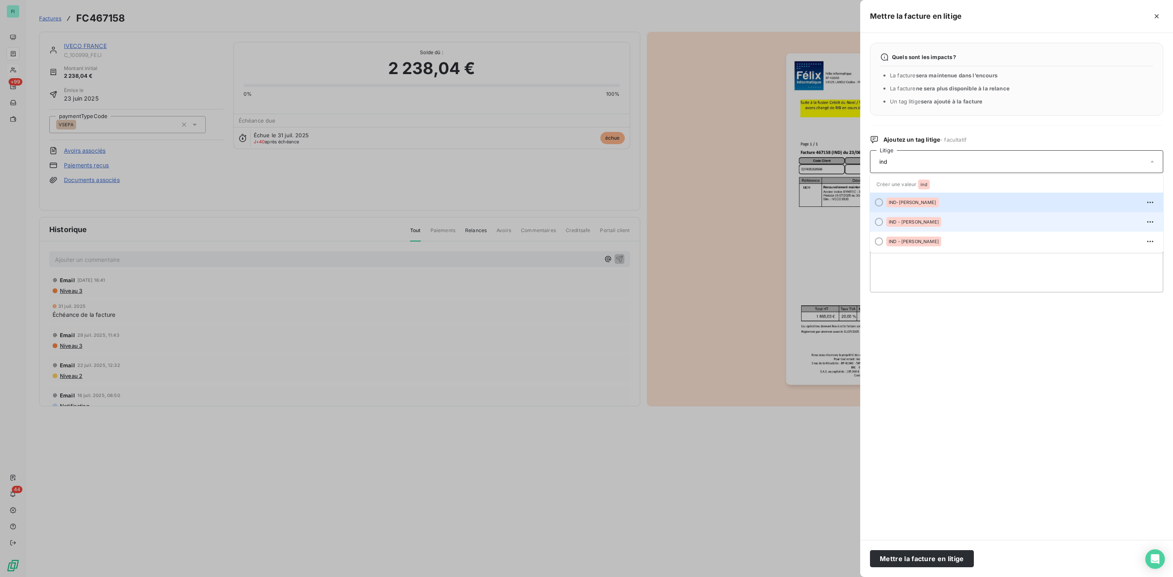
type input "ind"
click at [900, 213] on li "IND - Emilie" at bounding box center [1016, 222] width 293 height 20
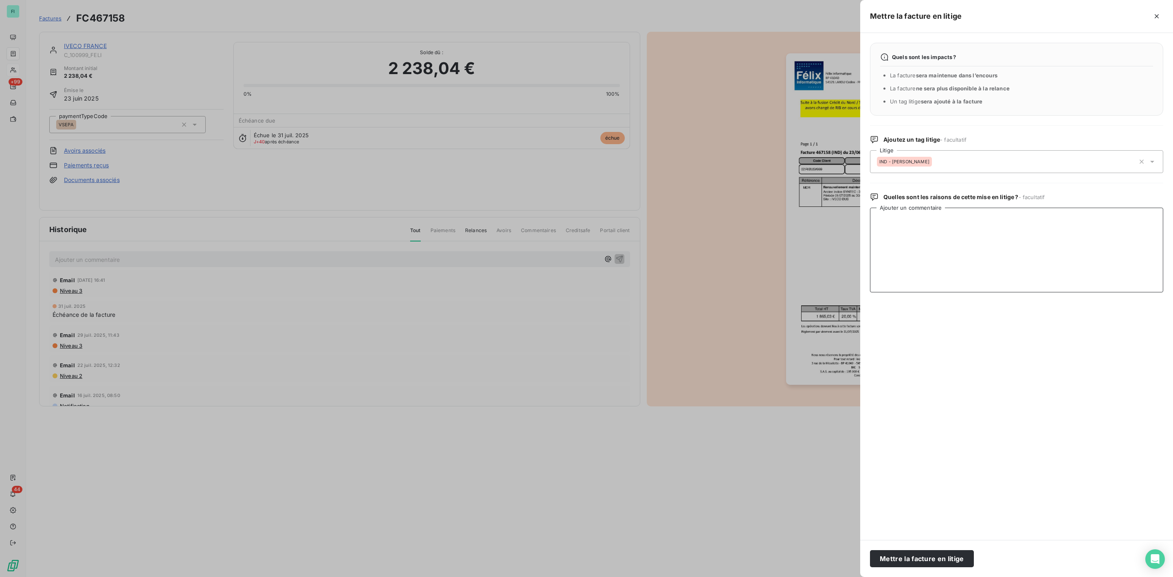
click at [907, 227] on textarea "Ajouter un commentaire" at bounding box center [1016, 250] width 293 height 85
paste textarea "Bonjour, Je reviens vers vous afin d’avoir le bon de commande pour la facture 4…"
type textarea "Bonjour, Je reviens vers vous afin d’avoir le bon de commande pour la facture 4…"
click at [896, 555] on button "Mettre la facture en litige" at bounding box center [922, 558] width 104 height 17
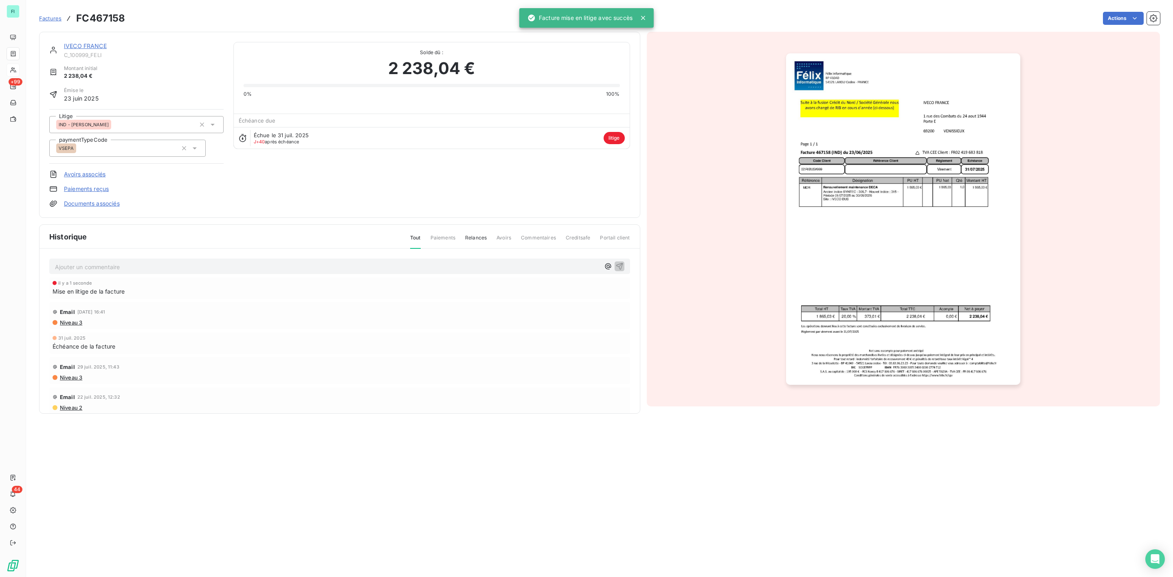
click at [94, 44] on link "IVECO FRANCE" at bounding box center [85, 45] width 43 height 7
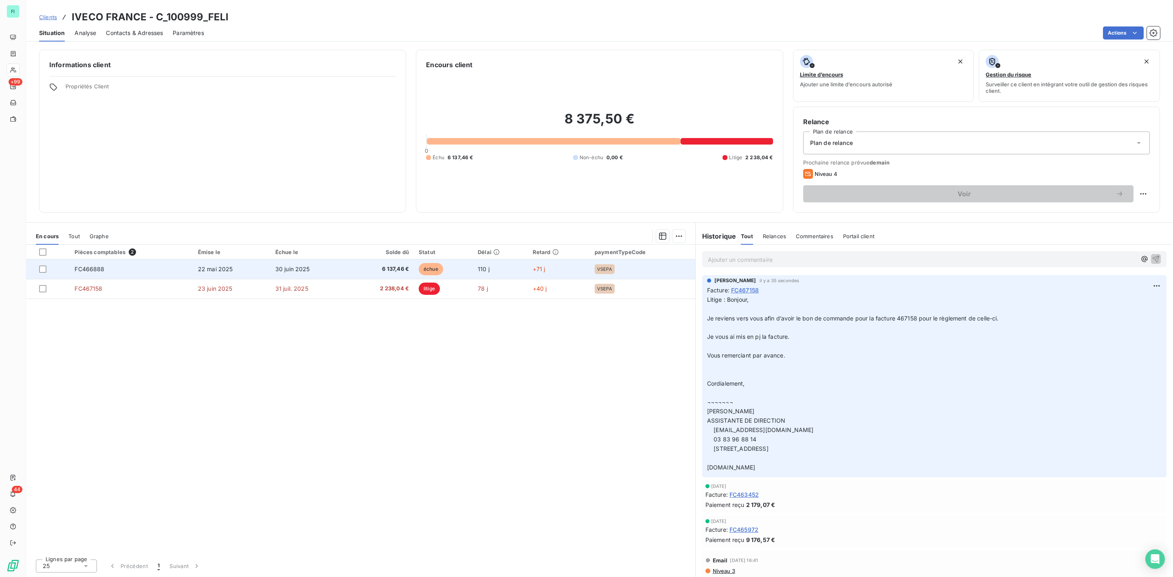
click at [191, 268] on td "FC466888" at bounding box center [131, 269] width 123 height 20
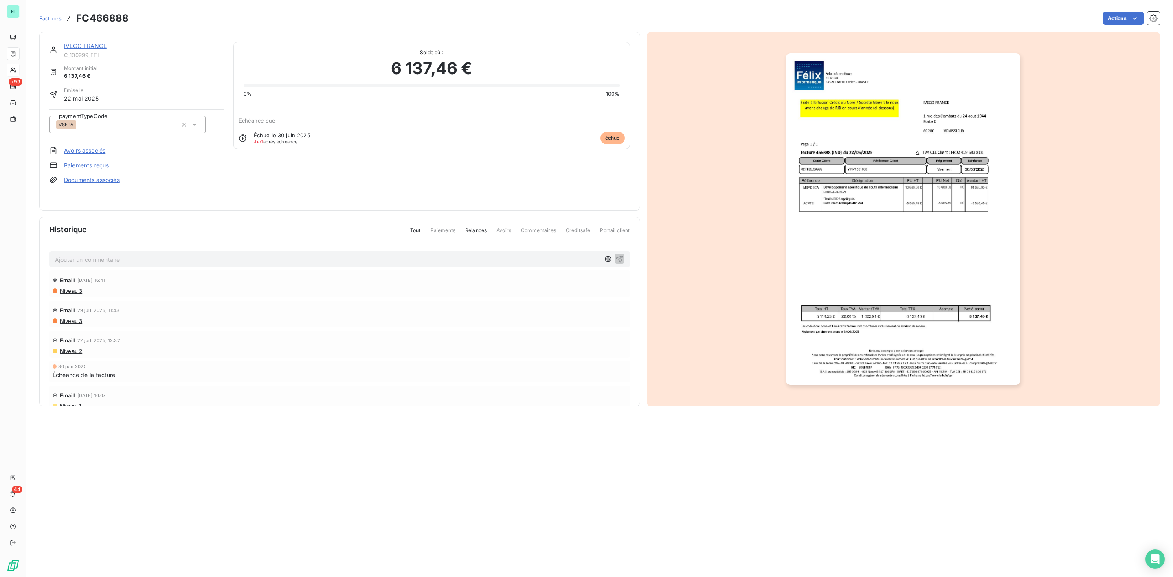
click at [93, 256] on p "Ajouter un commentaire ﻿" at bounding box center [327, 260] width 545 height 10
click at [615, 256] on div "Facture FC466888 en attente d'approbation par le demandeur de biens/services. V…" at bounding box center [339, 258] width 581 height 15
click at [616, 255] on icon "button" at bounding box center [619, 258] width 7 height 7
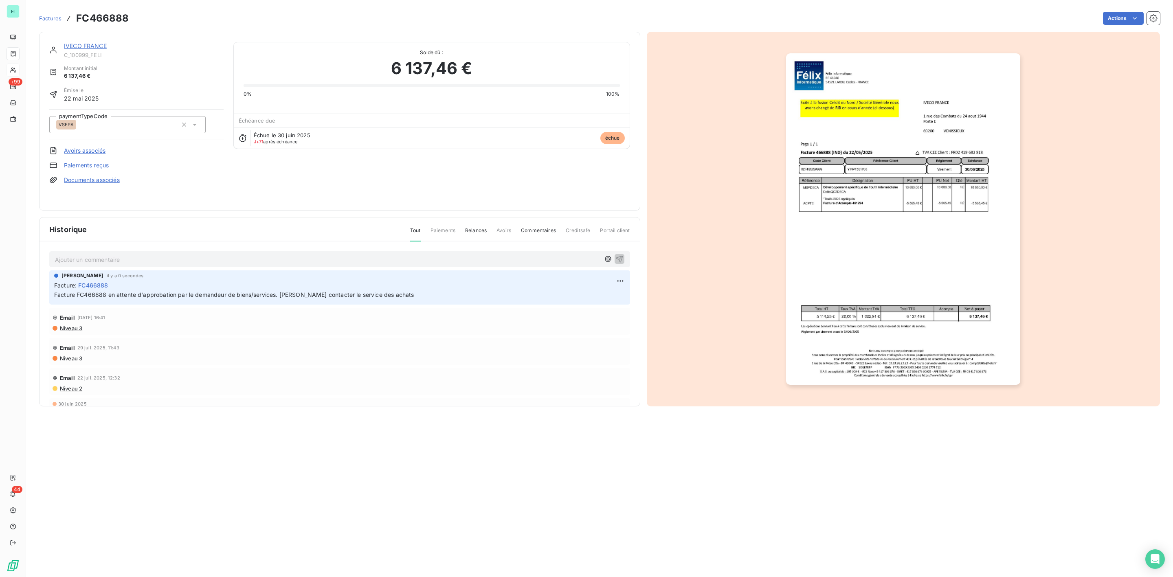
click at [82, 46] on link "IVECO FRANCE" at bounding box center [85, 45] width 43 height 7
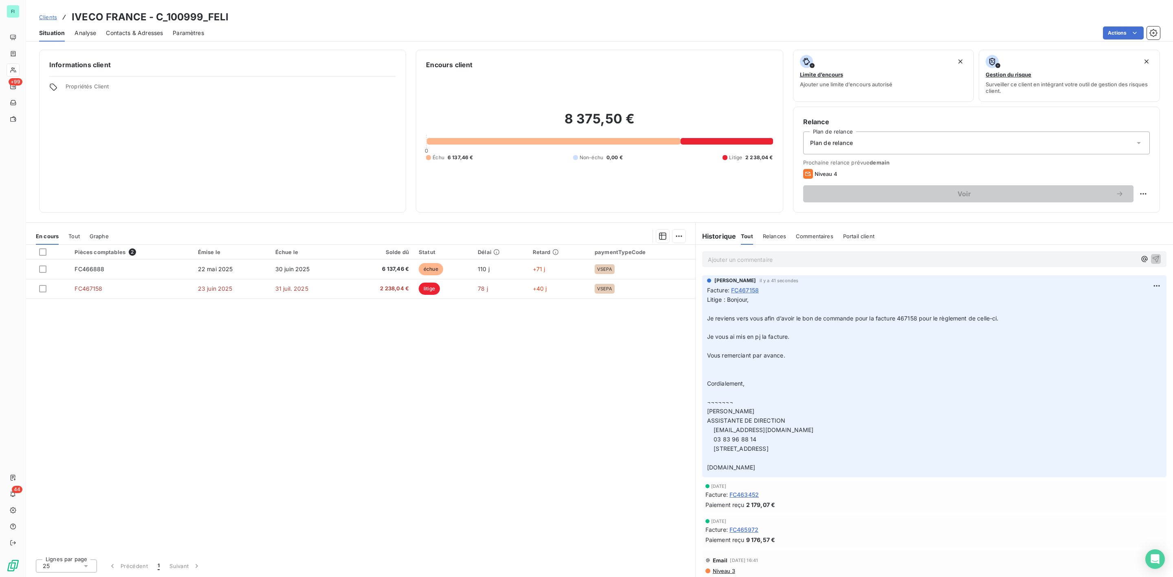
click at [128, 35] on span "Contacts & Adresses" at bounding box center [134, 33] width 57 height 8
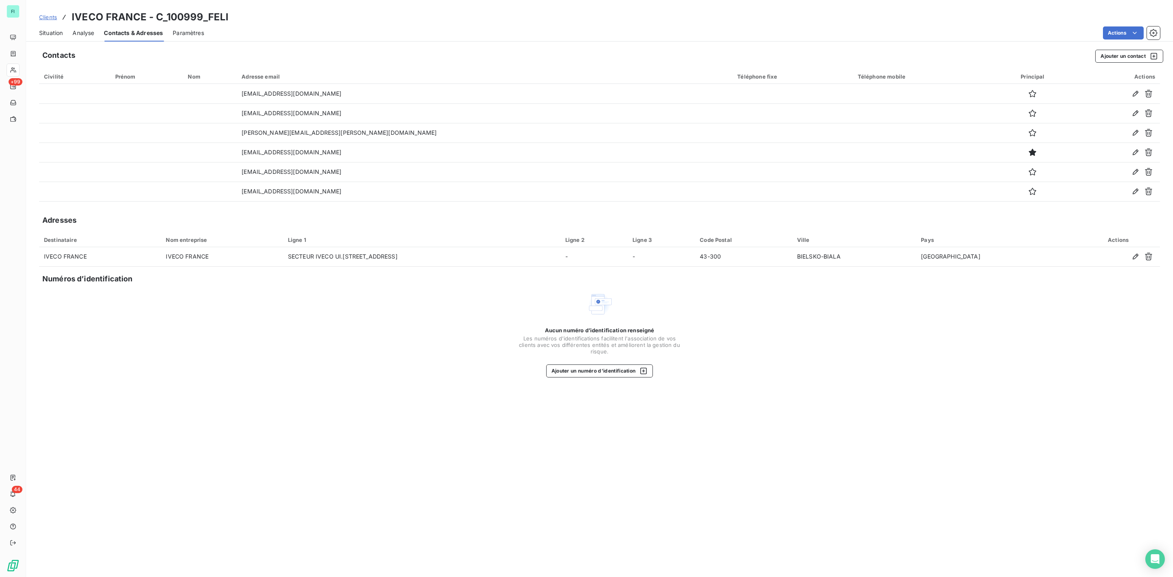
click at [51, 32] on span "Situation" at bounding box center [51, 33] width 24 height 8
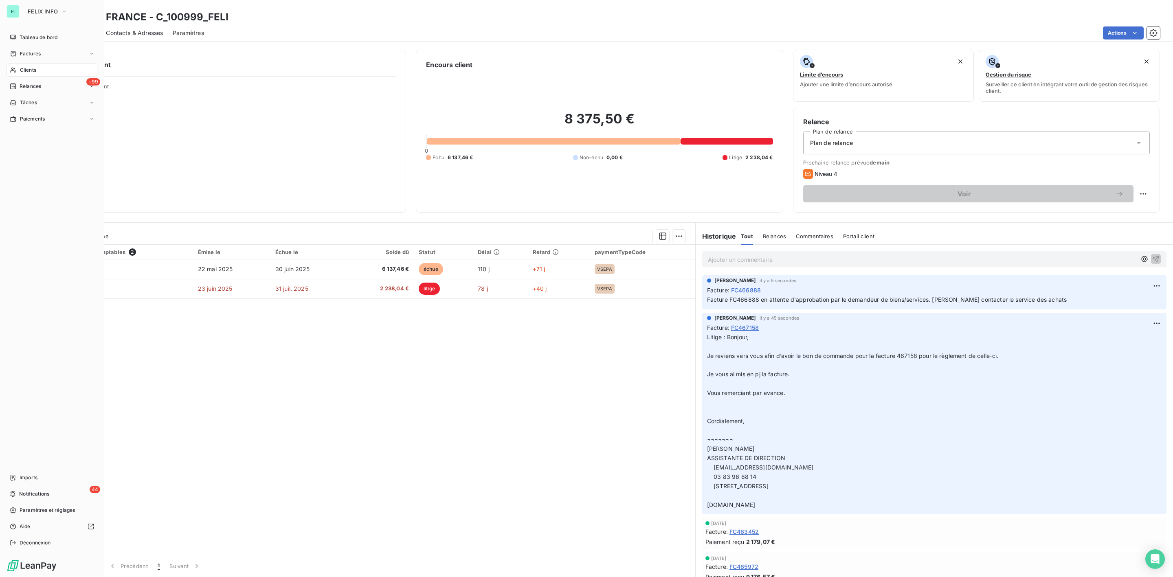
drag, startPoint x: 21, startPoint y: 68, endPoint x: 92, endPoint y: 64, distance: 71.4
click at [22, 68] on span "Clients" at bounding box center [28, 69] width 16 height 7
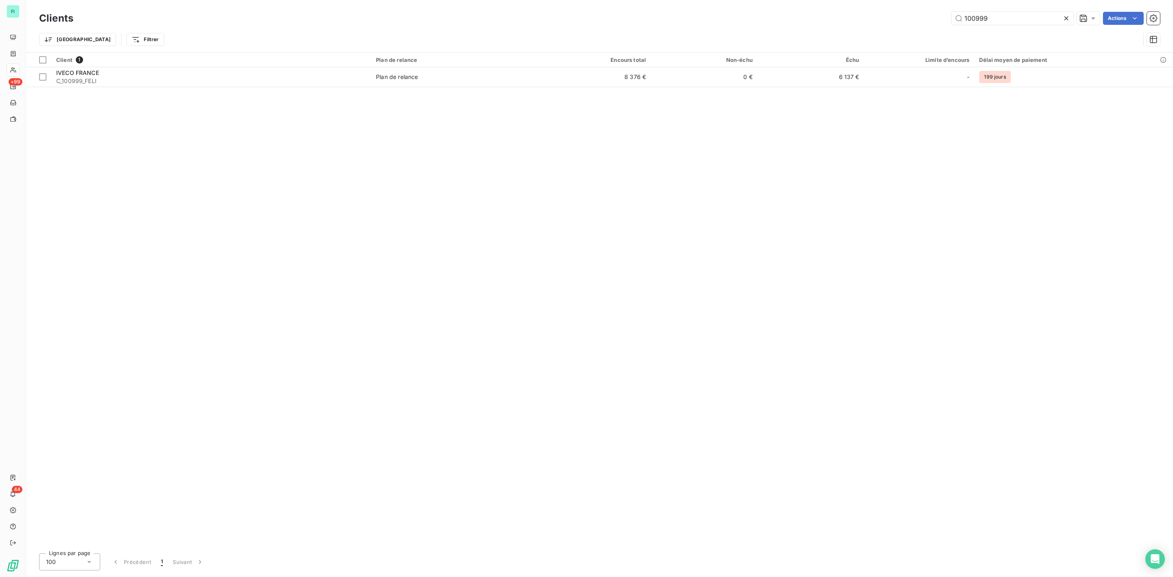
drag, startPoint x: 1008, startPoint y: 18, endPoint x: 796, endPoint y: 26, distance: 212.4
click at [836, 25] on div "Clients 100999 Actions" at bounding box center [599, 18] width 1121 height 17
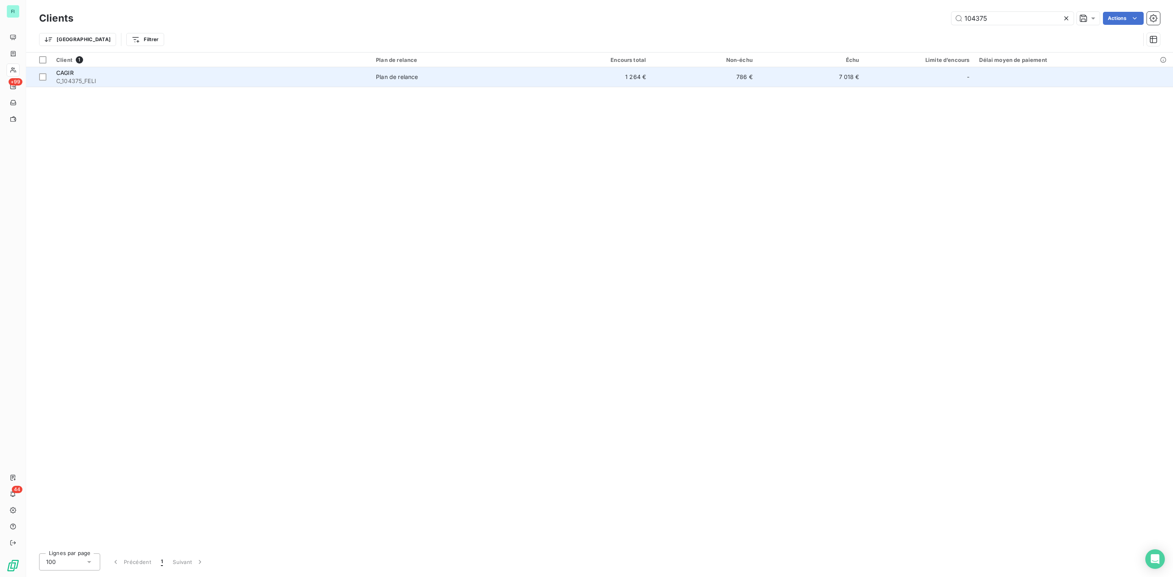
type input "104375"
click at [103, 77] on span "C_104375_FELI" at bounding box center [211, 81] width 310 height 8
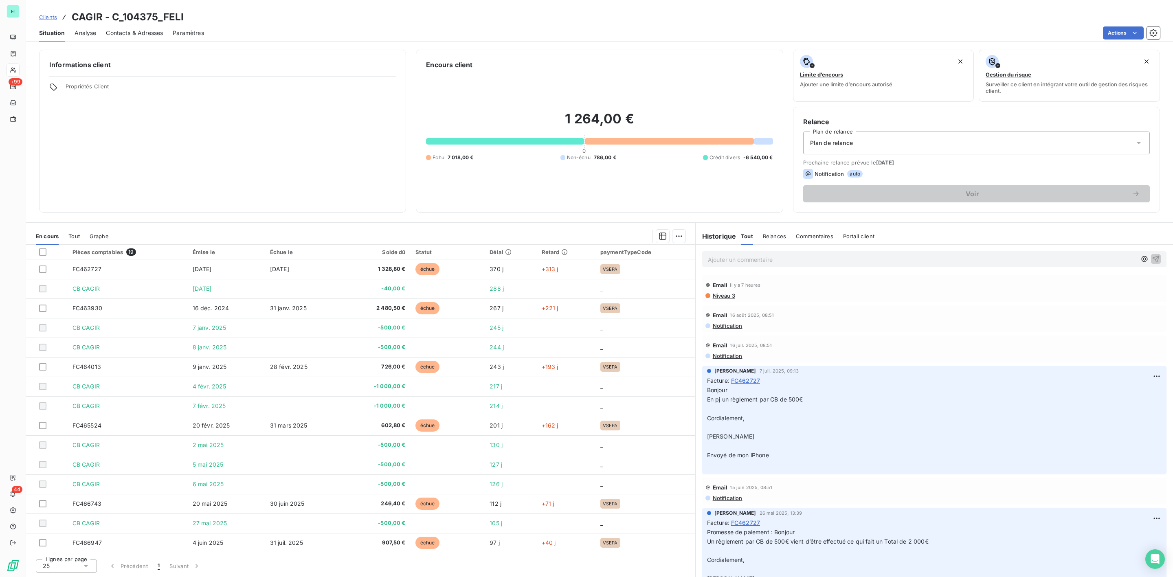
click at [740, 259] on p "Ajouter un commentaire ﻿" at bounding box center [922, 260] width 428 height 10
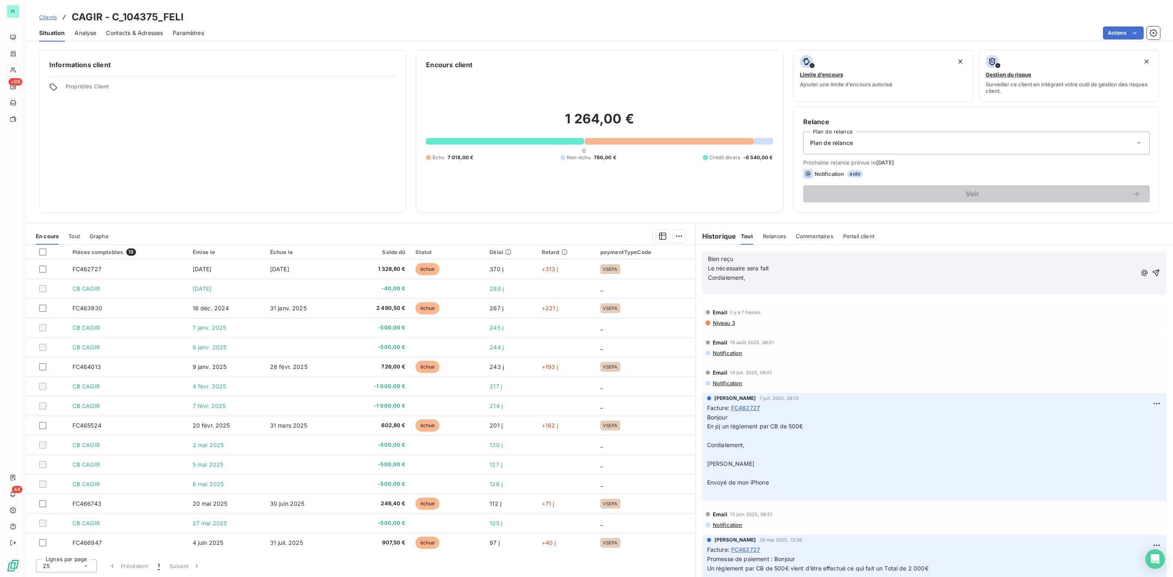
click at [706, 261] on div "Bien reçu Le nécessaire sera fait Cordialement, ﻿" at bounding box center [934, 272] width 464 height 43
click at [708, 260] on span "Bien reçu" at bounding box center [720, 258] width 25 height 7
click at [1153, 271] on icon "button" at bounding box center [1156, 272] width 7 height 7
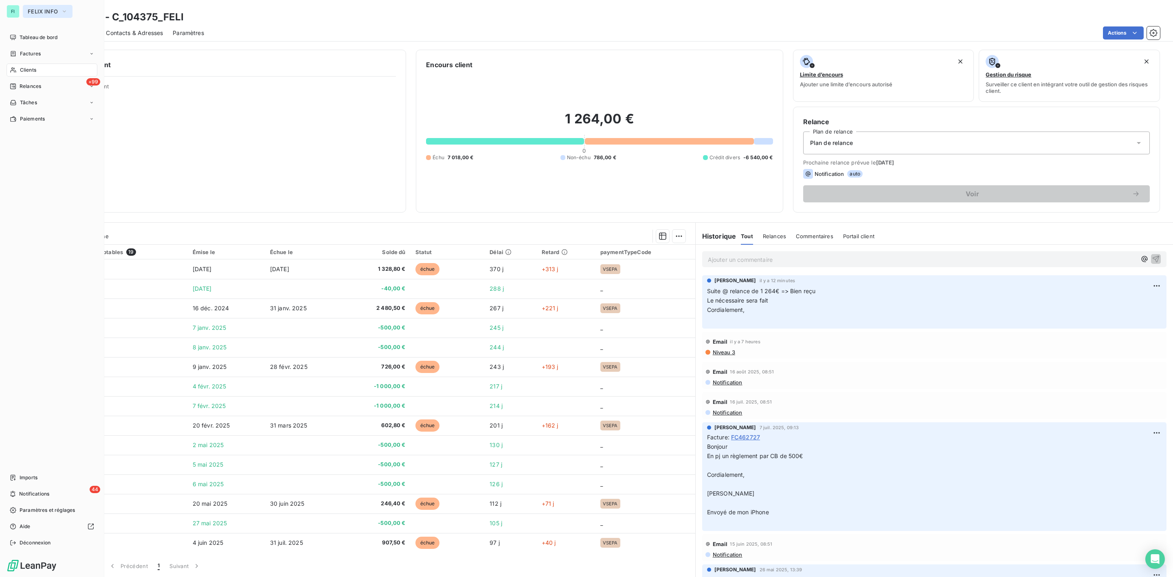
click at [37, 9] on span "FELIX INFO" at bounding box center [43, 11] width 30 height 7
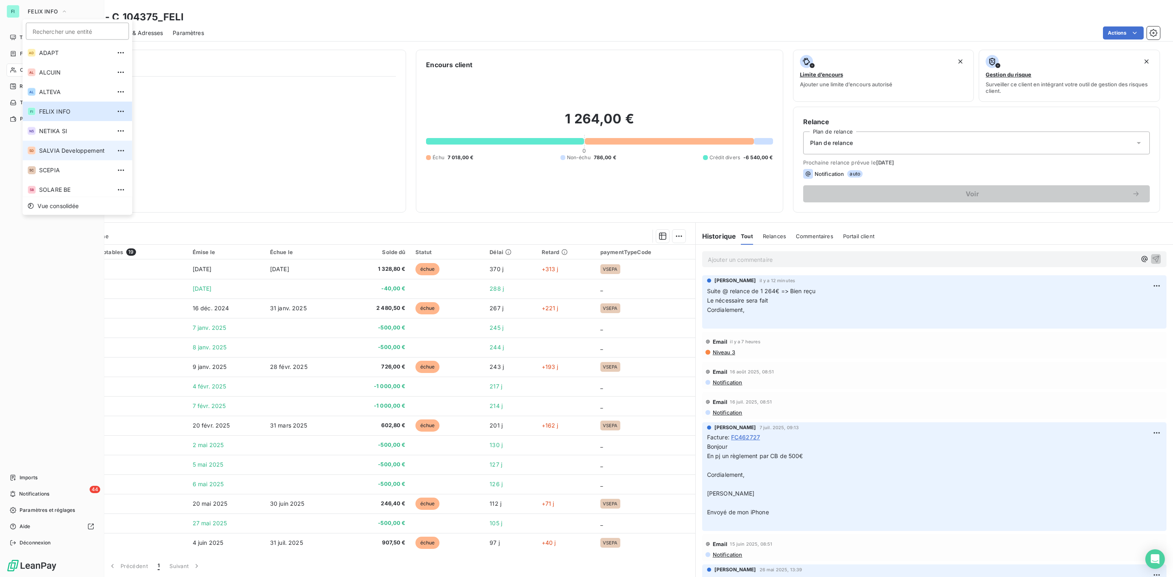
click at [68, 148] on span "SALVIA Developpement" at bounding box center [75, 151] width 72 height 8
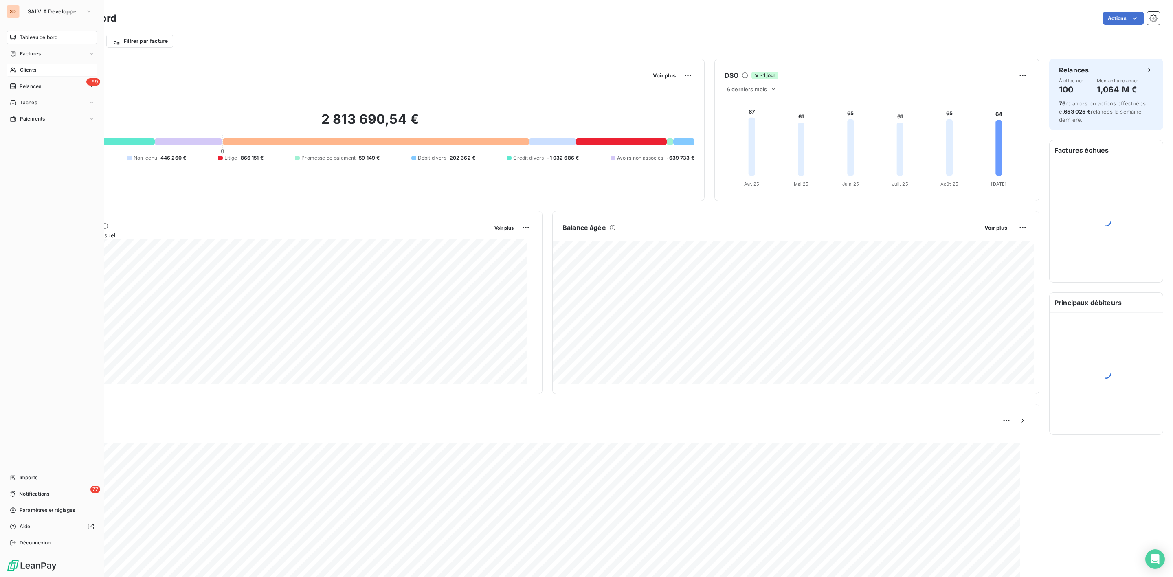
click at [38, 72] on div "Clients" at bounding box center [52, 70] width 91 height 13
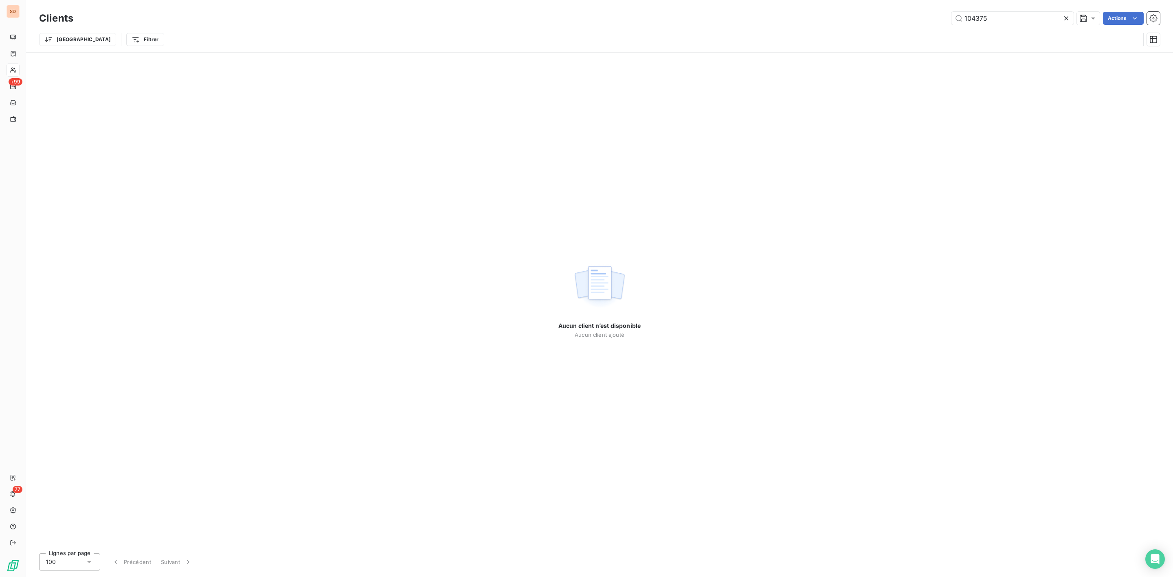
drag, startPoint x: 1023, startPoint y: 18, endPoint x: 837, endPoint y: 18, distance: 185.7
click at [852, 18] on div "104375 Actions" at bounding box center [621, 18] width 1077 height 13
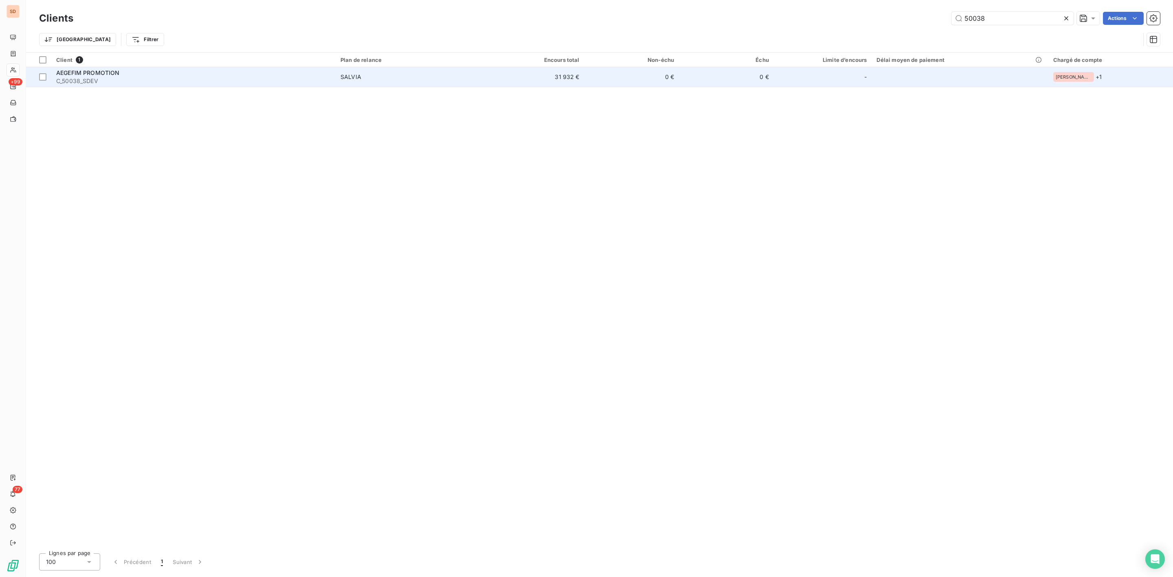
type input "50038"
click at [108, 70] on span "AEGEFIM PROMOTION" at bounding box center [88, 72] width 64 height 7
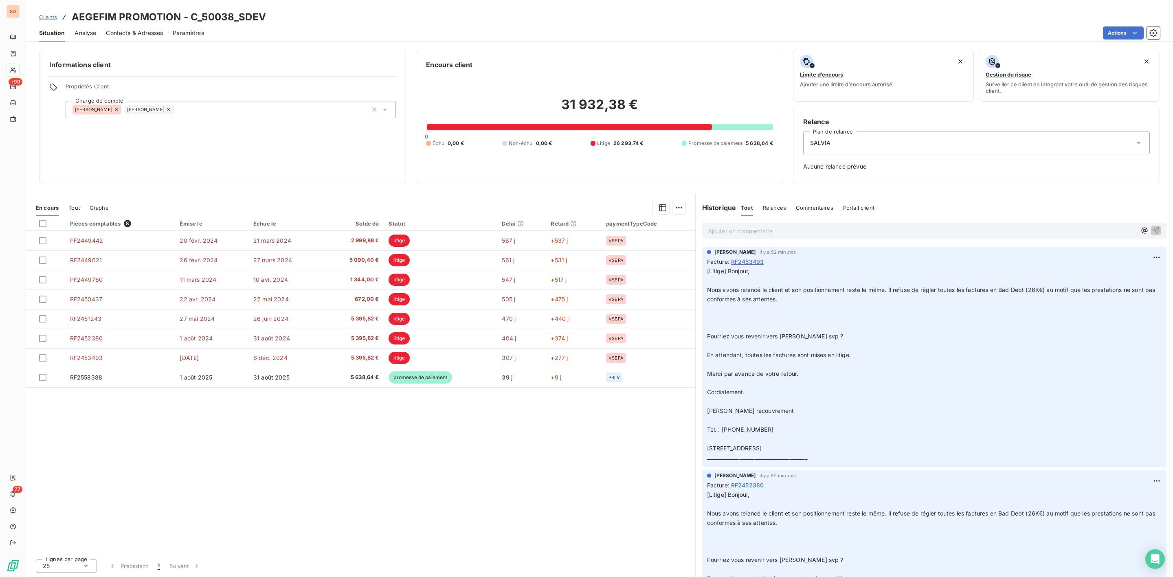
click at [766, 234] on p "Ajouter un commentaire ﻿" at bounding box center [922, 231] width 428 height 10
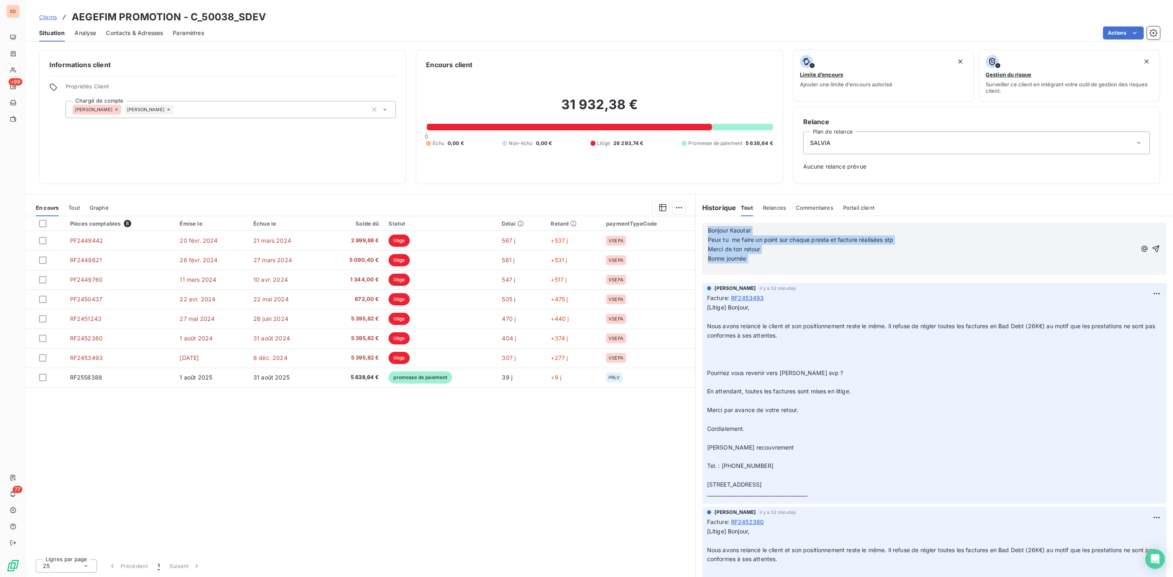
drag, startPoint x: 736, startPoint y: 266, endPoint x: 699, endPoint y: 219, distance: 60.1
click at [699, 219] on div "Bonjour Kaoutar Peux tu me faire un point sur chaque presta et facture réalisée…" at bounding box center [934, 248] width 477 height 65
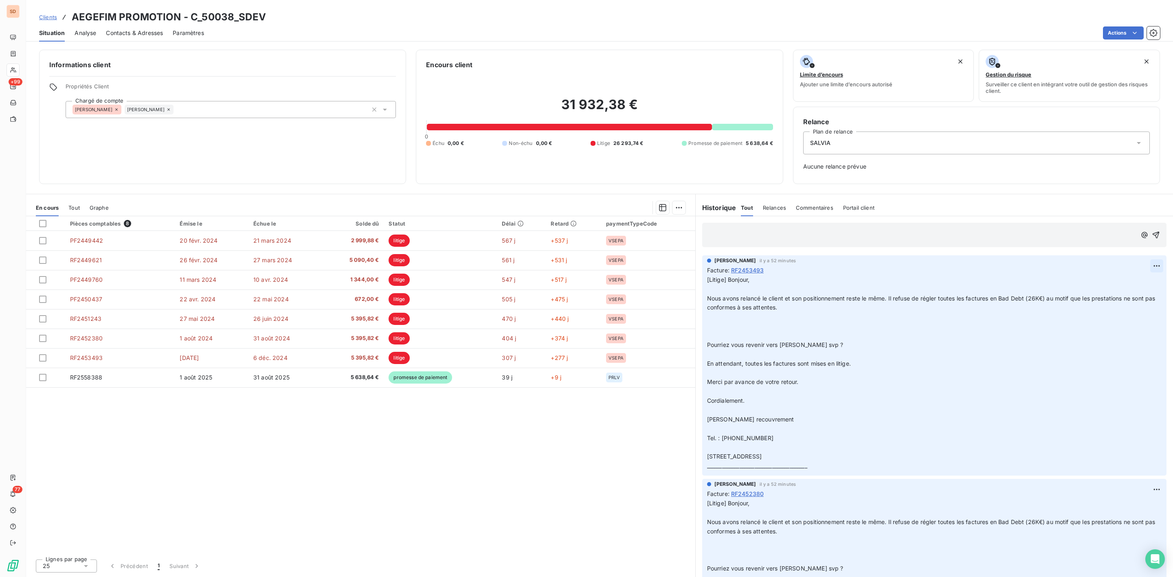
click at [1148, 263] on html "SD +99 77 Clients AEGEFIM PROMOTION - C_50038_SDEV Situation Analyse Contacts &…" at bounding box center [586, 288] width 1173 height 577
click at [1120, 284] on div "Editer" at bounding box center [1128, 284] width 46 height 13
click at [707, 280] on span "[Litige] Bonjour, Nous avons relancé le client et son positionnement reste le m…" at bounding box center [926, 372] width 438 height 193
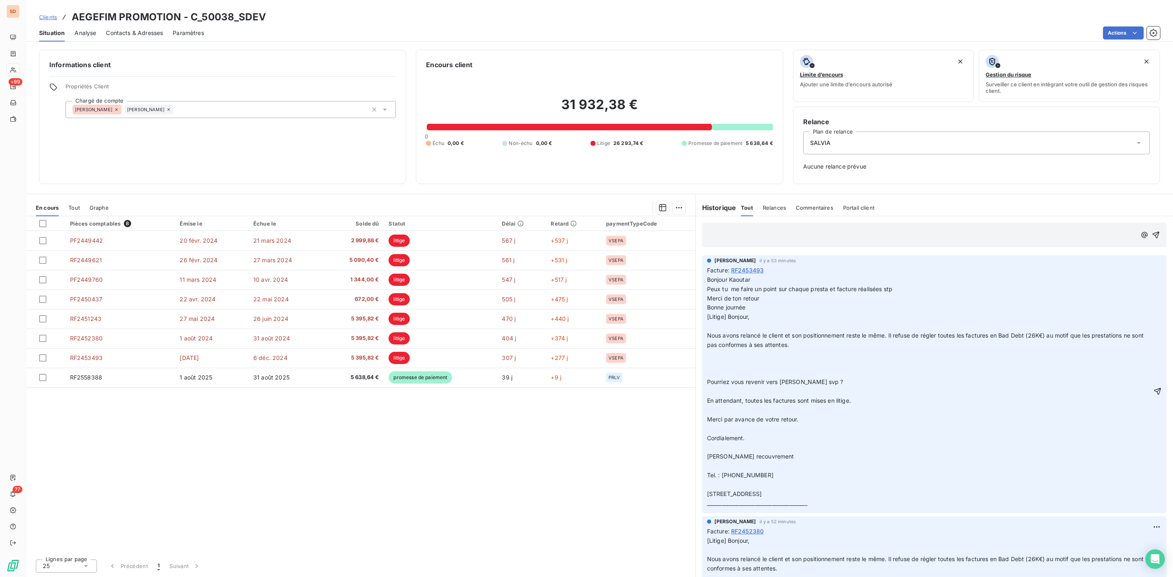
click at [753, 308] on p "Bonne journée" at bounding box center [929, 307] width 445 height 9
click at [954, 283] on p "Bonjour Kaoutar" at bounding box center [934, 279] width 455 height 9
click at [1145, 263] on html "SD +99 77 Clients AEGEFIM PROMOTION - C_50038_SDEV Situation Analyse Contacts &…" at bounding box center [586, 288] width 1173 height 577
click at [1118, 283] on div "Editer" at bounding box center [1128, 284] width 46 height 13
click at [746, 311] on span "Bonne journée" at bounding box center [726, 307] width 39 height 7
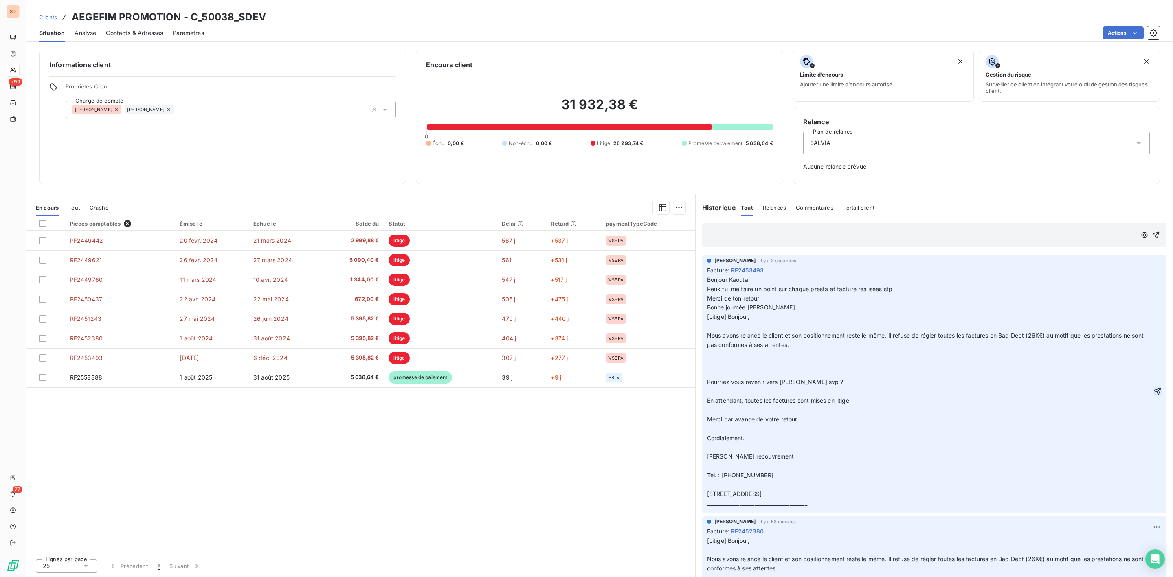
click at [1153, 396] on button "button" at bounding box center [1157, 391] width 9 height 10
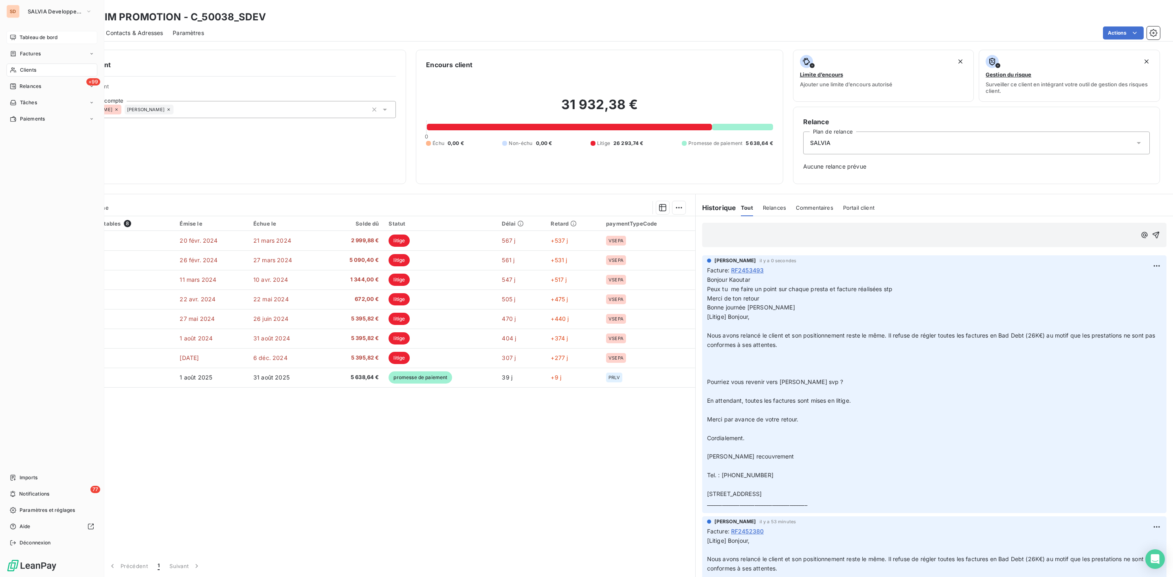
drag, startPoint x: 24, startPoint y: 39, endPoint x: 29, endPoint y: 38, distance: 5.8
click at [24, 39] on span "Tableau de bord" at bounding box center [39, 37] width 38 height 7
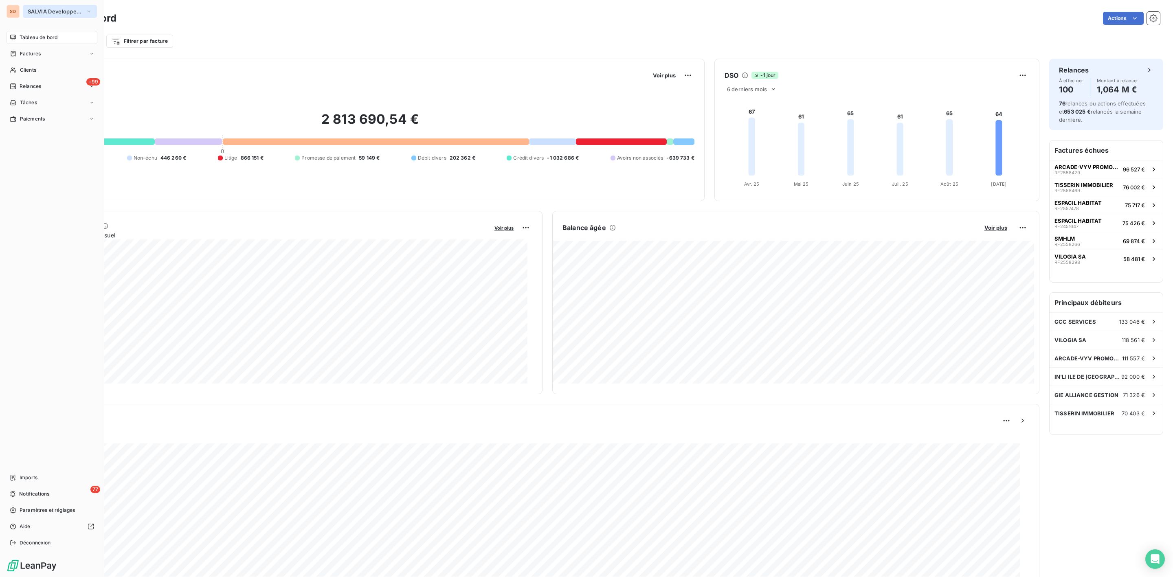
click at [40, 7] on button "SALVIA Developpement" at bounding box center [60, 11] width 74 height 13
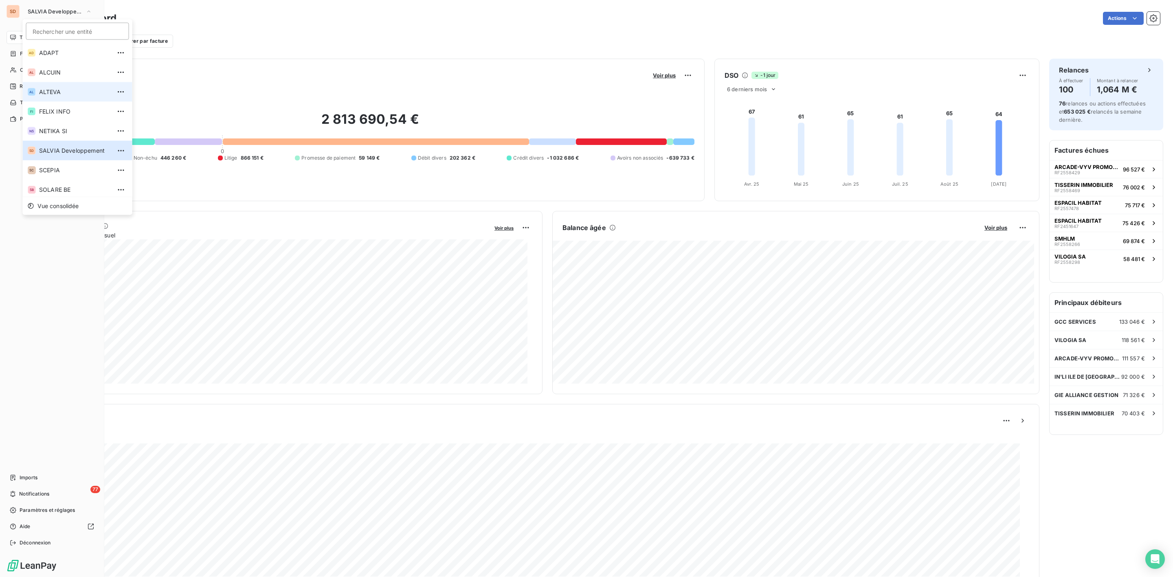
click at [35, 90] on div "AL" at bounding box center [32, 92] width 8 height 8
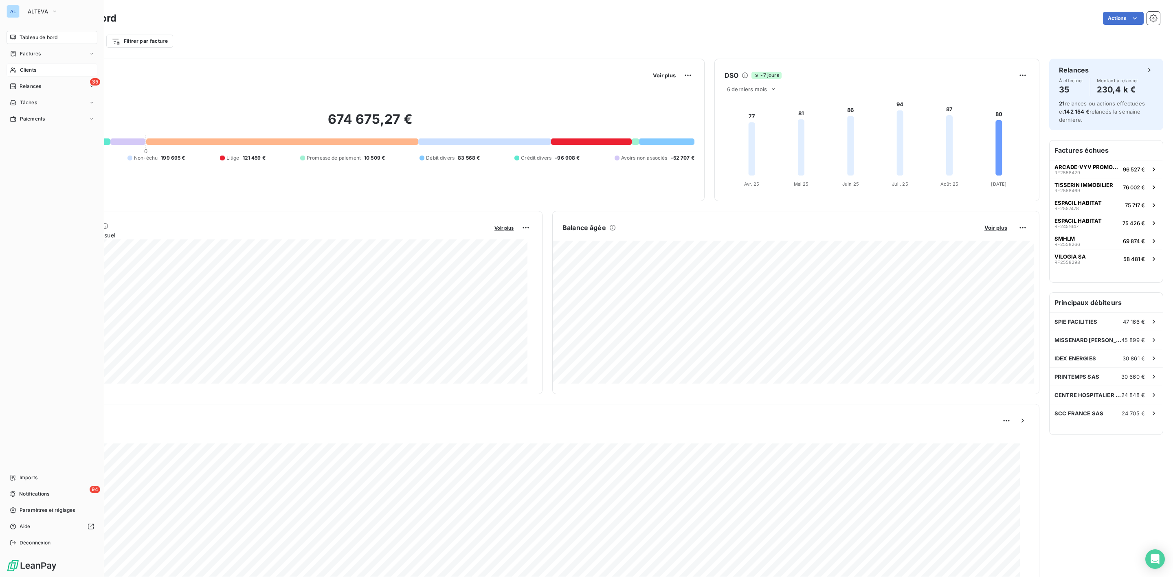
click at [29, 68] on span "Clients" at bounding box center [28, 69] width 16 height 7
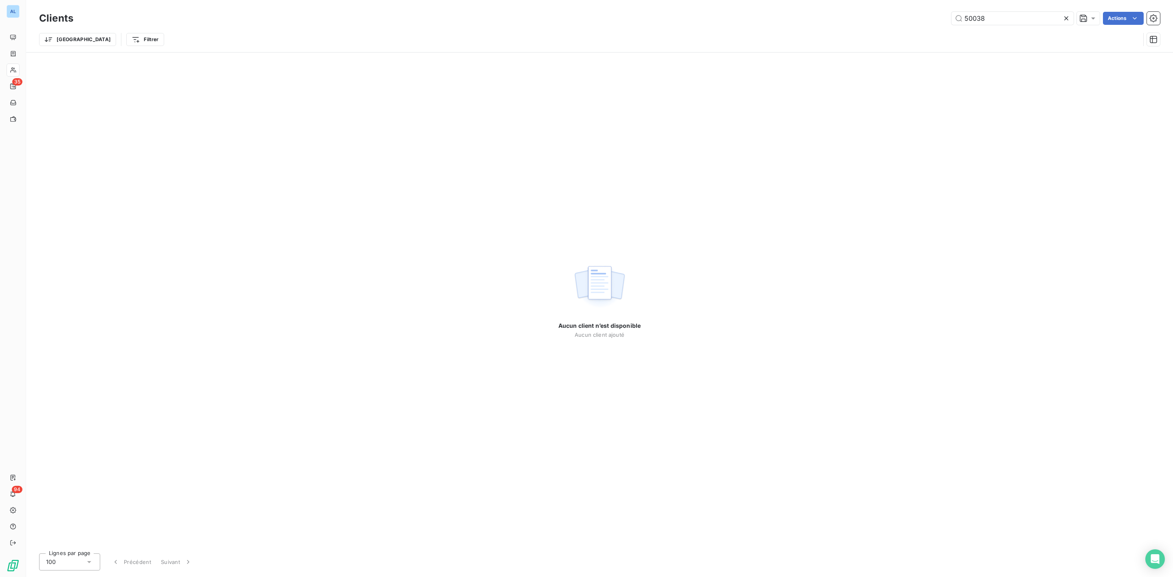
drag, startPoint x: 1004, startPoint y: 13, endPoint x: 803, endPoint y: 21, distance: 201.3
click at [845, 19] on div "50038 Actions" at bounding box center [621, 18] width 1077 height 13
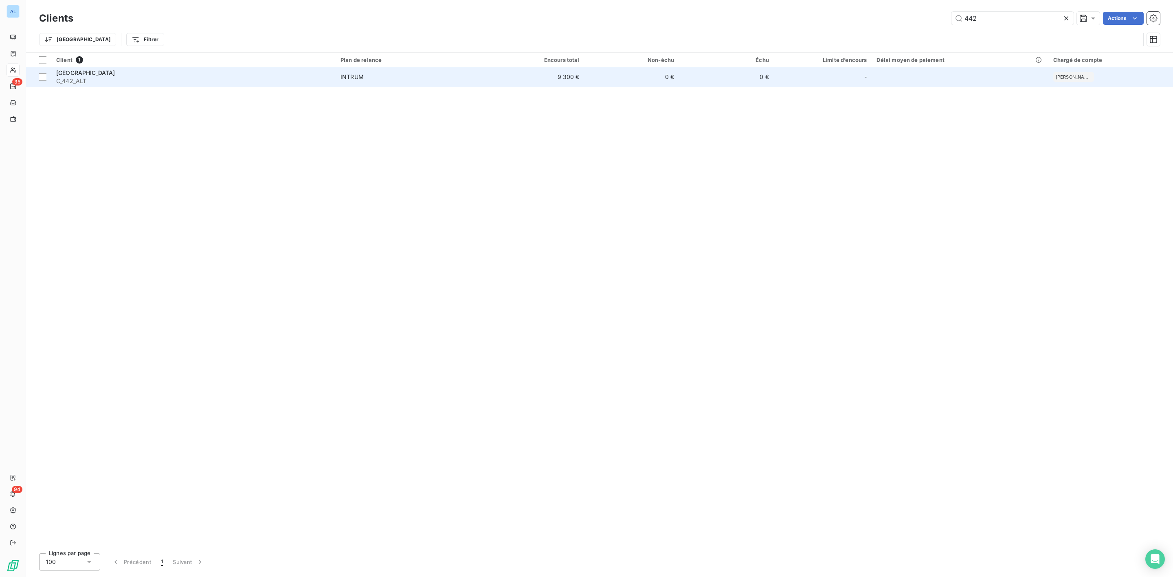
type input "442"
click at [121, 82] on span "C_442_ALT" at bounding box center [193, 81] width 274 height 8
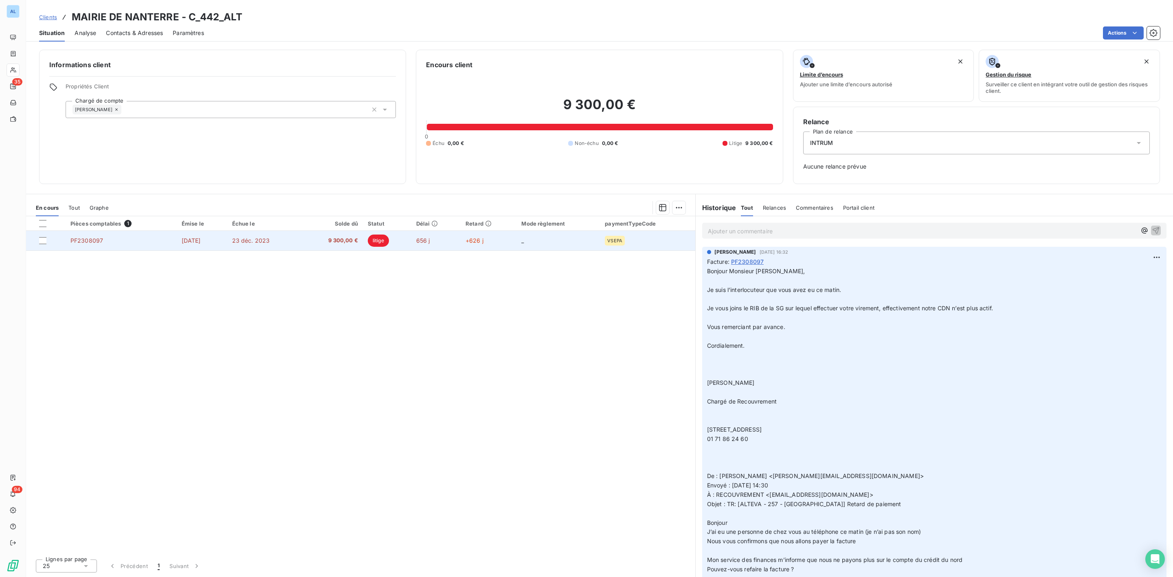
click at [325, 248] on td "9 300,00 €" at bounding box center [331, 241] width 61 height 20
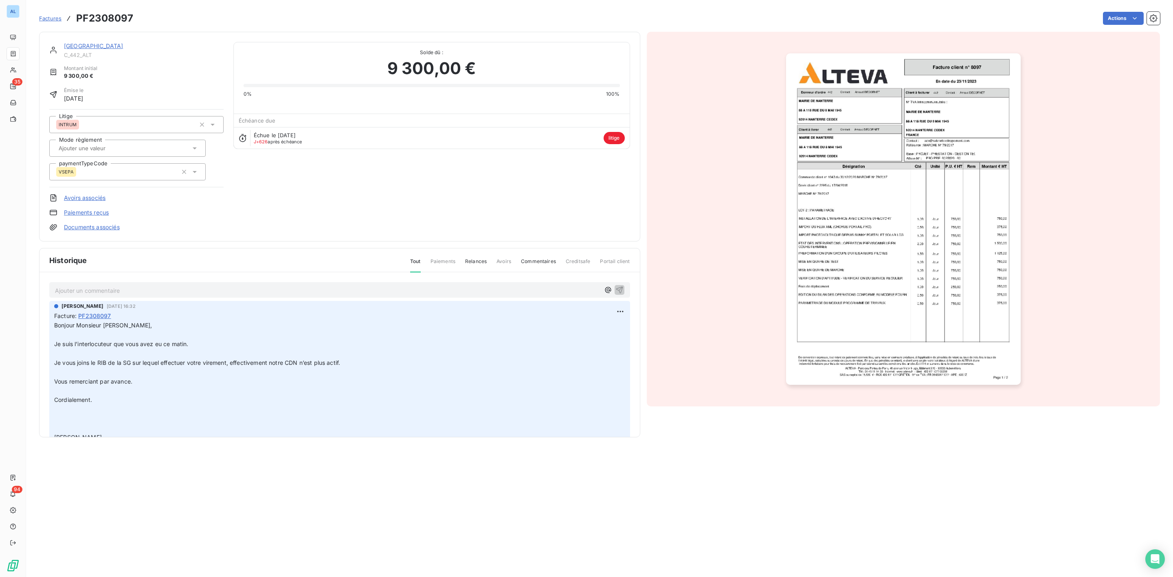
click at [90, 231] on link "Documents associés" at bounding box center [92, 227] width 56 height 8
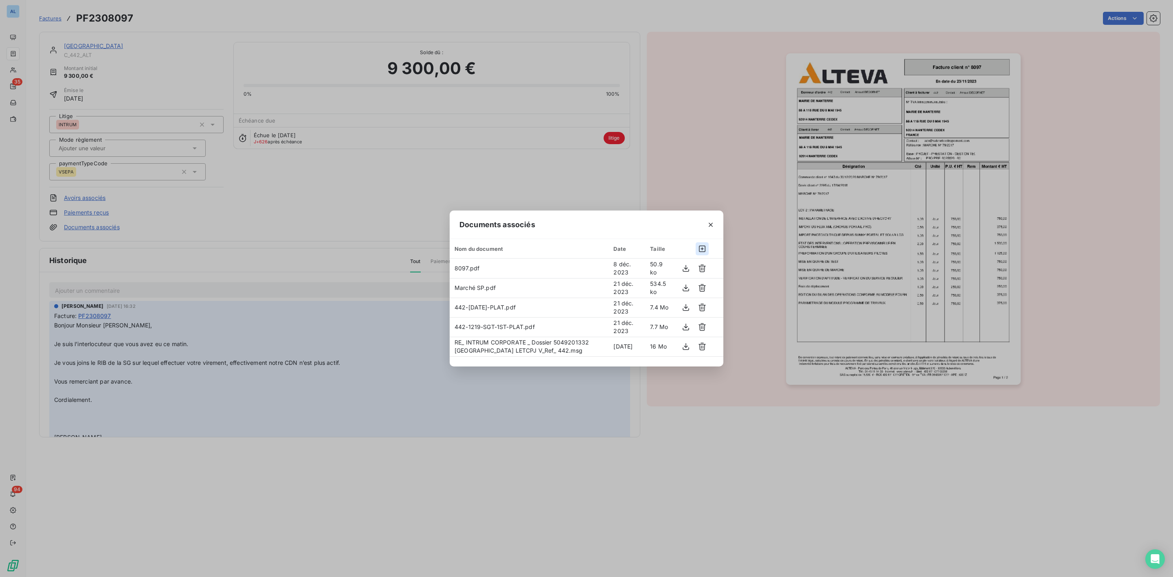
click at [701, 245] on icon "button" at bounding box center [702, 249] width 8 height 8
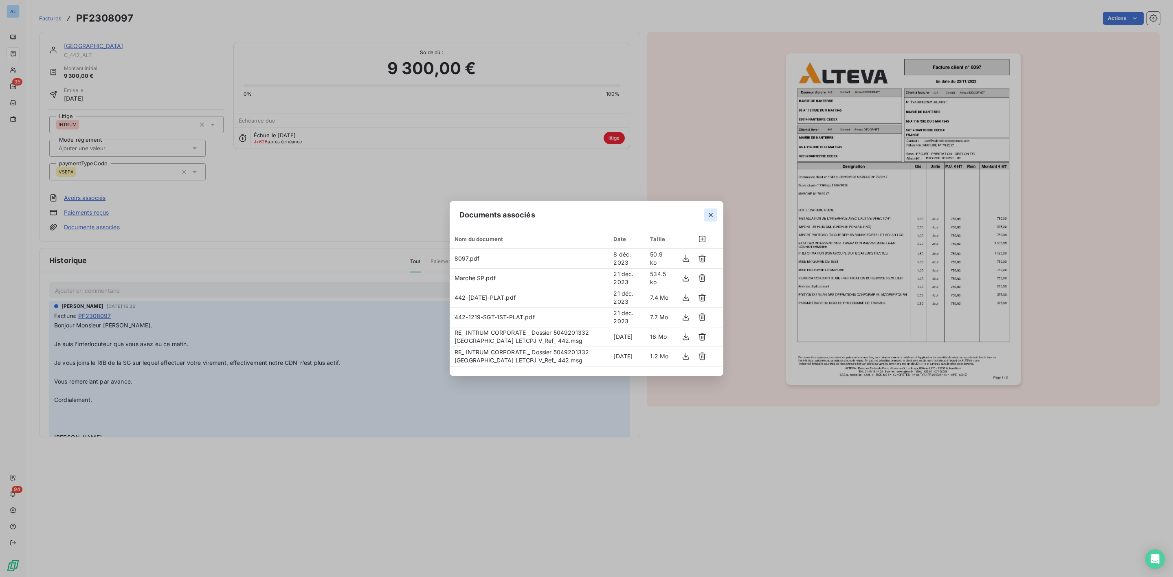
click at [710, 214] on icon "button" at bounding box center [711, 215] width 8 height 8
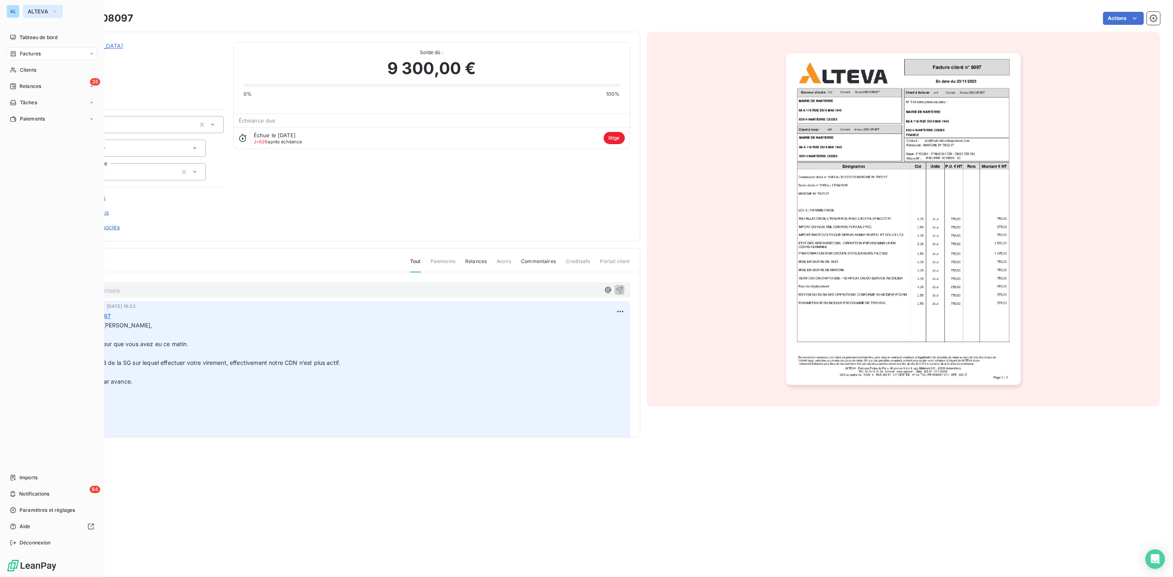
click at [33, 5] on button "ALTEVA" at bounding box center [43, 11] width 40 height 13
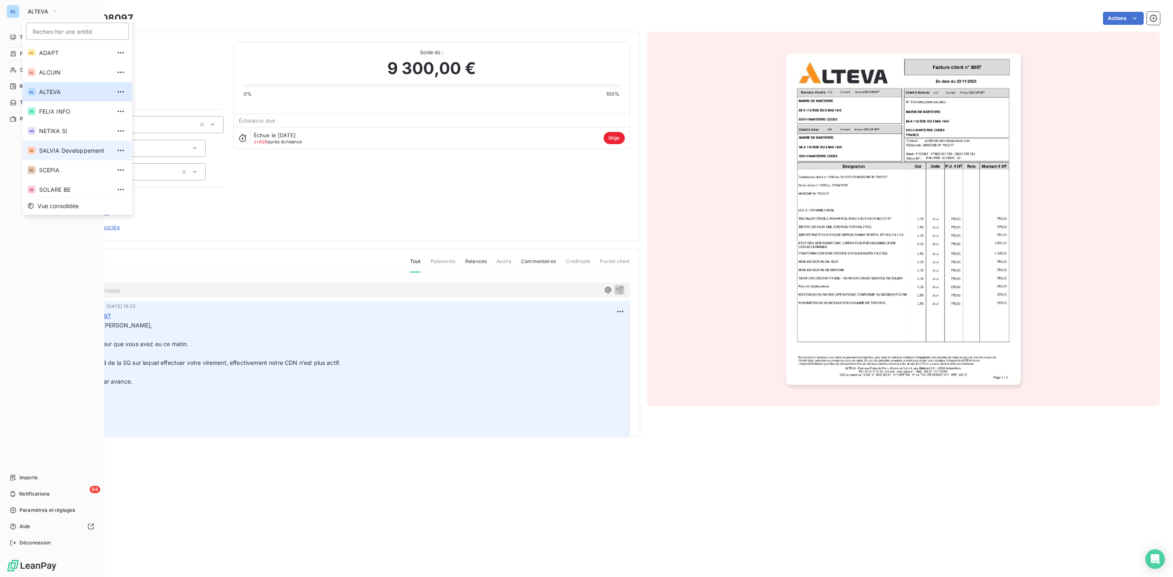
click at [64, 147] on span "SALVIA Developpement" at bounding box center [75, 151] width 72 height 8
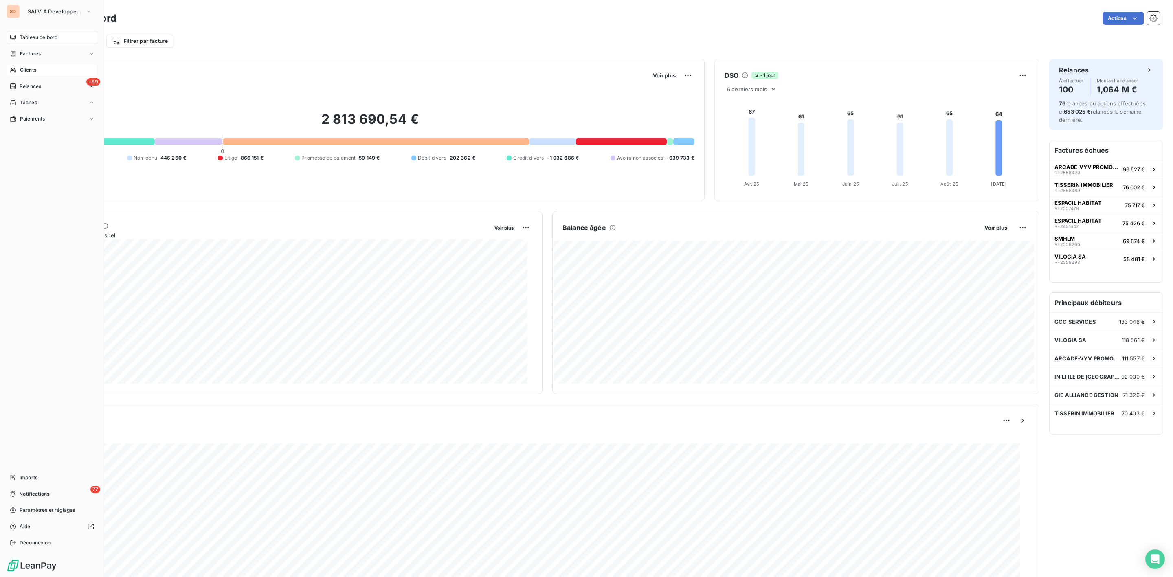
click at [31, 65] on div "Clients" at bounding box center [52, 70] width 91 height 13
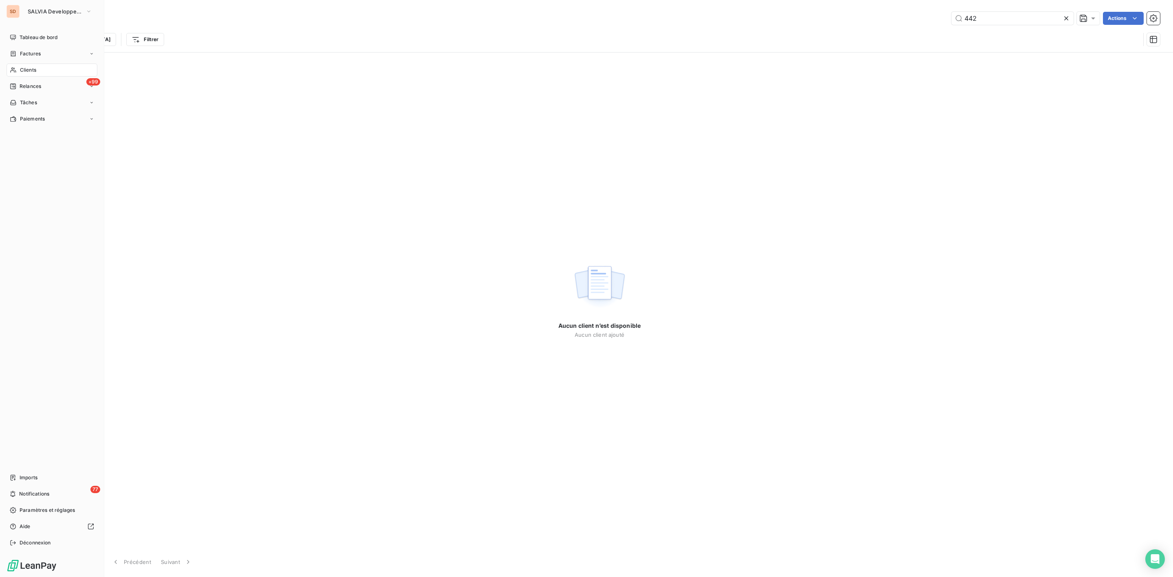
click at [27, 72] on span "Clients" at bounding box center [28, 69] width 16 height 7
drag, startPoint x: 991, startPoint y: 13, endPoint x: 722, endPoint y: 22, distance: 268.6
click at [722, 22] on div "442 Actions" at bounding box center [621, 18] width 1077 height 13
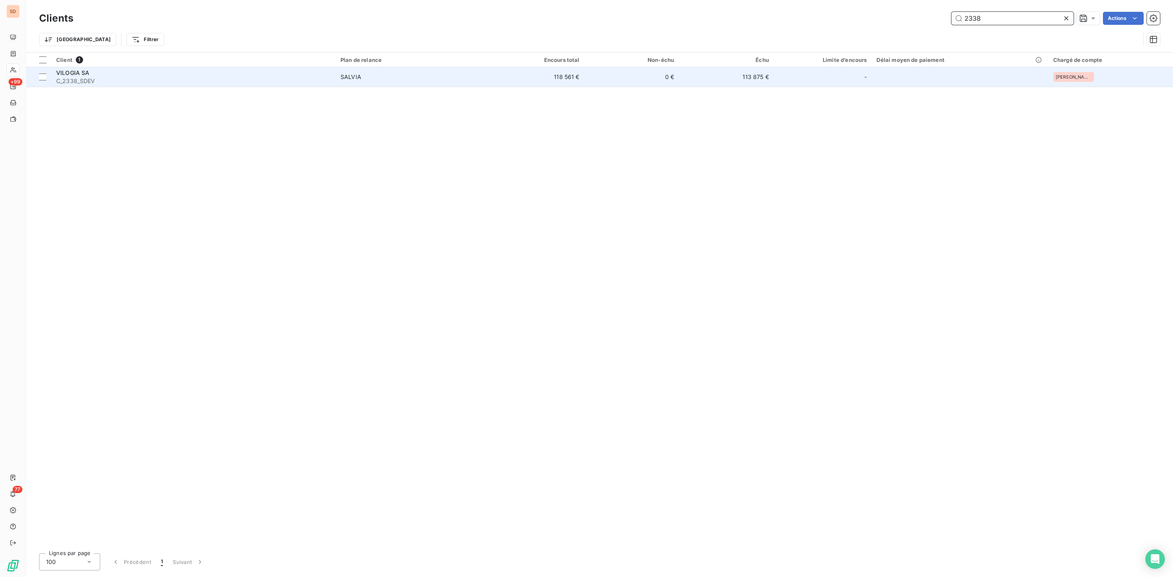
type input "2338"
click at [91, 72] on div "VILOGIA SA" at bounding box center [193, 73] width 274 height 8
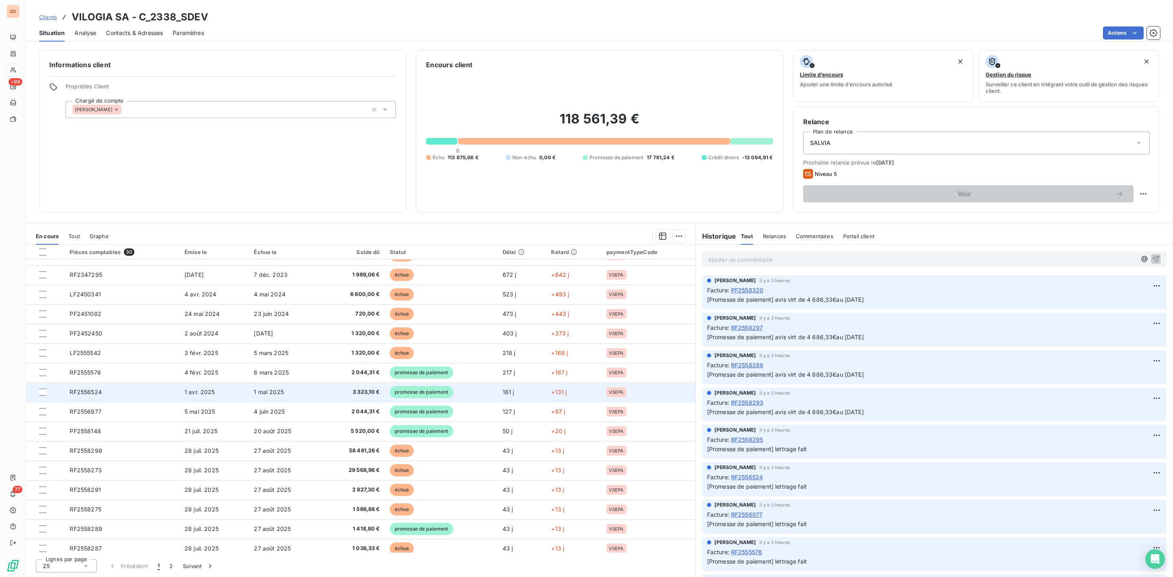
scroll to position [196, 0]
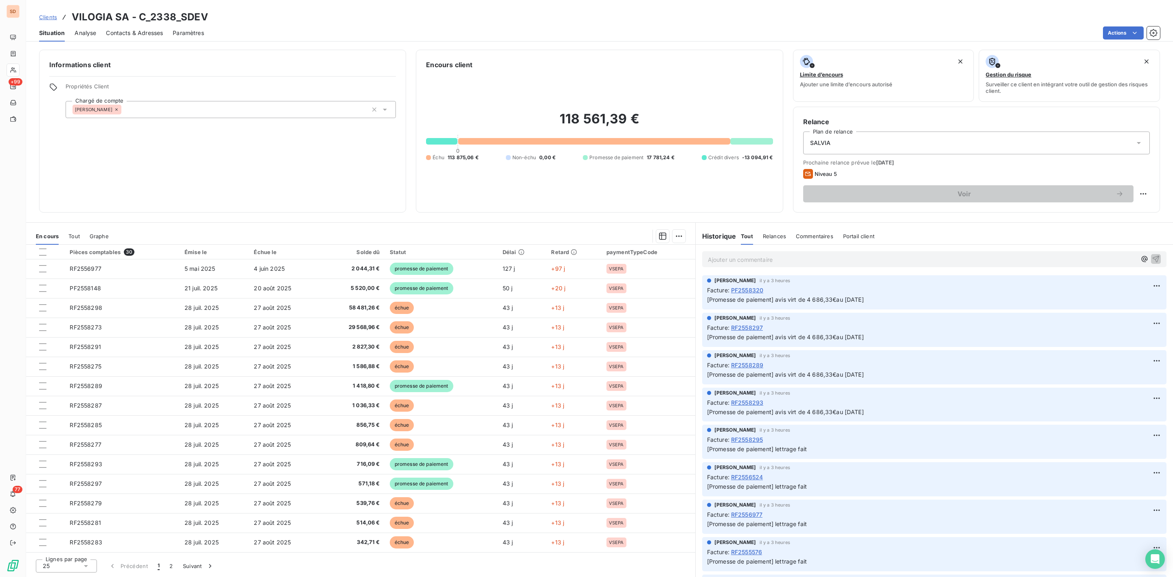
click at [81, 565] on div "25" at bounding box center [66, 566] width 61 height 13
click at [56, 547] on span "100" at bounding box center [57, 551] width 10 height 8
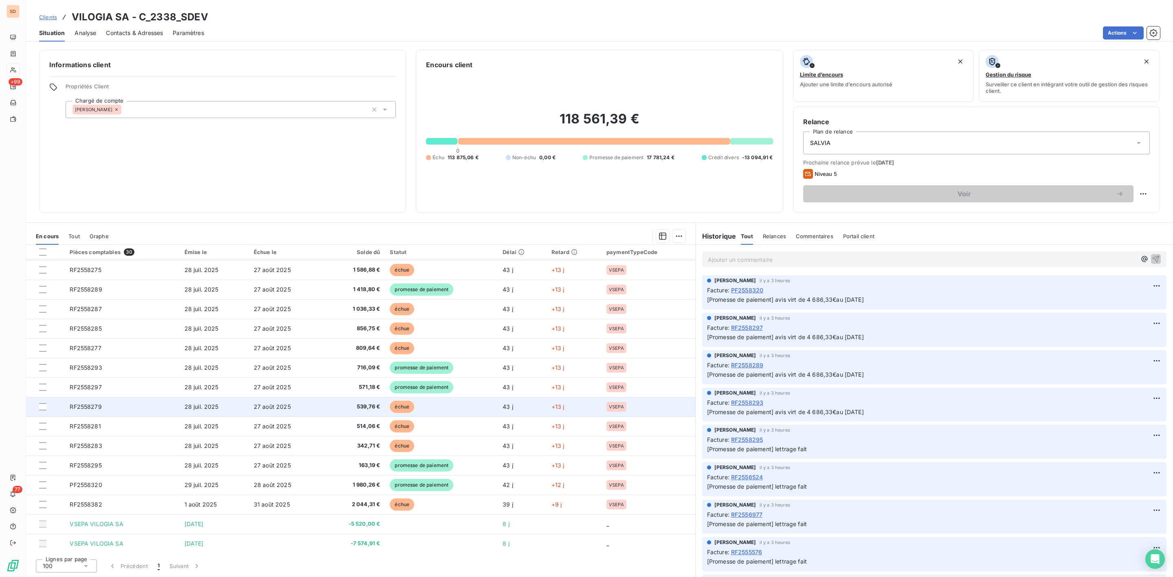
scroll to position [294, 0]
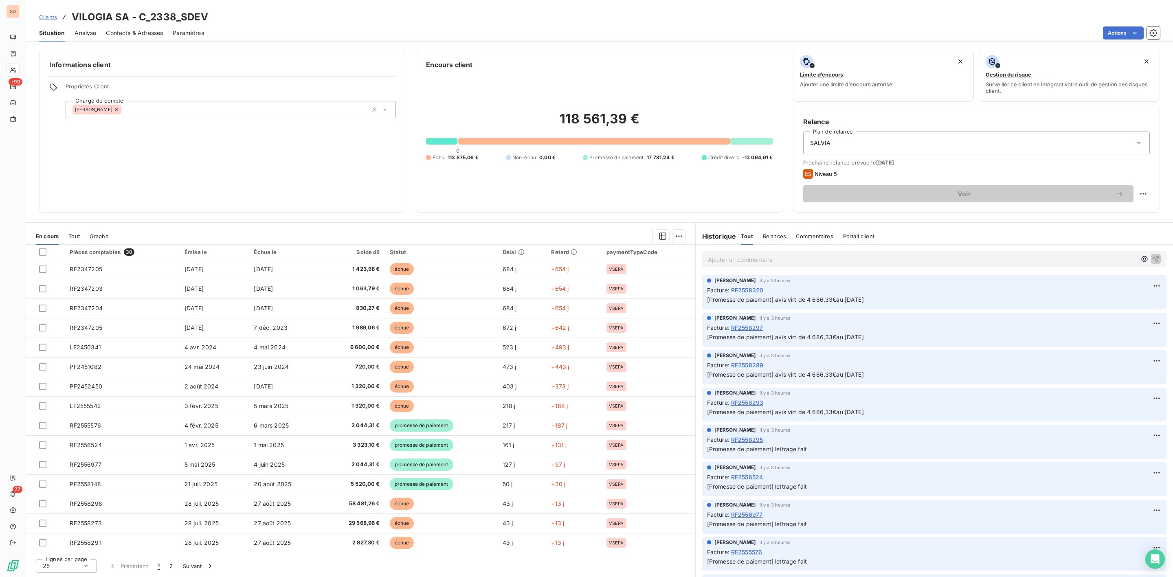
click at [94, 566] on div "25" at bounding box center [66, 566] width 61 height 13
click at [57, 551] on span "100" at bounding box center [57, 551] width 10 height 8
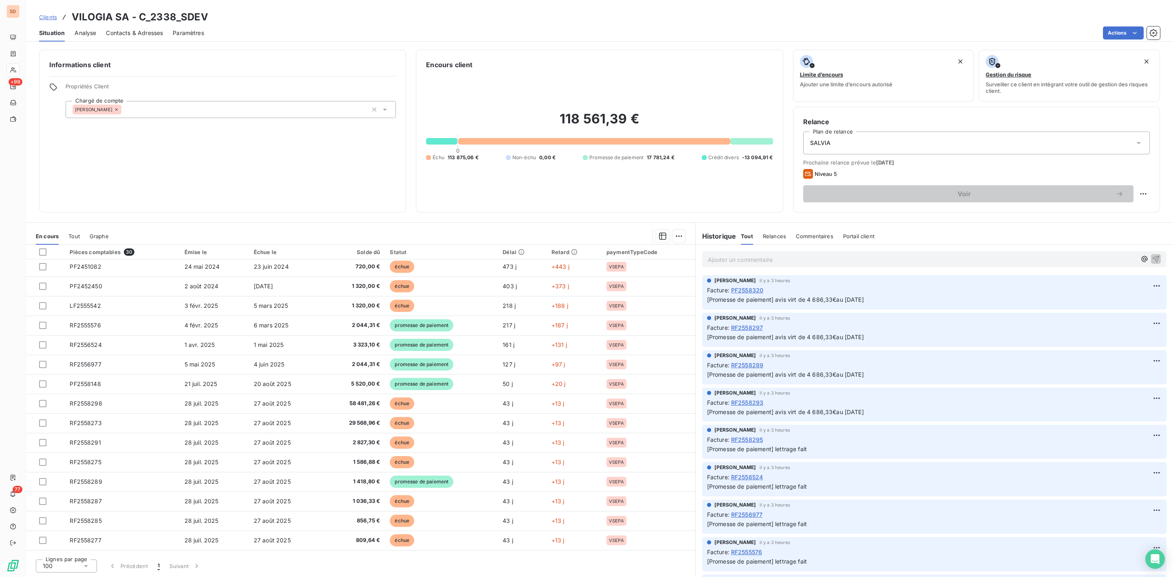
scroll to position [294, 0]
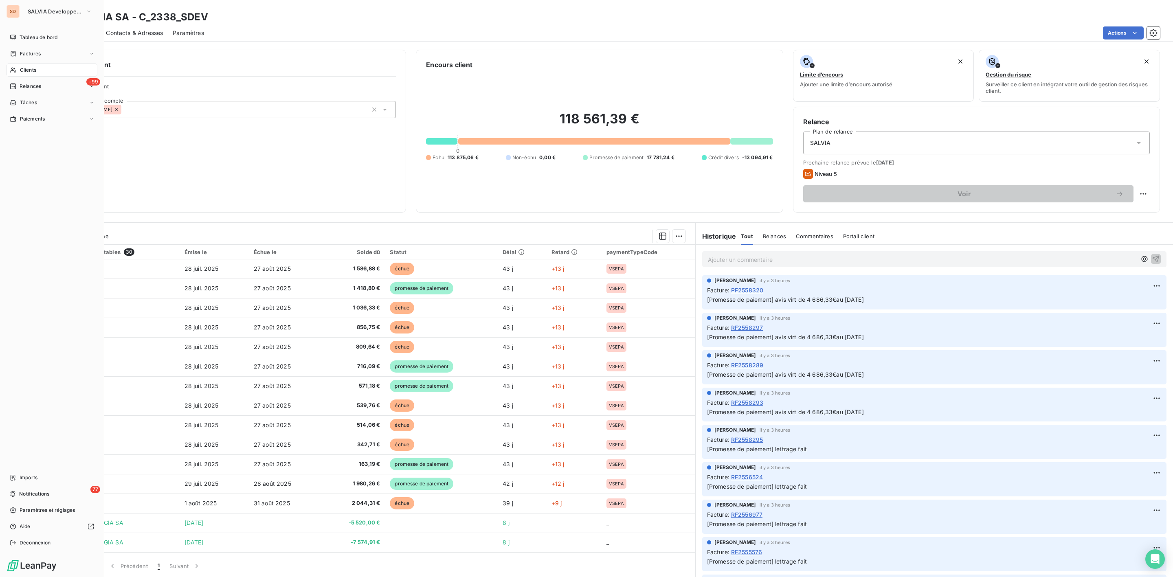
click at [32, 68] on span "Clients" at bounding box center [28, 69] width 16 height 7
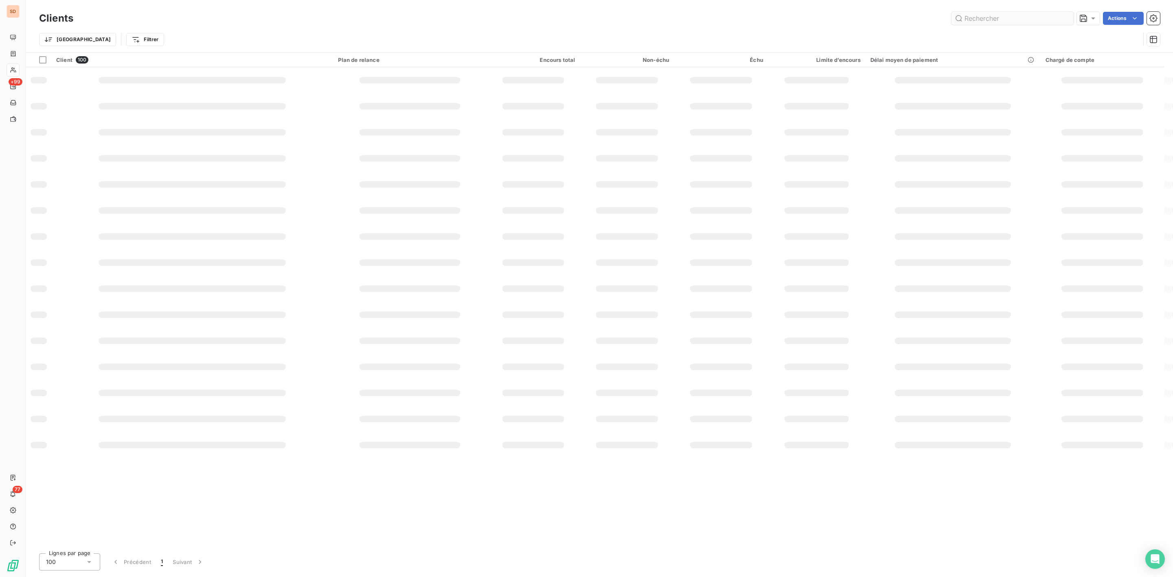
click at [1016, 16] on input "text" at bounding box center [1012, 18] width 122 height 13
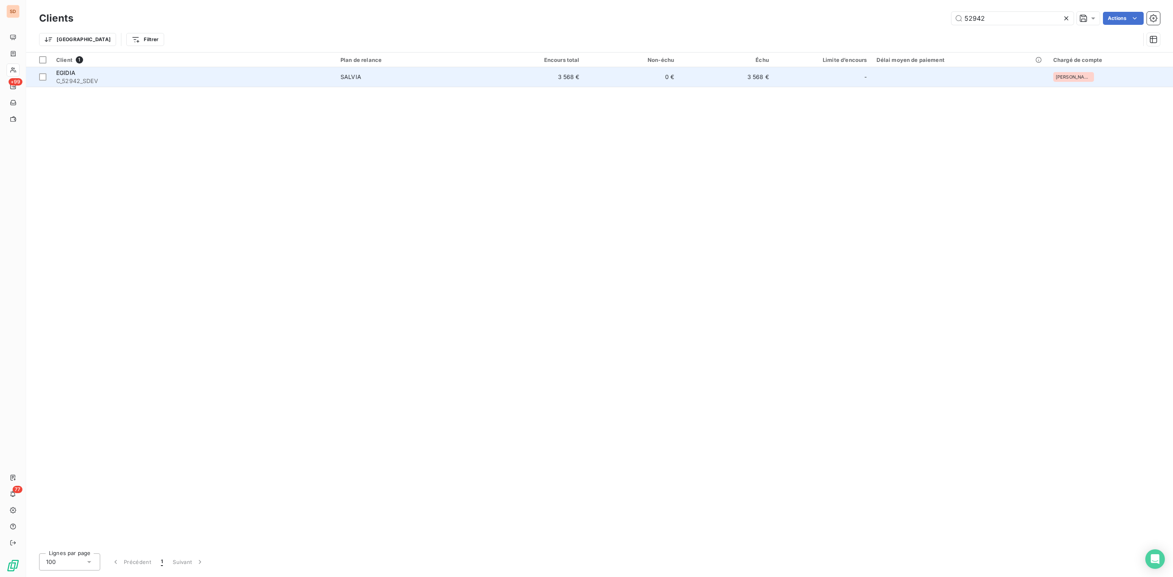
type input "52942"
click at [98, 77] on span "C_52942_SDEV" at bounding box center [193, 81] width 274 height 8
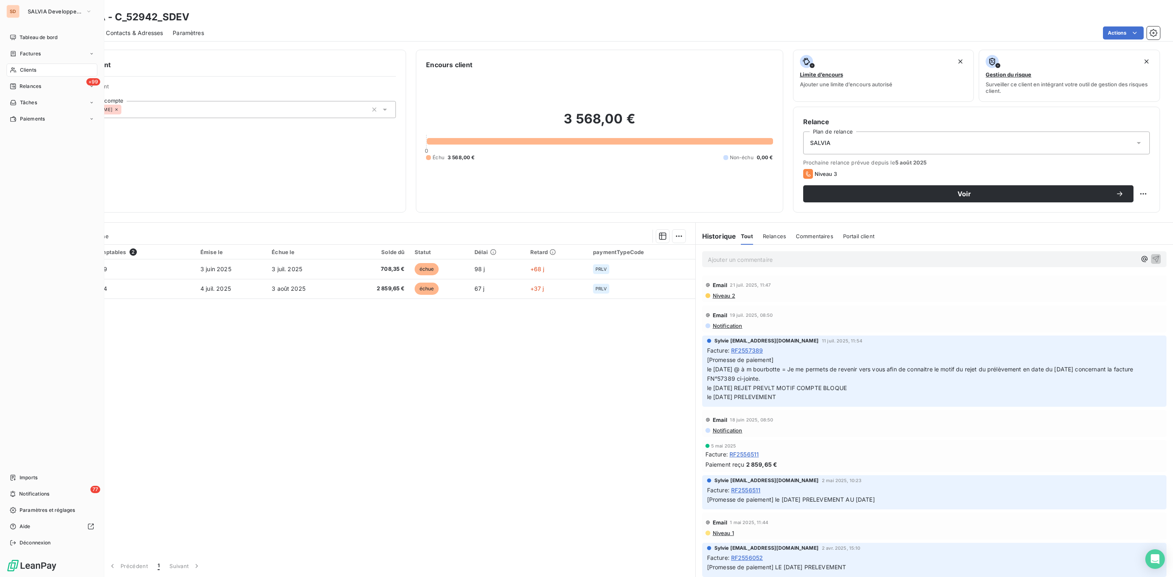
click at [27, 66] on span "Clients" at bounding box center [28, 69] width 16 height 7
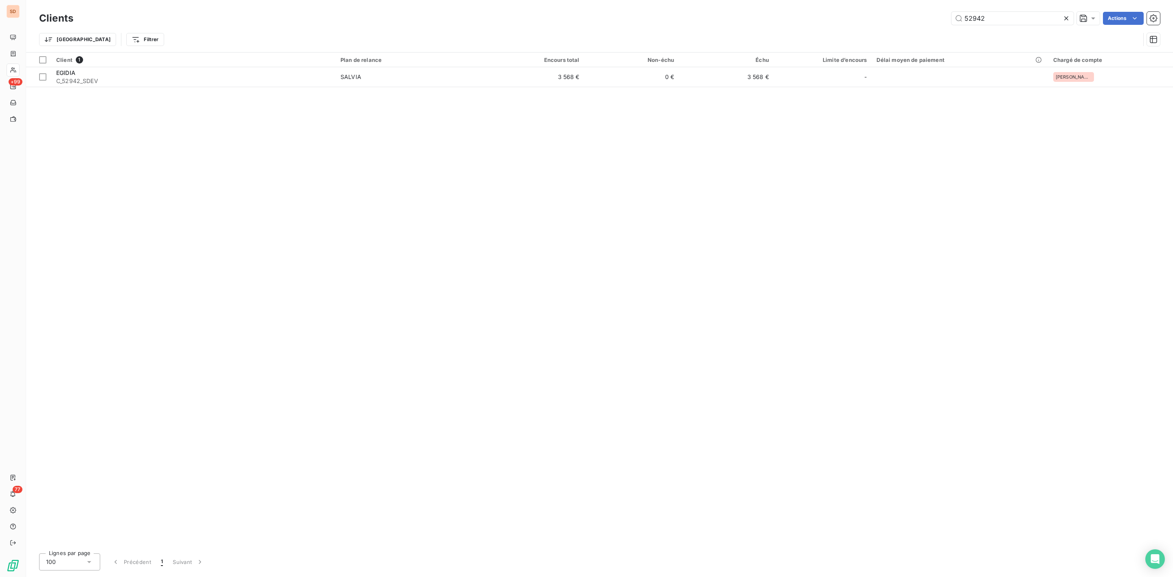
drag, startPoint x: 949, startPoint y: 21, endPoint x: 814, endPoint y: 30, distance: 135.5
click at [870, 26] on div "Clients 52942 Actions" at bounding box center [599, 18] width 1121 height 17
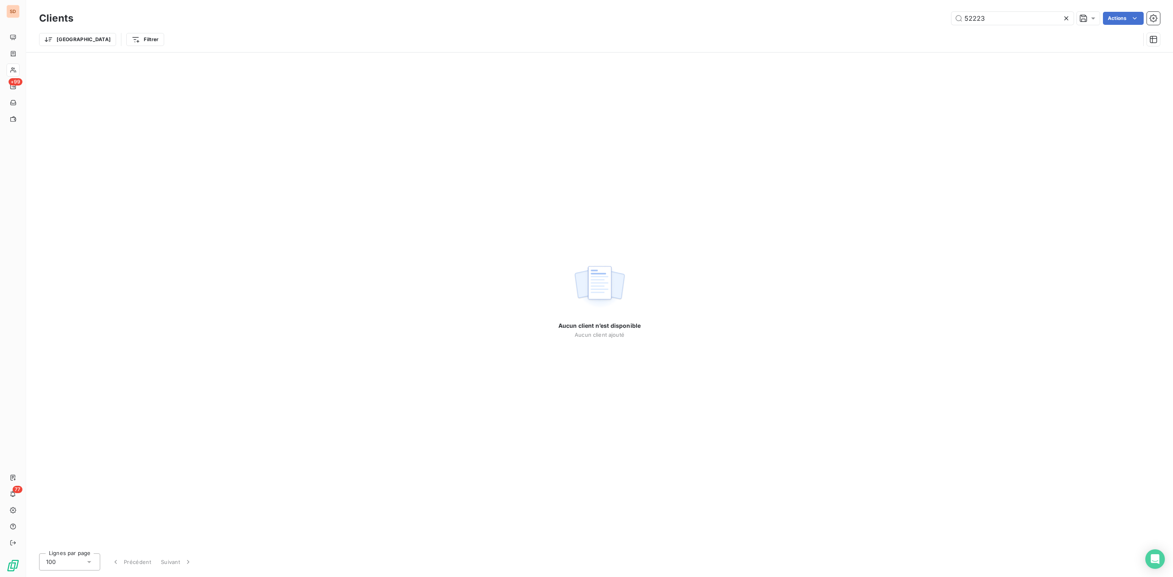
type input "52223"
click at [1063, 18] on icon at bounding box center [1066, 18] width 8 height 8
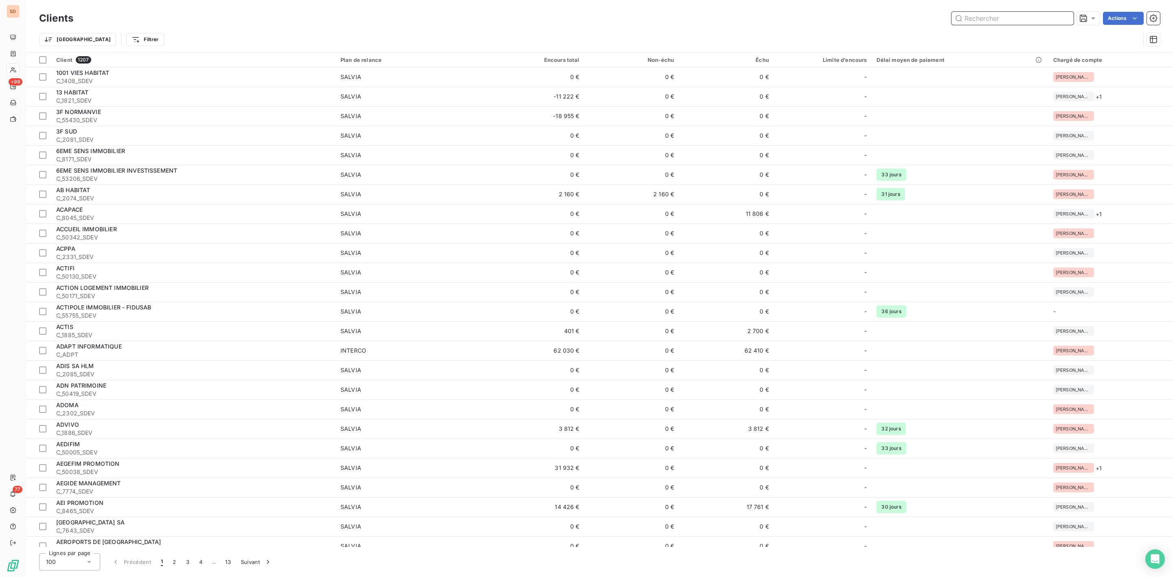
click at [989, 18] on input "text" at bounding box center [1012, 18] width 122 height 13
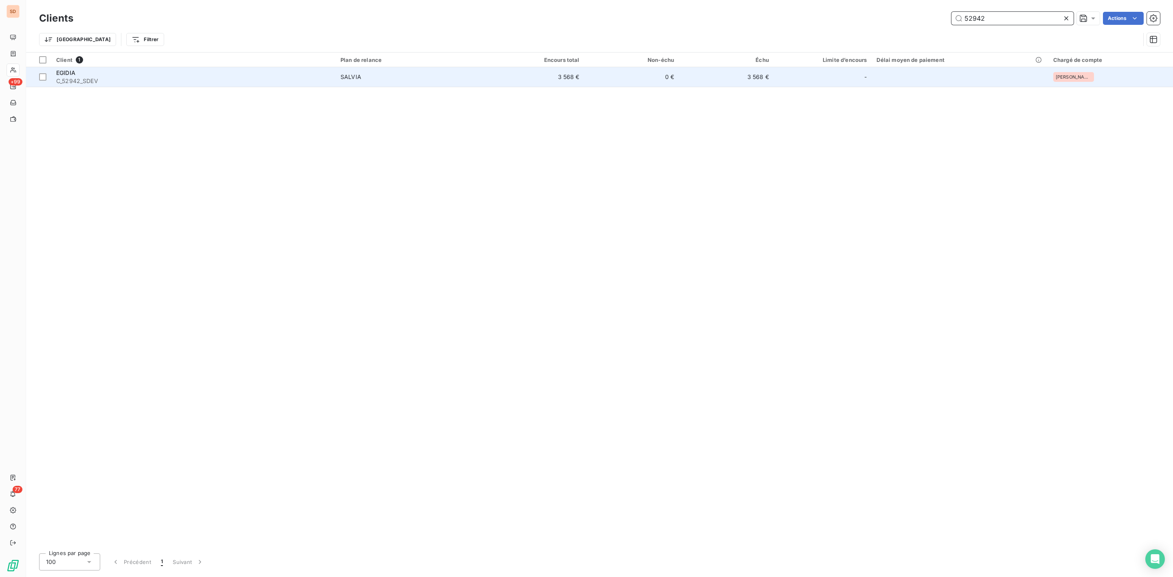
type input "52942"
click at [84, 79] on span "C_52942_SDEV" at bounding box center [193, 81] width 274 height 8
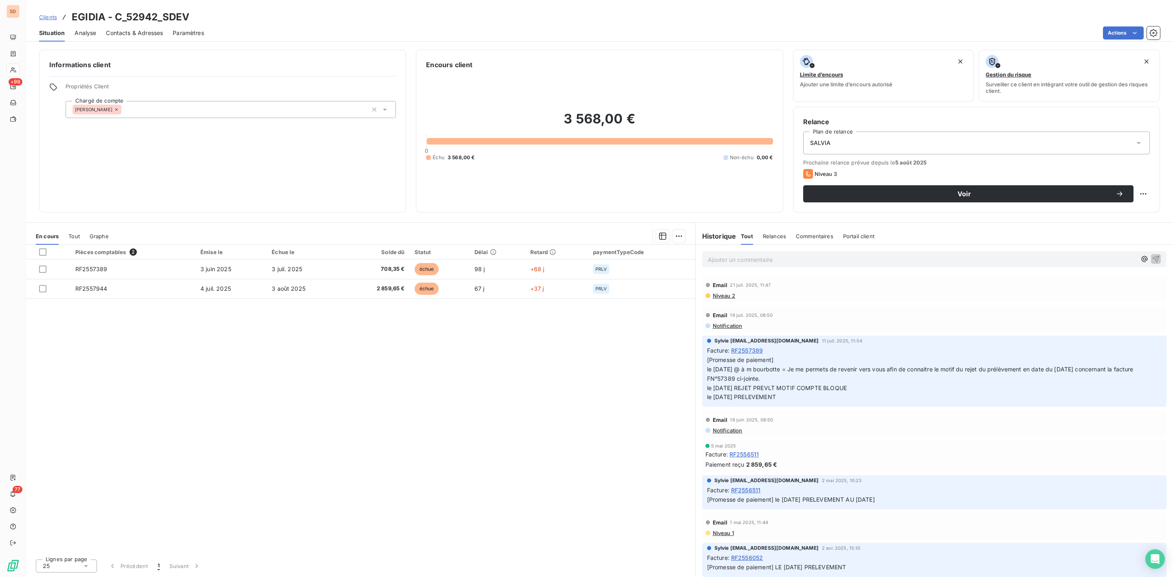
click at [125, 33] on span "Contacts & Adresses" at bounding box center [134, 33] width 57 height 8
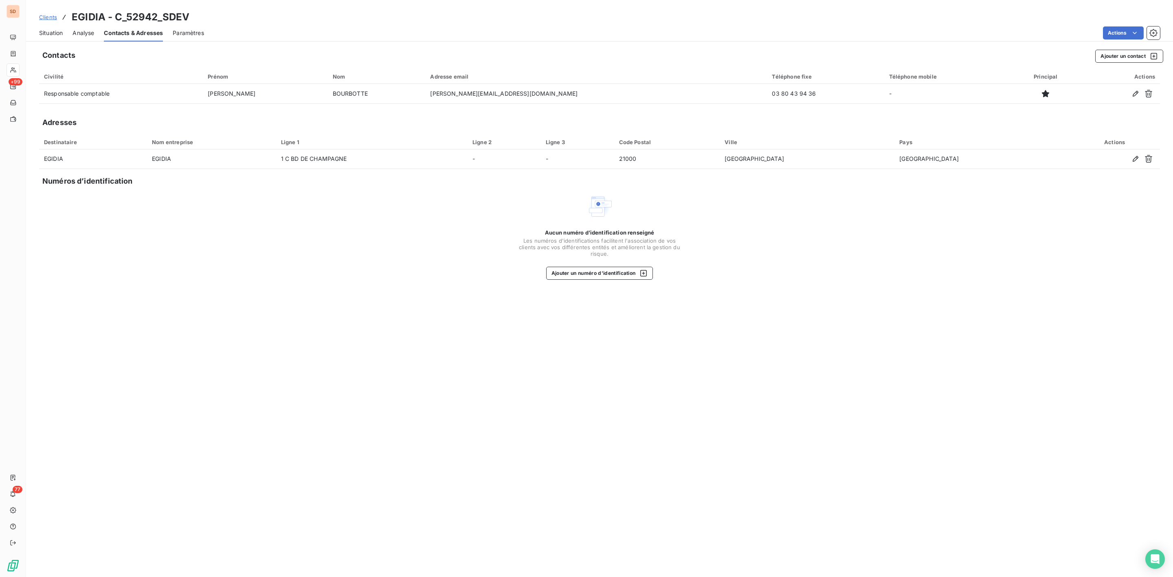
click at [57, 32] on span "Situation" at bounding box center [51, 33] width 24 height 8
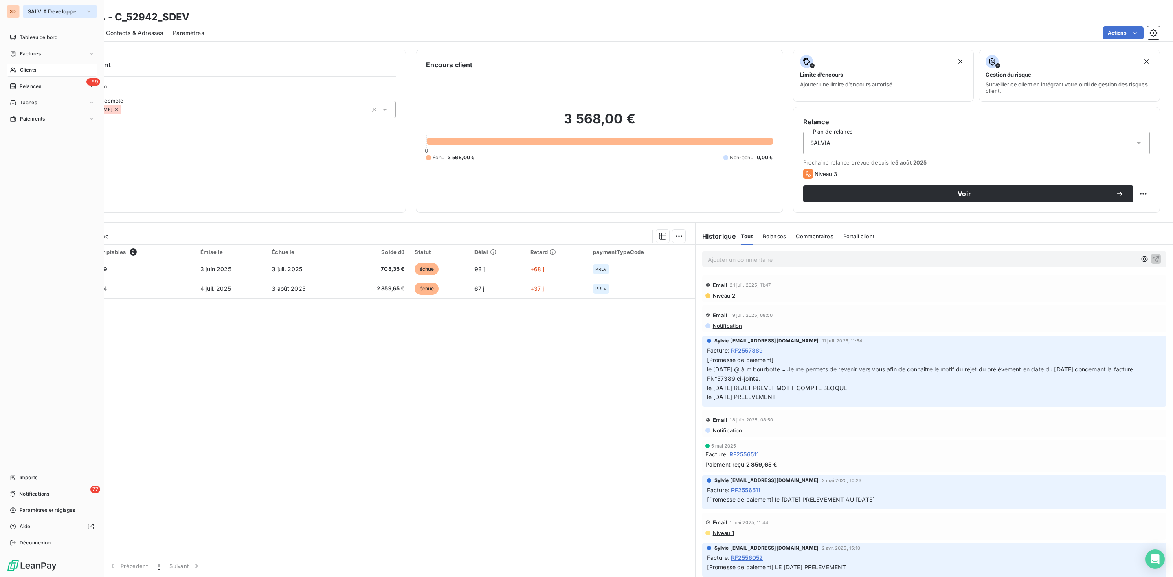
click at [33, 9] on span "SALVIA Developpement" at bounding box center [55, 11] width 55 height 7
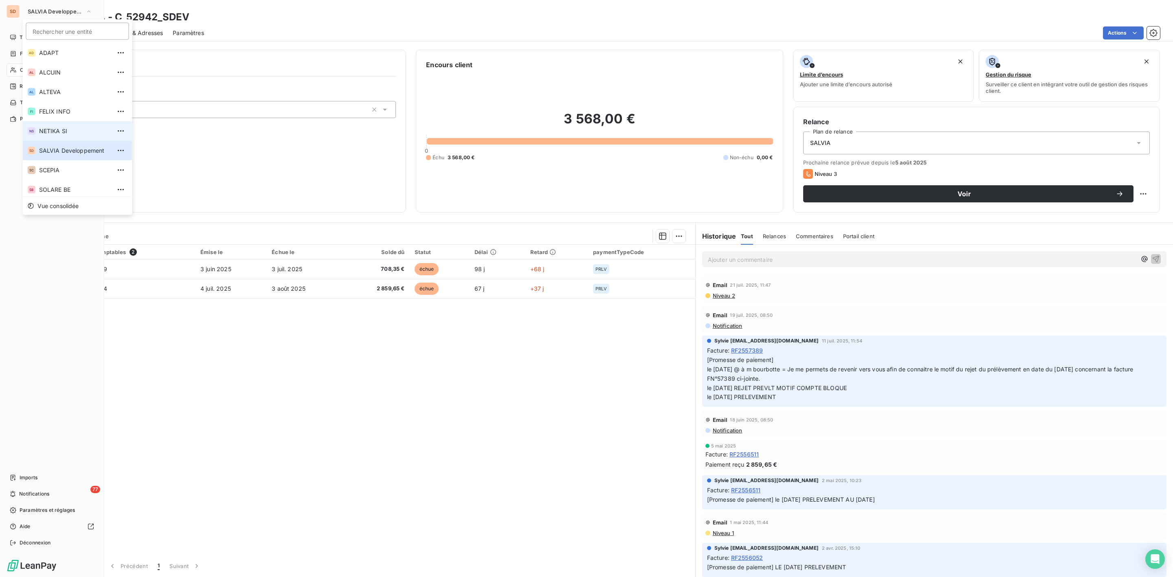
click at [58, 131] on span "NETIKA SI" at bounding box center [75, 131] width 72 height 8
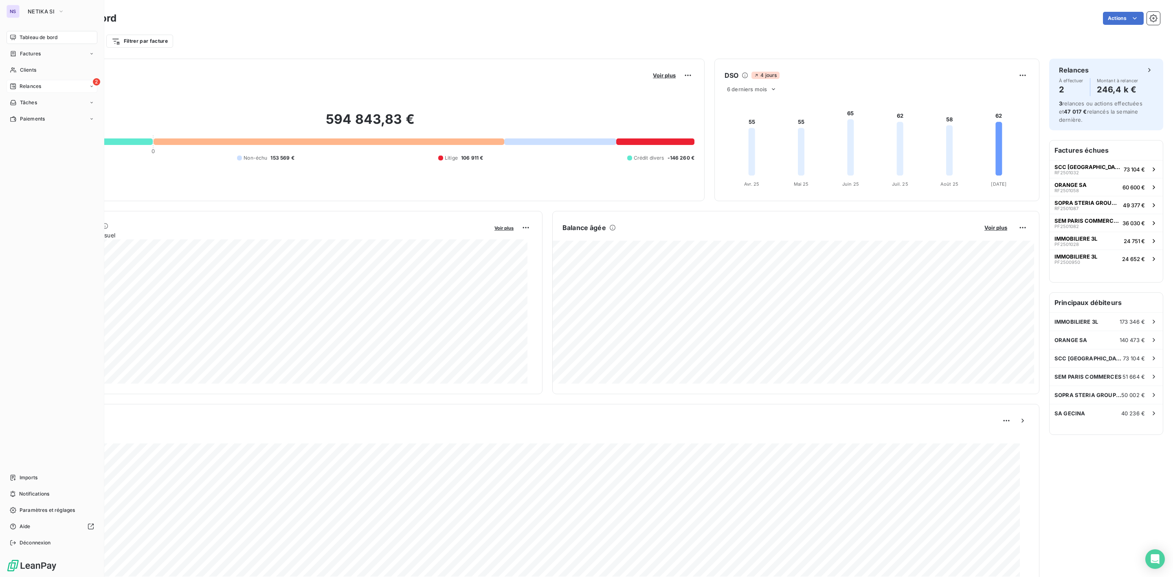
click at [46, 83] on div "2 Relances" at bounding box center [52, 86] width 91 height 13
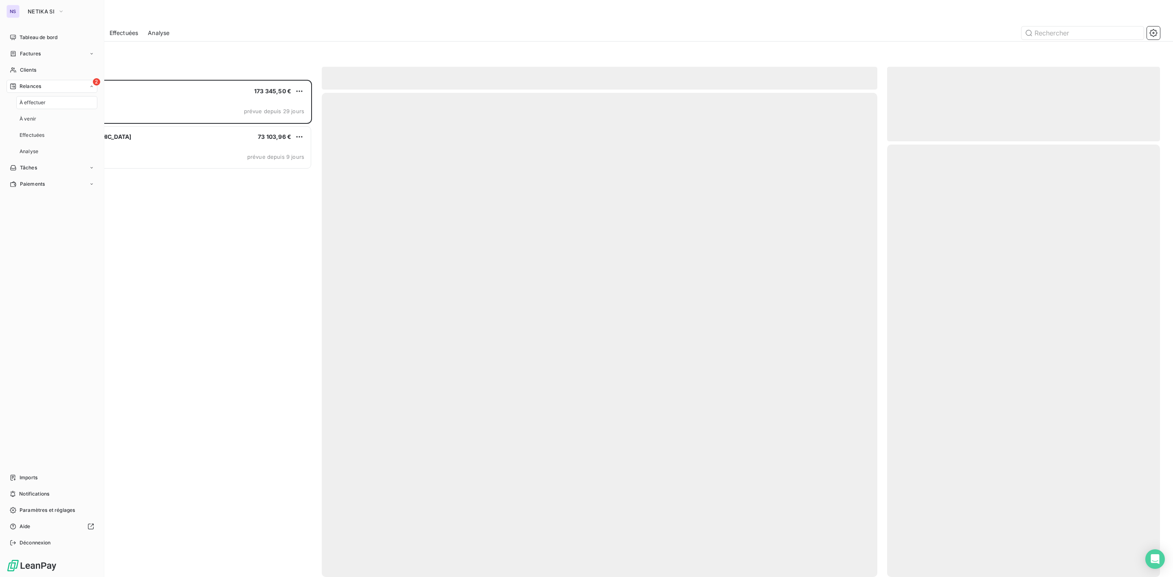
scroll to position [489, 263]
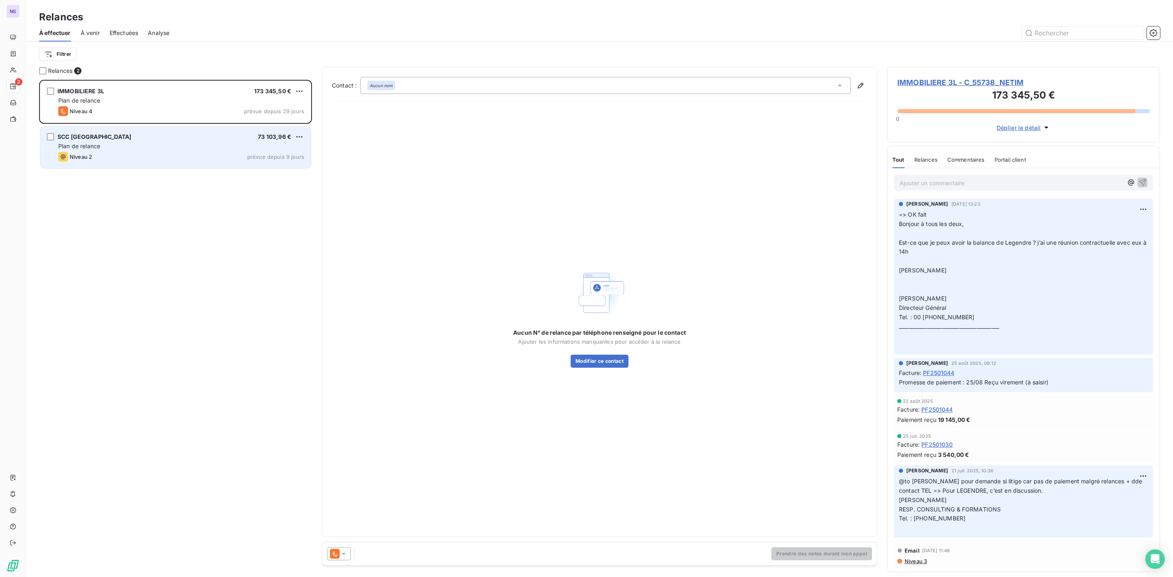
click at [171, 142] on div "Plan de relance" at bounding box center [181, 146] width 246 height 8
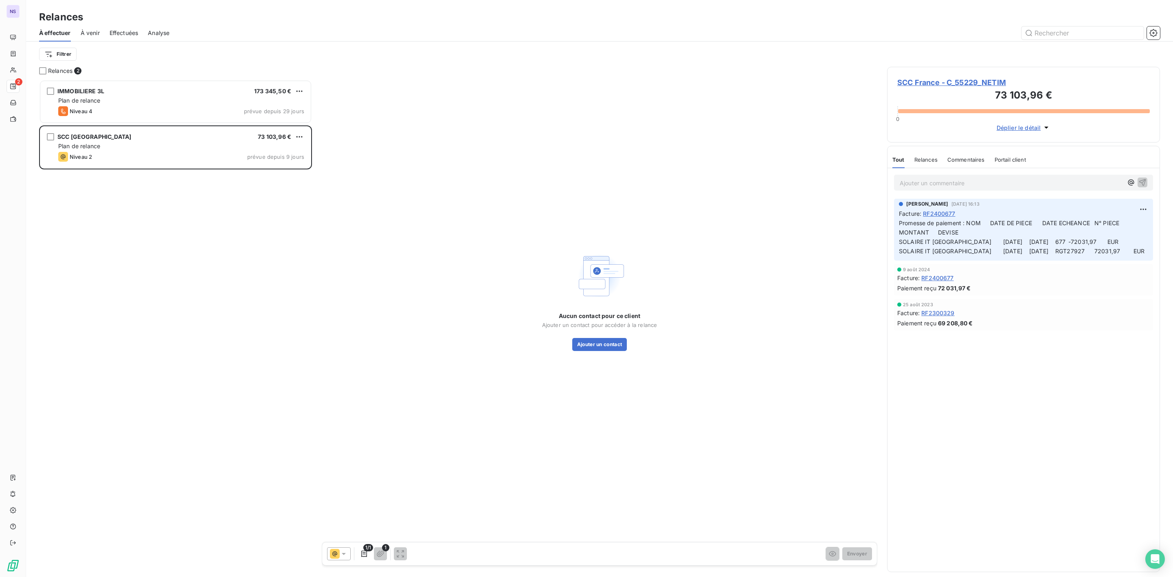
click at [947, 81] on span "SCC France - C_55229_NETIM" at bounding box center [1023, 82] width 253 height 11
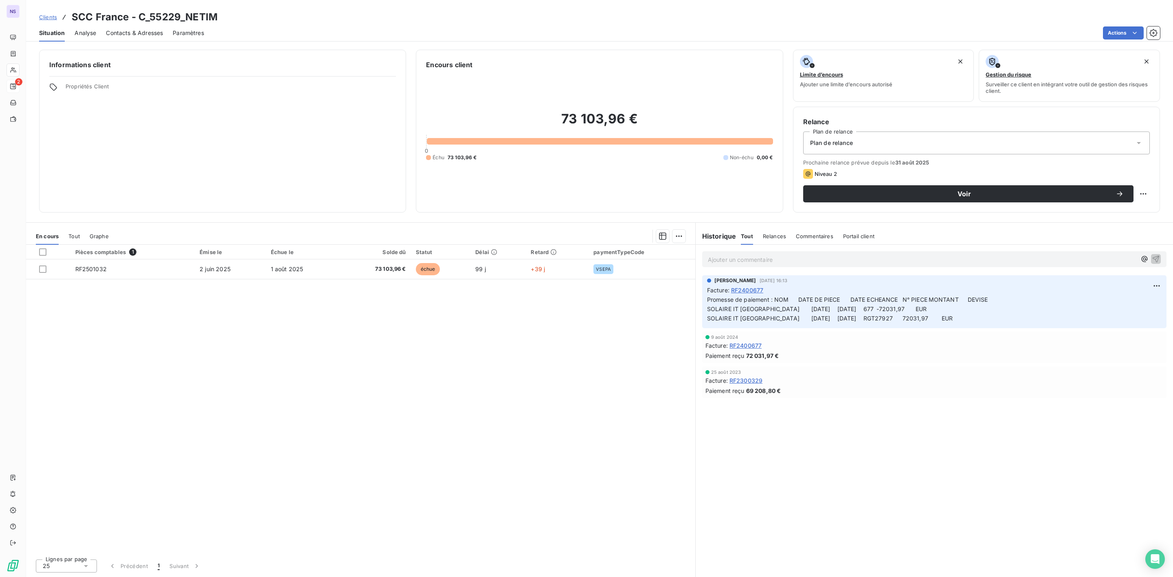
click at [127, 32] on span "Contacts & Adresses" at bounding box center [134, 33] width 57 height 8
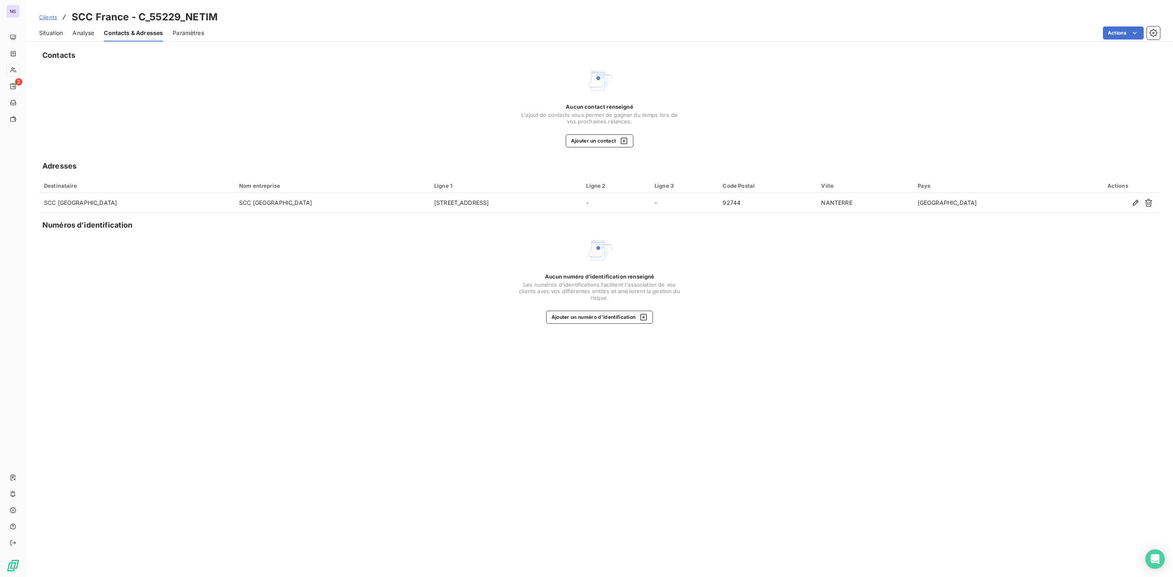
click at [54, 33] on span "Situation" at bounding box center [51, 33] width 24 height 8
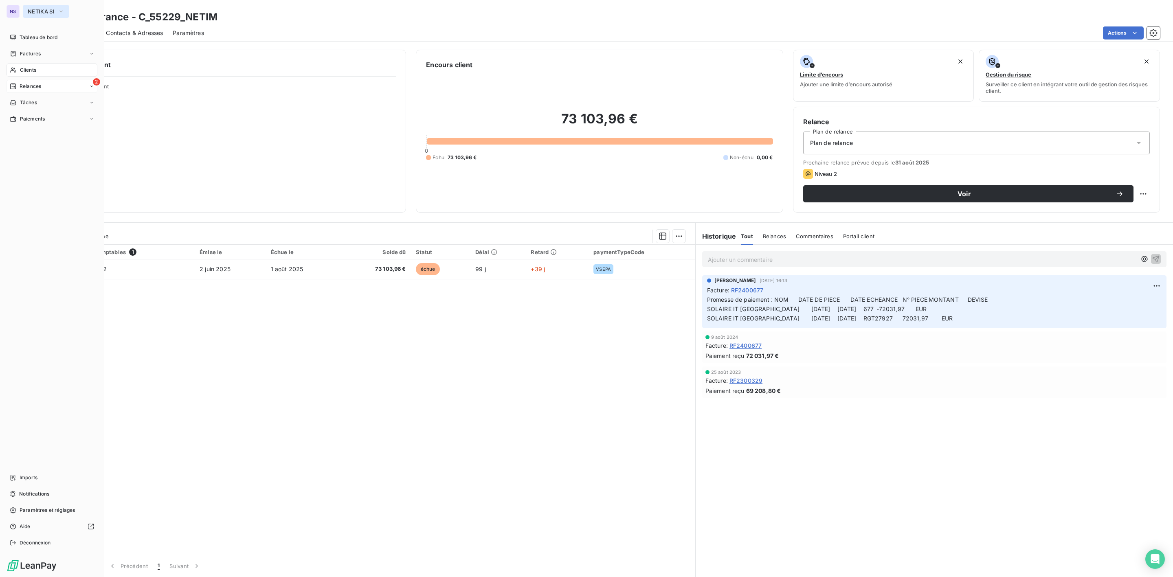
drag, startPoint x: 35, startPoint y: 3, endPoint x: 37, endPoint y: 10, distance: 7.3
click at [37, 10] on span "NETIKA SI" at bounding box center [41, 11] width 27 height 7
click at [46, 149] on span "SALVIA Developpement" at bounding box center [75, 151] width 72 height 8
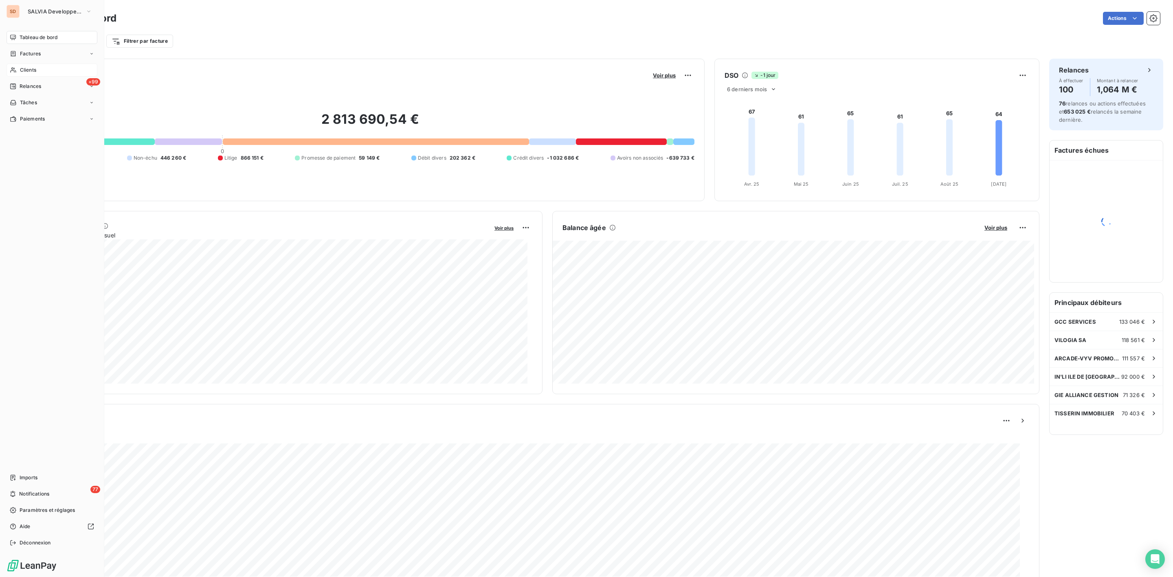
click at [31, 69] on span "Clients" at bounding box center [28, 69] width 16 height 7
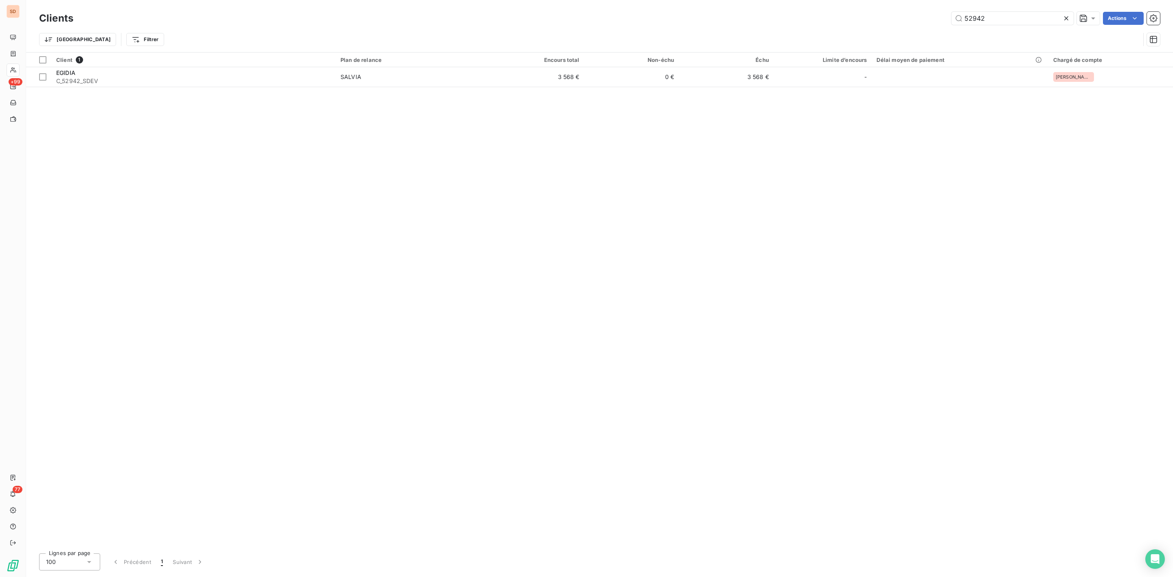
drag, startPoint x: 992, startPoint y: 15, endPoint x: 856, endPoint y: 16, distance: 136.0
click at [911, 16] on div "52942 Actions" at bounding box center [621, 18] width 1077 height 13
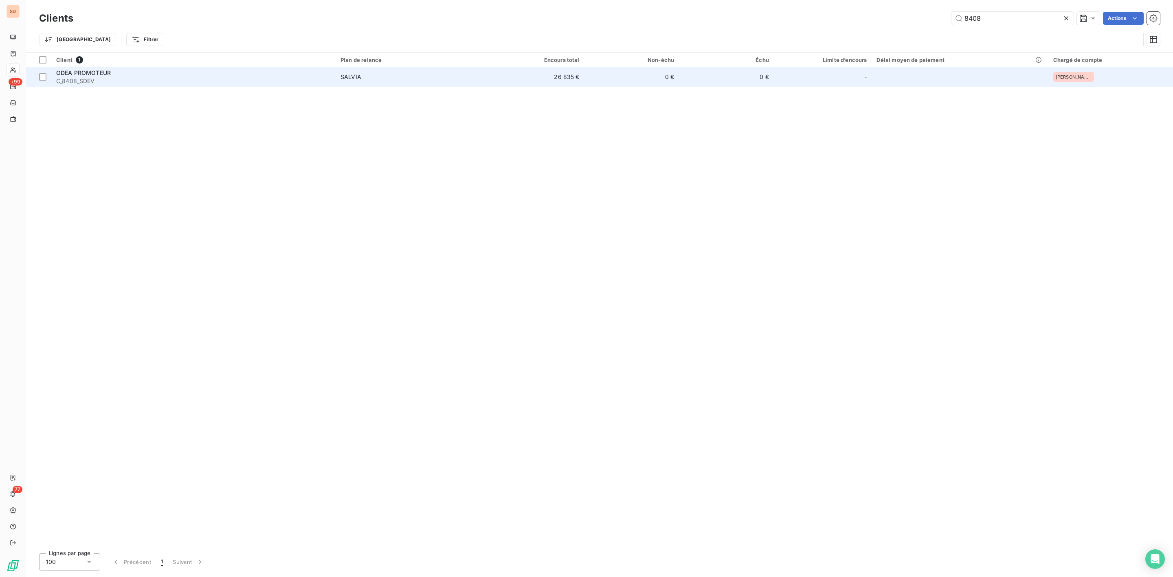
type input "8408"
click at [114, 81] on span "C_8408_SDEV" at bounding box center [193, 81] width 274 height 8
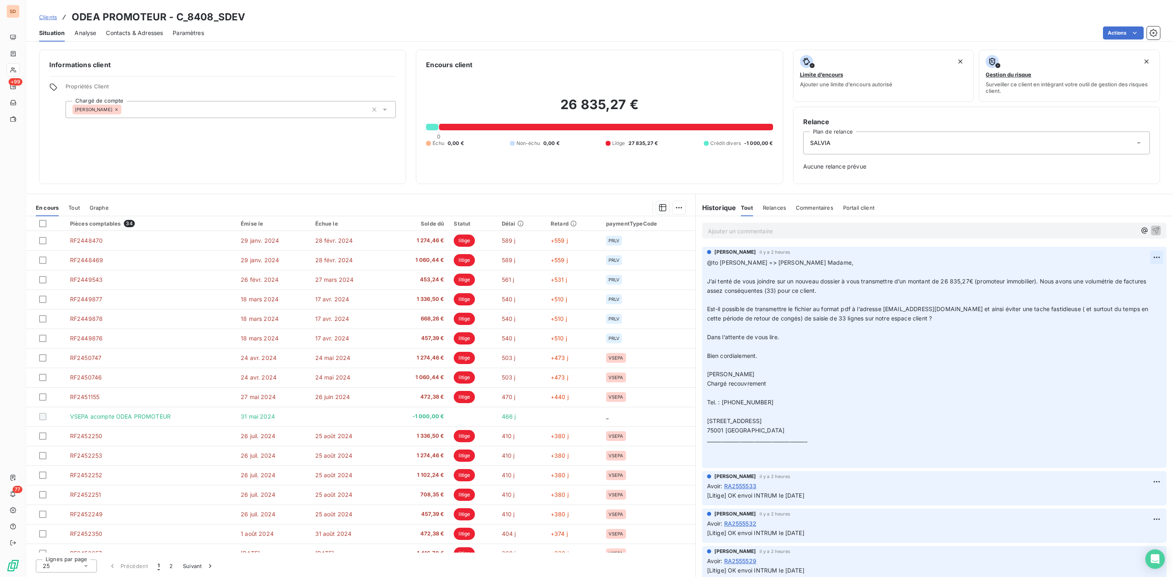
click at [1148, 259] on html "SD +99 77 Clients ODEA PROMOTEUR - C_8408_SDEV Situation Analyse Contacts & Adr…" at bounding box center [586, 288] width 1173 height 577
click at [1118, 276] on div "Editer" at bounding box center [1128, 276] width 46 height 13
click at [707, 264] on span "@to [PERSON_NAME] => [PERSON_NAME] Madame," at bounding box center [780, 262] width 146 height 7
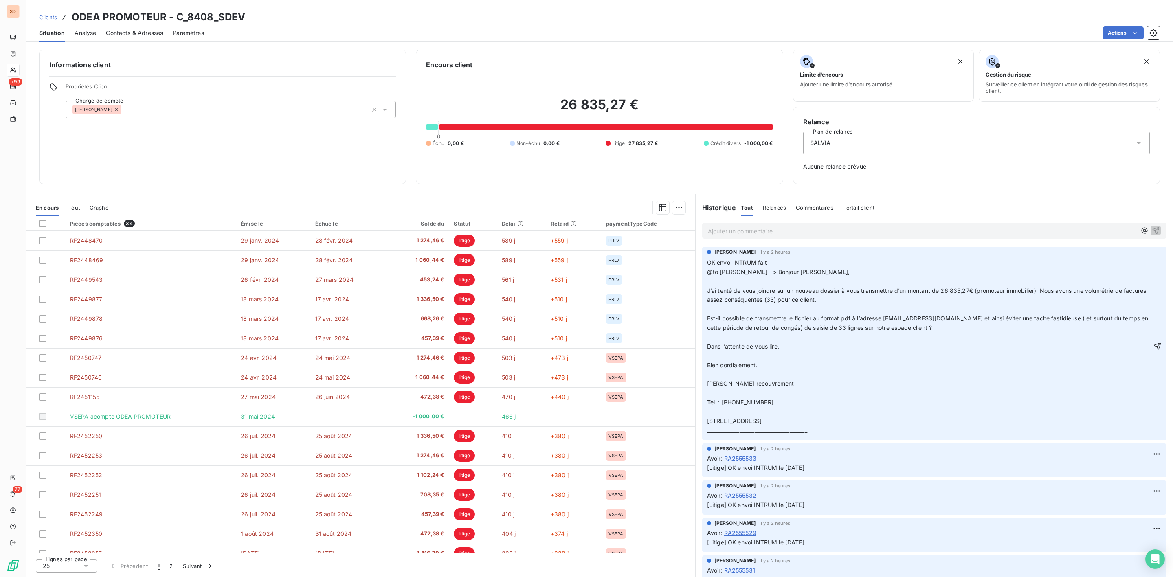
click at [767, 263] on span "OK envoi INTRUM fait @to [PERSON_NAME] => Bonjour [PERSON_NAME], J’ai tenté de …" at bounding box center [945, 346] width 476 height 175
click at [1153, 351] on button "button" at bounding box center [1157, 346] width 8 height 10
click at [1147, 258] on html "SD +99 77 Clients ODEA PROMOTEUR - C_8408_SDEV Situation Analyse Contacts & Adr…" at bounding box center [586, 288] width 1173 height 577
click at [1119, 275] on div "Editer" at bounding box center [1128, 276] width 46 height 13
click at [843, 264] on span "OK envoi INTRUM fait (une seule ligne de facture mais PDF en PJ) @to [PERSON_NA…" at bounding box center [1005, 346] width 596 height 175
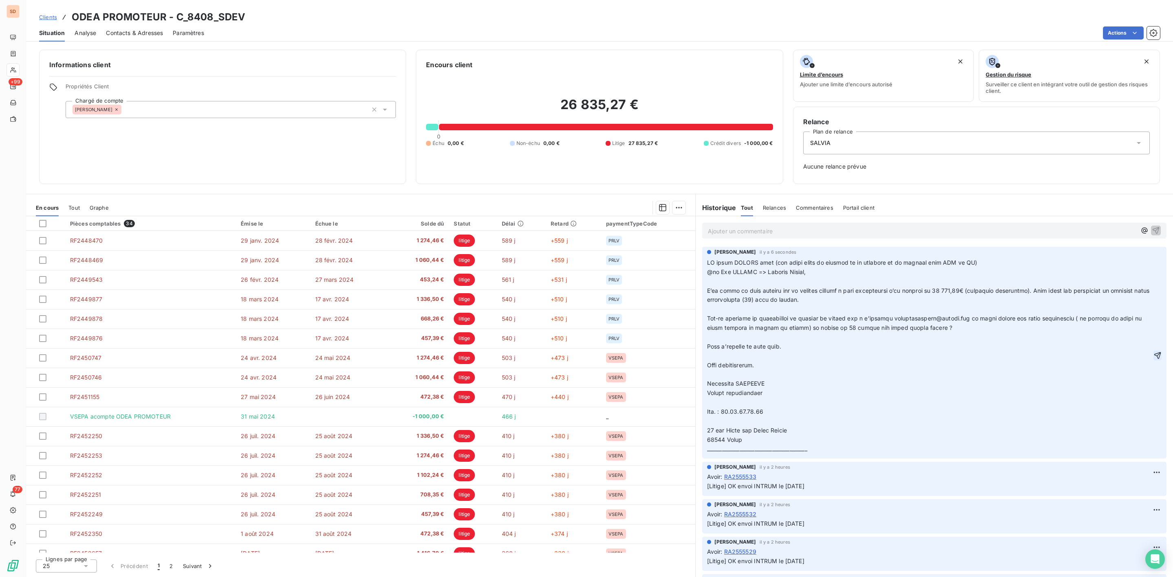
click at [1153, 360] on icon "button" at bounding box center [1157, 355] width 8 height 8
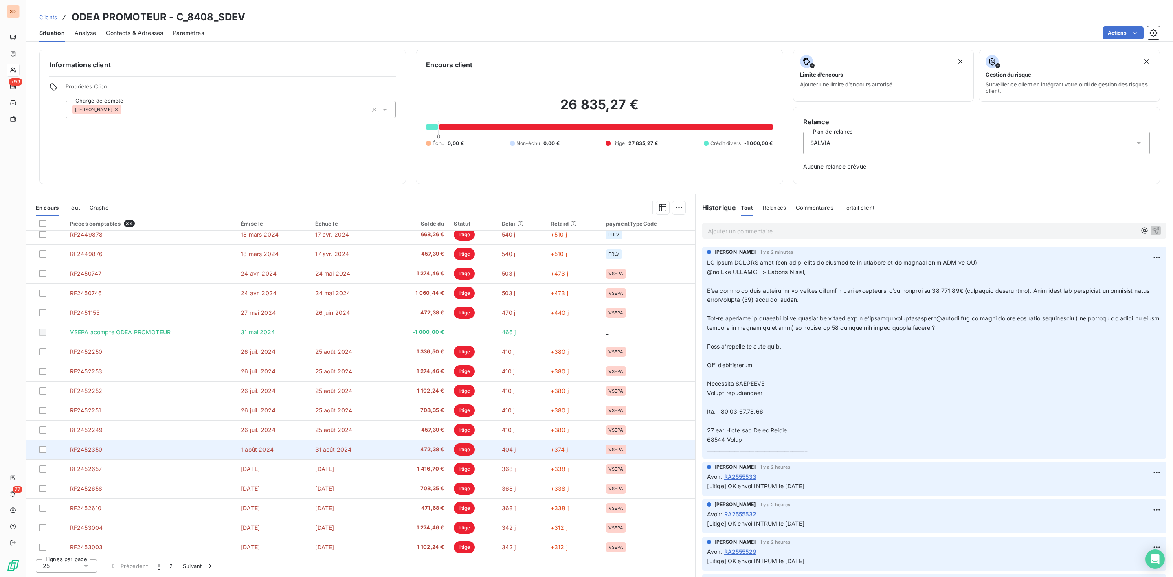
scroll to position [167, 0]
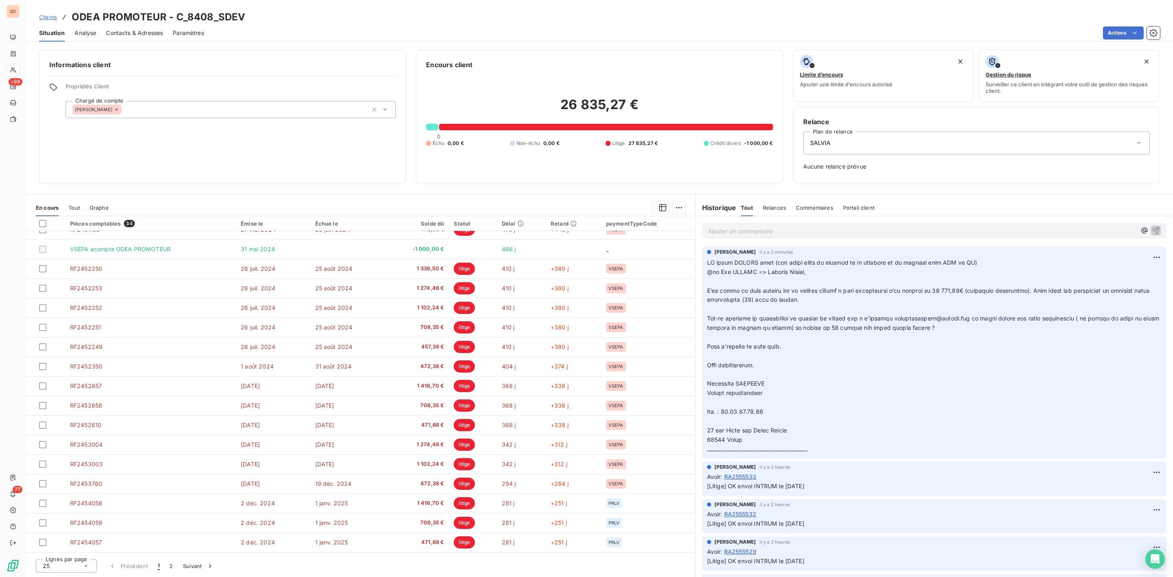
click at [82, 566] on icon at bounding box center [86, 566] width 8 height 8
click at [57, 548] on span "100" at bounding box center [57, 551] width 10 height 8
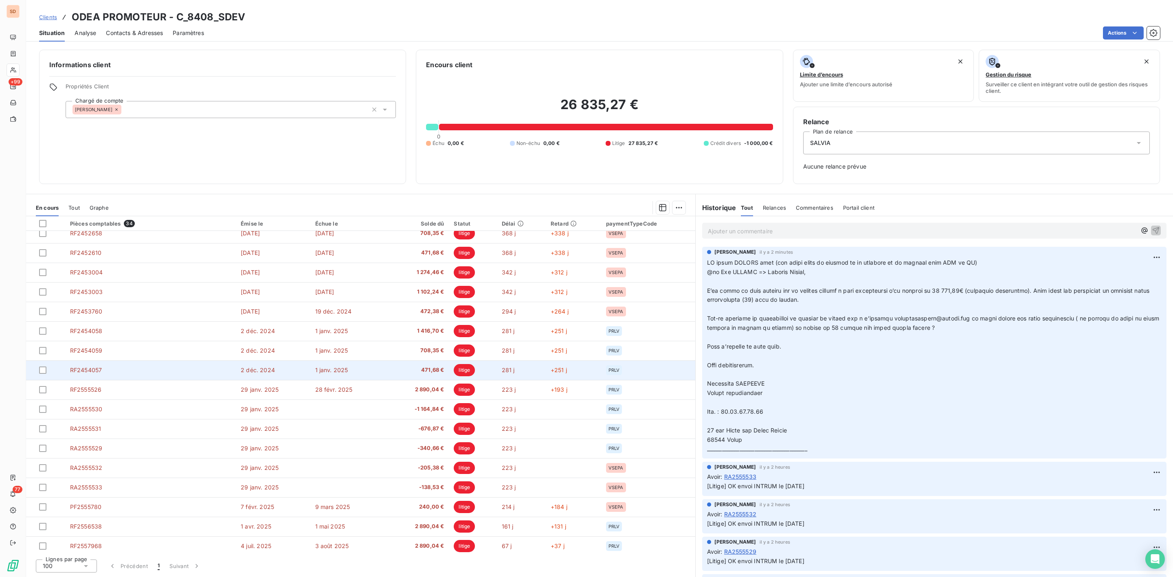
scroll to position [343, 0]
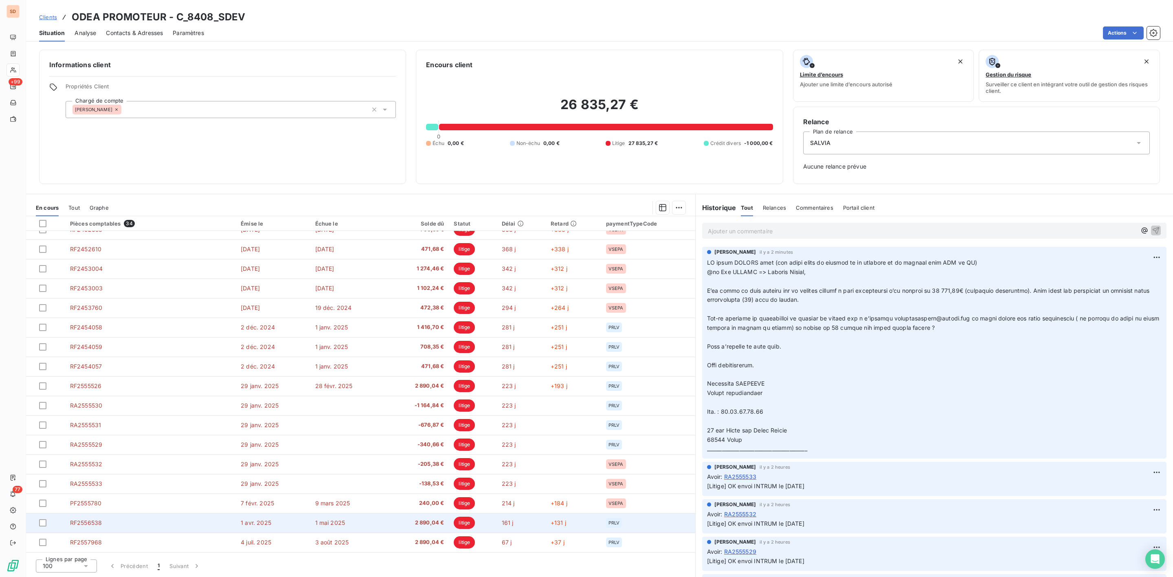
click at [110, 522] on td "RF2556538" at bounding box center [150, 523] width 171 height 20
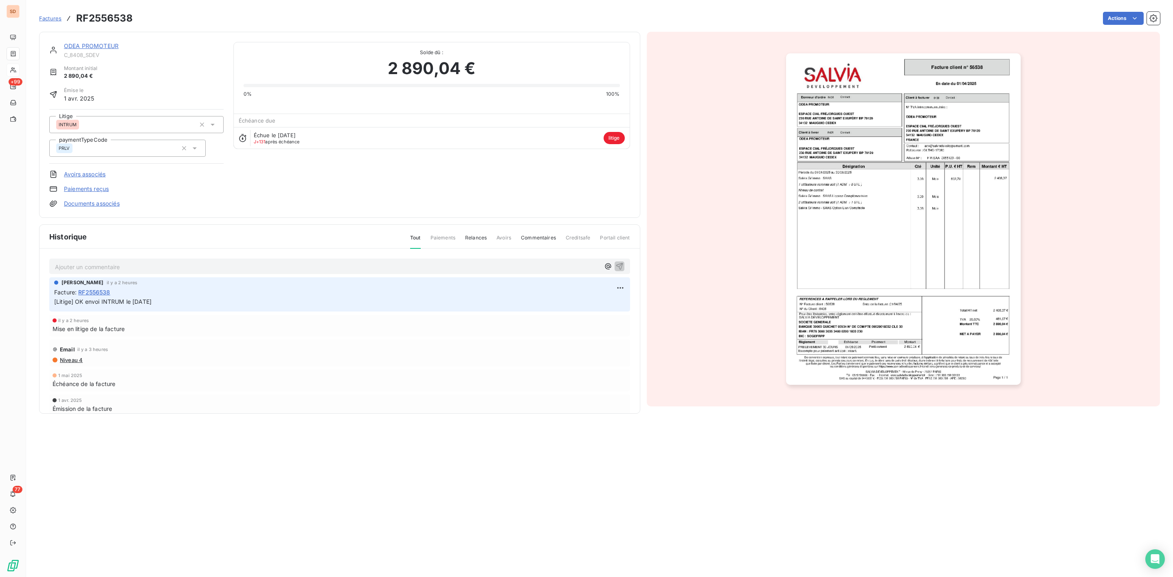
click at [864, 183] on img "button" at bounding box center [903, 219] width 235 height 332
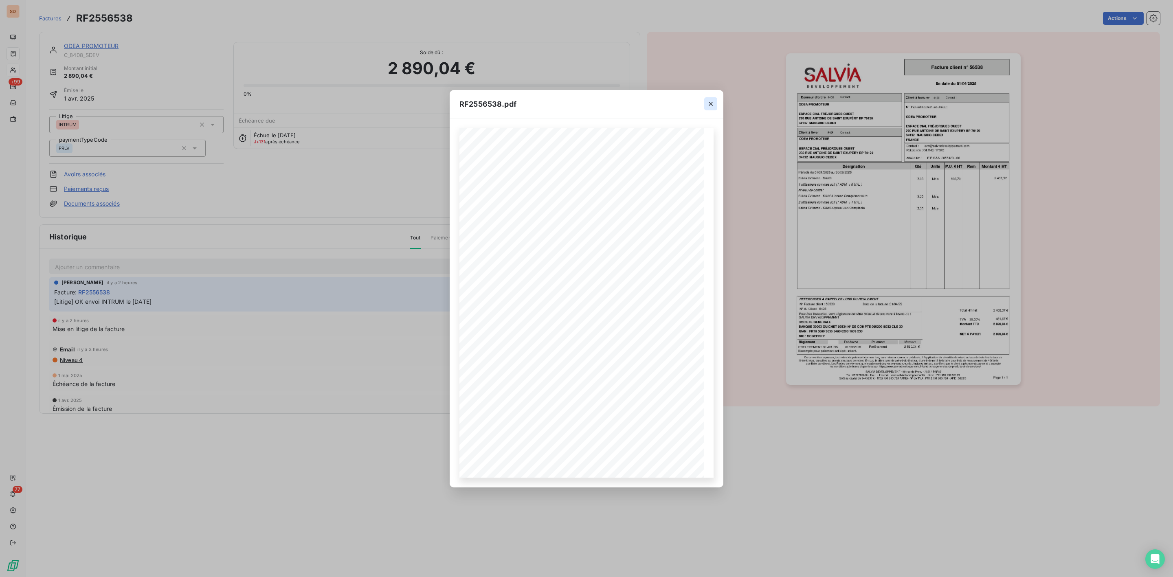
click at [711, 104] on icon "button" at bounding box center [711, 104] width 4 height 4
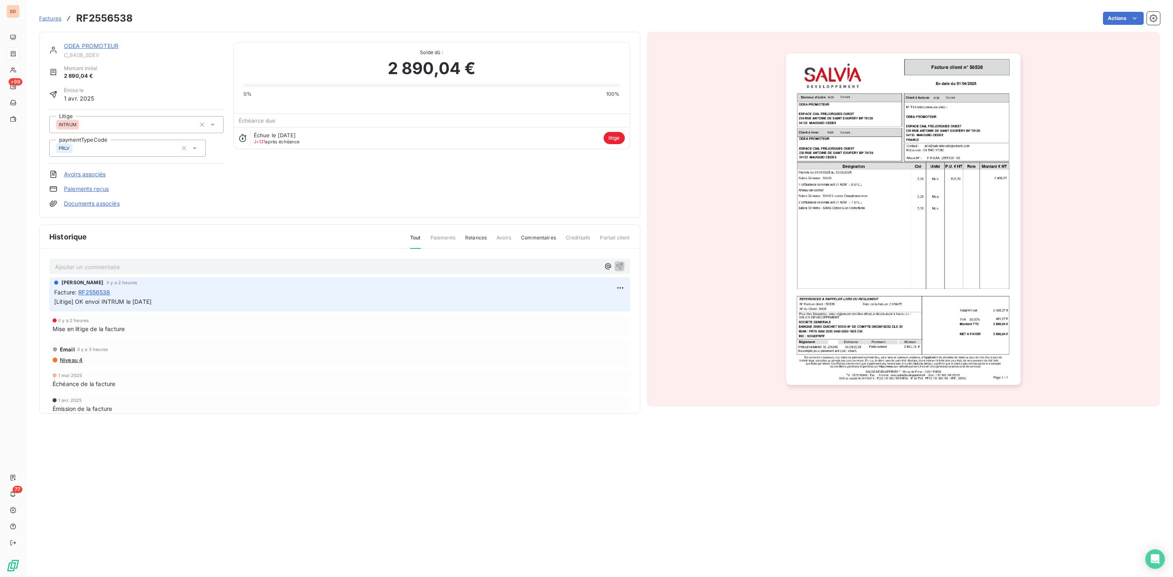
click at [77, 43] on link "ODEA PROMOTEUR" at bounding box center [91, 45] width 55 height 7
